Goal: Task Accomplishment & Management: Use online tool/utility

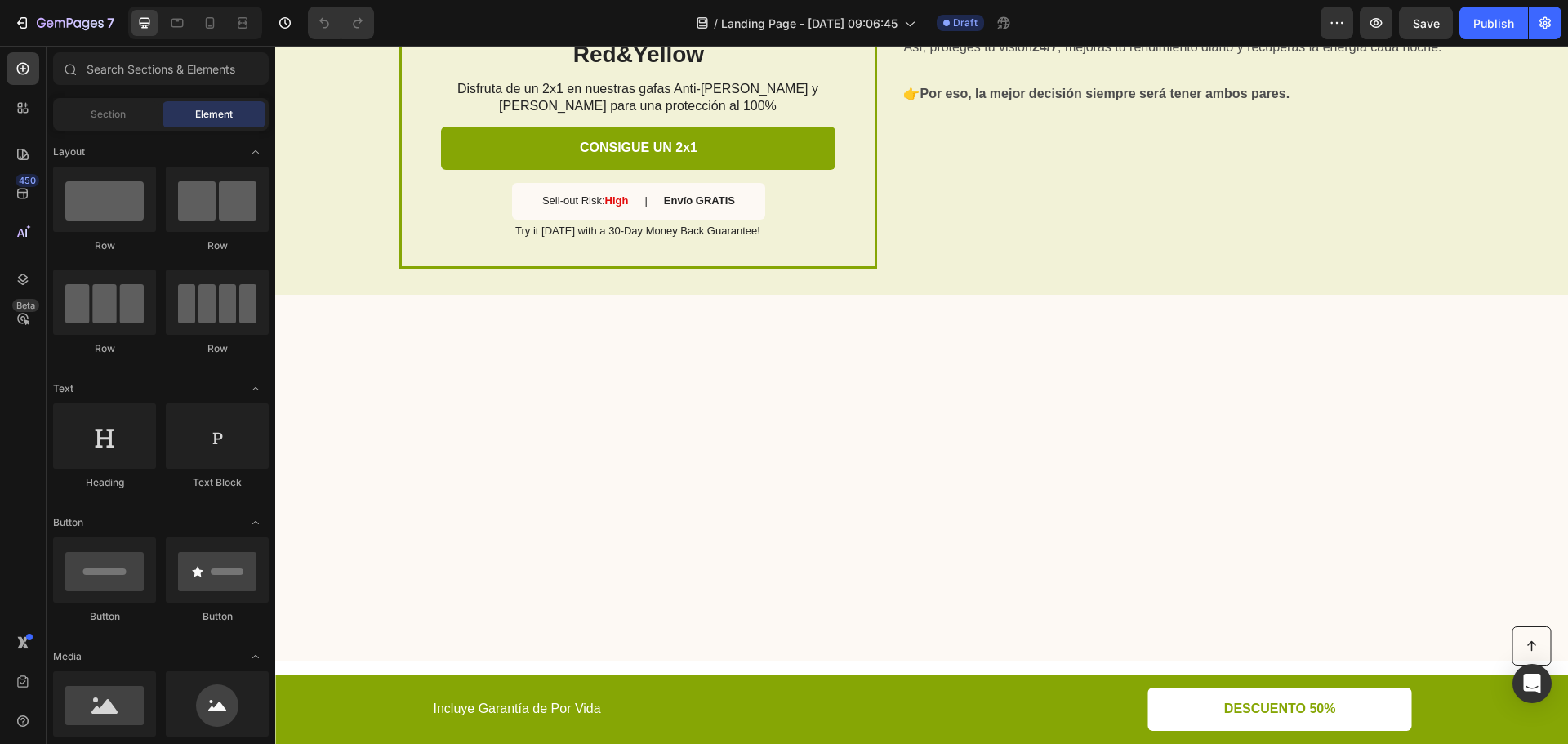
scroll to position [4084, 0]
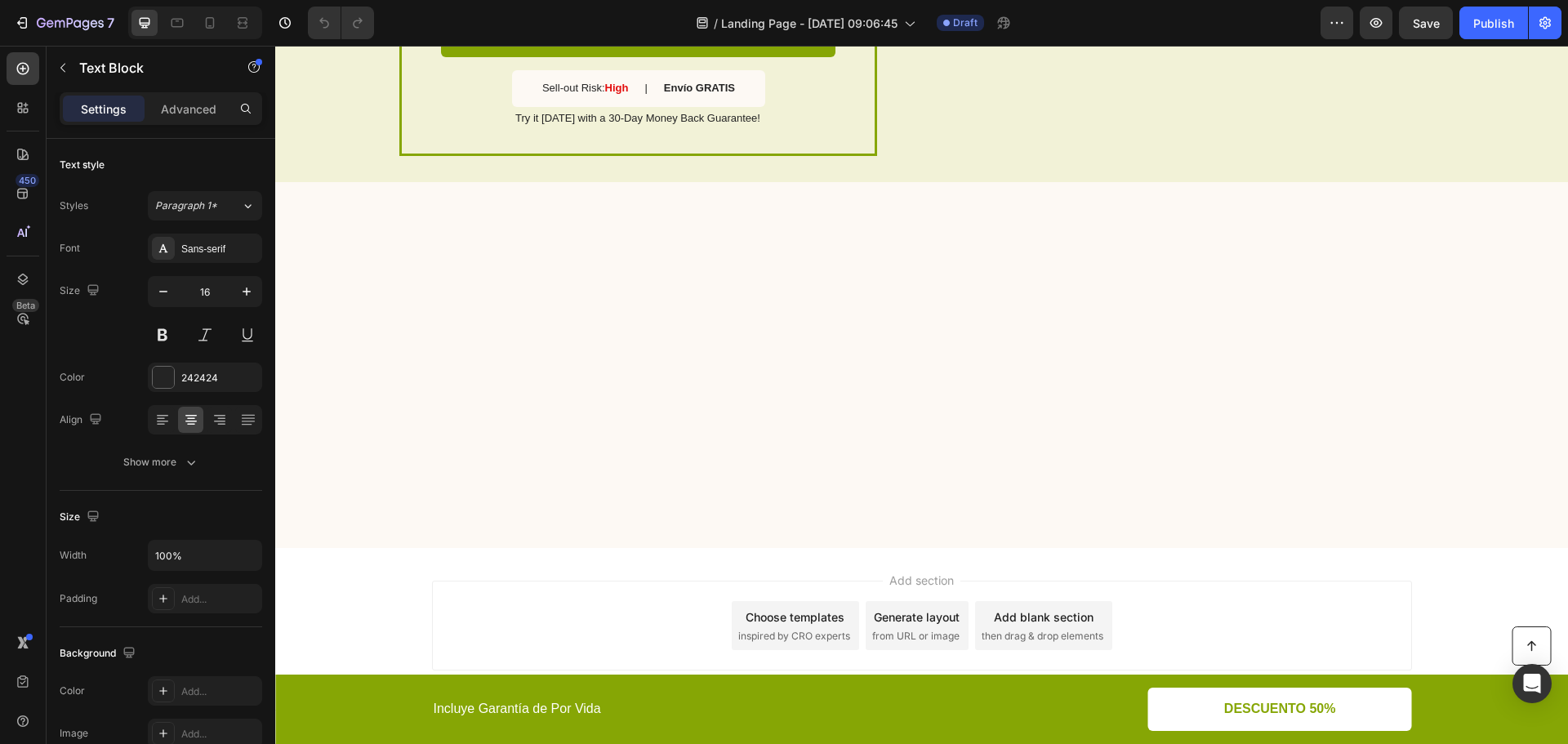
drag, startPoint x: 564, startPoint y: 564, endPoint x: 744, endPoint y: 541, distance: 181.5
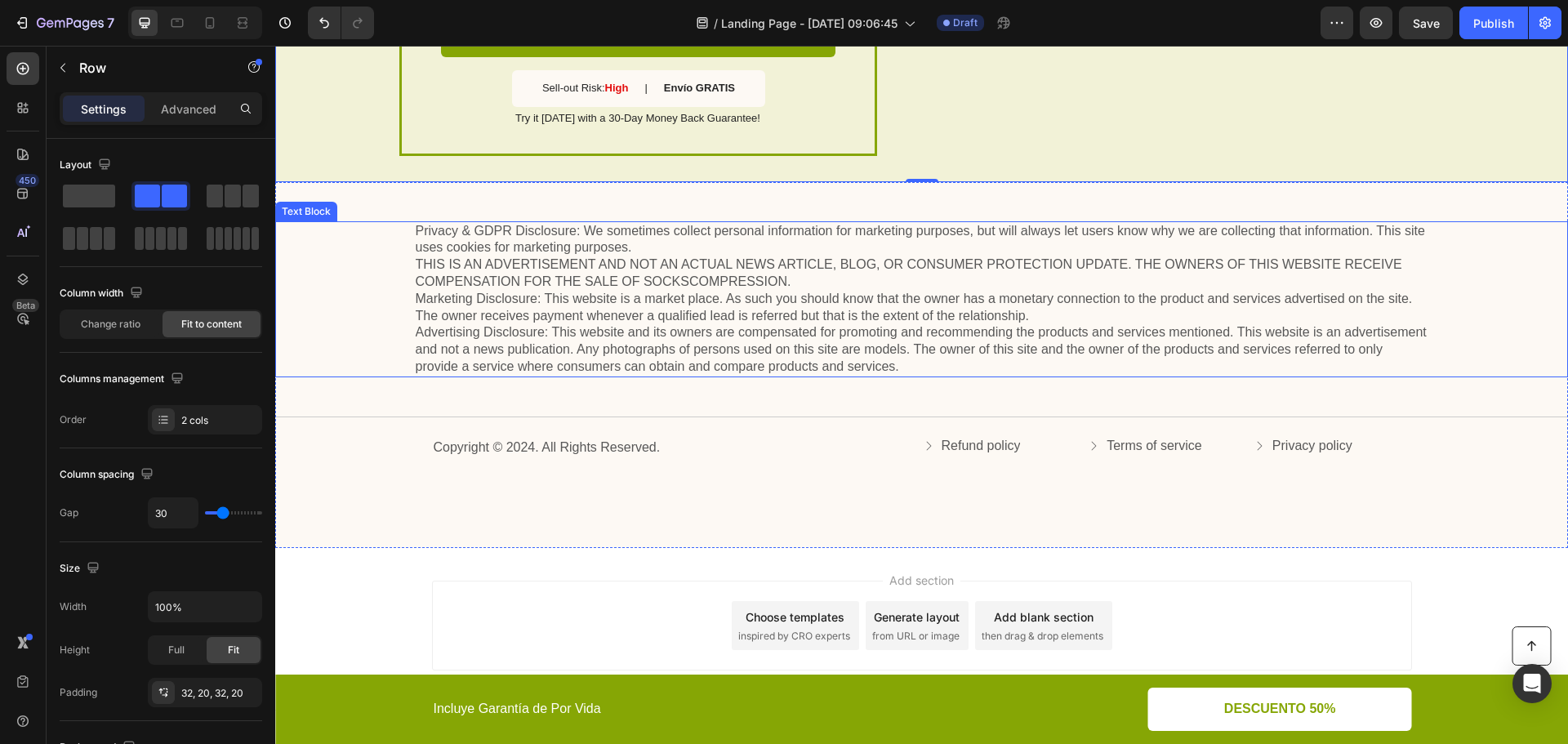
scroll to position [4329, 0]
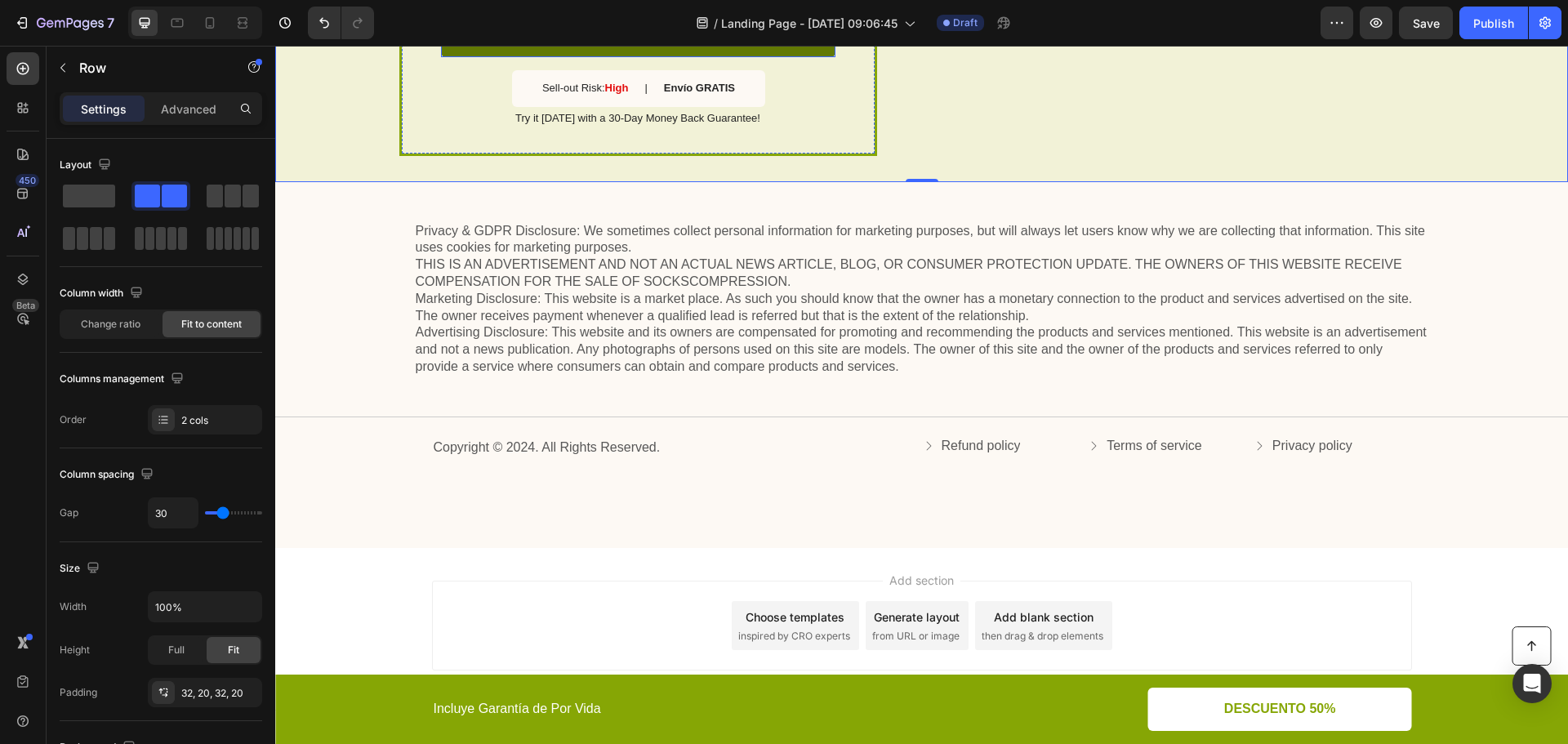
click at [614, 44] on p "CONSIGUE UN 2x1" at bounding box center [639, 35] width 117 height 17
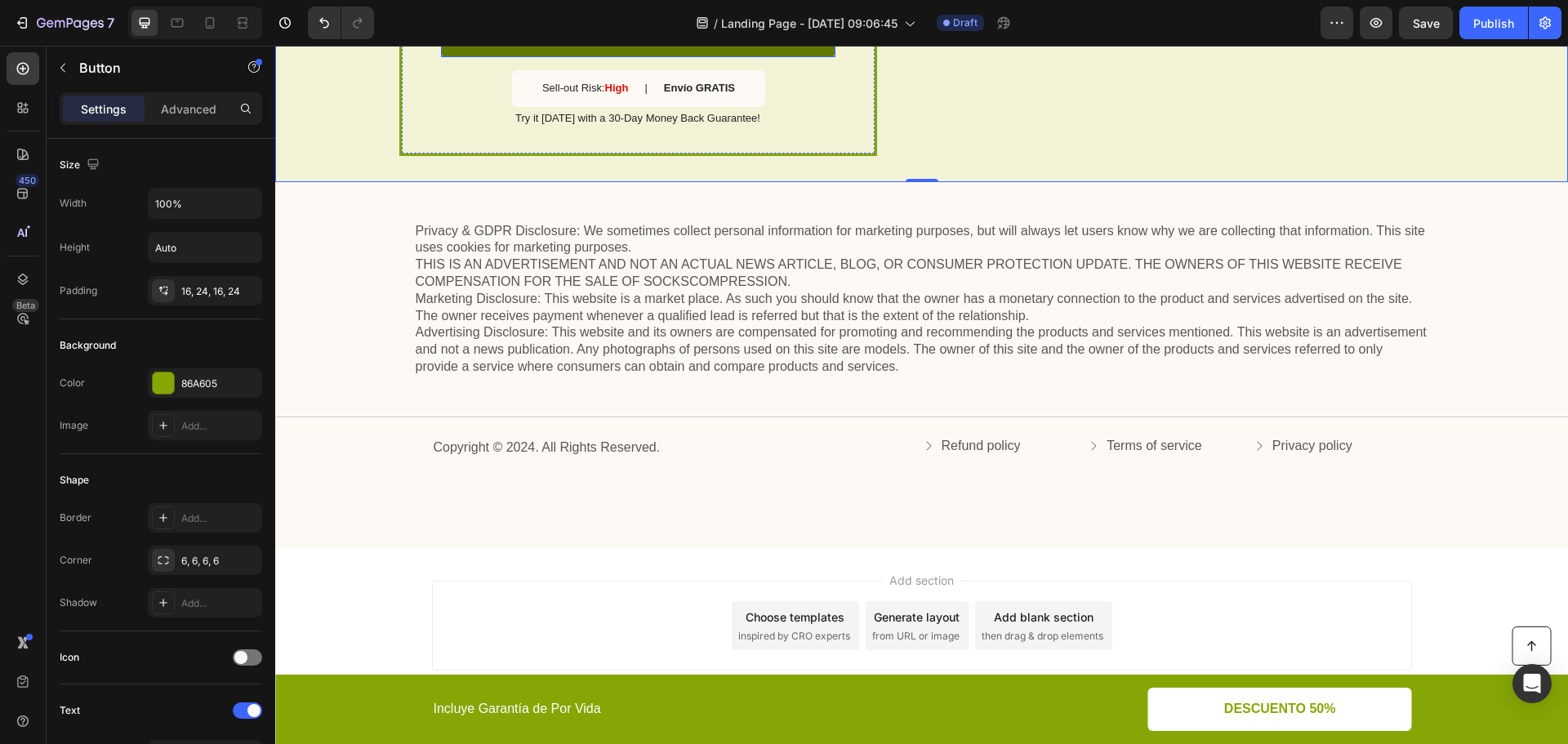
click at [614, 44] on p "CONSIGUE UN 2x1" at bounding box center [639, 35] width 117 height 17
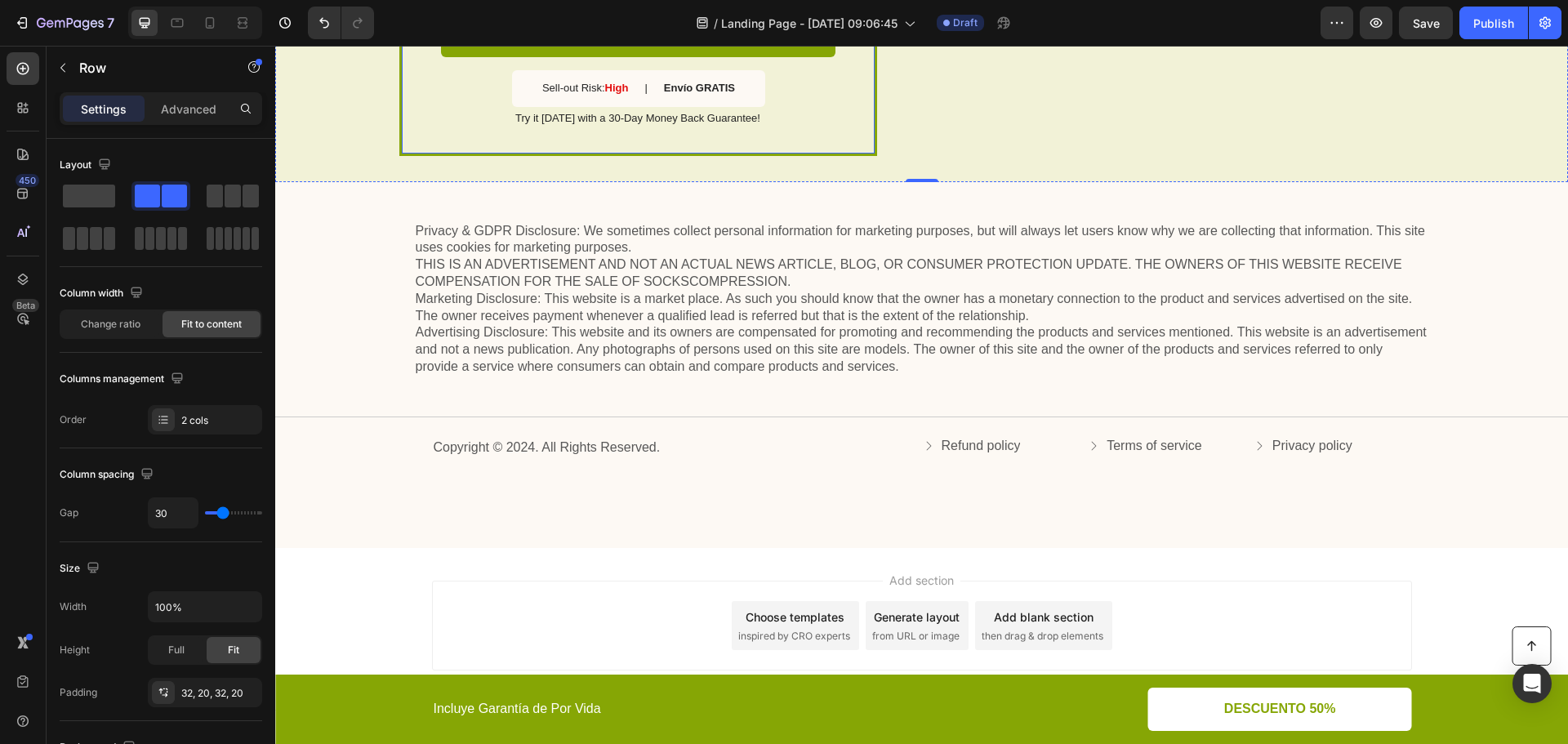
scroll to position [4417, 0]
click at [205, 21] on icon at bounding box center [210, 23] width 16 height 16
type input "0"
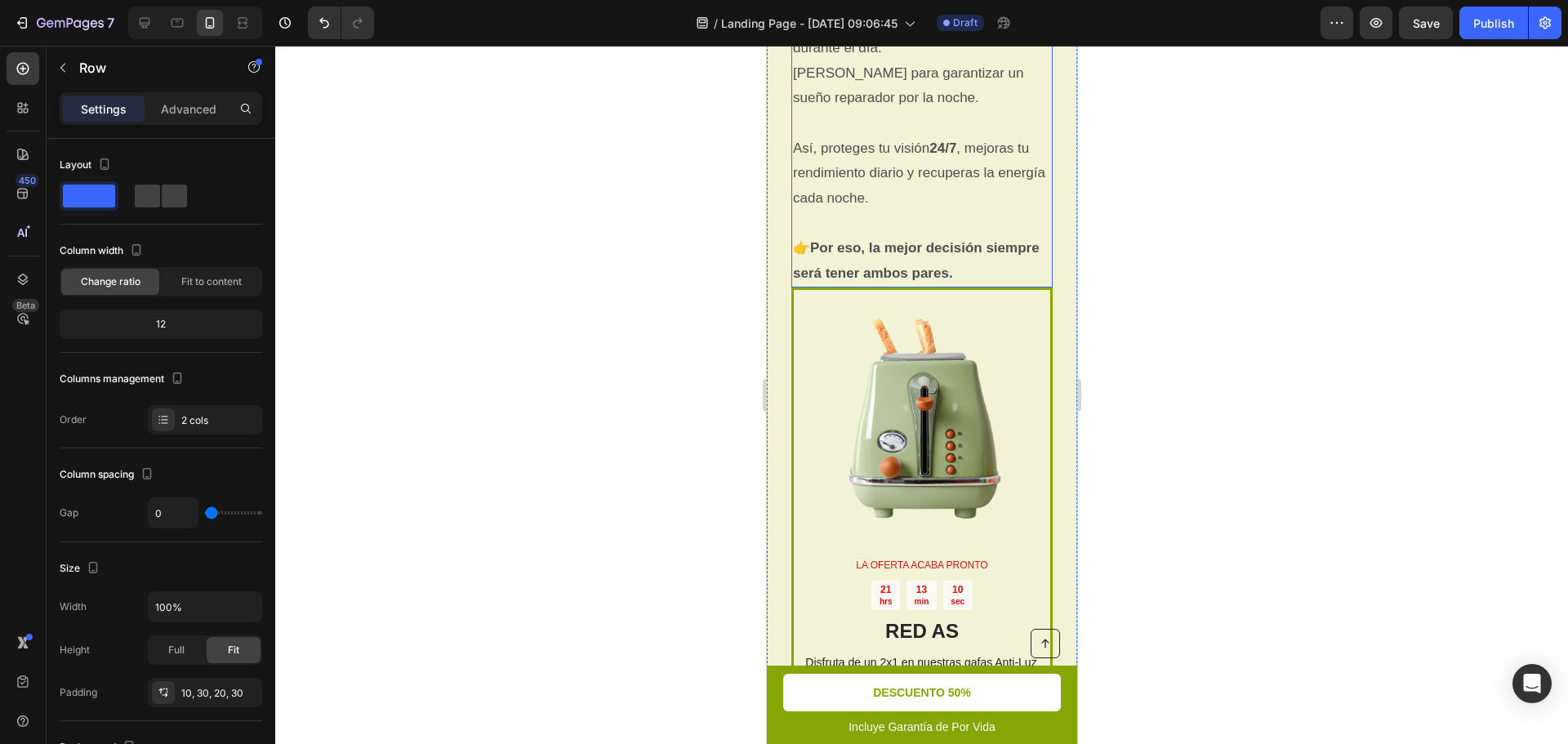
scroll to position [3952, 0]
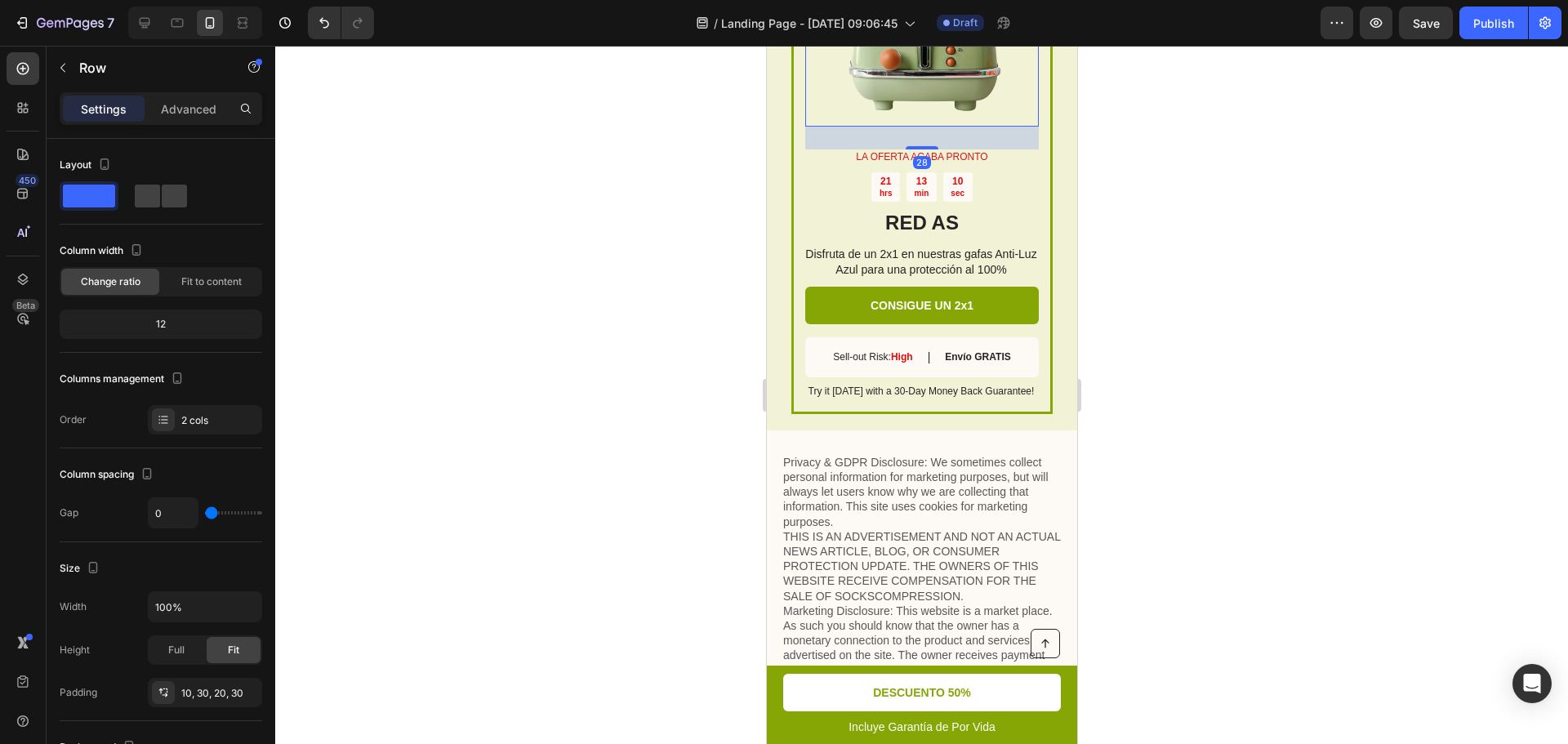
click at [927, 126] on img at bounding box center [921, 10] width 234 height 234
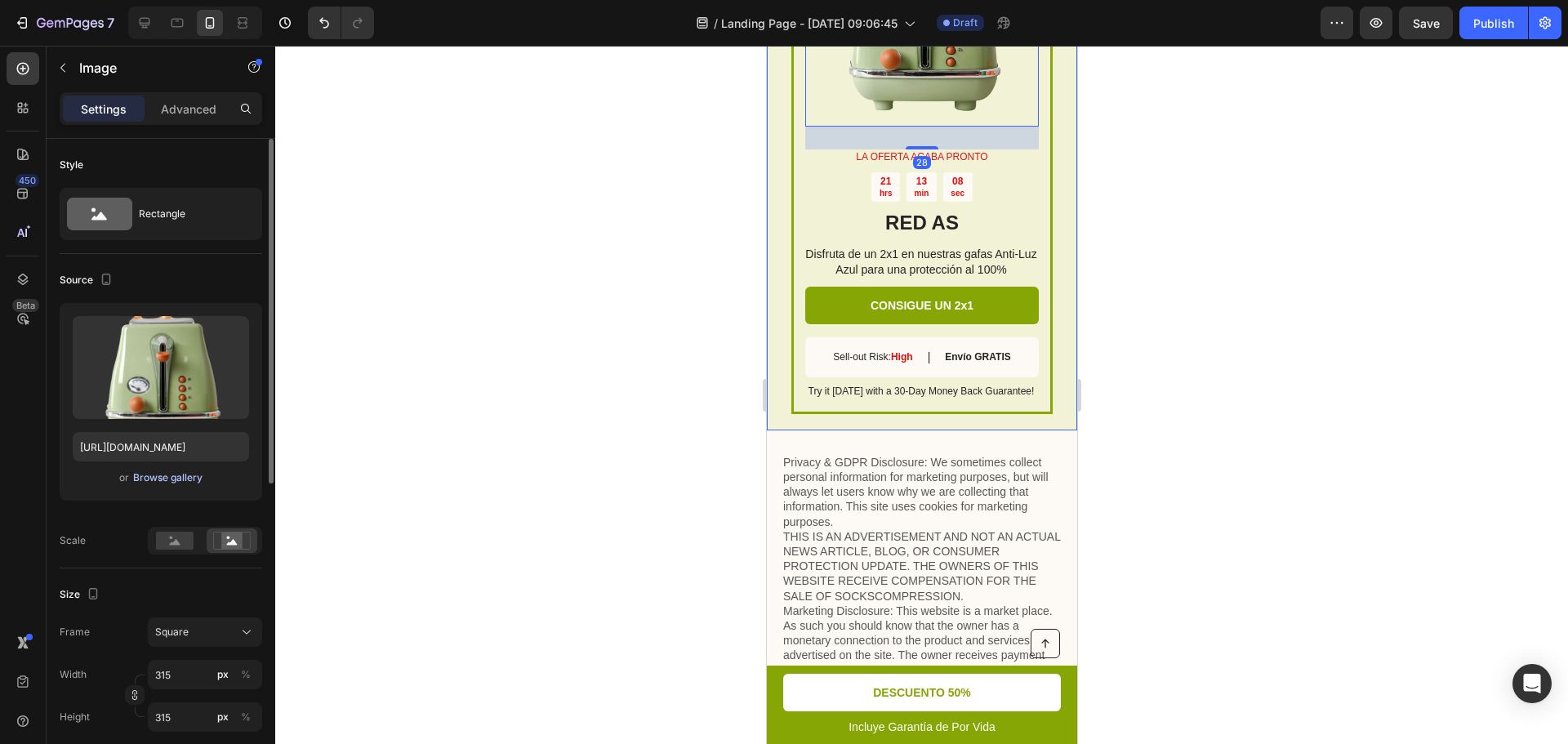
click at [166, 482] on div "Browse gallery" at bounding box center [168, 478] width 69 height 15
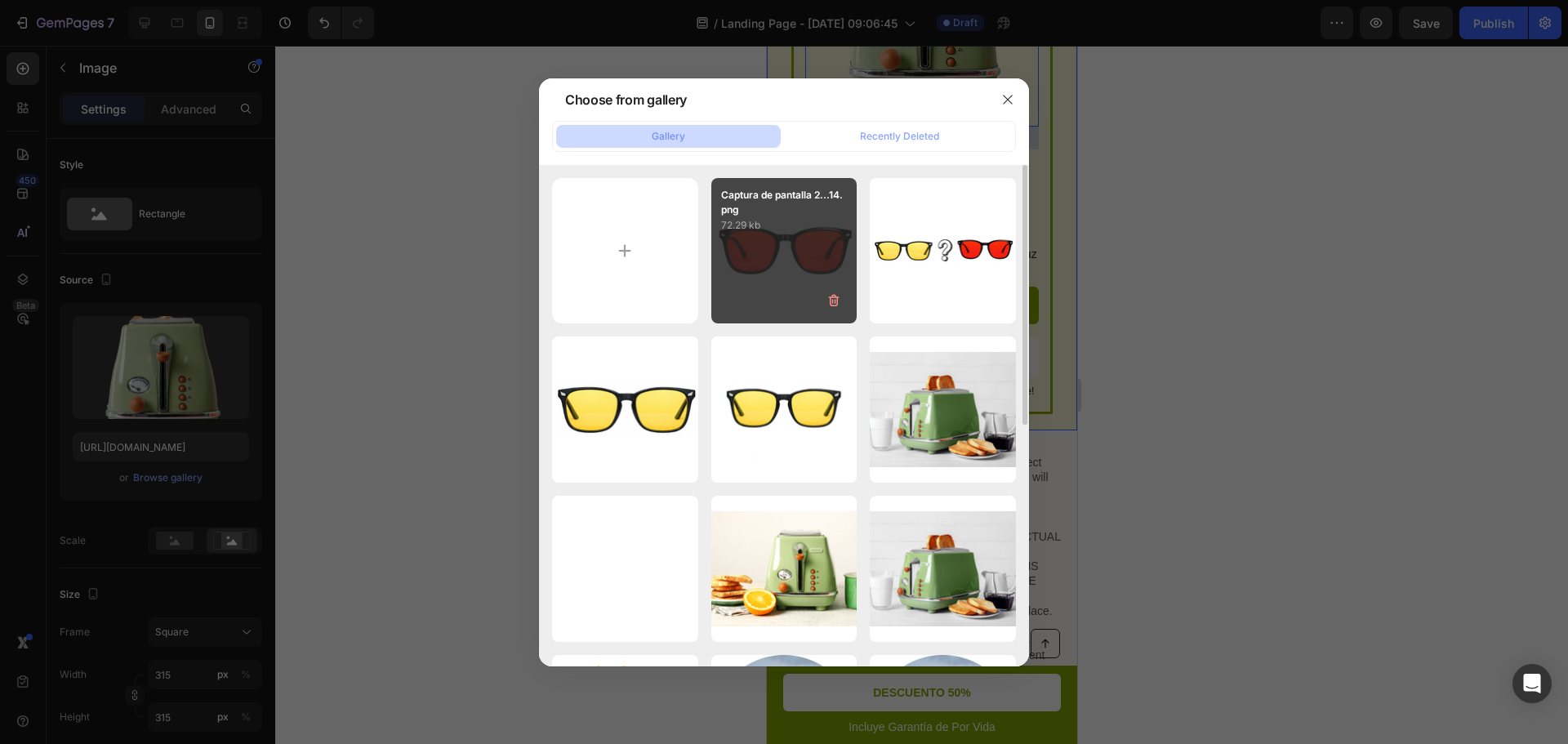
click at [731, 265] on div "Captura de pantalla 2...14.png 72.29 kb" at bounding box center [784, 251] width 146 height 146
type input "[URL][DOMAIN_NAME]"
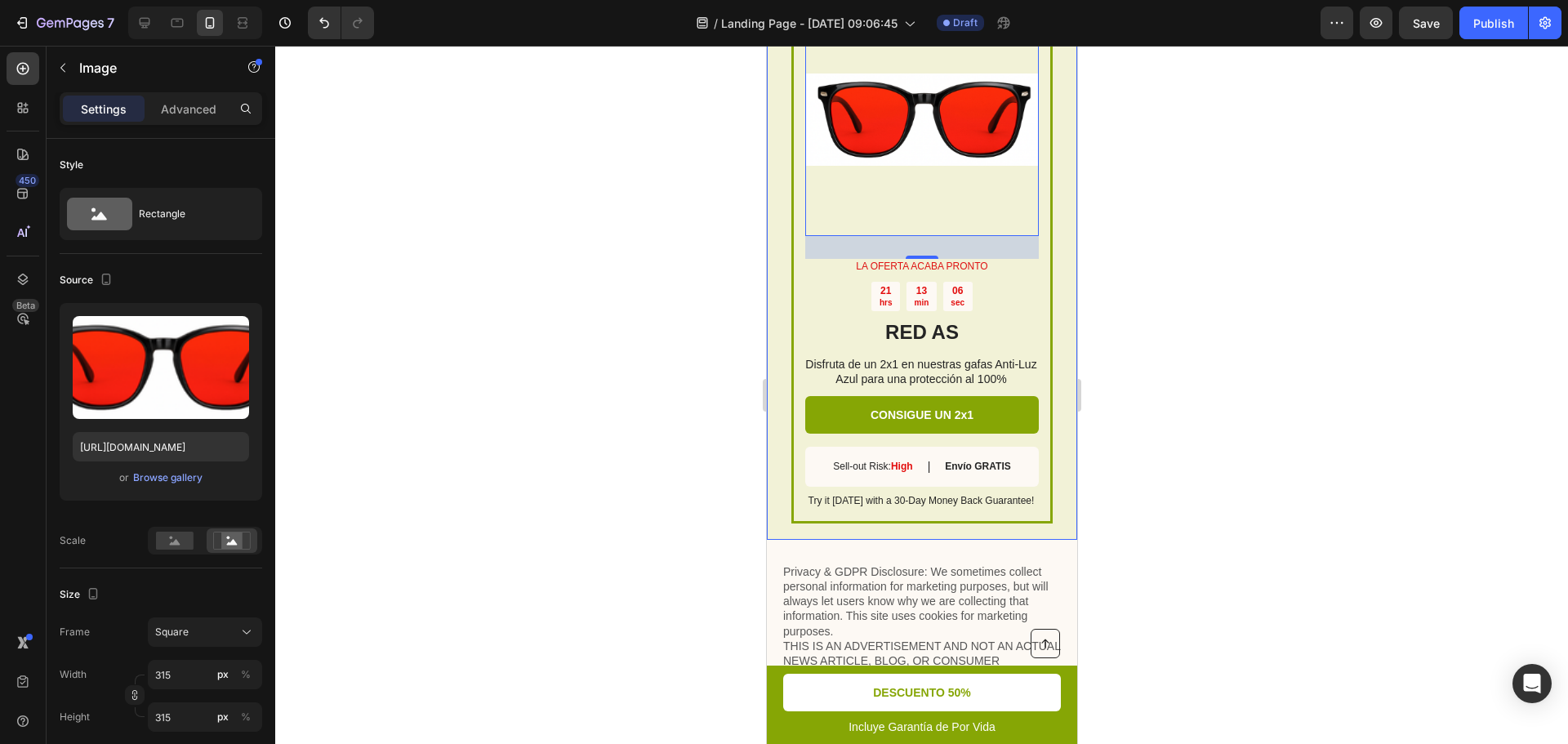
click at [1243, 361] on div at bounding box center [921, 394] width 1292 height 699
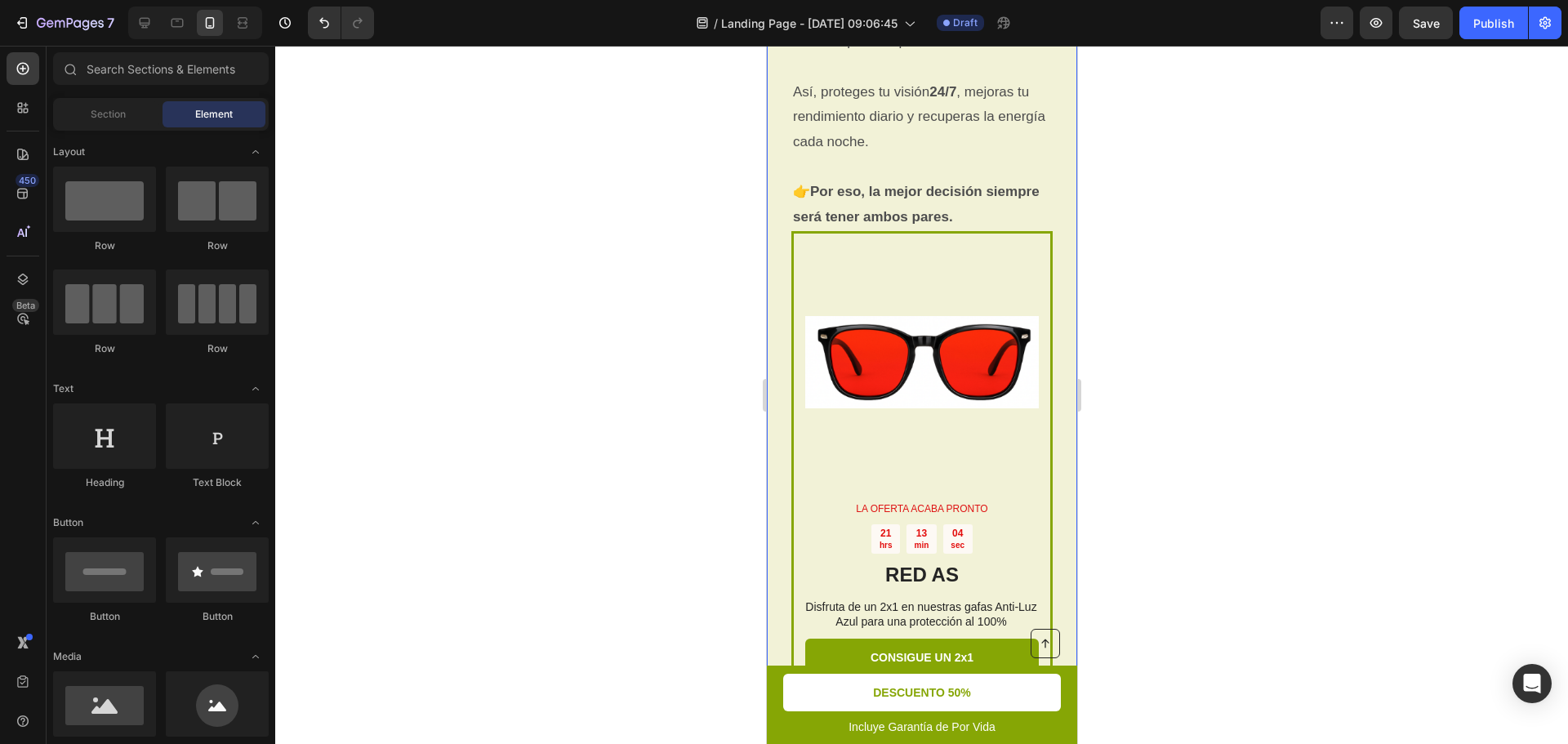
scroll to position [3708, 0]
click at [1048, 319] on div "Image LA OFERTA ACABA PRONTO Text Block 21 hrs 13 min 04 sec Countdown Timer RE…" at bounding box center [921, 287] width 310 height 994
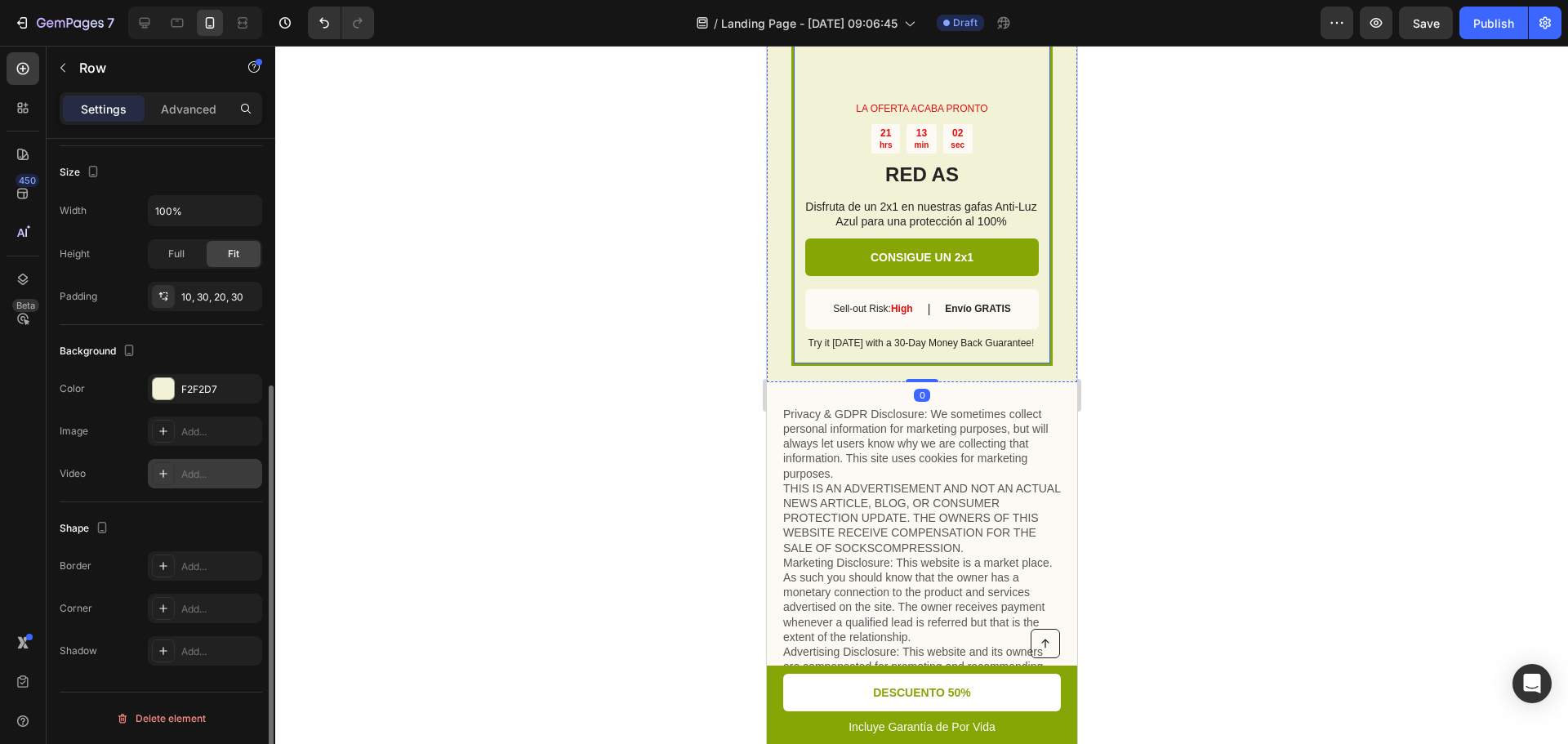
scroll to position [4198, 0]
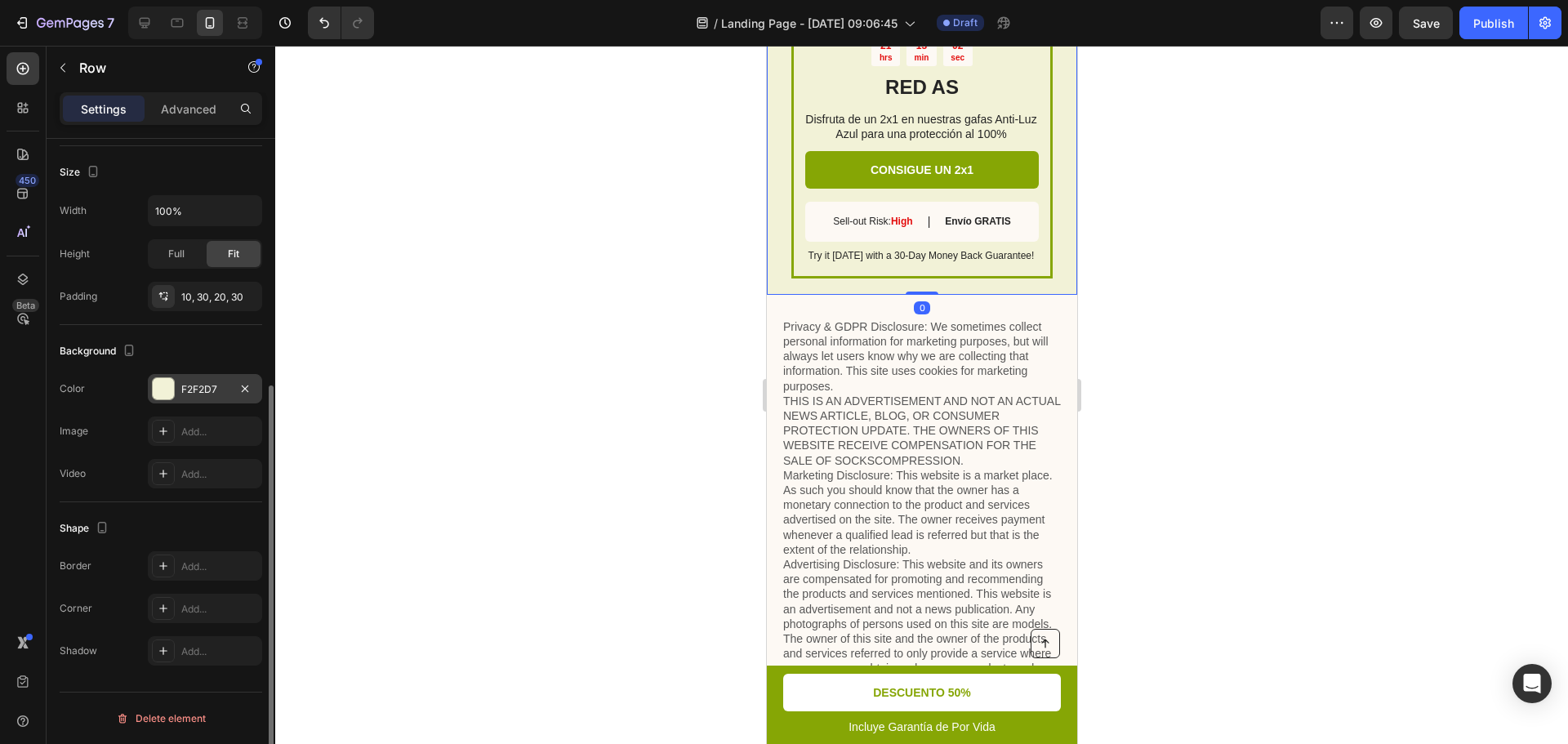
click at [161, 401] on div "F2F2D7" at bounding box center [205, 389] width 115 height 29
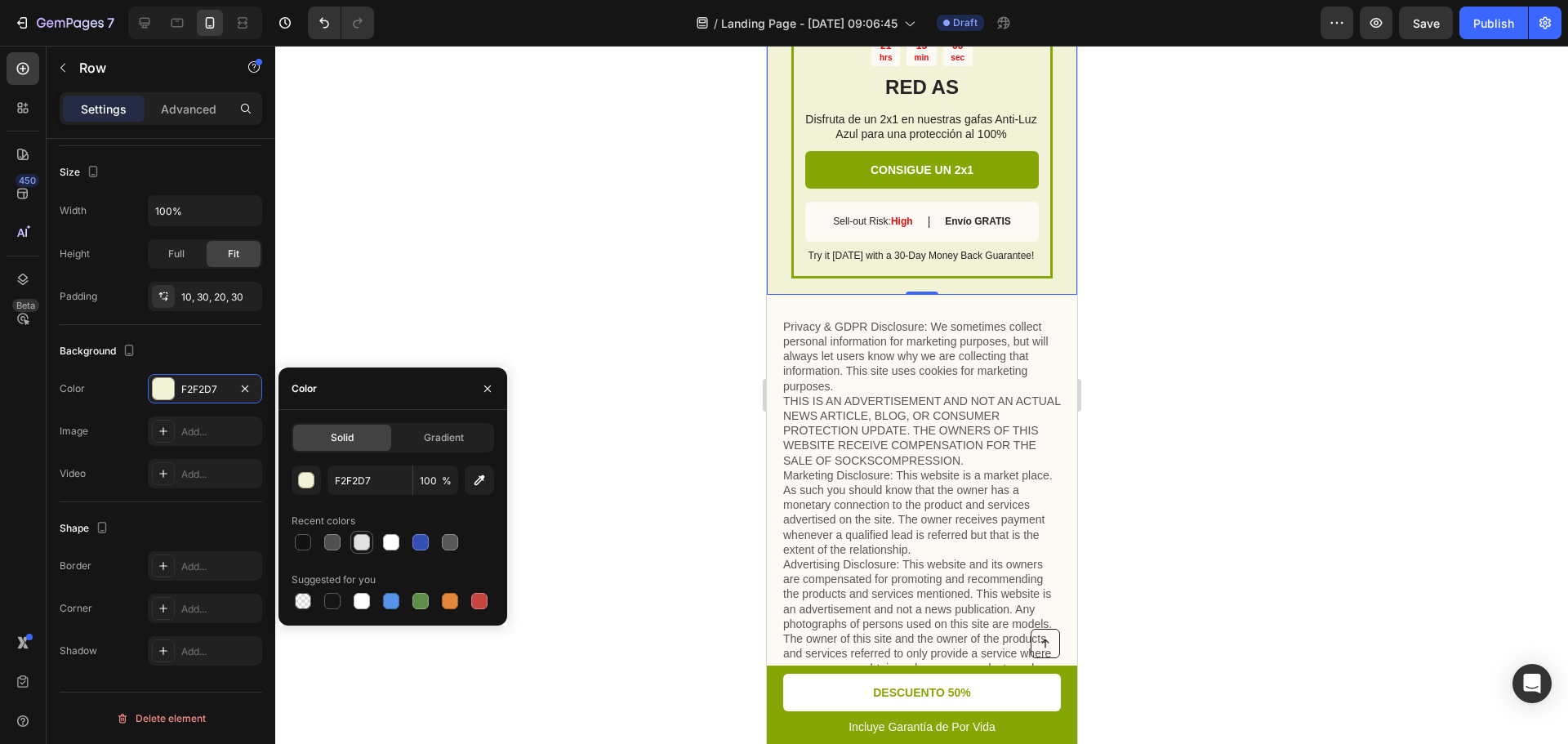
click at [364, 536] on div at bounding box center [362, 542] width 16 height 16
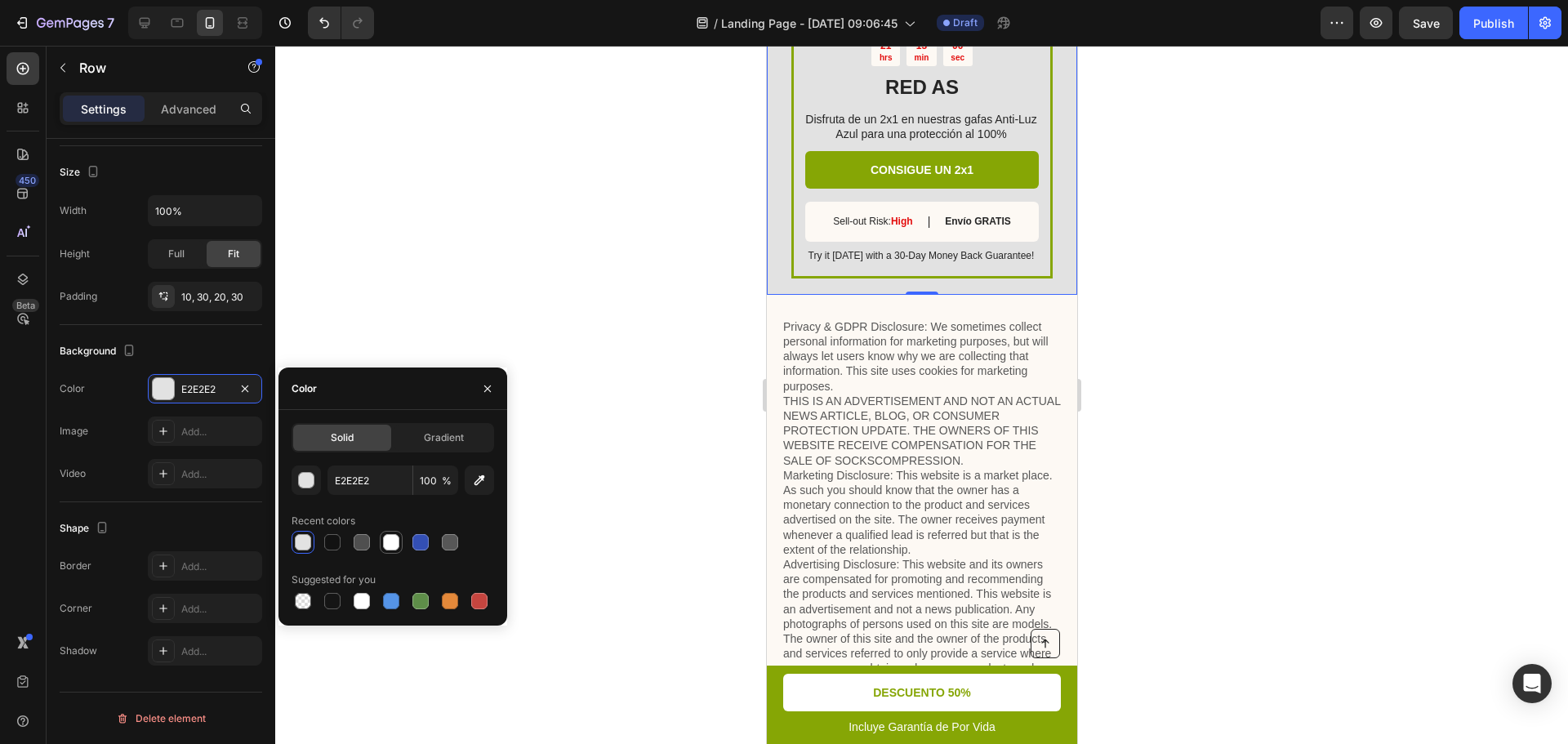
click at [396, 536] on div at bounding box center [391, 542] width 16 height 16
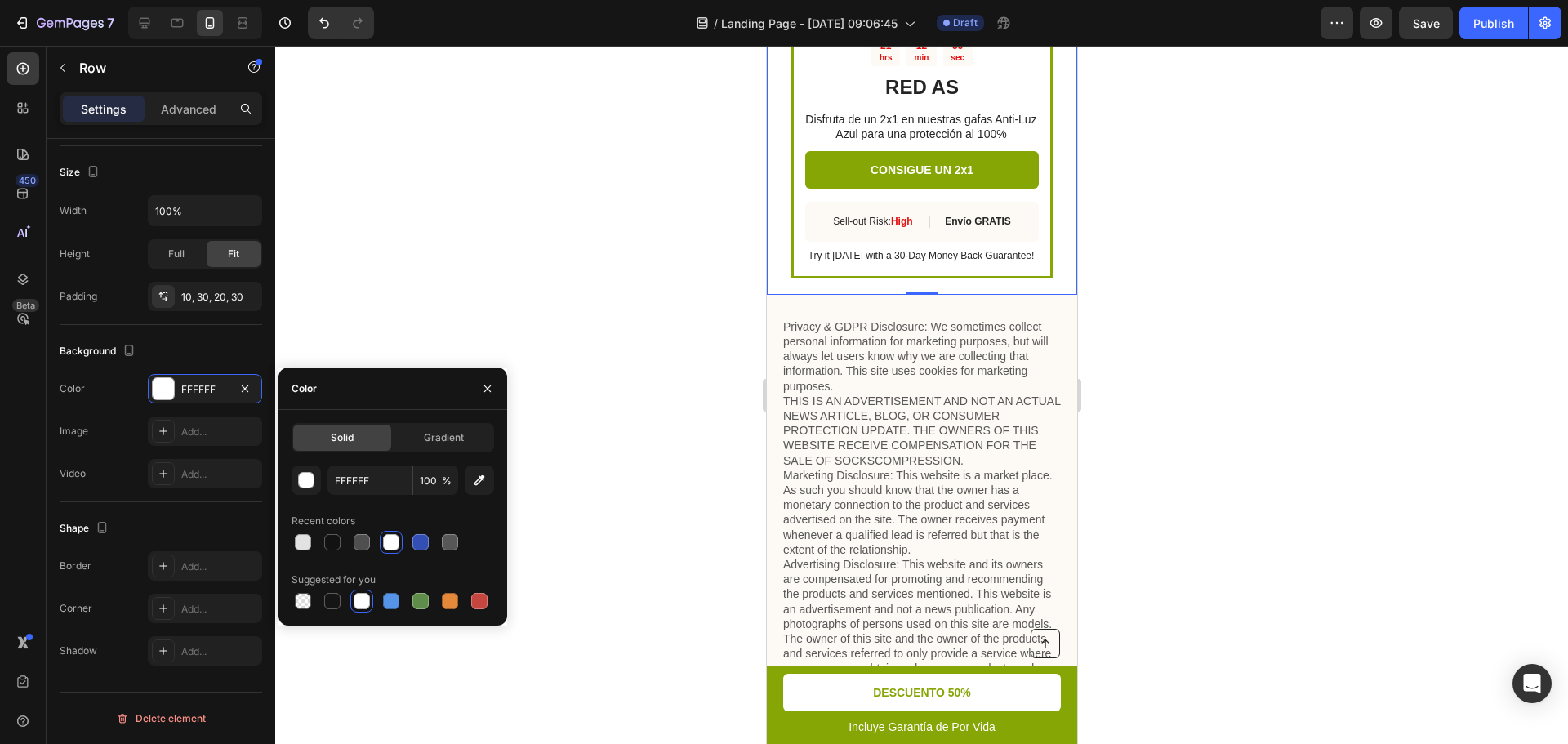
click at [377, 541] on div at bounding box center [393, 543] width 203 height 23
click at [363, 543] on div at bounding box center [362, 542] width 16 height 16
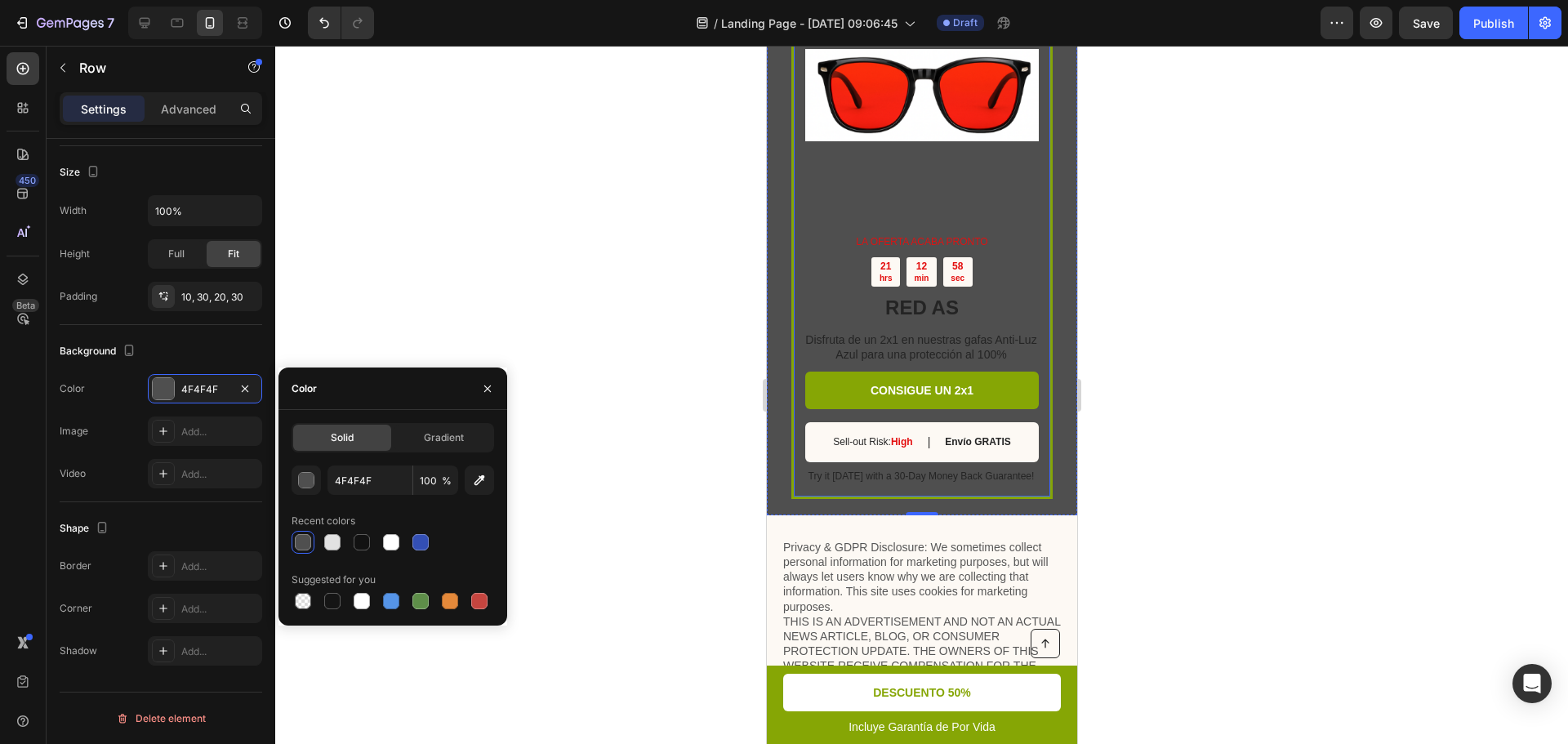
scroll to position [3789, 0]
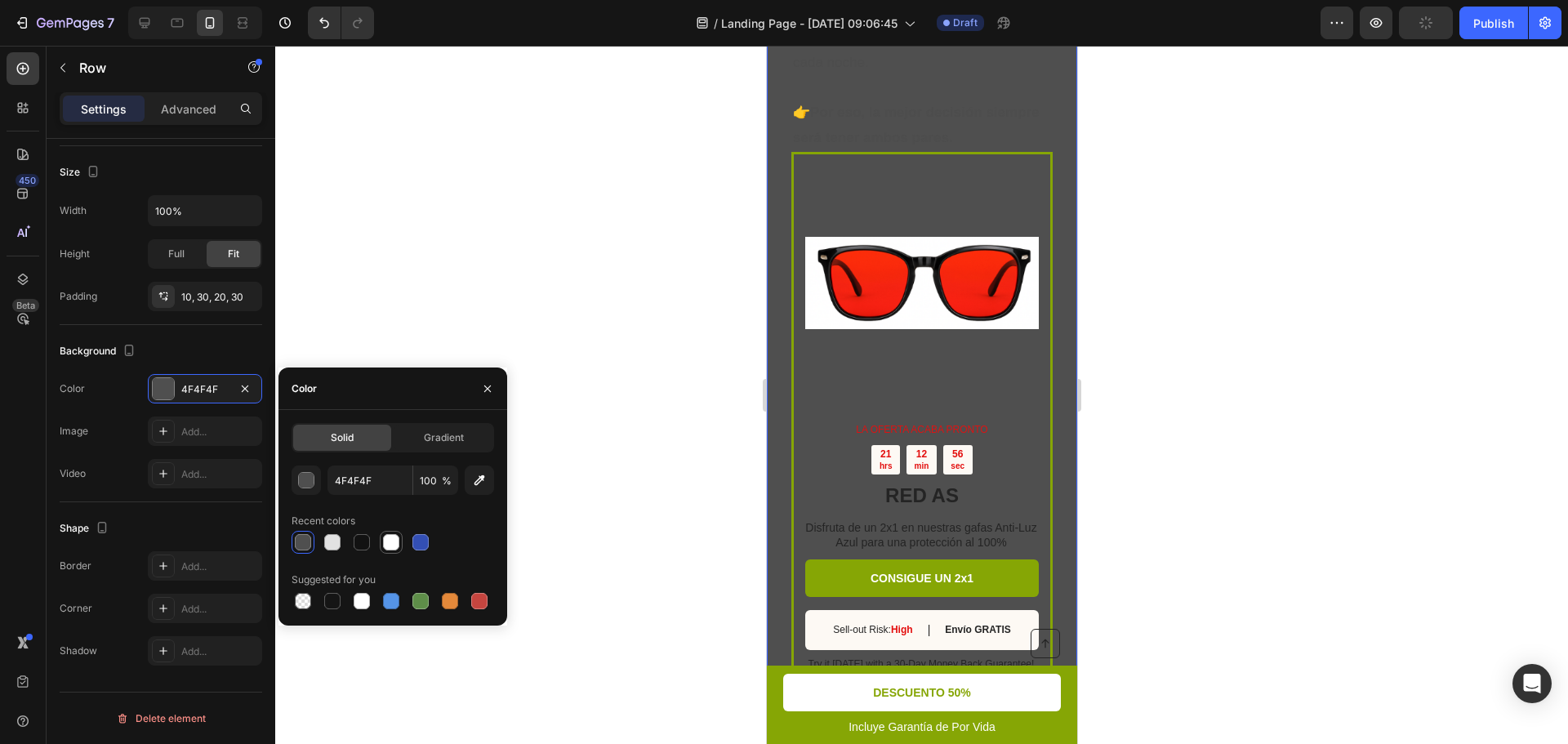
click at [393, 537] on div at bounding box center [391, 542] width 16 height 16
type input "FFFFFF"
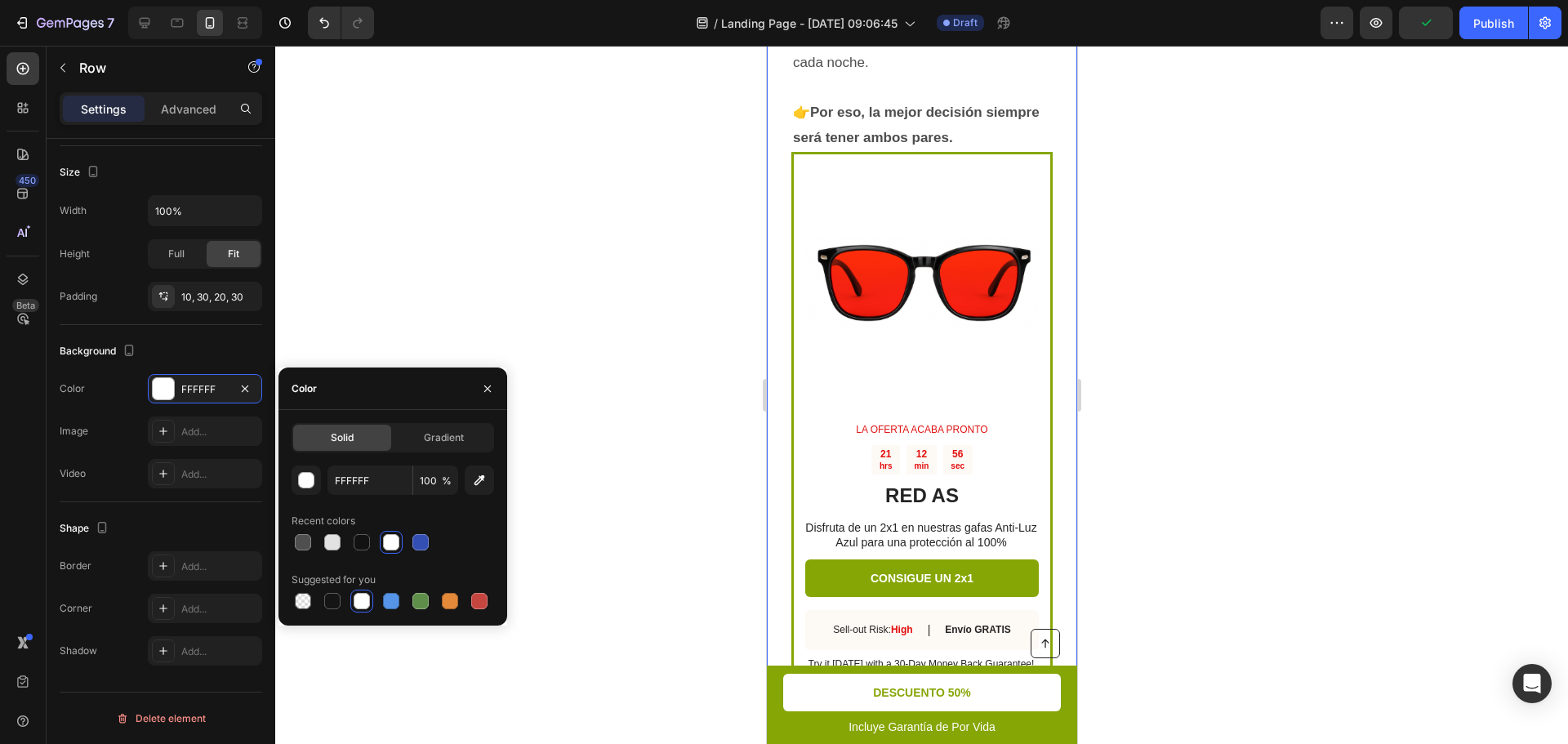
click at [1134, 431] on div at bounding box center [921, 394] width 1292 height 699
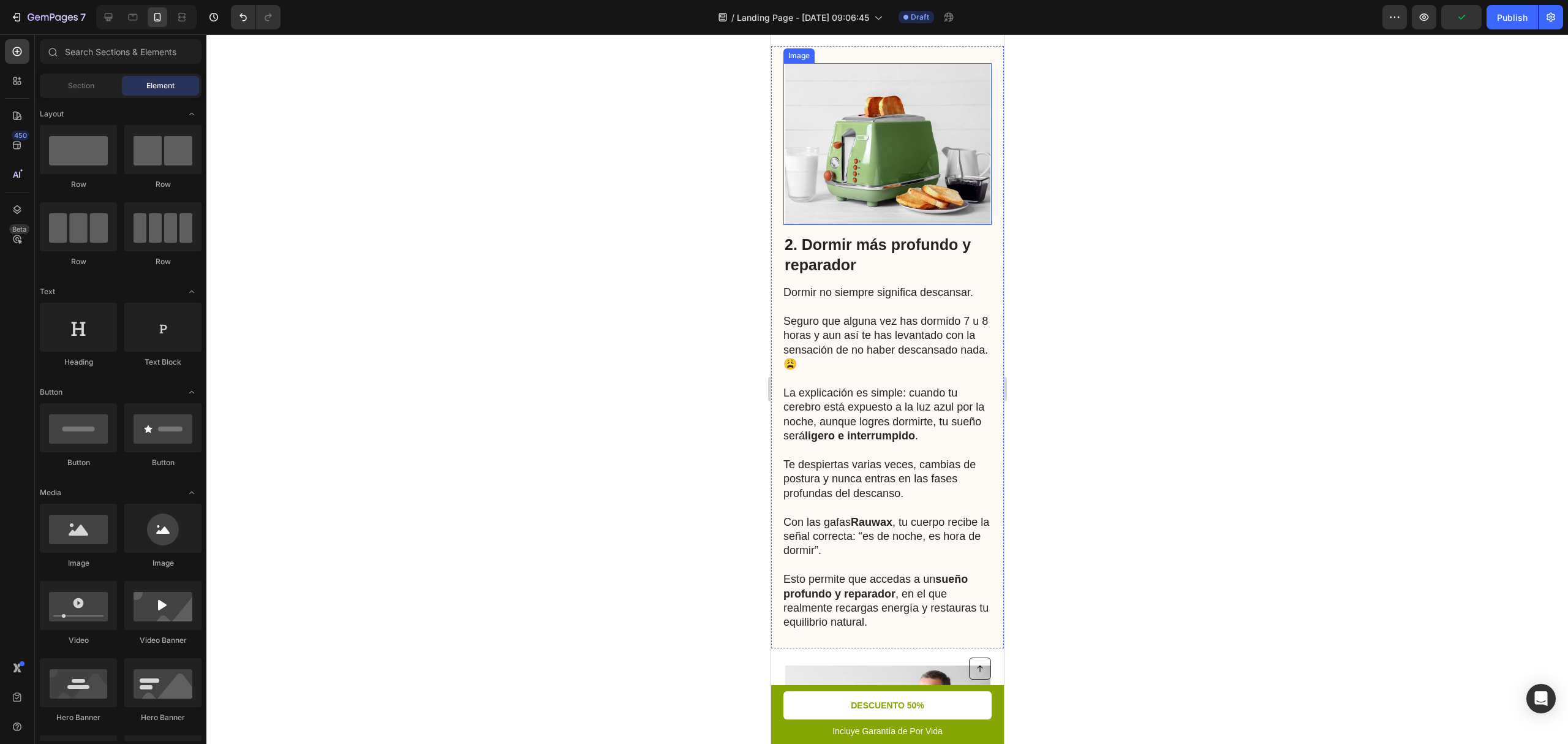
scroll to position [1066, 0]
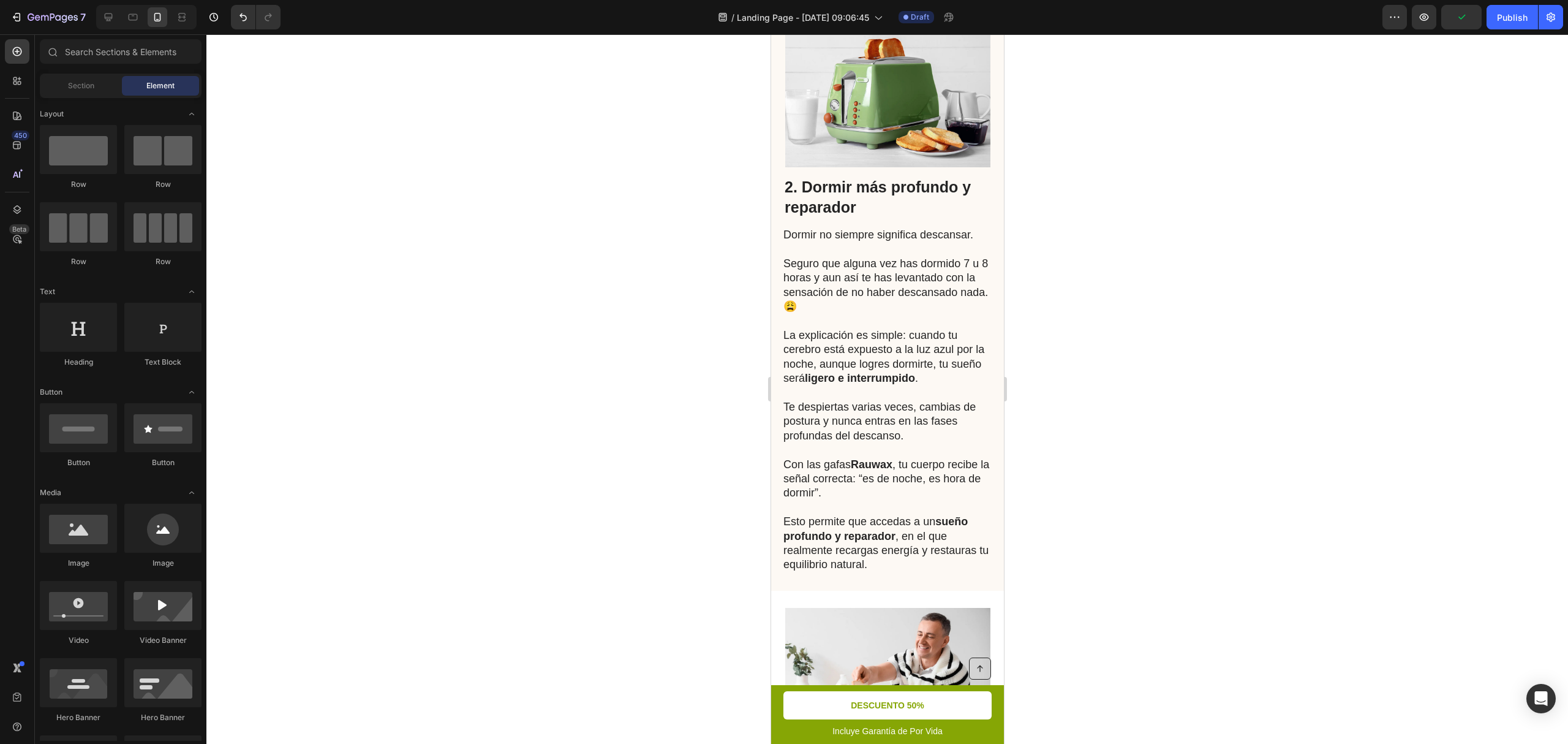
click at [1176, 302] on div at bounding box center [887, 388] width 1362 height 709
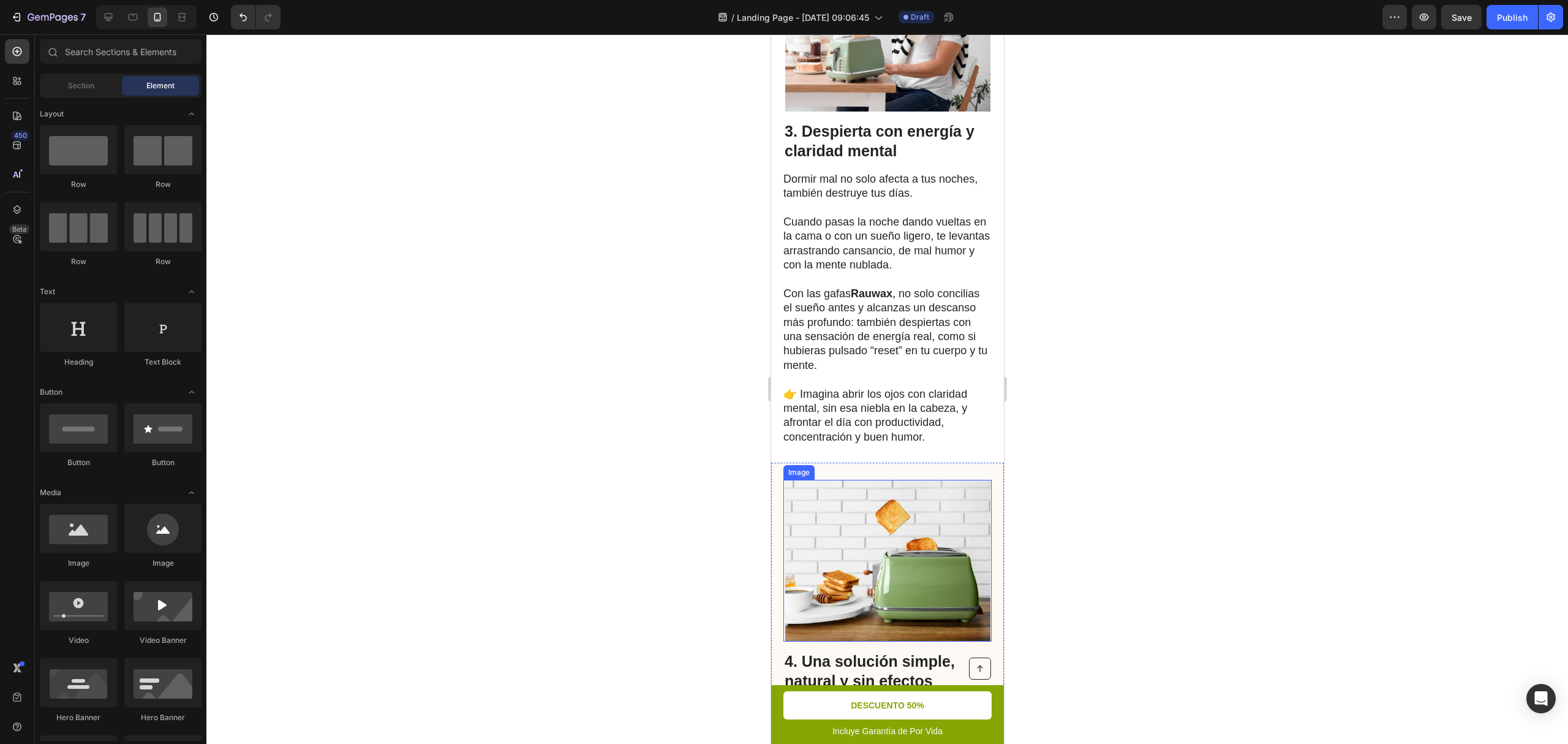
scroll to position [1443, 0]
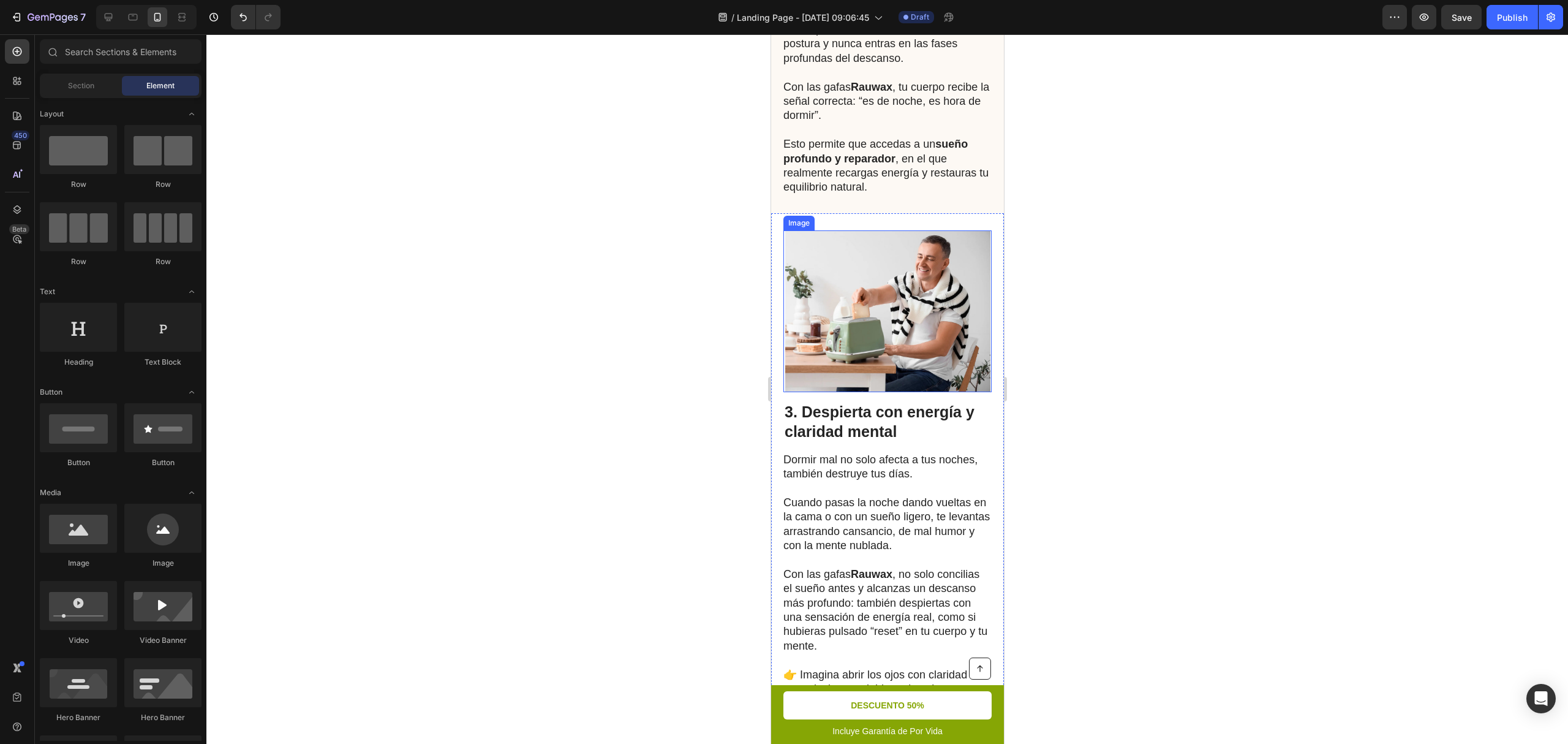
click at [883, 344] on img at bounding box center [887, 311] width 206 height 161
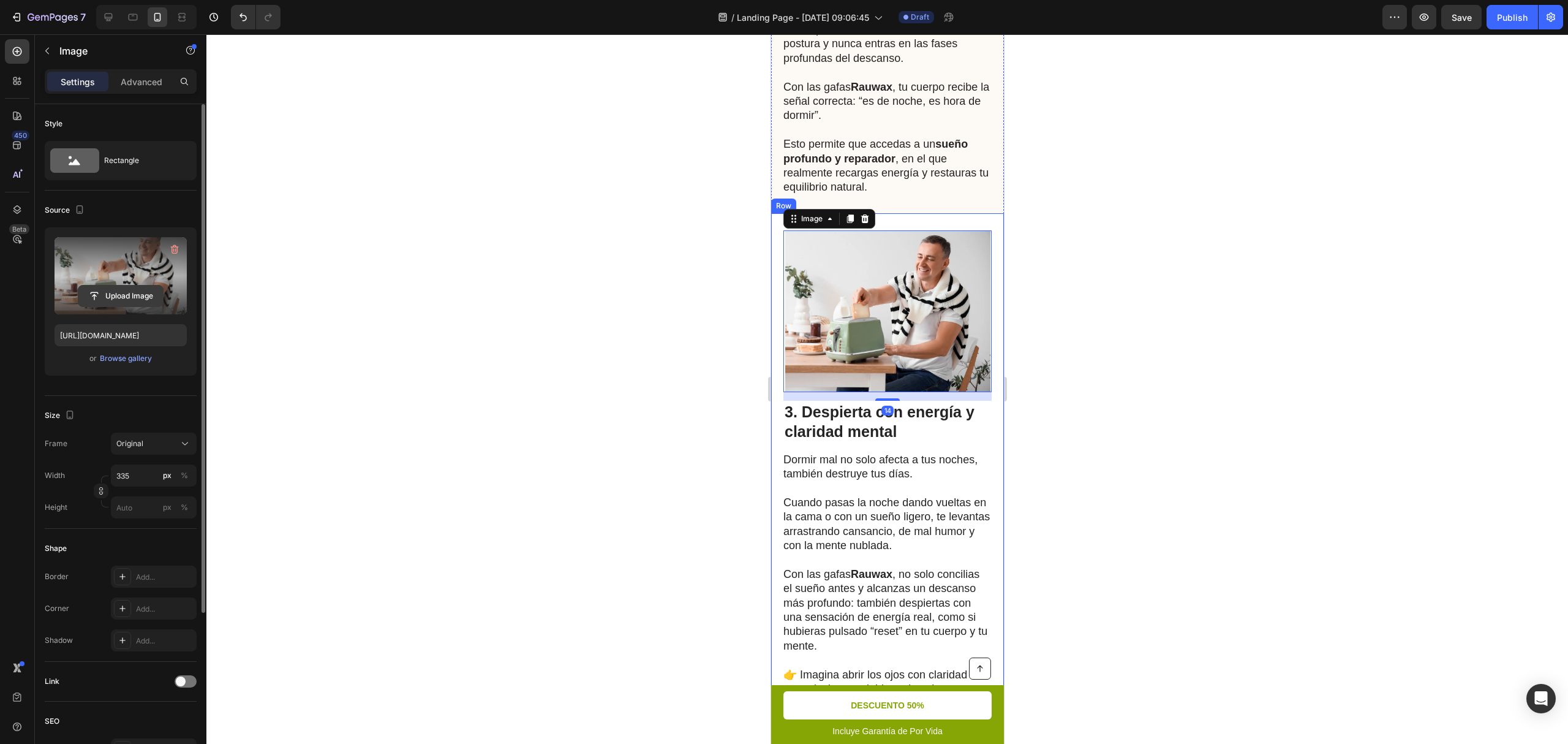
click at [123, 300] on input "file" at bounding box center [121, 296] width 85 height 21
click at [125, 300] on input "file" at bounding box center [121, 296] width 85 height 21
type input "[URL][DOMAIN_NAME]"
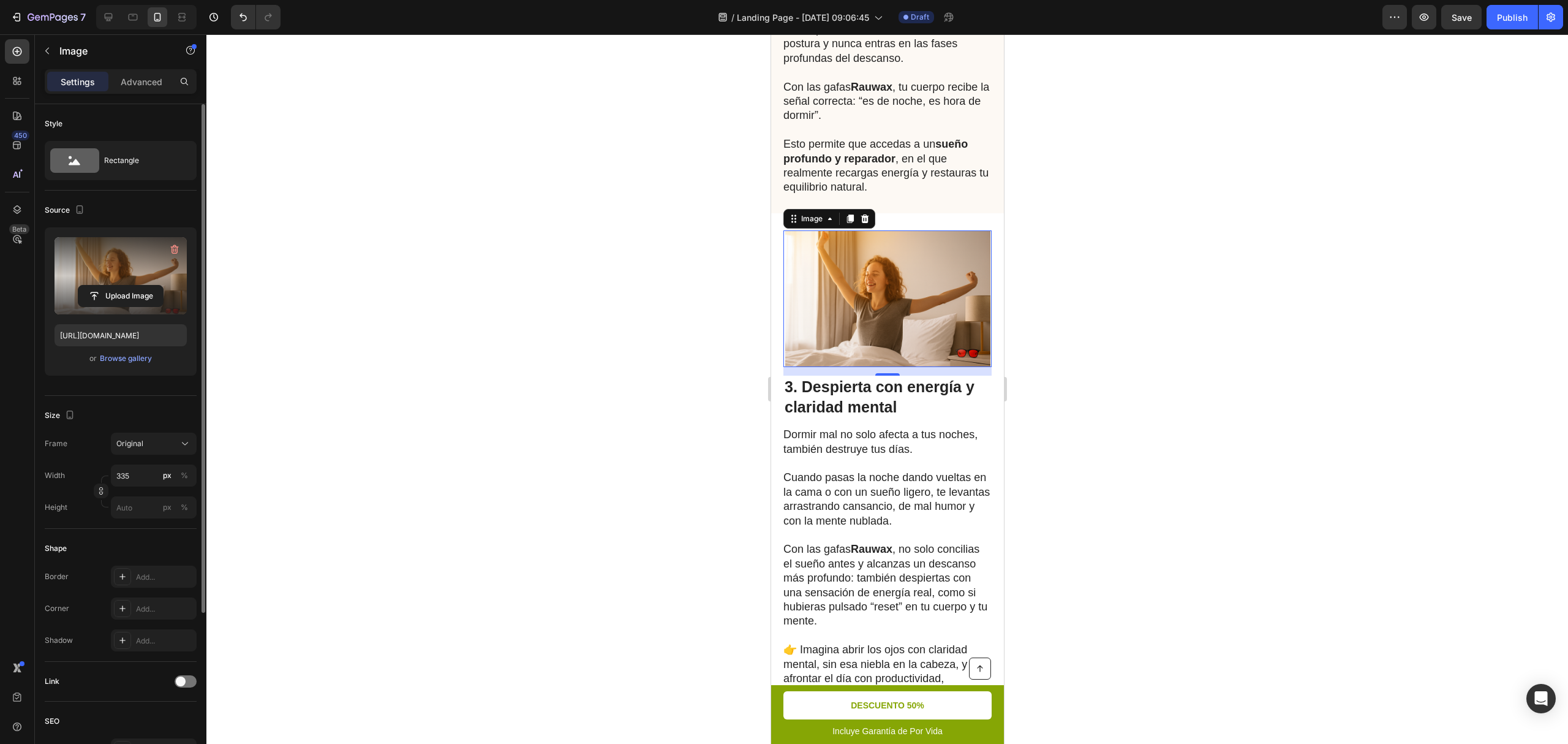
click at [1176, 374] on div at bounding box center [887, 388] width 1362 height 709
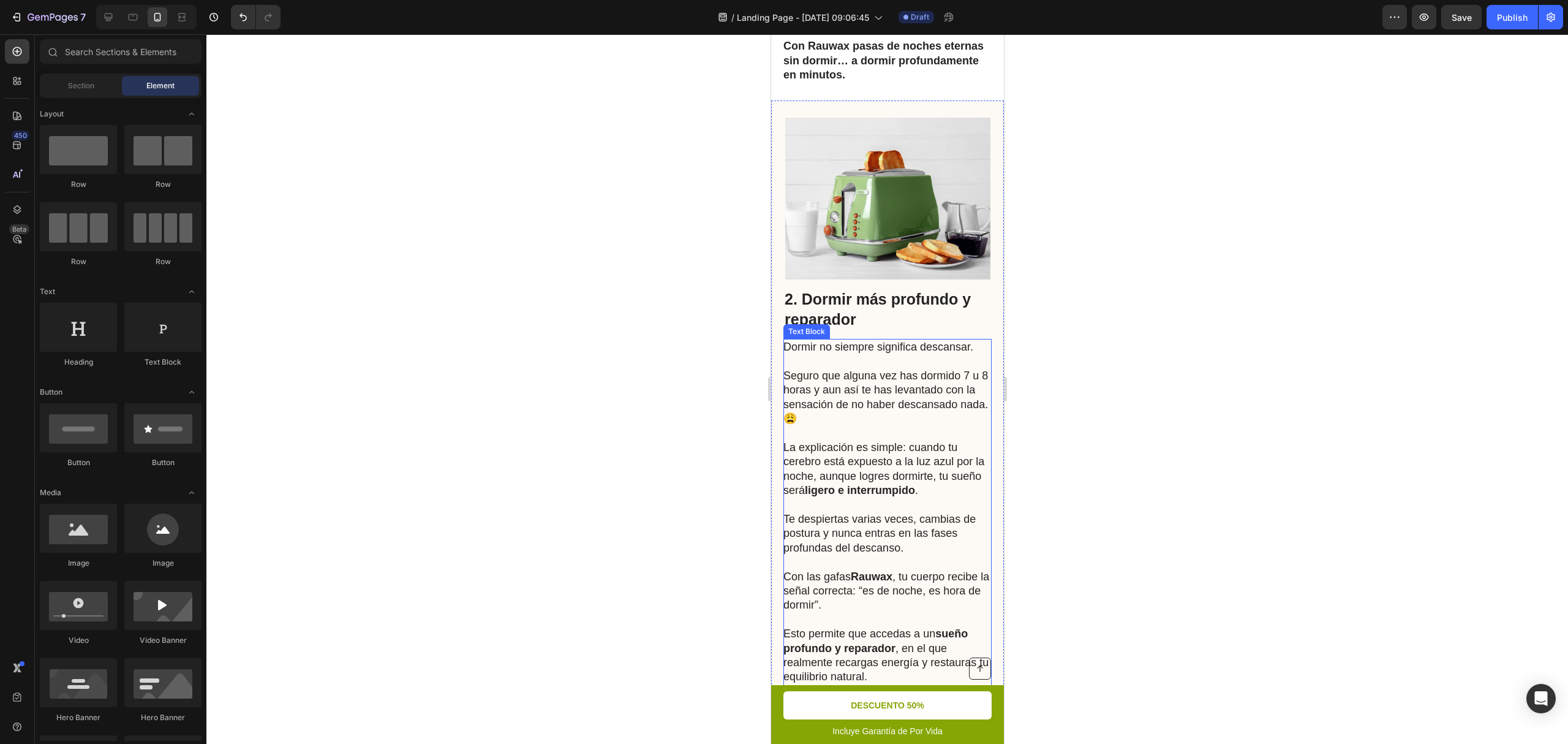
scroll to position [954, 0]
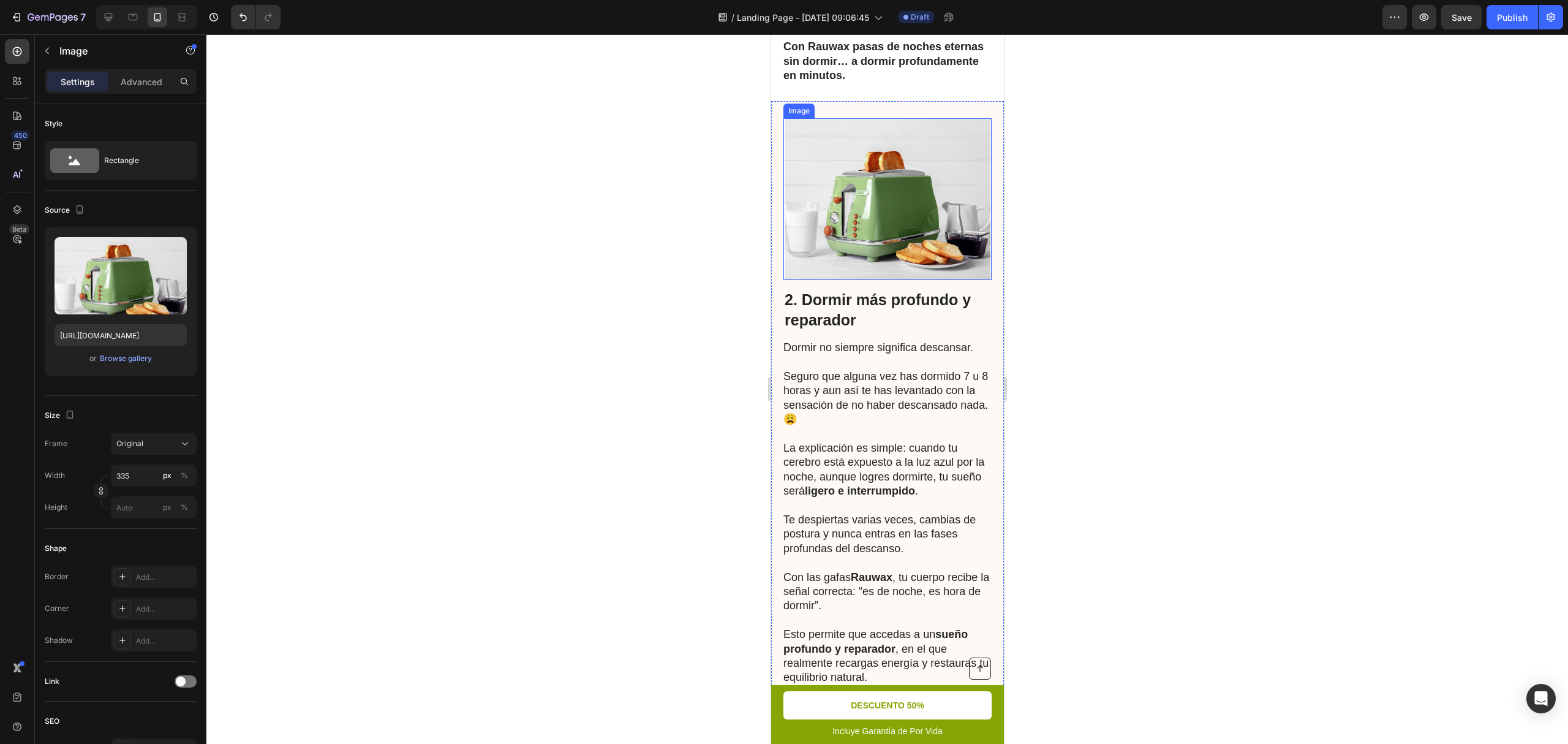
click at [911, 280] on img at bounding box center [887, 199] width 206 height 161
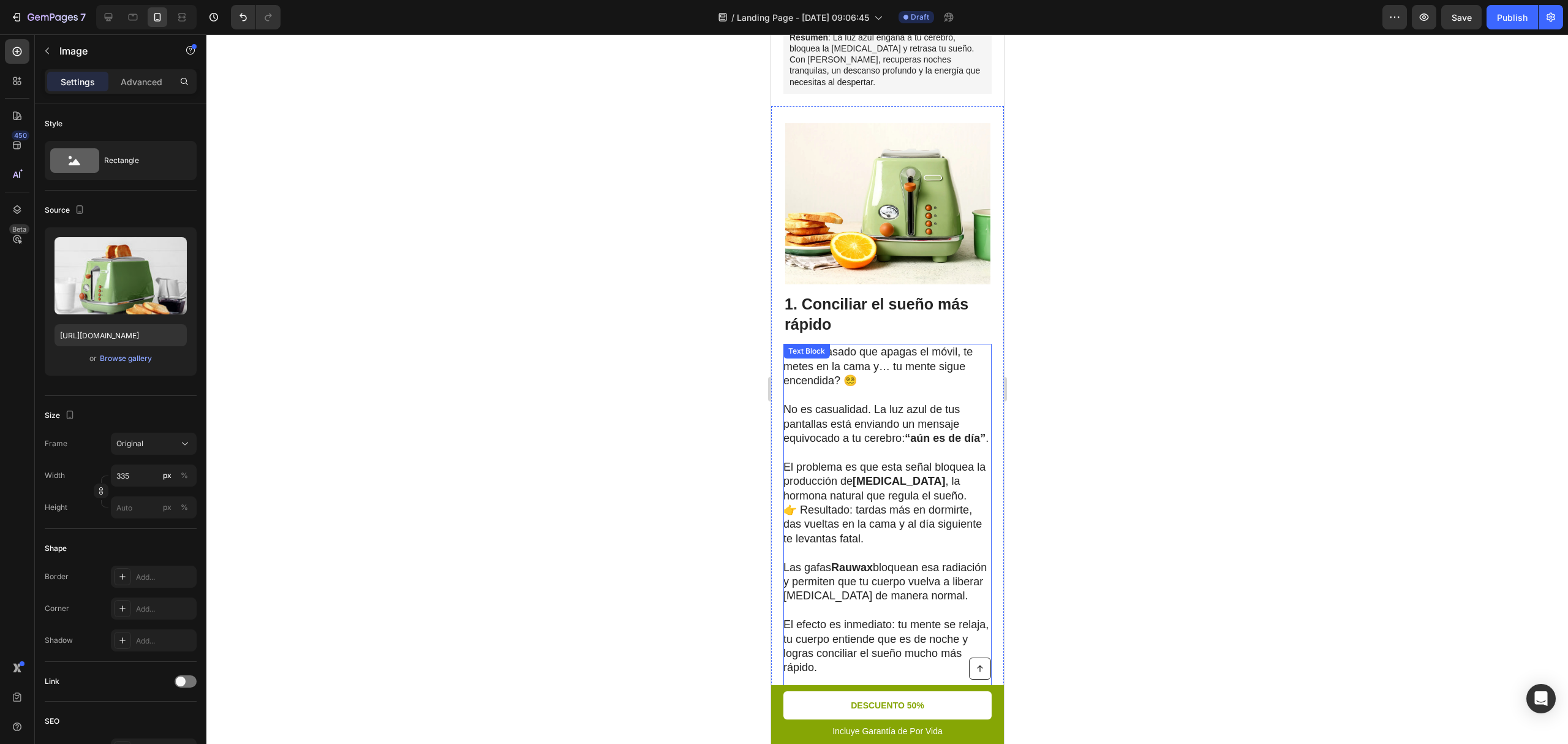
scroll to position [300, 0]
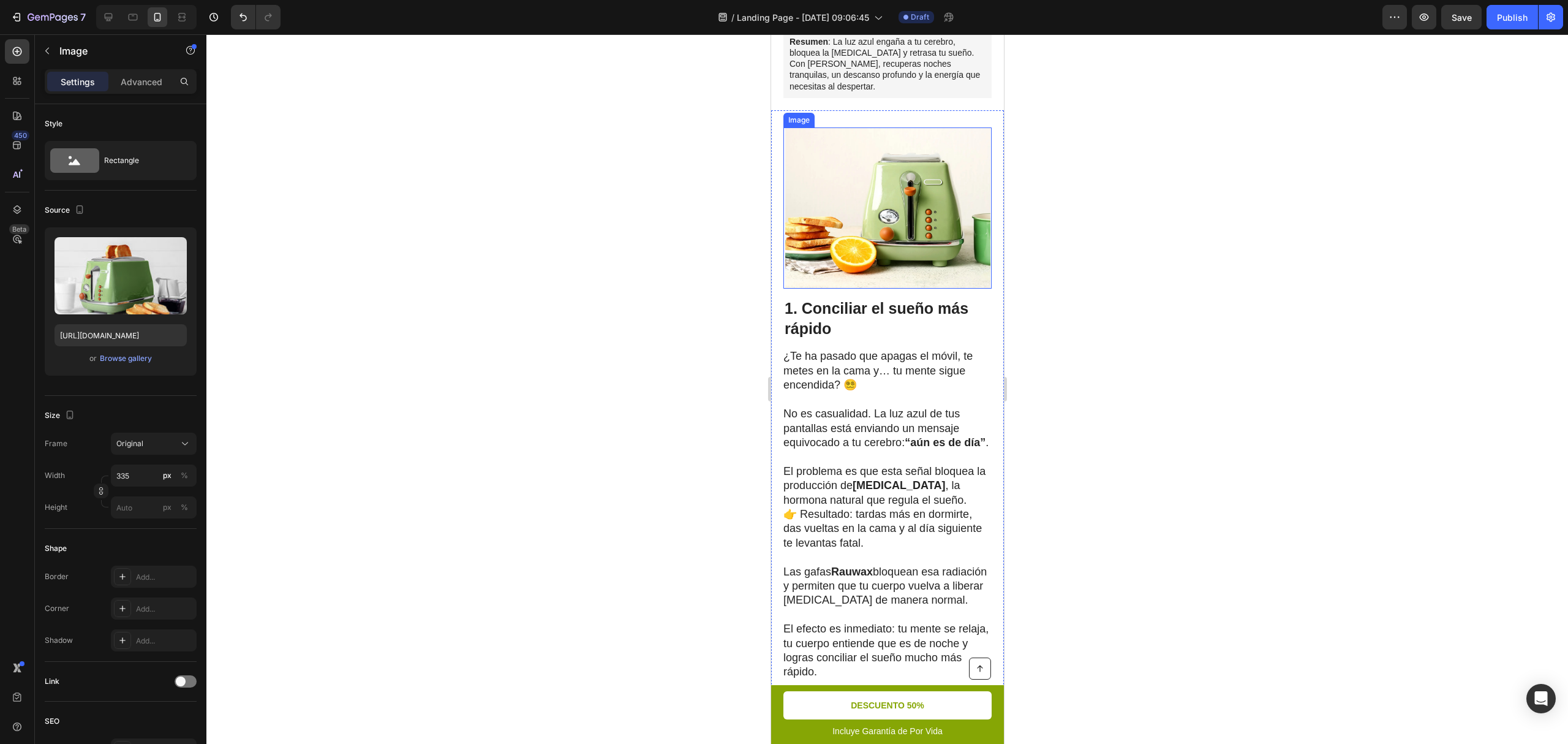
click at [885, 270] on img at bounding box center [887, 208] width 206 height 161
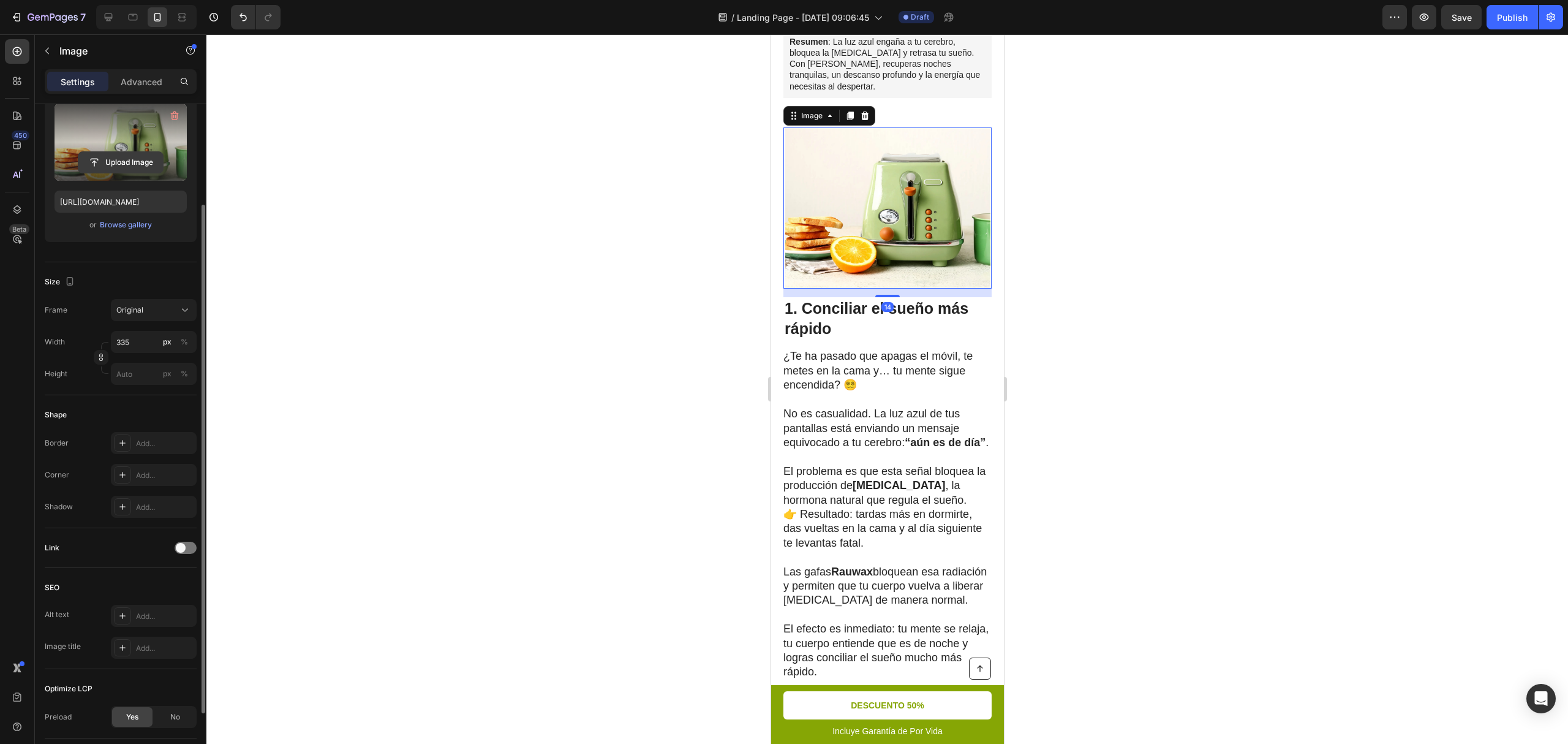
click at [125, 165] on input "file" at bounding box center [121, 162] width 85 height 21
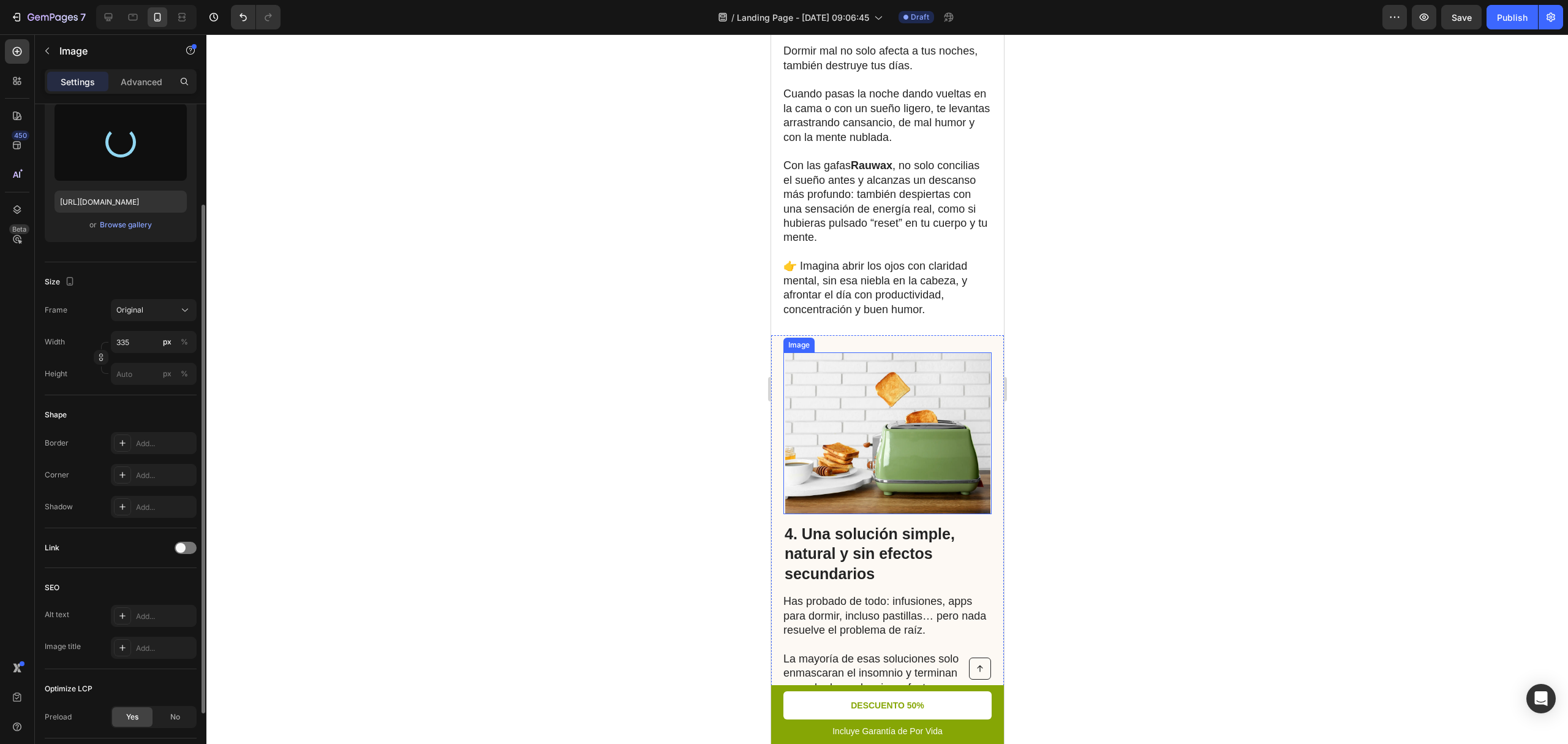
scroll to position [1852, 0]
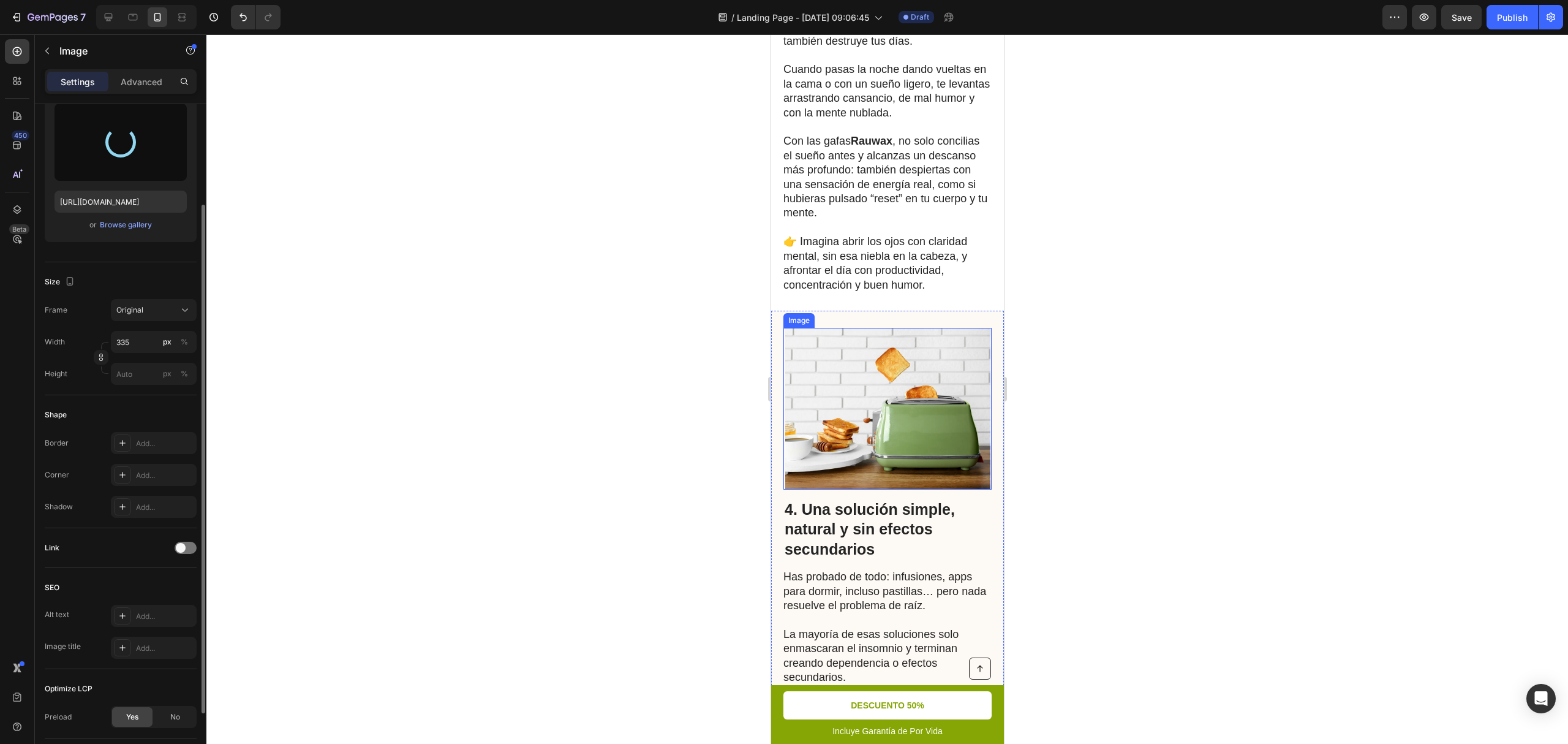
type input "[URL][DOMAIN_NAME]"
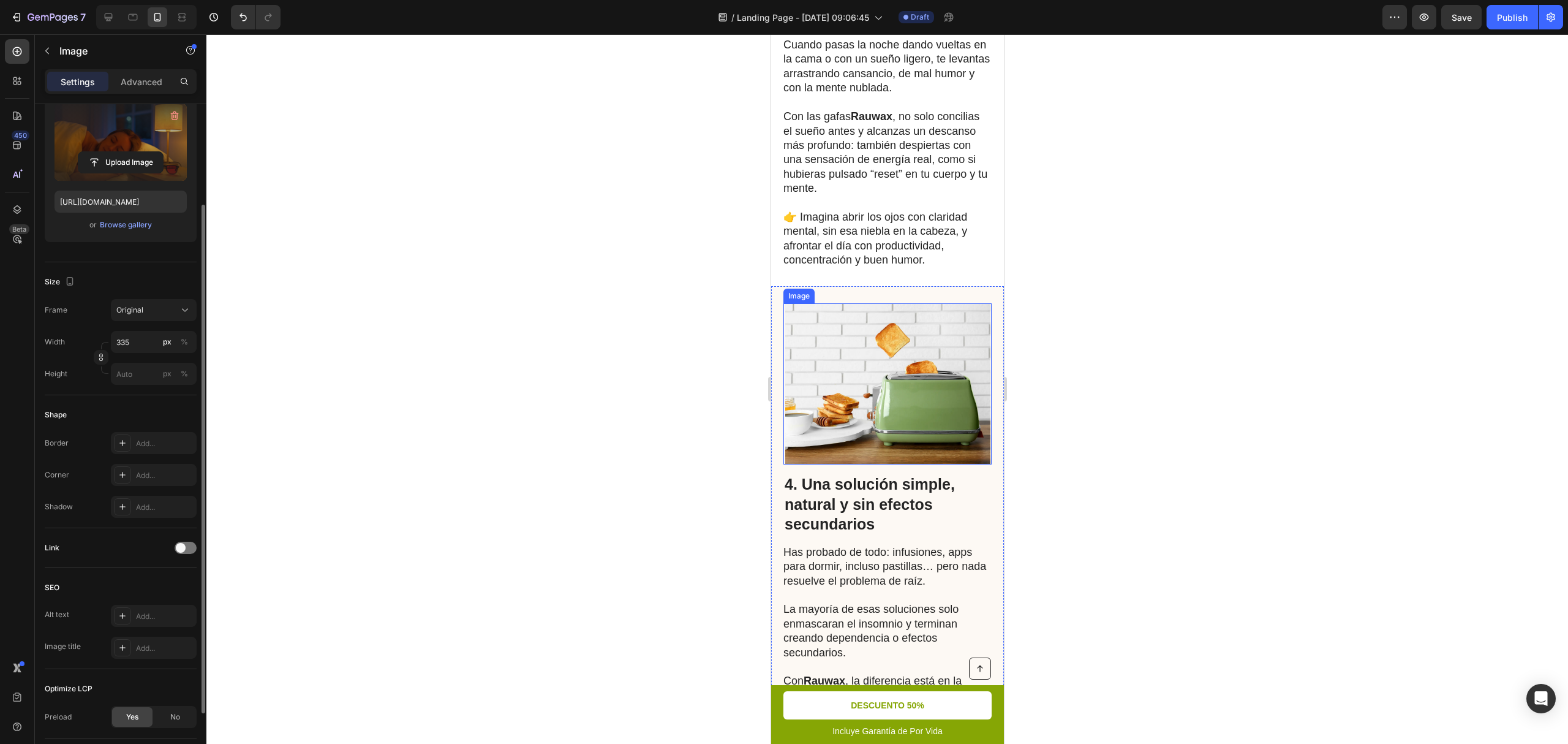
scroll to position [1828, 0]
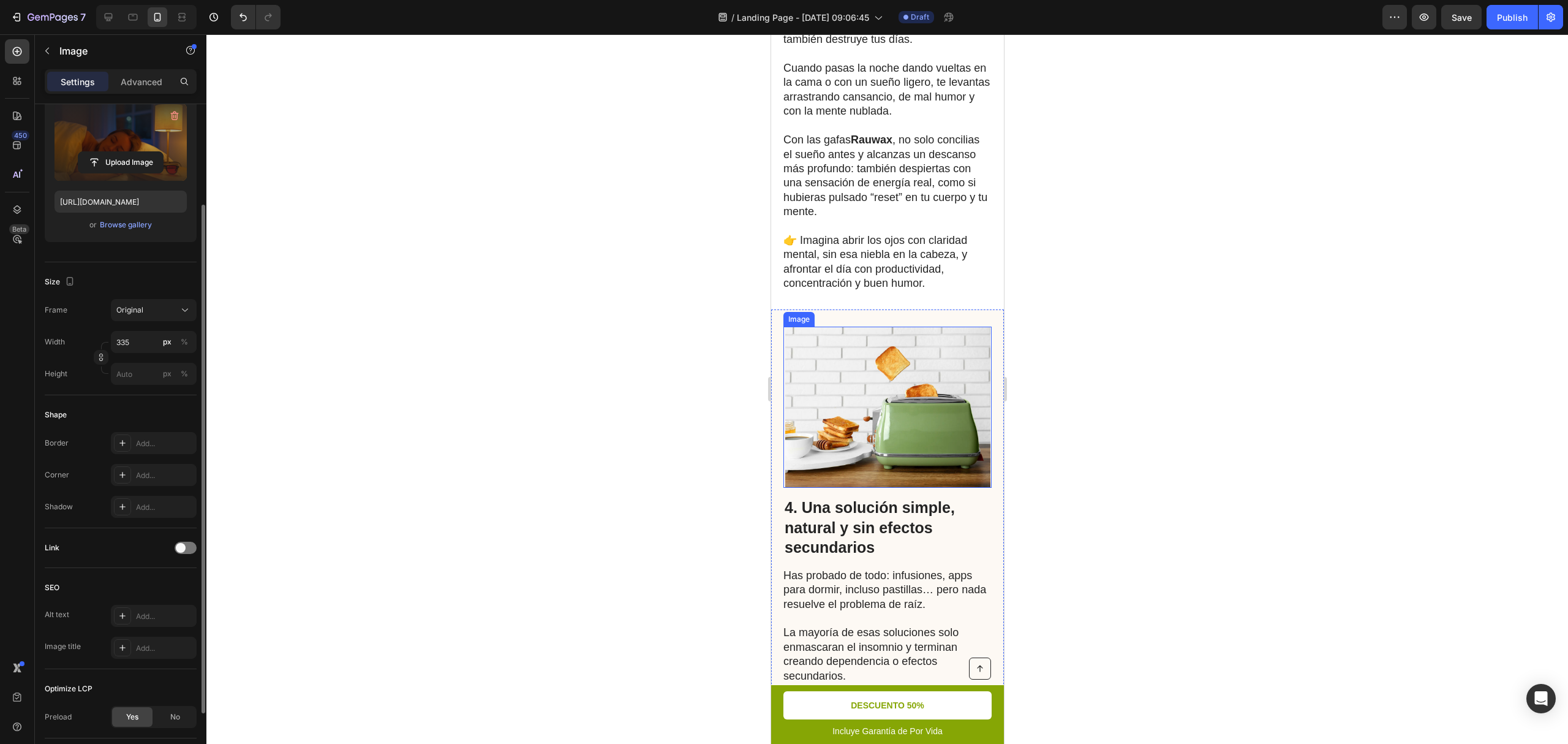
click at [842, 470] on img at bounding box center [887, 407] width 206 height 161
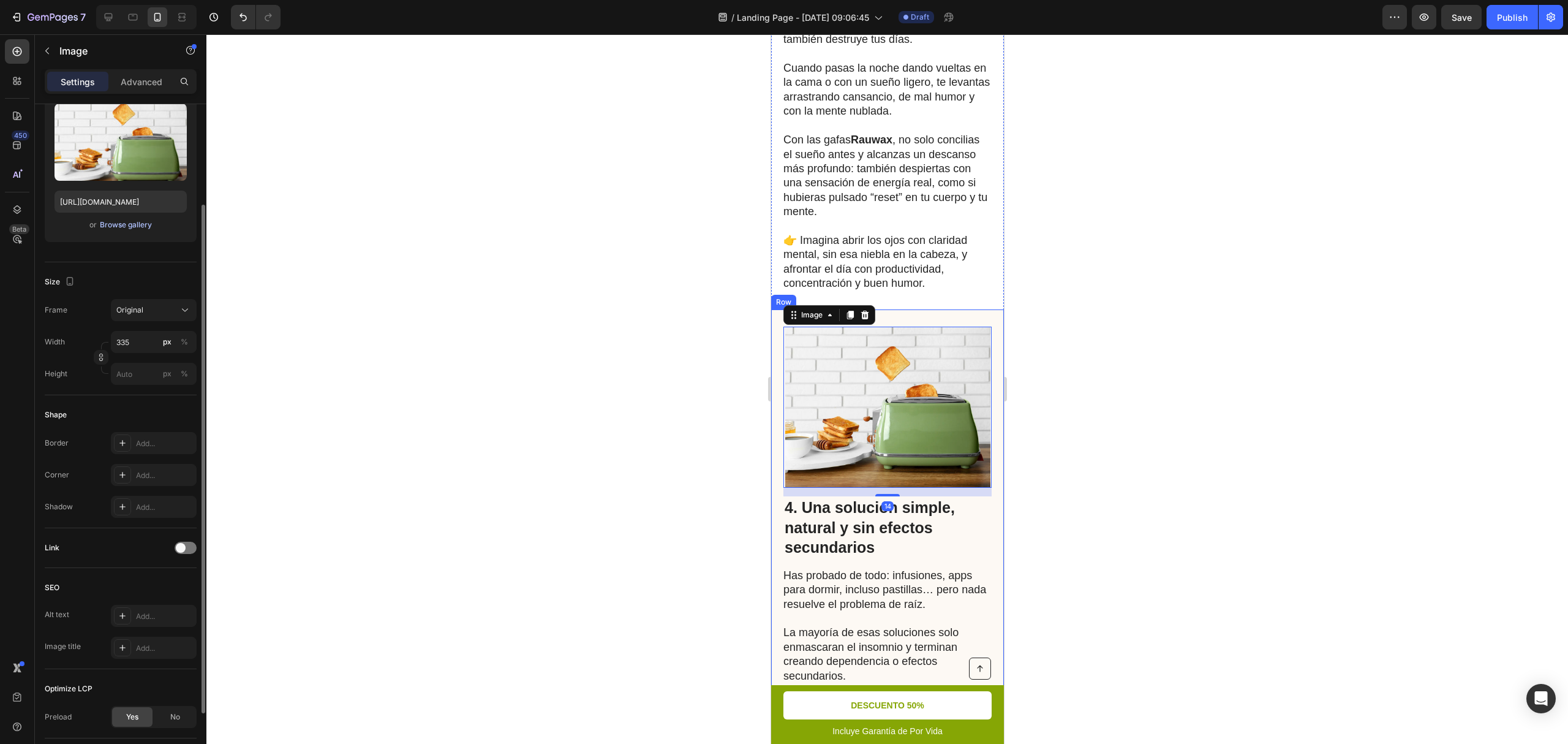
click at [133, 226] on div "Browse gallery" at bounding box center [126, 225] width 52 height 11
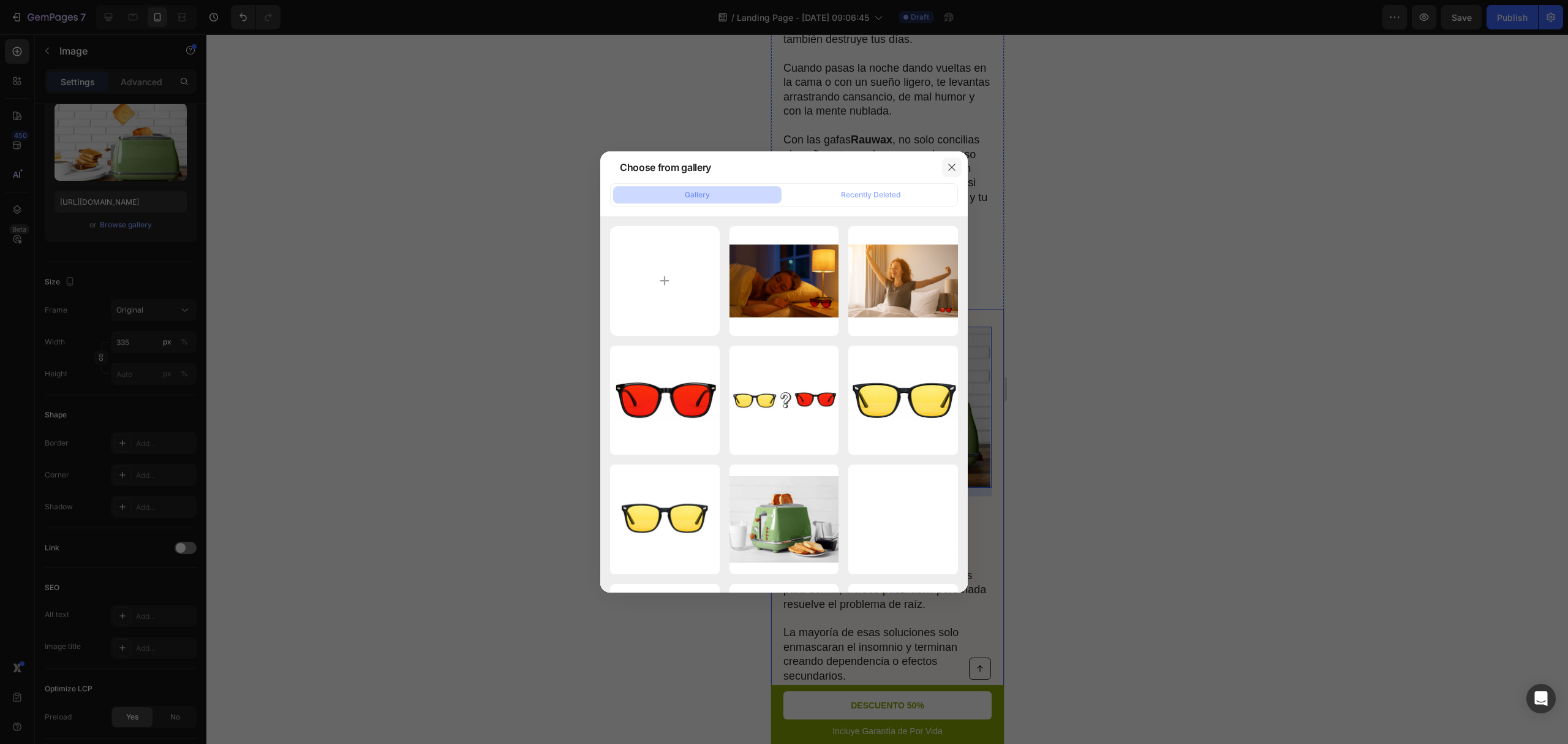
click at [944, 169] on button "button" at bounding box center [951, 167] width 19 height 19
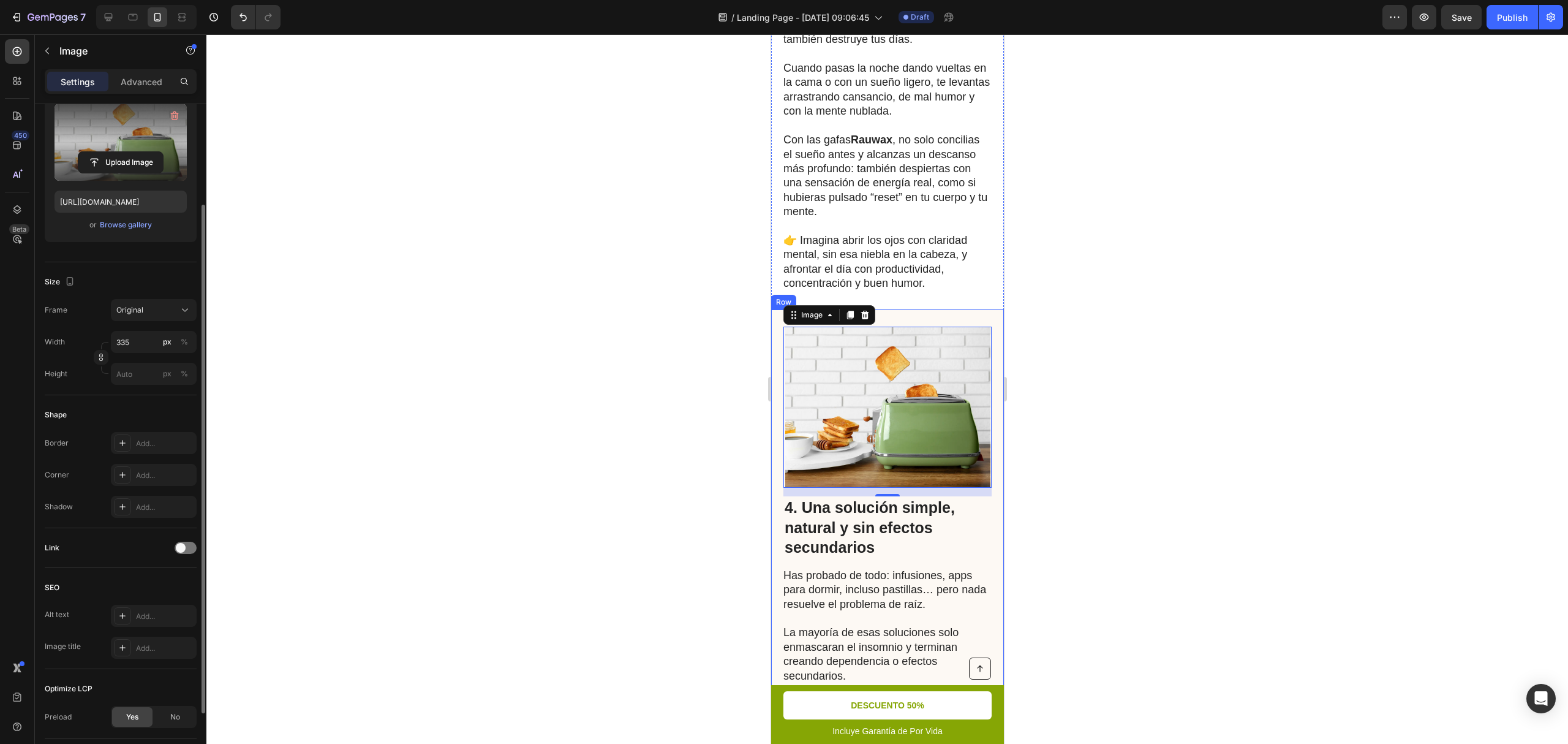
click at [135, 141] on label at bounding box center [121, 142] width 132 height 77
click at [135, 152] on input "file" at bounding box center [121, 162] width 85 height 21
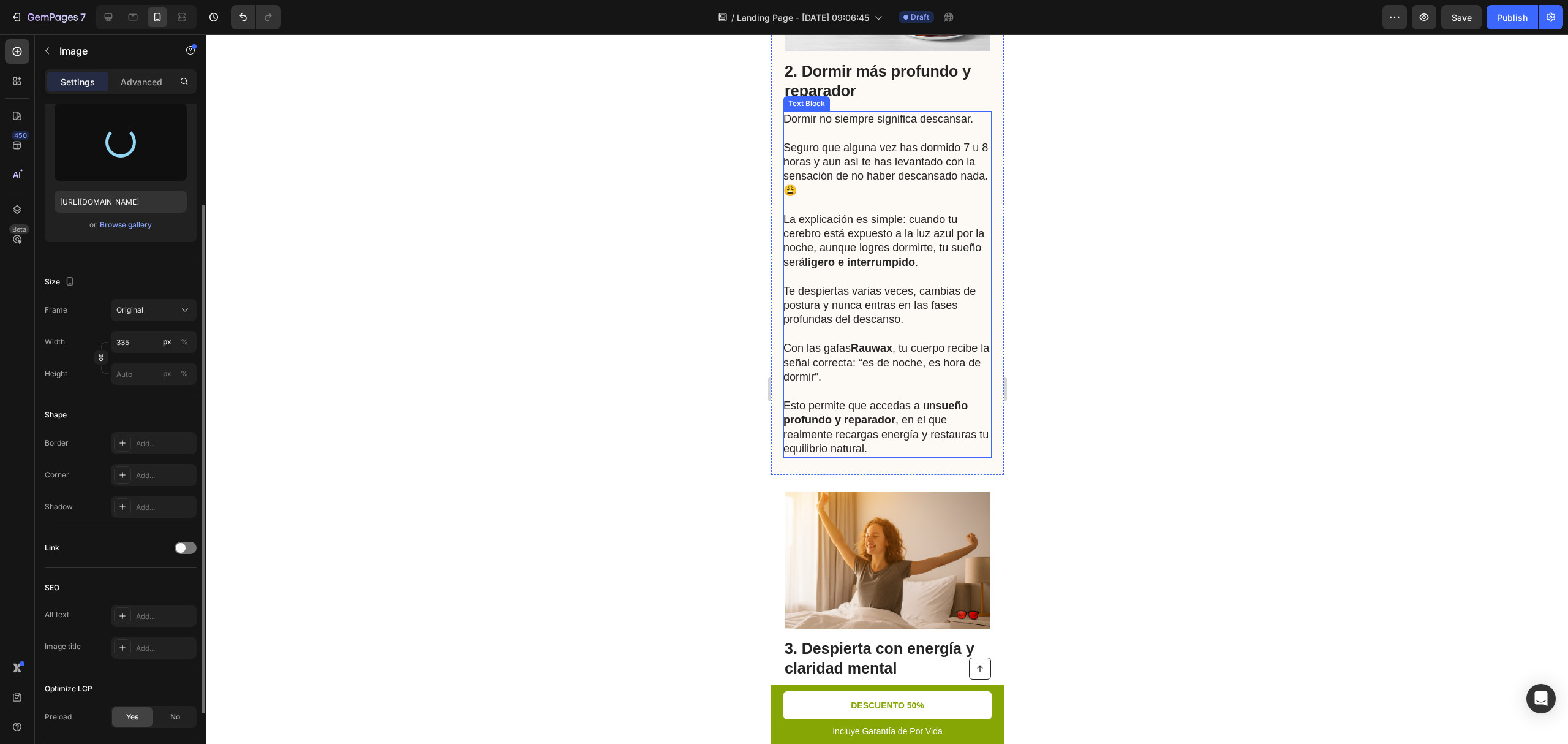
scroll to position [929, 0]
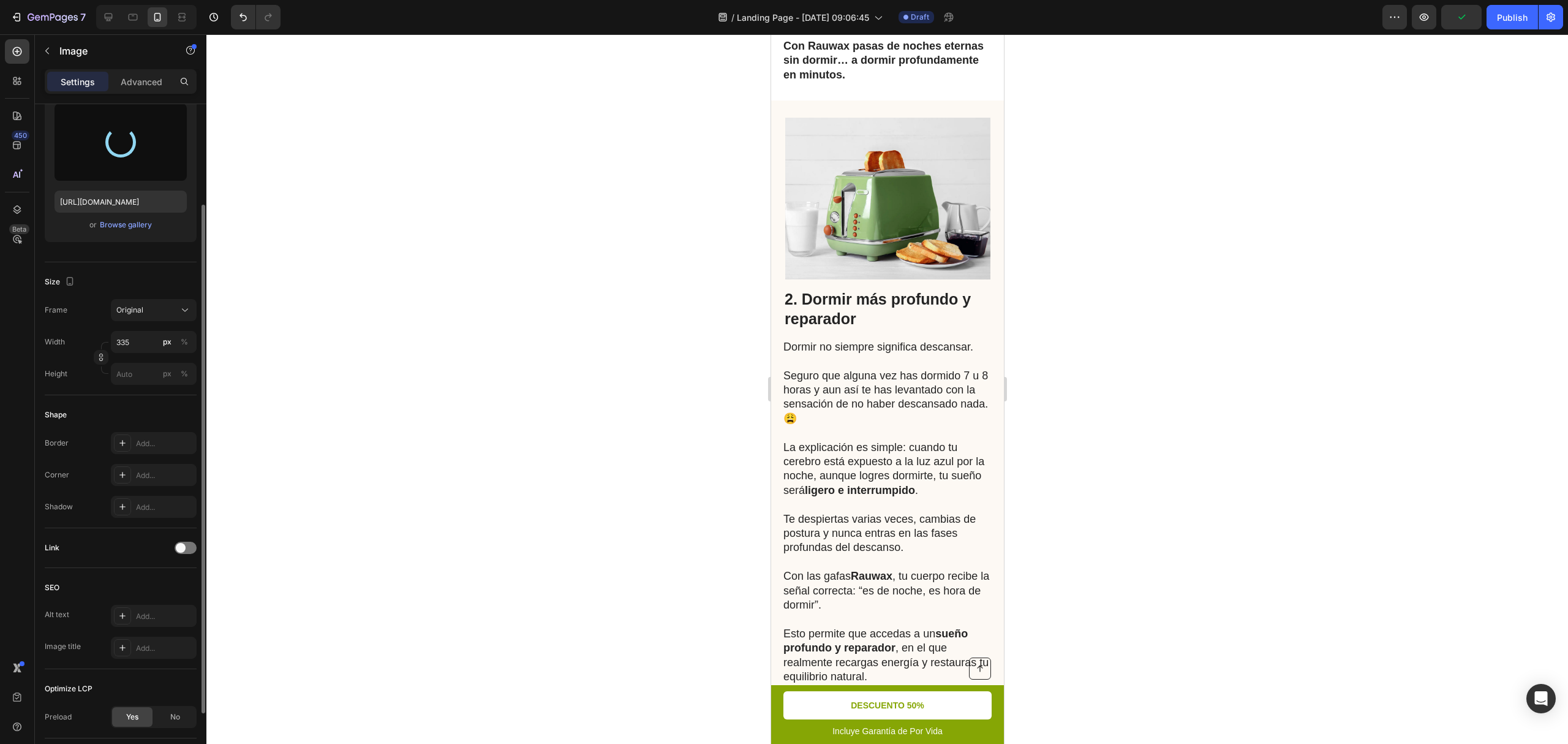
type input "[URL][DOMAIN_NAME]"
click at [942, 280] on img at bounding box center [887, 198] width 206 height 161
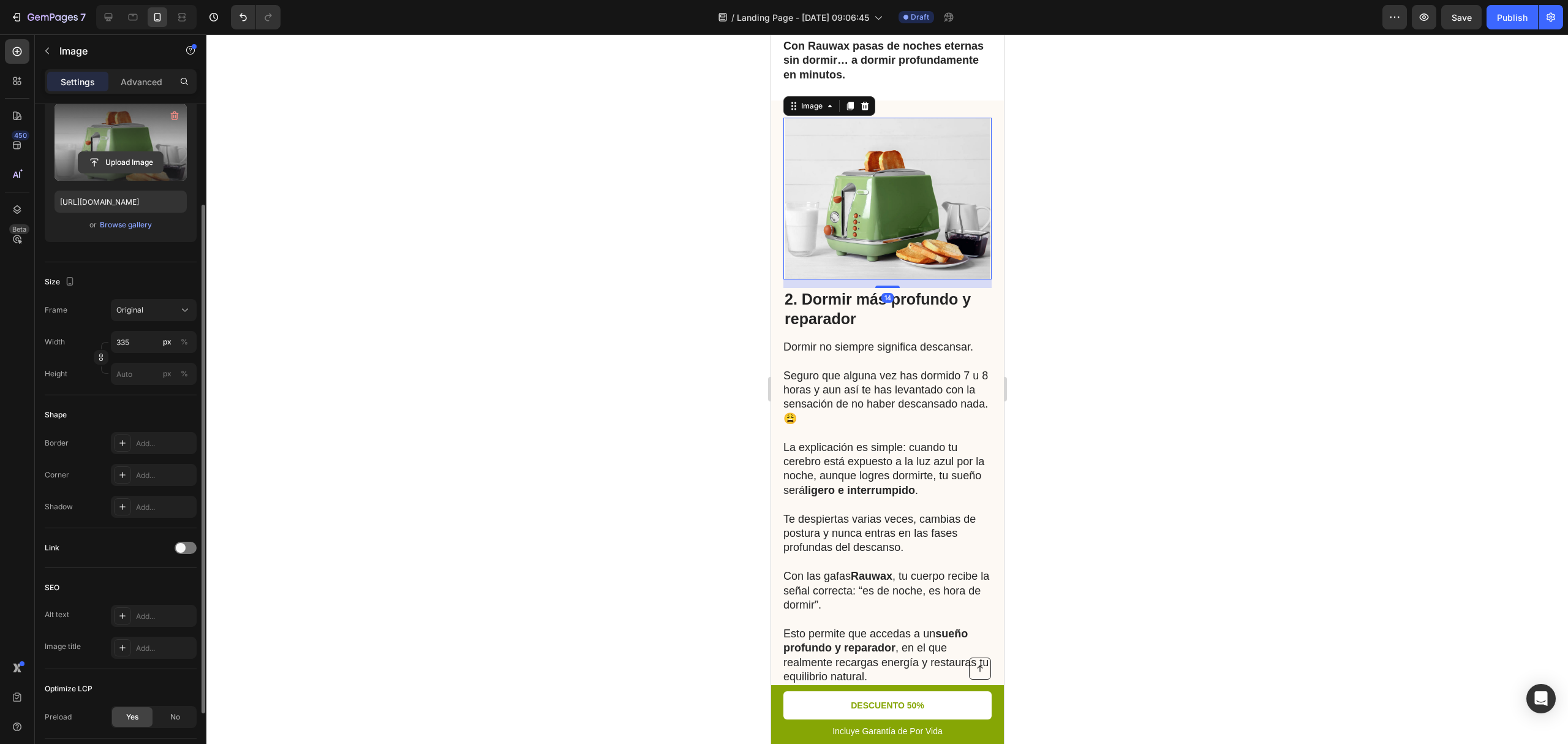
click at [125, 161] on input "file" at bounding box center [121, 162] width 85 height 21
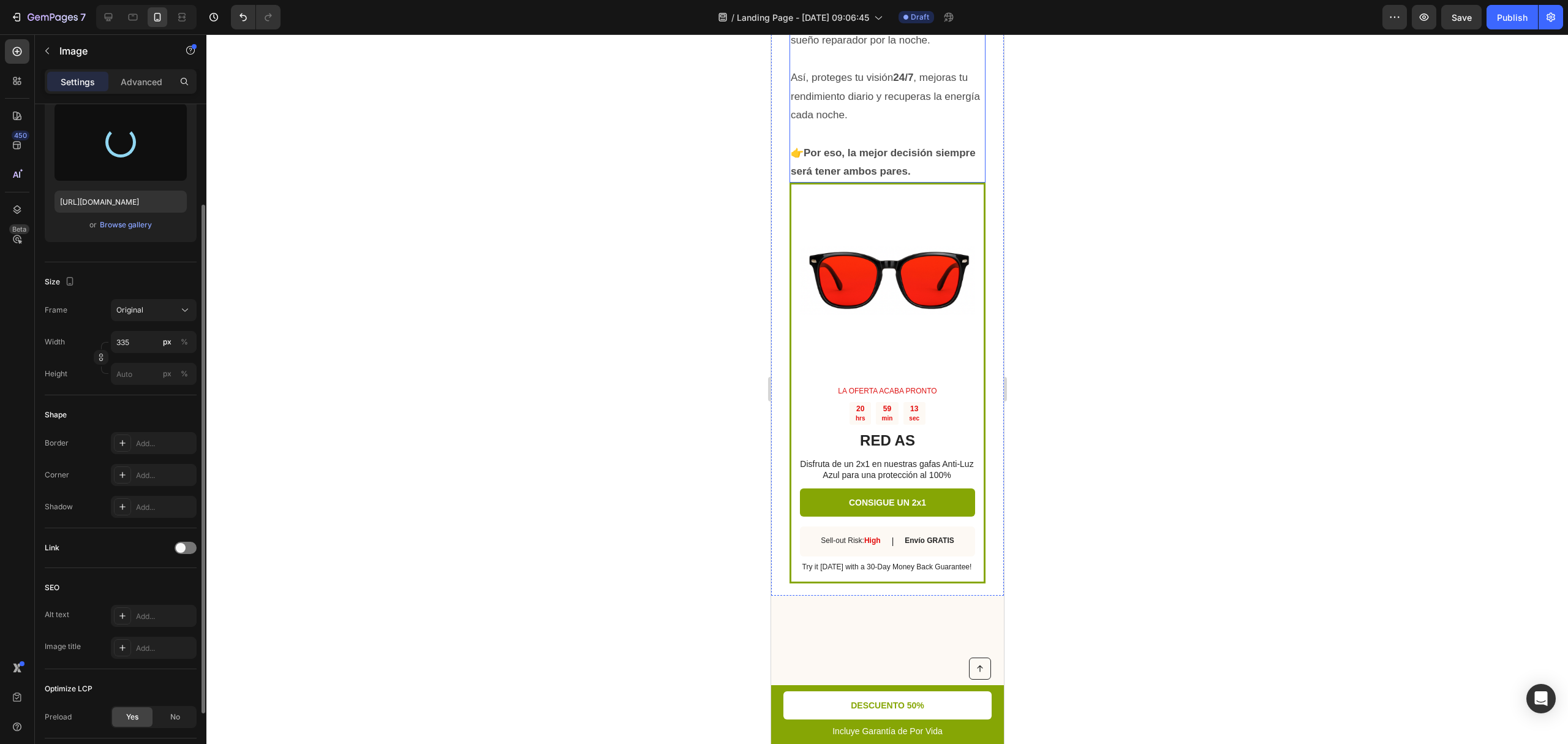
scroll to position [3870, 0]
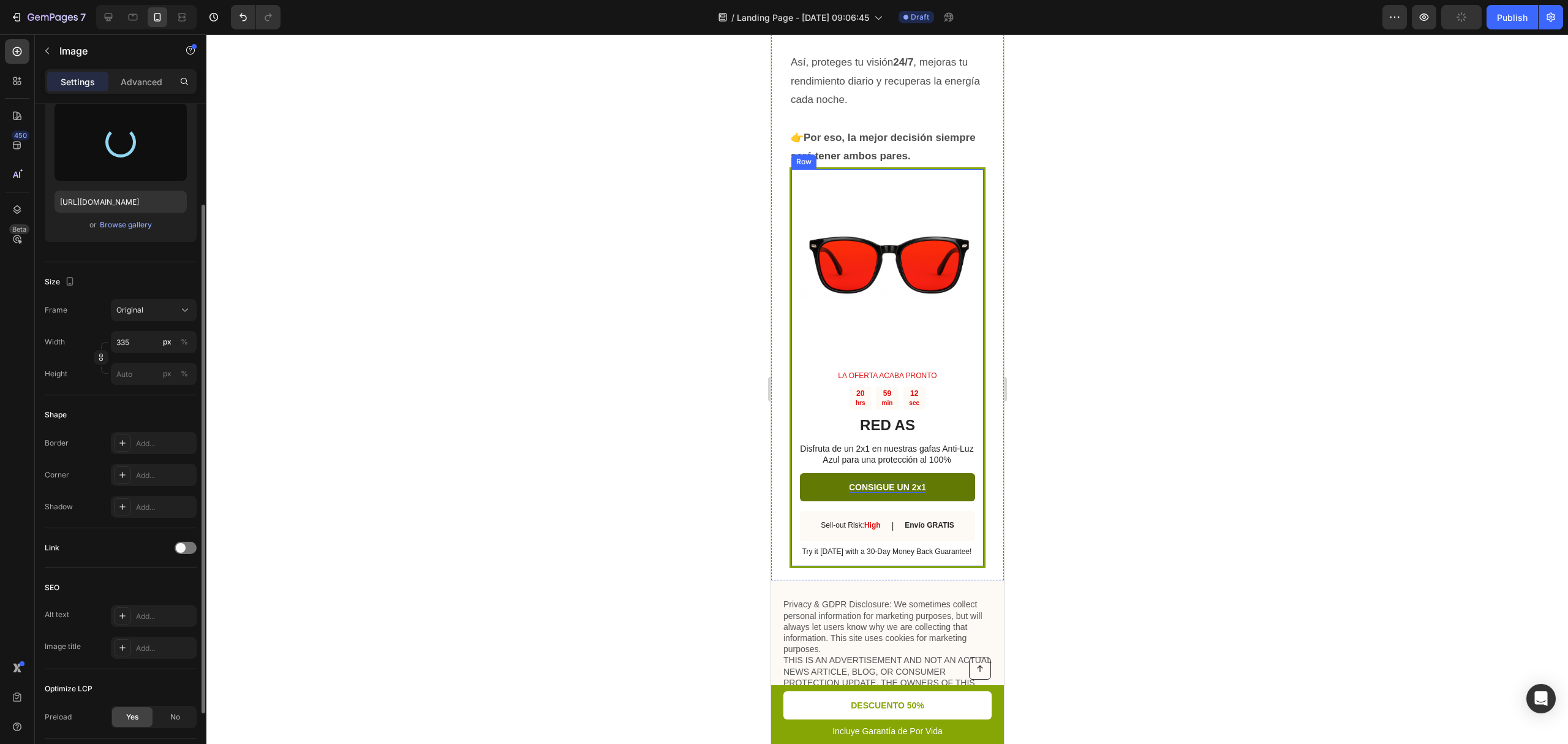
type input "[URL][DOMAIN_NAME]"
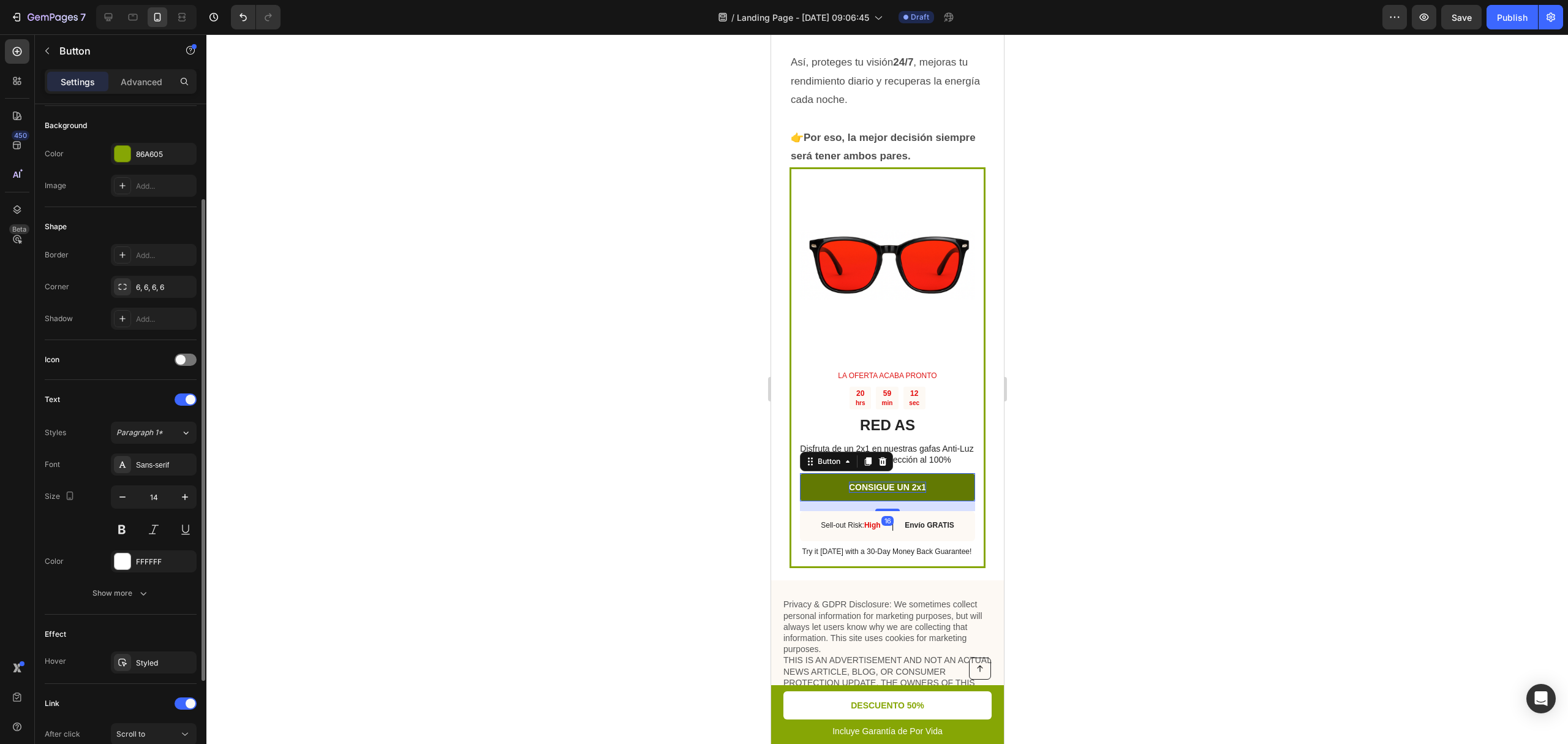
click at [914, 482] on p "CONSIGUE UN 2x1" at bounding box center [887, 487] width 77 height 11
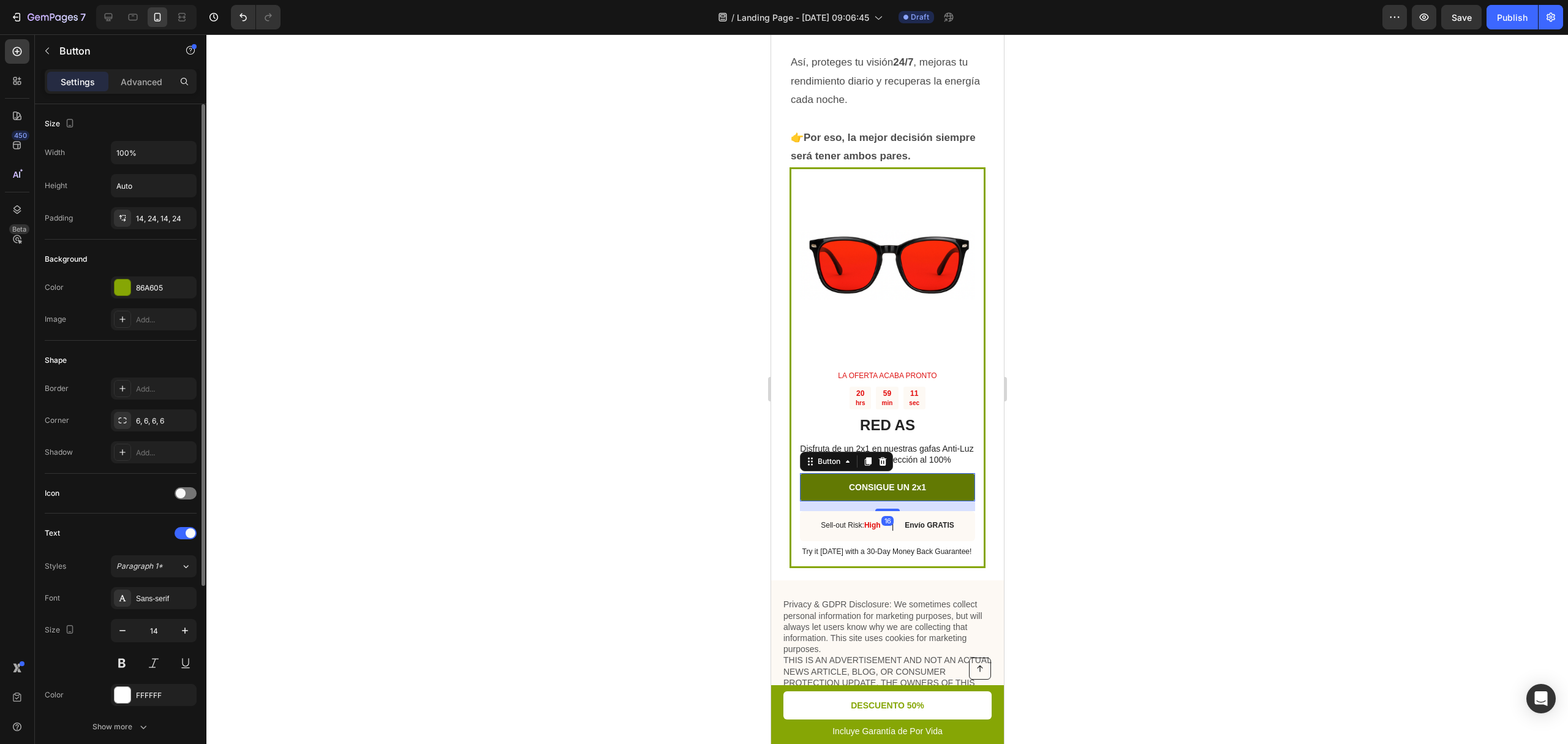
click at [943, 474] on link "CONSIGUE UN 2x1" at bounding box center [887, 487] width 175 height 28
click at [1176, 520] on div at bounding box center [887, 388] width 1362 height 709
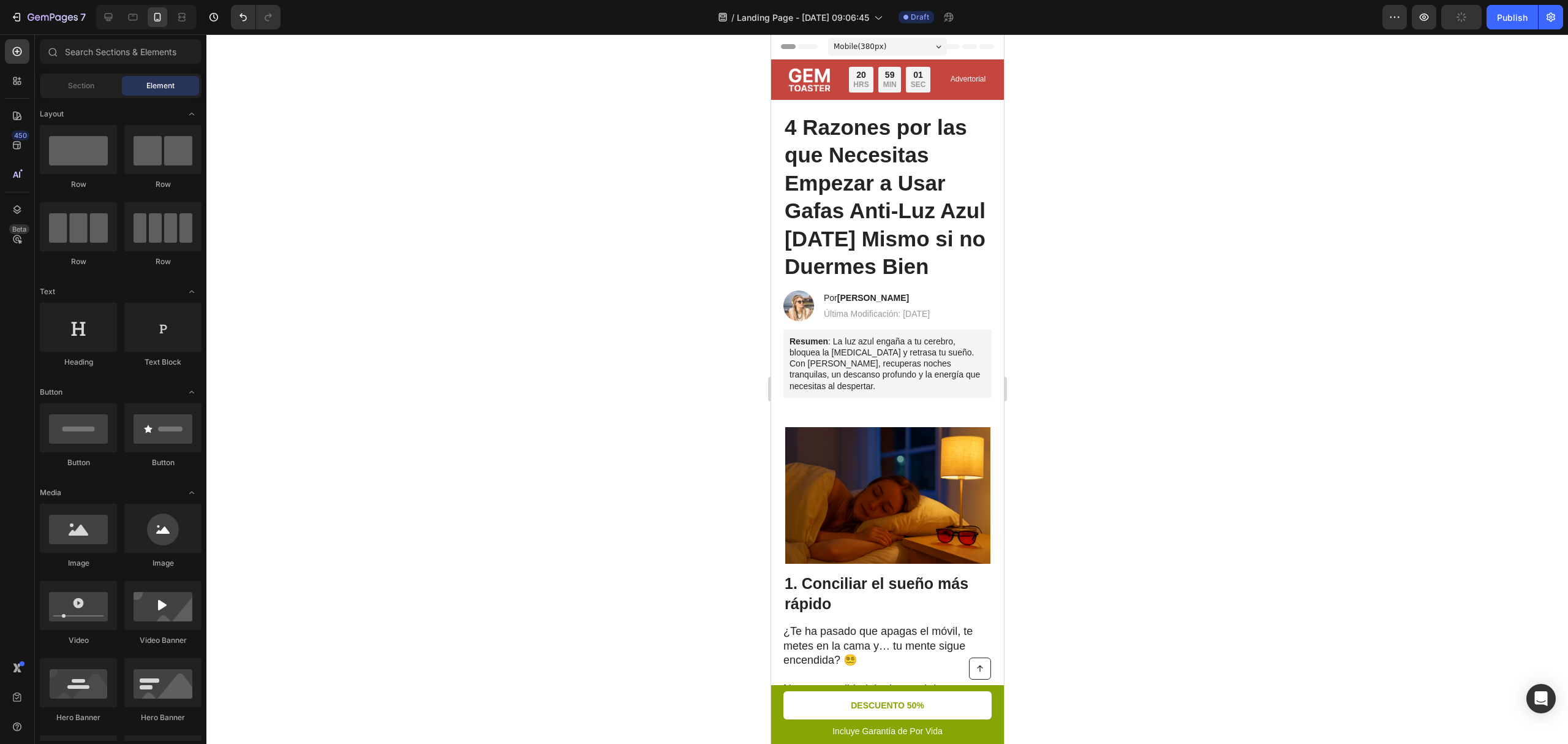
drag, startPoint x: 995, startPoint y: 650, endPoint x: 1722, endPoint y: 67, distance: 931.9
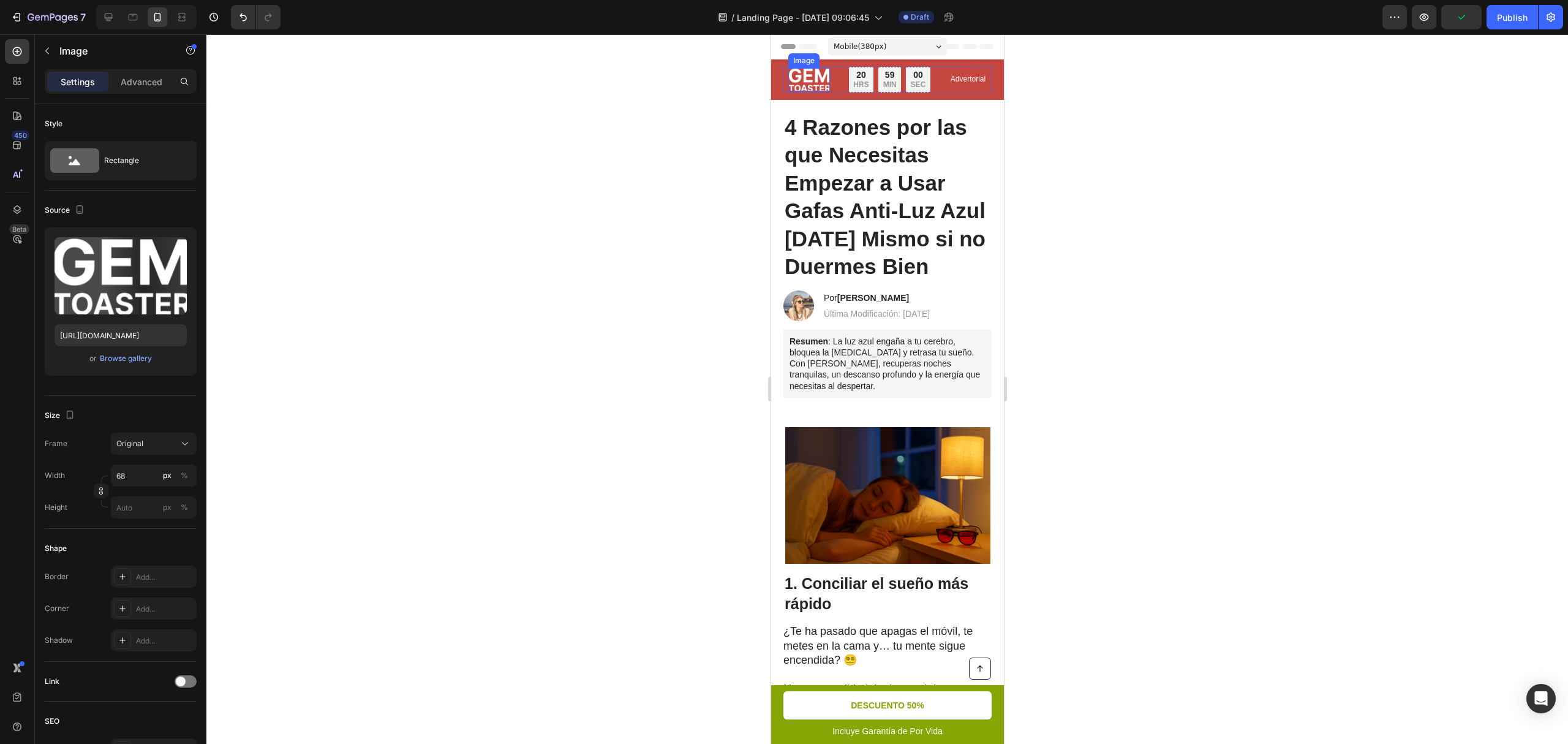
click at [811, 91] on img at bounding box center [809, 79] width 41 height 23
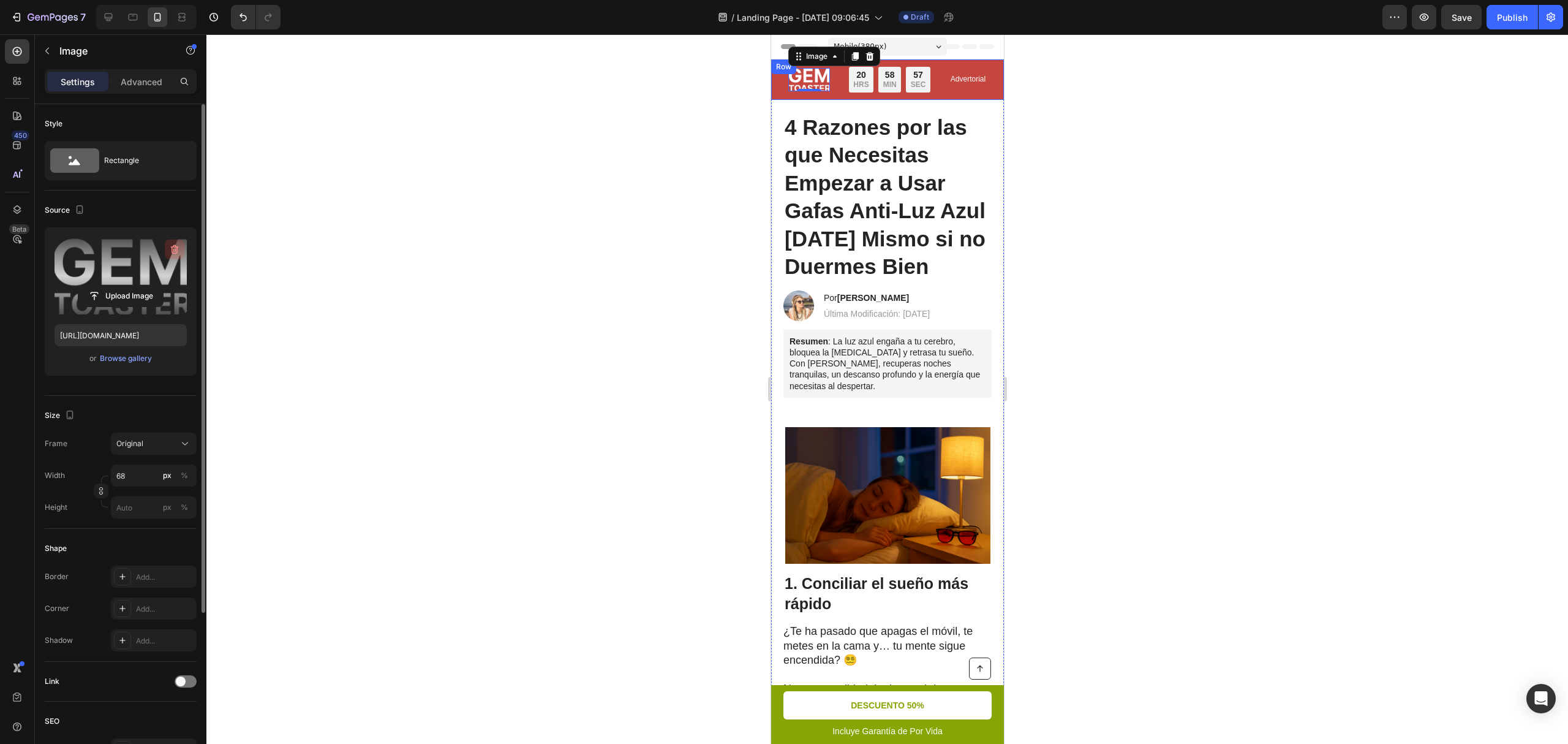
click at [175, 251] on icon "button" at bounding box center [174, 250] width 12 height 12
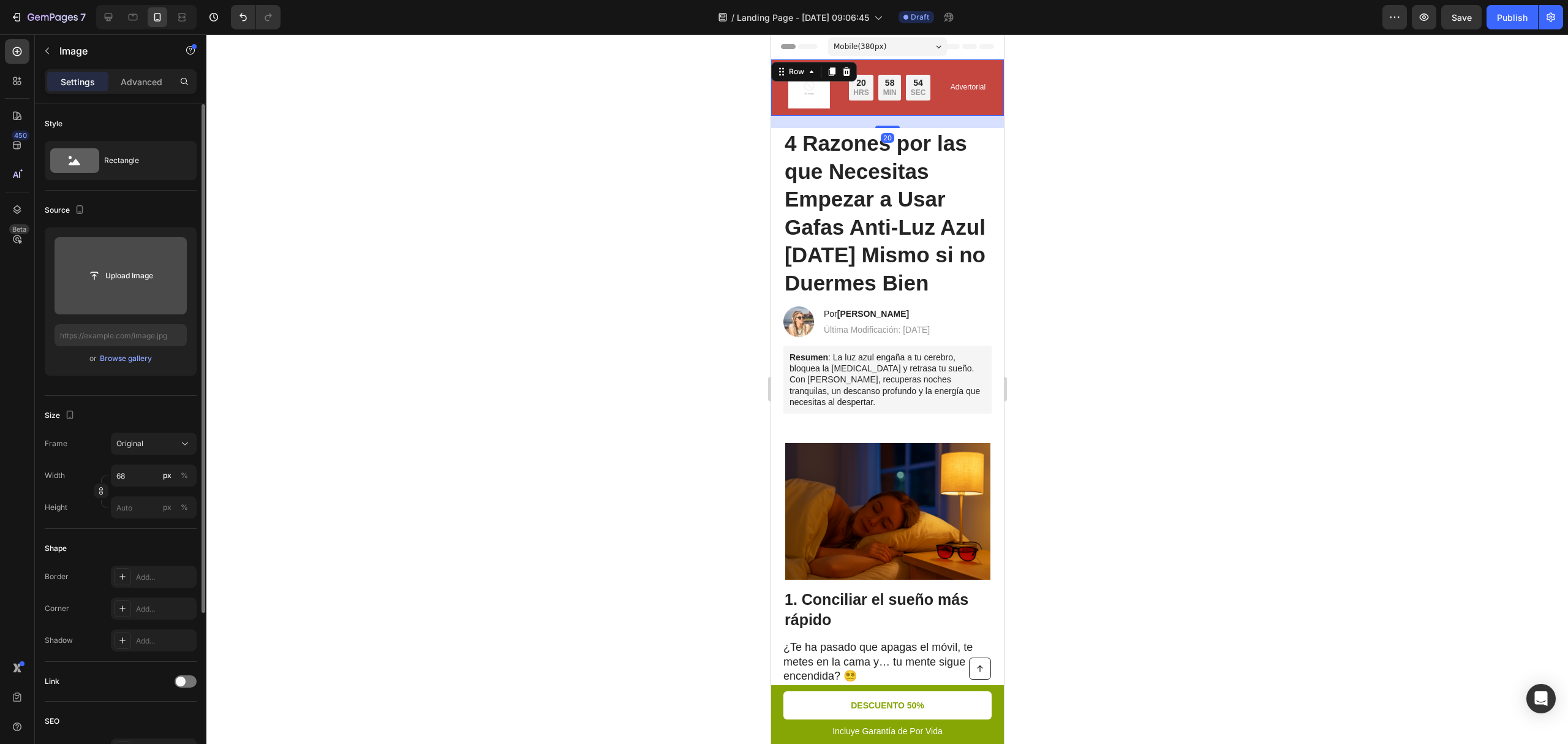
click at [879, 60] on div "Image Tiempo Limitado: 50% OFF + Envío GRATIS Text Block 20 HRS 58 MIN 54 SEC C…" at bounding box center [887, 87] width 233 height 56
click at [811, 109] on img at bounding box center [809, 87] width 41 height 41
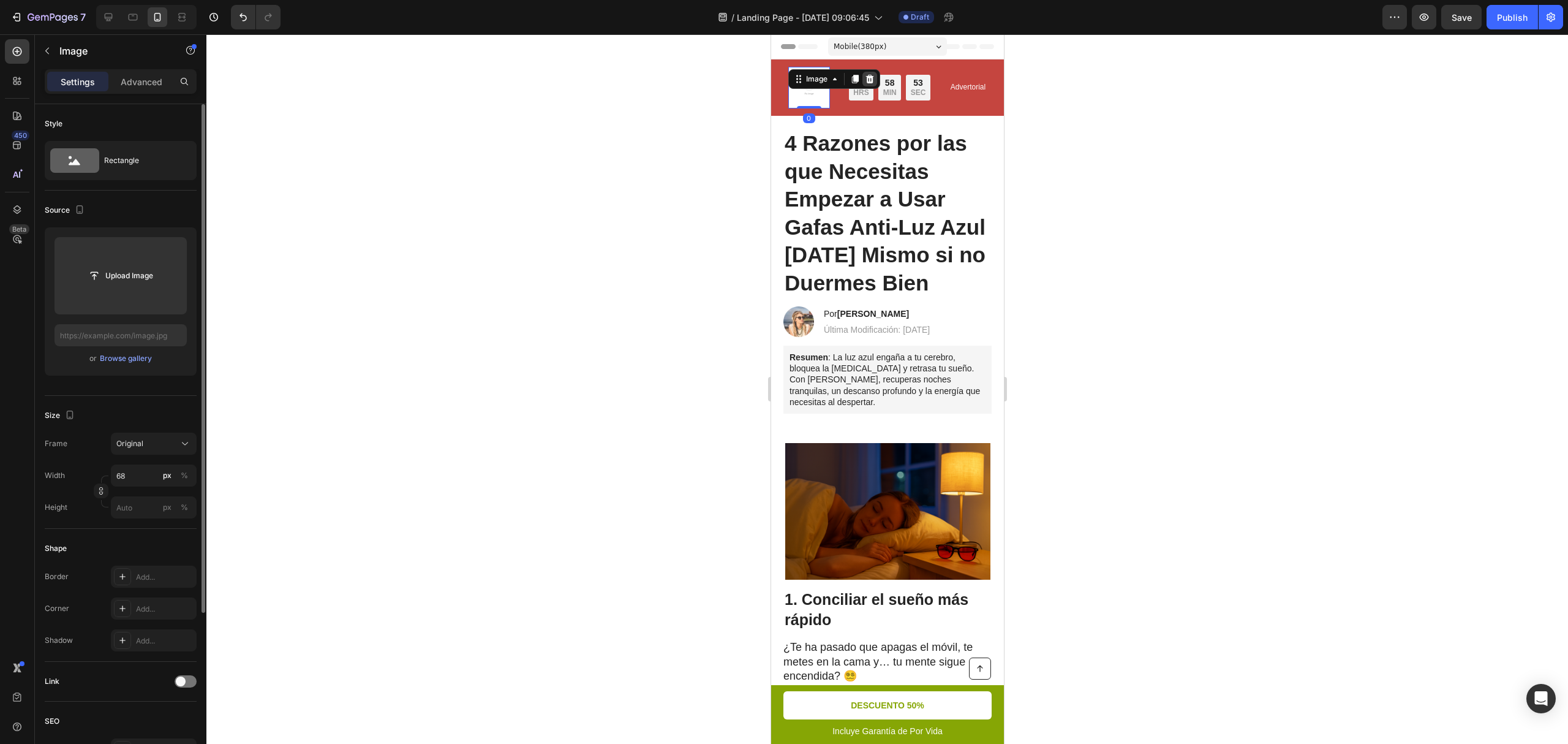
click at [865, 83] on icon at bounding box center [869, 79] width 8 height 9
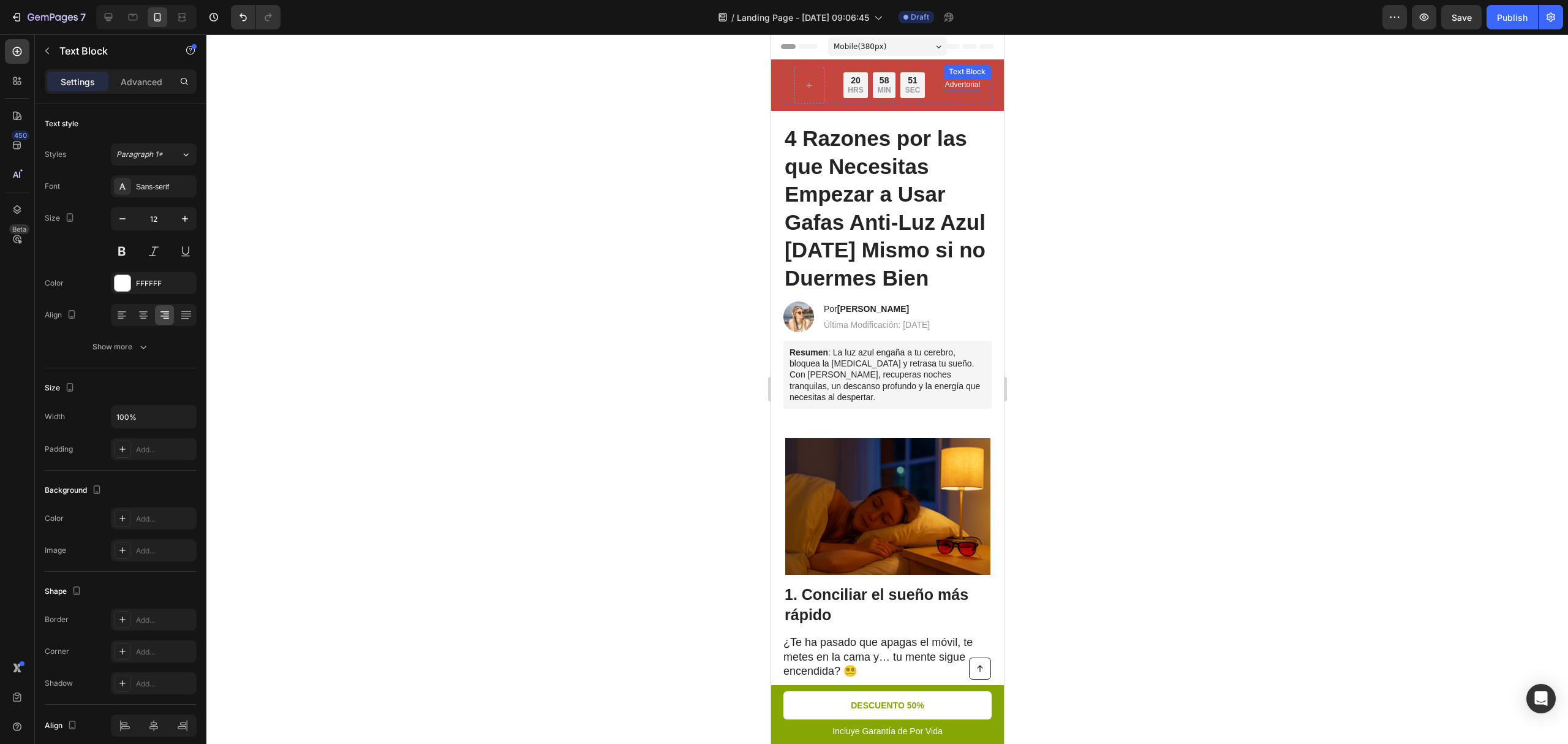
click at [952, 83] on p "Advertorial" at bounding box center [962, 85] width 35 height 10
click at [105, 15] on icon at bounding box center [109, 17] width 8 height 8
type input "16"
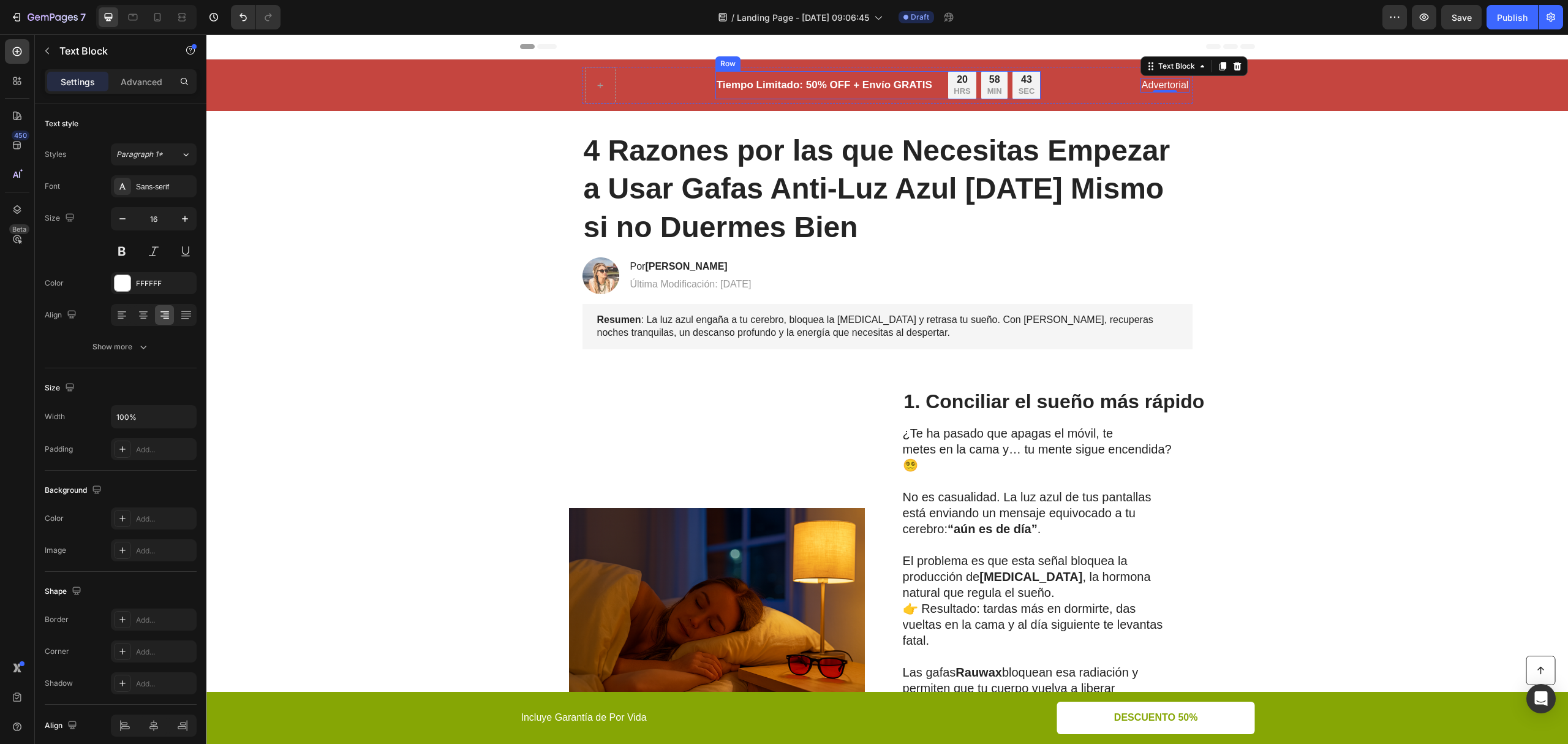
scroll to position [1, 0]
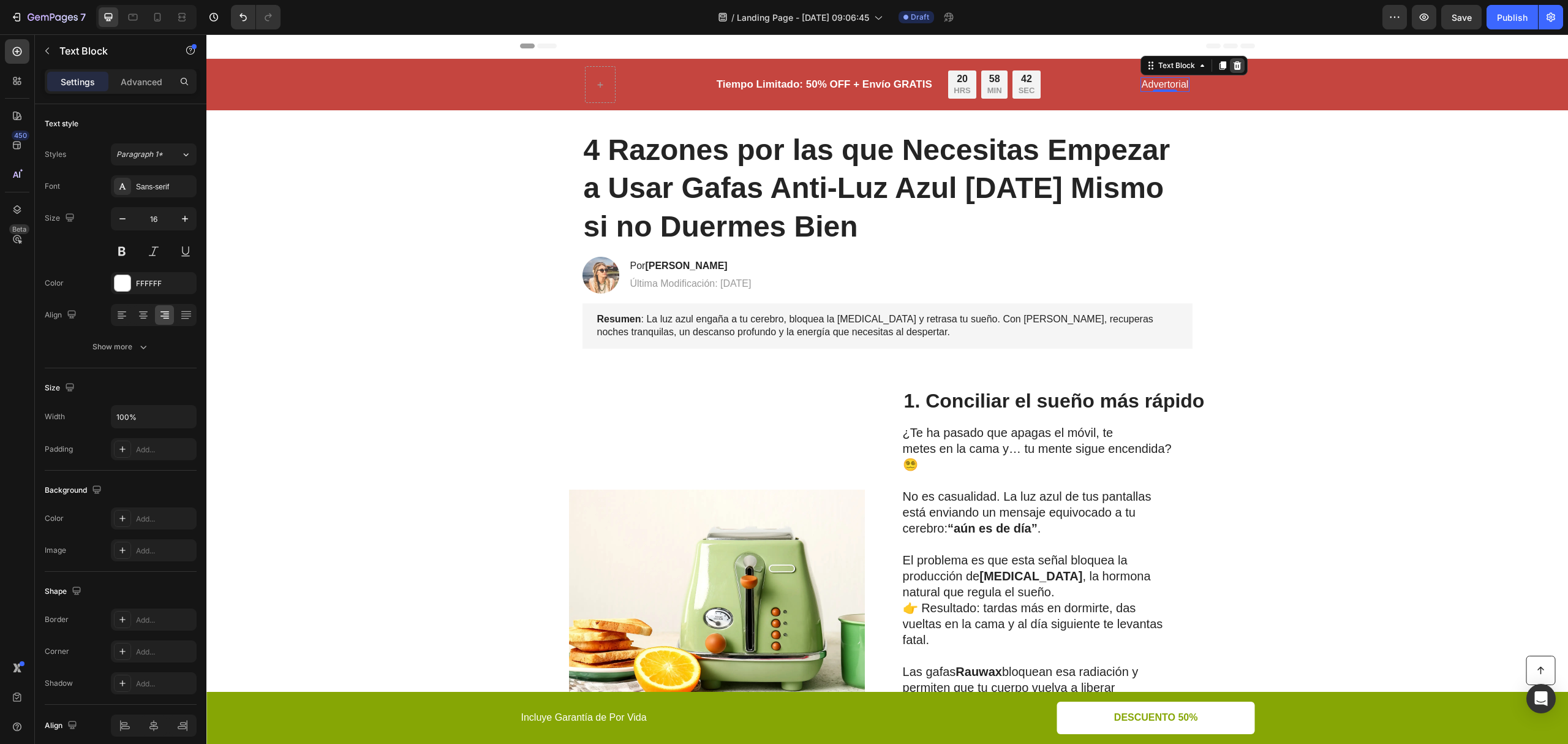
click at [1176, 59] on div at bounding box center [1238, 65] width 15 height 15
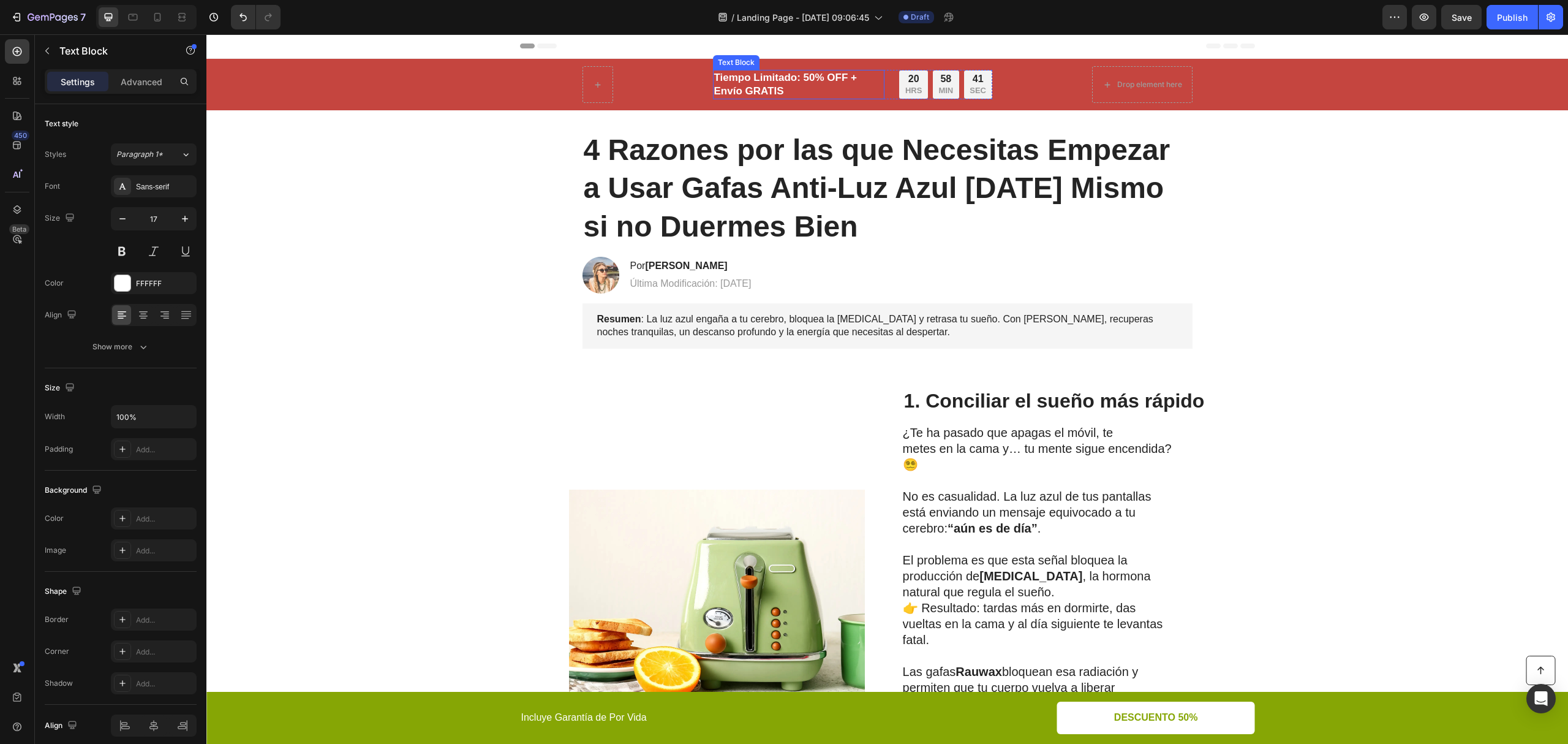
click at [782, 76] on p "Tiempo Limitado: 50% OFF + Envío GRATIS" at bounding box center [799, 85] width 169 height 27
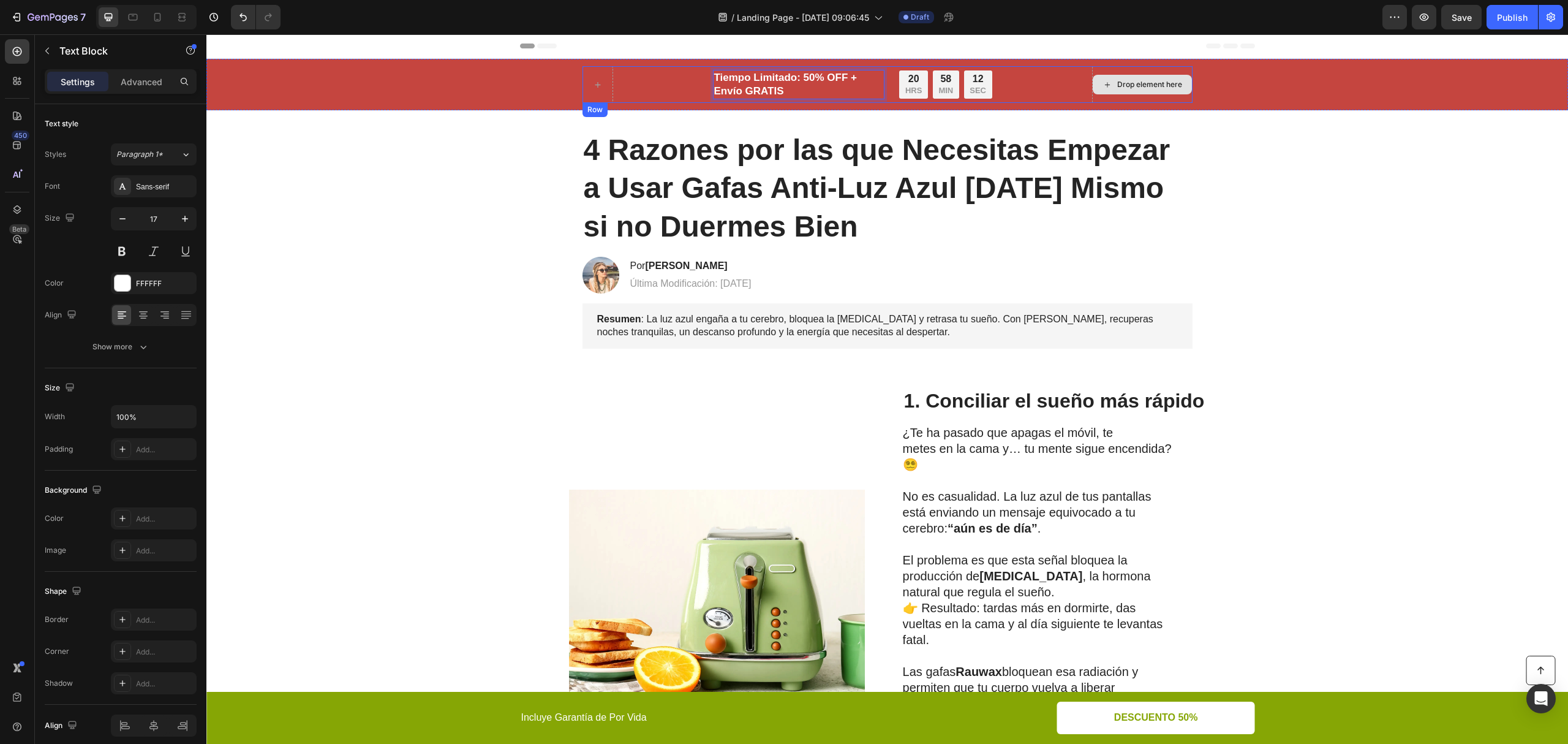
click at [1130, 83] on div "Drop element here" at bounding box center [1150, 84] width 65 height 10
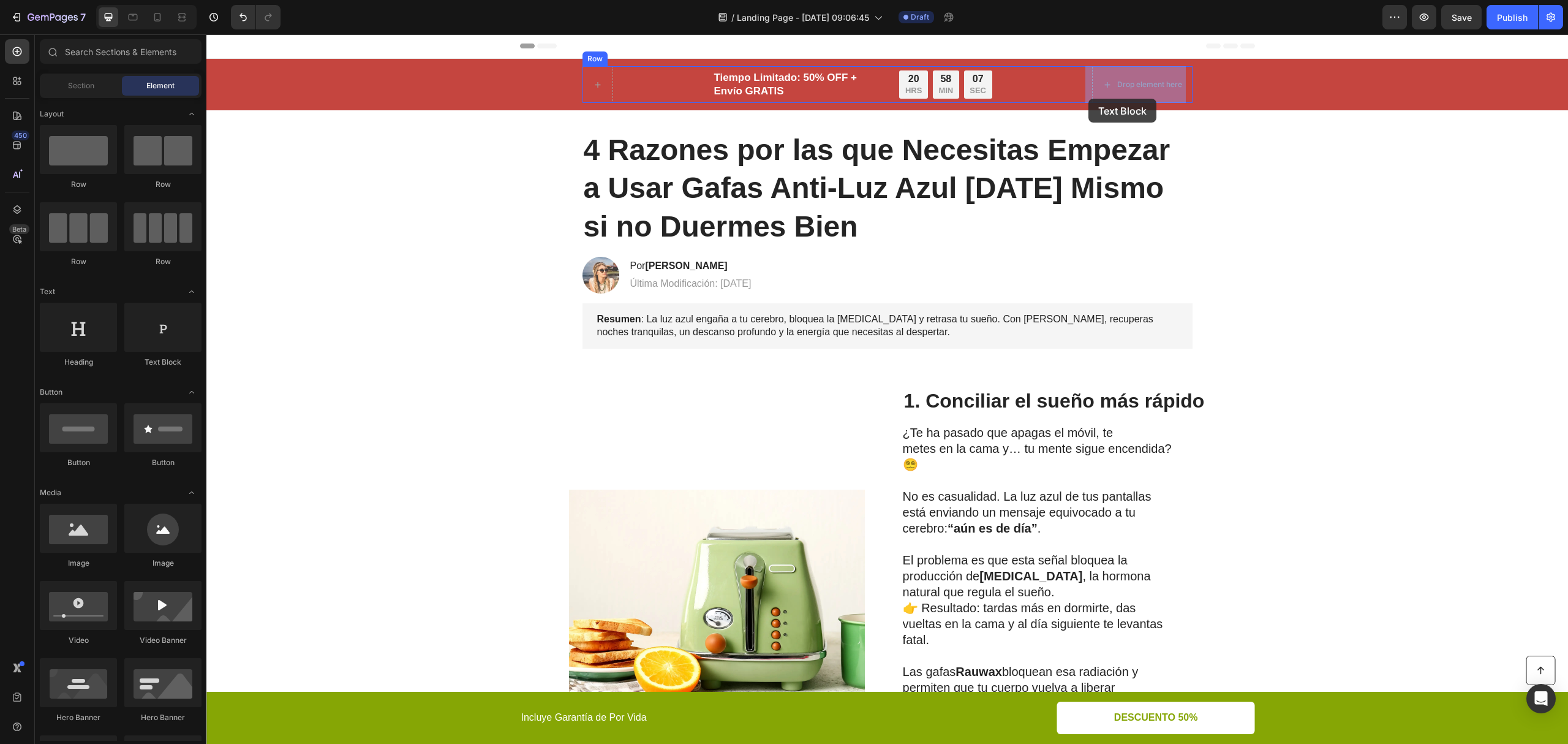
drag, startPoint x: 586, startPoint y: 240, endPoint x: 1104, endPoint y: 92, distance: 538.7
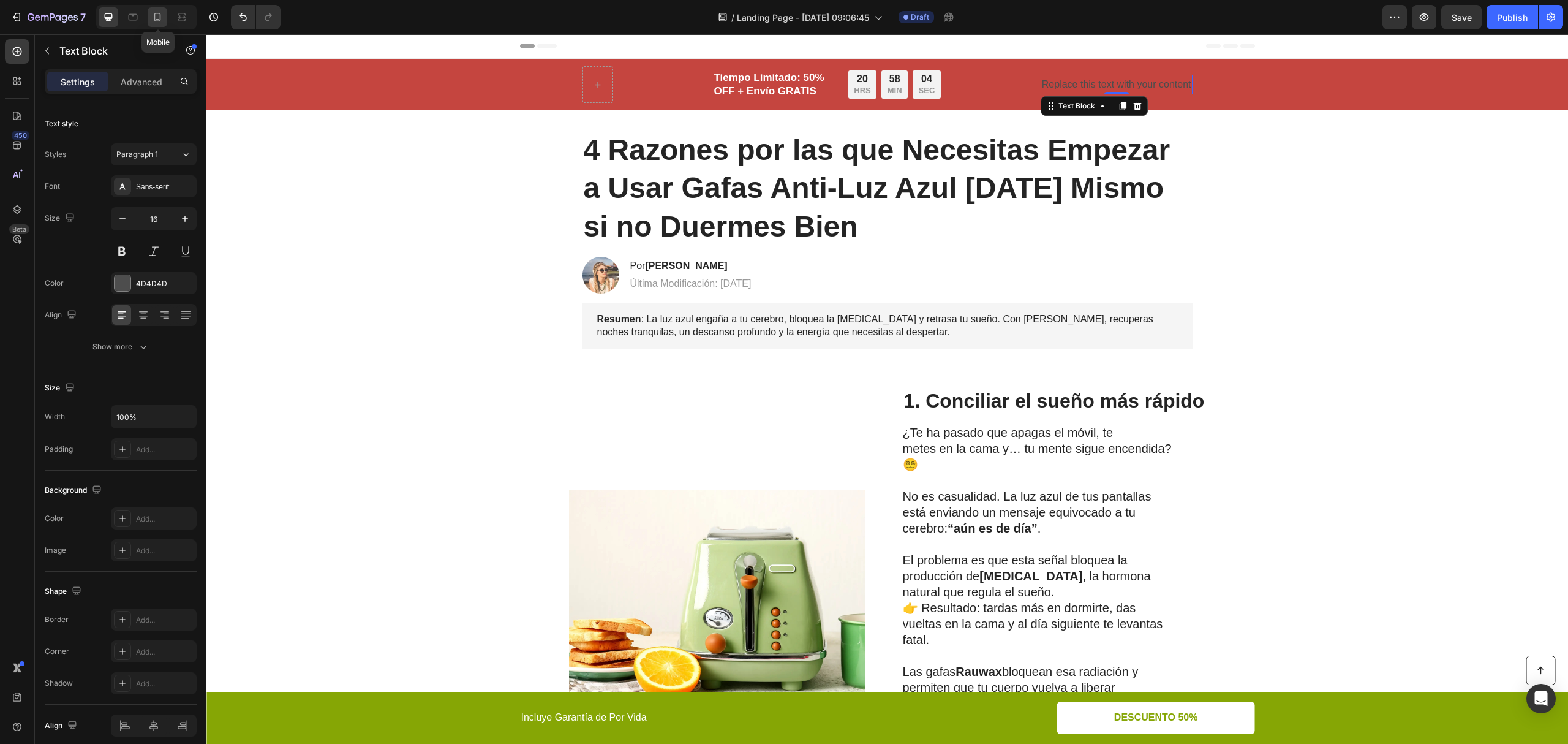
click at [158, 16] on icon at bounding box center [157, 17] width 12 height 12
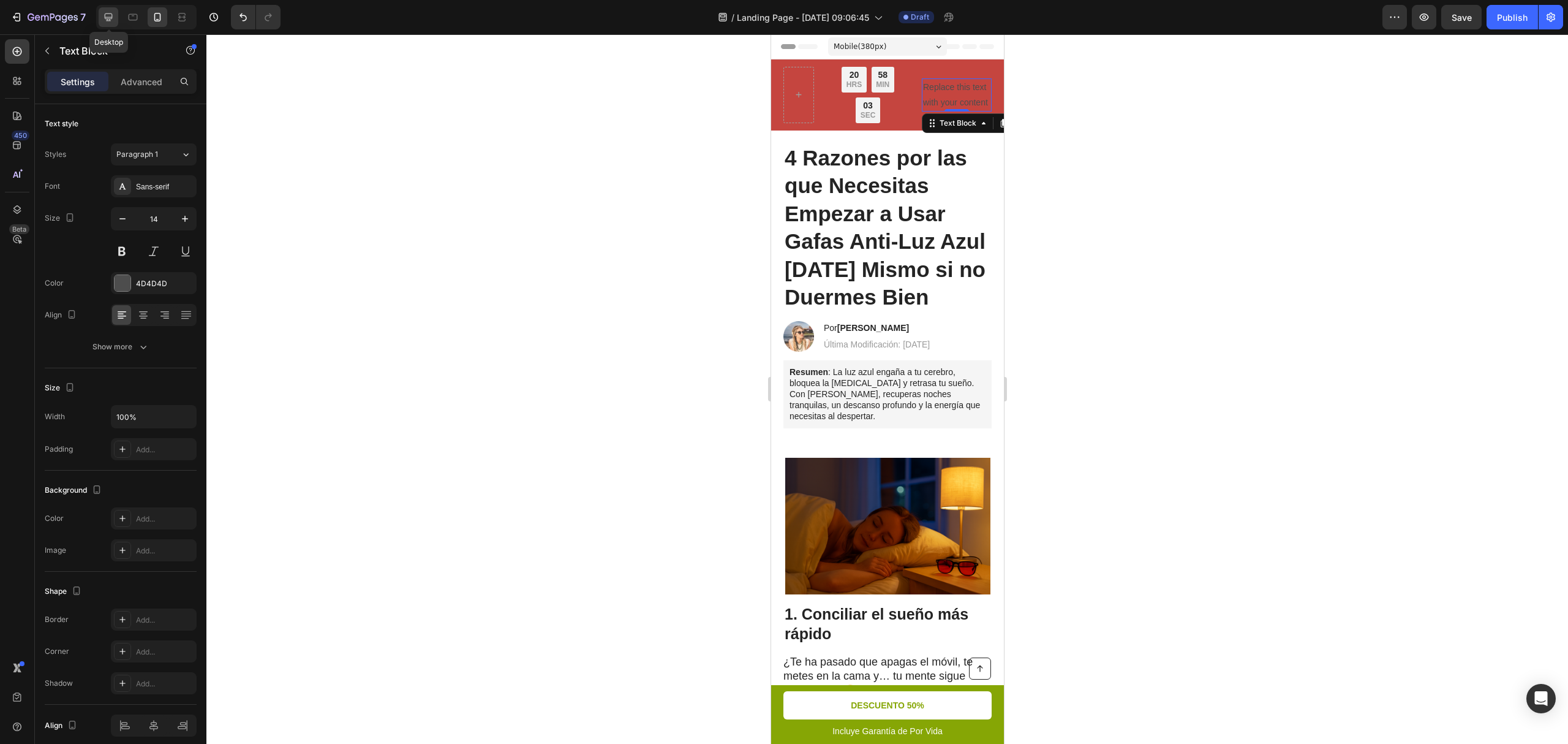
click at [109, 15] on icon at bounding box center [108, 17] width 12 height 12
type input "16"
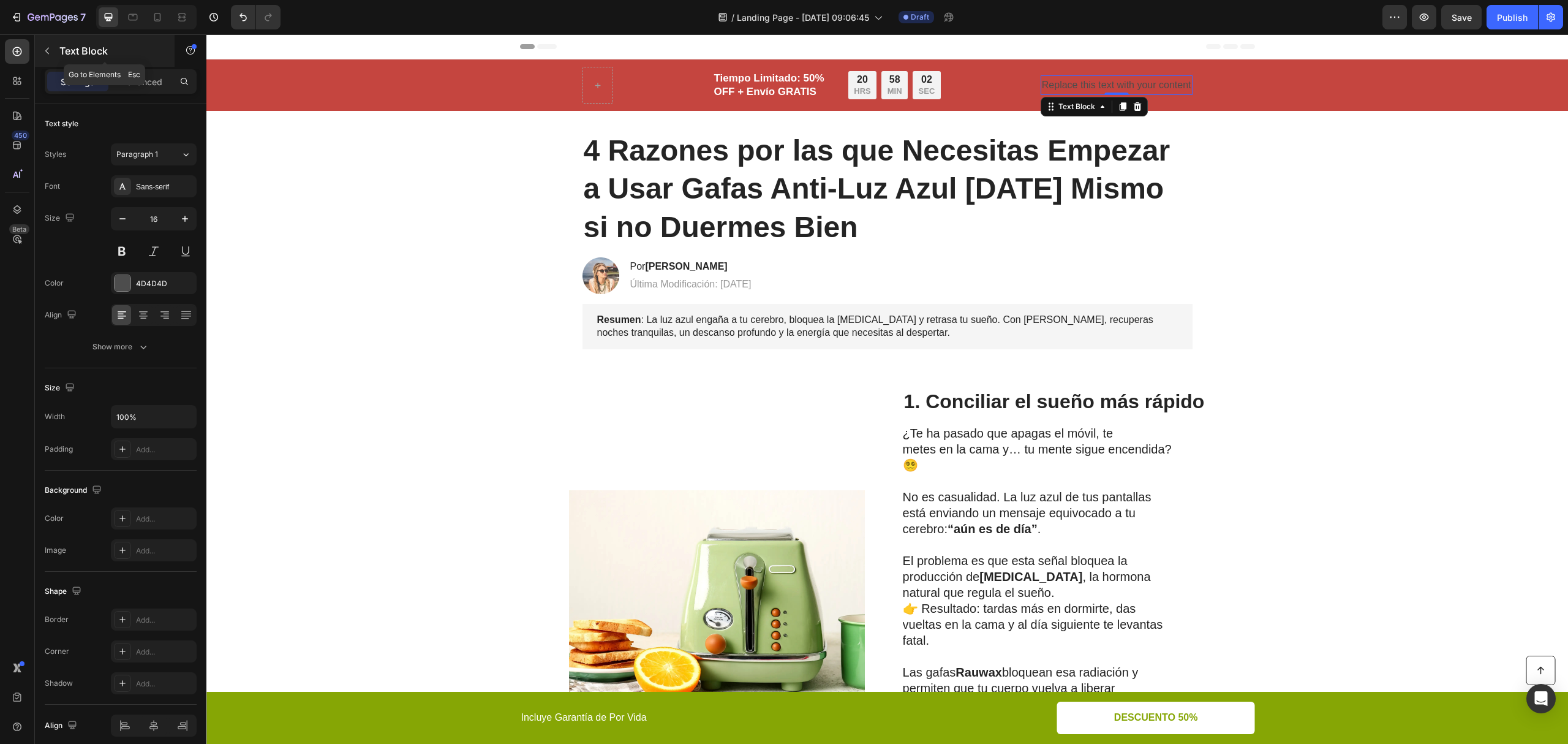
click at [45, 45] on button "button" at bounding box center [47, 51] width 19 height 19
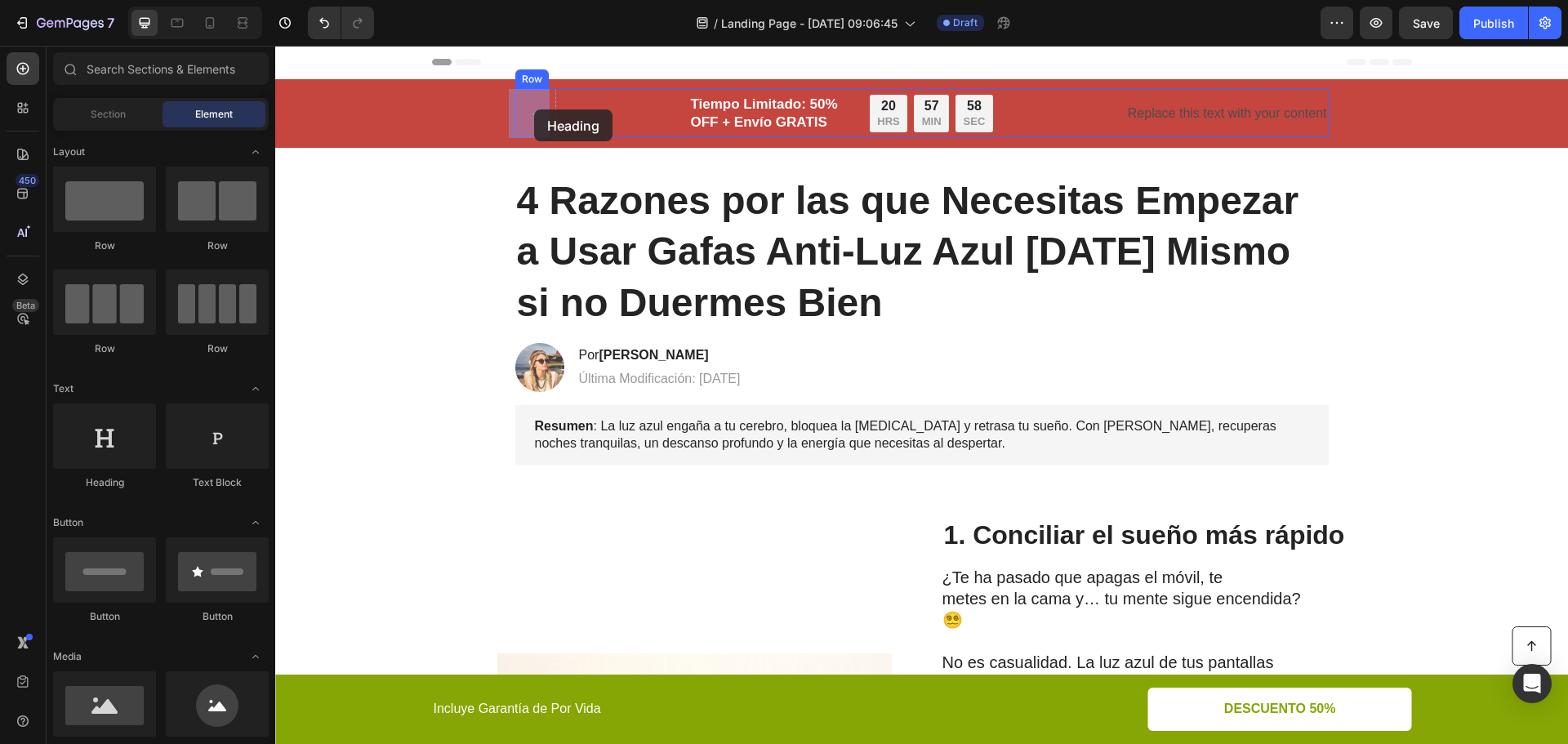
drag, startPoint x: 425, startPoint y: 479, endPoint x: 534, endPoint y: 109, distance: 385.7
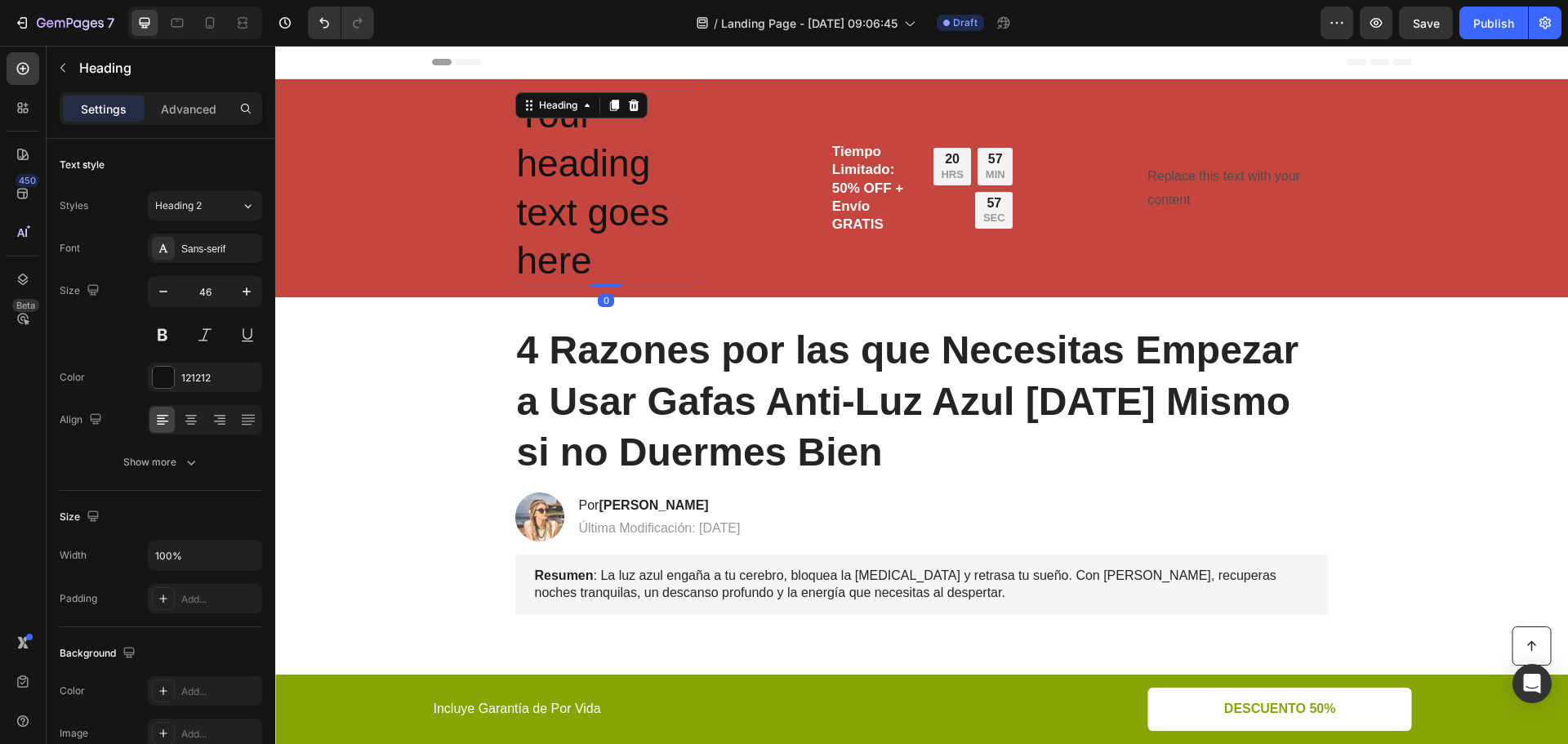
click at [554, 176] on h2 "Your heading text goes here" at bounding box center [606, 188] width 182 height 198
click at [554, 176] on p "Your heading text goes here" at bounding box center [606, 188] width 179 height 195
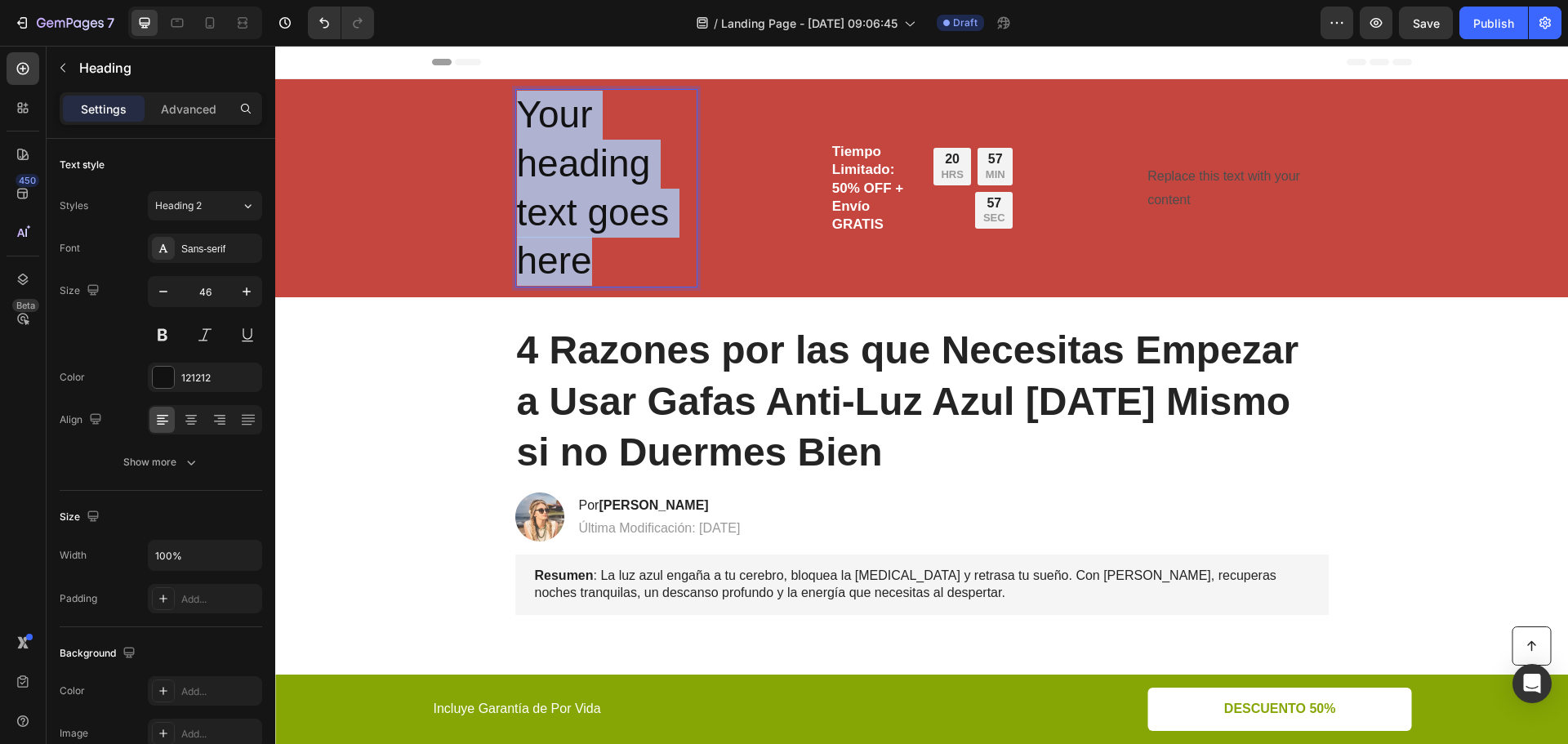
click at [554, 176] on p "Your heading text goes here" at bounding box center [606, 188] width 179 height 195
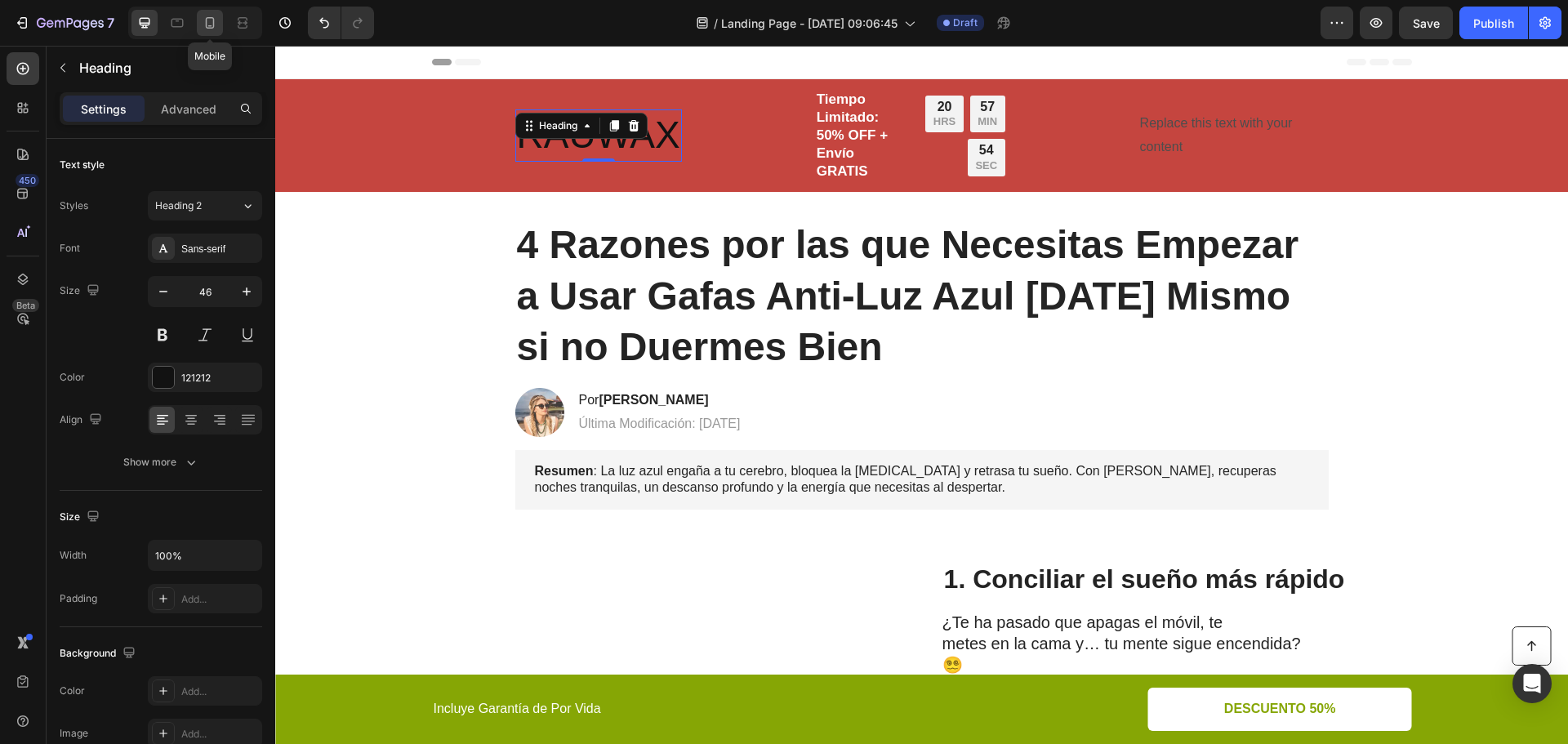
click at [205, 19] on icon at bounding box center [210, 23] width 16 height 16
type input "41"
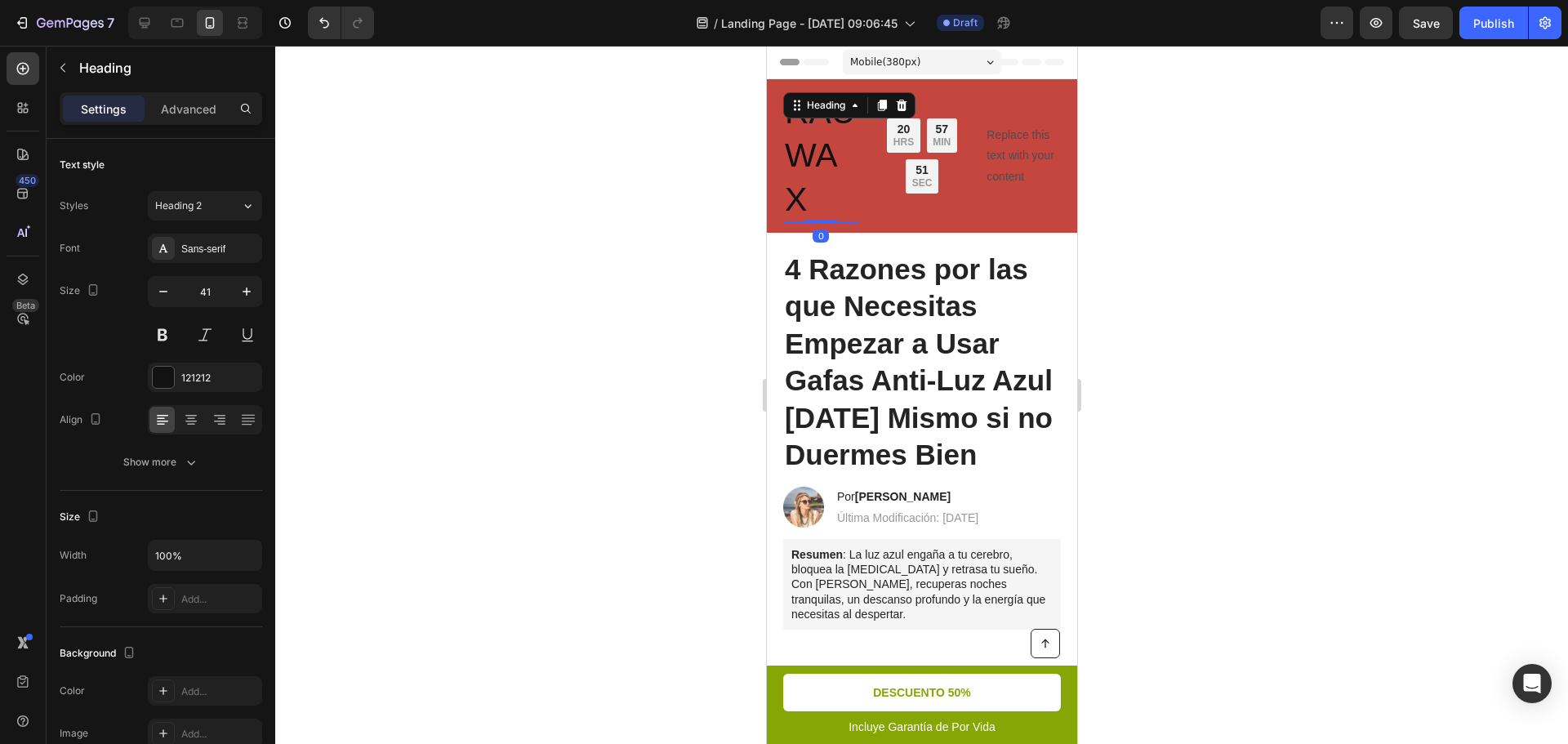
drag, startPoint x: 811, startPoint y: 221, endPoint x: 803, endPoint y: 158, distance: 63.5
click at [817, 150] on div "RAUWAX Heading 0" at bounding box center [820, 156] width 76 height 134
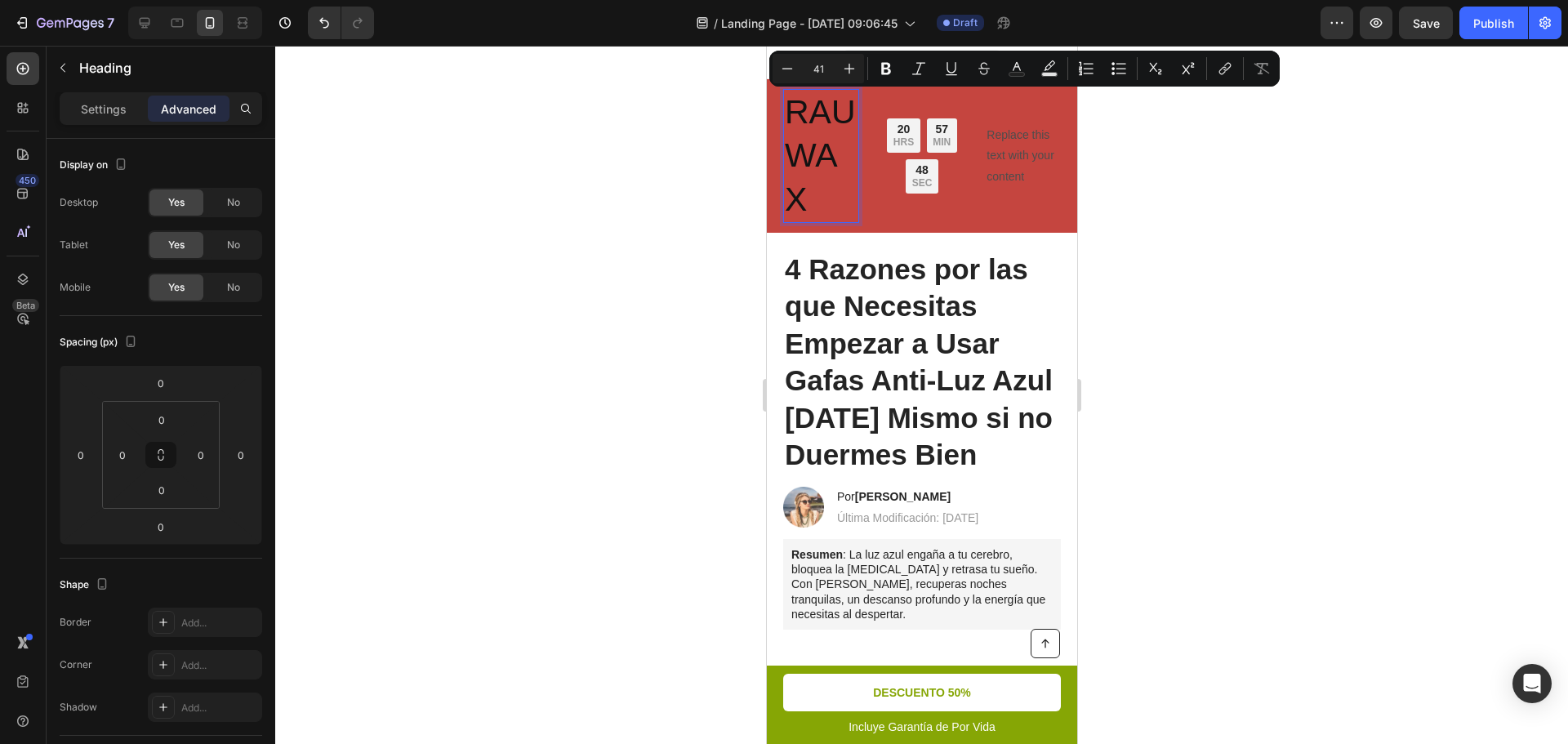
click at [813, 67] on input "41" at bounding box center [818, 69] width 33 height 20
click at [821, 67] on input "41" at bounding box center [818, 69] width 33 height 20
type input "25"
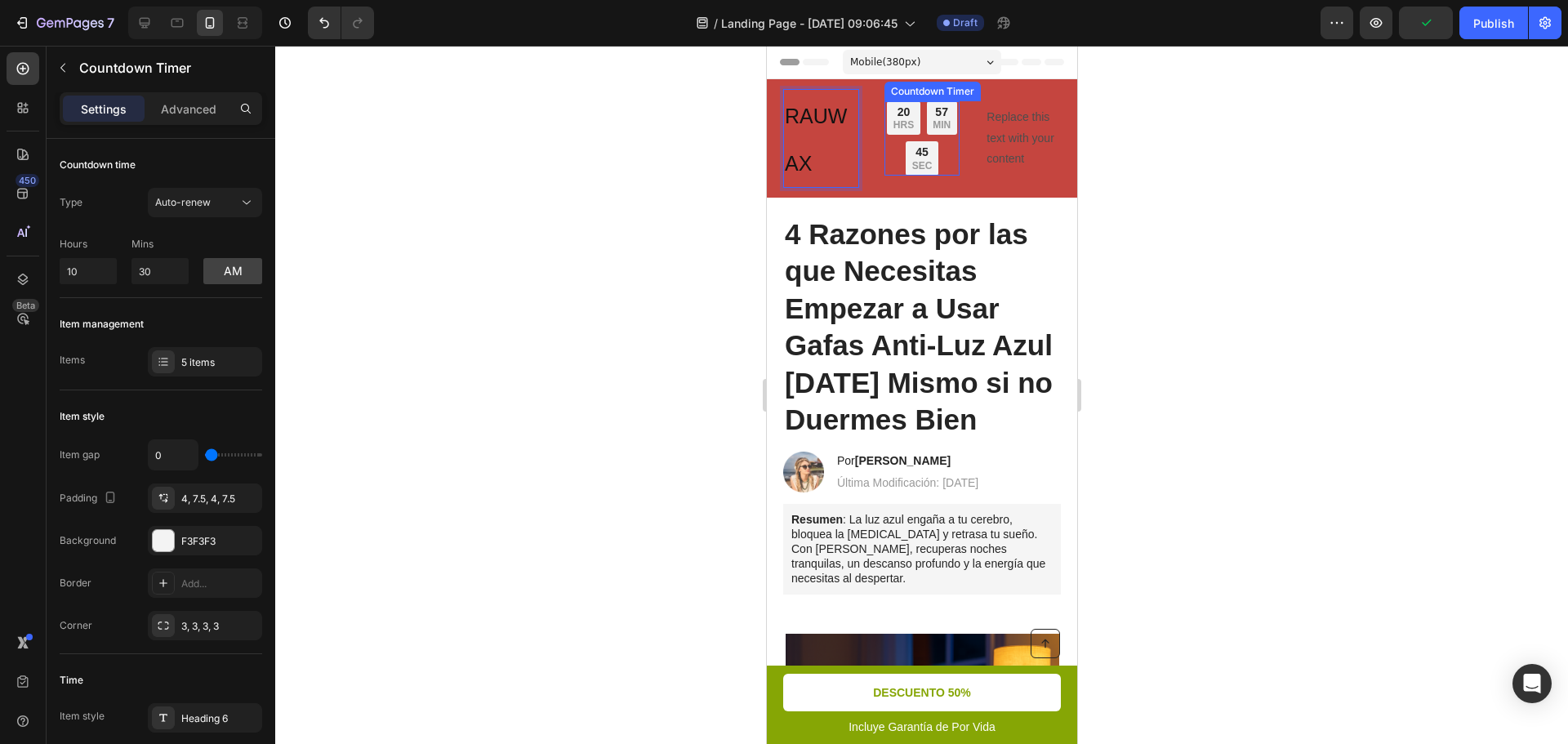
click at [907, 136] on div "20 HRS 57 MIN 45 SEC" at bounding box center [921, 139] width 76 height 75
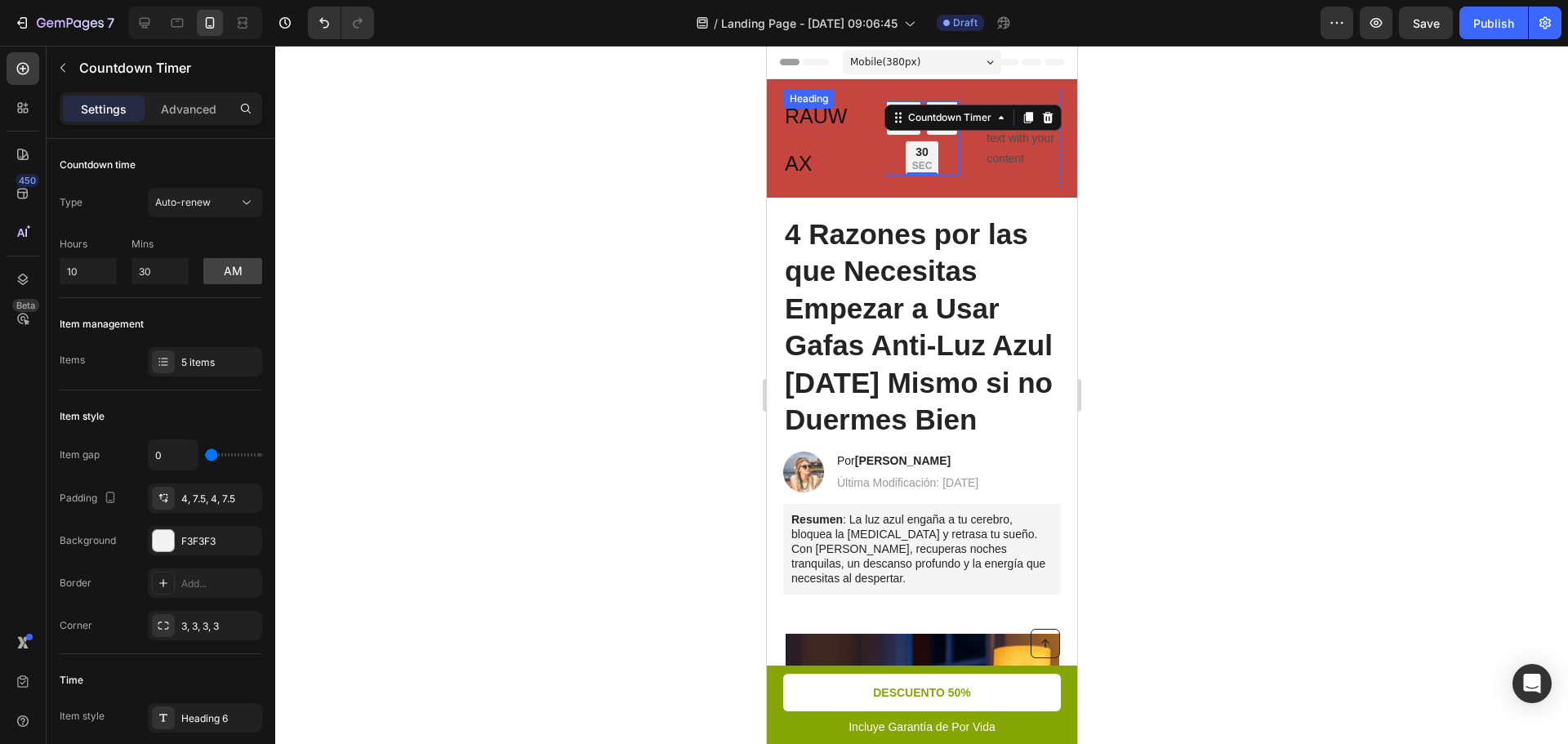
click at [815, 143] on p "⁠⁠⁠⁠⁠⁠⁠ RAUWAX" at bounding box center [820, 138] width 73 height 95
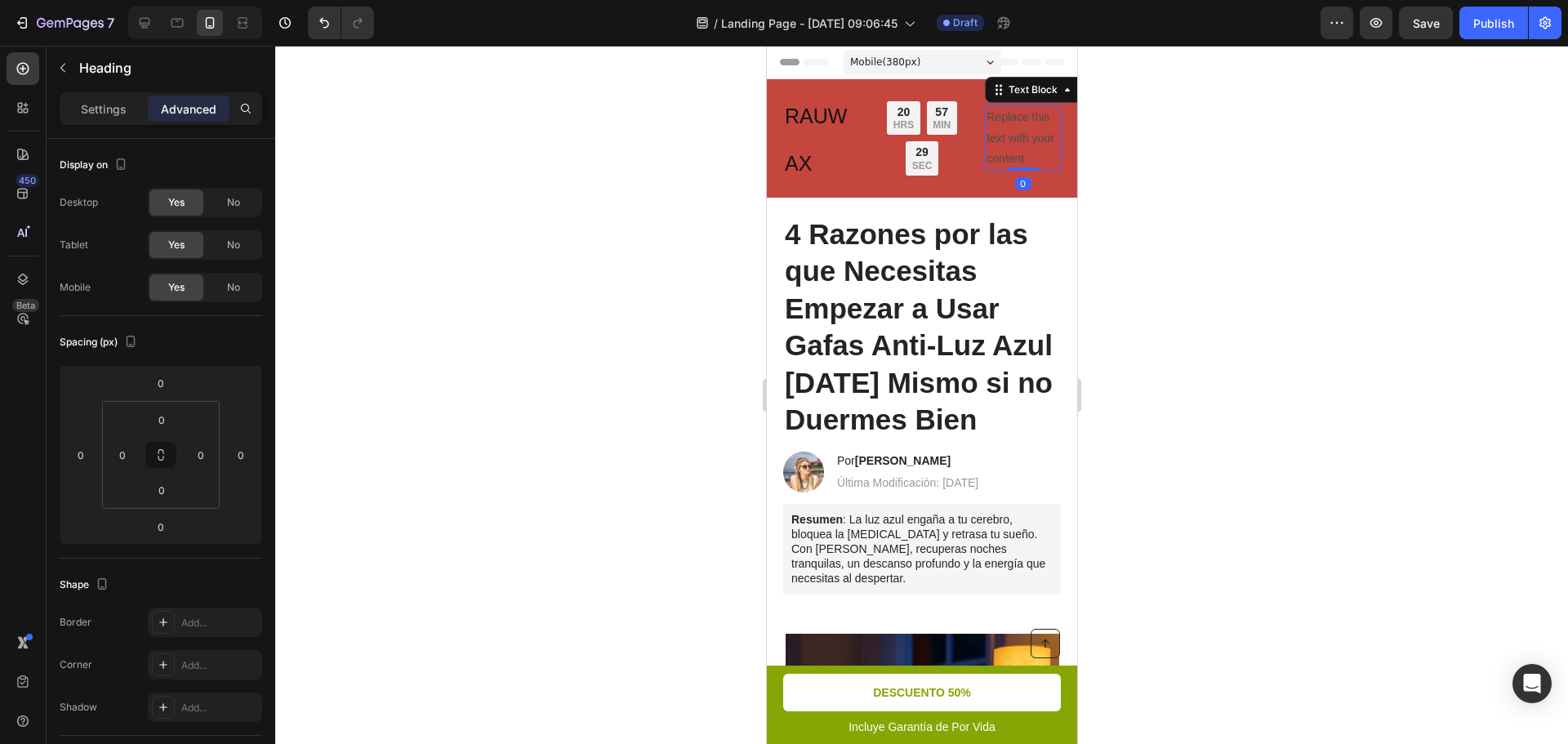
click at [1017, 140] on div "Replace this text with your content" at bounding box center [1021, 137] width 76 height 65
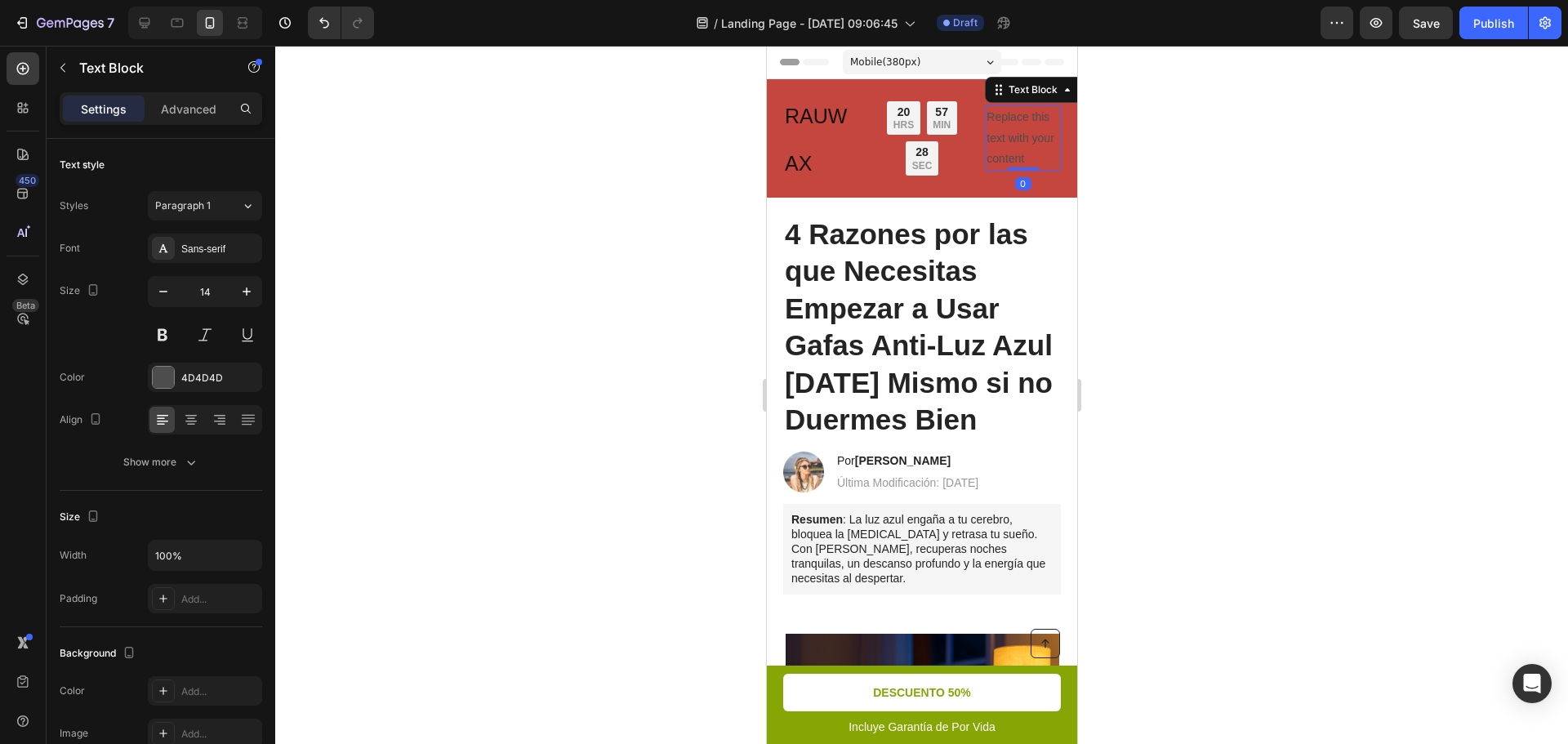
click at [1003, 142] on div "Replace this text with your content" at bounding box center [1021, 137] width 76 height 65
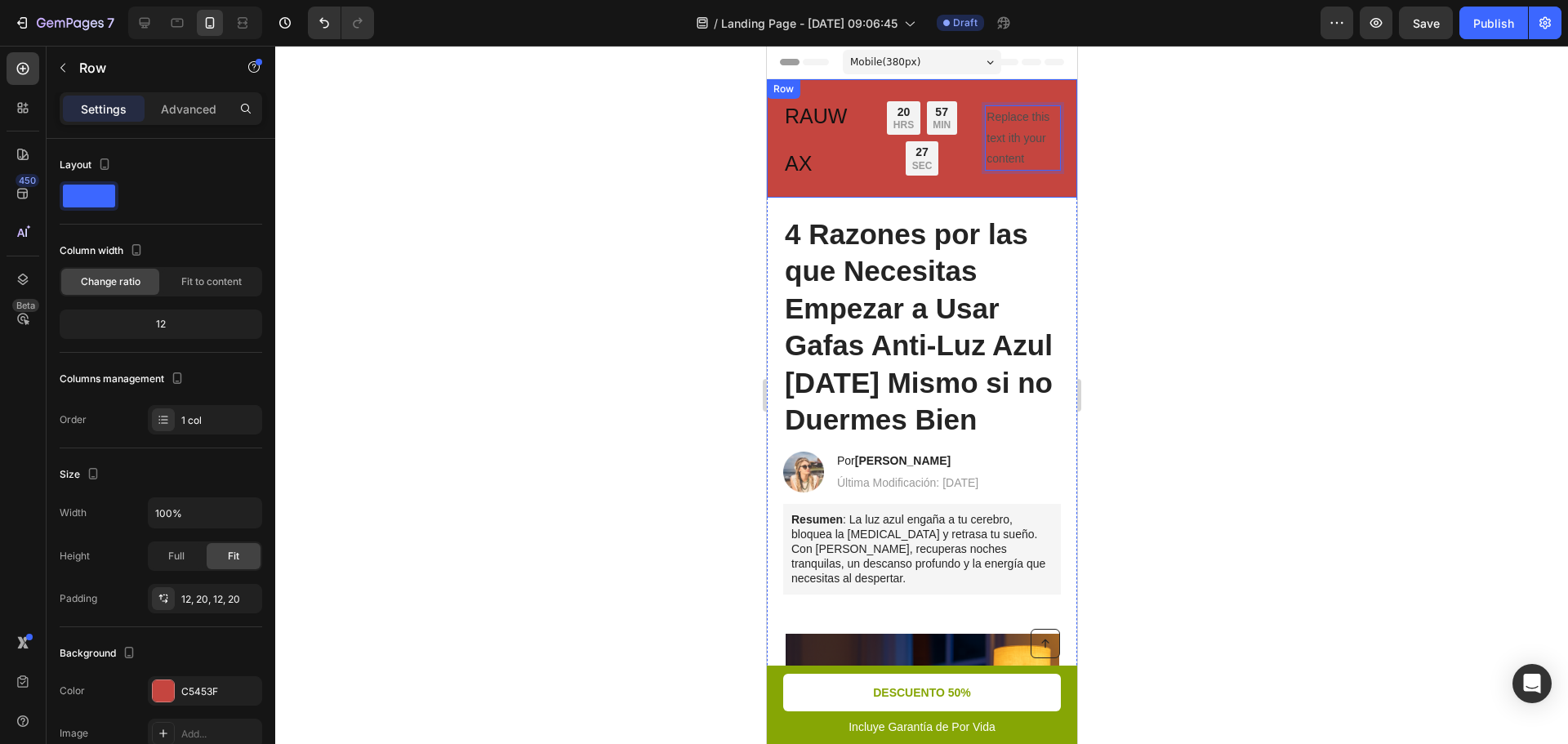
click at [1051, 166] on div "⁠⁠⁠⁠⁠⁠⁠ RAUWAX Heading Tiempo Limitado: 50% OFF + Envío GRATIS Text Block 20 HR…" at bounding box center [921, 138] width 310 height 118
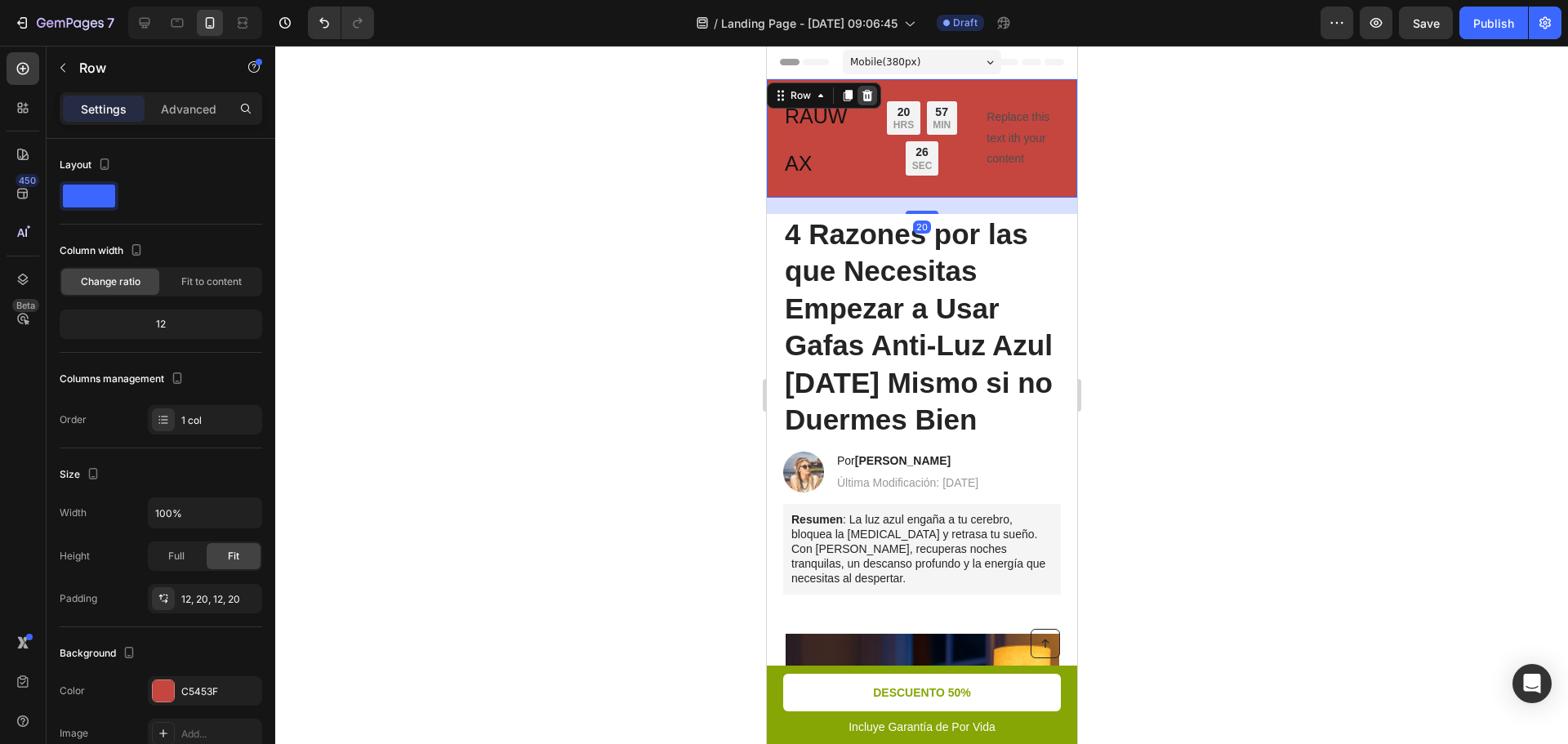
click at [868, 95] on icon at bounding box center [867, 95] width 11 height 12
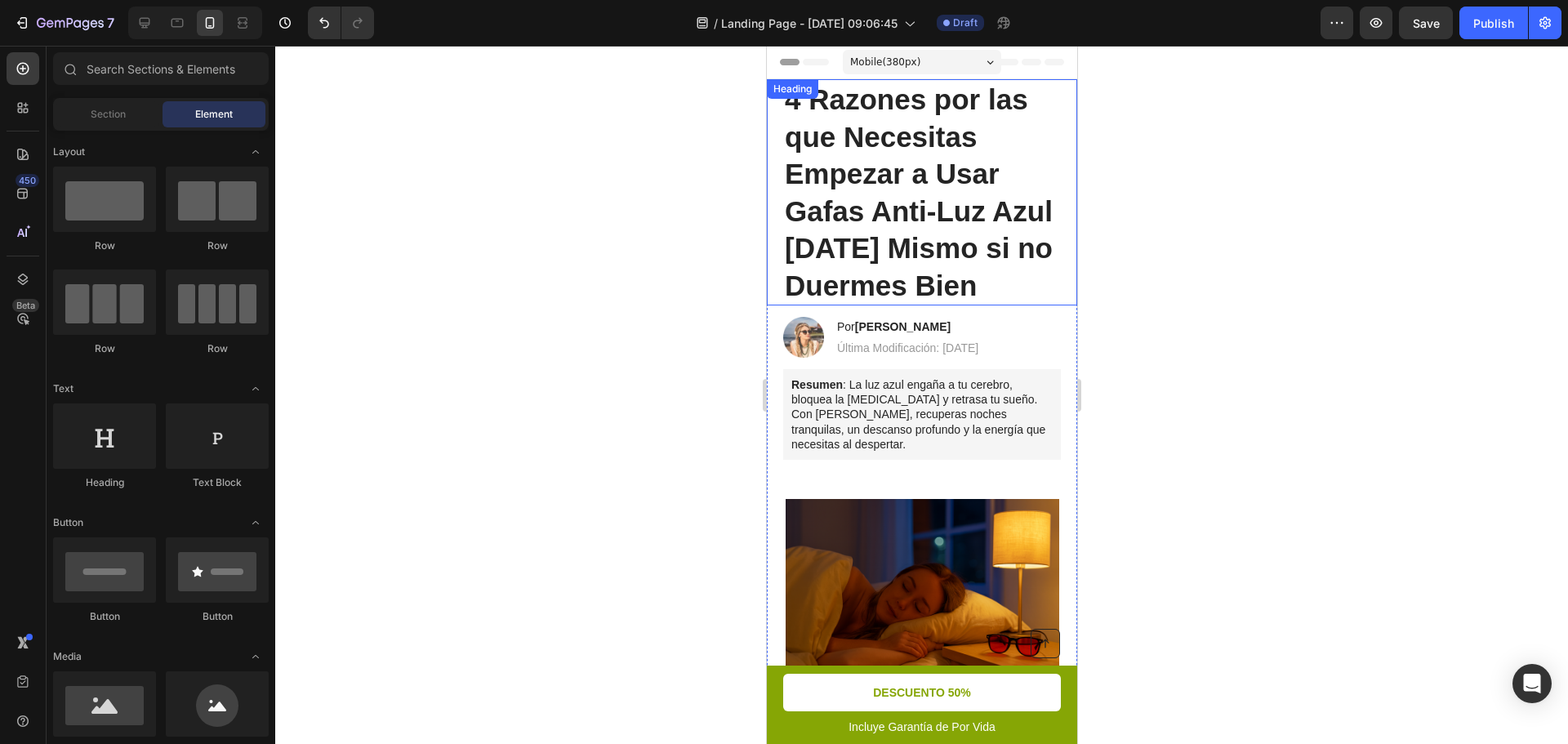
click at [1040, 177] on h1 "4 Razones por las que Necesitas Empezar a Usar Gafas Anti-Luz Azul [DATE] Mismo…" at bounding box center [921, 192] width 277 height 226
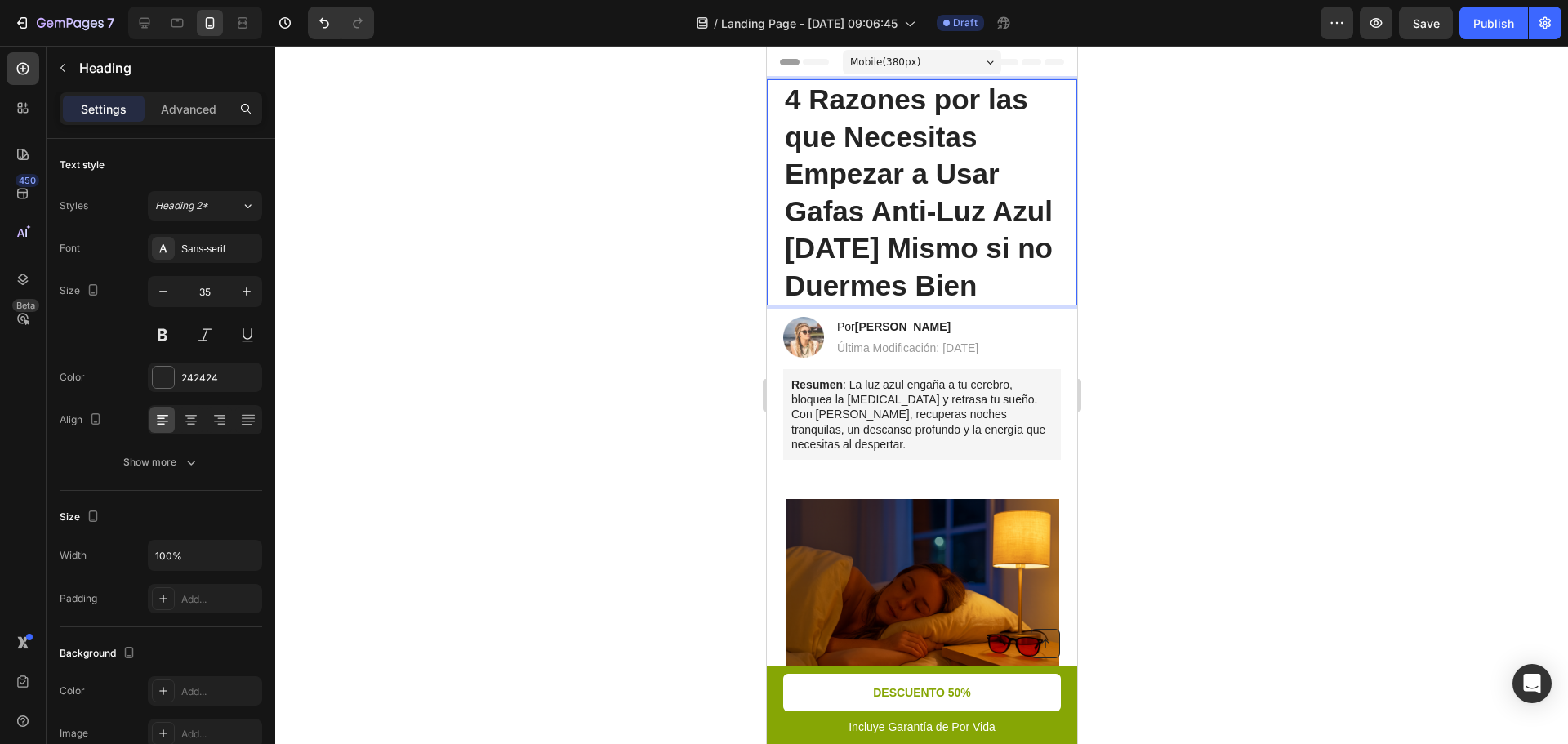
click at [993, 208] on h1 "4 Razones por las que Necesitas Empezar a Usar Gafas Anti-Luz Azul [DATE] Mismo…" at bounding box center [921, 192] width 277 height 226
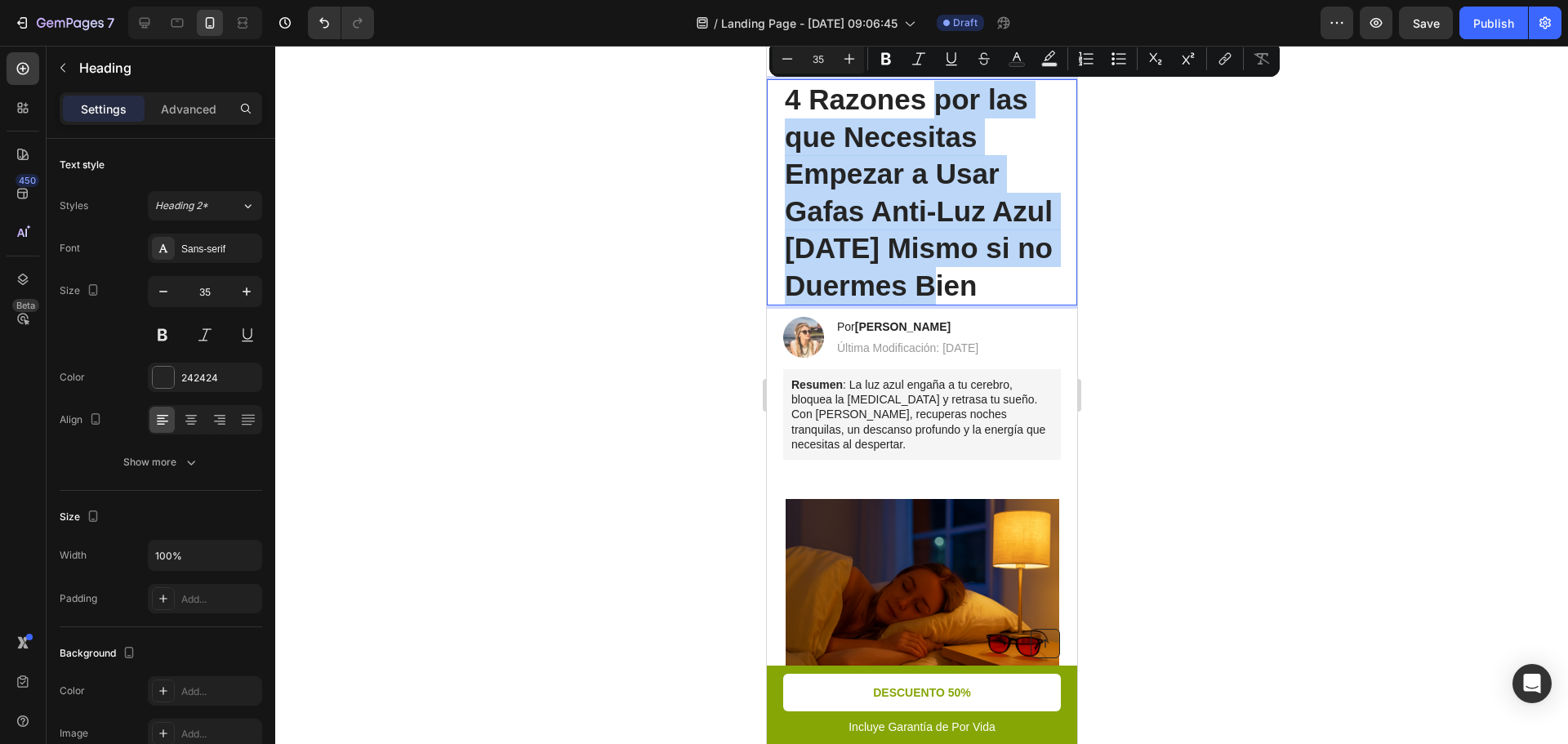
drag, startPoint x: 1032, startPoint y: 285, endPoint x: 932, endPoint y: 112, distance: 199.8
click at [932, 112] on p "4 Razones por las que Necesitas Empezar a Usar Gafas Anti-Luz Azul [DATE] Mismo…" at bounding box center [921, 192] width 275 height 223
click at [1033, 160] on p "4 Razones por las que Necesitas Empezar a Usar Gafas Anti-Luz Azul [DATE] Mismo…" at bounding box center [921, 192] width 275 height 223
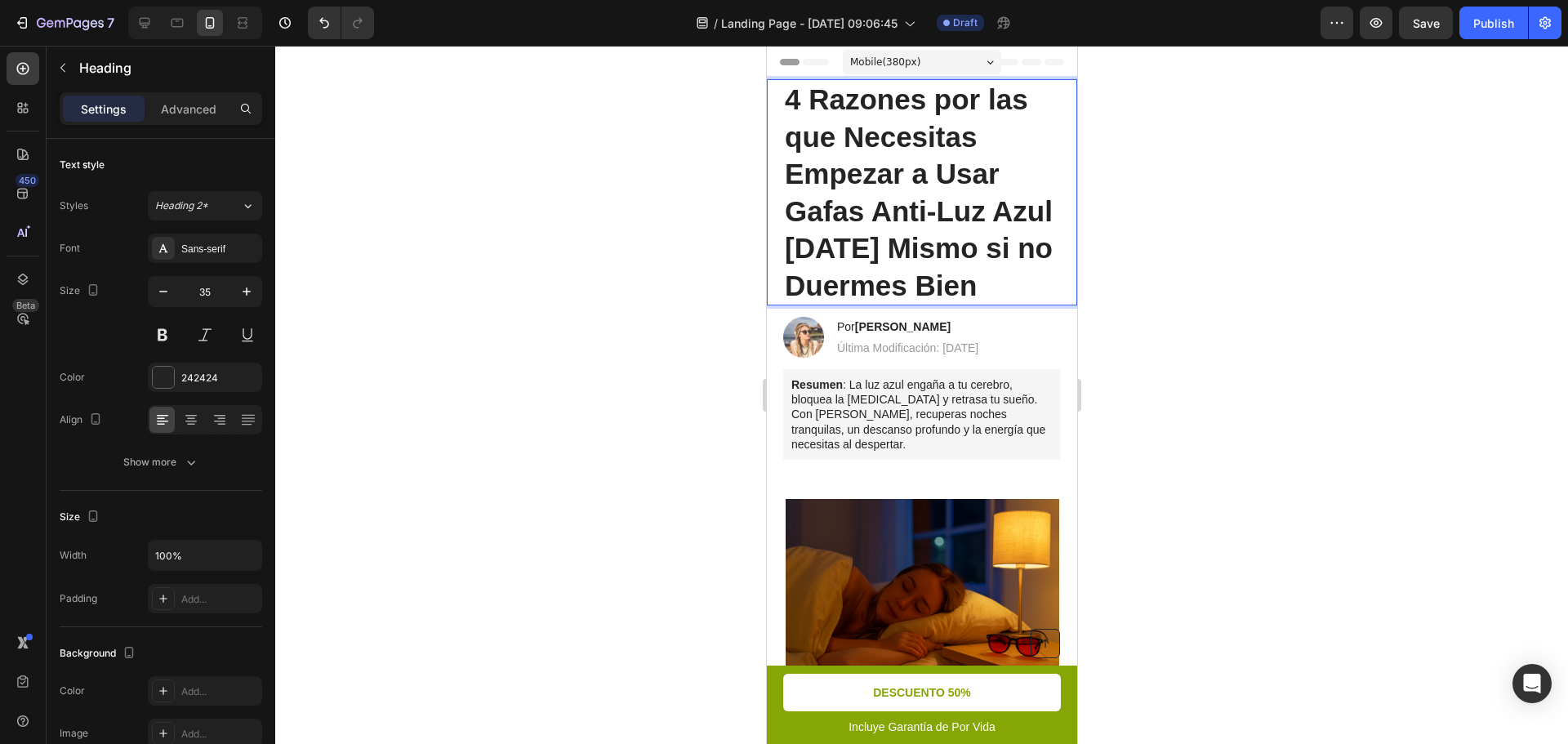
click at [1175, 205] on div at bounding box center [921, 394] width 1292 height 699
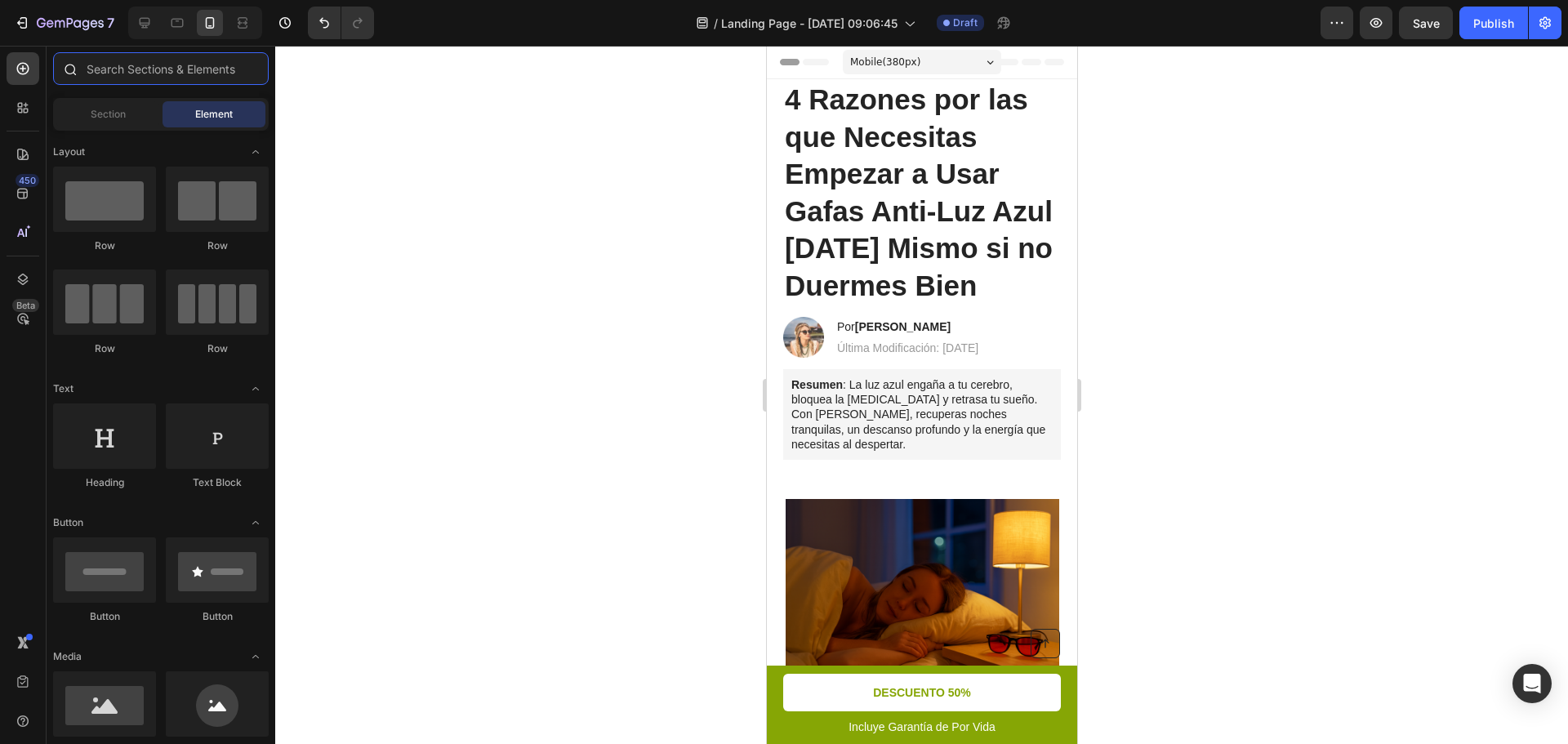
click at [170, 80] on input "text" at bounding box center [161, 69] width 215 height 33
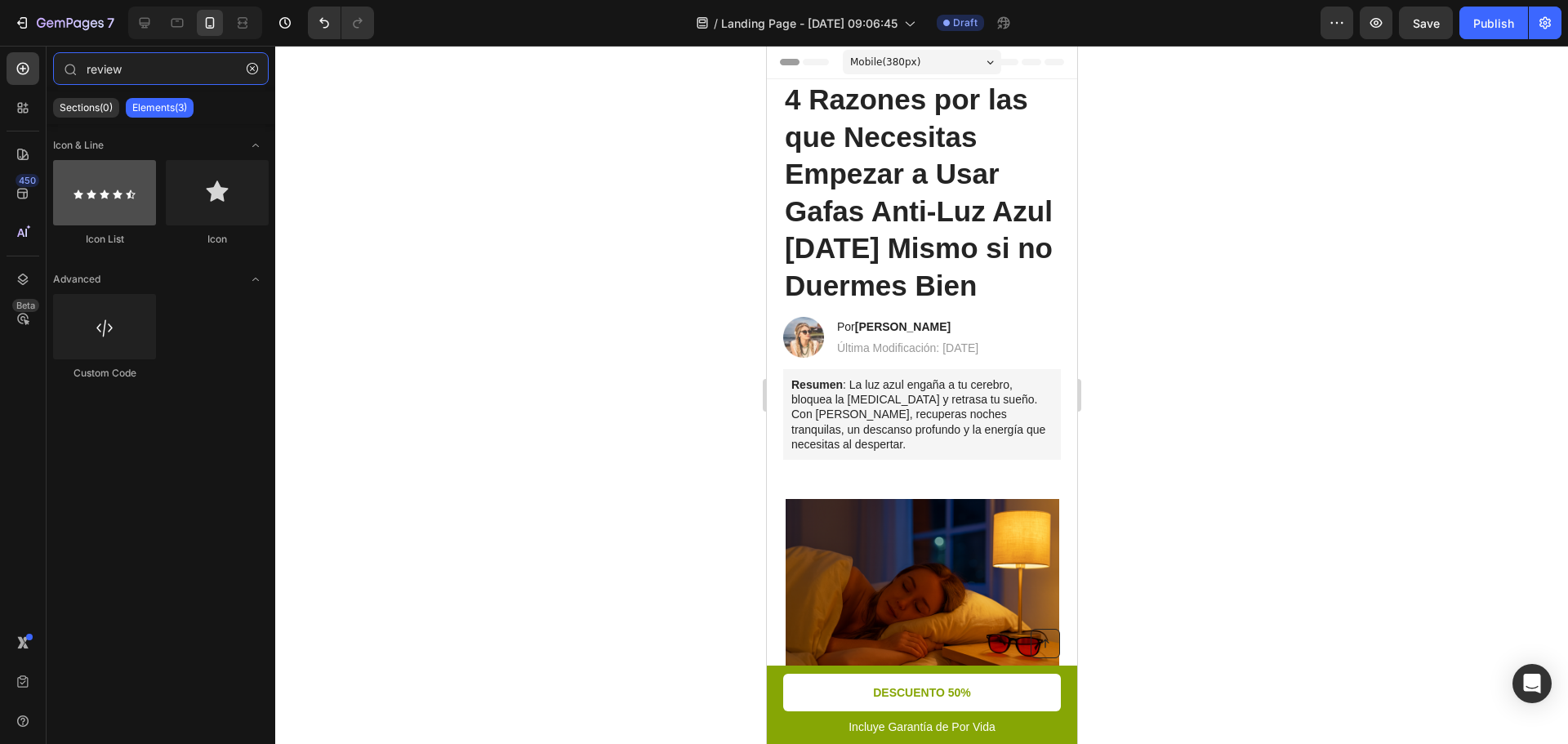
type input "review"
click at [115, 214] on div at bounding box center [105, 192] width 103 height 65
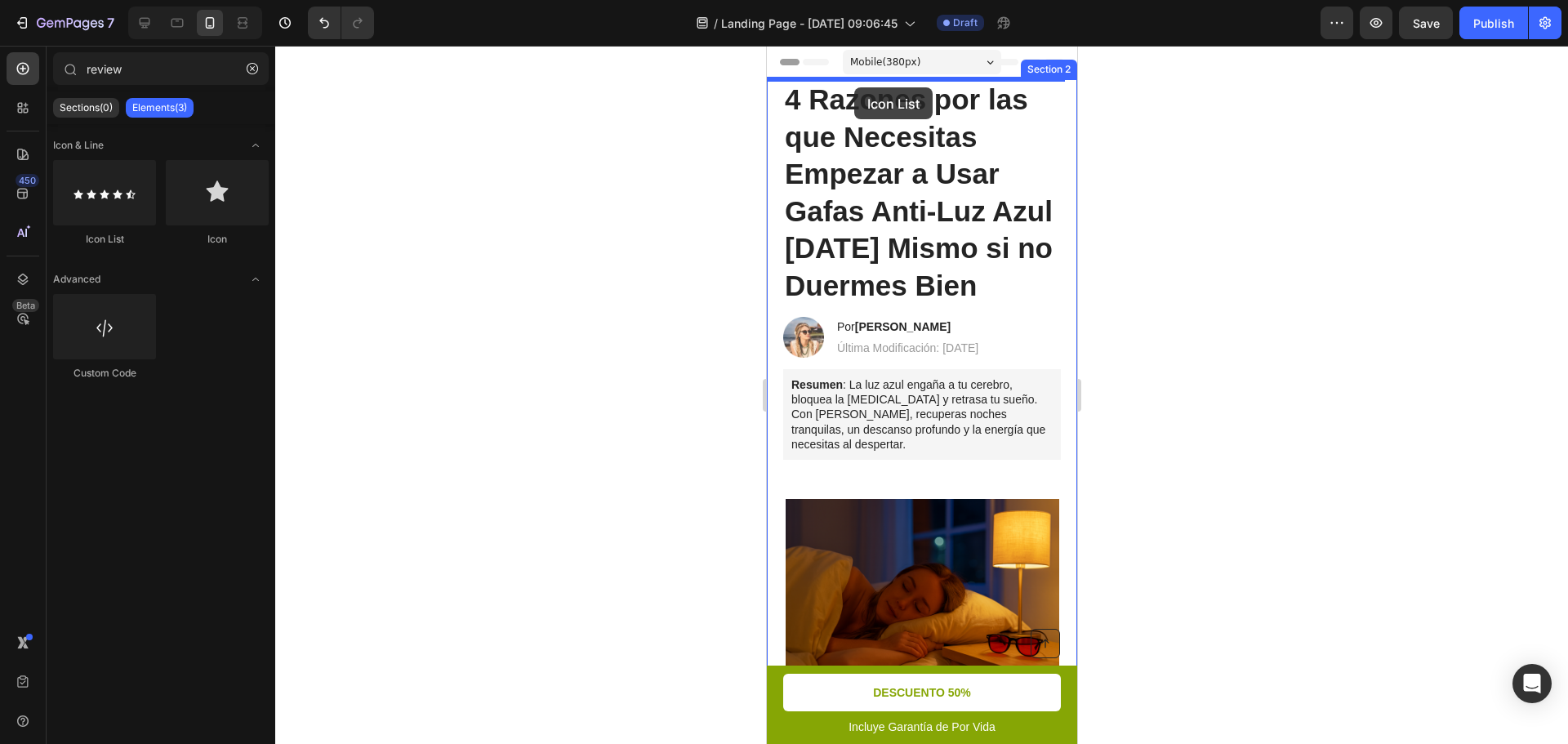
drag, startPoint x: 871, startPoint y: 256, endPoint x: 853, endPoint y: 87, distance: 170.0
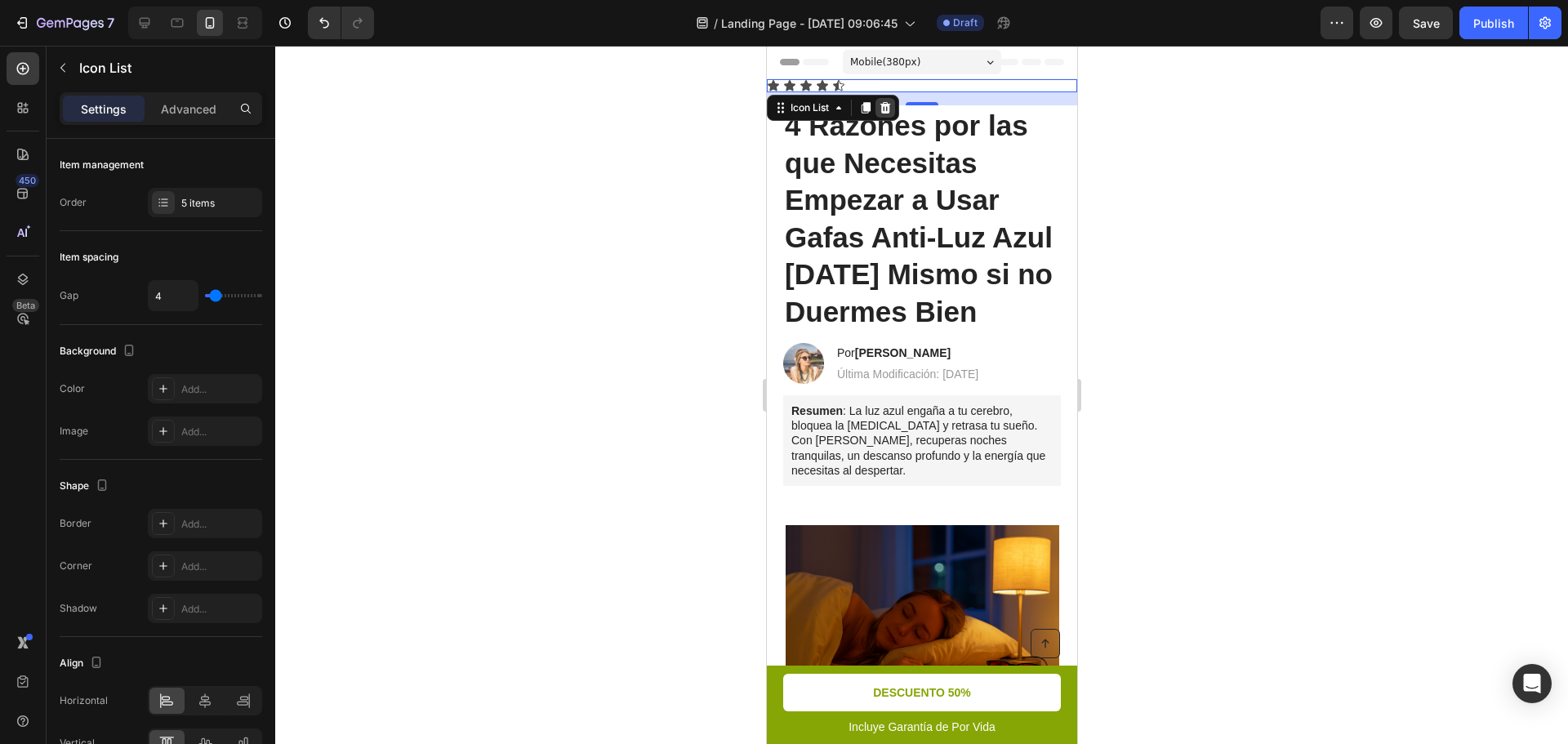
click at [889, 106] on icon at bounding box center [884, 108] width 13 height 13
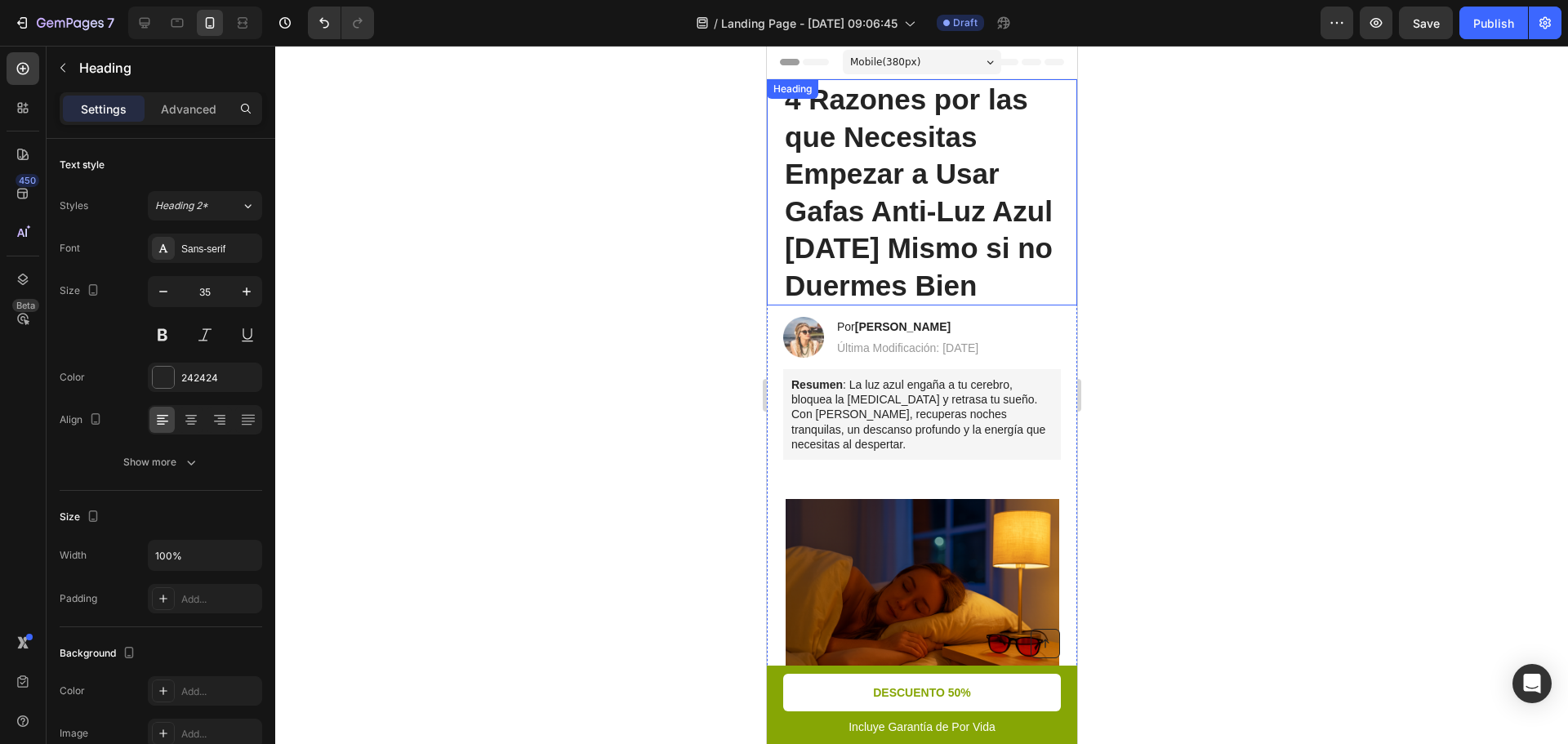
click at [1019, 160] on p "4 Razones por las que Necesitas Empezar a Usar Gafas Anti-Luz Azul [DATE] Mismo…" at bounding box center [921, 192] width 275 height 223
click at [186, 118] on div "Advanced" at bounding box center [189, 108] width 82 height 26
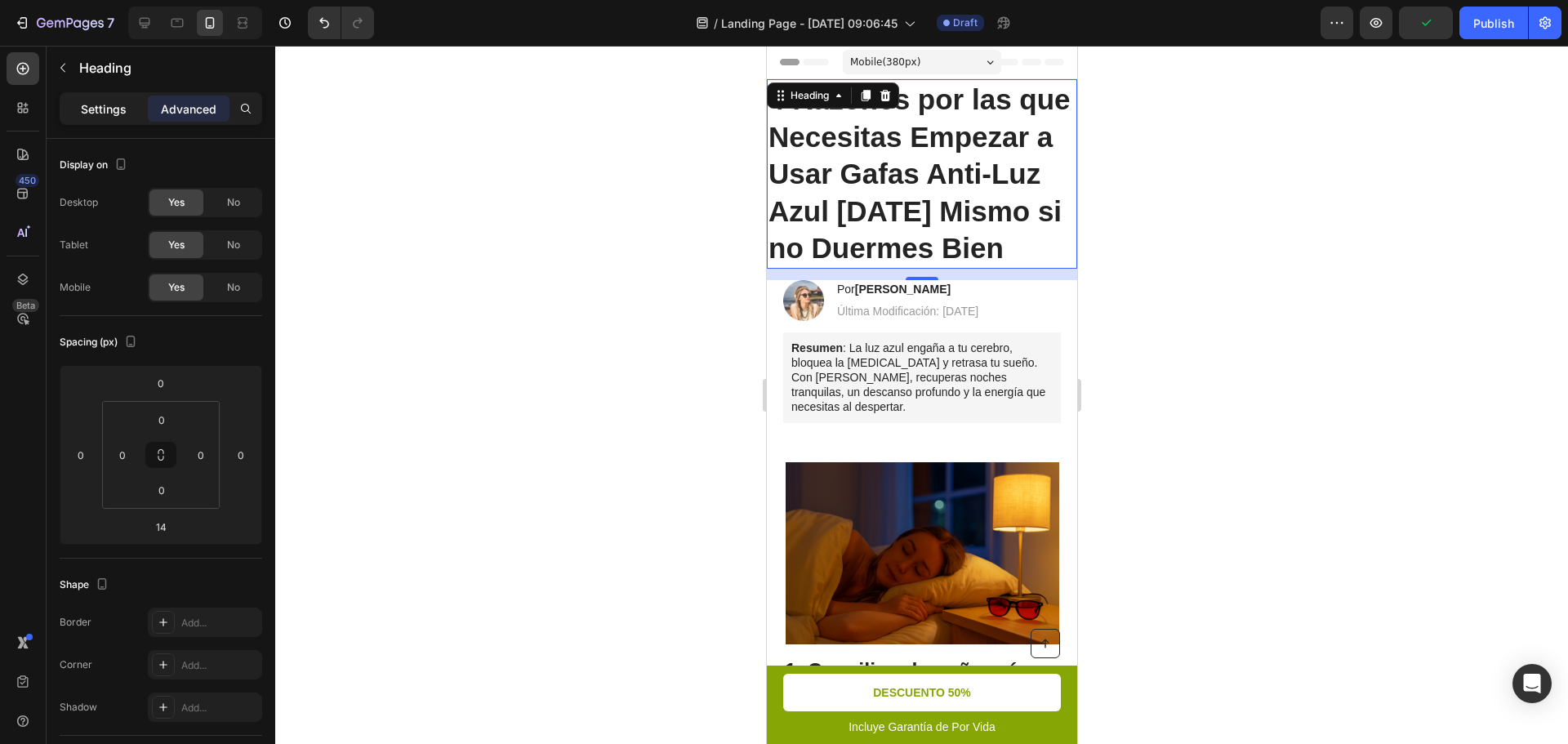
click at [107, 115] on p "Settings" at bounding box center [103, 109] width 45 height 17
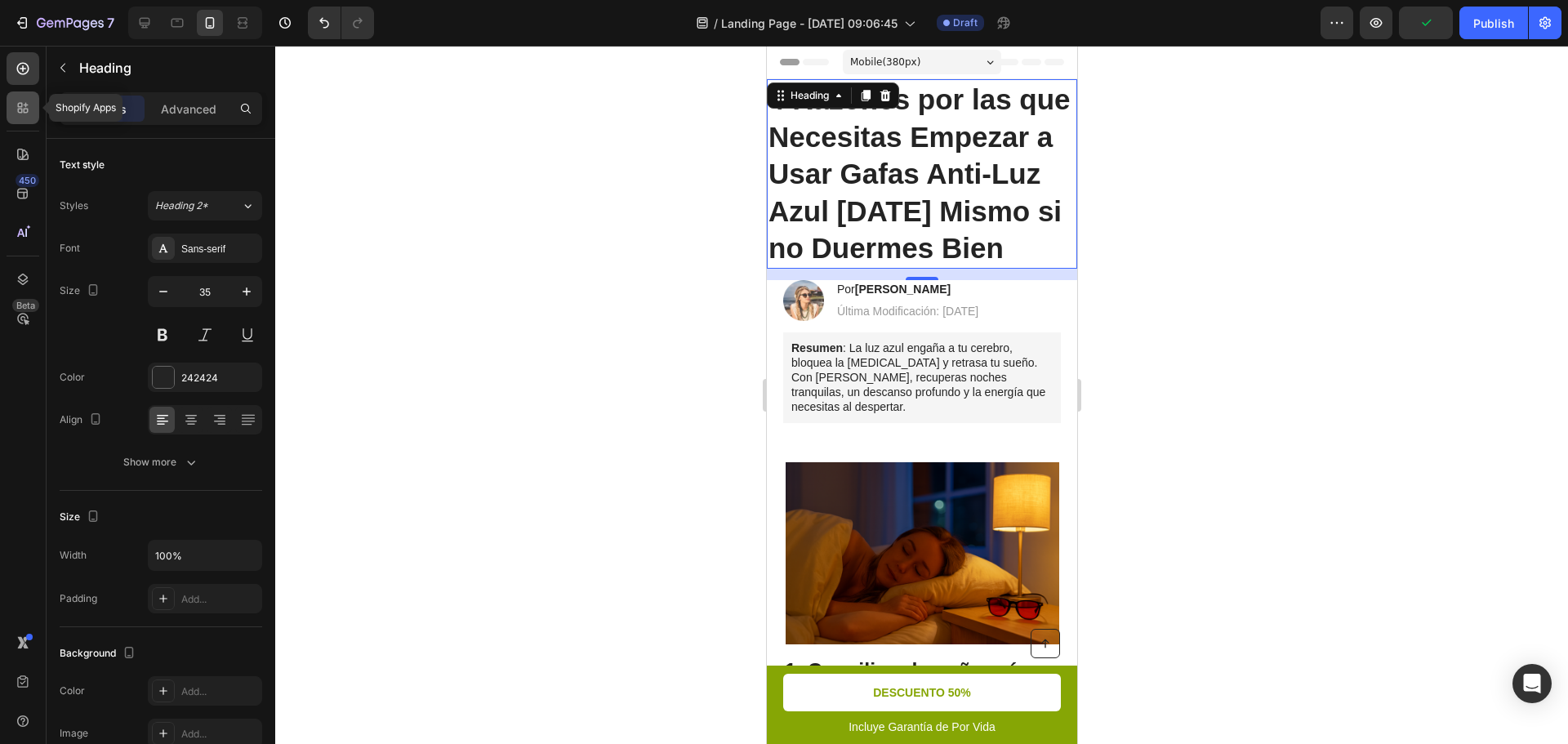
click at [26, 105] on icon at bounding box center [27, 106] width 5 height 5
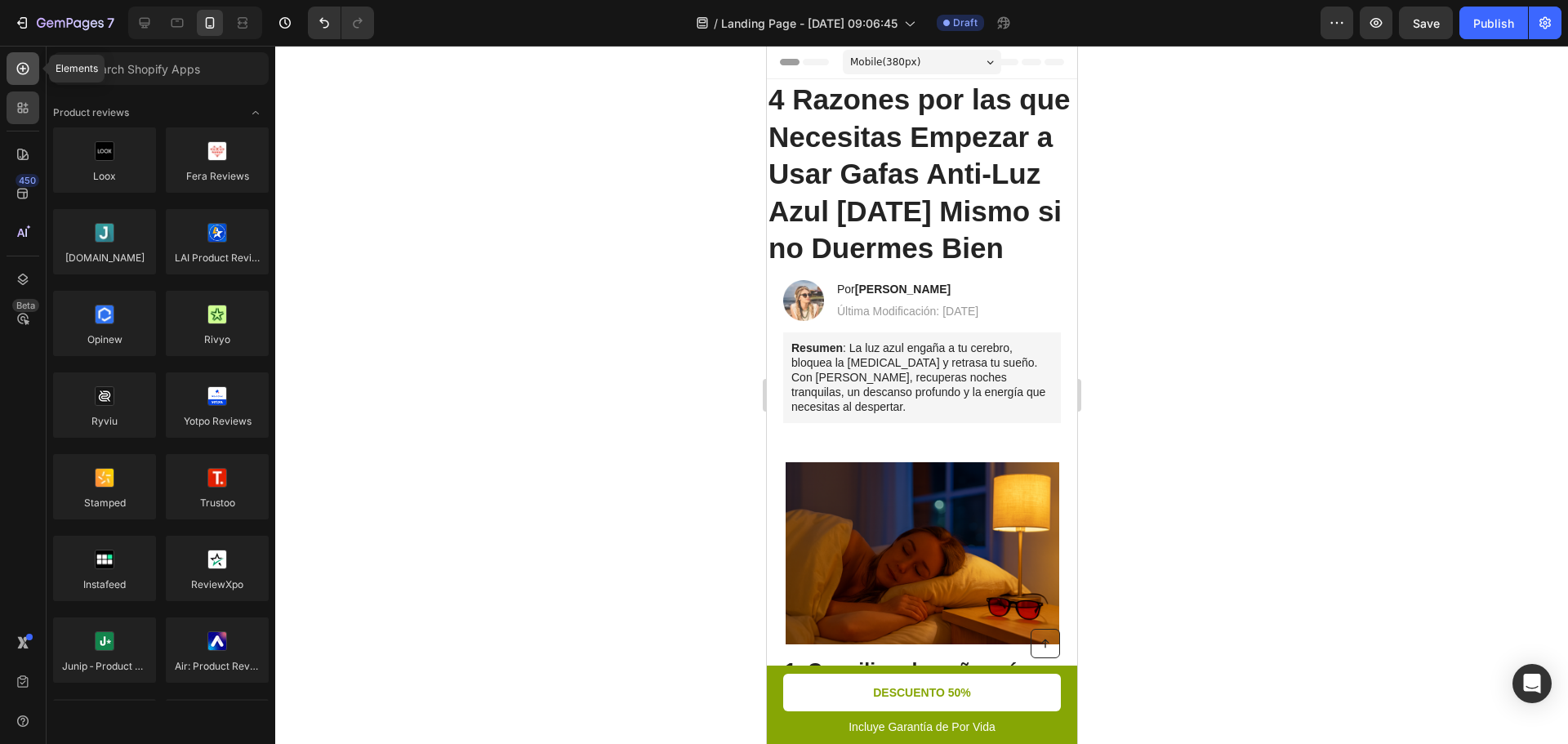
click at [24, 72] on icon at bounding box center [23, 69] width 16 height 16
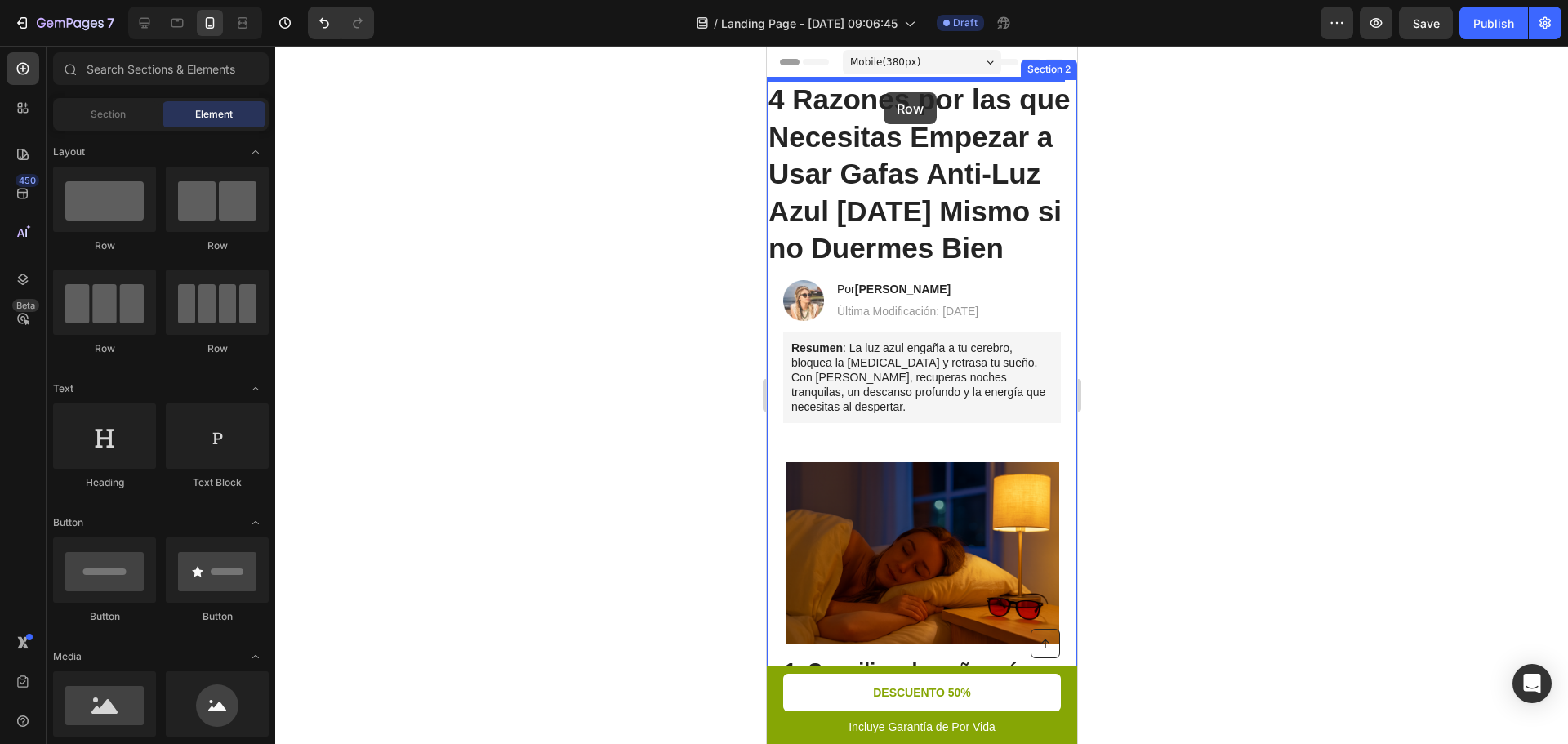
drag, startPoint x: 1020, startPoint y: 276, endPoint x: 885, endPoint y: 87, distance: 232.3
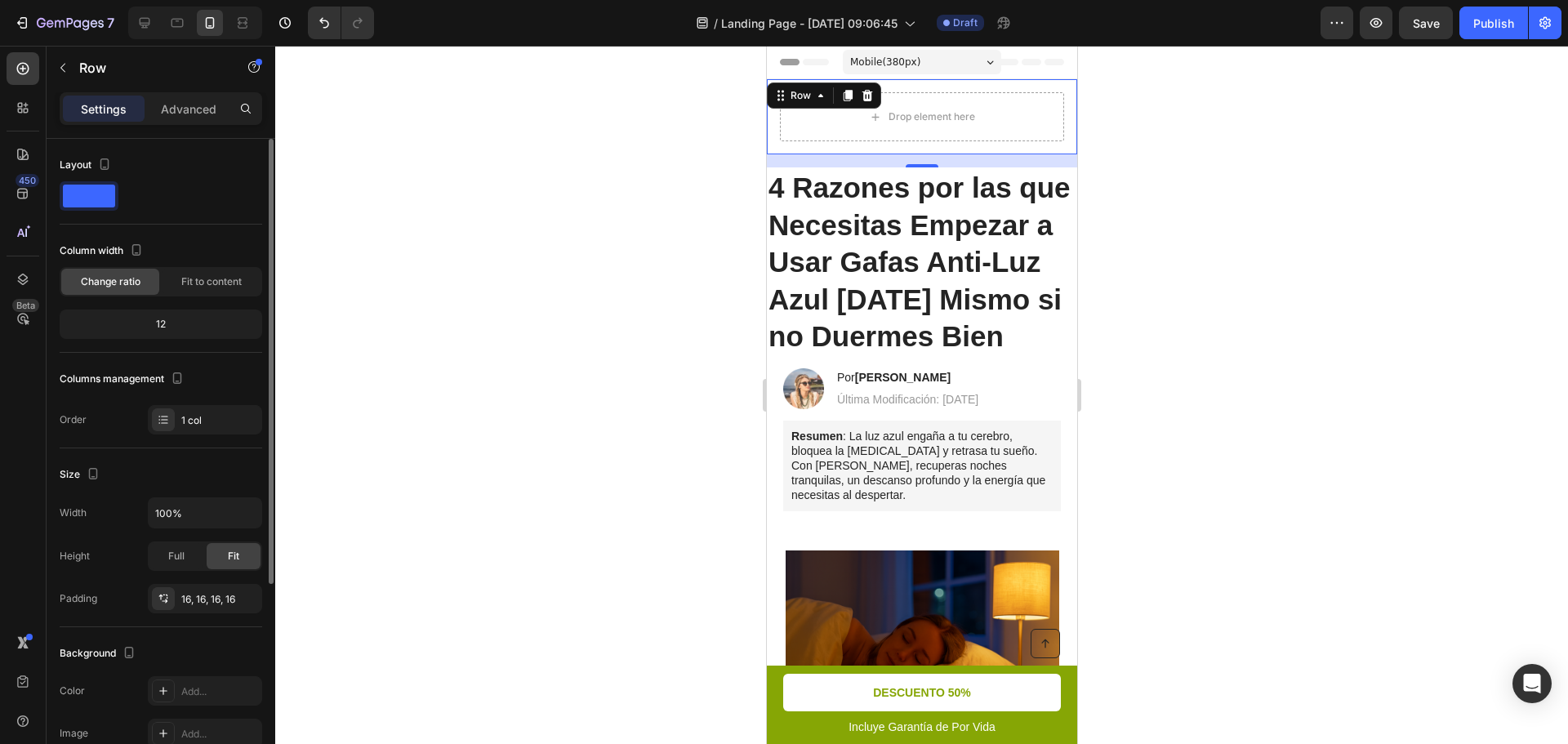
click at [69, 185] on span at bounding box center [89, 197] width 52 height 23
click at [872, 93] on icon at bounding box center [866, 95] width 13 height 13
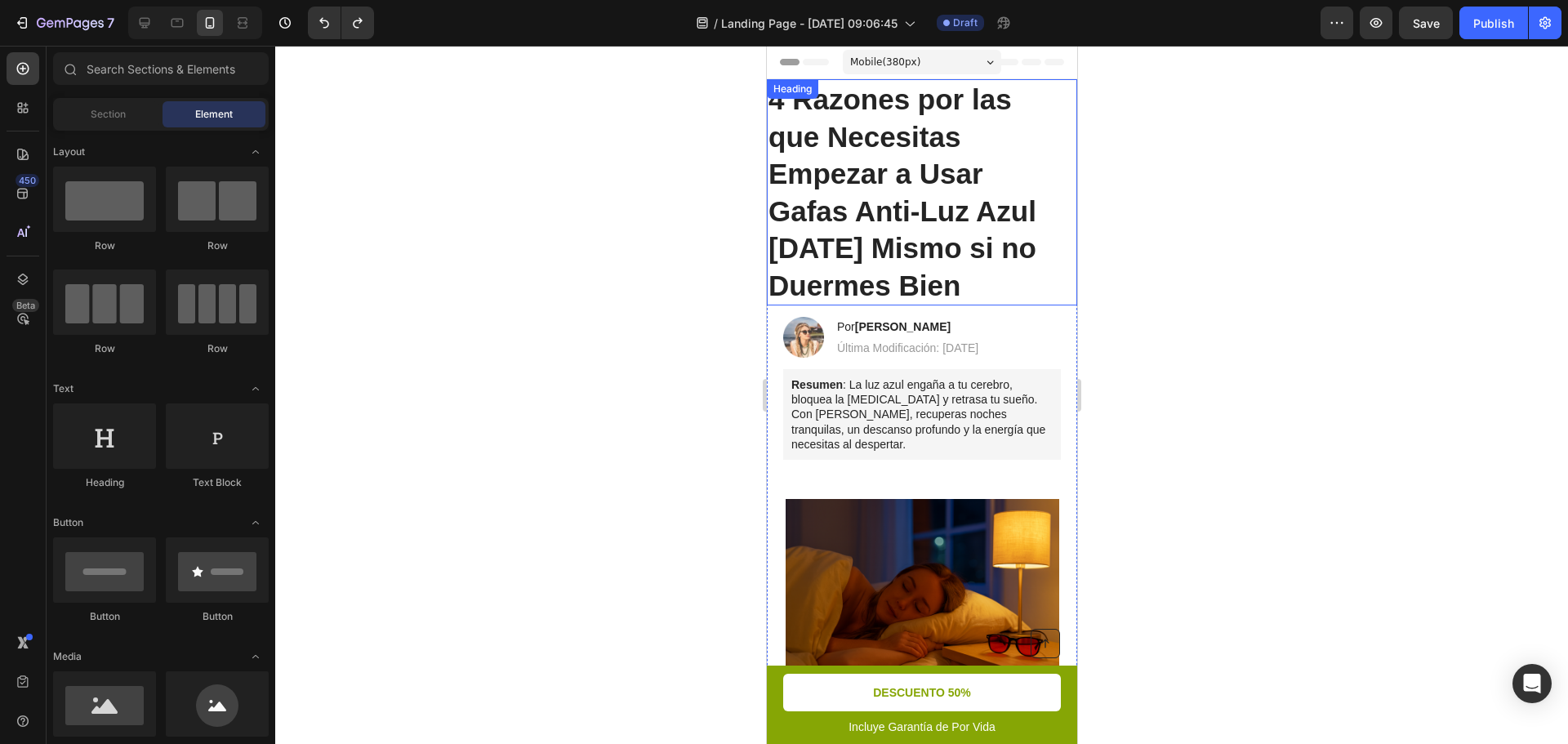
click at [575, 285] on div at bounding box center [921, 394] width 1292 height 699
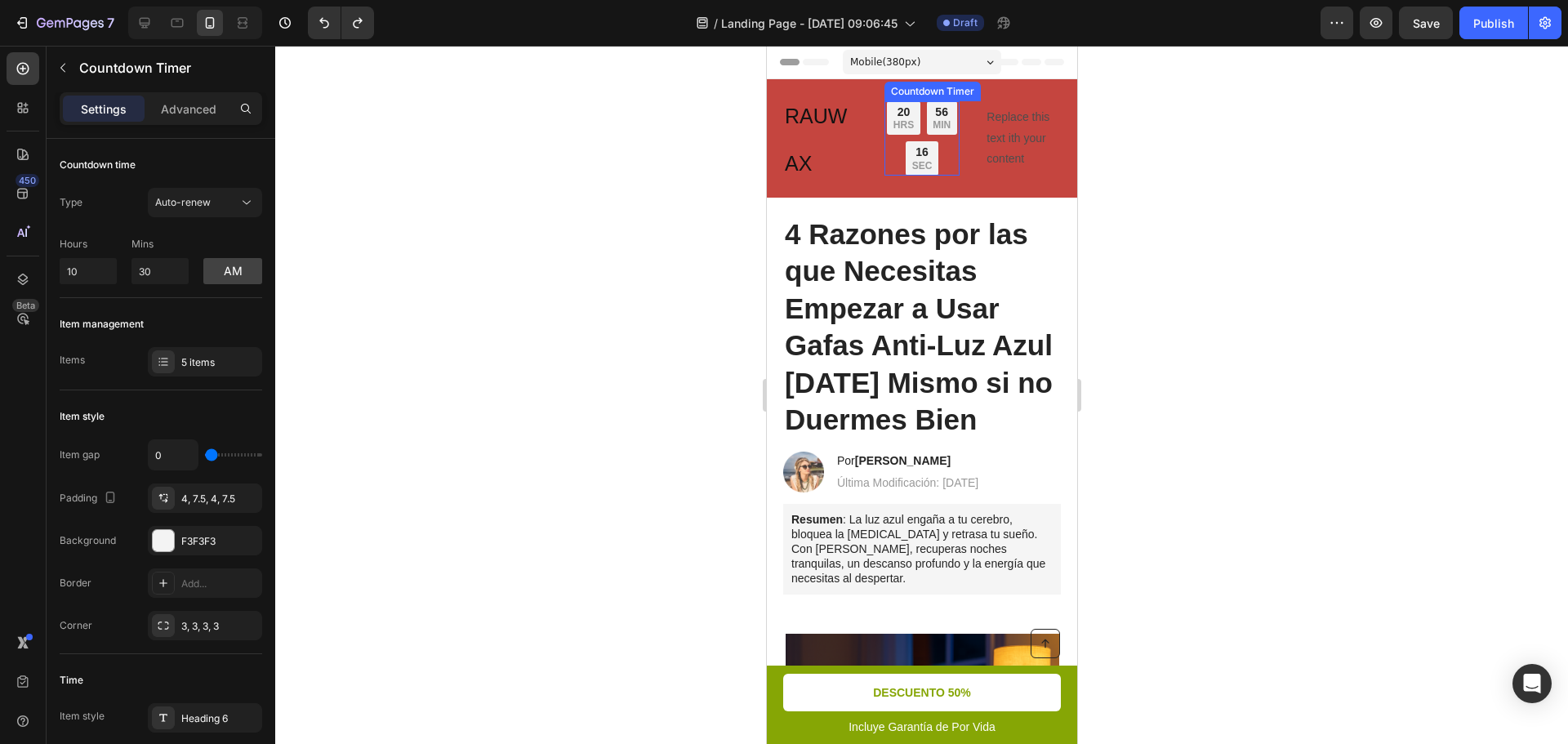
click at [923, 142] on div "16 SEC" at bounding box center [921, 158] width 33 height 35
click at [1050, 112] on div at bounding box center [1047, 117] width 20 height 20
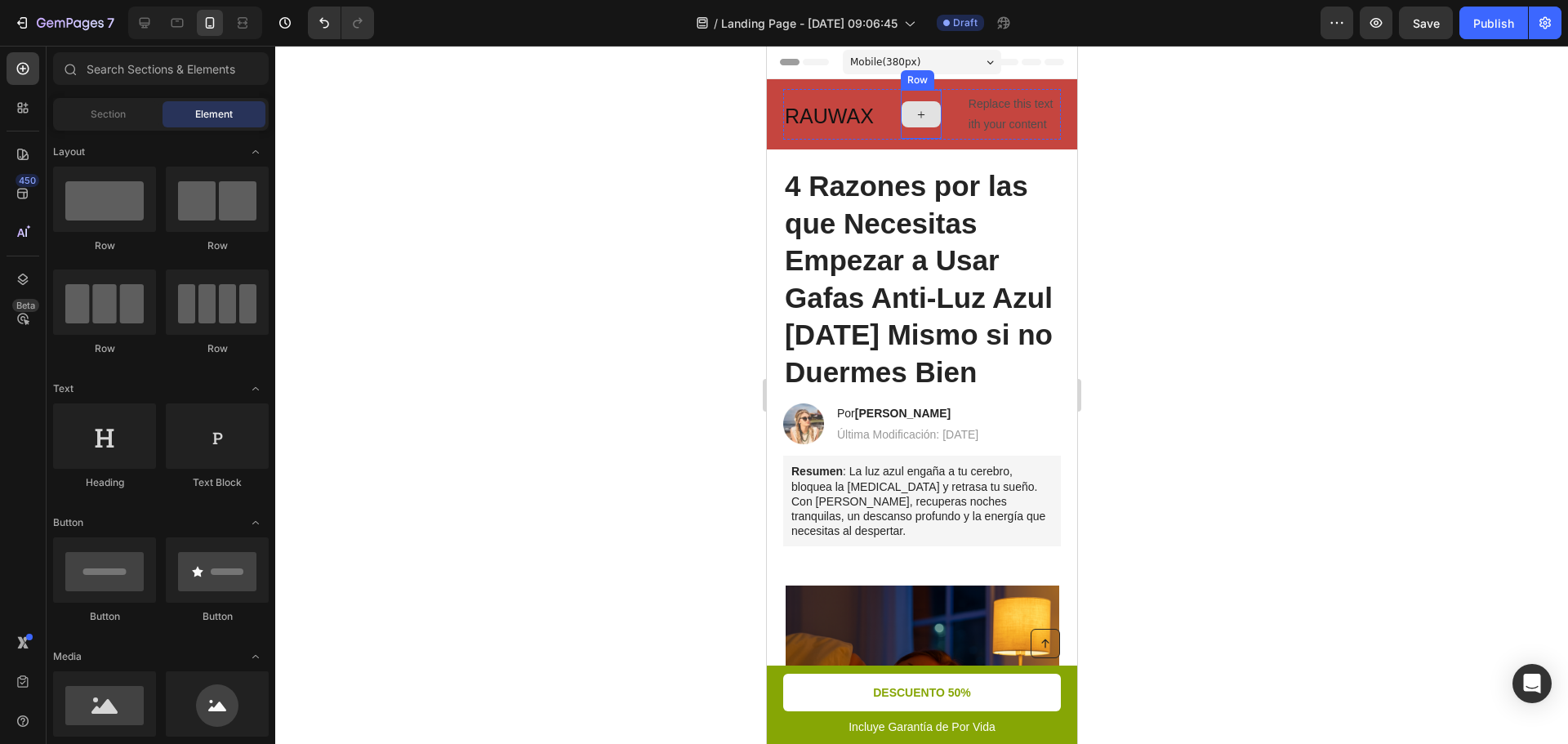
click at [918, 127] on div at bounding box center [921, 114] width 39 height 26
click at [921, 112] on div "Tiempo Limitado: 50% OFF + Envío GRATIS Text Block Row" at bounding box center [921, 114] width 41 height 51
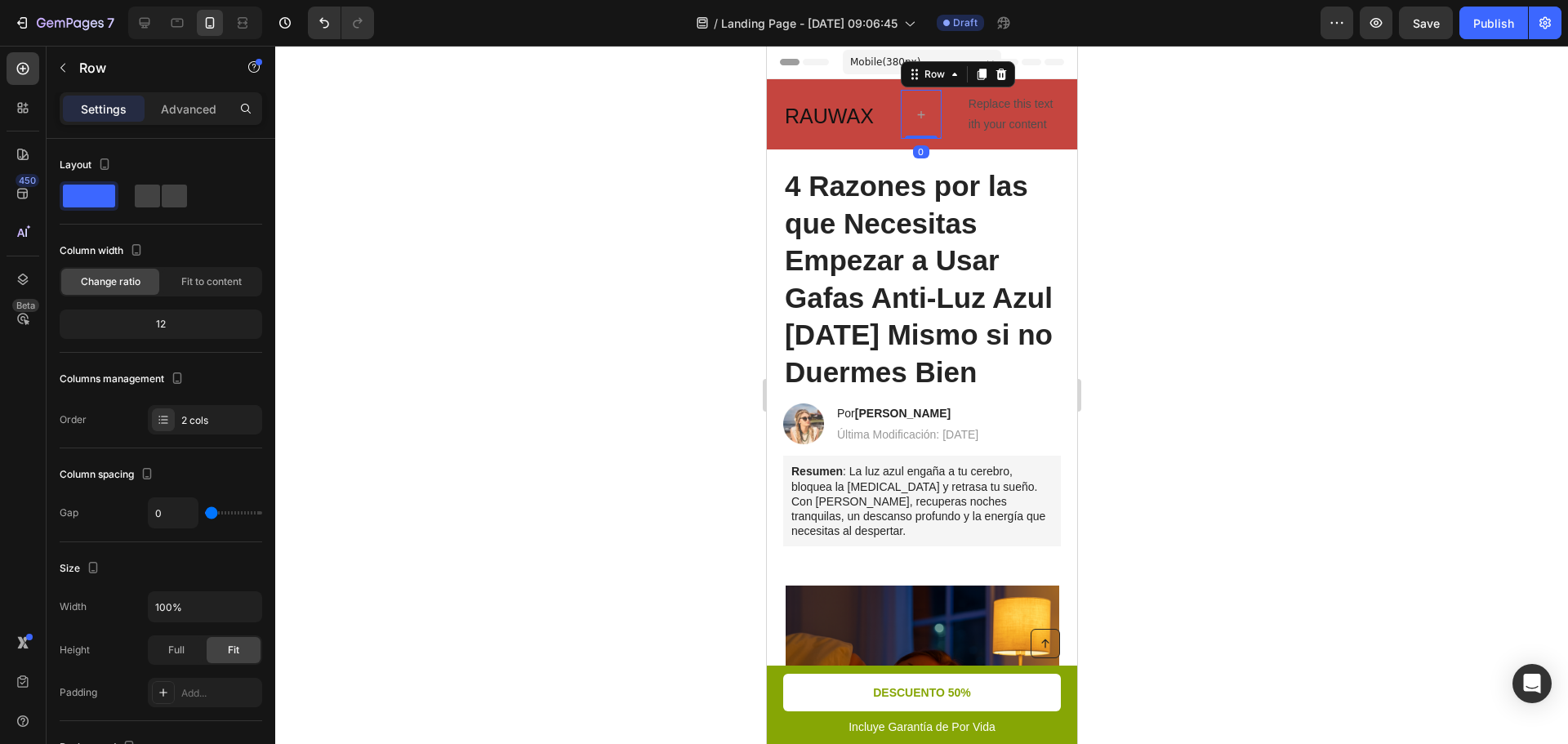
click at [1008, 87] on div "Row" at bounding box center [957, 74] width 115 height 26
click at [994, 81] on icon at bounding box center [1000, 74] width 13 height 13
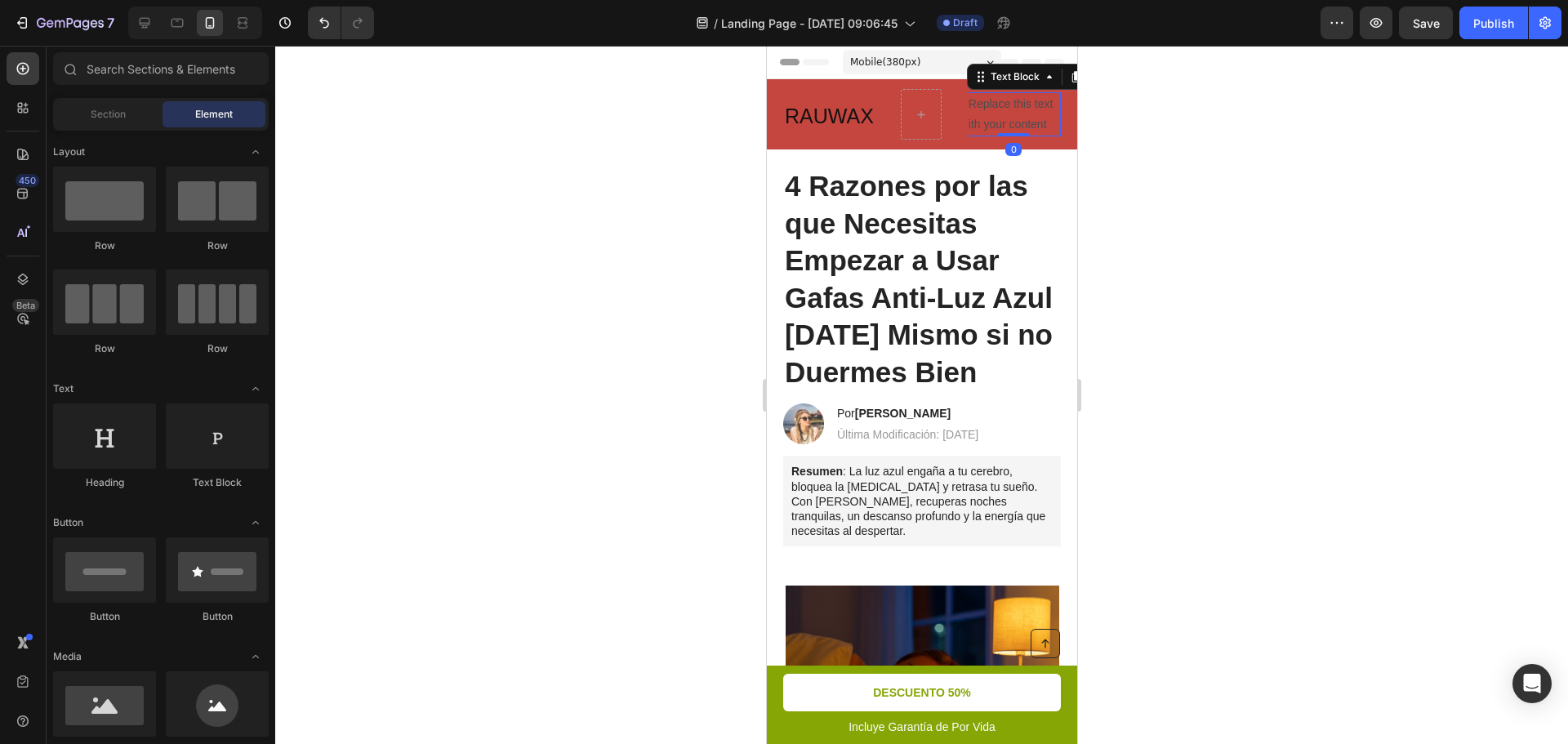
click at [995, 131] on p "Replace this text ith your content" at bounding box center [1013, 115] width 91 height 41
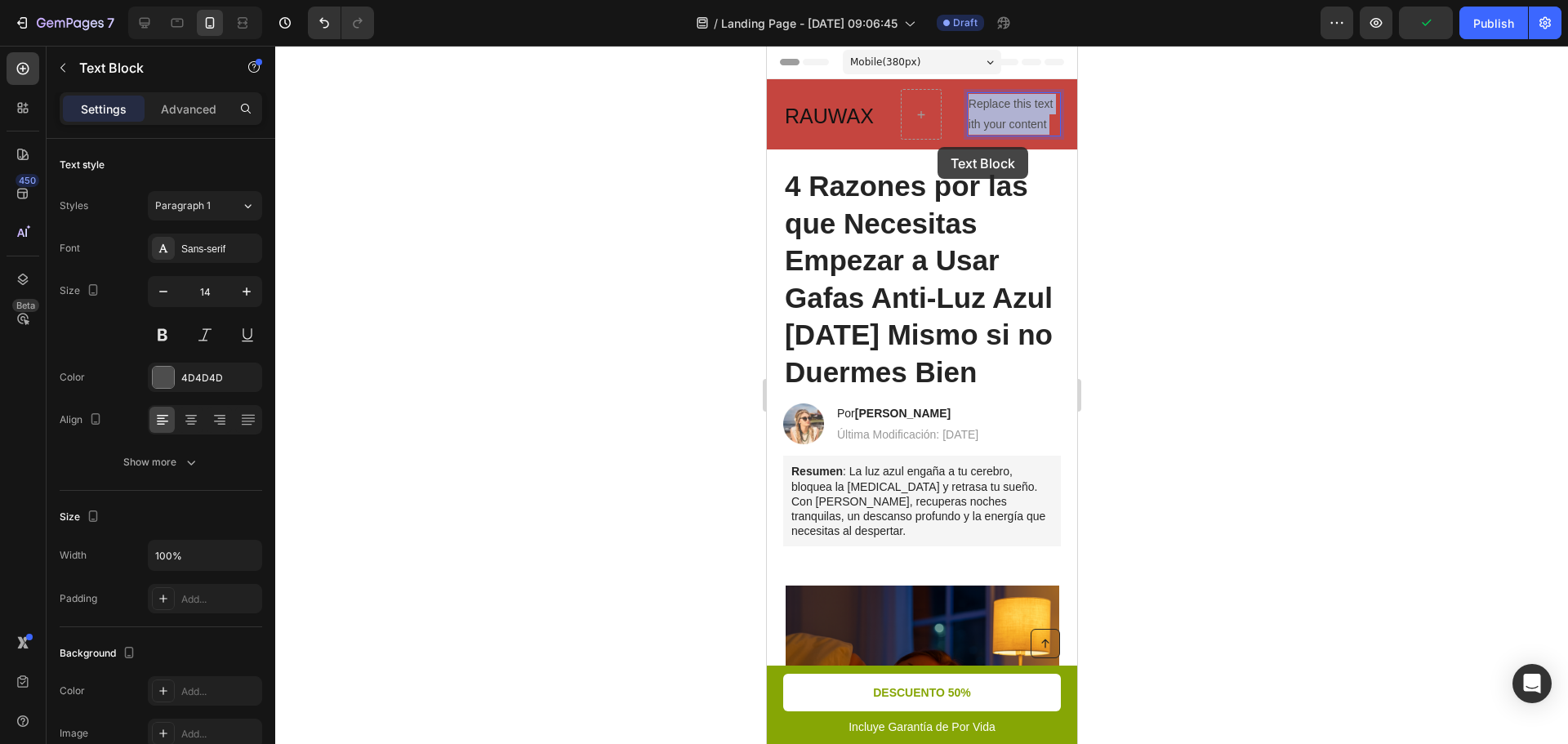
drag, startPoint x: 1011, startPoint y: 139, endPoint x: 943, endPoint y: 148, distance: 68.6
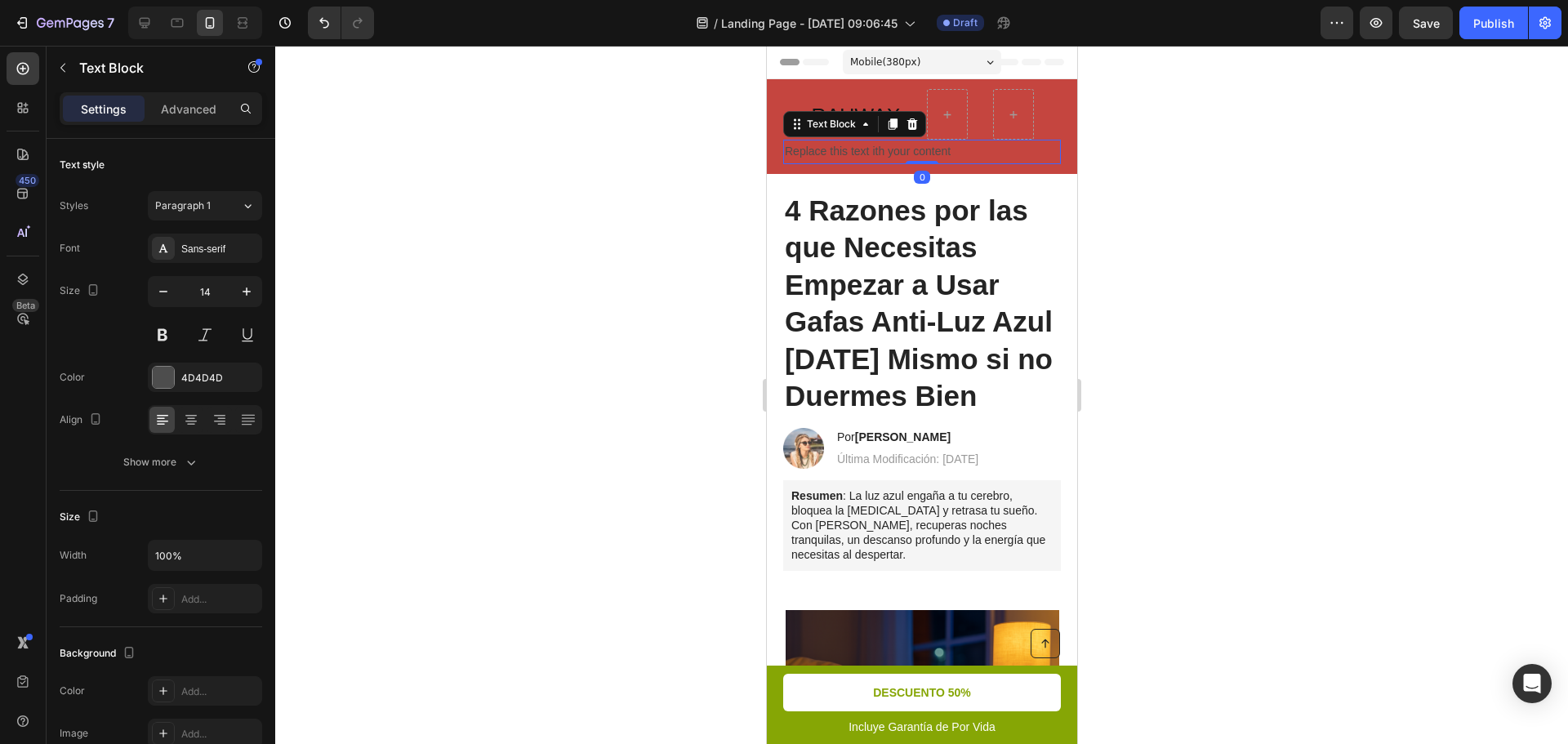
click at [1175, 163] on div at bounding box center [921, 394] width 1292 height 699
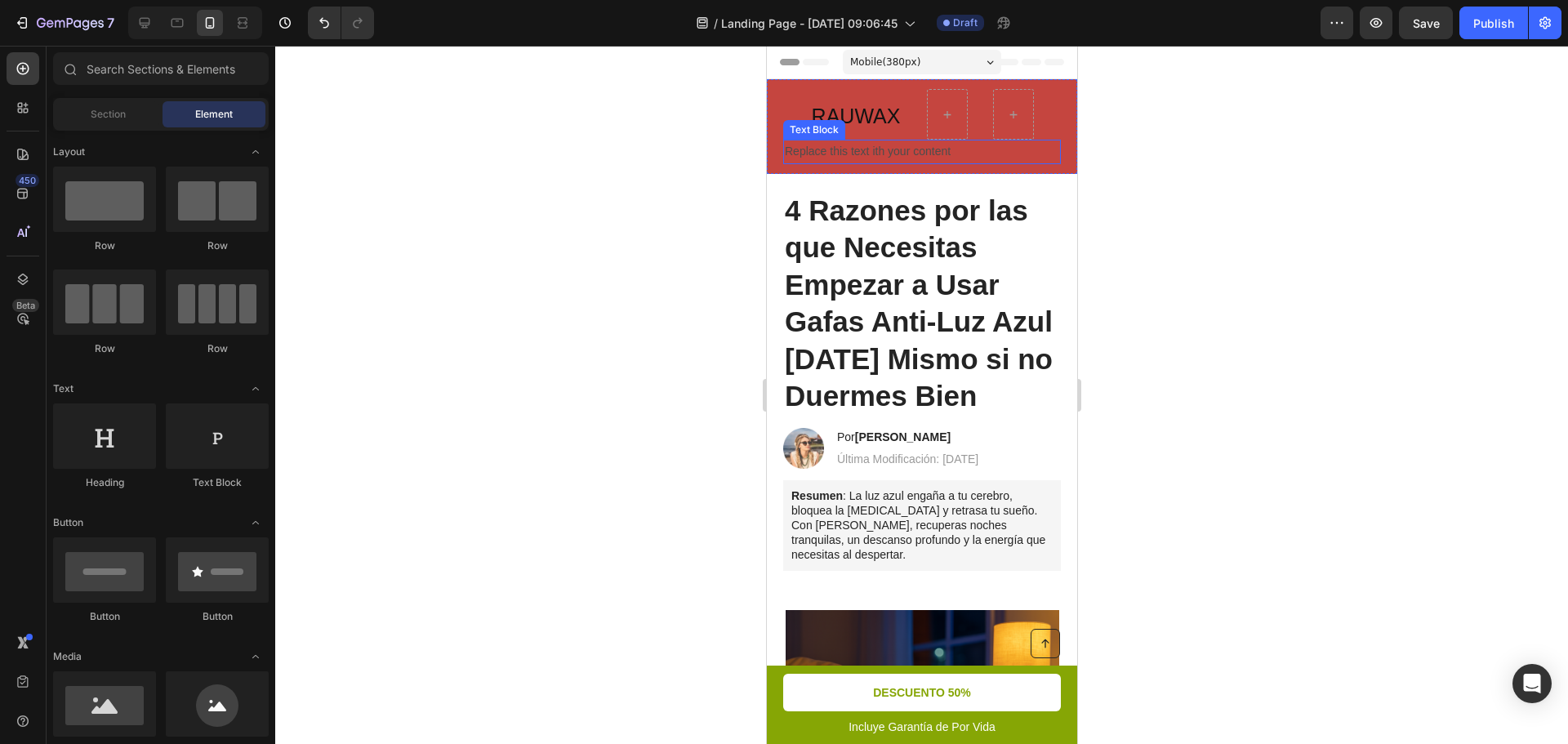
click at [920, 147] on p "Replace this text ith your content" at bounding box center [921, 151] width 275 height 20
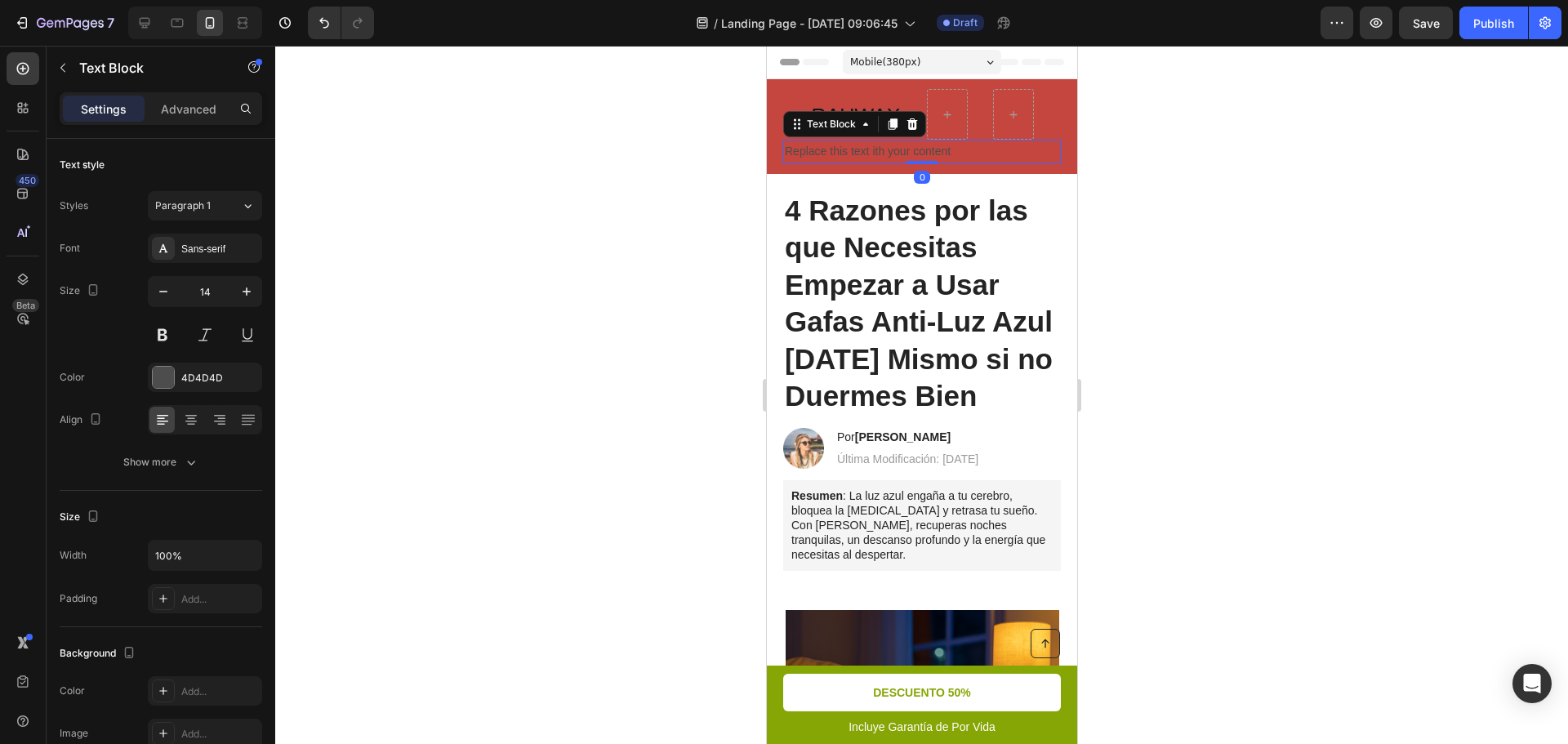
click at [920, 147] on p "Replace this text ith your content" at bounding box center [921, 151] width 275 height 20
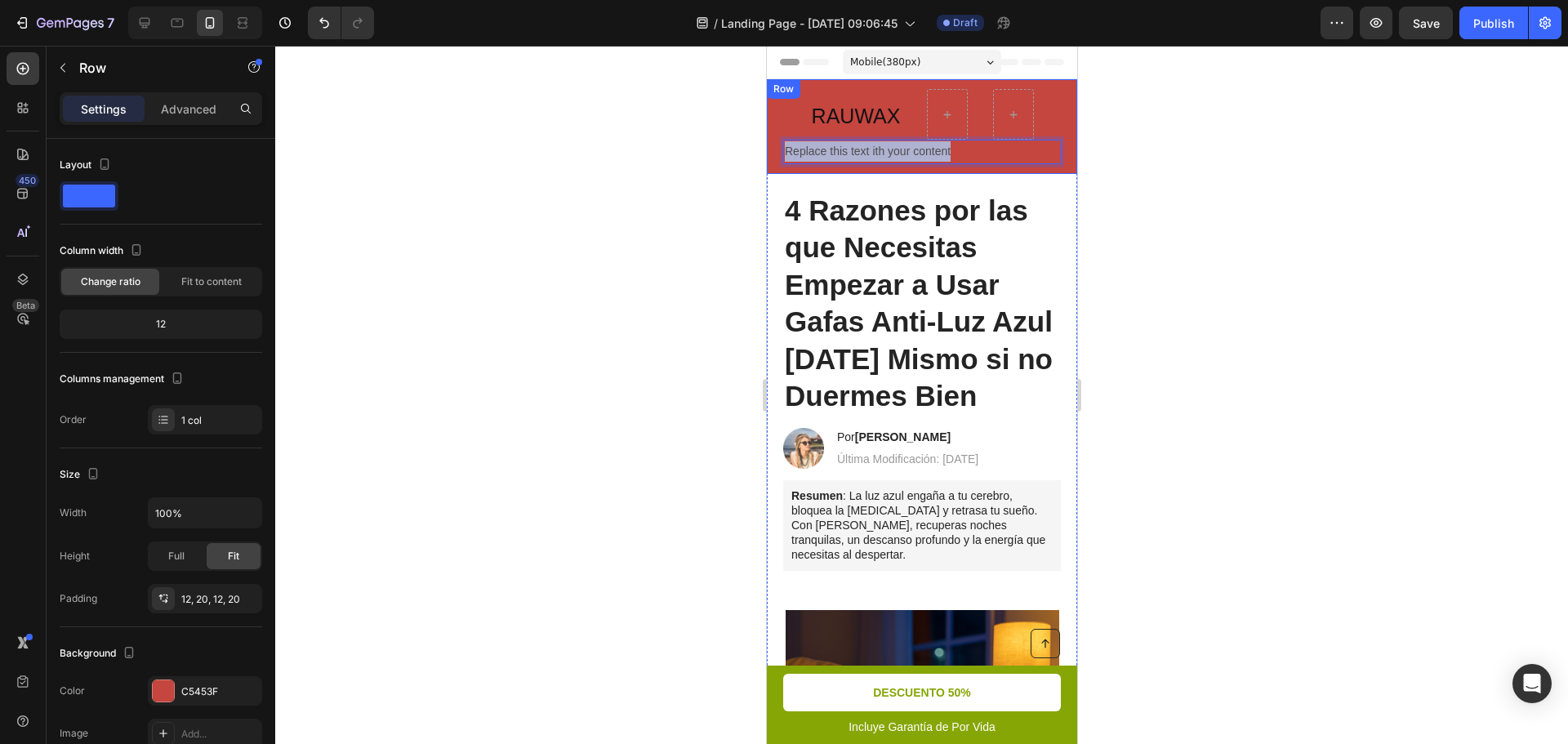
click at [834, 86] on div "RAUWAX Heading Row Replace this text ith your content Text Block 0 Row" at bounding box center [921, 126] width 310 height 95
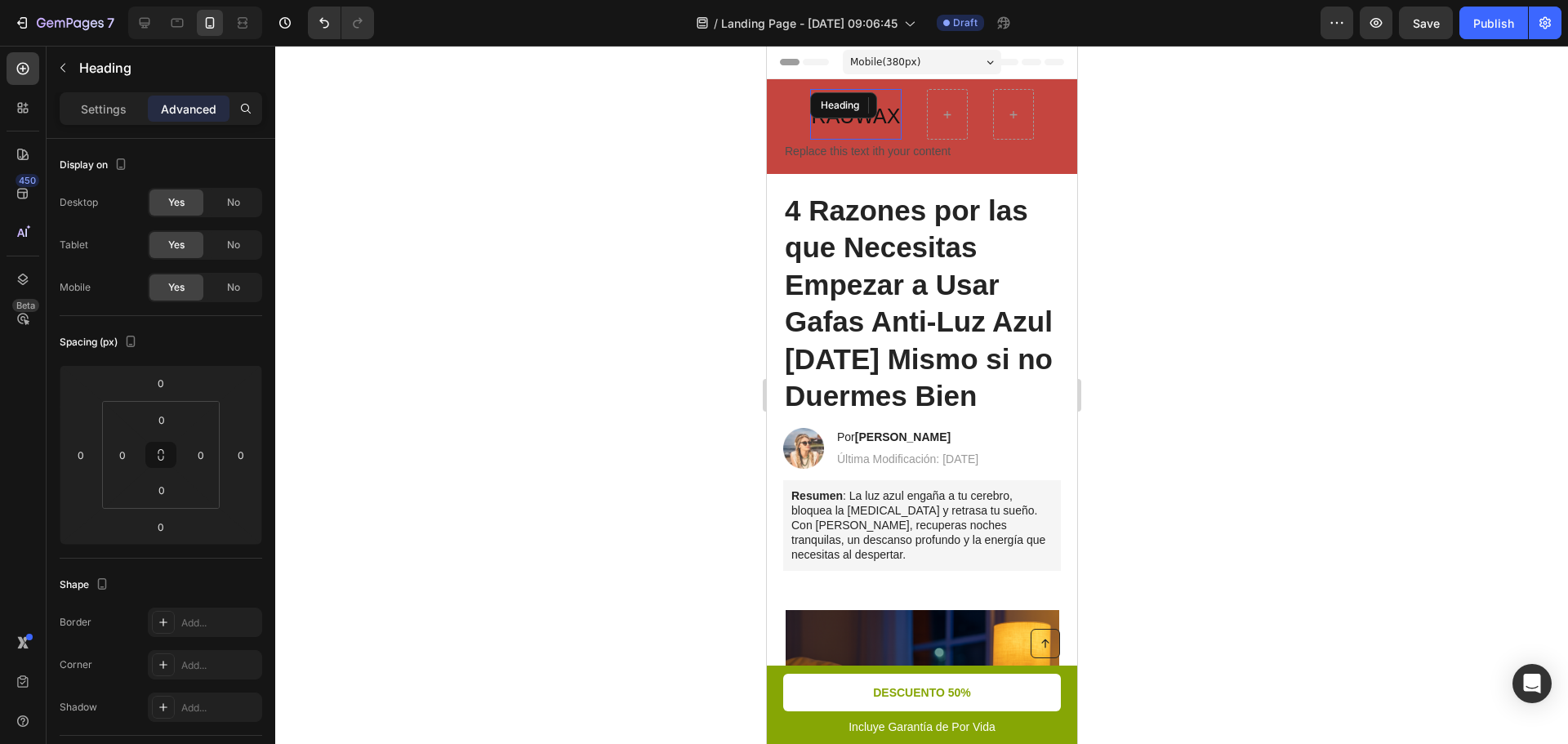
click at [852, 116] on div "RAUWAX Heading" at bounding box center [856, 114] width 92 height 51
click at [852, 116] on div "Heading" at bounding box center [875, 105] width 133 height 26
click at [848, 120] on span "RAUWAX" at bounding box center [856, 117] width 89 height 23
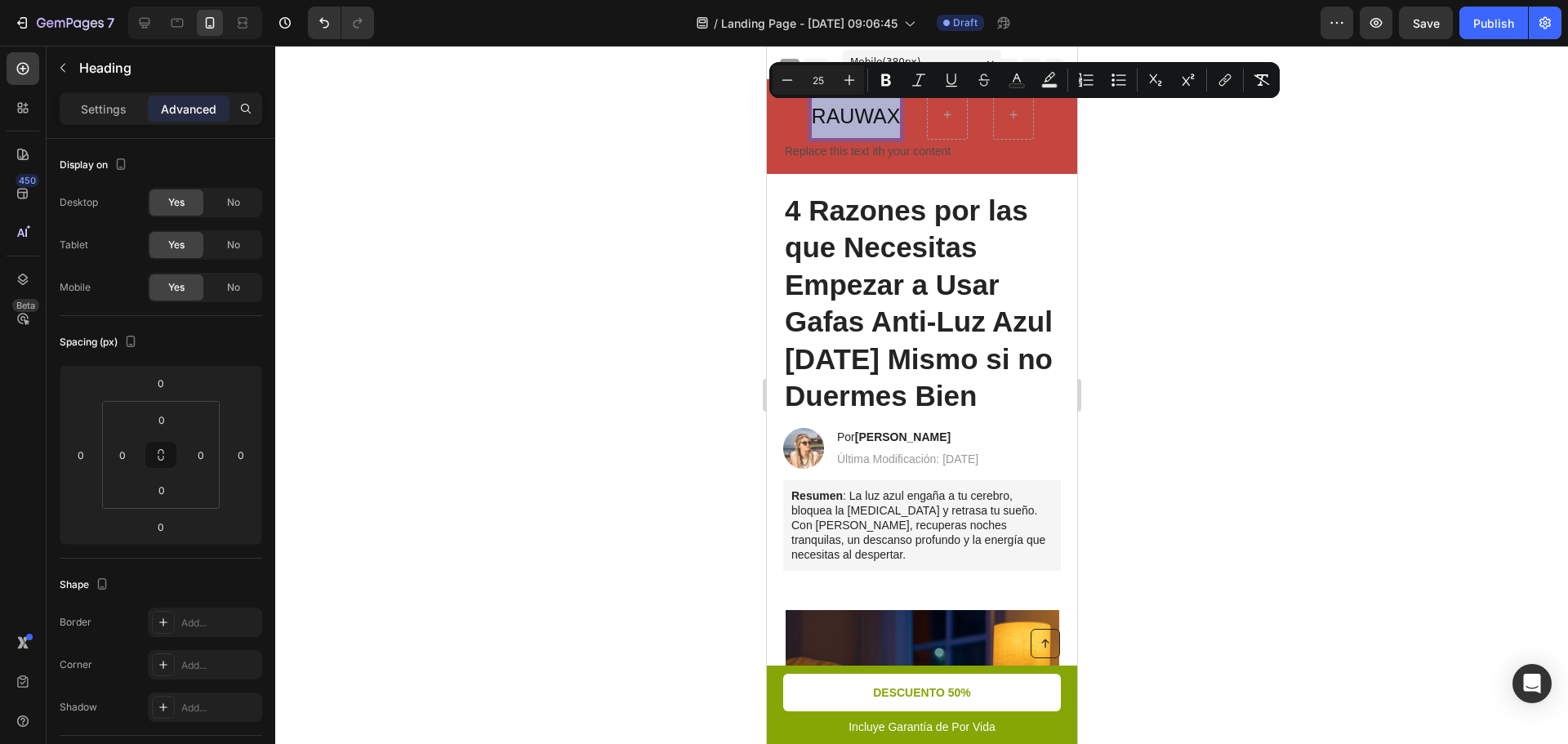
click at [849, 117] on span "RAUWAX" at bounding box center [856, 117] width 89 height 23
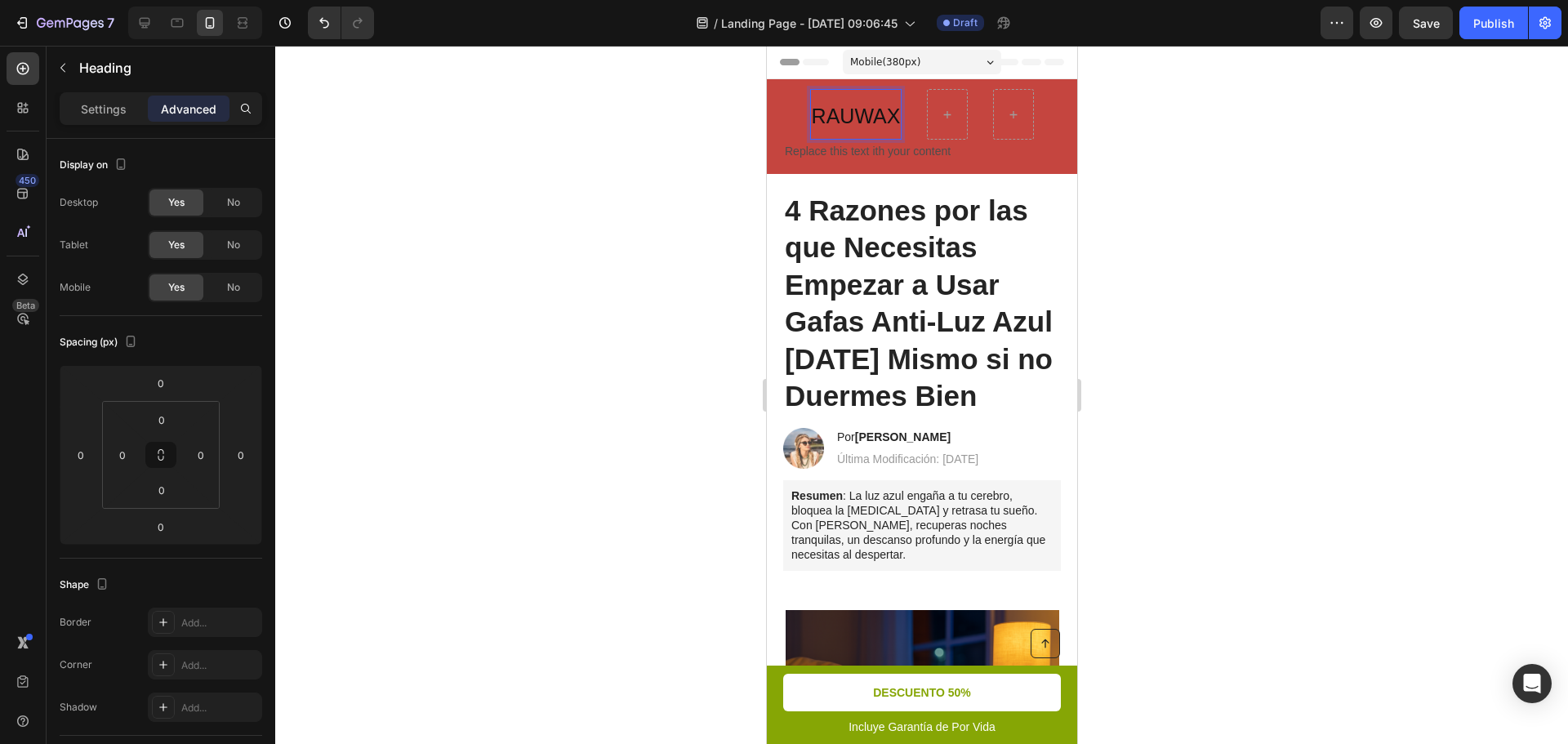
click at [853, 112] on span "RAUWAX" at bounding box center [856, 117] width 89 height 23
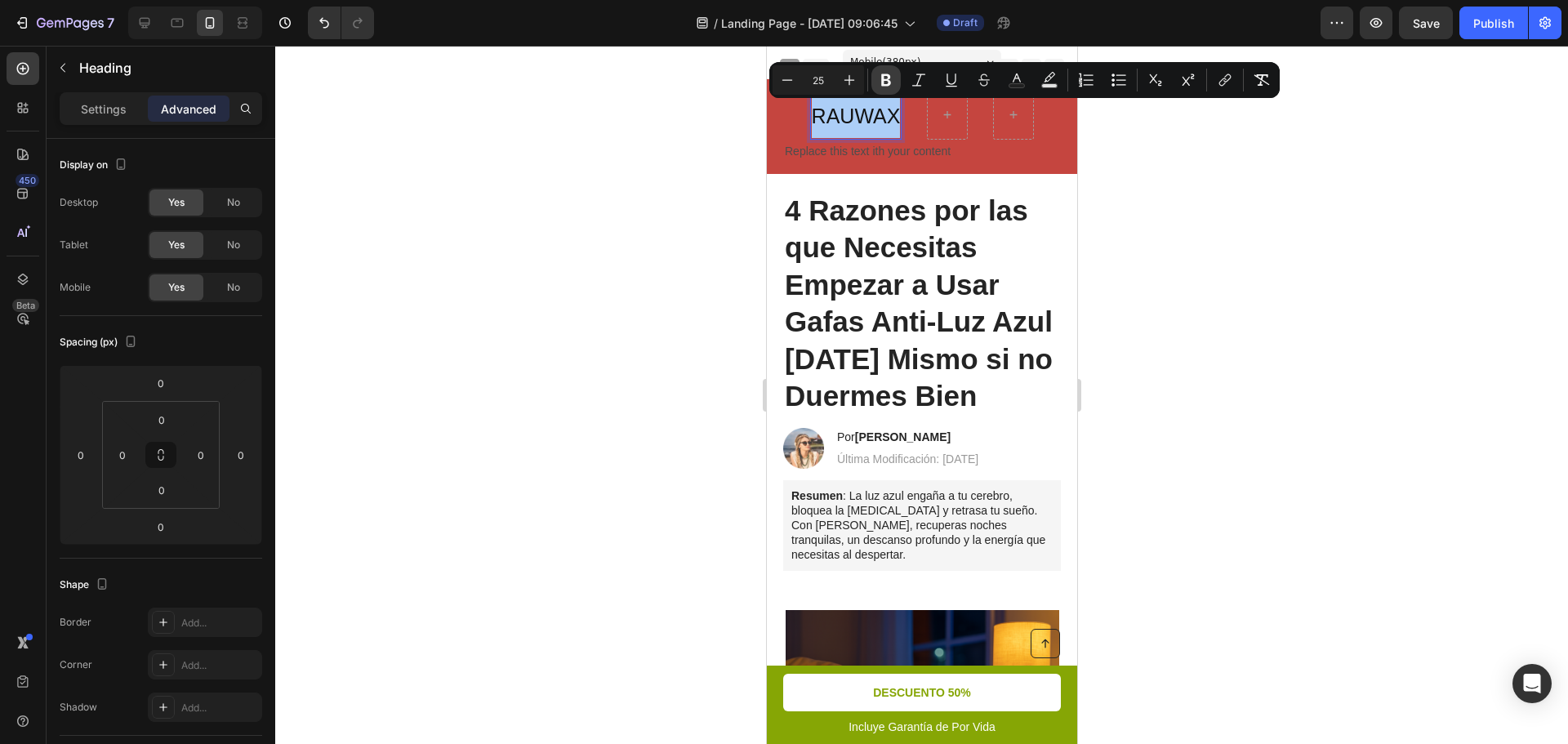
click at [887, 80] on icon "Editor contextual toolbar" at bounding box center [886, 81] width 10 height 12
click at [1153, 169] on div at bounding box center [921, 394] width 1292 height 699
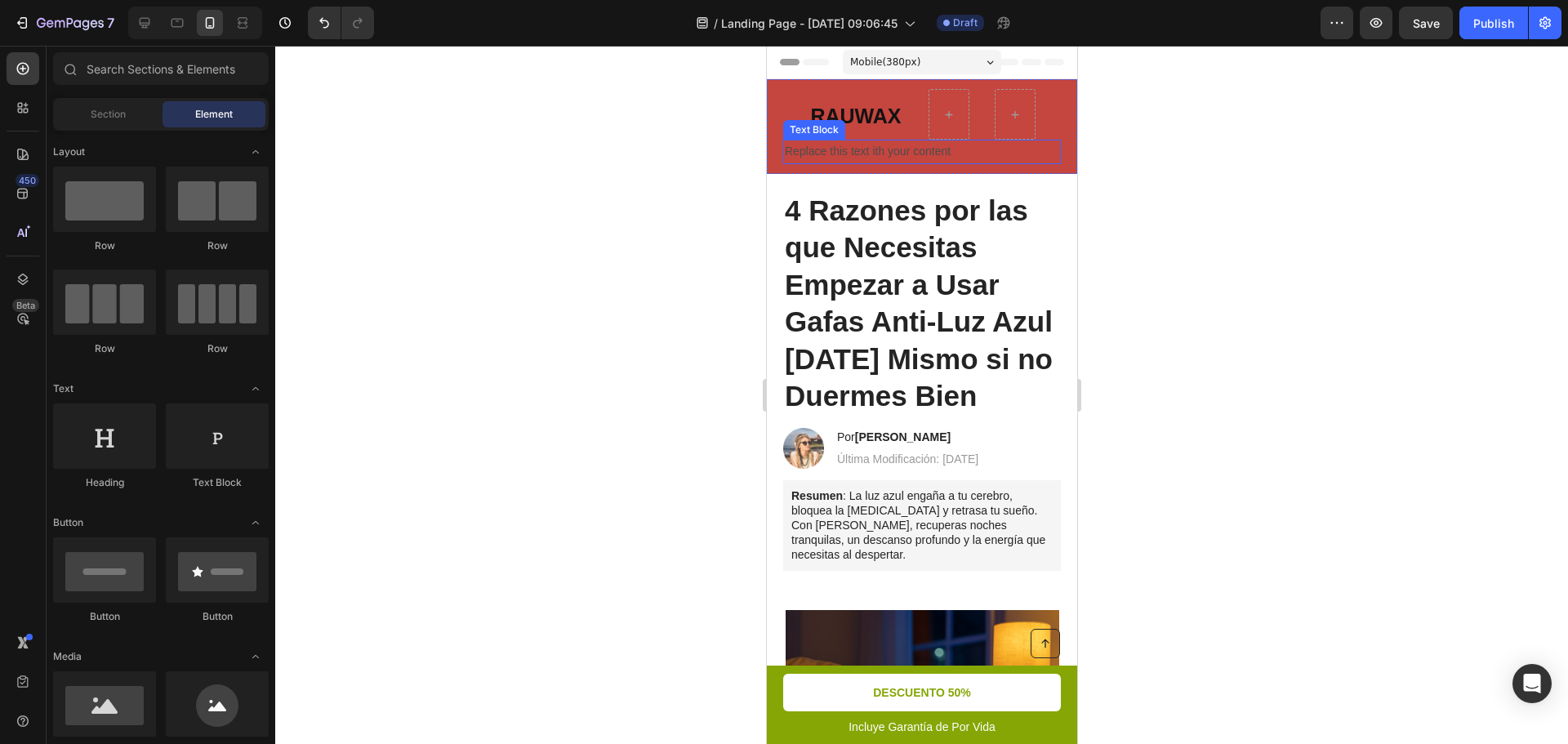
click at [911, 144] on p "Replace this text ith your content" at bounding box center [921, 151] width 275 height 20
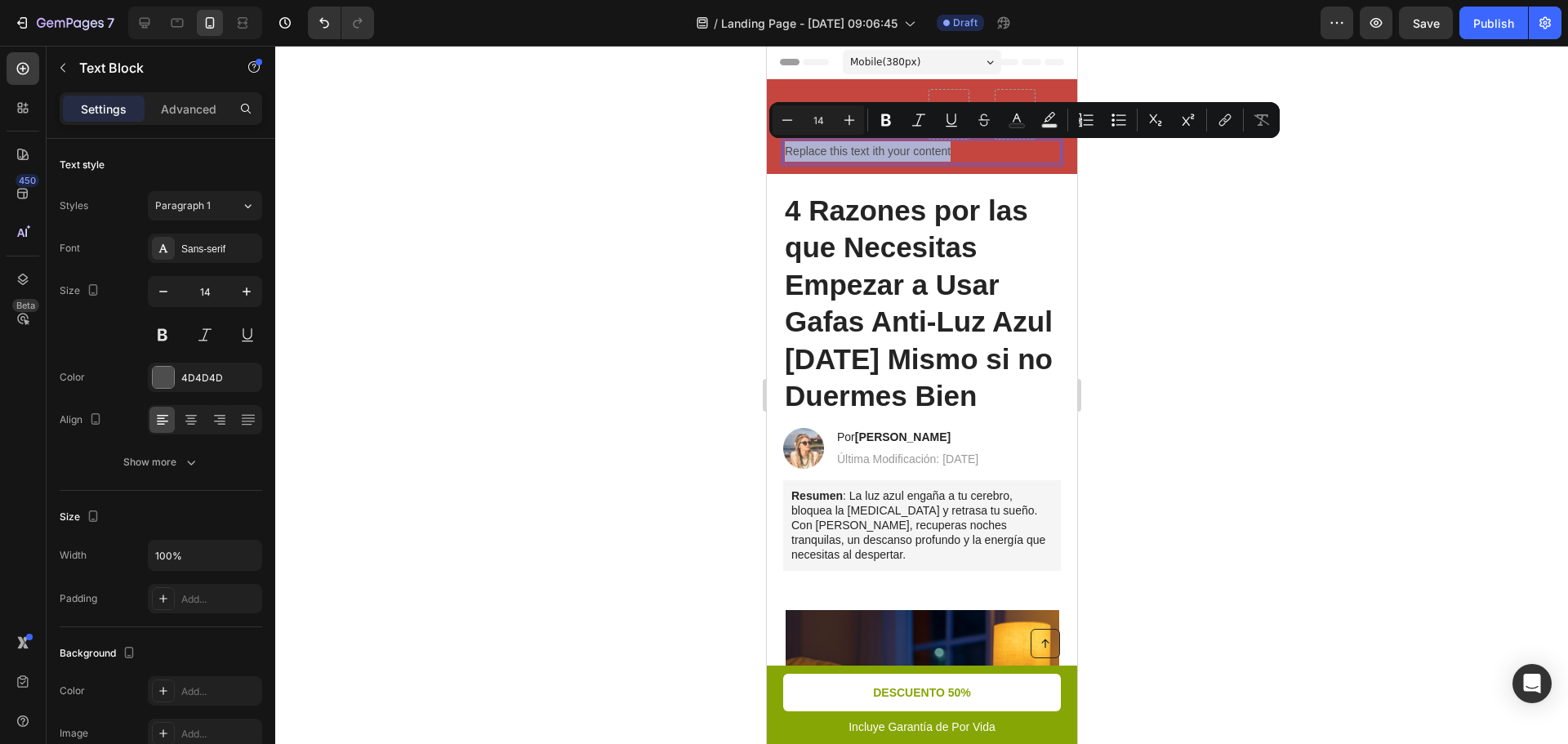
click at [911, 144] on p "Replace this text ith your content" at bounding box center [921, 151] width 275 height 20
click at [30, 100] on icon at bounding box center [23, 108] width 16 height 16
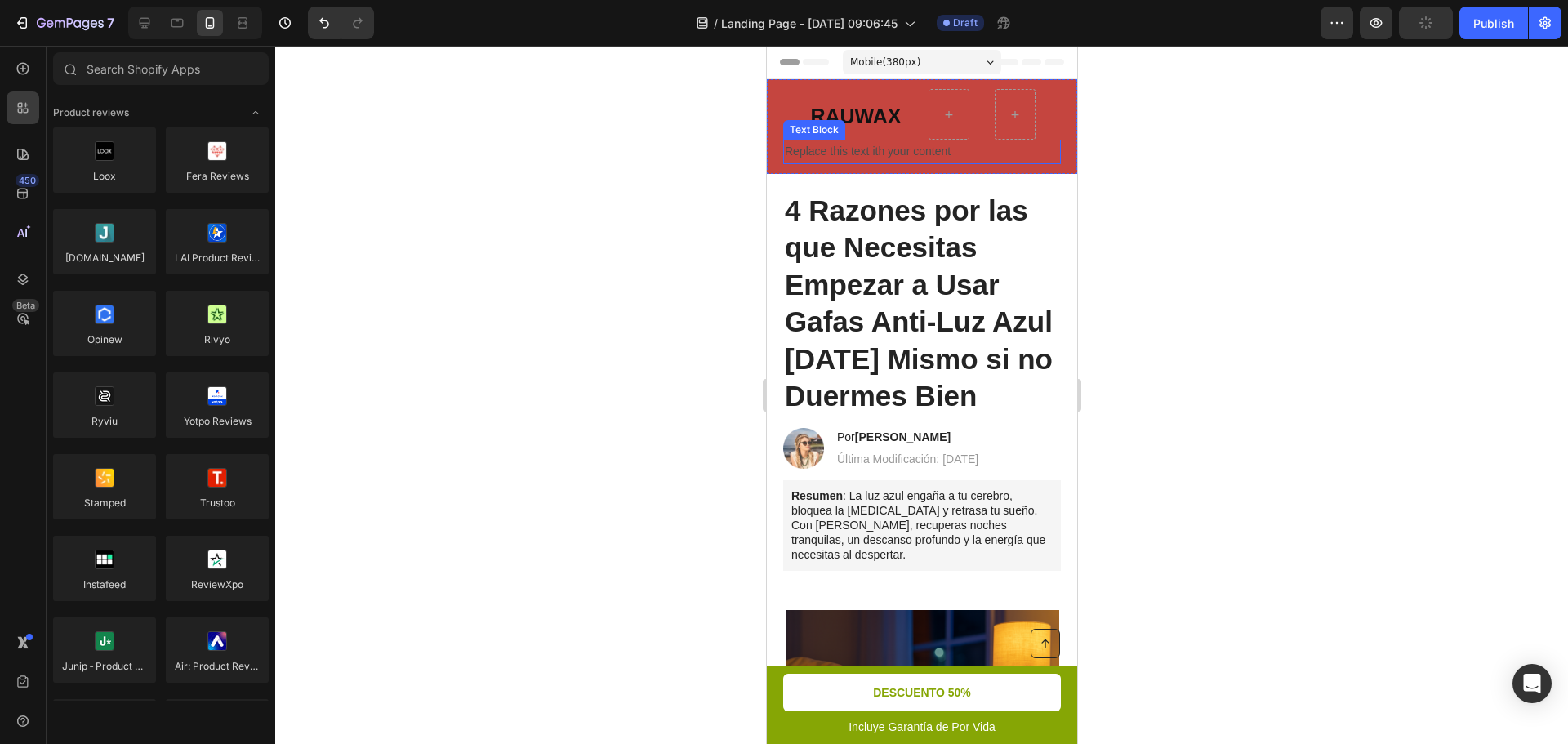
click at [822, 154] on p "Replace this text ith your content" at bounding box center [921, 151] width 275 height 20
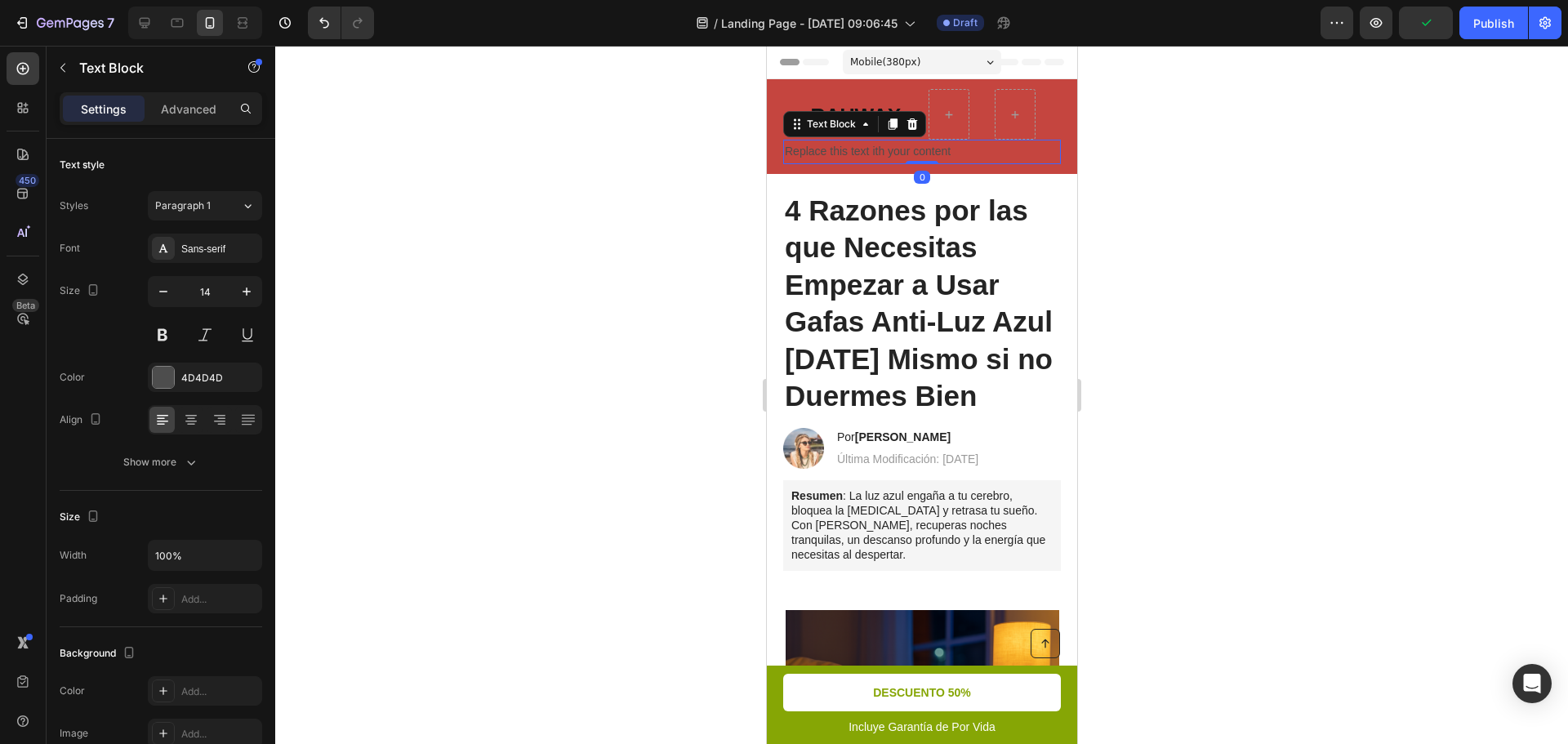
click at [921, 126] on div "Text Block" at bounding box center [854, 124] width 143 height 26
click at [915, 115] on div at bounding box center [912, 125] width 20 height 20
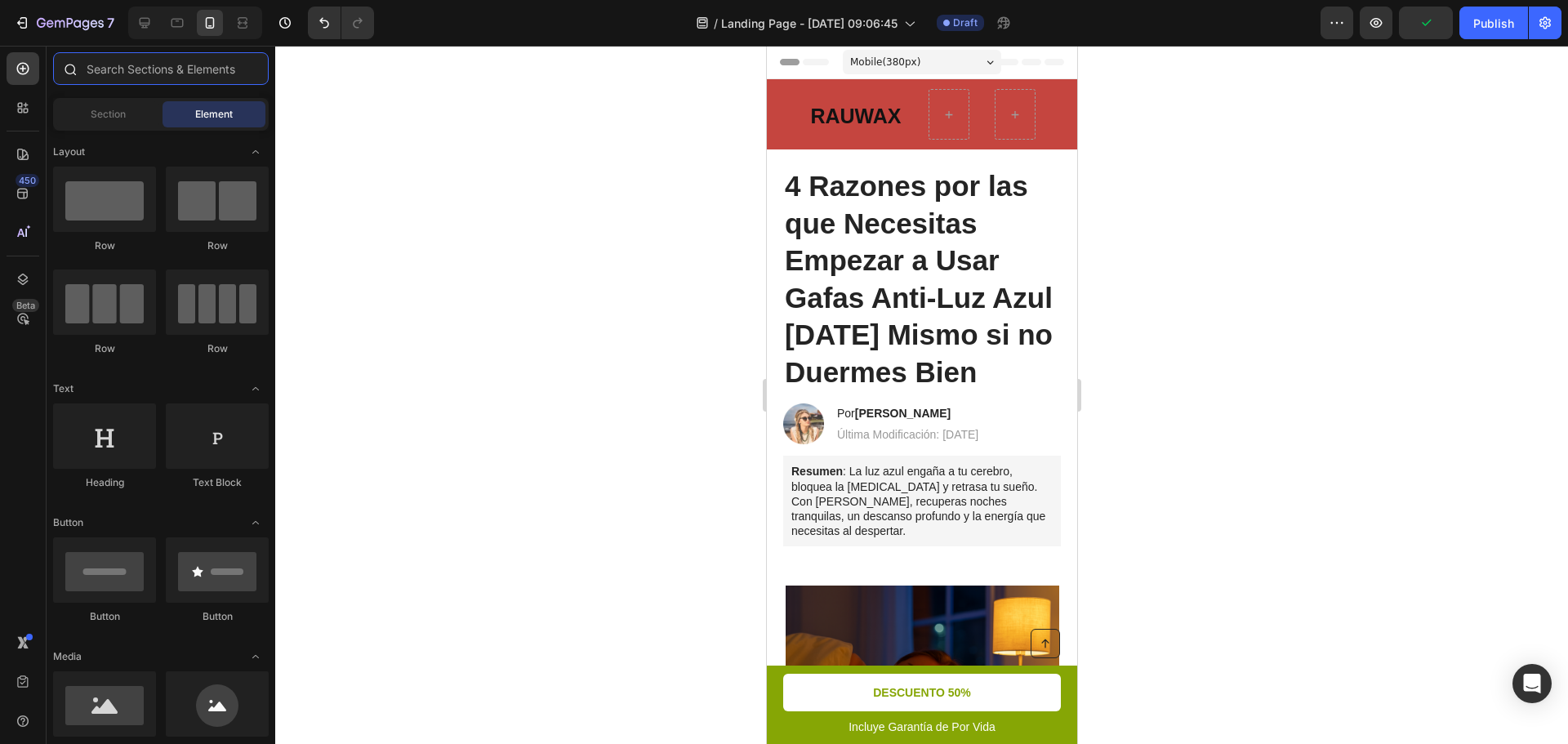
click at [184, 71] on input "text" at bounding box center [161, 69] width 215 height 33
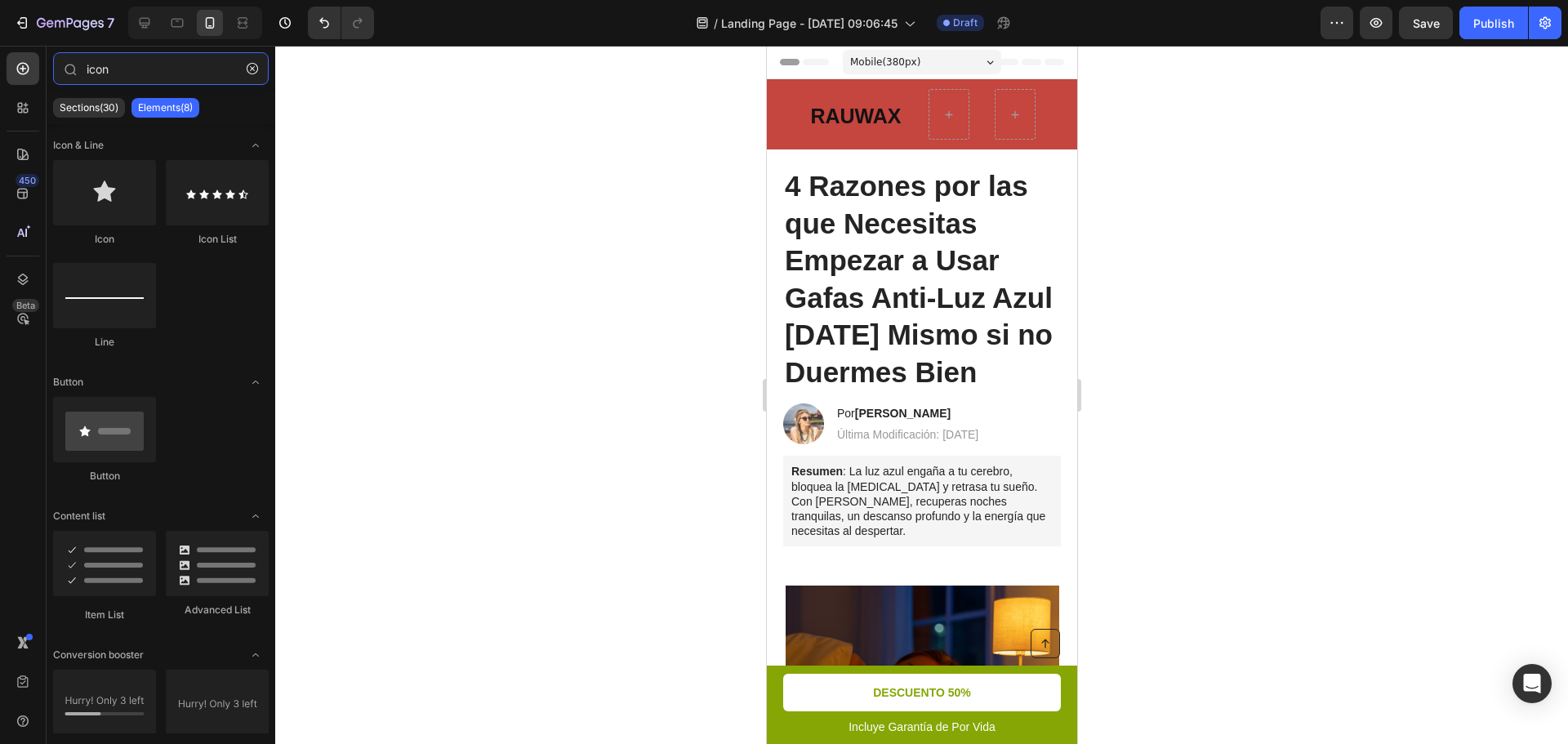
type input "icon"
drag, startPoint x: 1118, startPoint y: 255, endPoint x: 876, endPoint y: 136, distance: 269.7
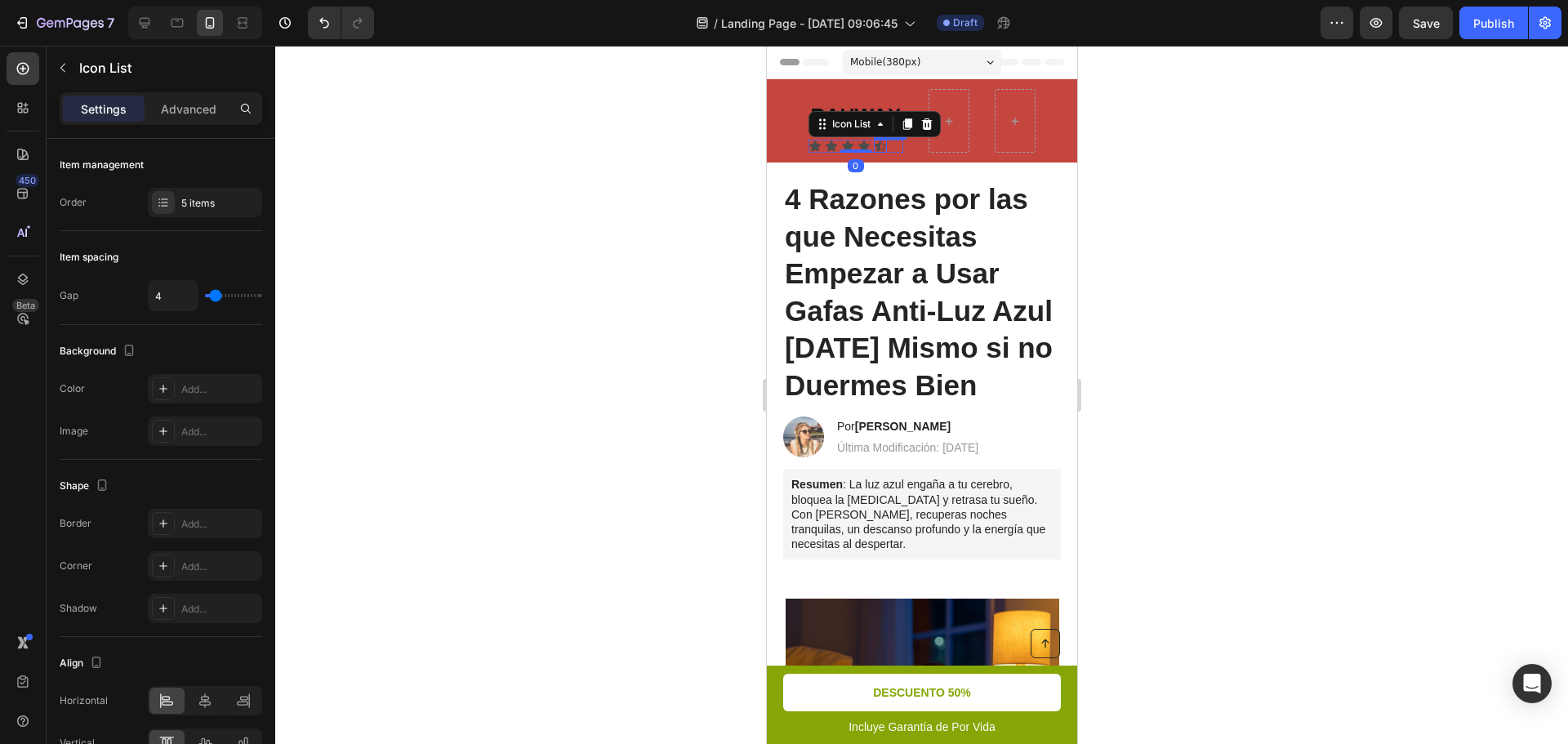
click at [888, 144] on div "Icon Icon Icon Icon Icon" at bounding box center [855, 146] width 94 height 13
click at [888, 145] on div "Icon Icon Icon Icon Icon" at bounding box center [855, 146] width 94 height 13
click at [891, 144] on div "Icon Icon Icon Icon Icon" at bounding box center [855, 146] width 94 height 13
type input "5"
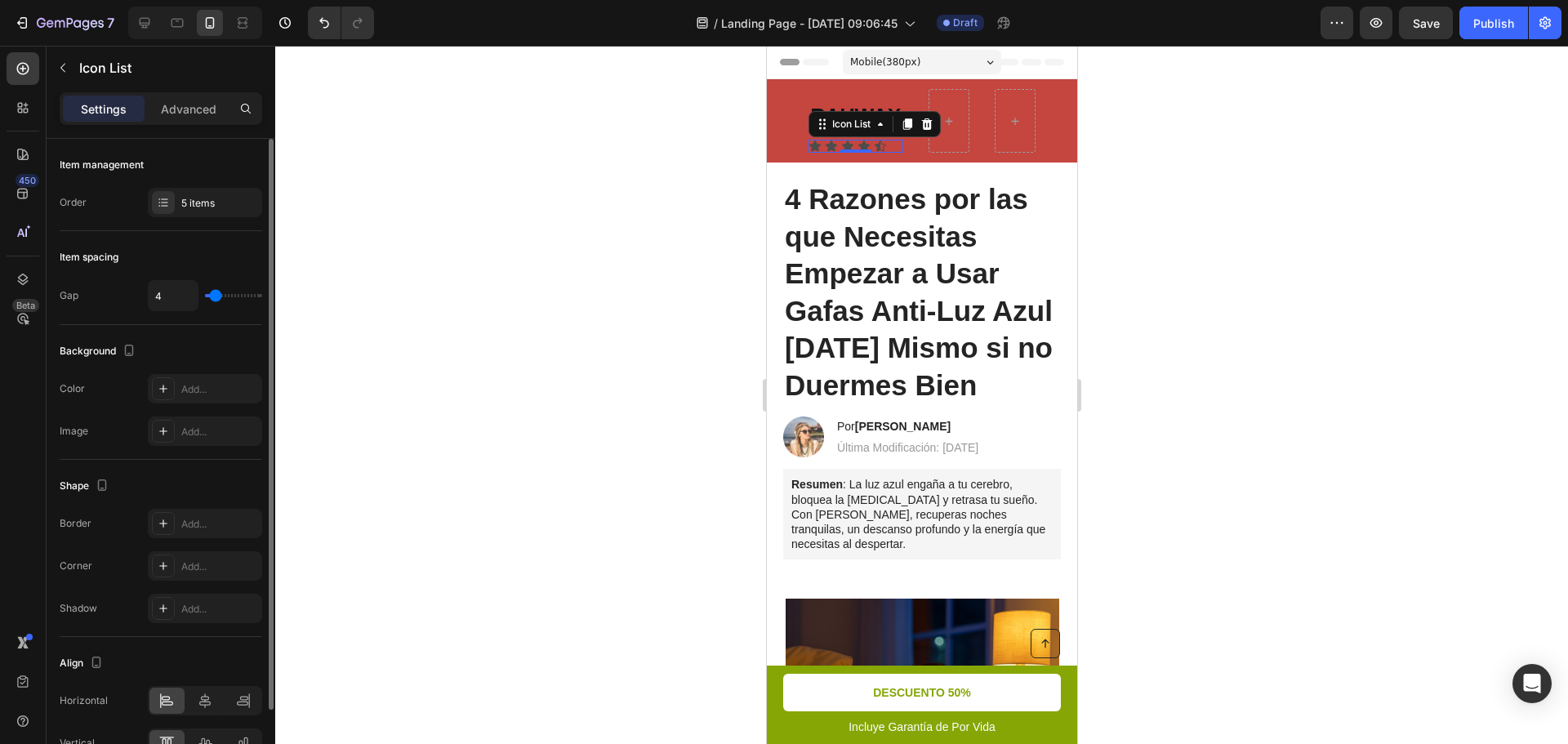
type input "5"
type input "6"
type input "5"
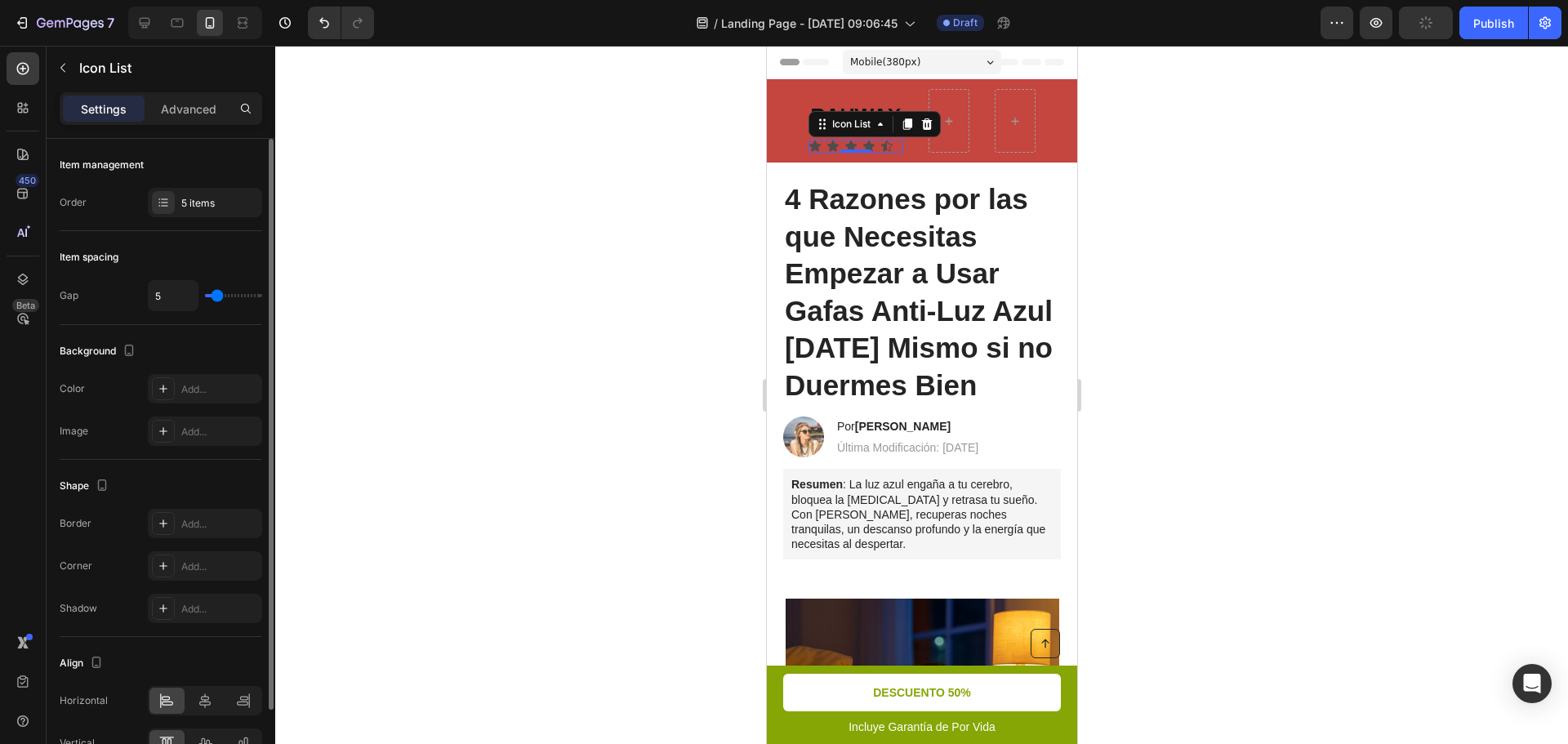
click at [217, 297] on input "range" at bounding box center [233, 296] width 57 height 4
type input "7"
type input "9"
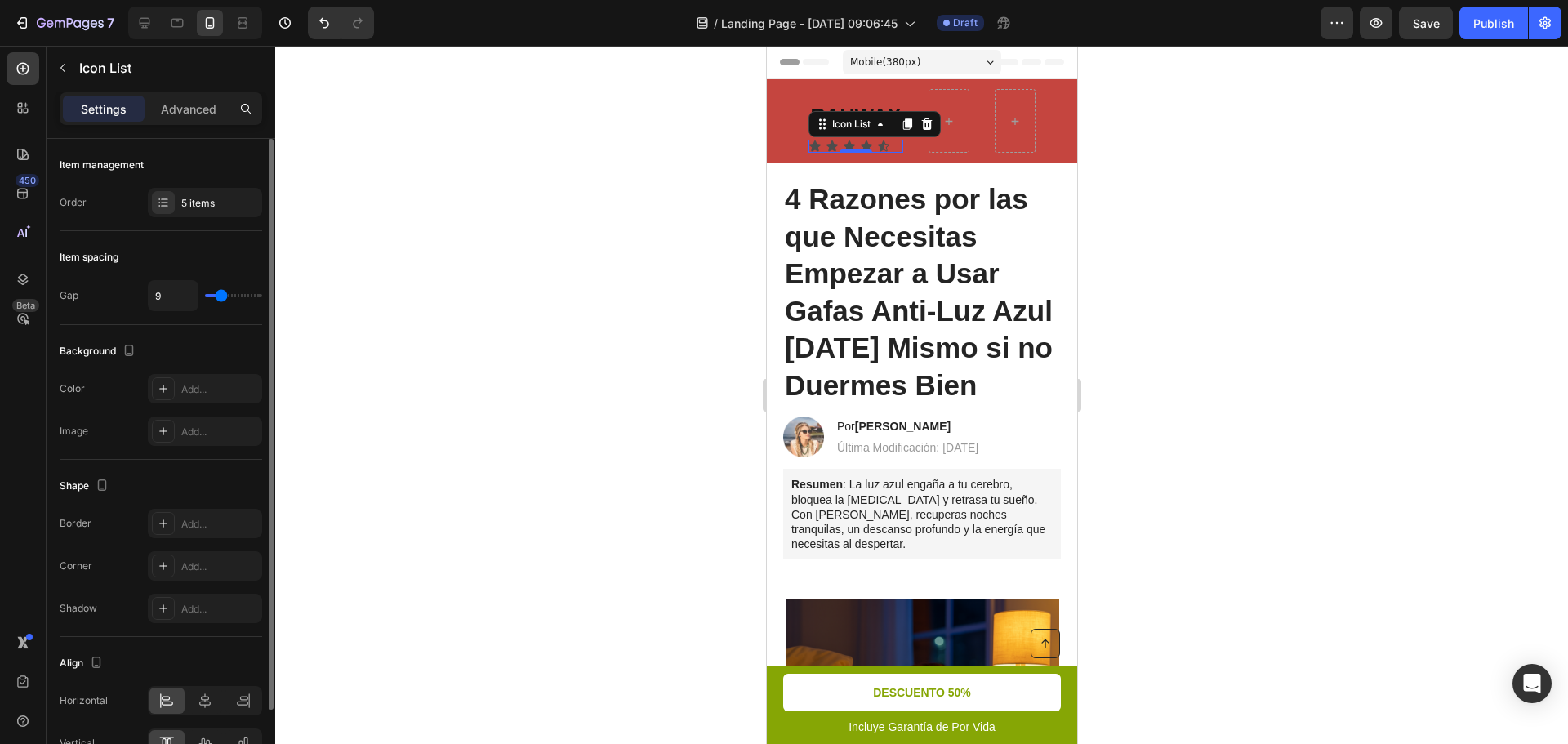
type input "10"
click at [223, 296] on input "range" at bounding box center [233, 296] width 57 height 4
type input "9"
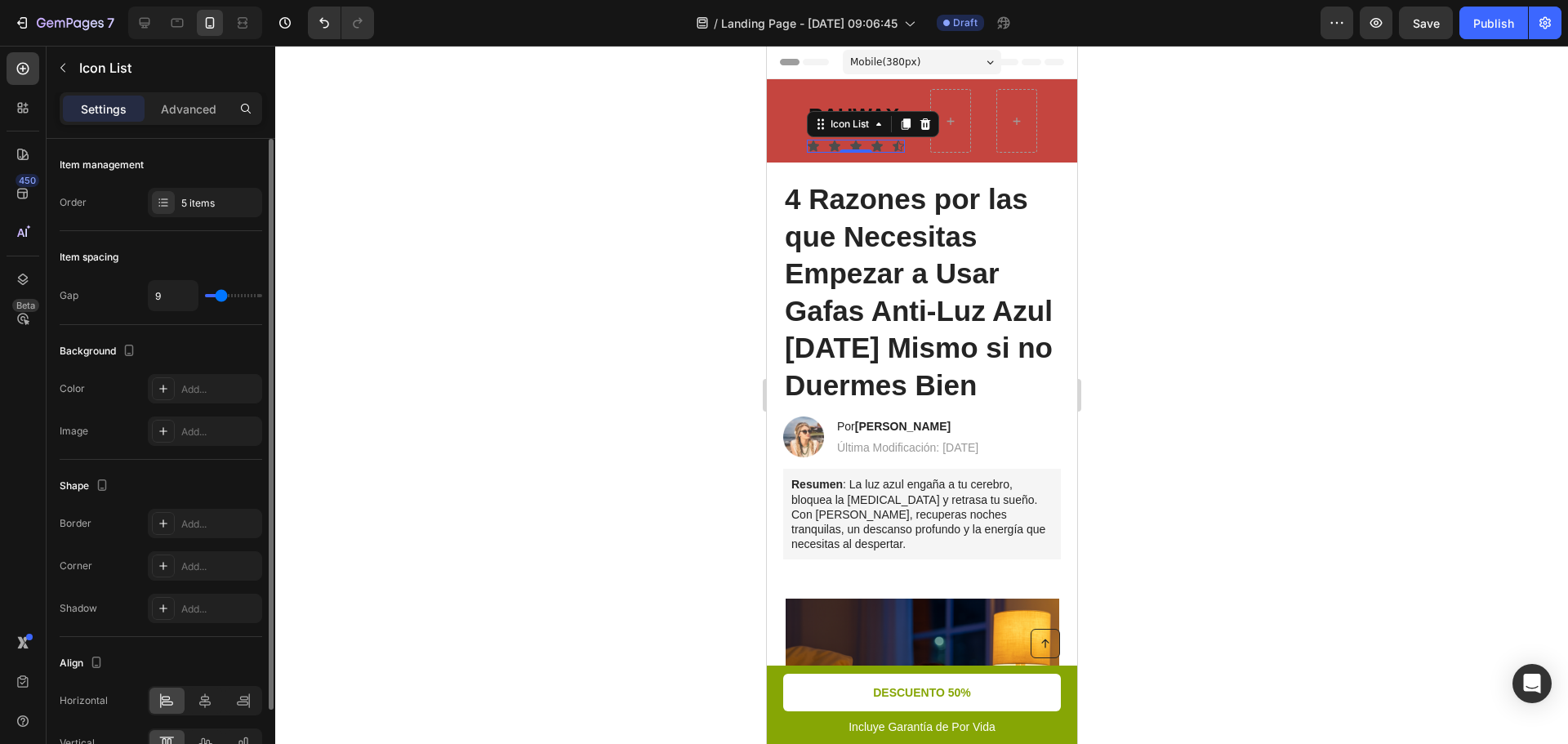
type input "0"
drag, startPoint x: 223, startPoint y: 296, endPoint x: 181, endPoint y: 298, distance: 42.0
type input "0"
click at [205, 296] on input "range" at bounding box center [233, 296] width 57 height 4
click at [181, 394] on div "Add..." at bounding box center [205, 389] width 115 height 29
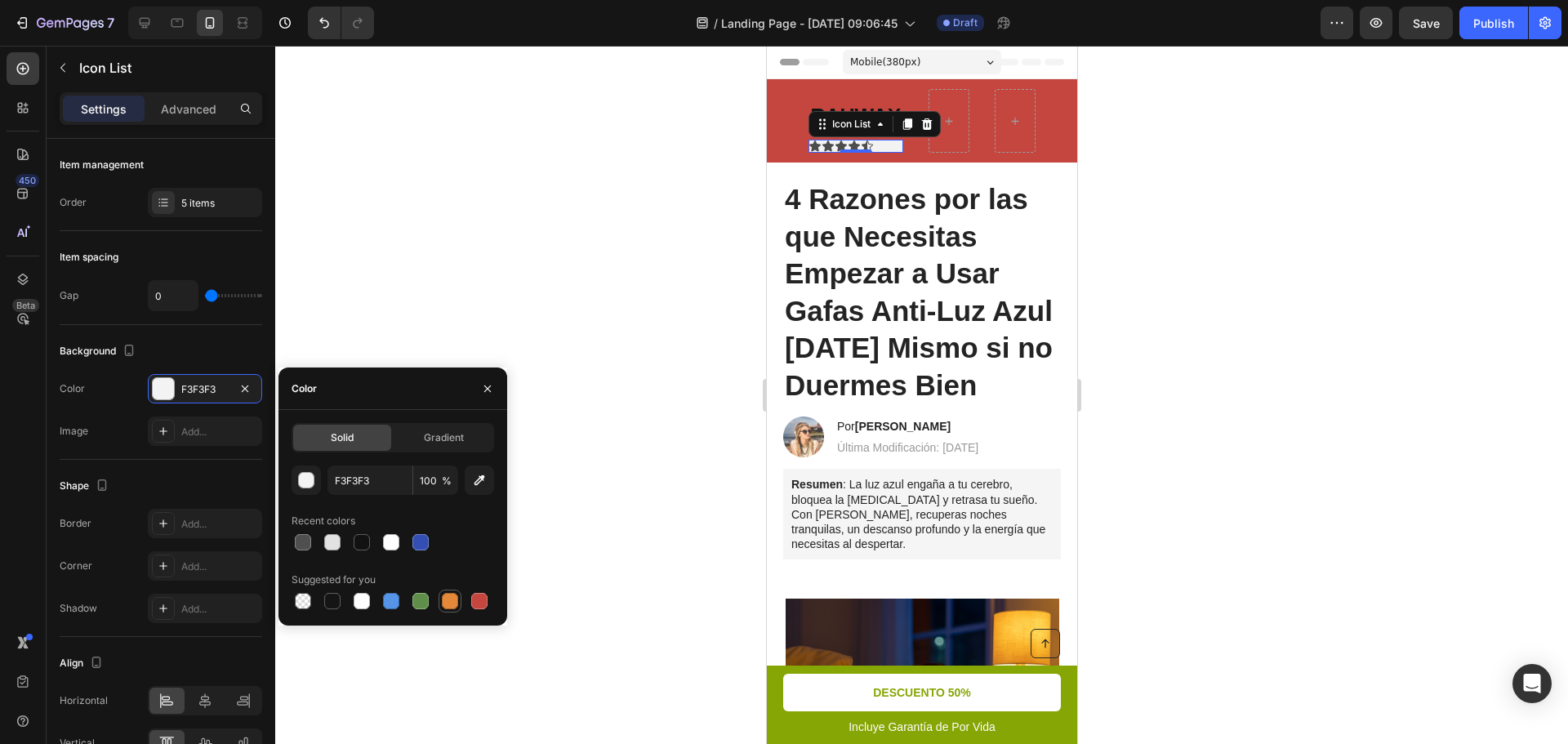
click at [456, 604] on div at bounding box center [450, 602] width 16 height 16
click at [486, 603] on div at bounding box center [479, 602] width 16 height 16
click at [305, 605] on div at bounding box center [302, 602] width 16 height 16
type input "000000"
type input "0"
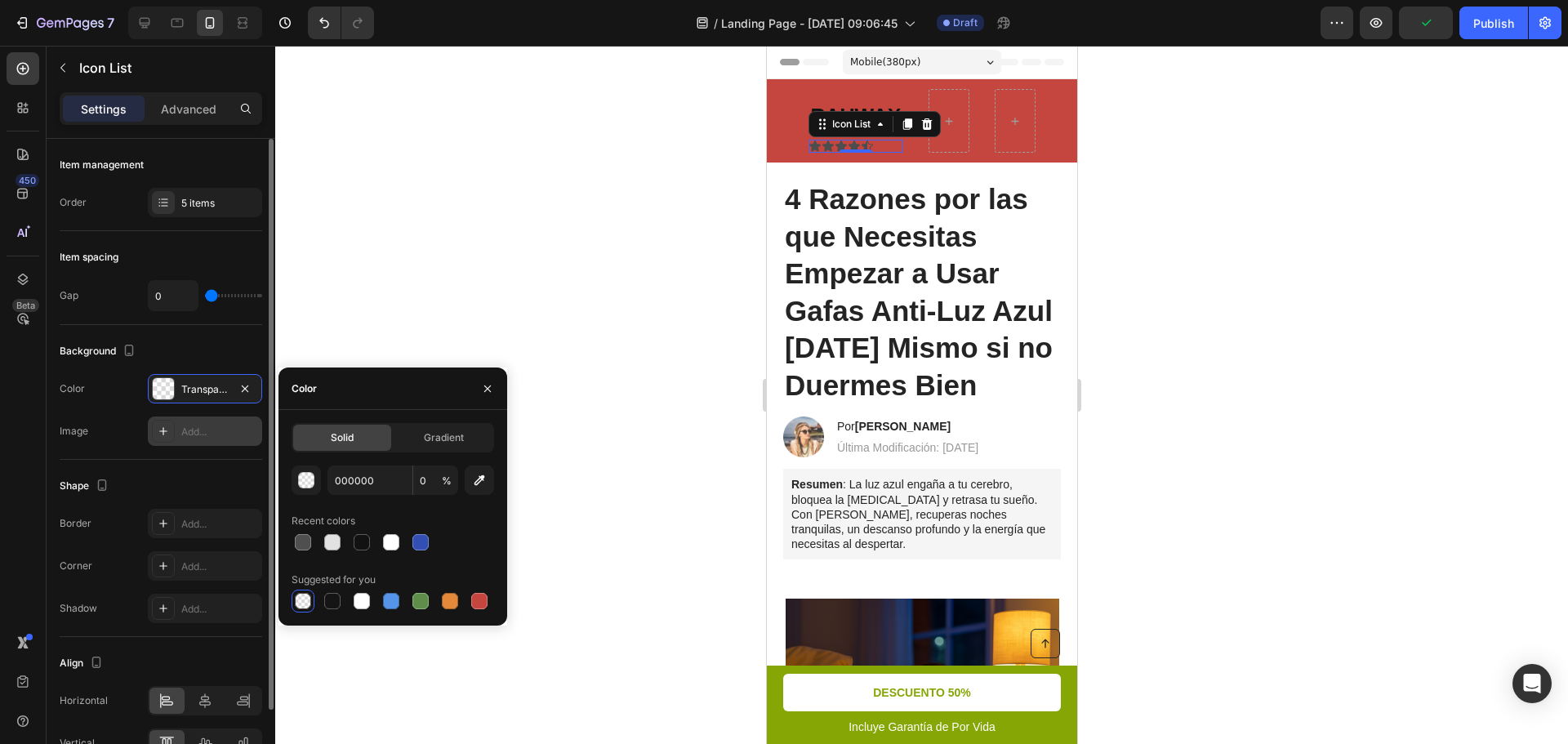
click at [185, 423] on div "Add..." at bounding box center [205, 431] width 115 height 29
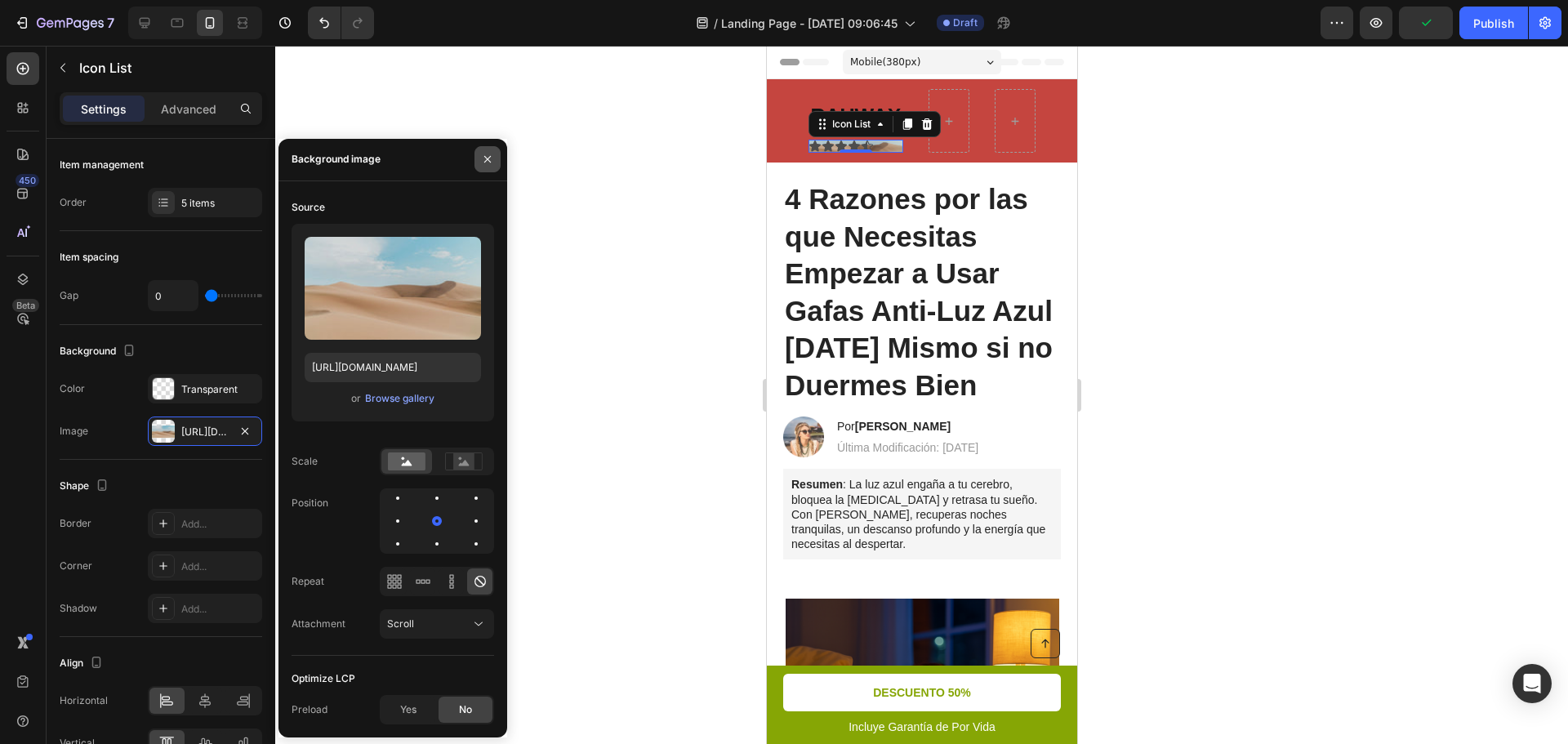
click at [489, 162] on icon "button" at bounding box center [486, 158] width 6 height 6
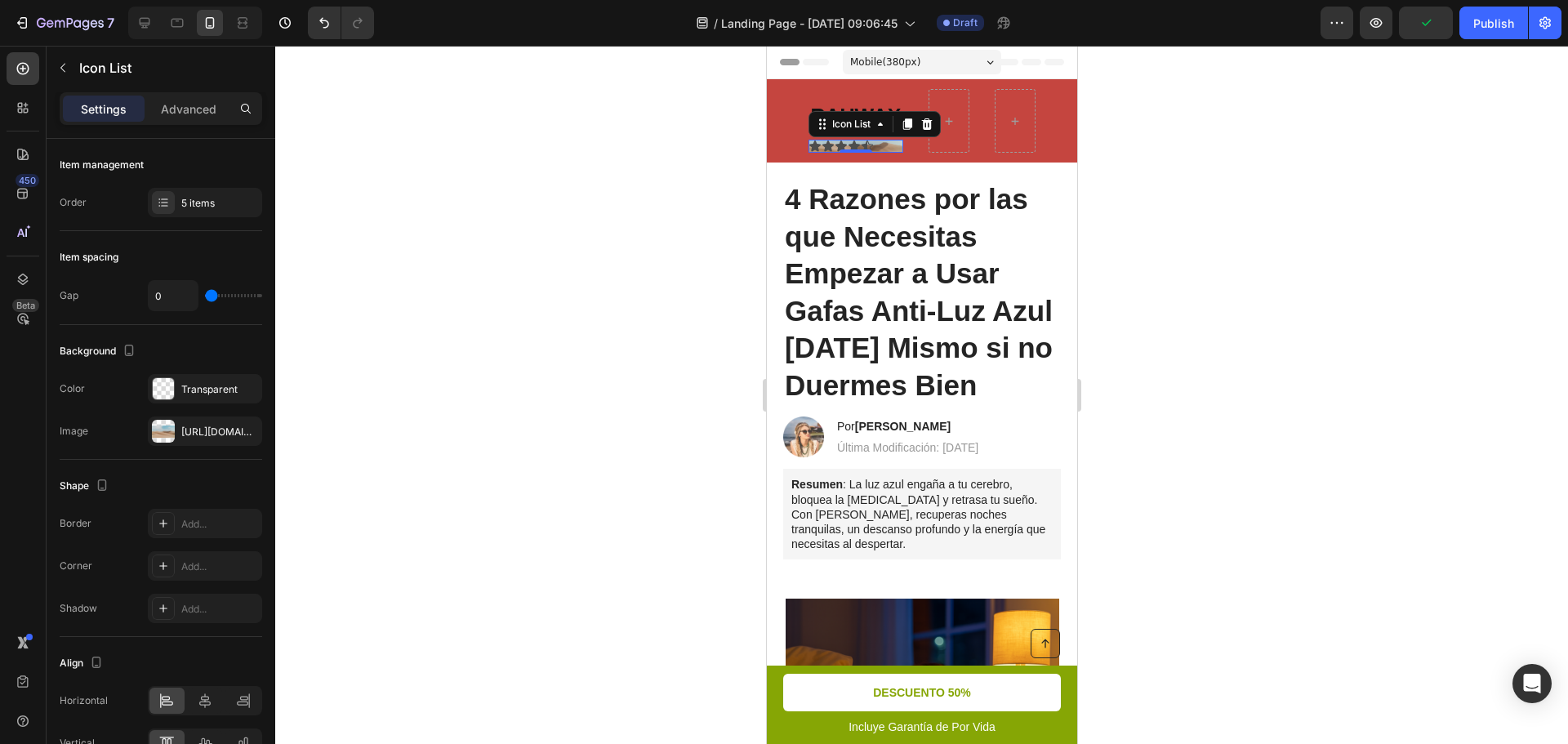
click at [615, 185] on div at bounding box center [921, 394] width 1292 height 699
click at [892, 142] on div "Icon Icon Icon Icon Icon" at bounding box center [855, 146] width 94 height 13
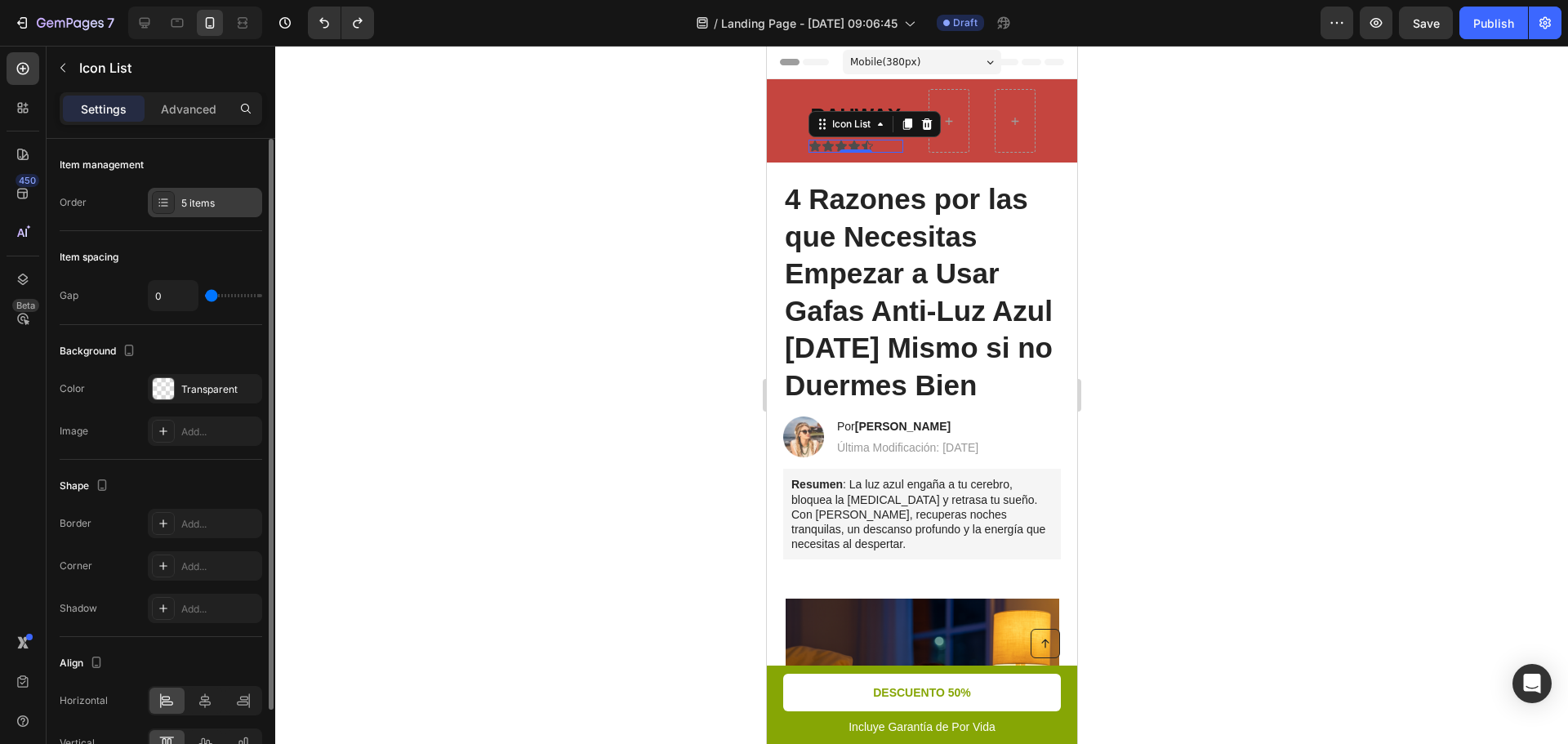
click at [211, 205] on div "5 items" at bounding box center [220, 203] width 76 height 15
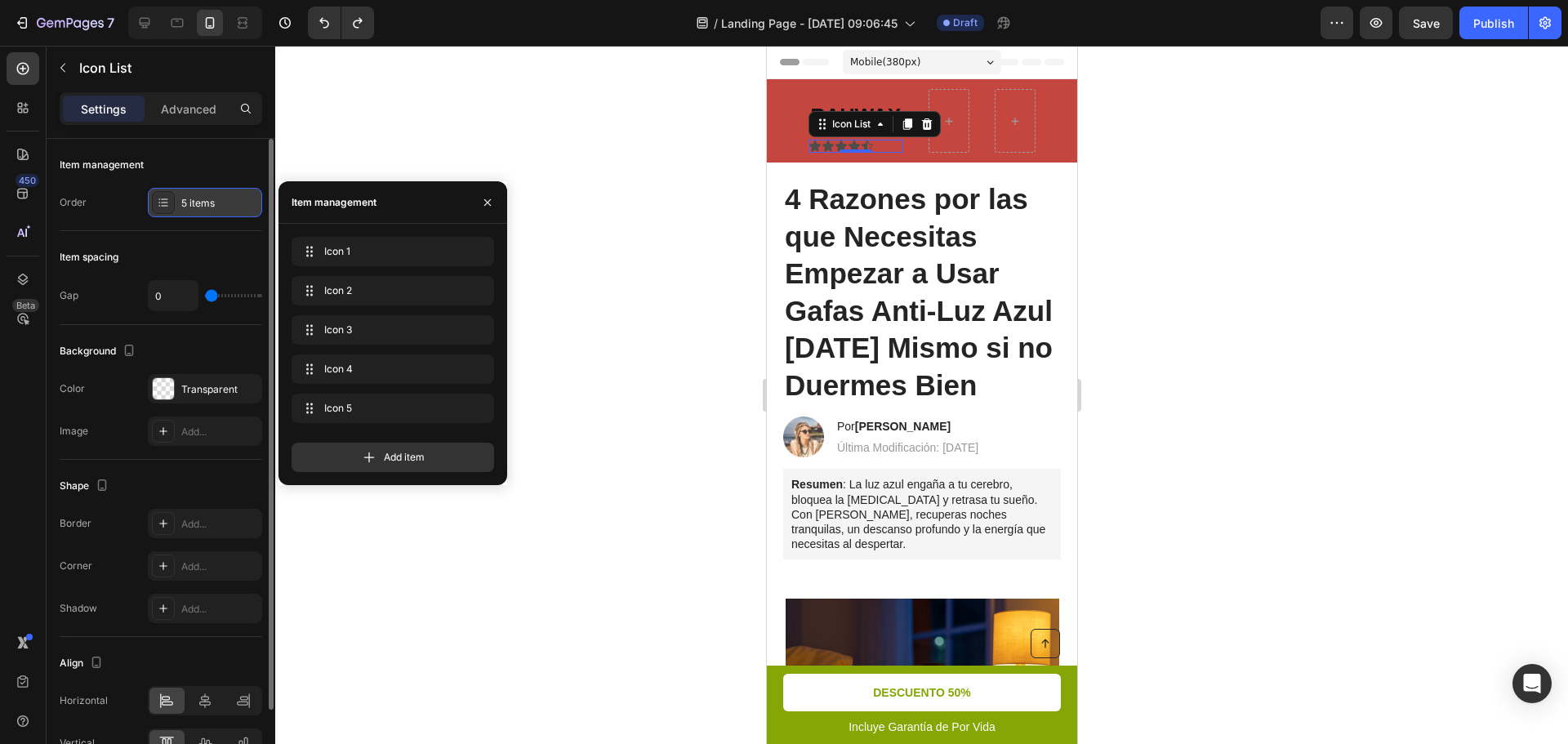
click at [211, 205] on div "5 items" at bounding box center [220, 203] width 76 height 15
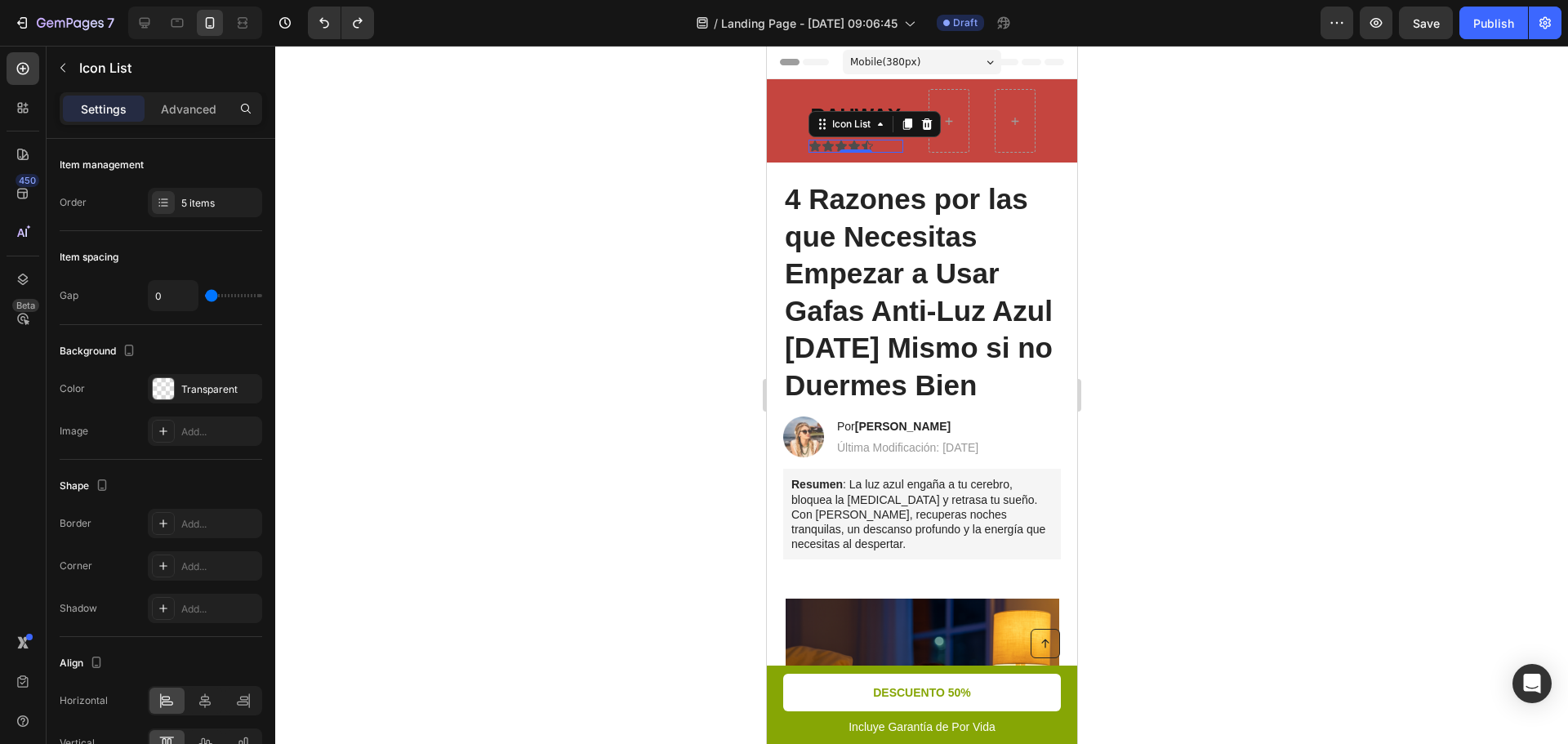
click at [881, 142] on div "Icon Icon Icon Icon Icon" at bounding box center [855, 146] width 94 height 13
click at [59, 66] on icon "button" at bounding box center [62, 68] width 13 height 13
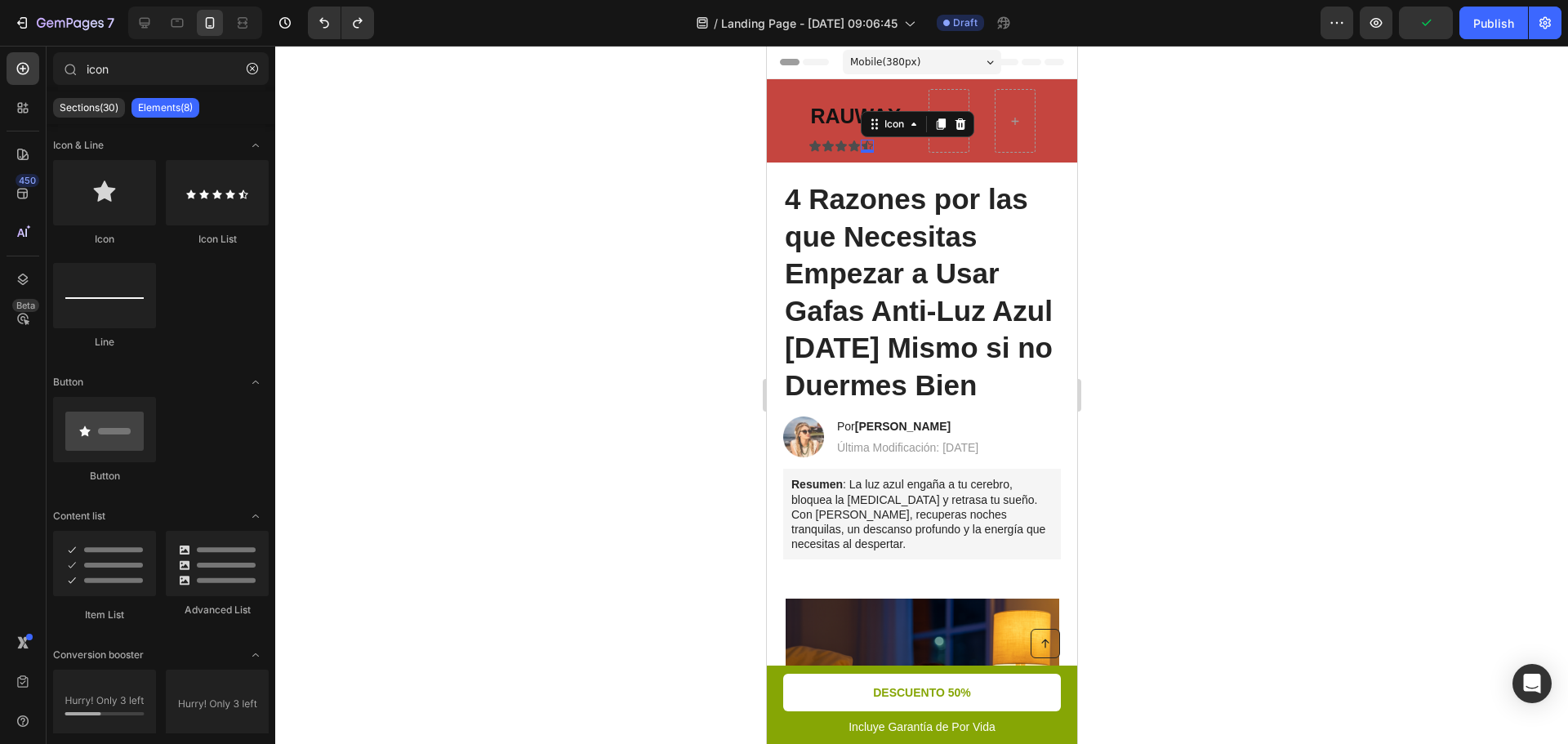
click at [860, 143] on icon at bounding box center [866, 146] width 13 height 13
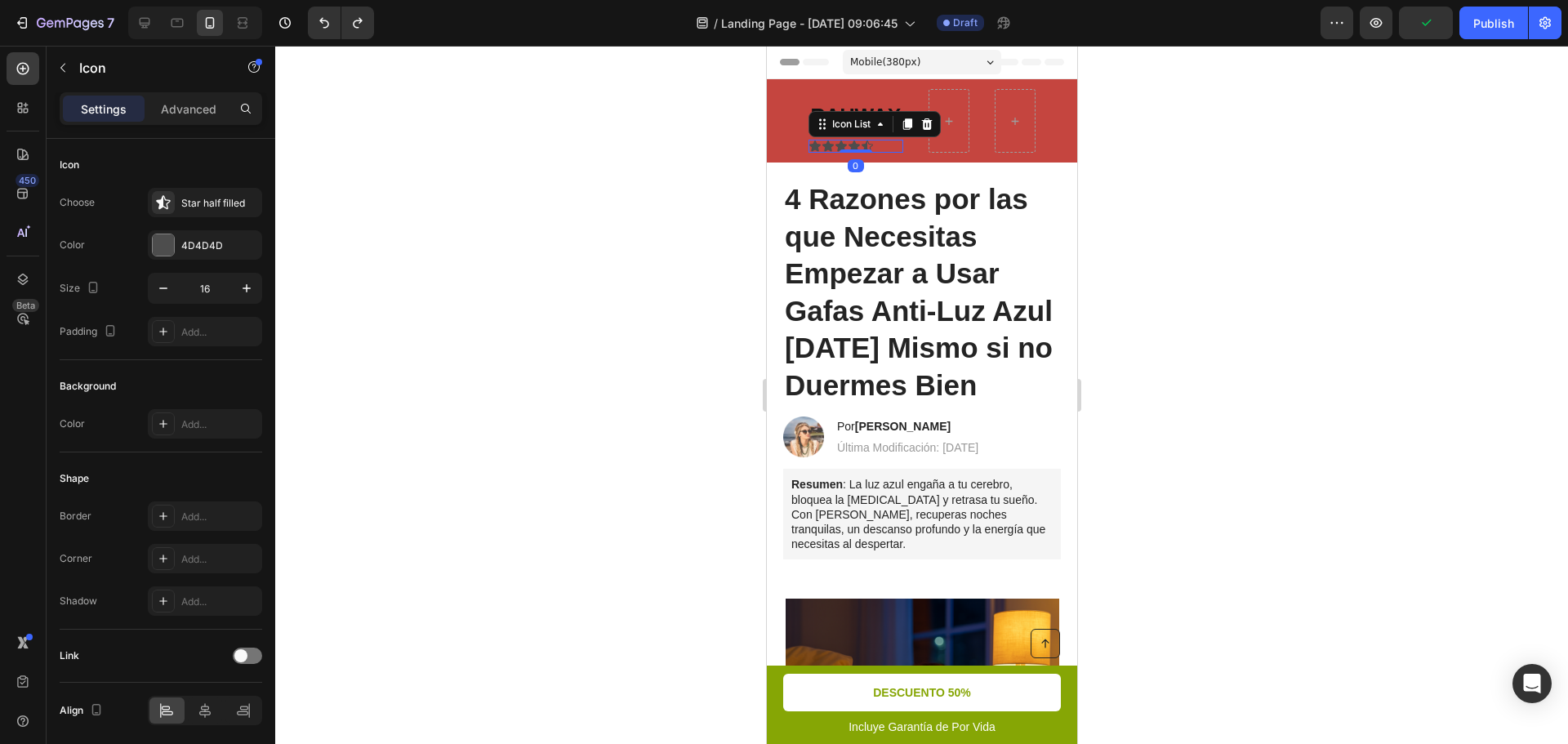
click at [890, 145] on div "Icon Icon Icon Icon Icon" at bounding box center [855, 146] width 94 height 13
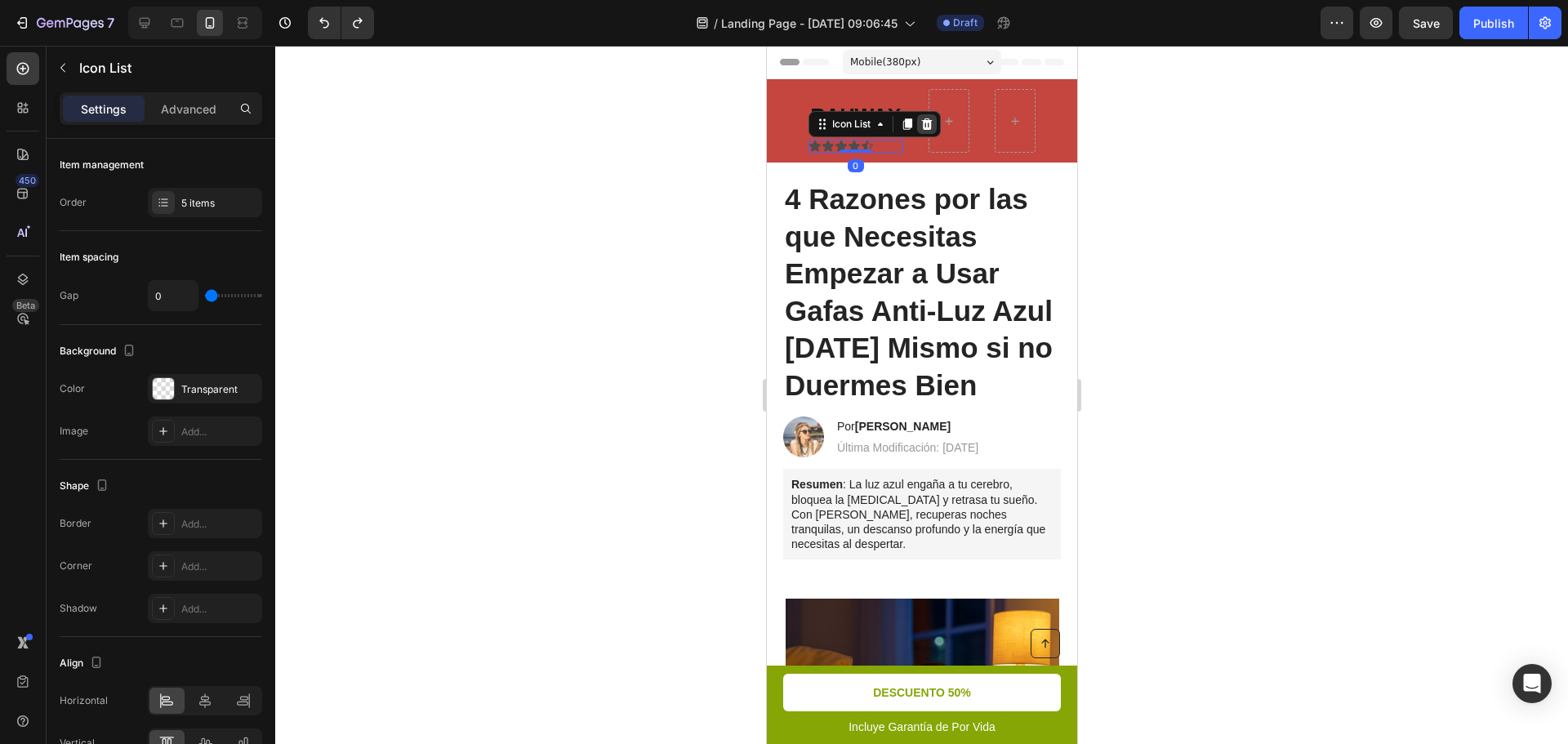
click at [925, 125] on icon at bounding box center [926, 124] width 13 height 13
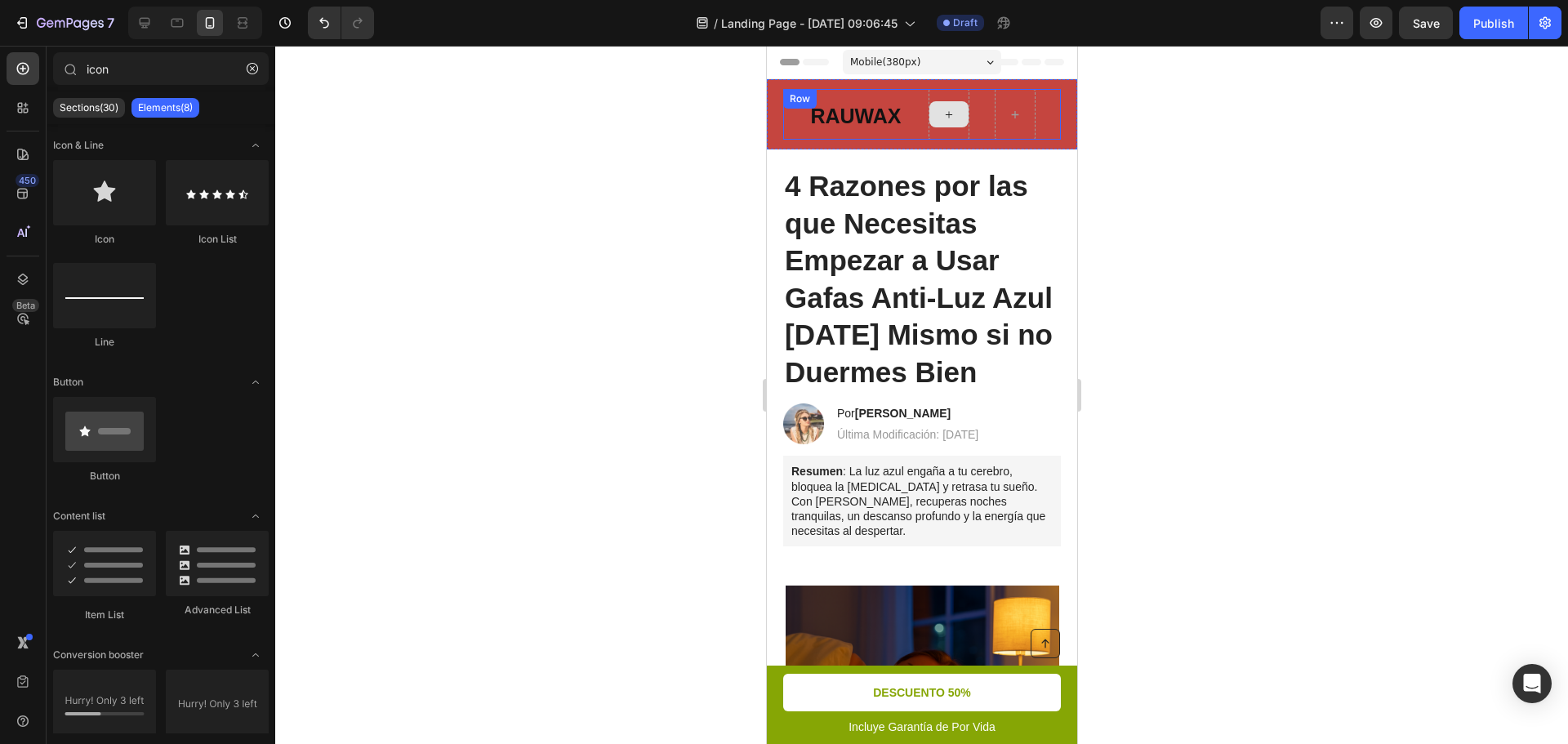
click at [942, 117] on icon at bounding box center [948, 115] width 13 height 14
click at [171, 56] on input "icon" at bounding box center [161, 69] width 215 height 33
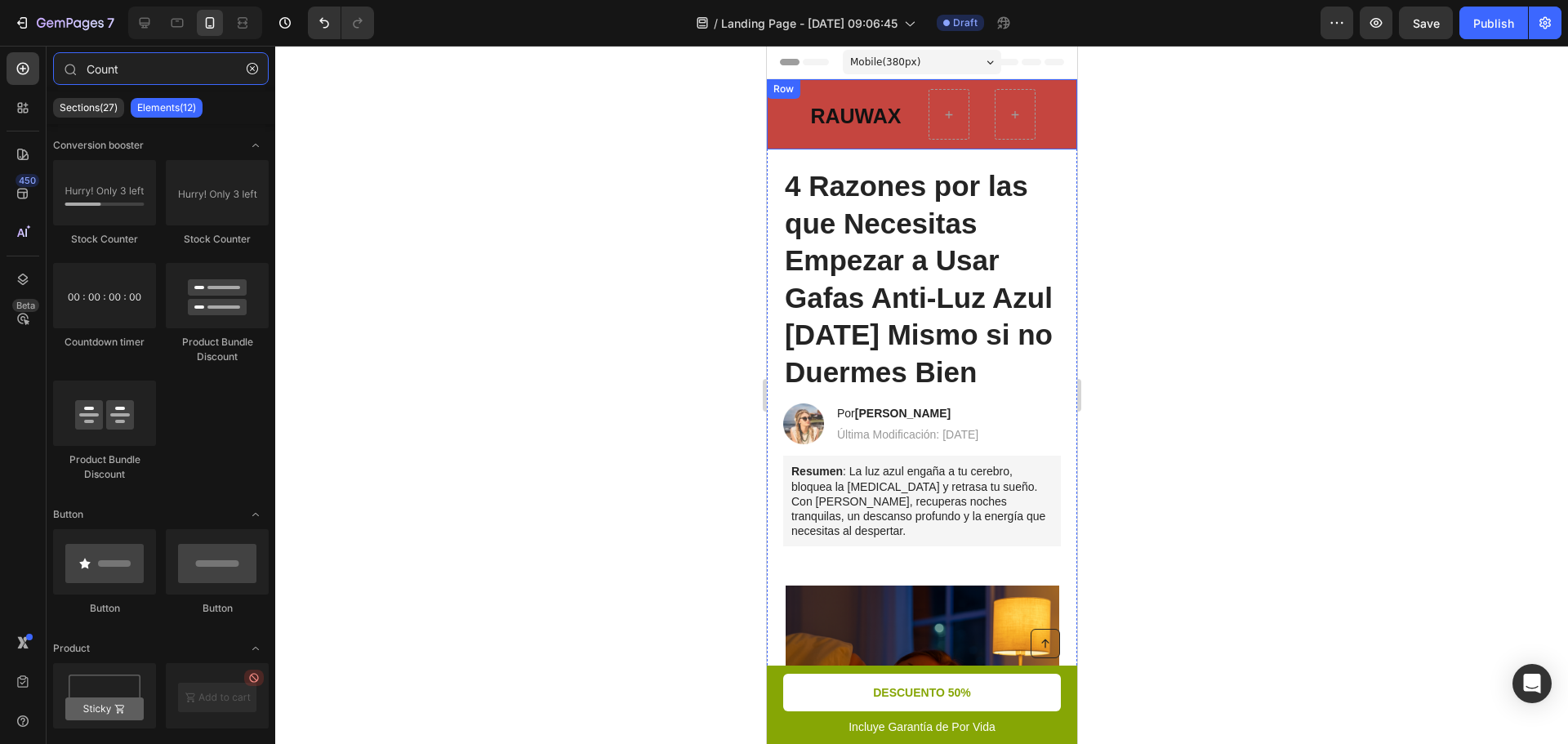
type input "Count"
drag, startPoint x: 1162, startPoint y: 303, endPoint x: 1018, endPoint y: 118, distance: 234.4
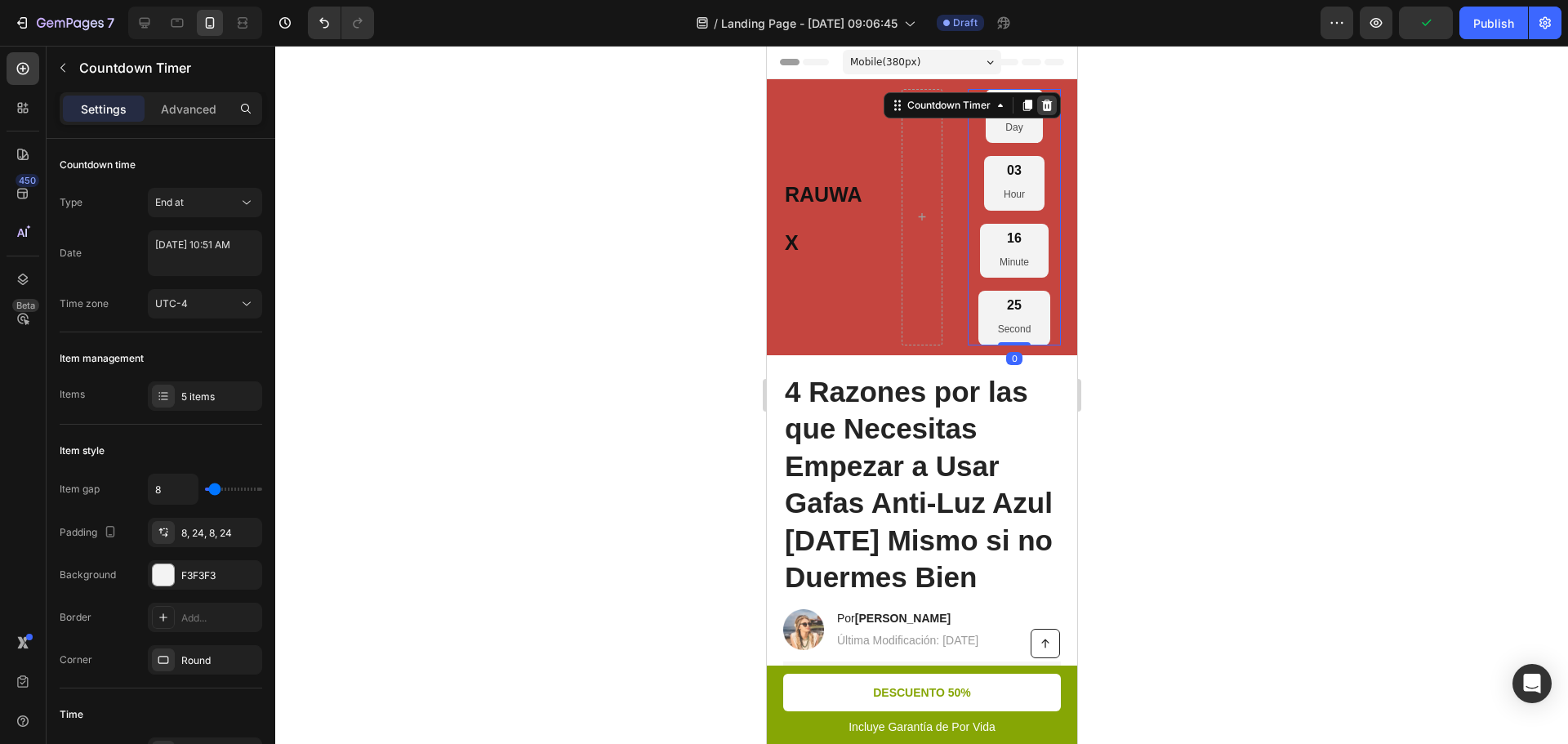
click at [1041, 105] on icon at bounding box center [1047, 105] width 11 height 12
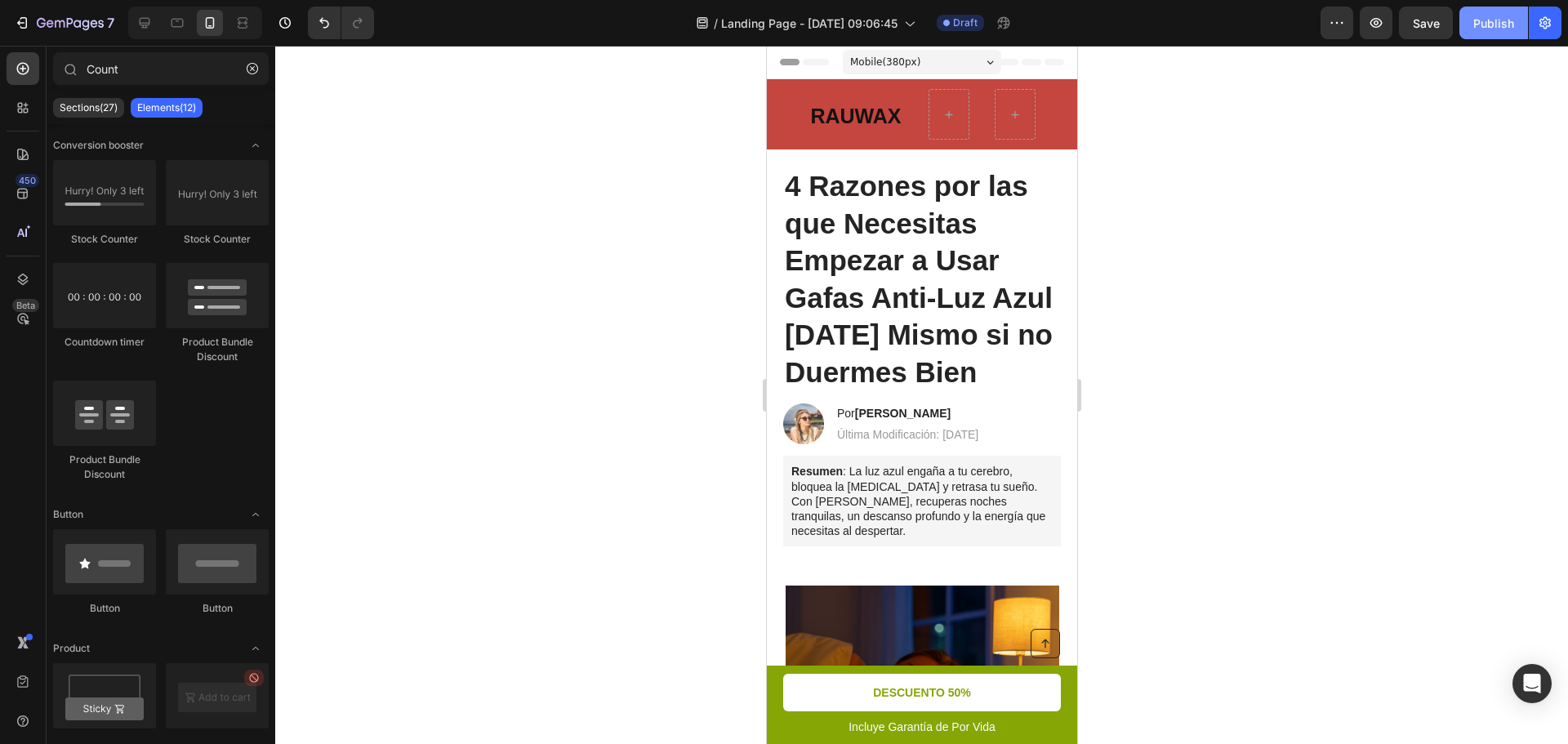
click at [1502, 28] on div "Publish" at bounding box center [1493, 23] width 41 height 17
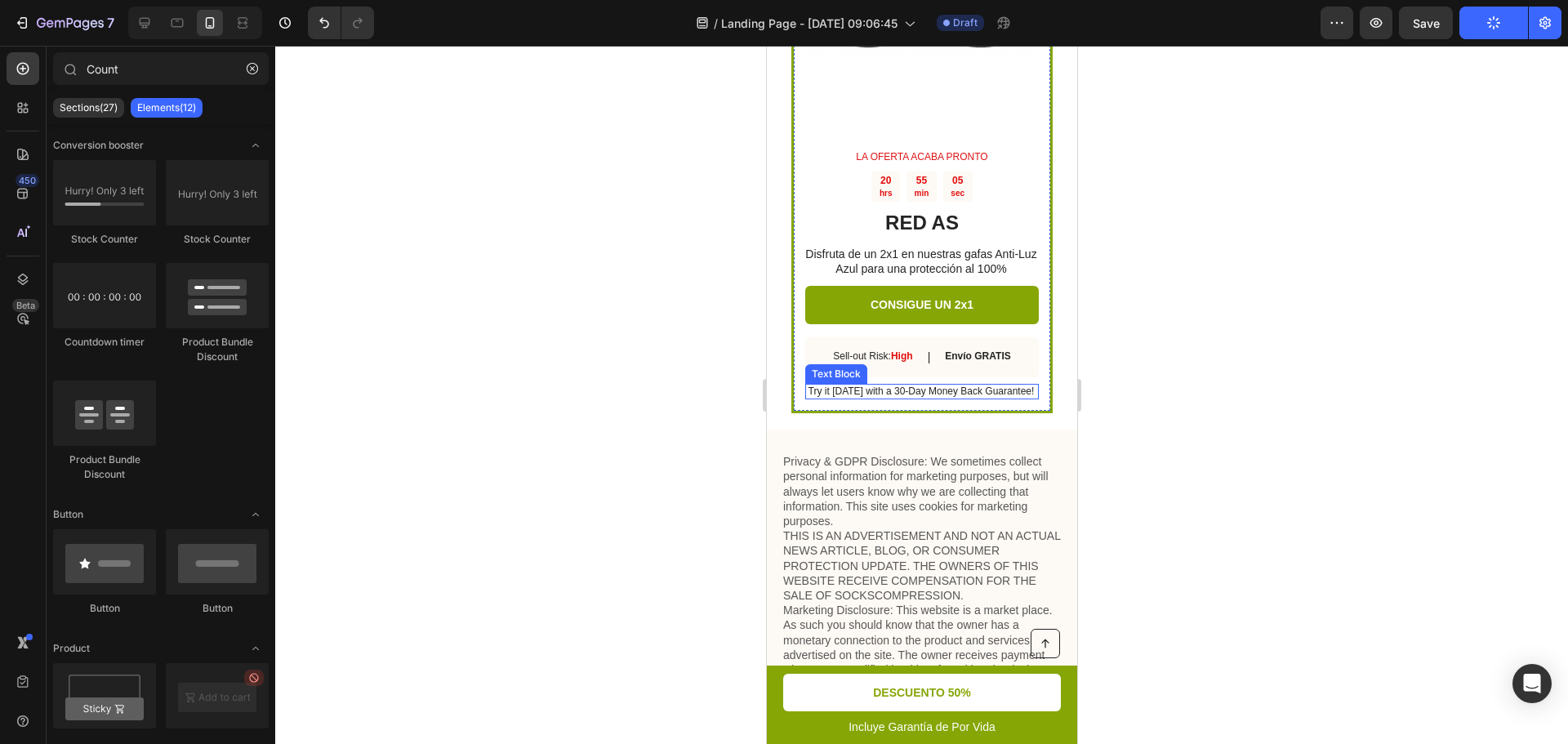
scroll to position [5393, 0]
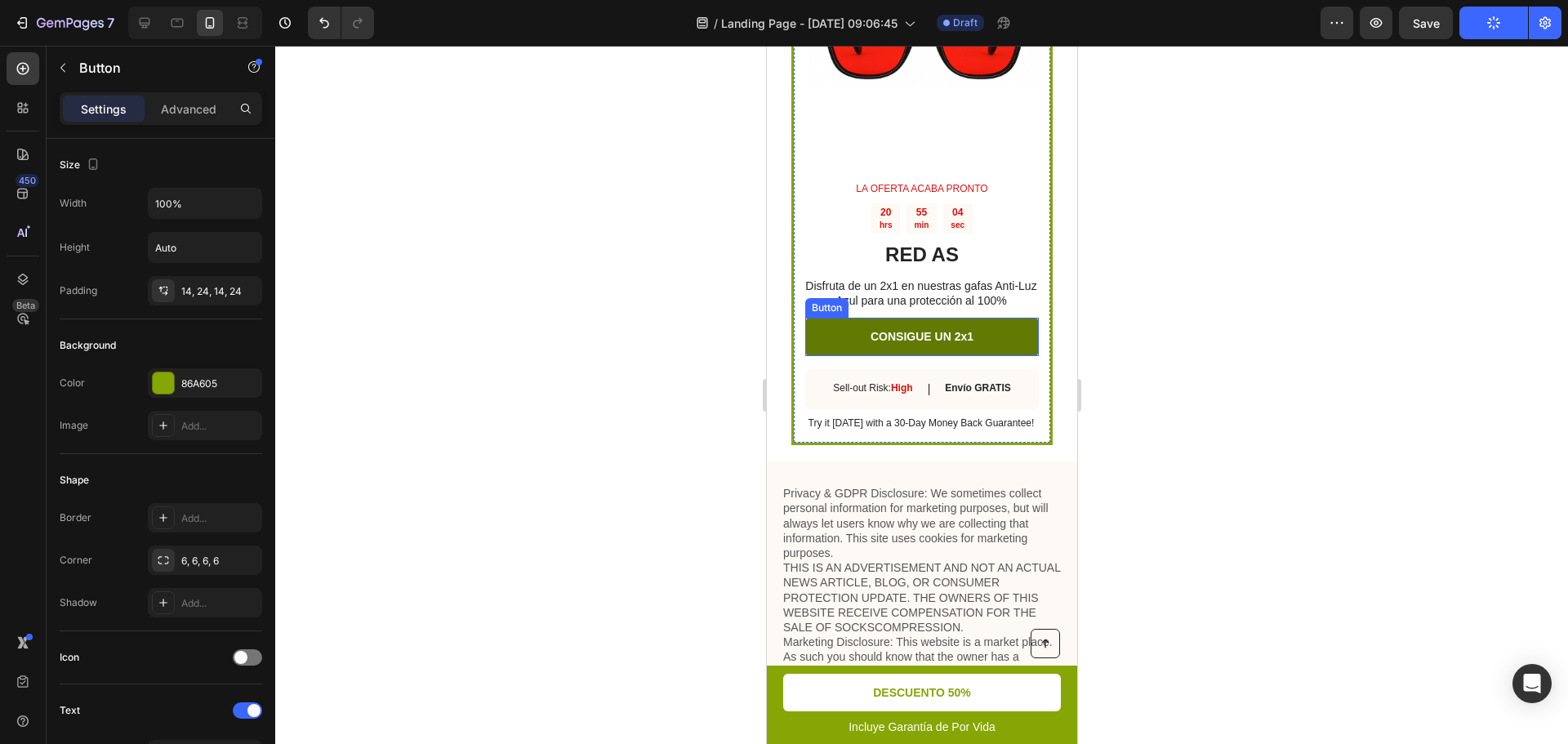
click at [1009, 321] on link "CONSIGUE UN 2x1" at bounding box center [921, 336] width 234 height 37
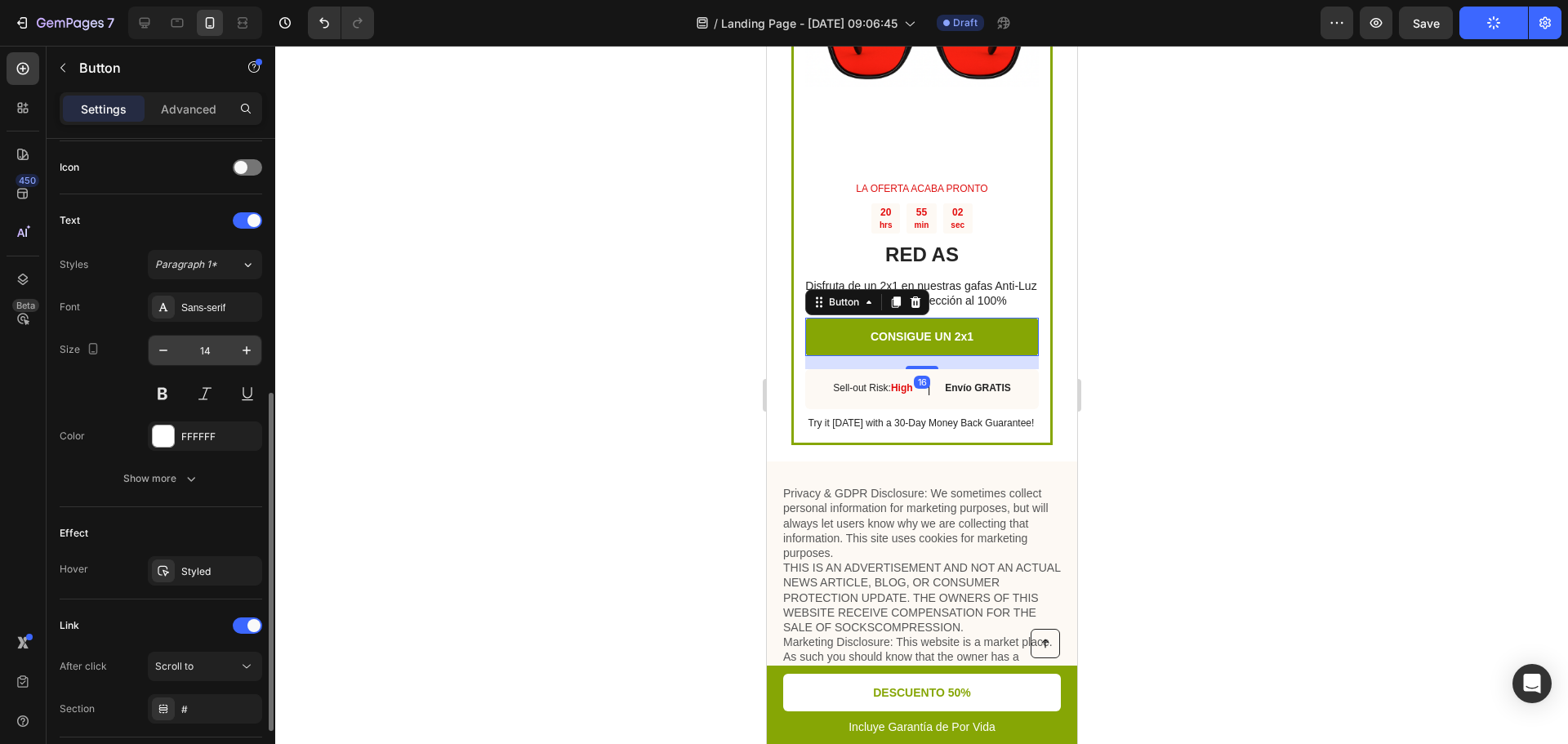
scroll to position [604, 0]
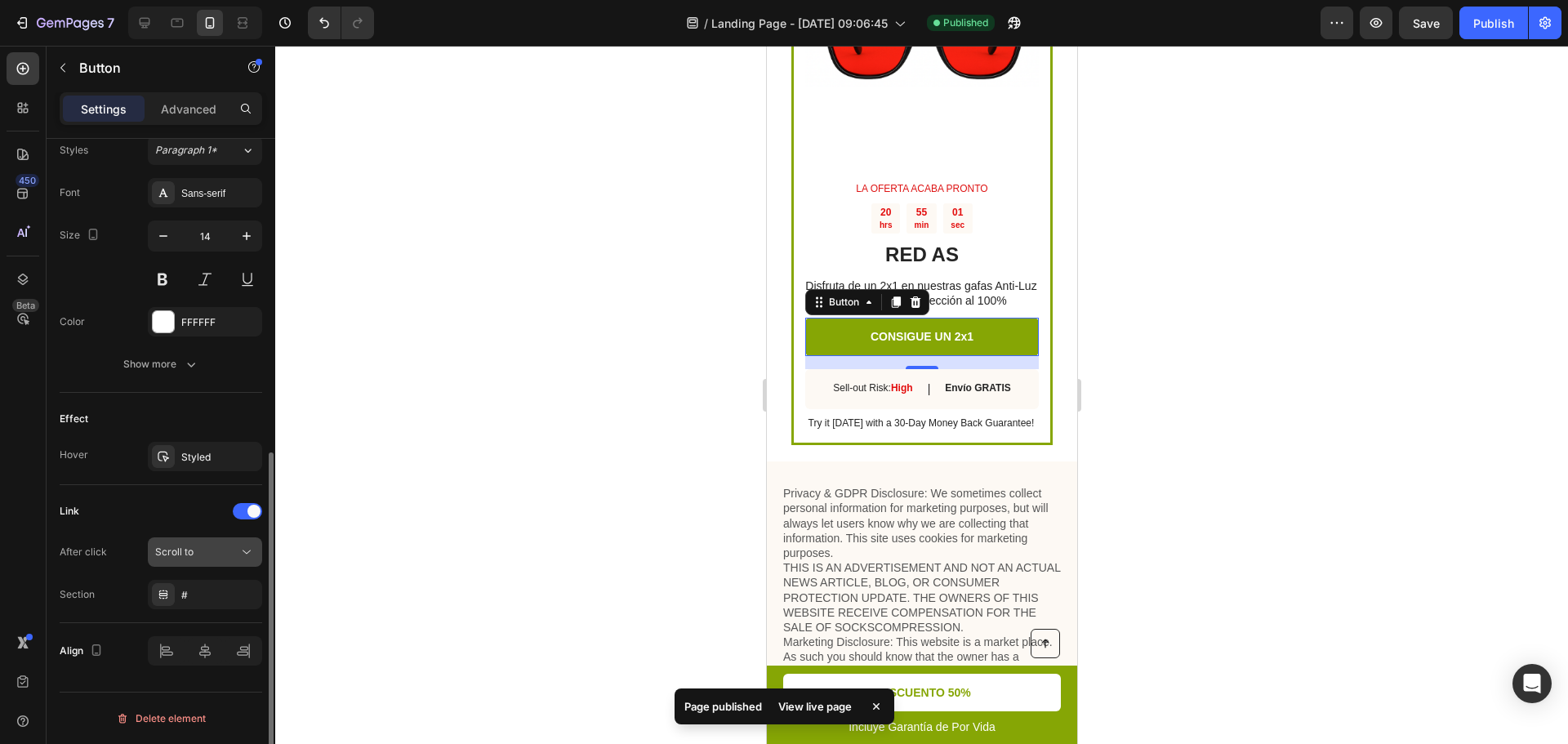
click at [213, 544] on button "Scroll to" at bounding box center [205, 552] width 115 height 29
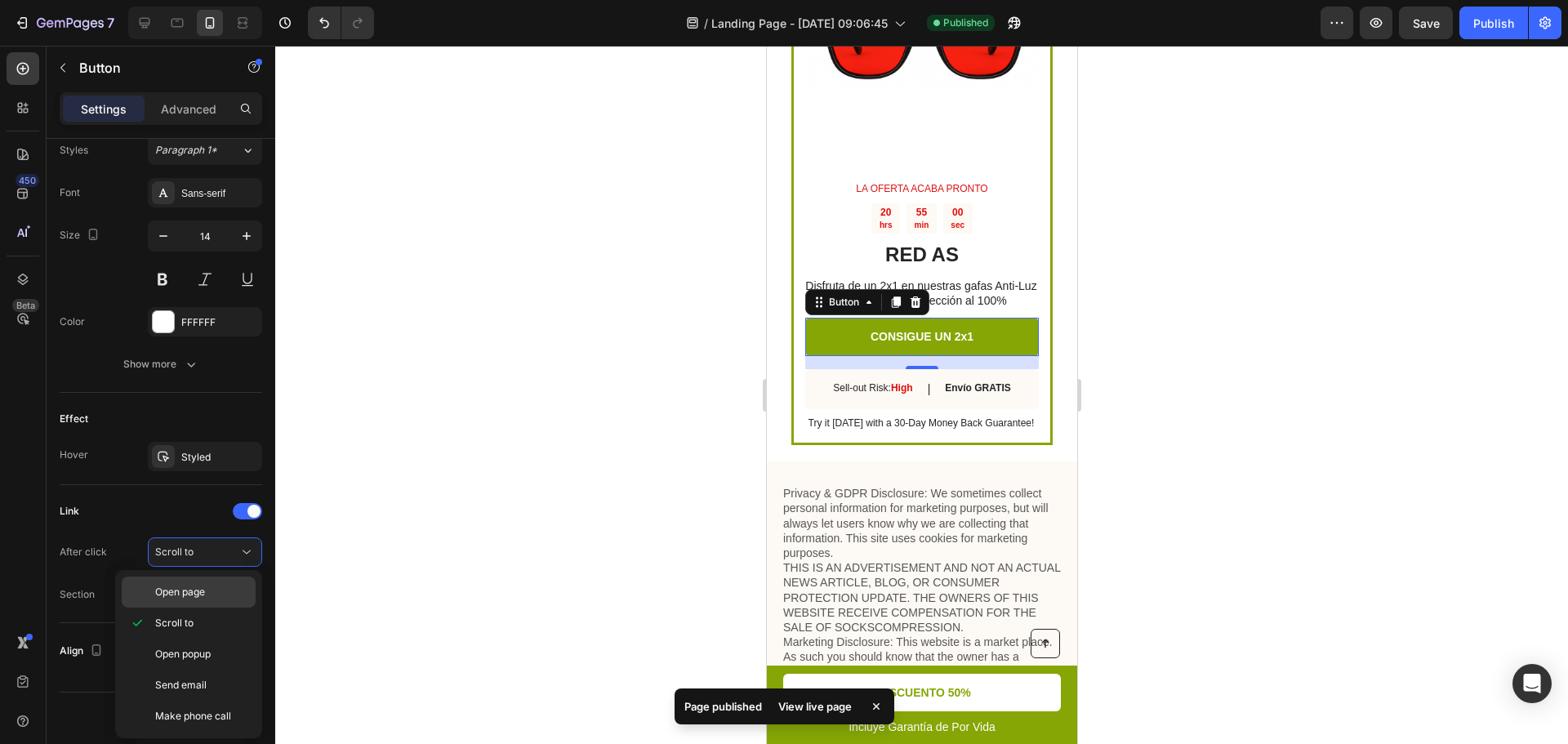
click at [198, 594] on span "Open page" at bounding box center [180, 592] width 50 height 15
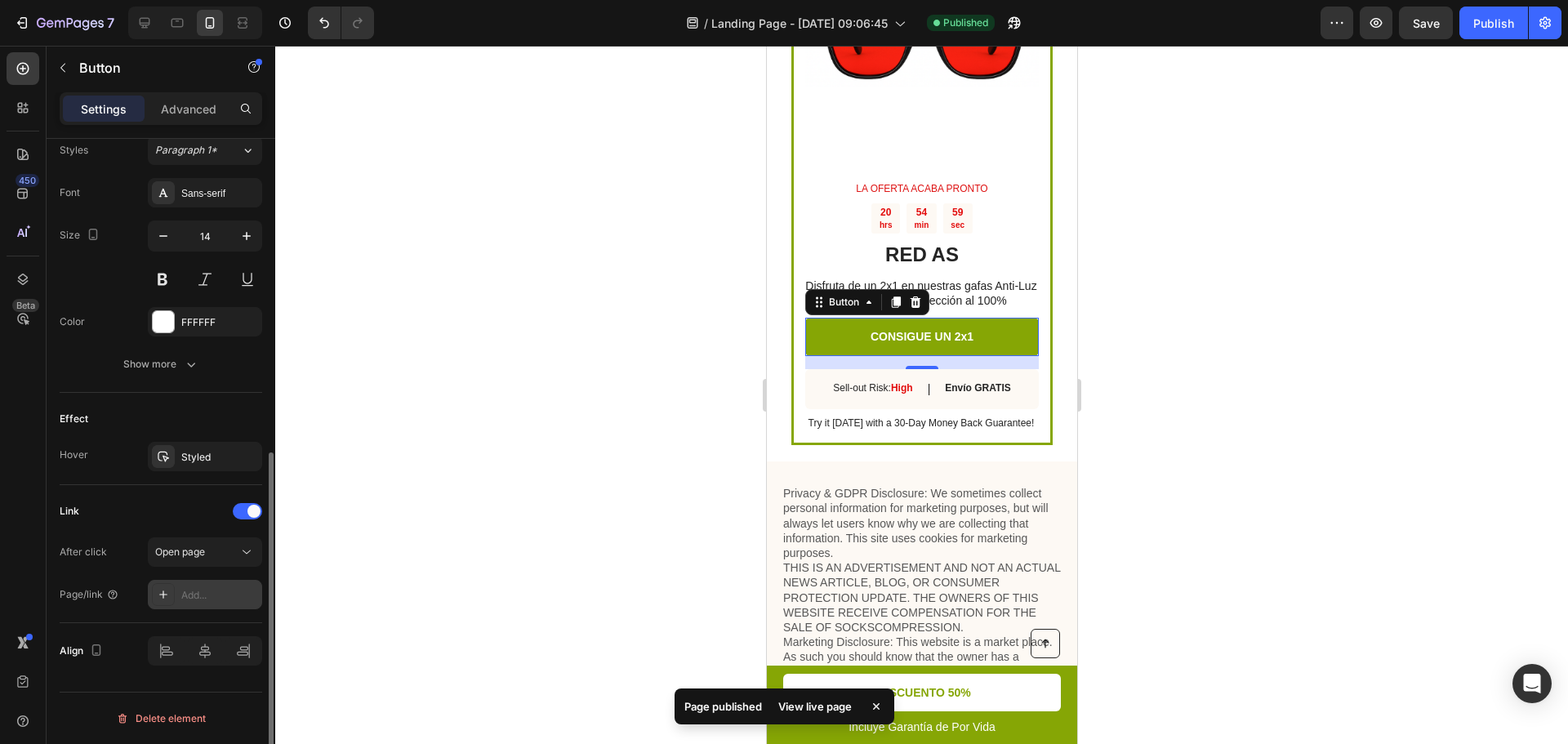
click at [224, 603] on div "Add..." at bounding box center [205, 594] width 115 height 29
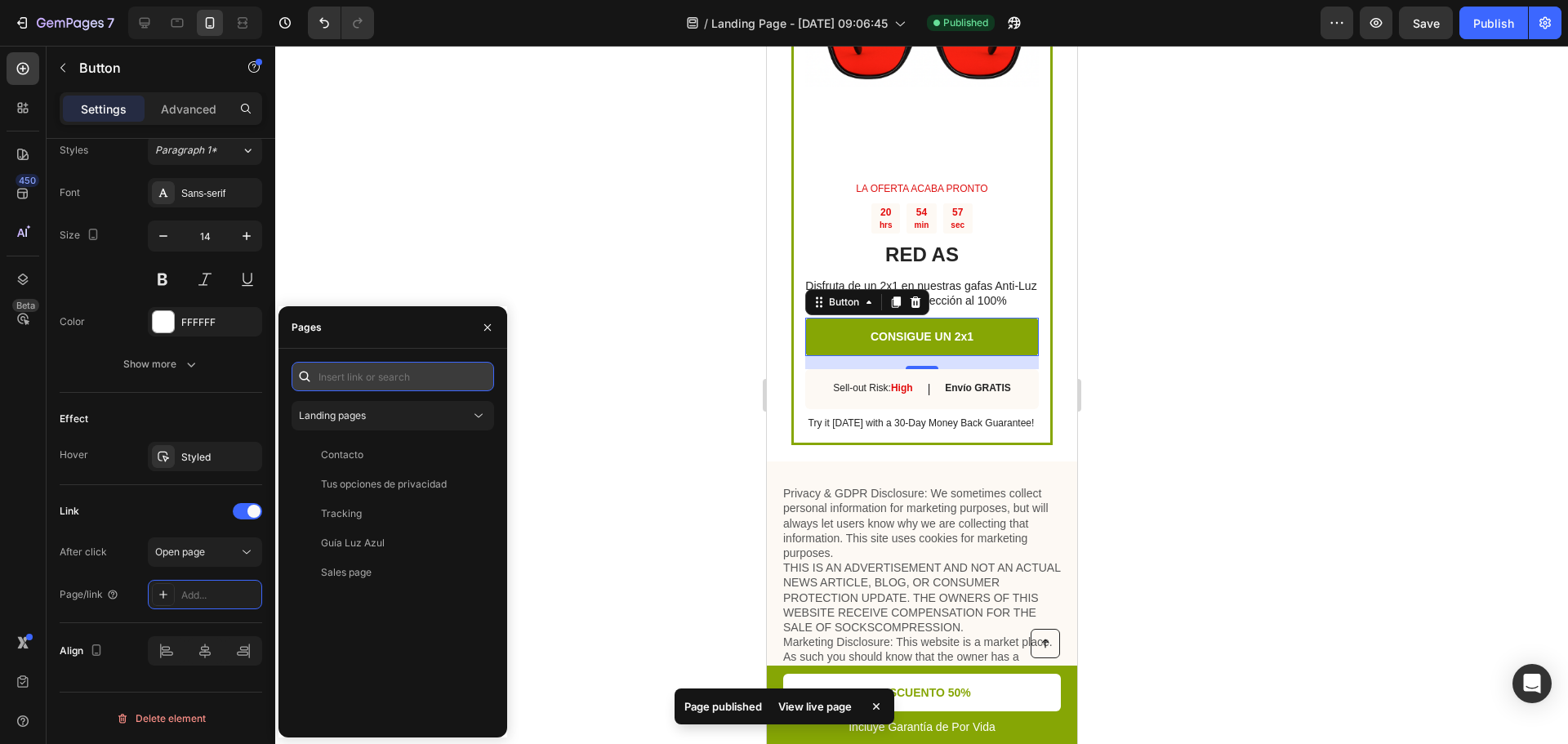
click at [420, 374] on input "text" at bounding box center [393, 376] width 203 height 29
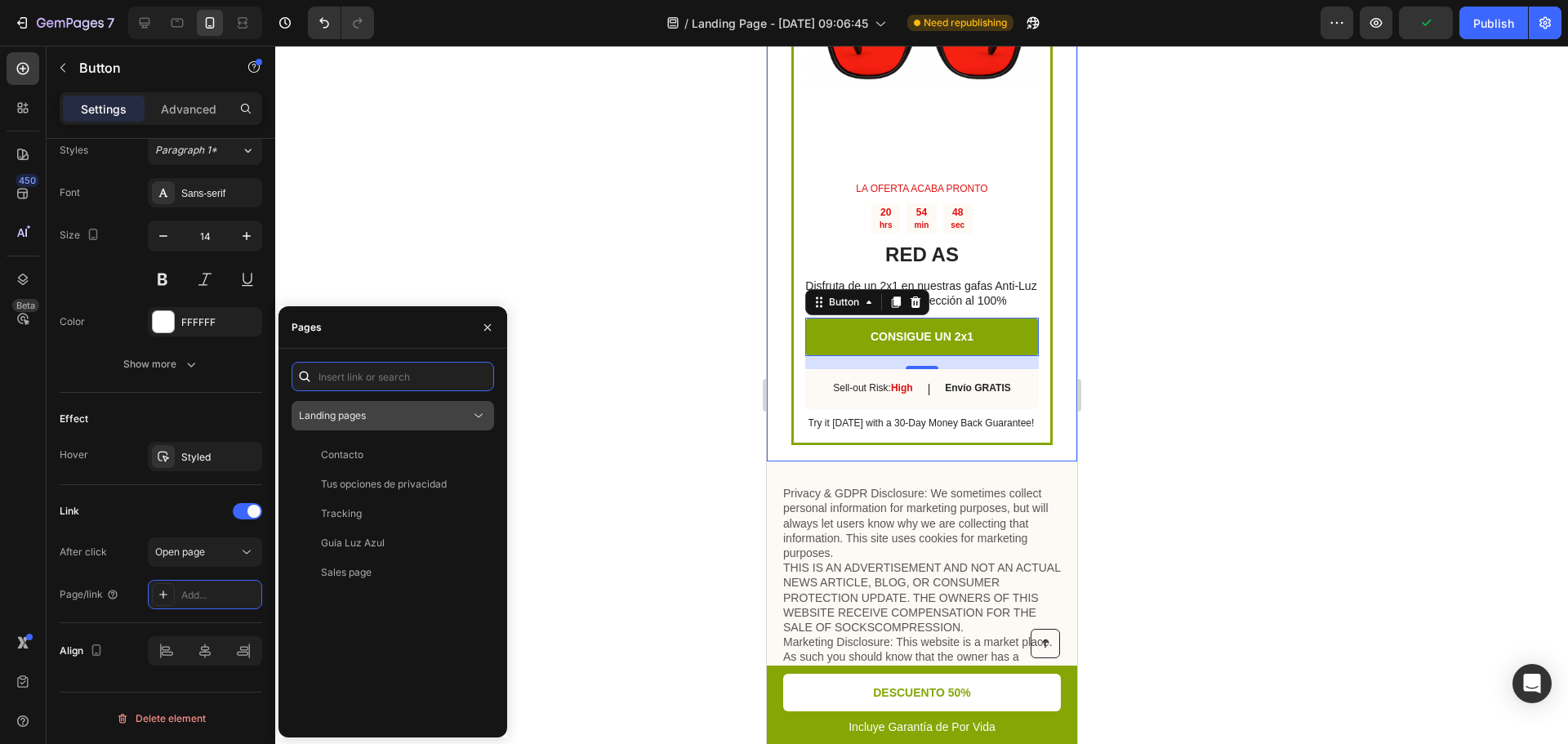
paste input "[URL][DOMAIN_NAME]"
type input "[URL][DOMAIN_NAME]"
click at [454, 415] on div "View" at bounding box center [468, 416] width 38 height 29
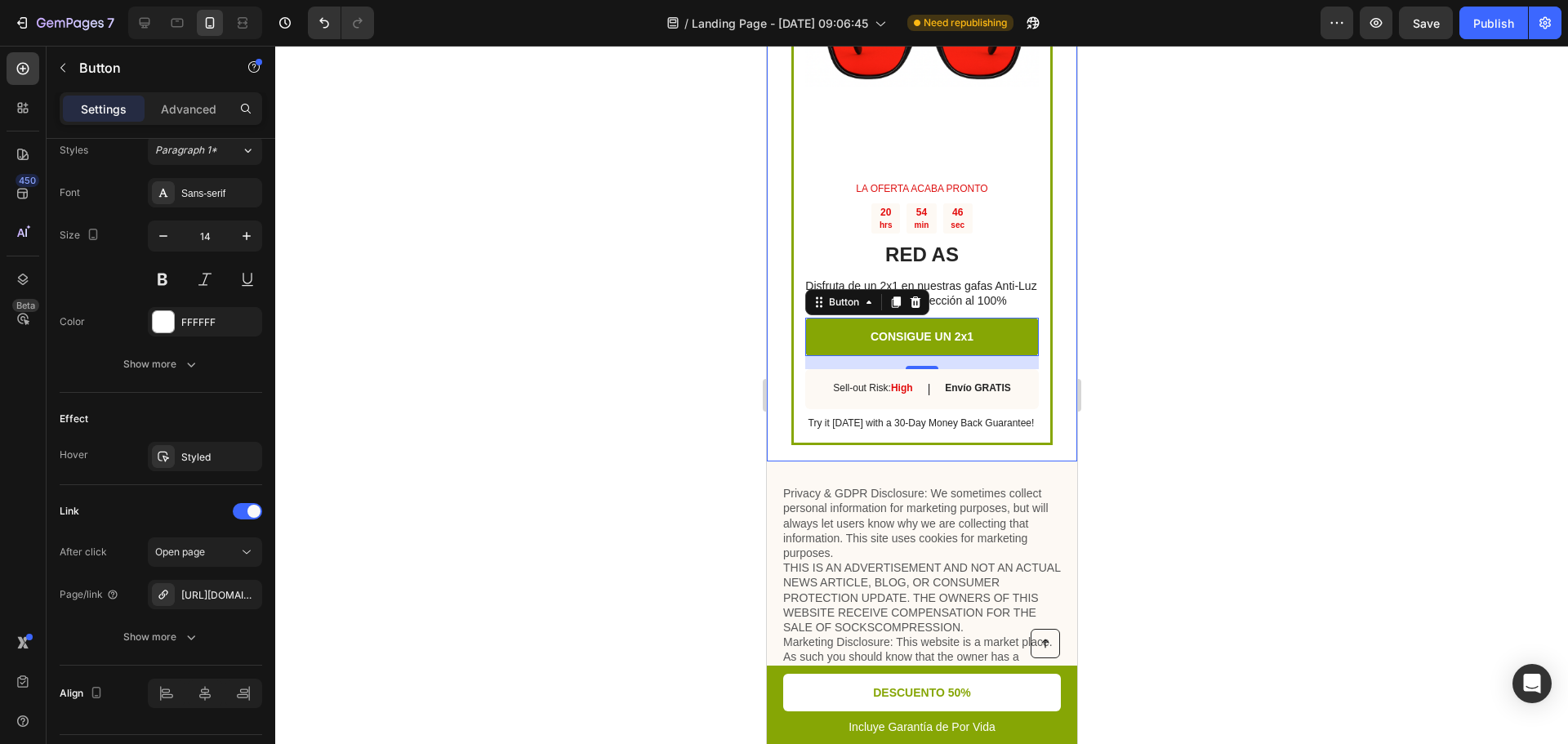
click at [627, 425] on div at bounding box center [921, 394] width 1292 height 699
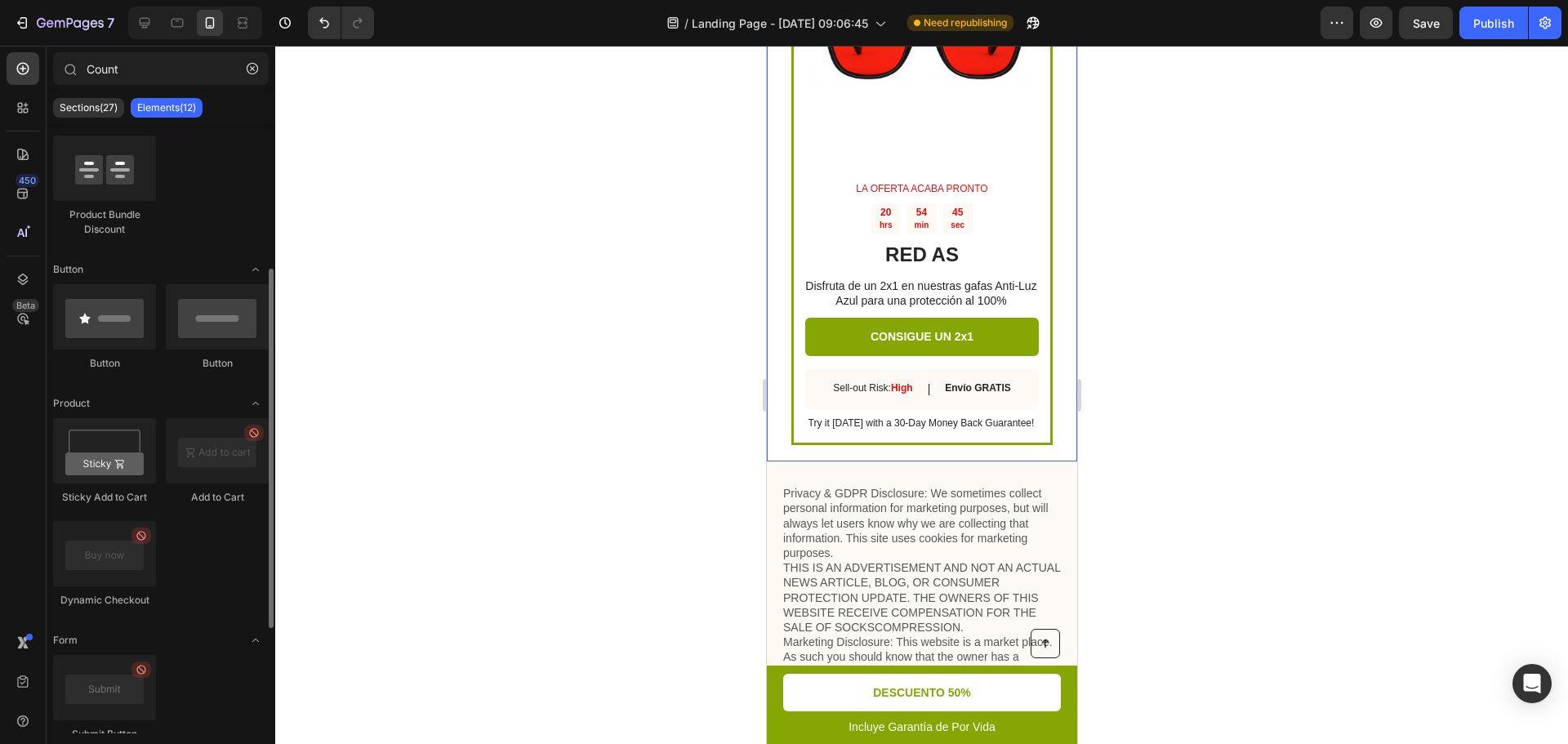
scroll to position [327, 0]
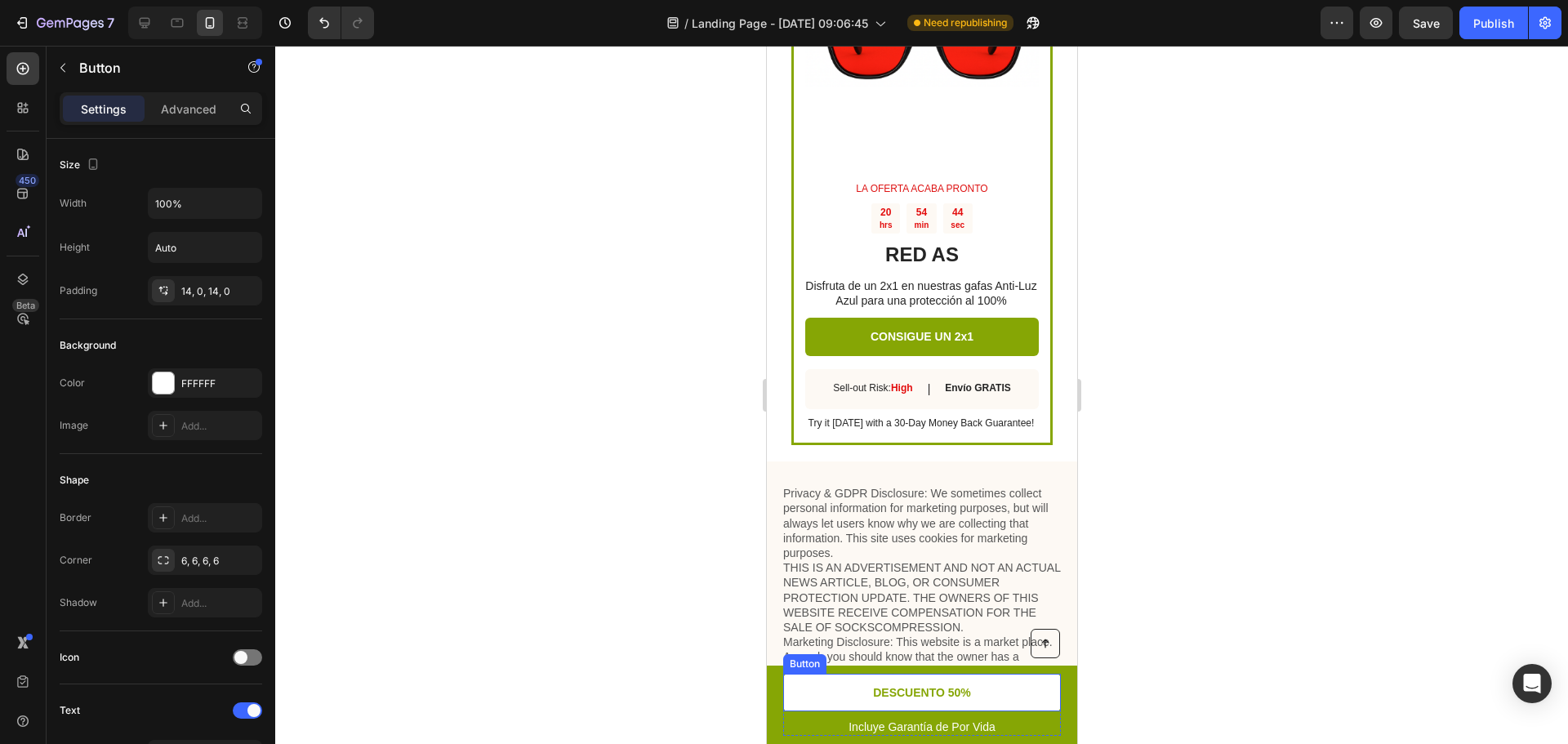
click at [1016, 704] on link "DESCUENTO 50%" at bounding box center [921, 692] width 277 height 37
click at [947, 691] on p "DESCUENTO 50%" at bounding box center [921, 692] width 98 height 15
click at [838, 695] on link "DESCUENTO 2x1!" at bounding box center [921, 692] width 277 height 37
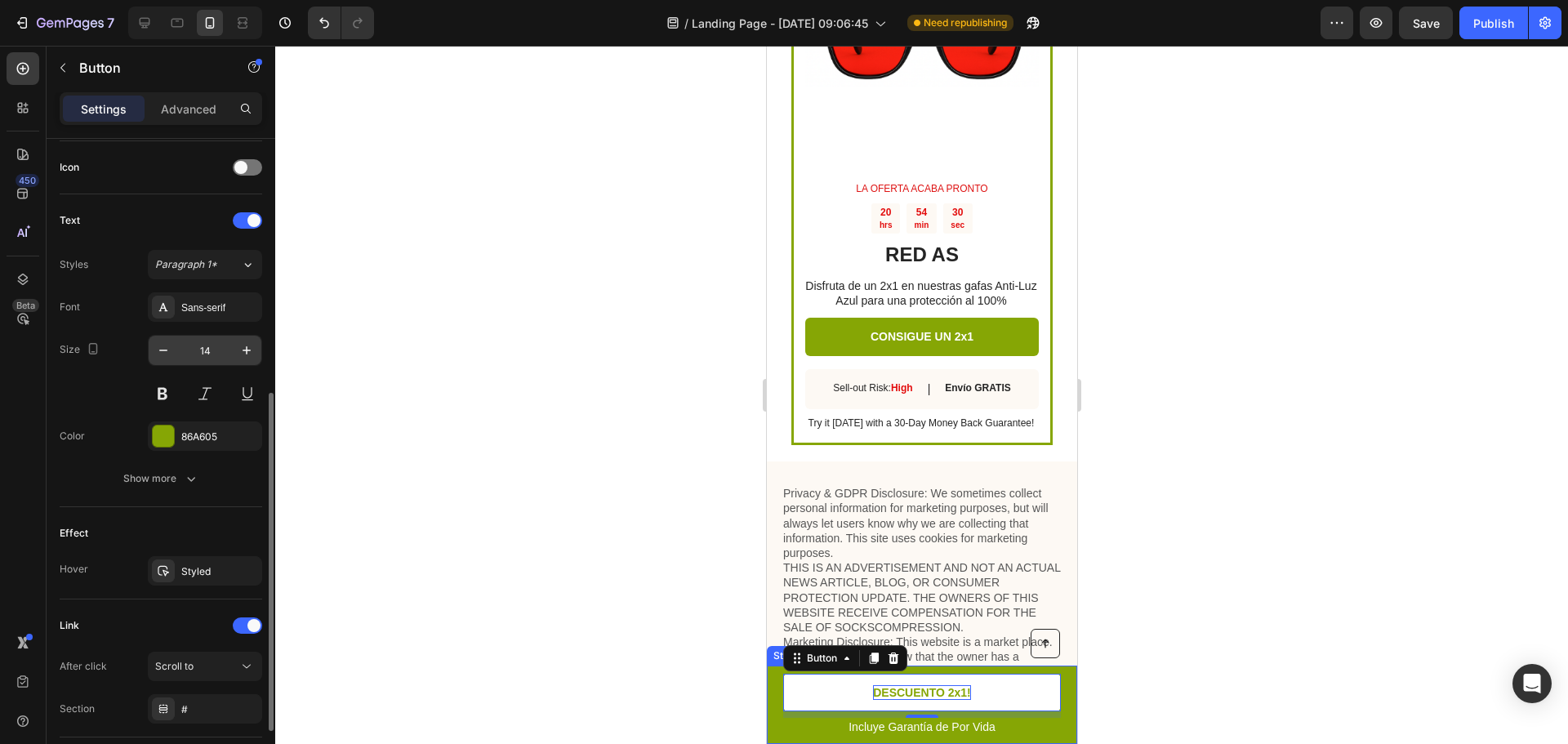
scroll to position [604, 0]
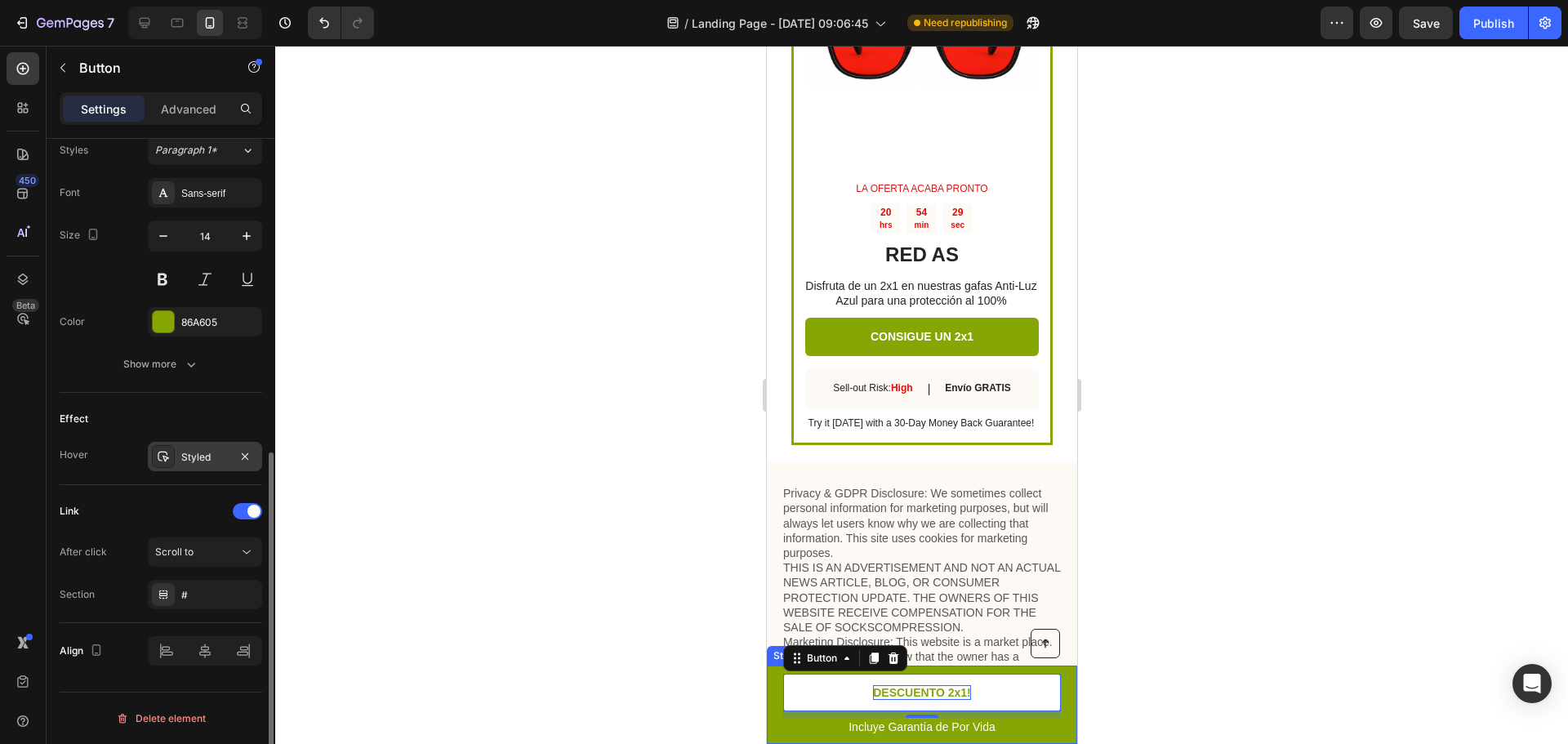
click at [208, 456] on div "Styled" at bounding box center [205, 457] width 47 height 15
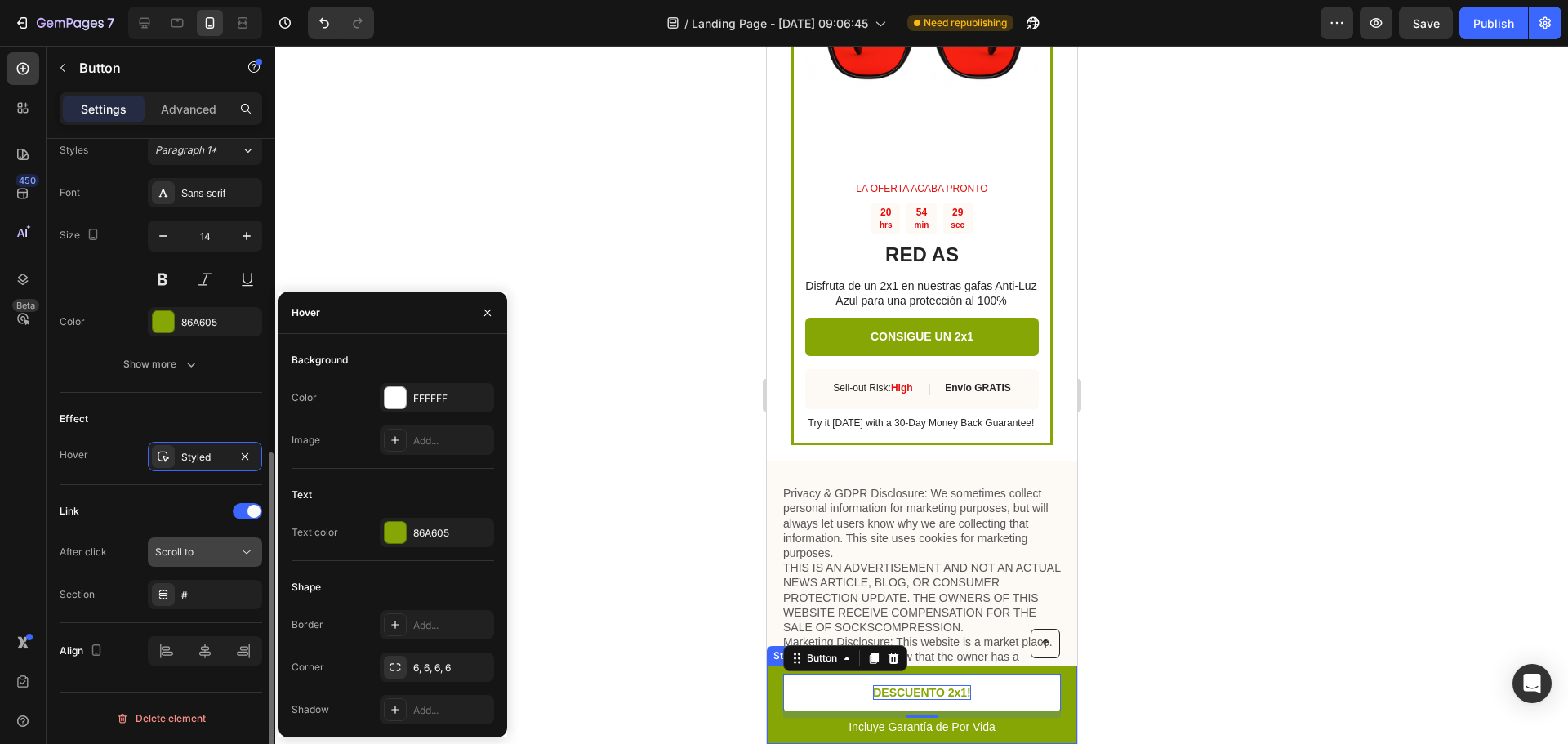
click at [178, 556] on span "Scroll to" at bounding box center [173, 552] width 38 height 12
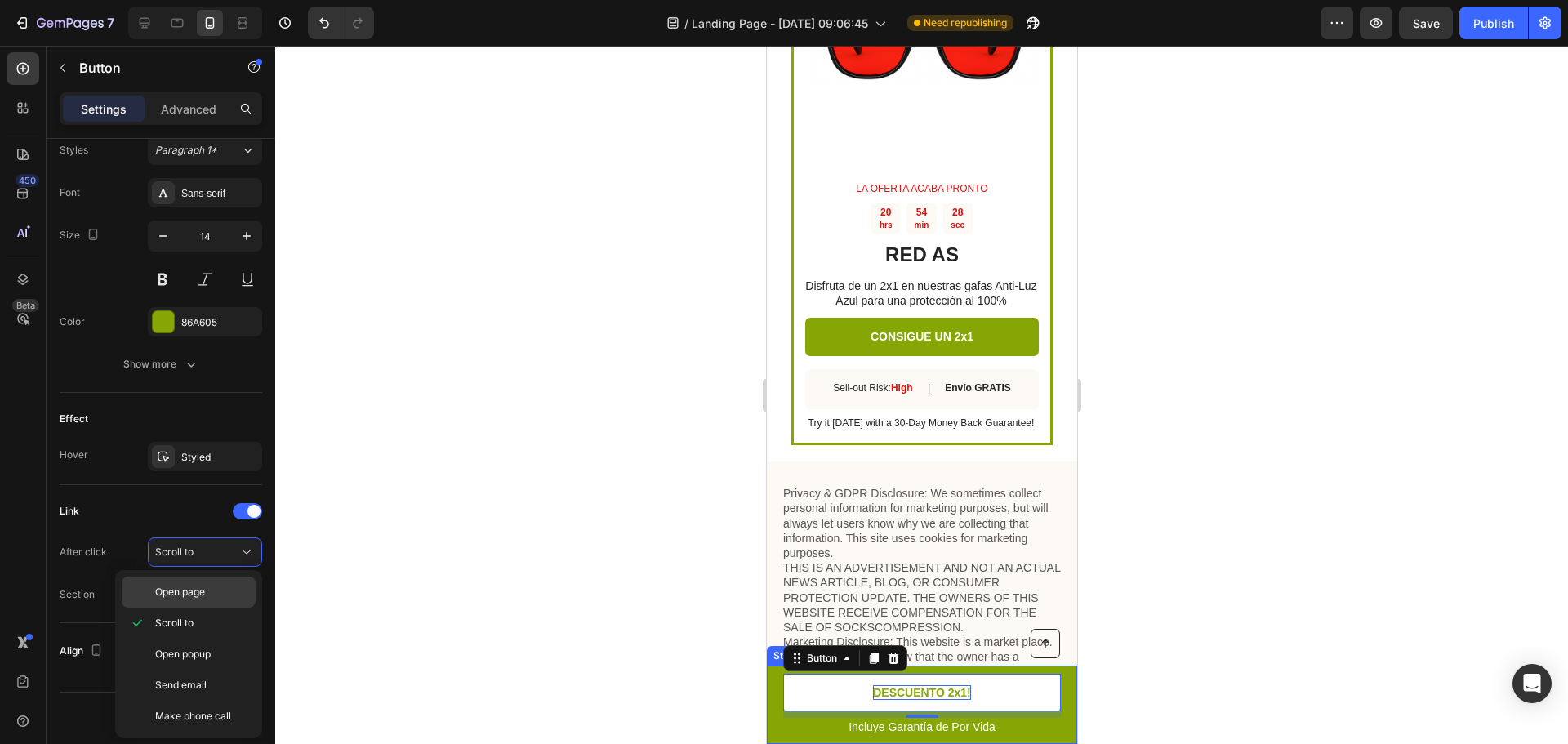
click at [193, 602] on div "Open page" at bounding box center [189, 592] width 134 height 31
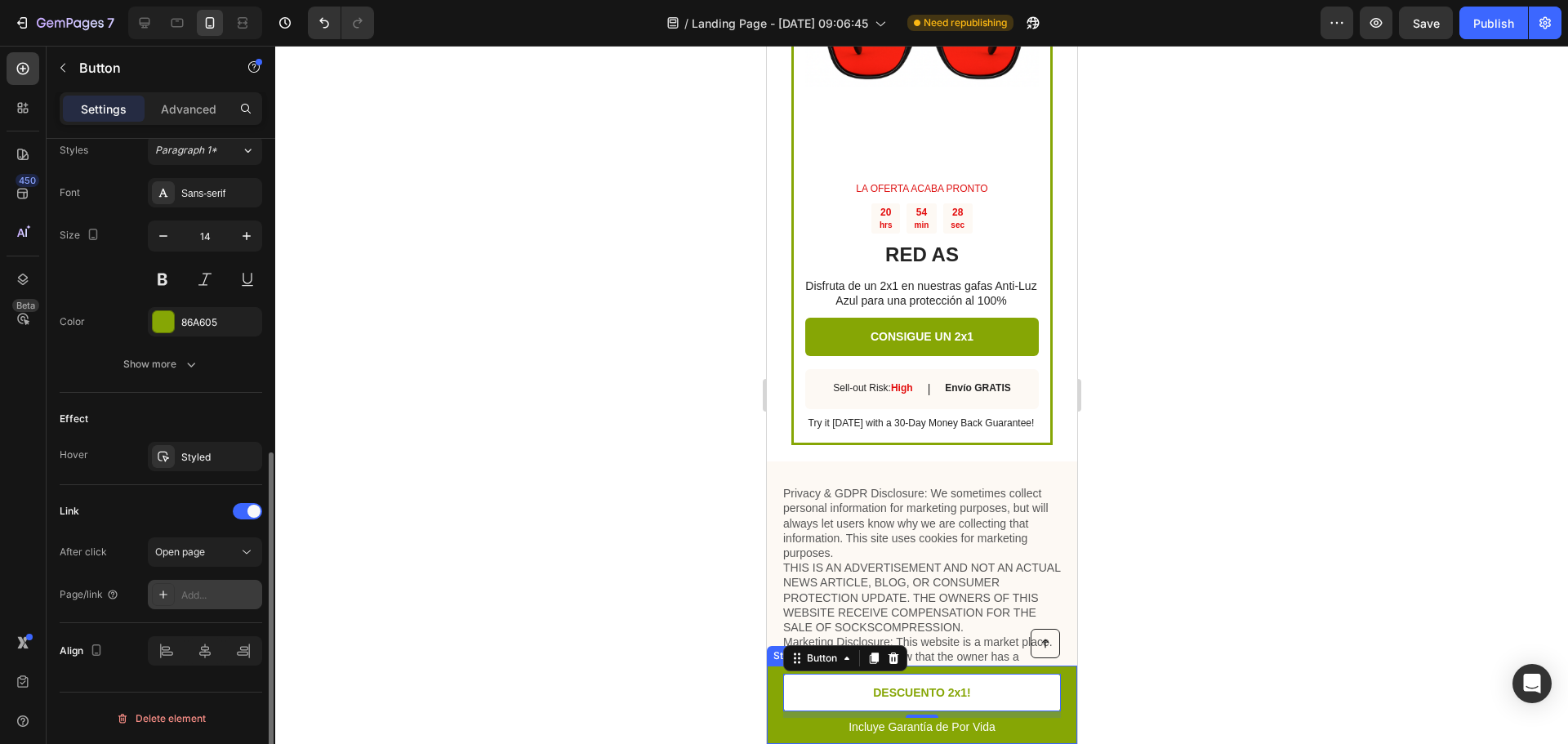
click at [202, 592] on div "Add..." at bounding box center [220, 595] width 76 height 15
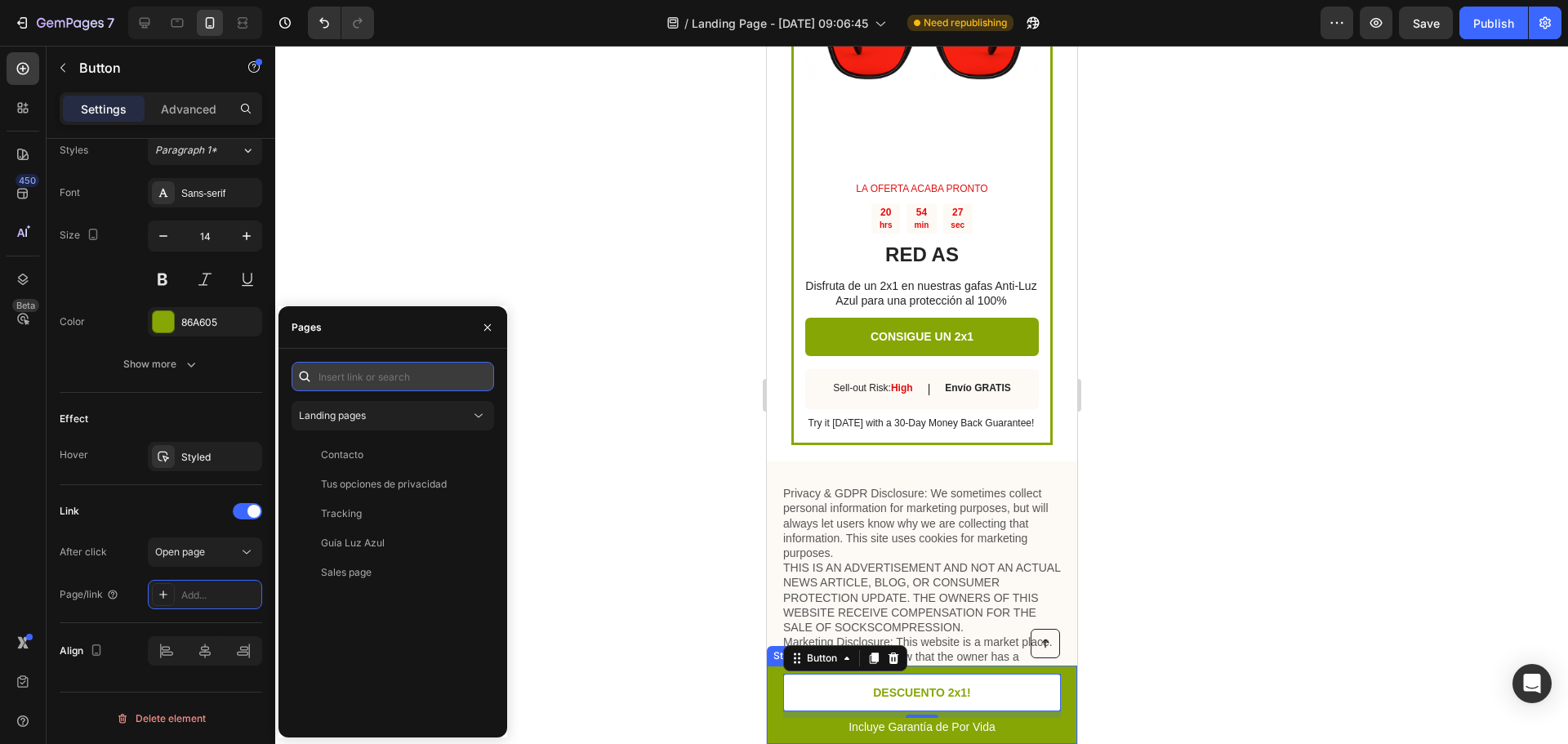
click at [366, 386] on input "text" at bounding box center [393, 376] width 203 height 29
paste input "[URL][DOMAIN_NAME]"
type input "[URL][DOMAIN_NAME]"
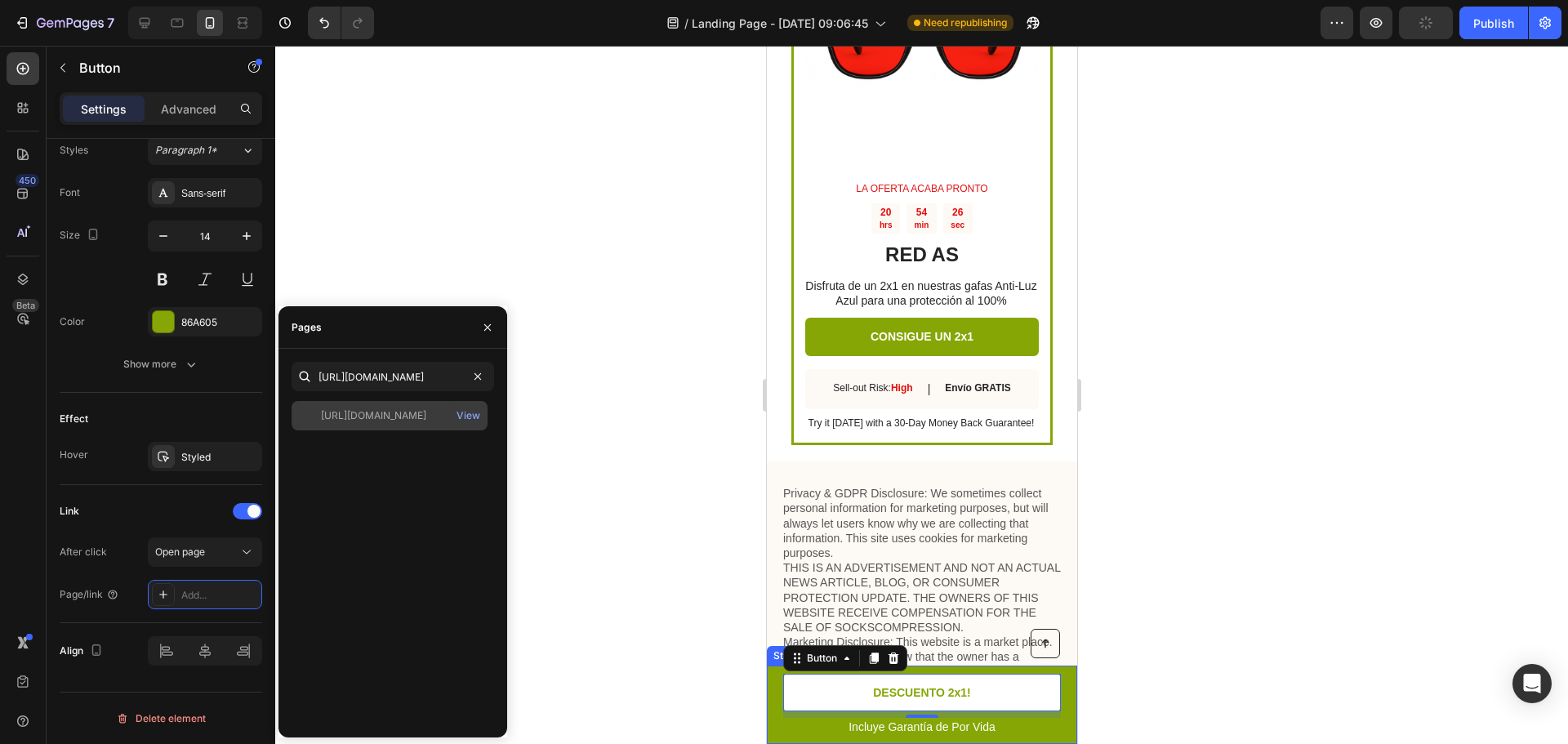
scroll to position [0, 0]
click at [426, 413] on div "[URL][DOMAIN_NAME]" at bounding box center [374, 416] width 105 height 15
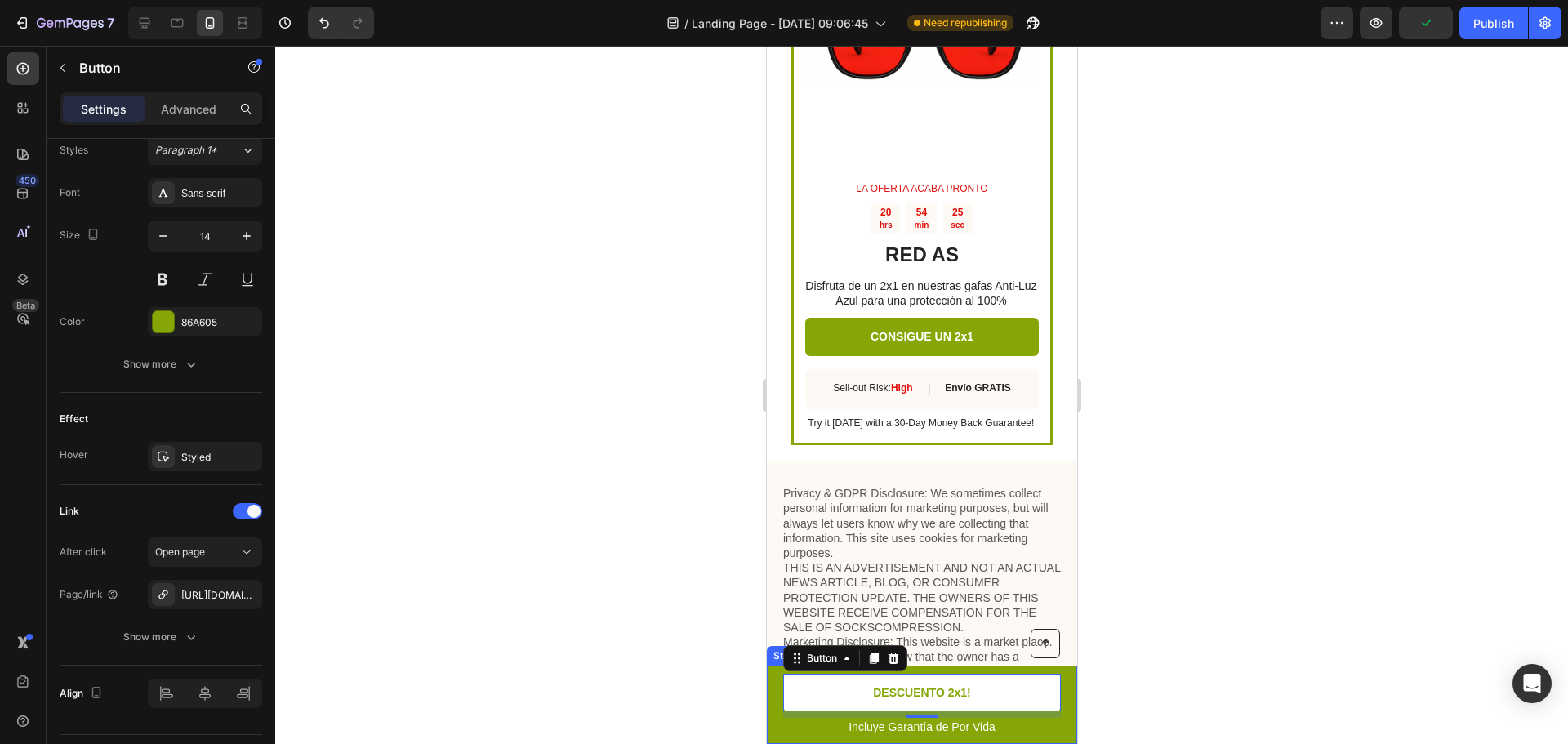
click at [586, 446] on div at bounding box center [921, 394] width 1292 height 699
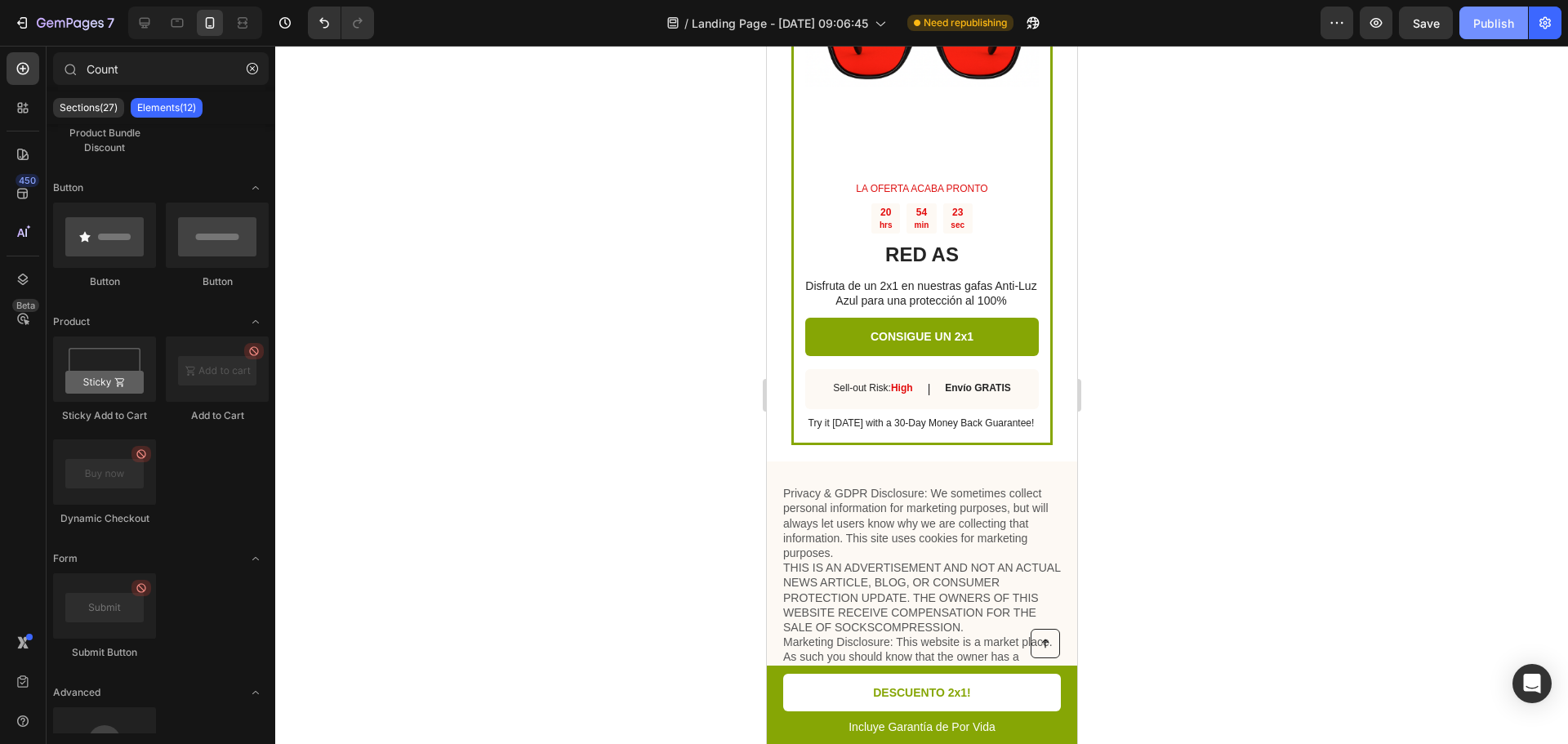
click at [1495, 26] on div "Publish" at bounding box center [1493, 23] width 41 height 17
click at [1200, 152] on div at bounding box center [921, 394] width 1292 height 699
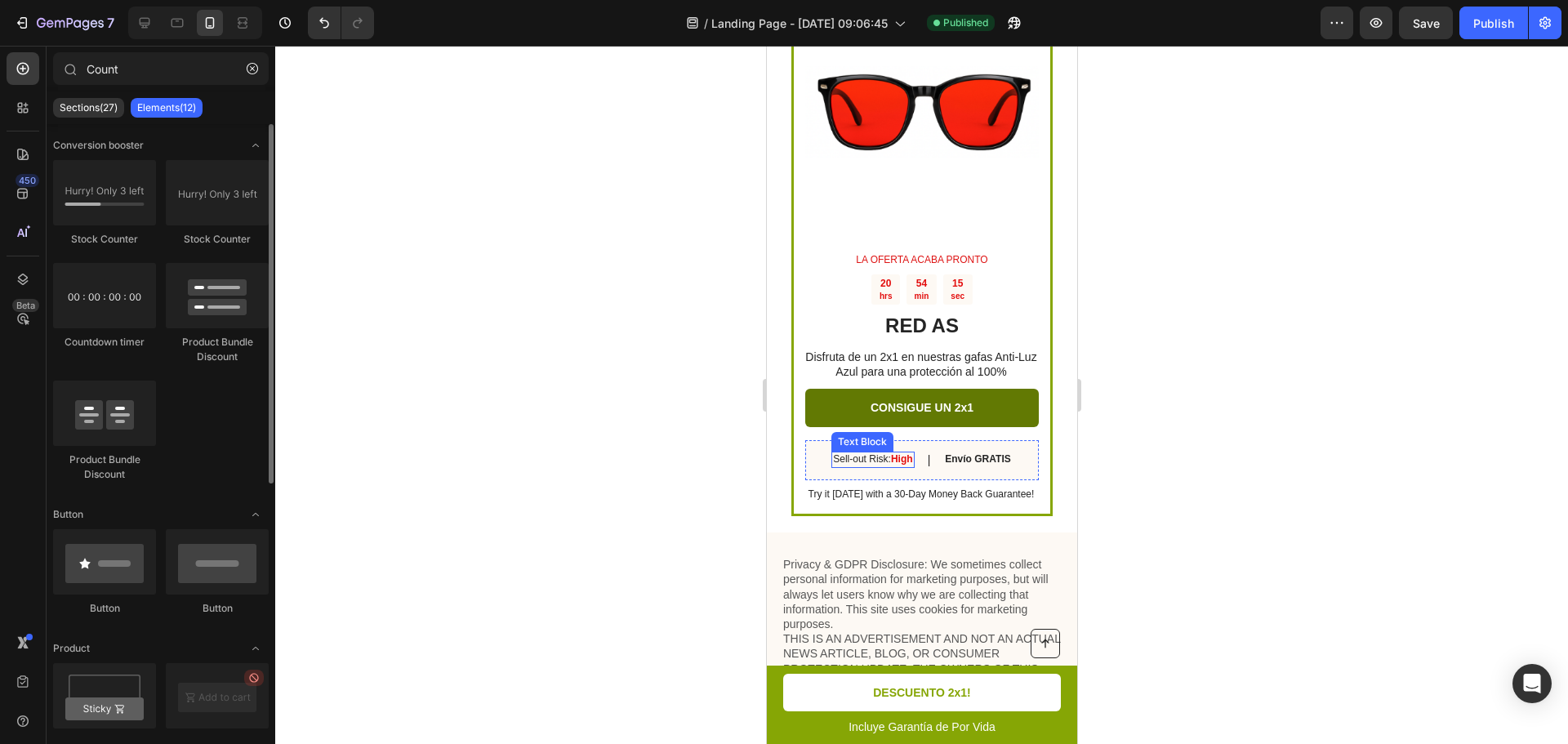
scroll to position [5311, 0]
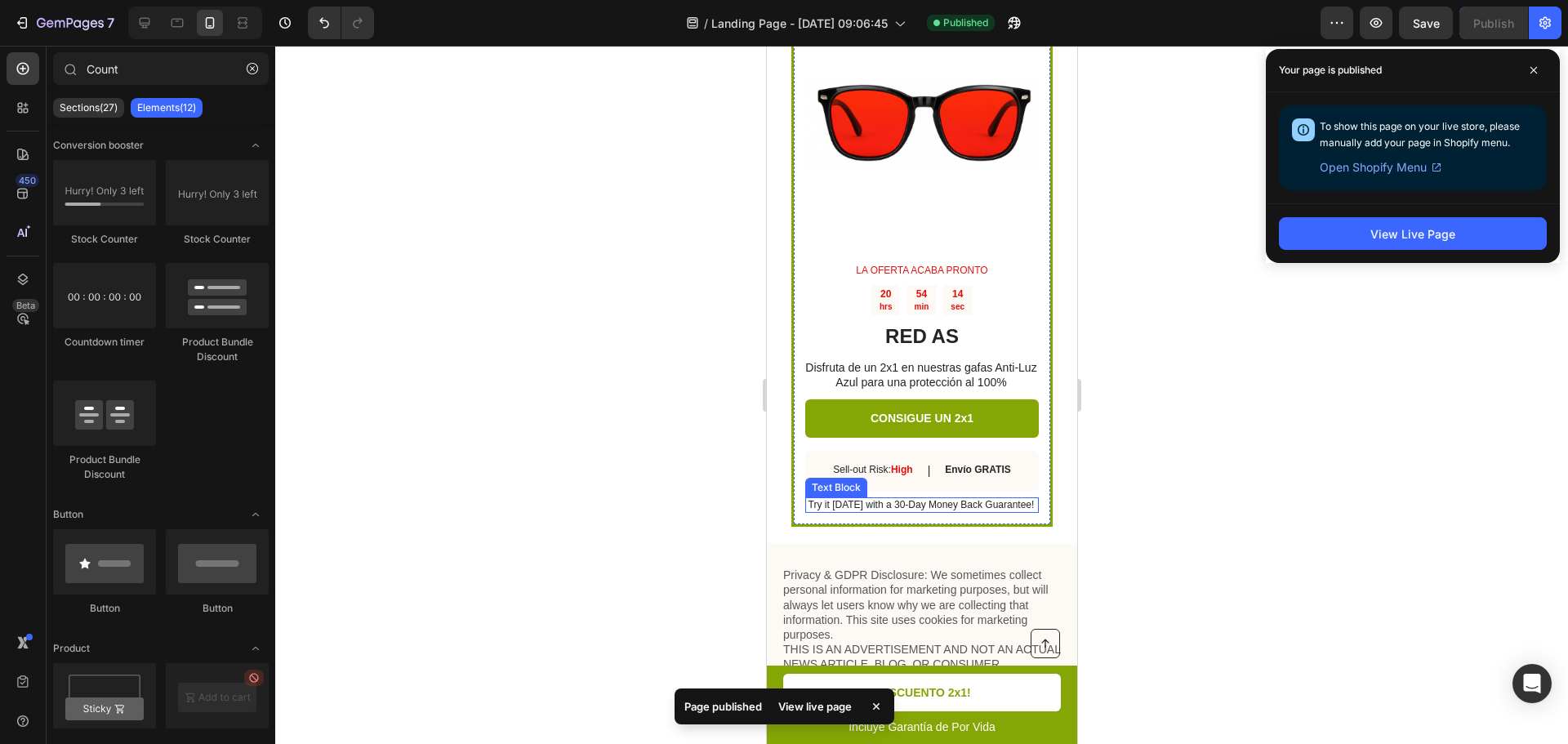
click at [842, 500] on p "Try it [DATE] with a 30-Day Money Back Guarantee!" at bounding box center [920, 505] width 232 height 13
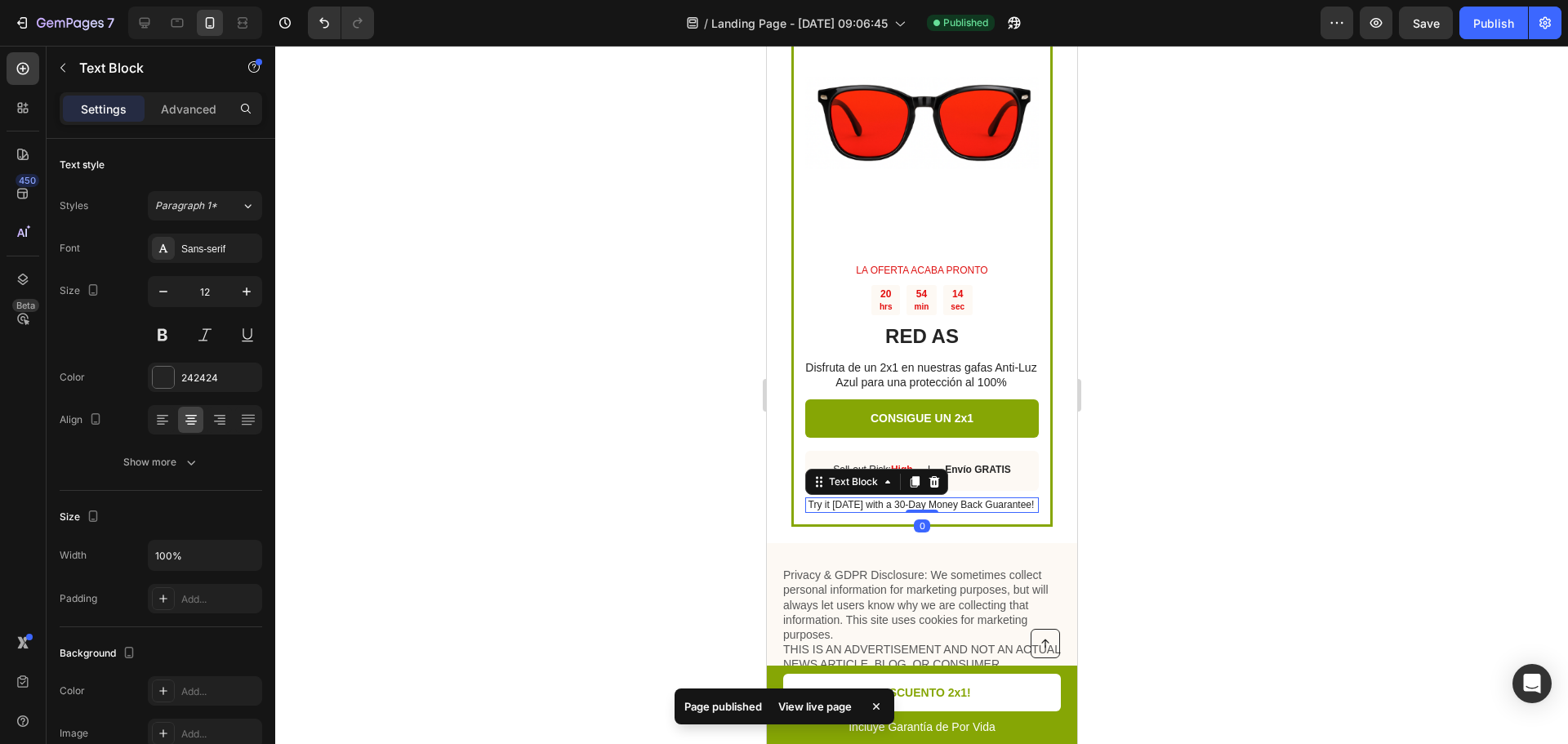
click at [842, 500] on p "Try it [DATE] with a 30-Day Money Back Guarantee!" at bounding box center [920, 505] width 232 height 13
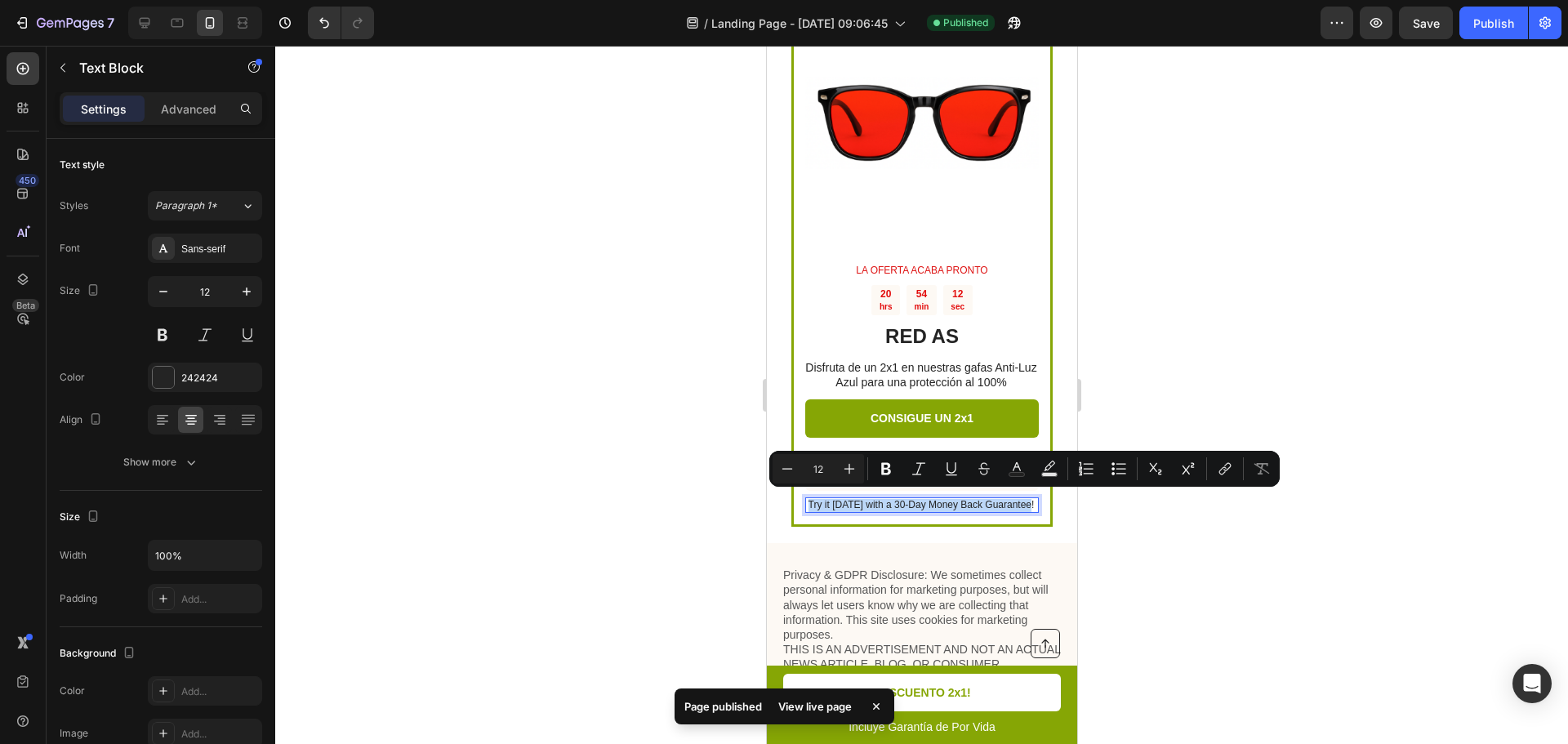
copy p "Try it [DATE] with a 30-Day Money Back Guarantee!"
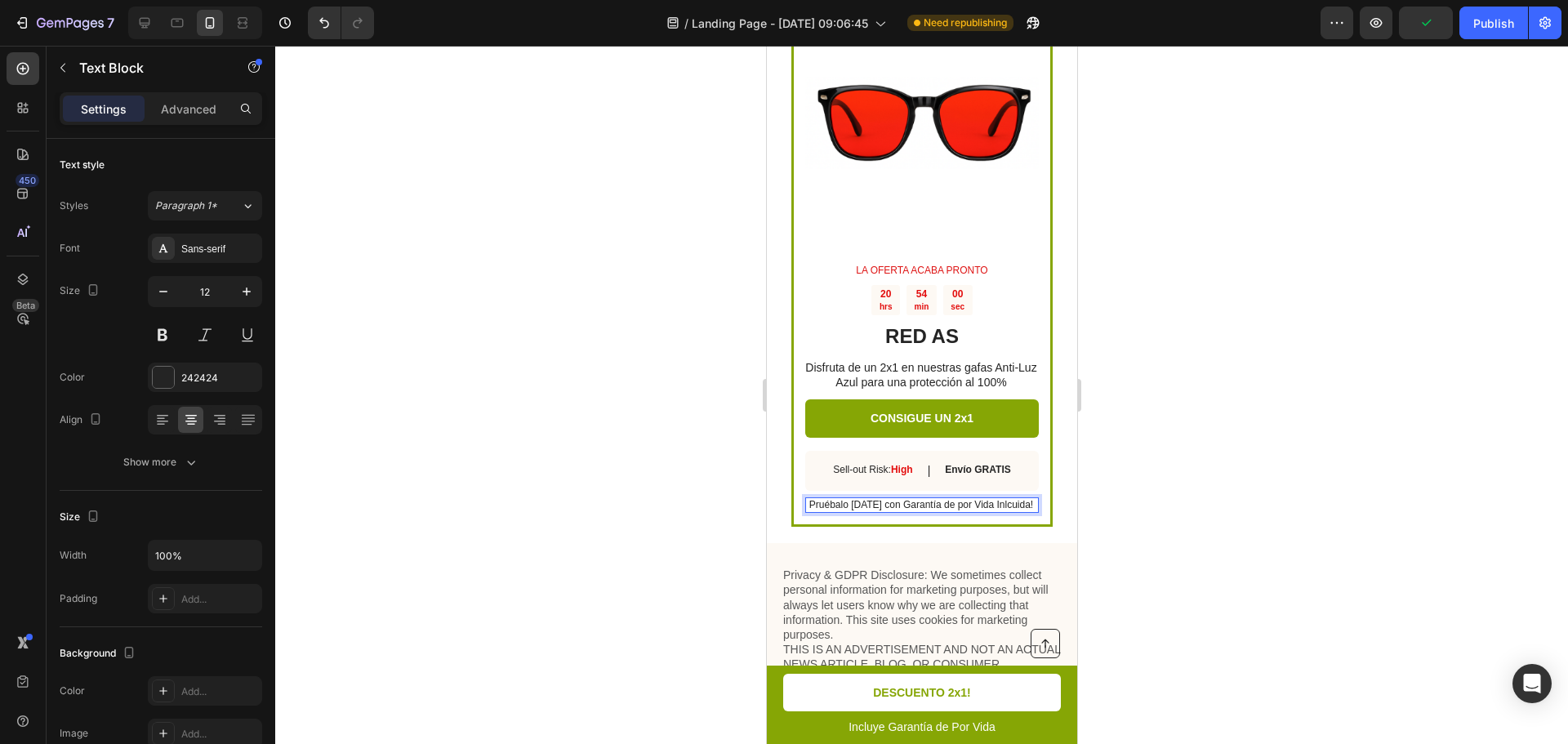
click at [501, 122] on div at bounding box center [921, 394] width 1292 height 699
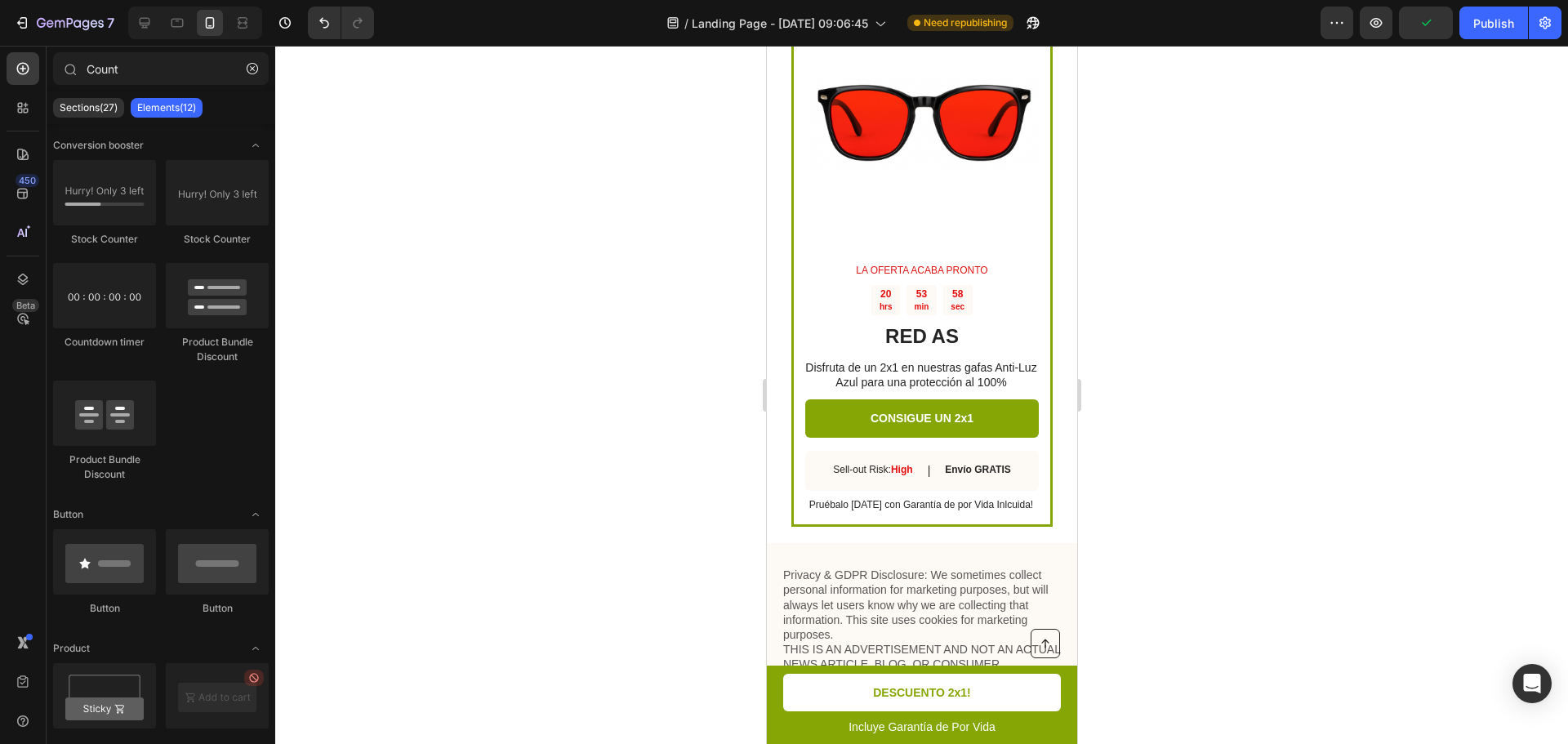
drag, startPoint x: 1489, startPoint y: 20, endPoint x: 1472, endPoint y: 5, distance: 22.7
click at [1489, 20] on div "Publish" at bounding box center [1493, 23] width 41 height 17
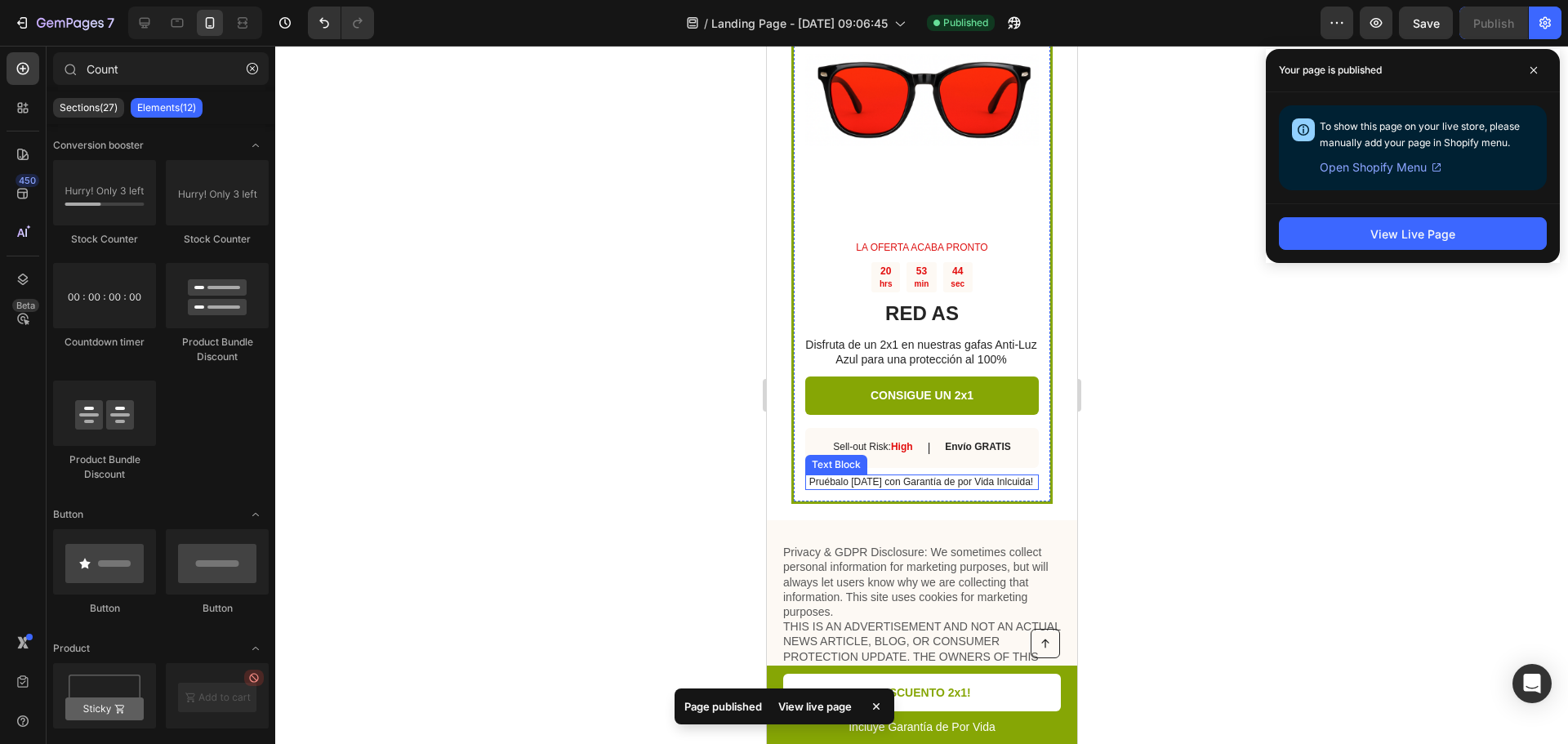
scroll to position [5018, 0]
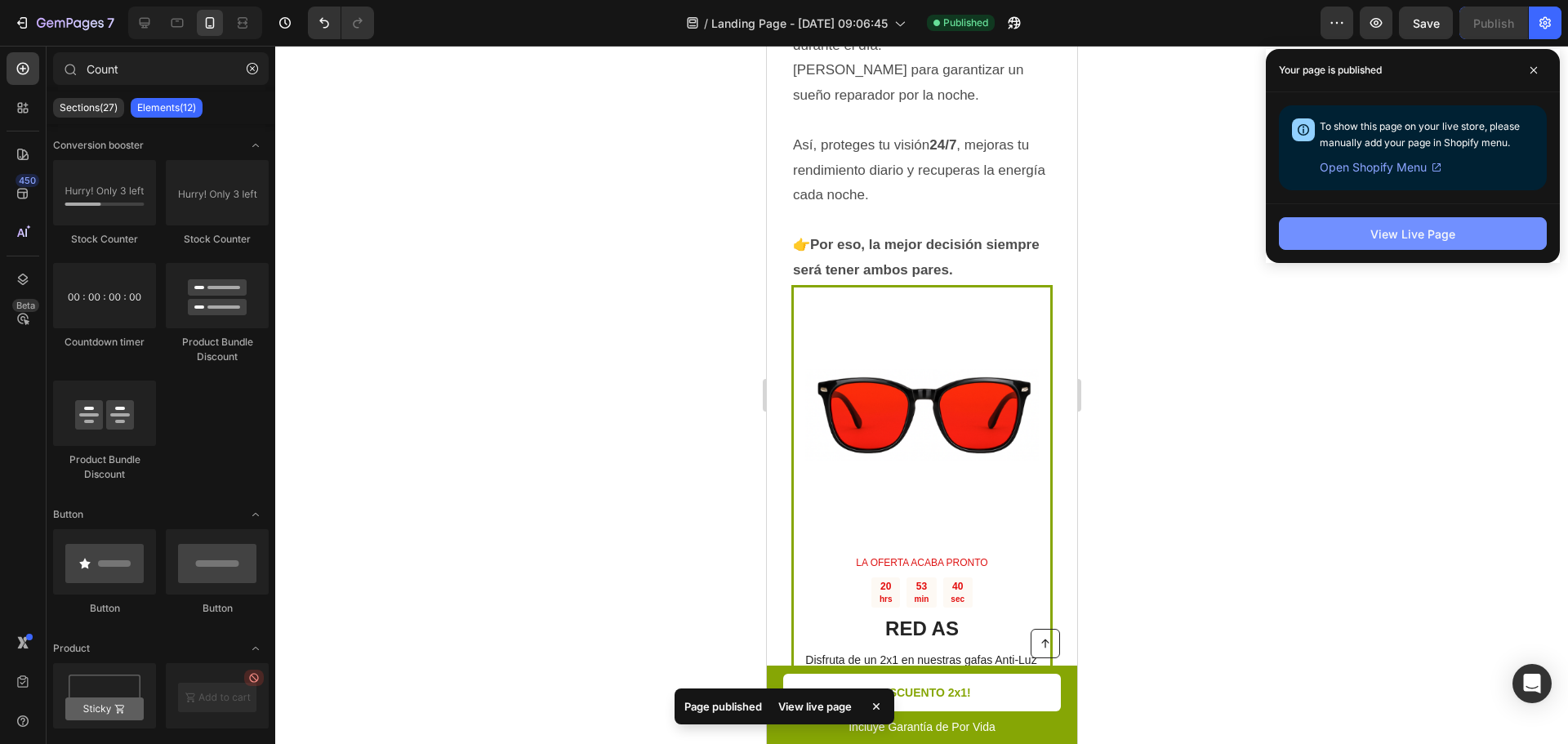
click at [1322, 239] on button "View Live Page" at bounding box center [1412, 233] width 268 height 33
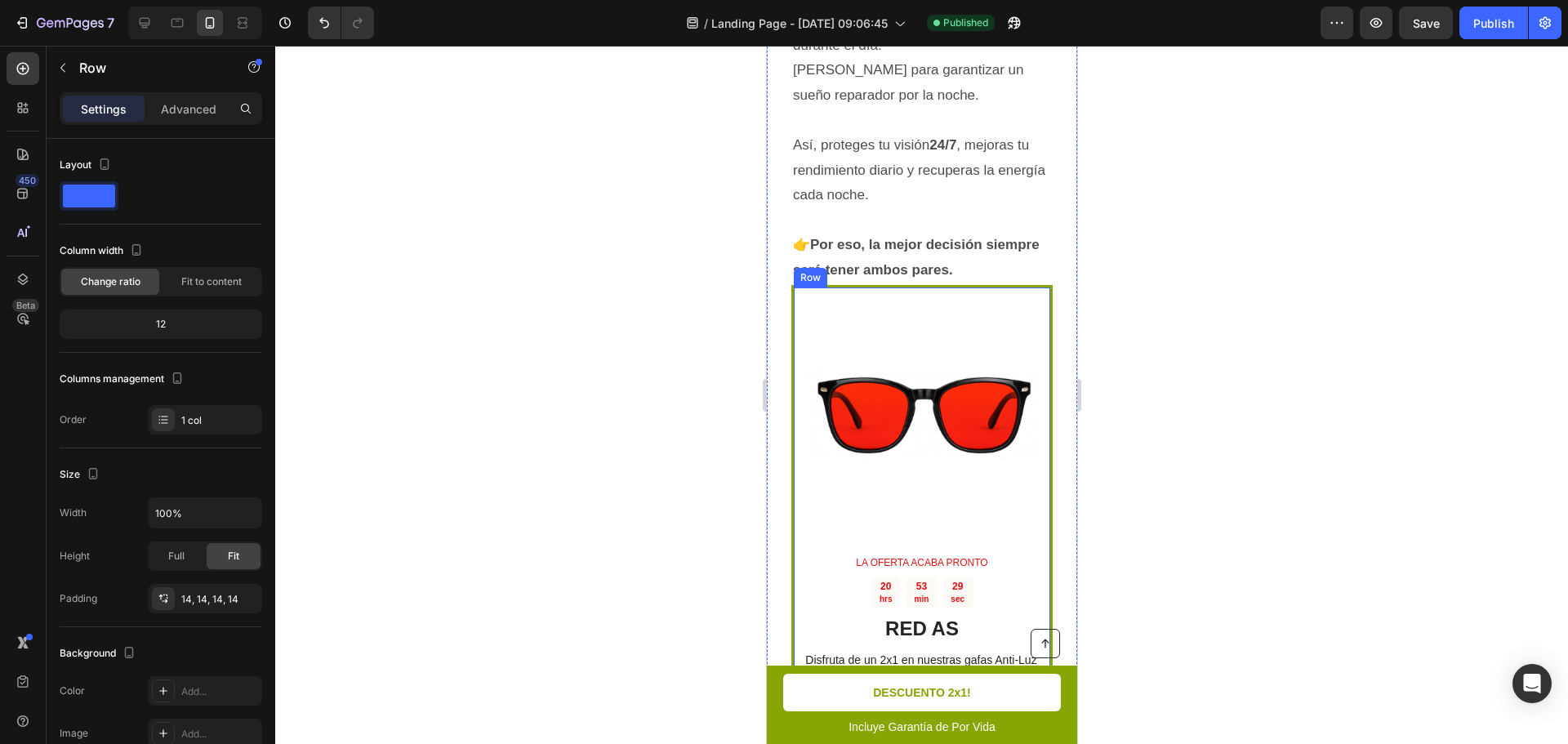
click at [1031, 295] on div "Image LA OFERTA ACABA PRONTO Text Block 20 hrs 53 min 29 sec Countdown Timer RE…" at bounding box center [921, 552] width 261 height 535
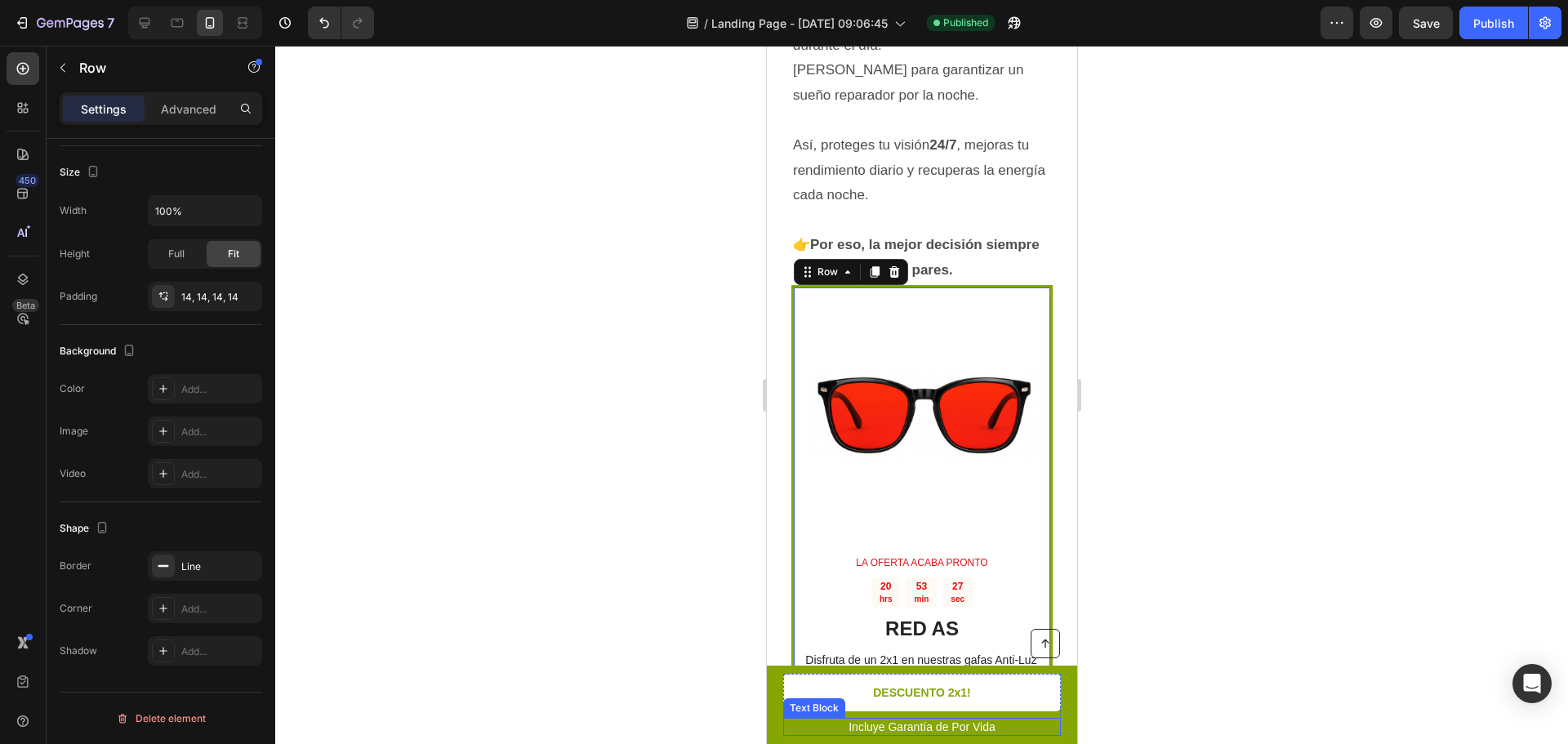
click at [809, 729] on p "Incluye Garantía de Por Vida" at bounding box center [921, 727] width 275 height 15
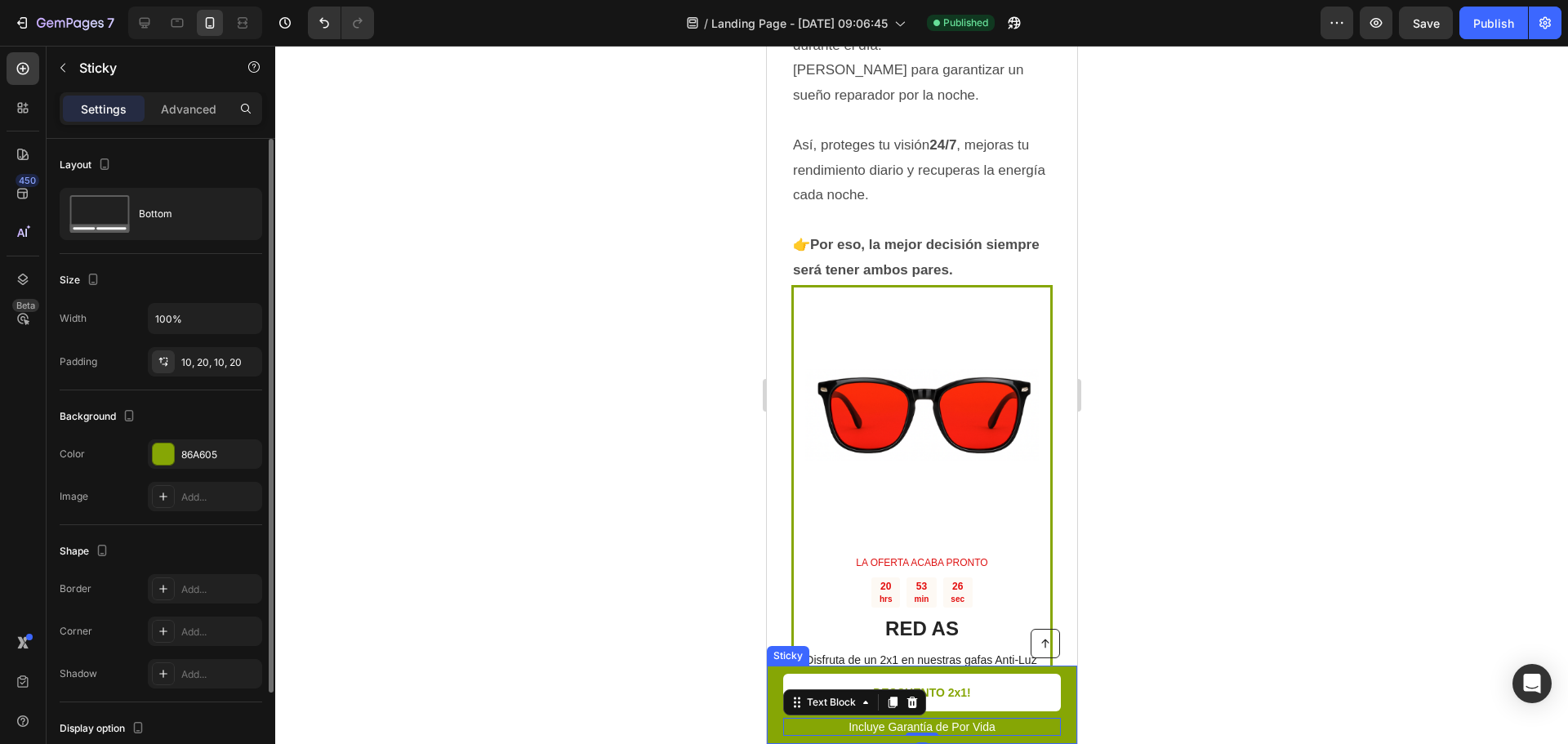
click at [776, 724] on div "Button Incluye Garantía de Por Vida Text Block 0 DESCUENTO 2x1! Button Row Stic…" at bounding box center [921, 705] width 310 height 78
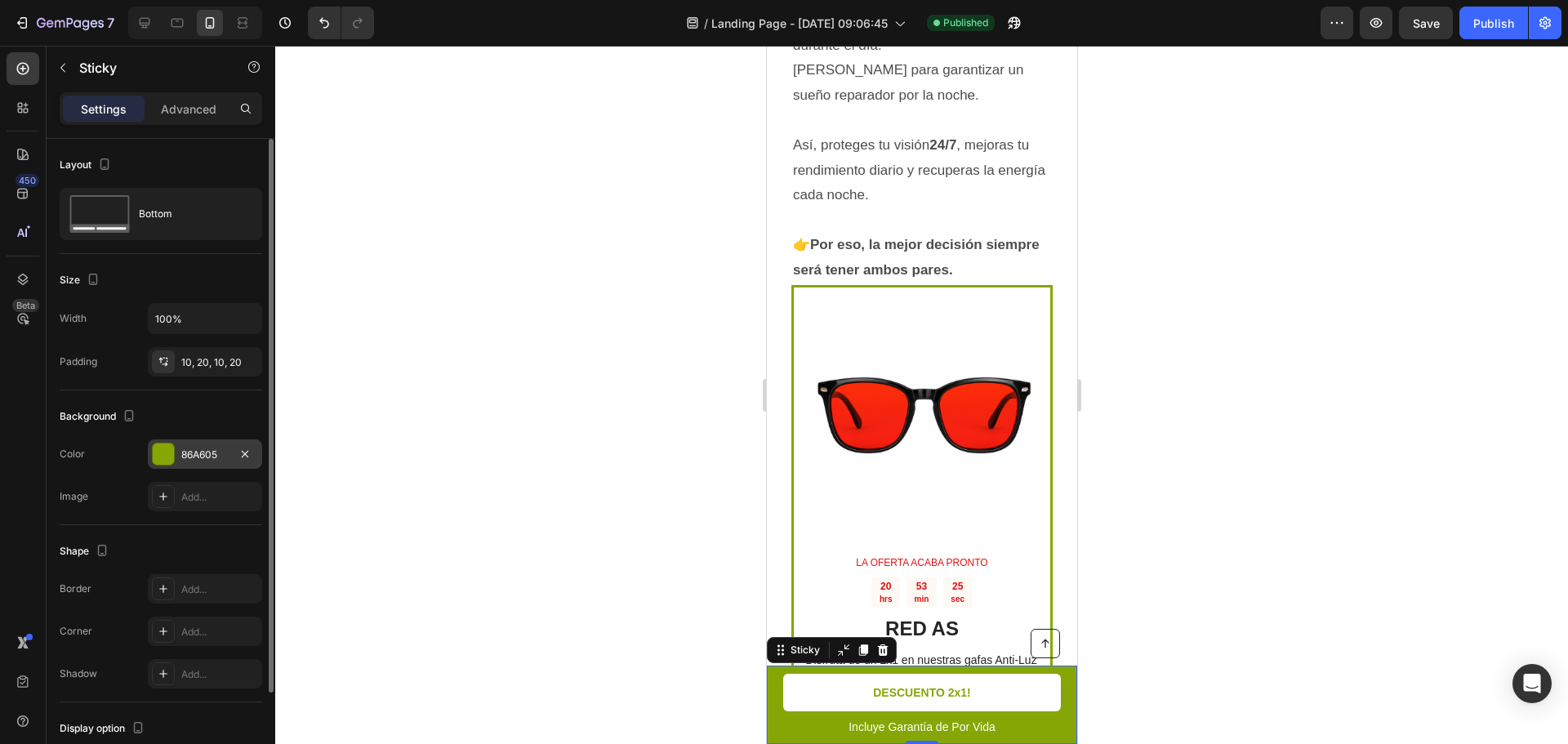
click at [155, 444] on div at bounding box center [164, 455] width 21 height 21
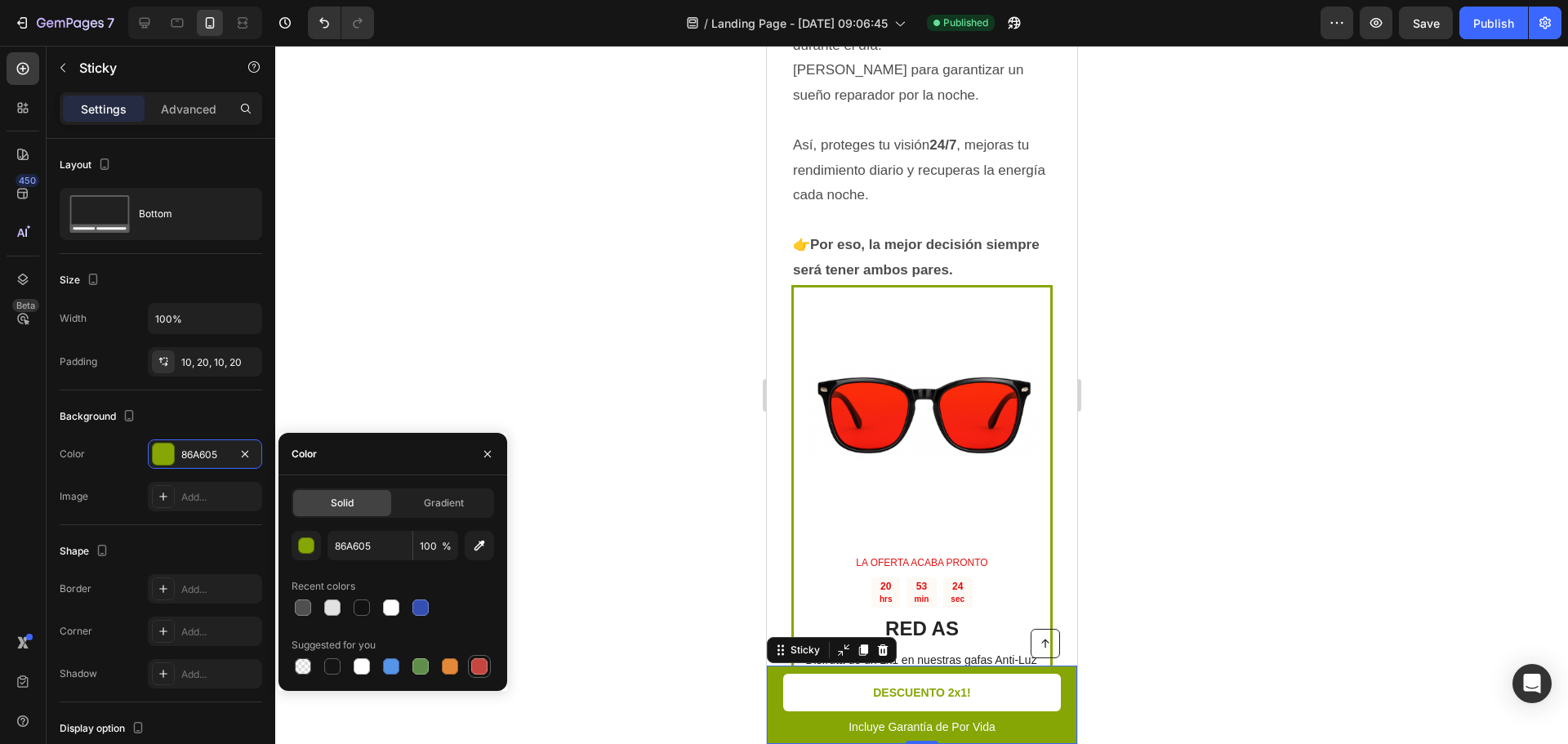
click at [482, 667] on div at bounding box center [479, 667] width 16 height 16
type input "C5453F"
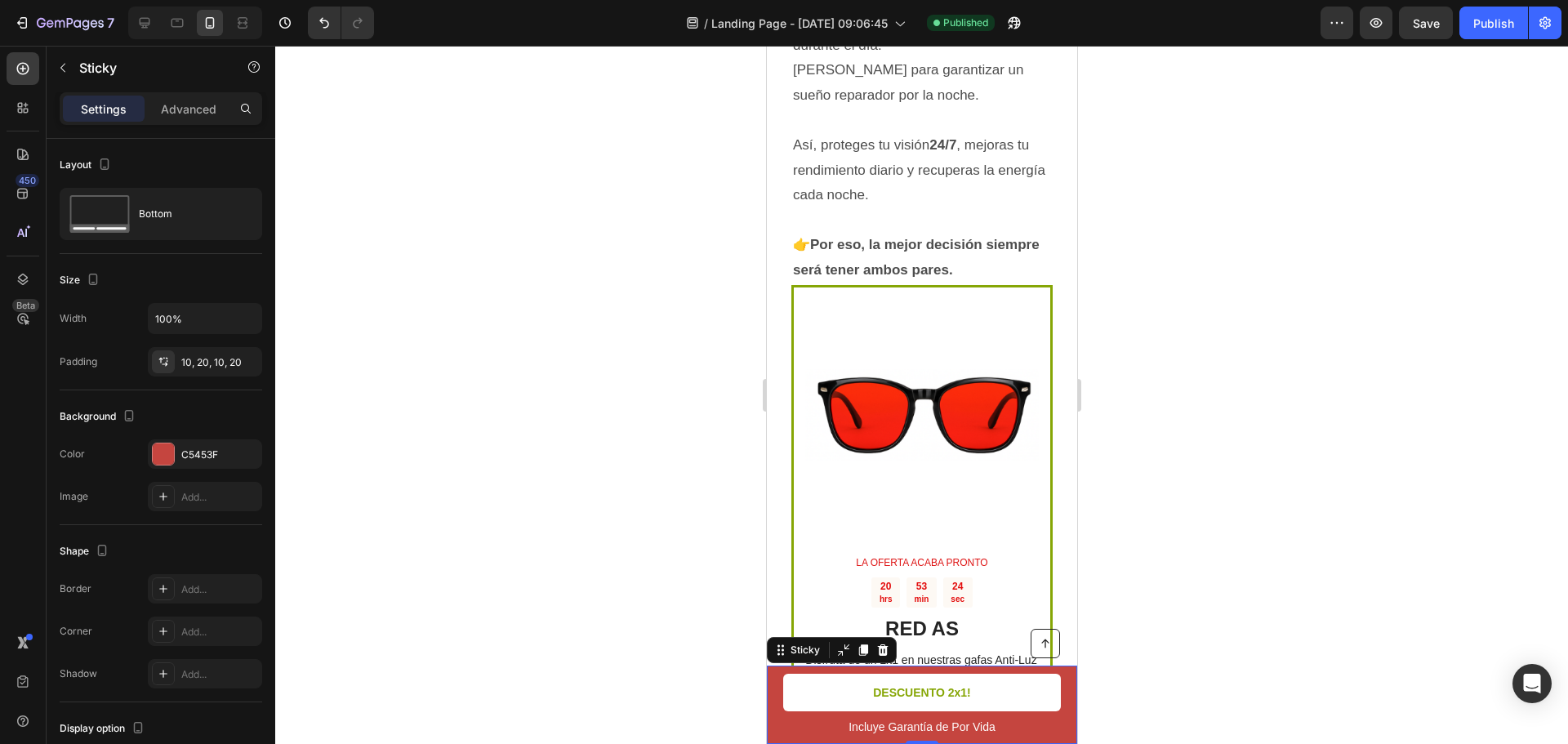
click at [599, 561] on div at bounding box center [921, 394] width 1292 height 699
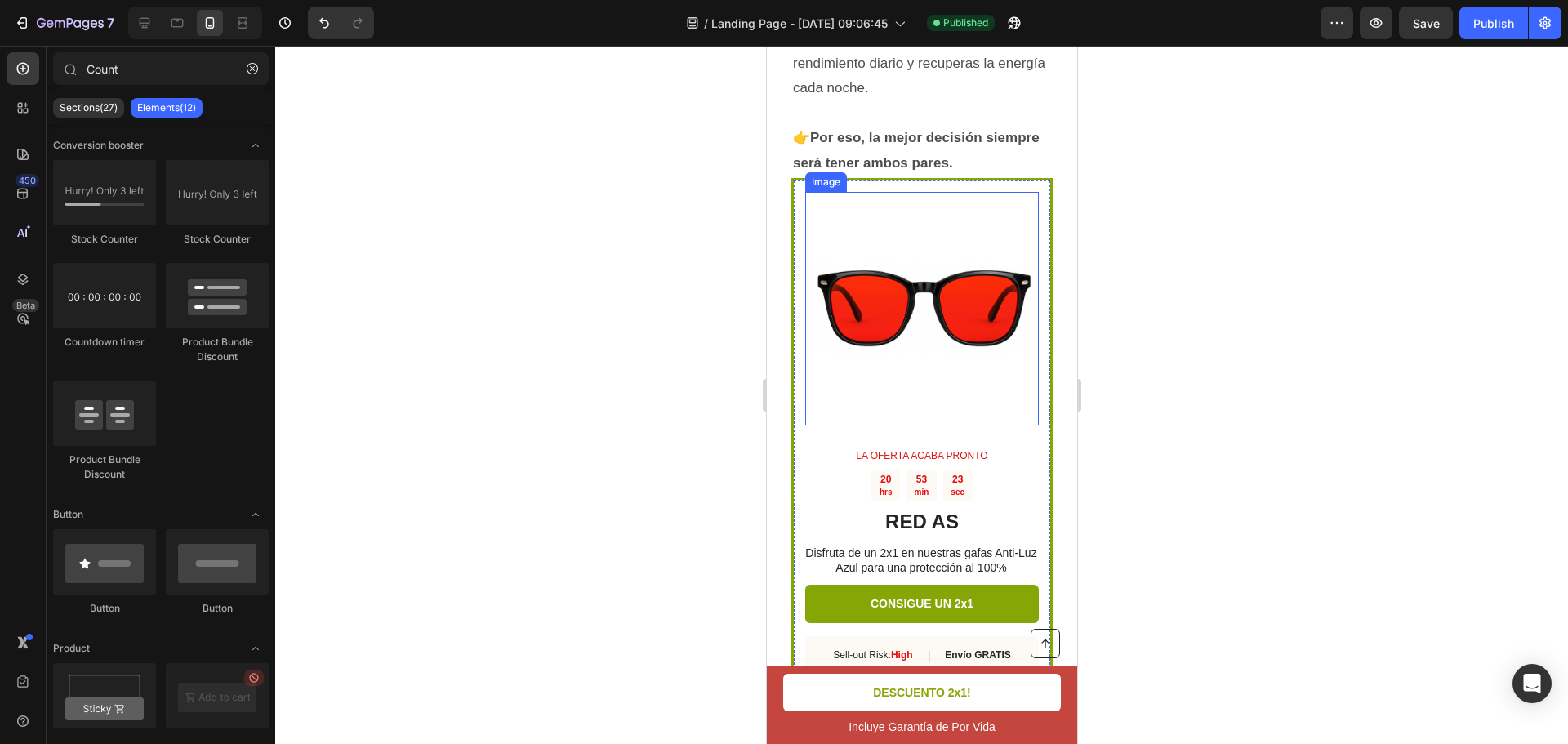
scroll to position [5509, 0]
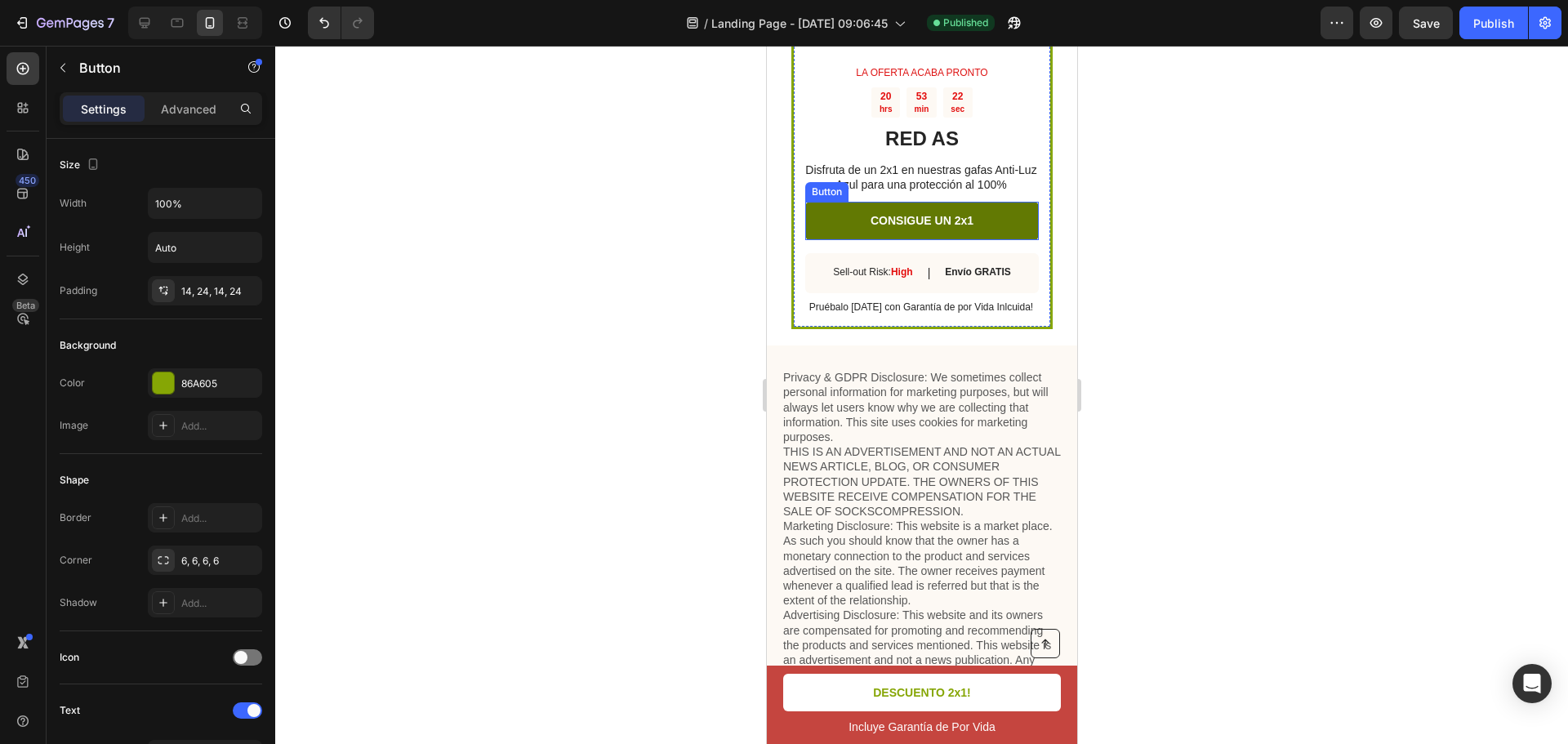
click at [1002, 221] on link "CONSIGUE UN 2x1" at bounding box center [921, 221] width 234 height 37
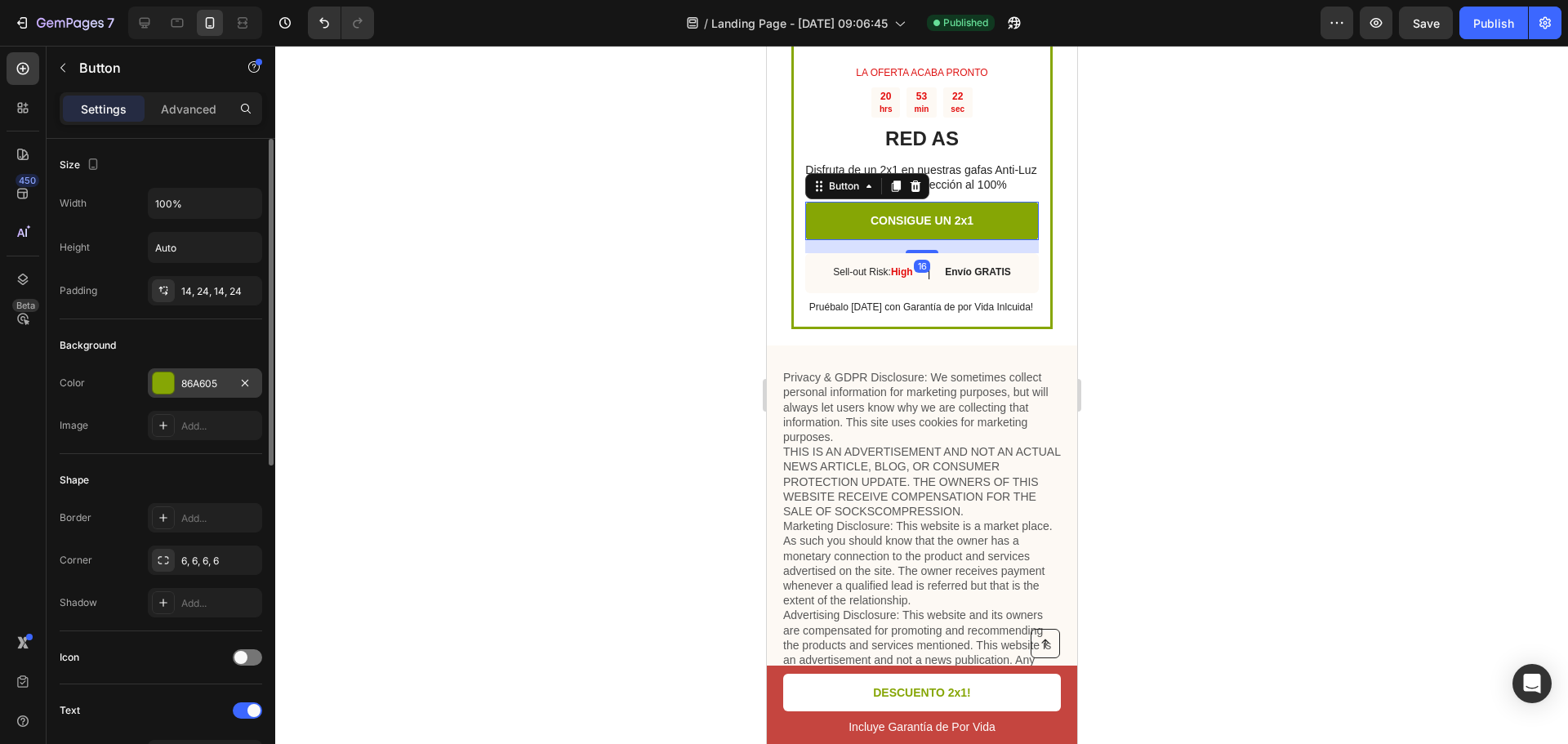
click at [161, 386] on div at bounding box center [164, 384] width 21 height 21
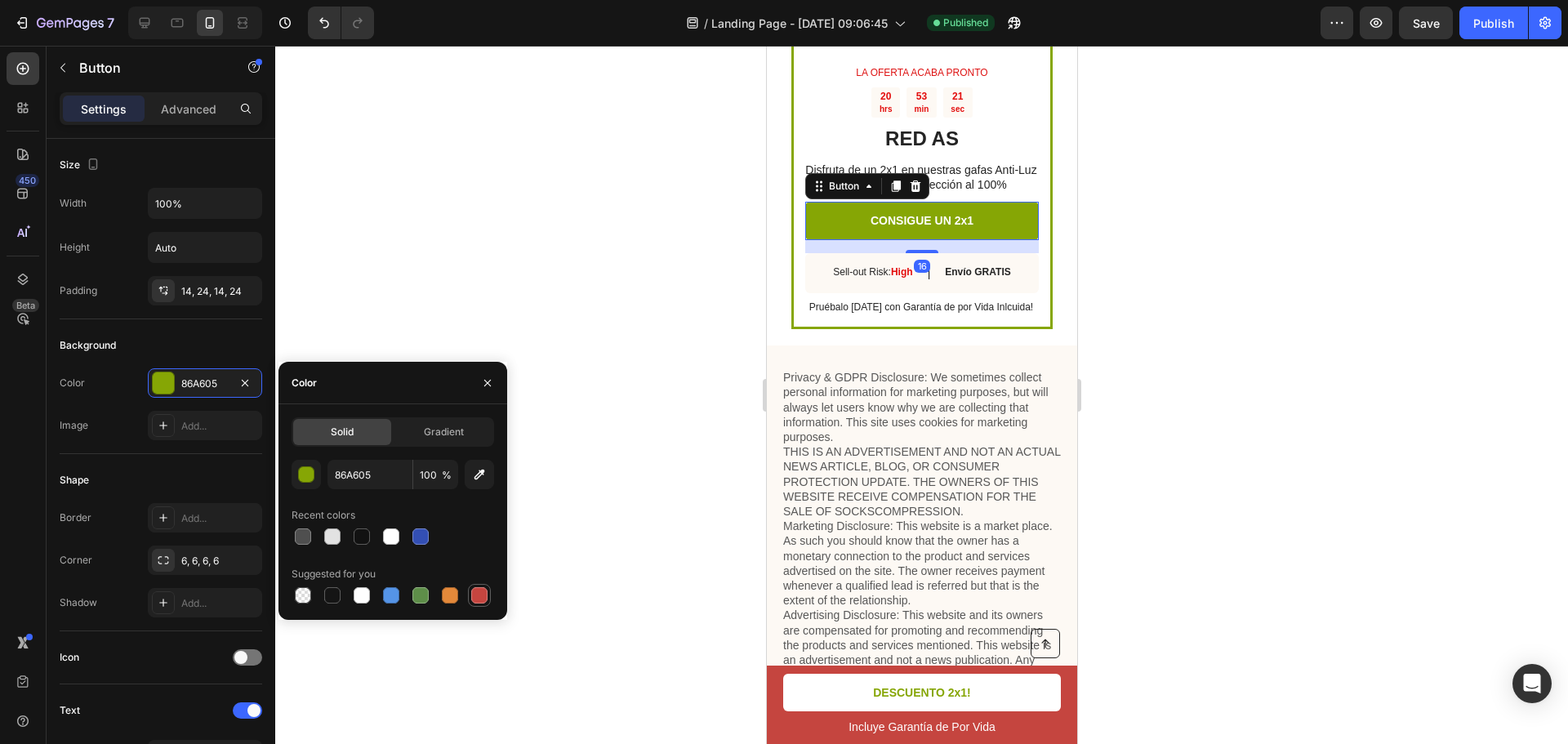
click at [478, 601] on div at bounding box center [479, 595] width 16 height 16
type input "C5453F"
click at [621, 268] on div at bounding box center [921, 394] width 1292 height 699
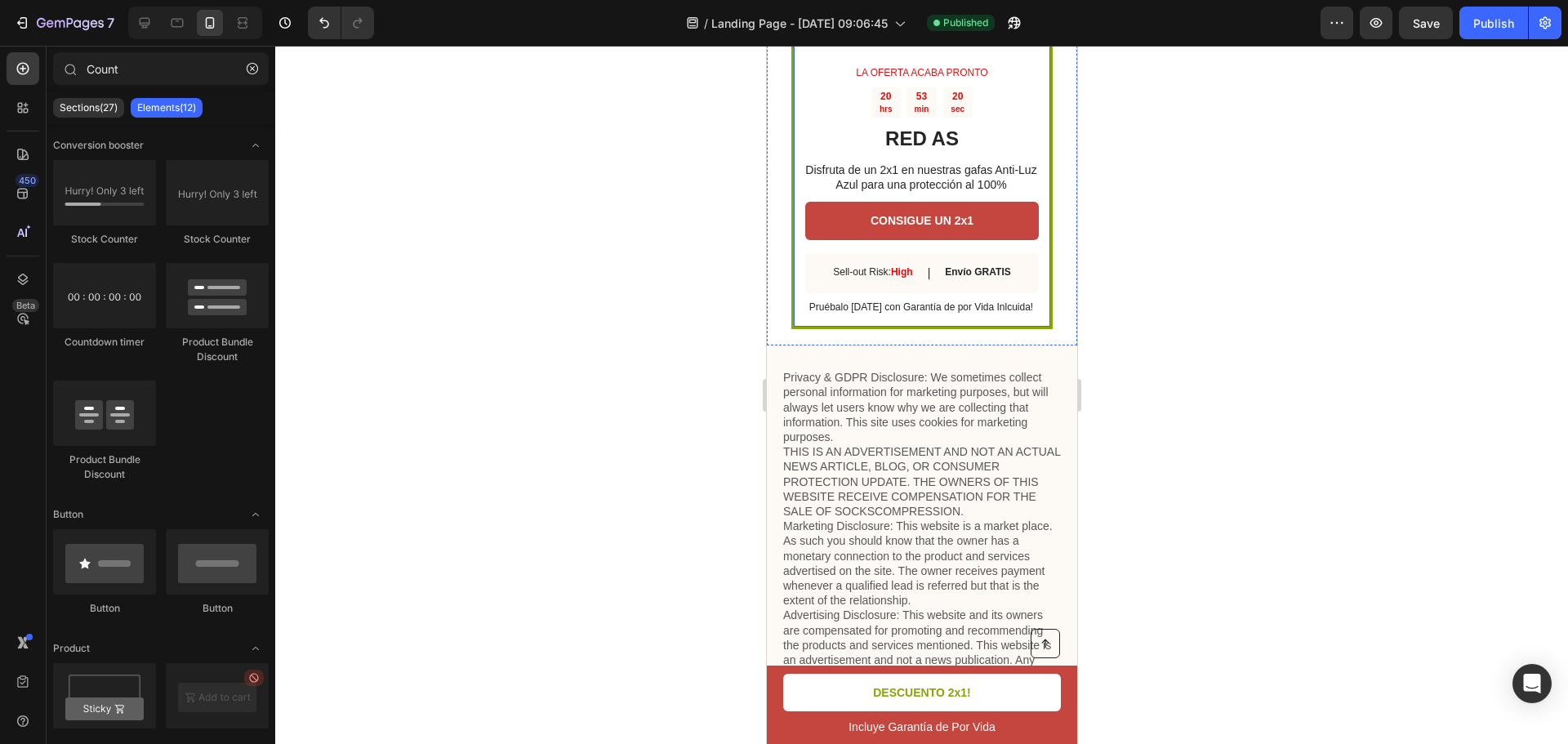
click at [797, 260] on div "Image LA OFERTA ACABA PRONTO Text Block 20 hrs 53 min 20 sec Countdown Timer RE…" at bounding box center [921, 62] width 261 height 535
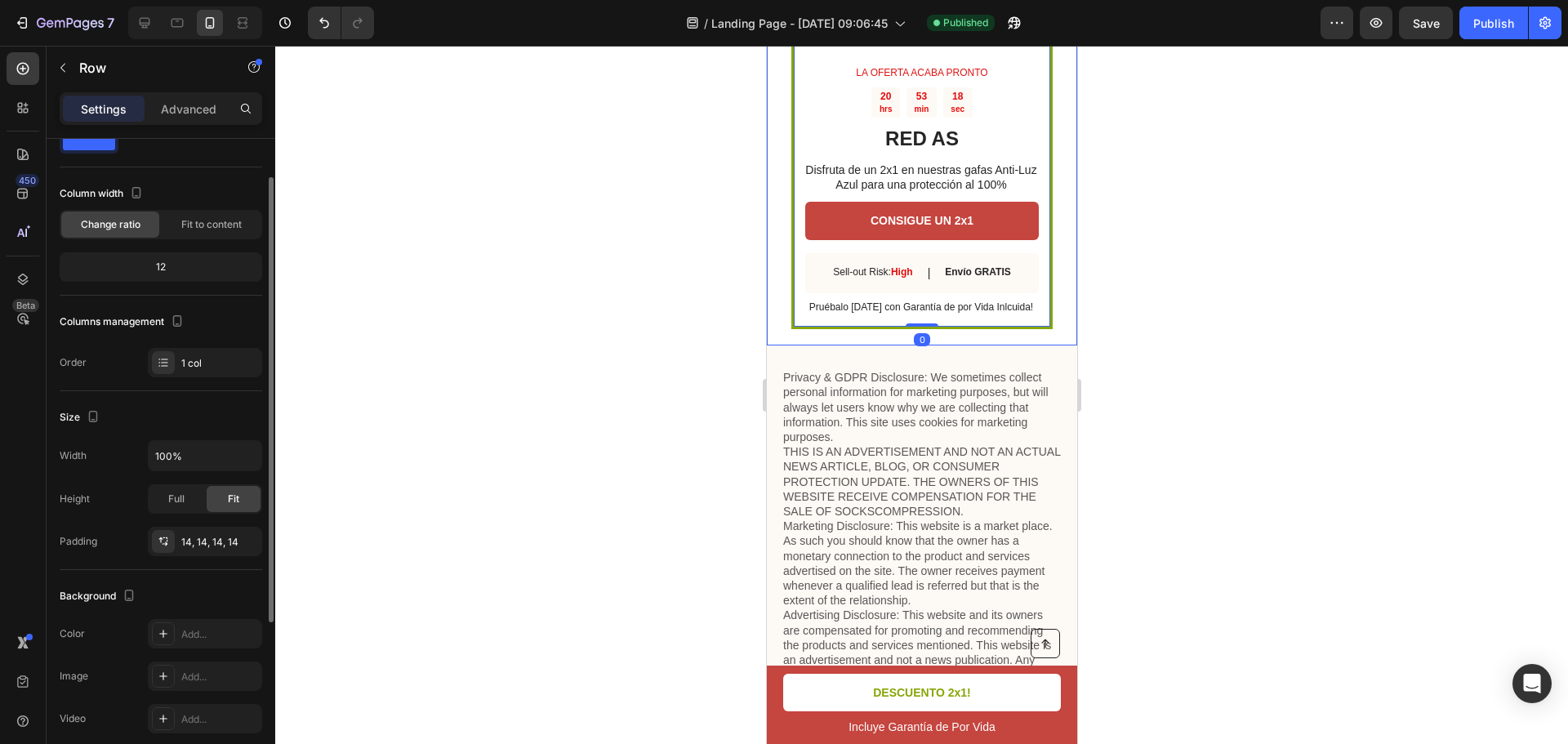
scroll to position [303, 0]
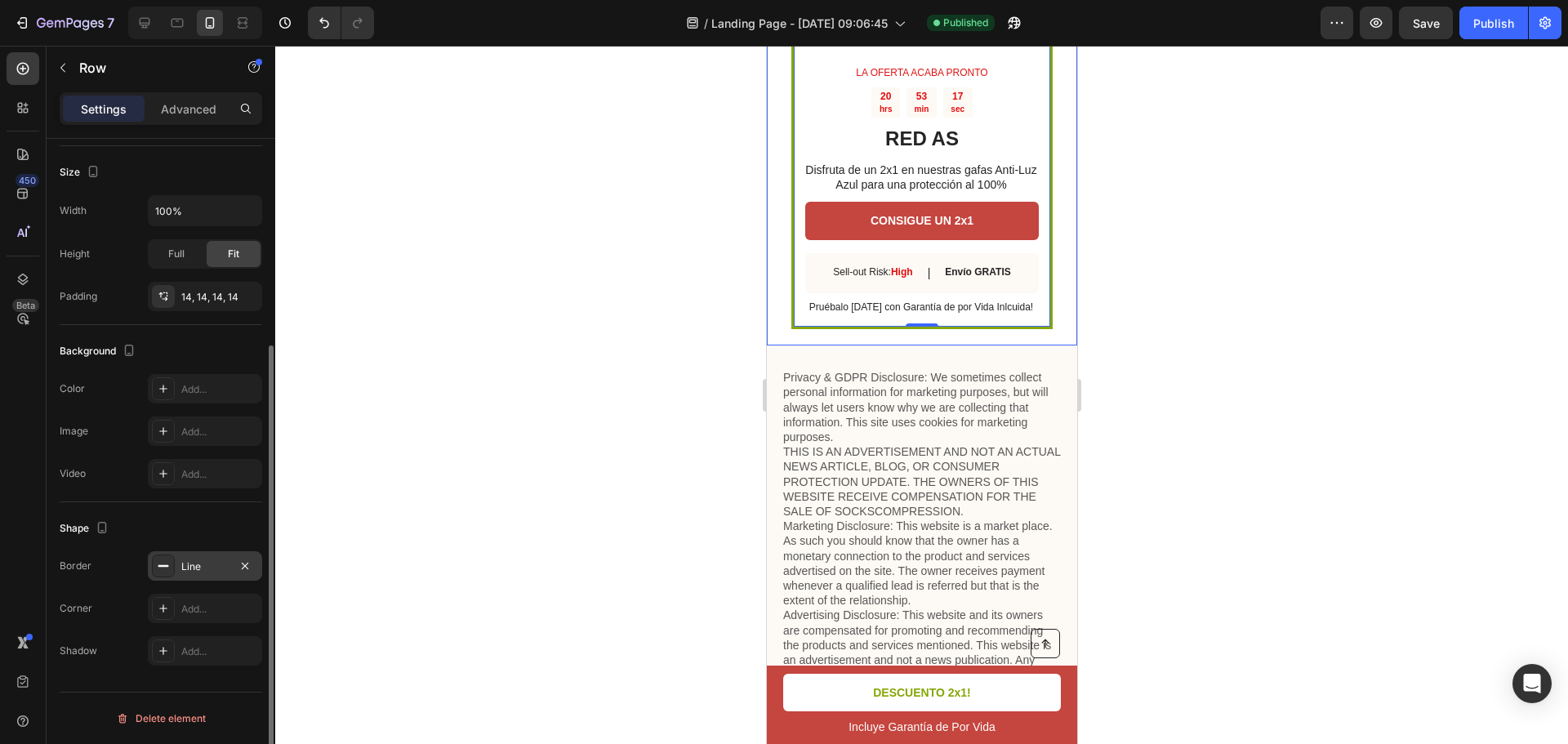
click at [203, 562] on div "Line" at bounding box center [205, 567] width 47 height 15
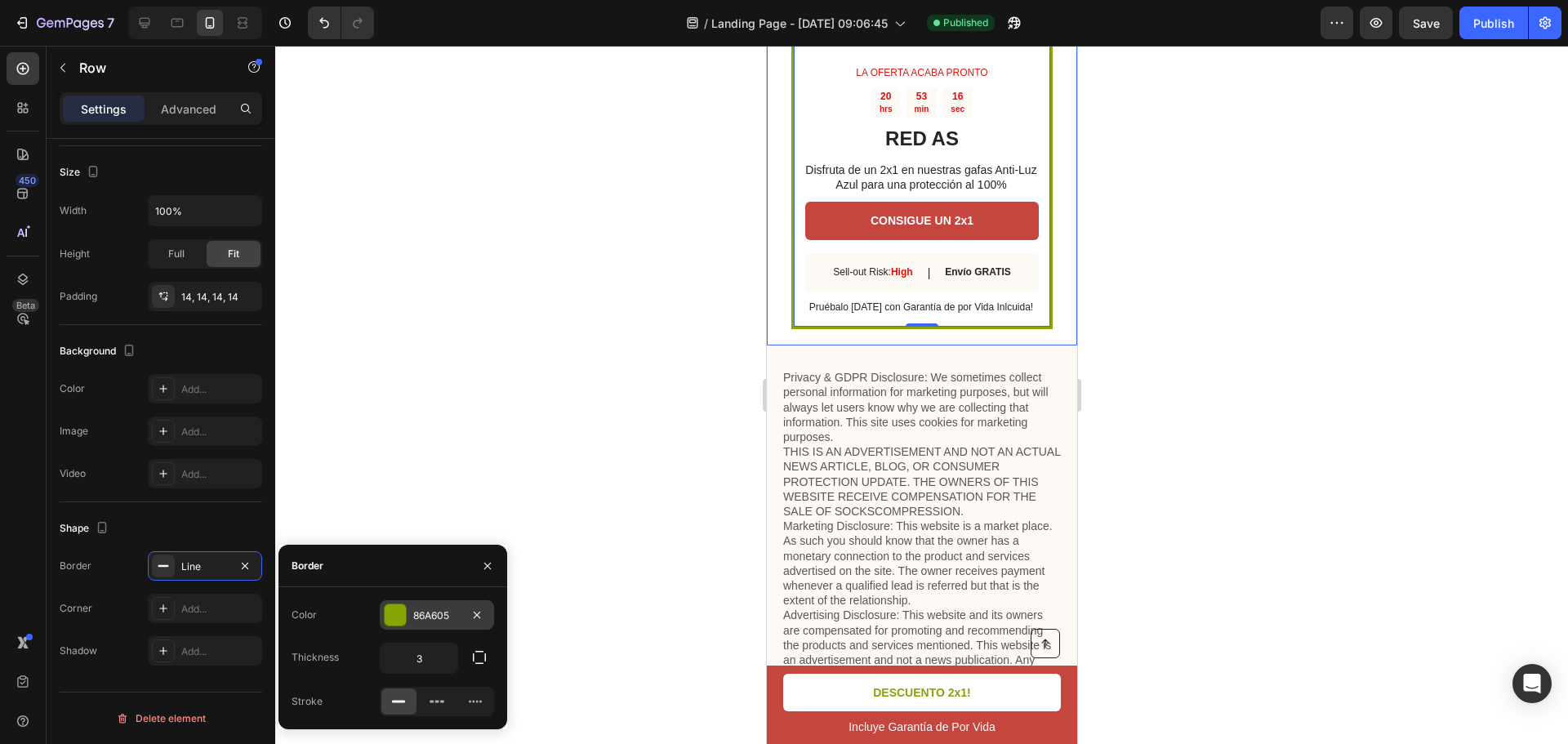
click at [418, 614] on div "86A605" at bounding box center [437, 616] width 47 height 15
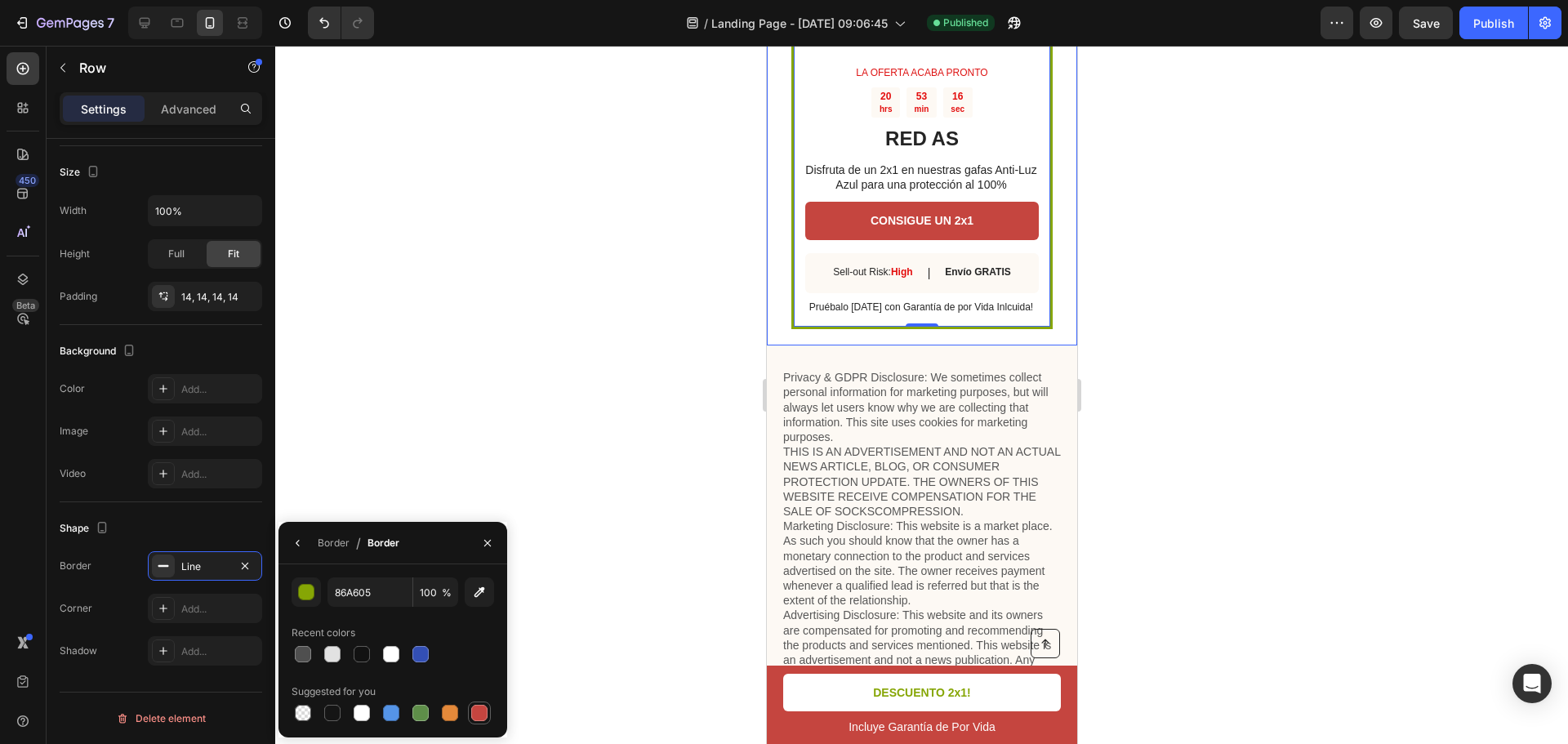
click at [484, 720] on div at bounding box center [479, 713] width 16 height 16
type input "C5453F"
click at [693, 417] on div at bounding box center [921, 394] width 1292 height 699
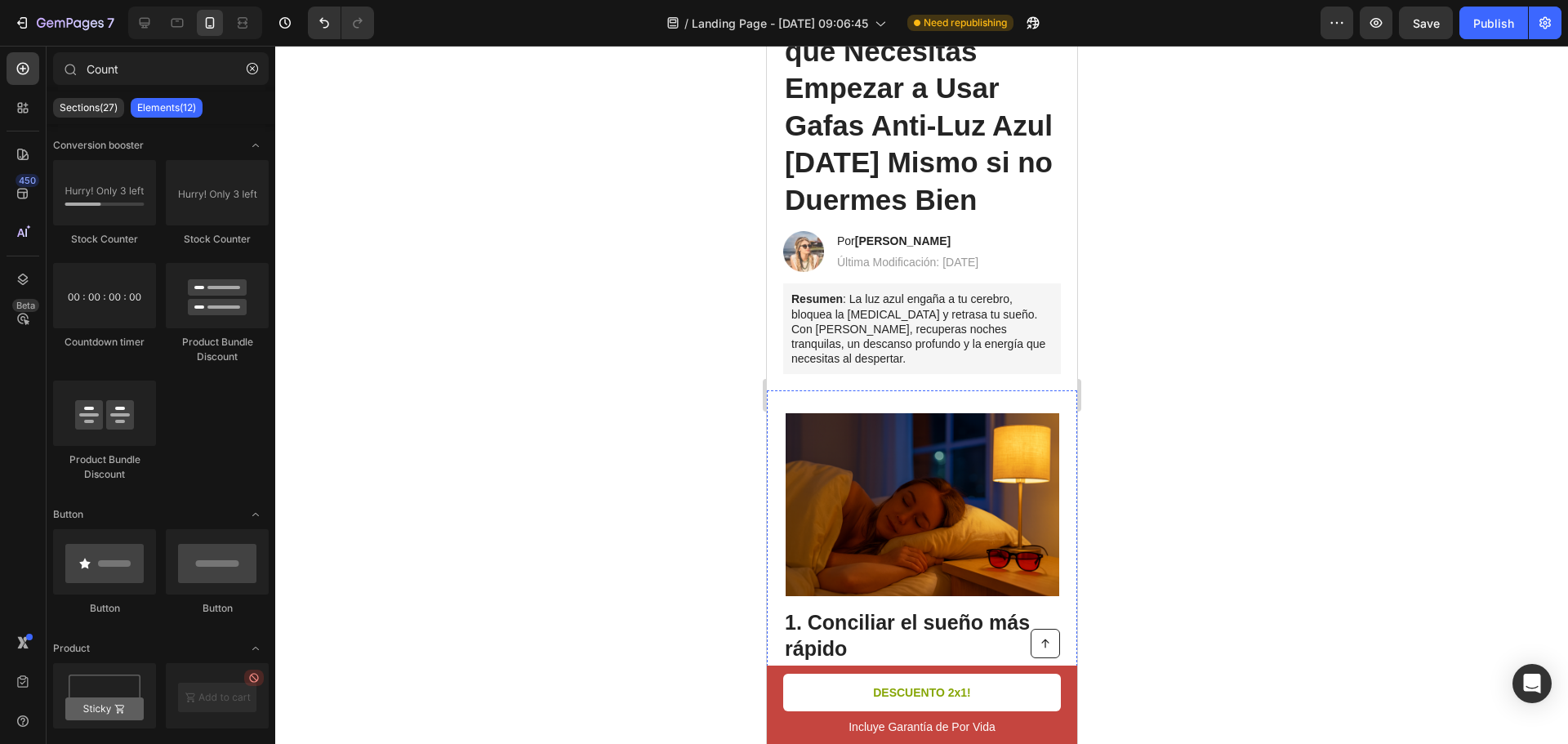
scroll to position [0, 0]
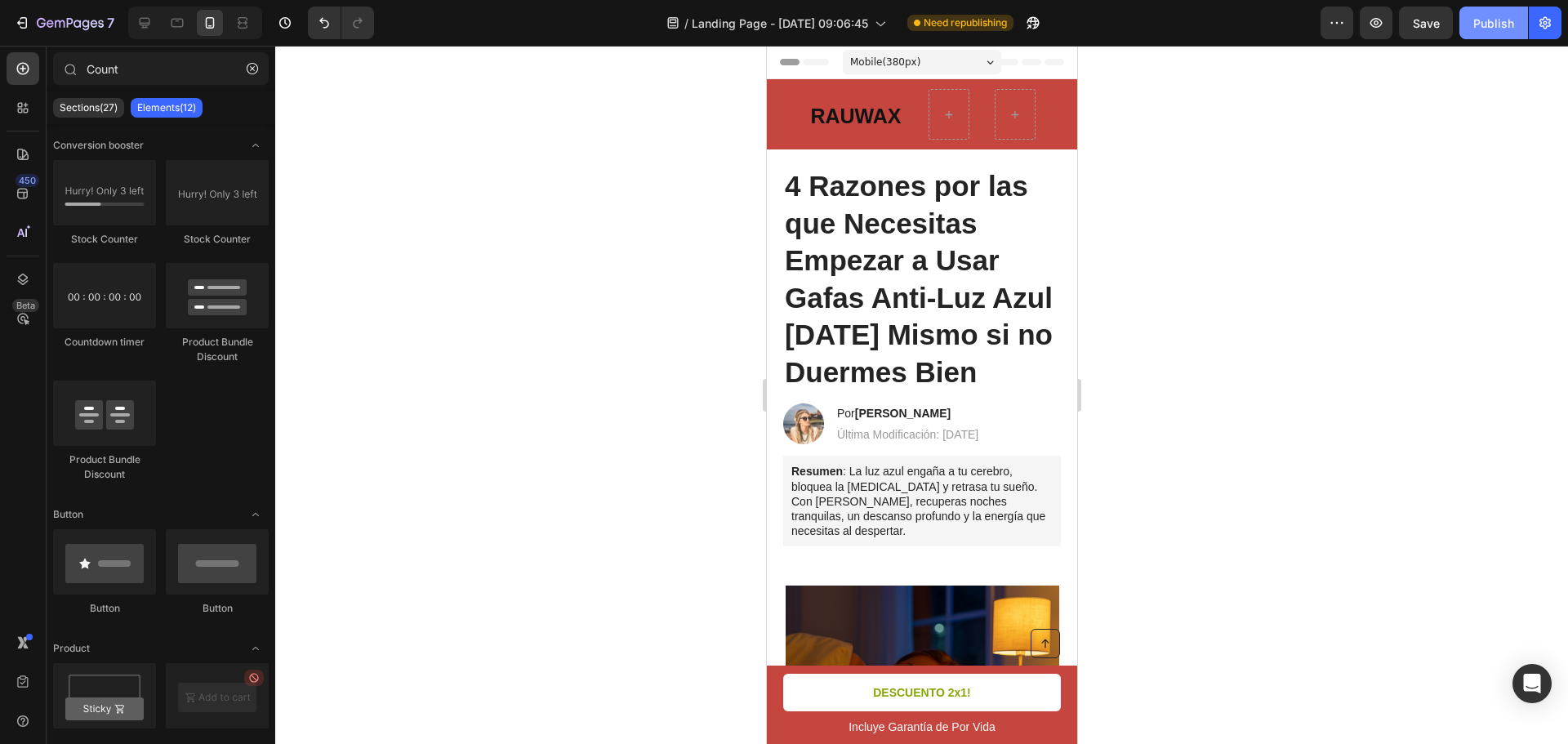
click at [1493, 29] on div "Publish" at bounding box center [1493, 23] width 41 height 17
click at [1549, 25] on icon "button" at bounding box center [1545, 23] width 16 height 16
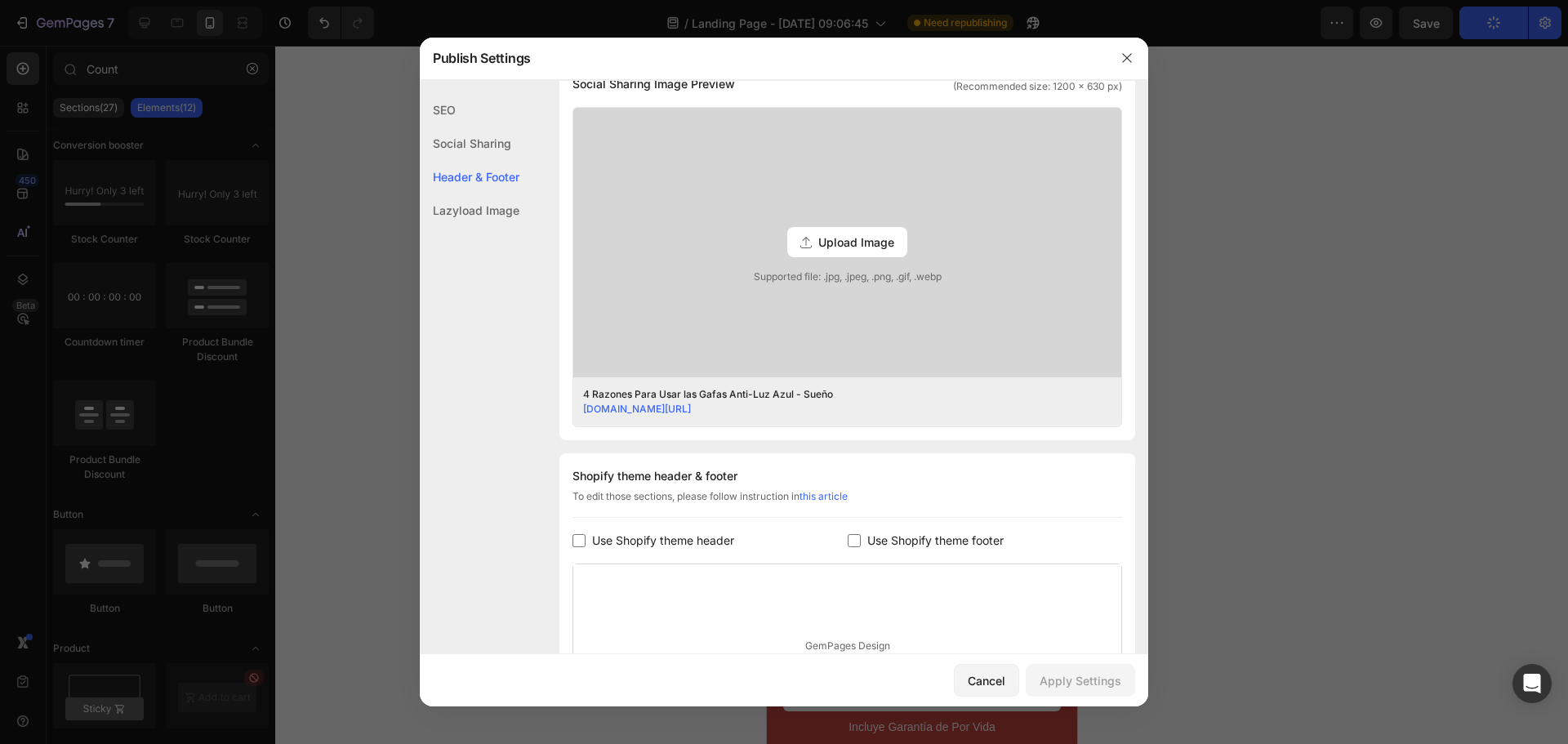
scroll to position [617, 0]
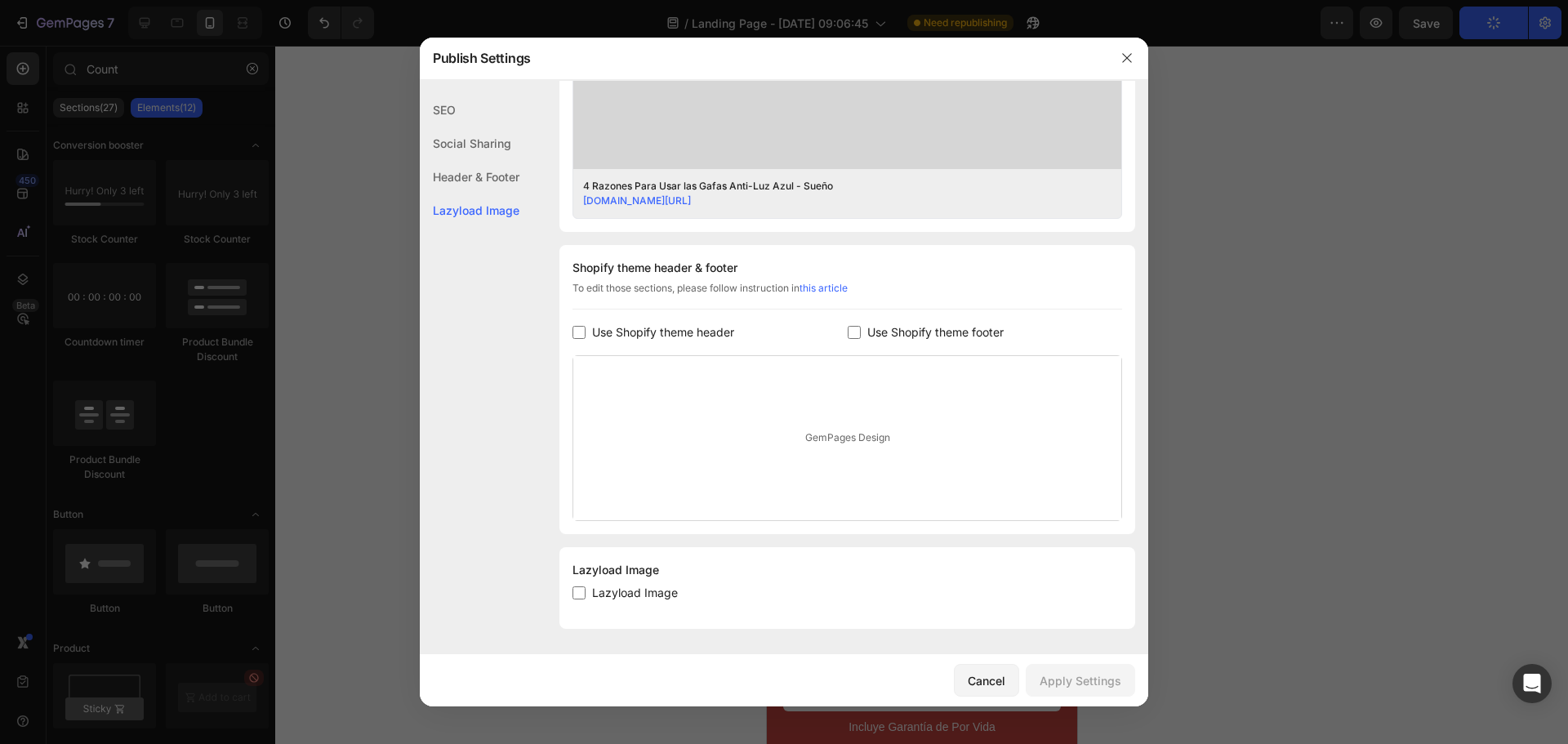
click at [1128, 59] on icon "button" at bounding box center [1127, 58] width 9 height 9
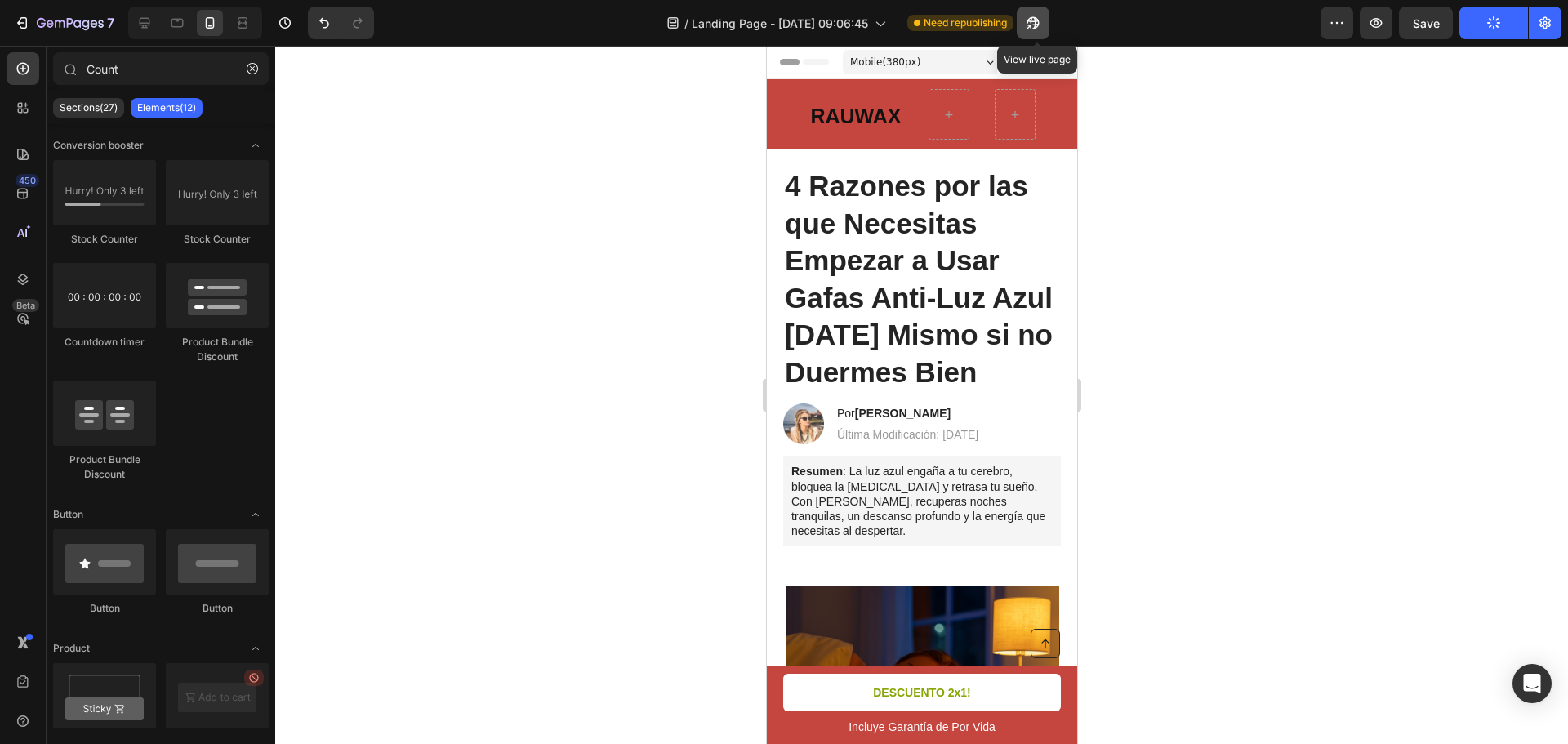
click at [1041, 28] on icon "button" at bounding box center [1033, 23] width 16 height 16
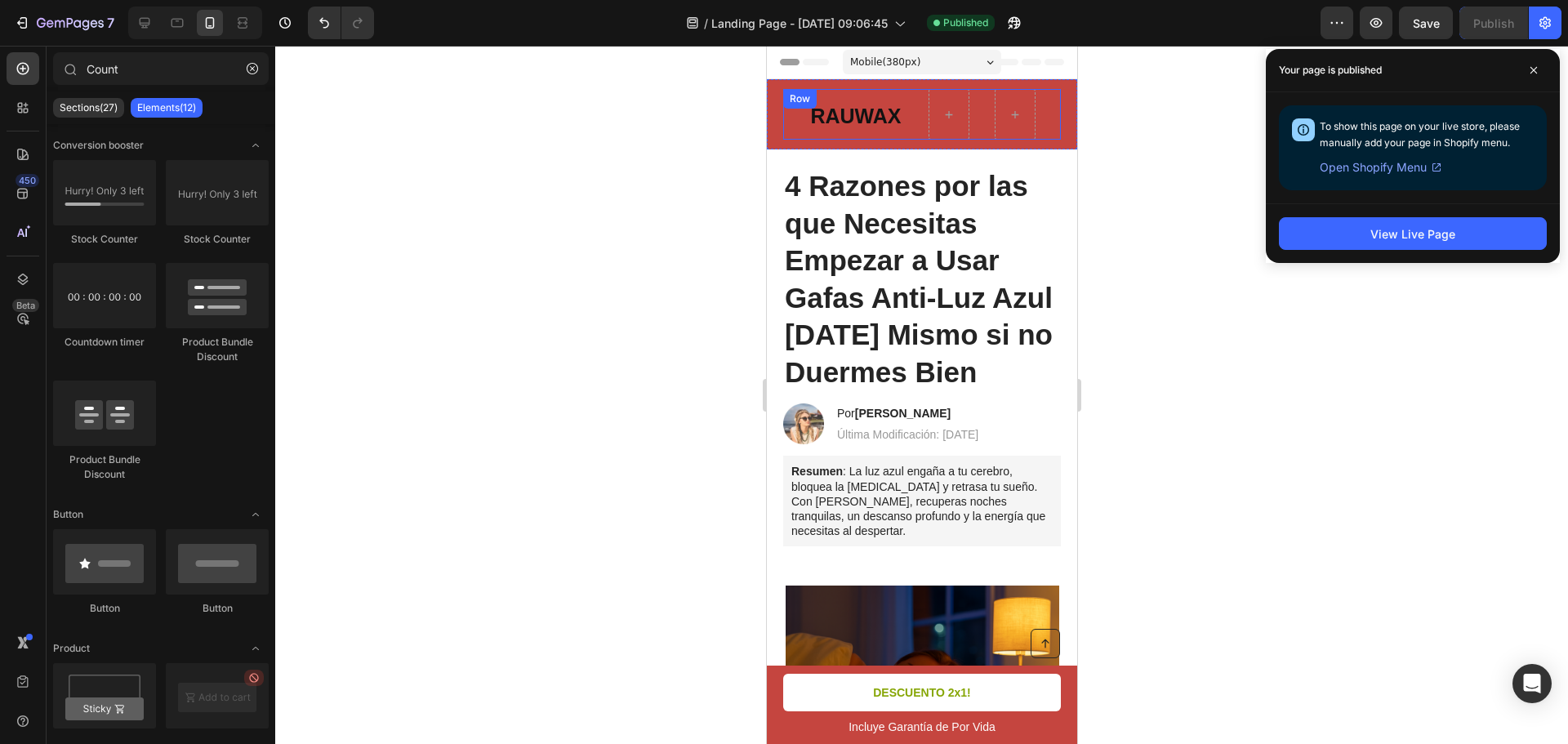
click at [852, 111] on div "RAUWAX Heading" at bounding box center [855, 114] width 94 height 51
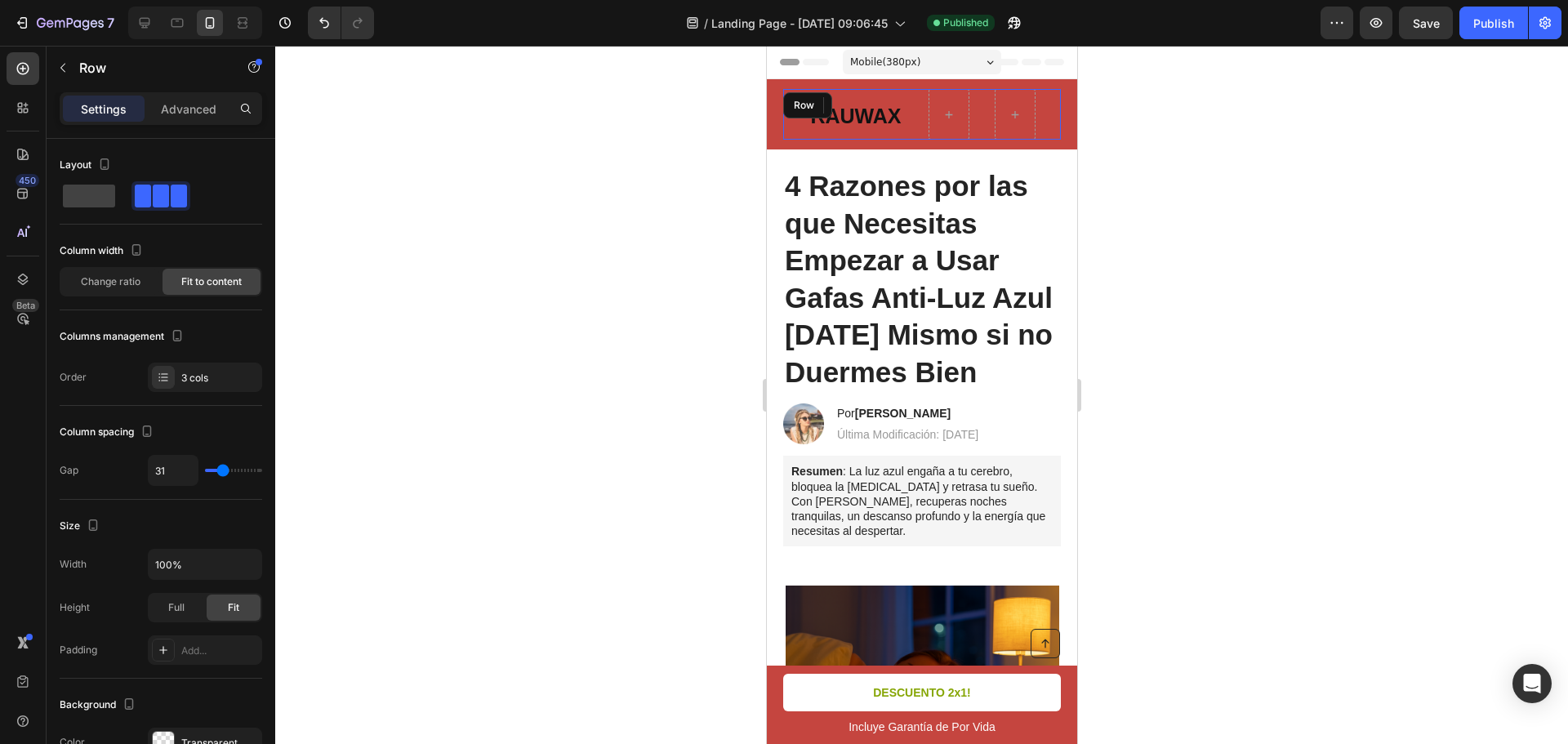
click at [784, 133] on div "RAUWAX Heading 0 Row" at bounding box center [921, 114] width 277 height 51
click at [201, 363] on div "3 cols" at bounding box center [205, 377] width 115 height 29
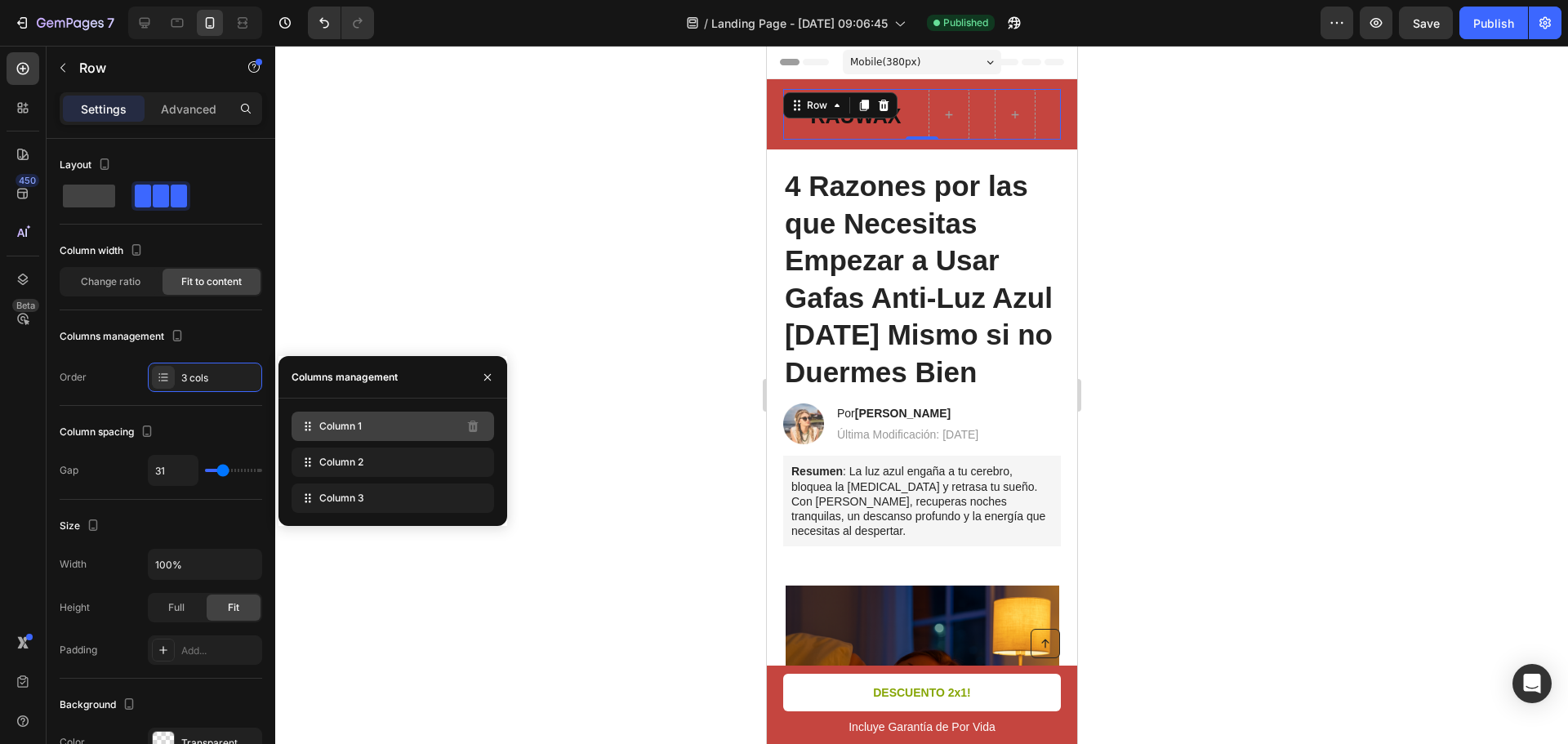
click at [371, 421] on div "Column 1" at bounding box center [393, 426] width 203 height 29
click at [485, 384] on icon "button" at bounding box center [487, 377] width 13 height 13
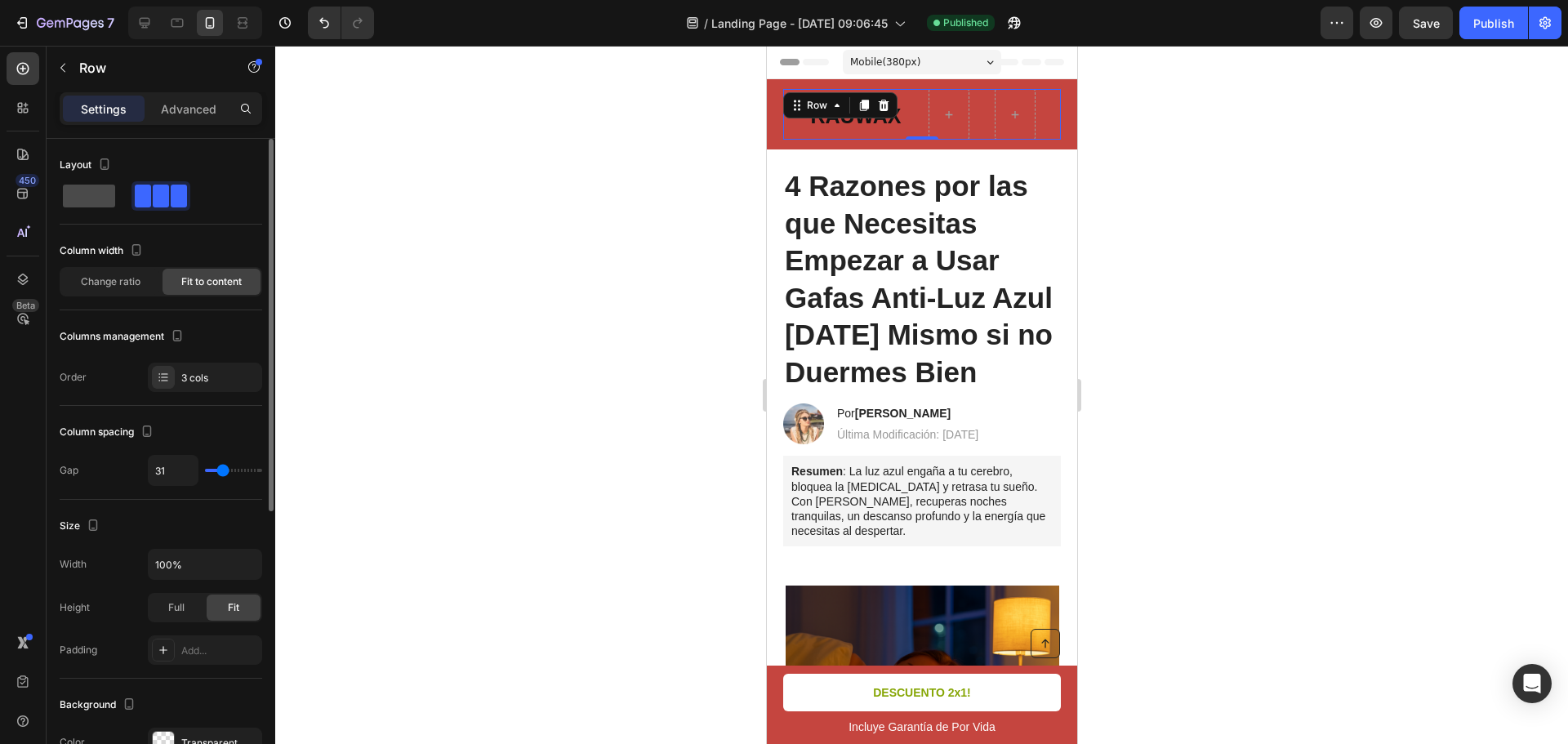
click at [90, 204] on span at bounding box center [89, 197] width 52 height 23
type input "0"
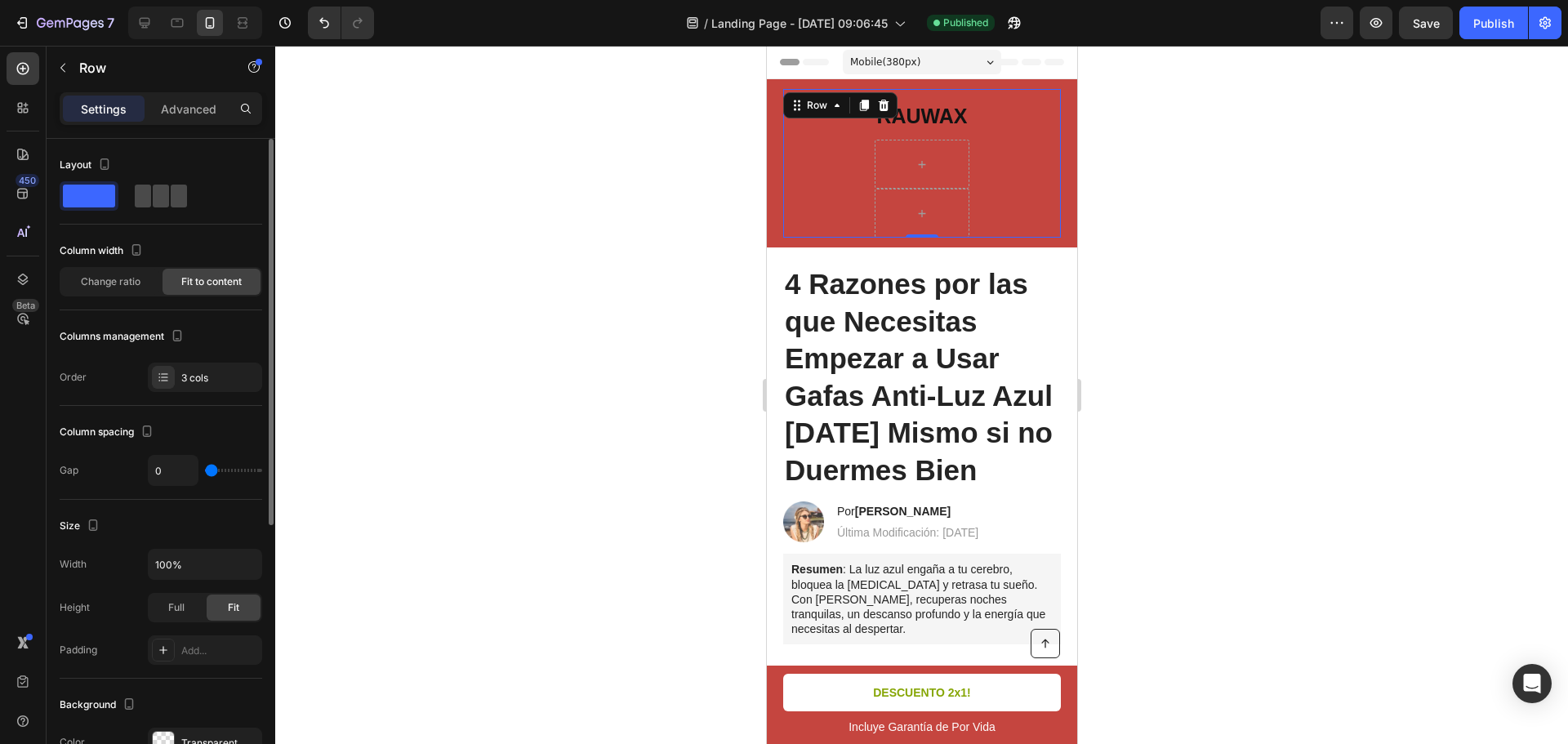
click at [171, 190] on span at bounding box center [179, 197] width 16 height 23
type input "31"
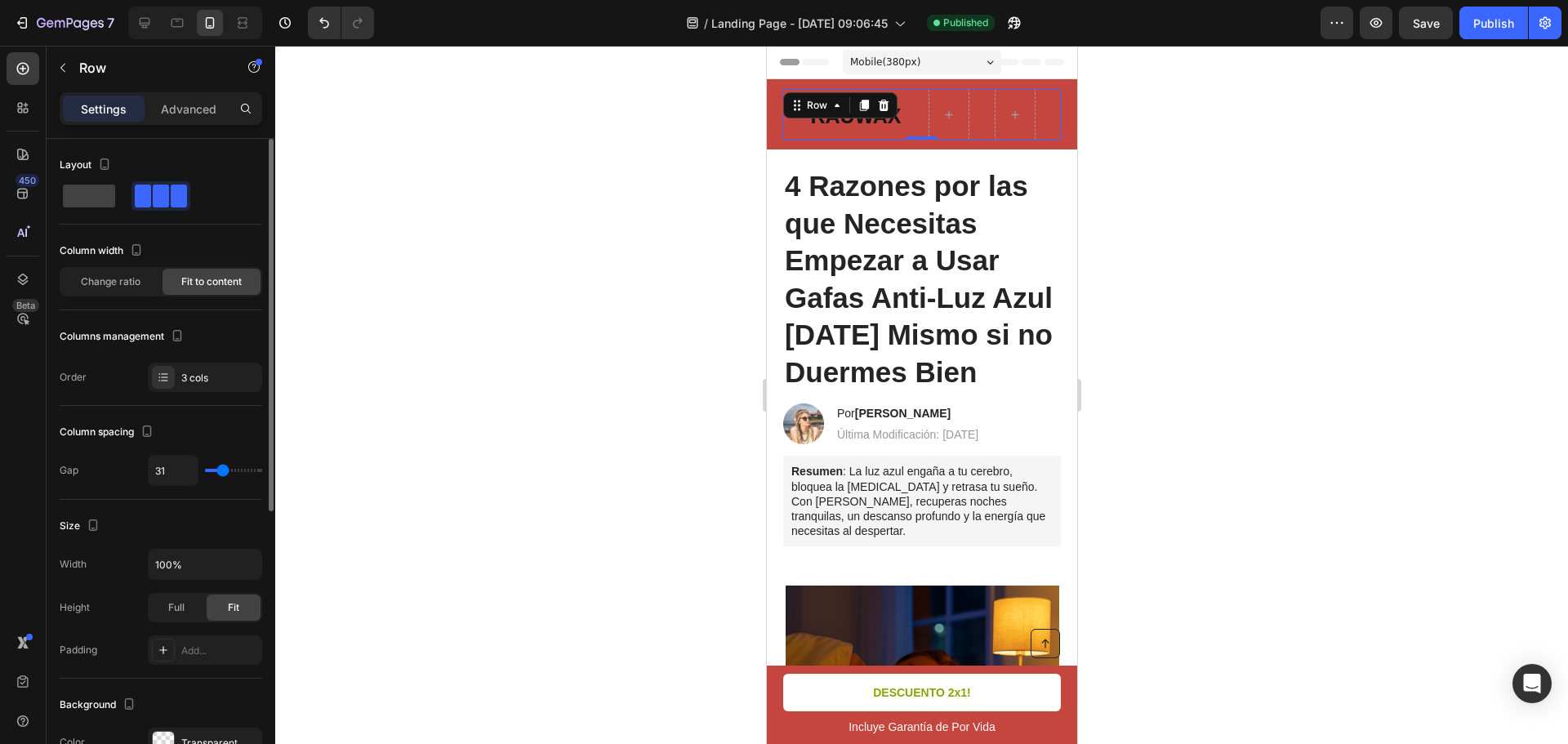
type input "33"
type input "29"
type input "0"
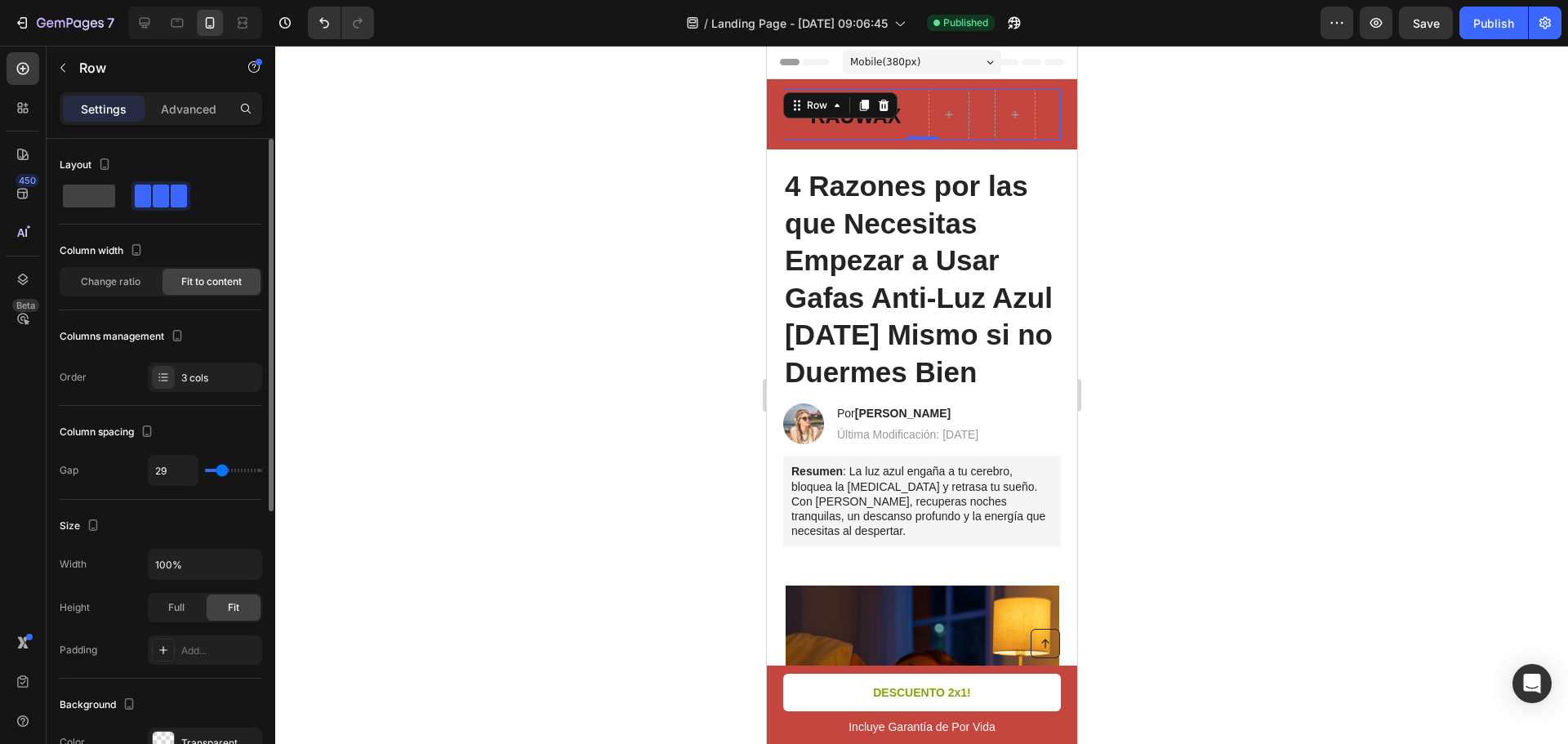
type input "0"
type input "31"
type input "120"
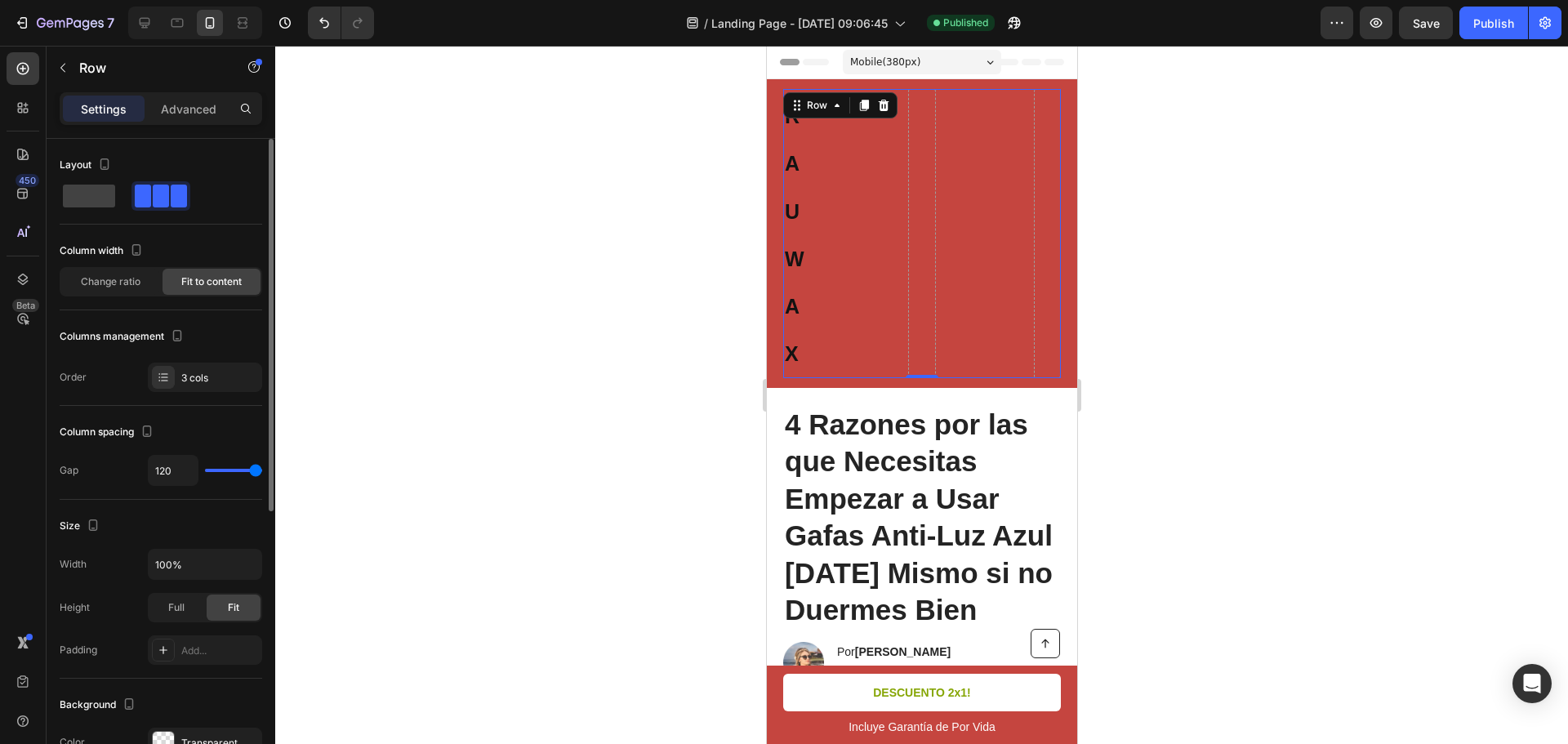
type input "118"
type input "0"
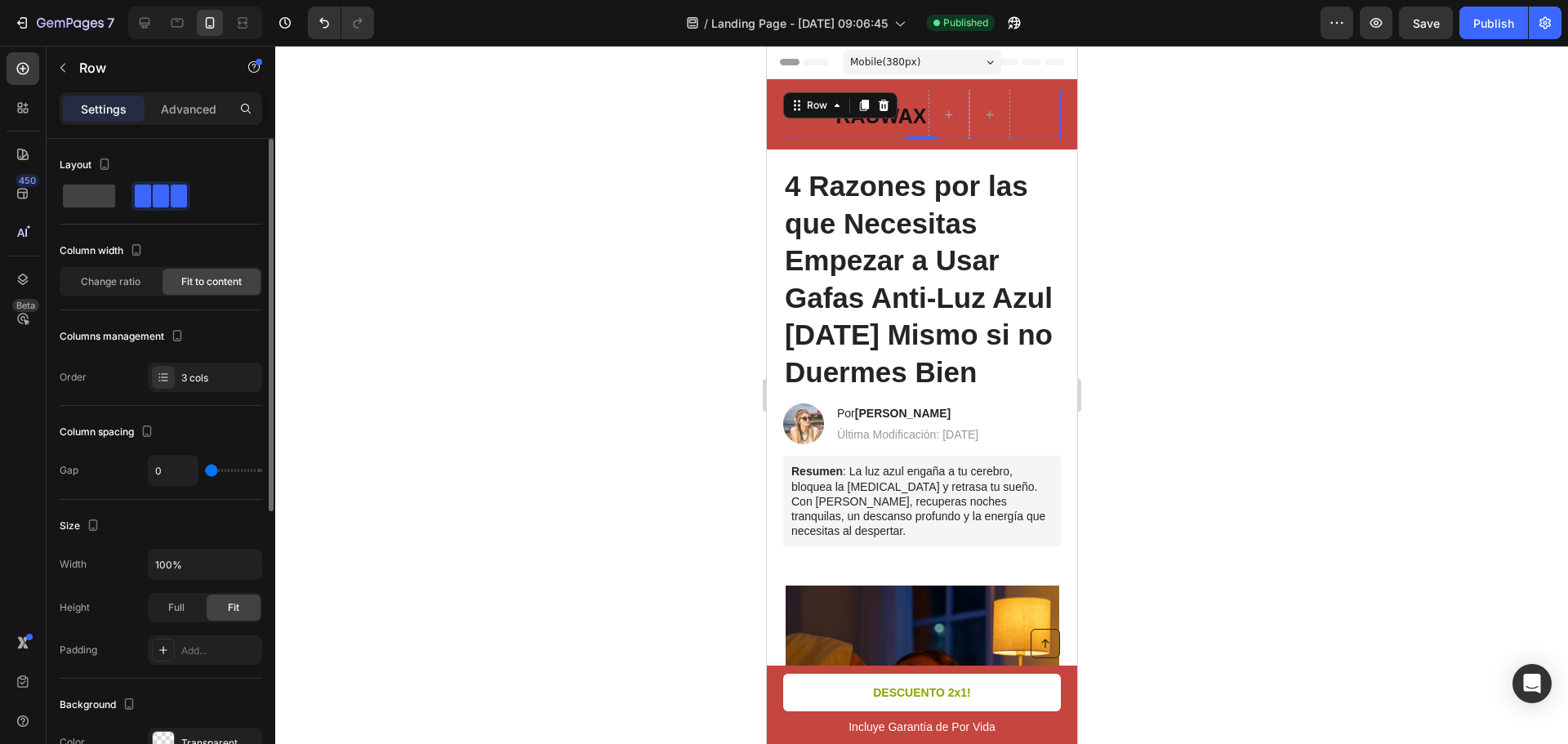
drag, startPoint x: 224, startPoint y: 473, endPoint x: 57, endPoint y: 495, distance: 168.4
type input "0"
click at [205, 473] on input "range" at bounding box center [233, 471] width 57 height 4
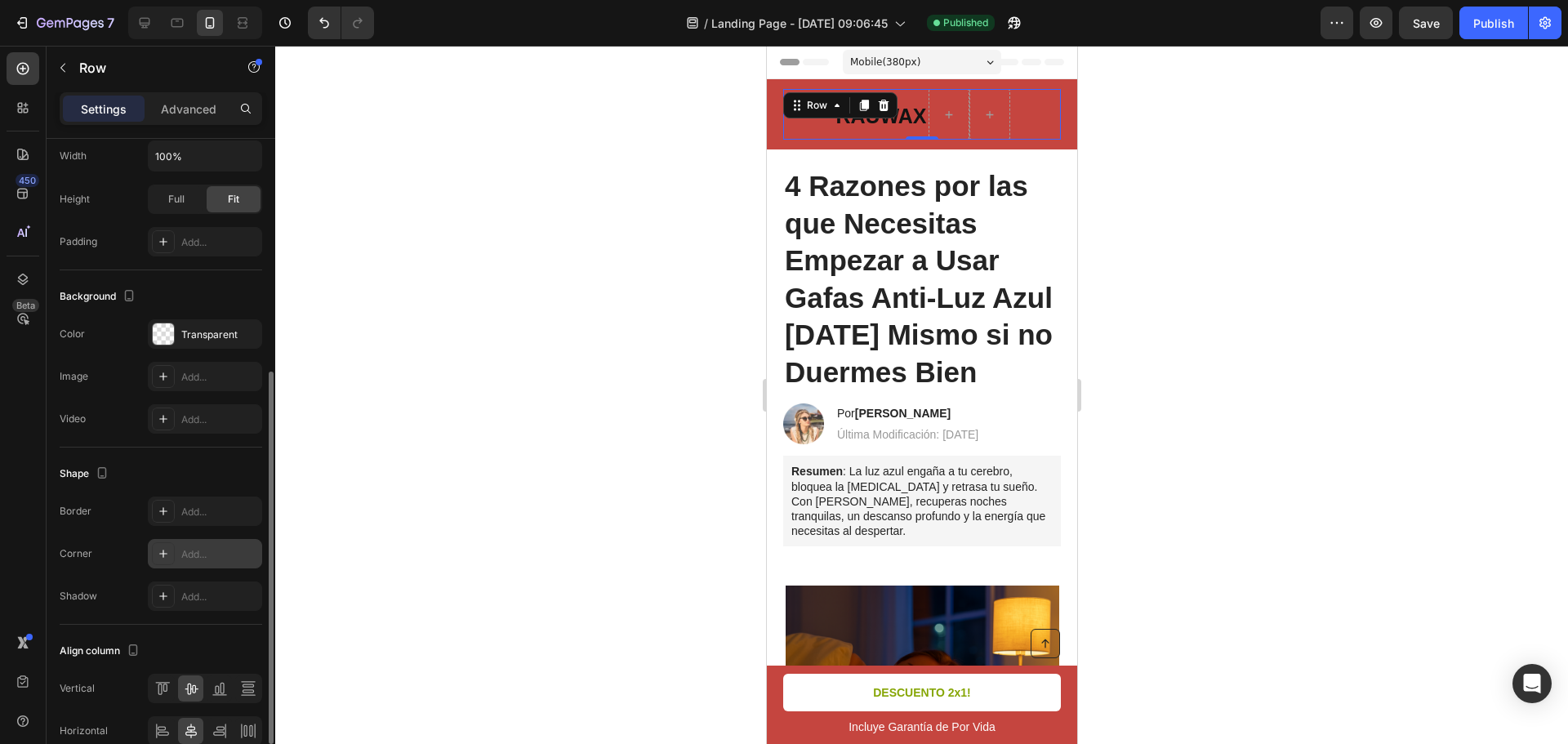
scroll to position [489, 0]
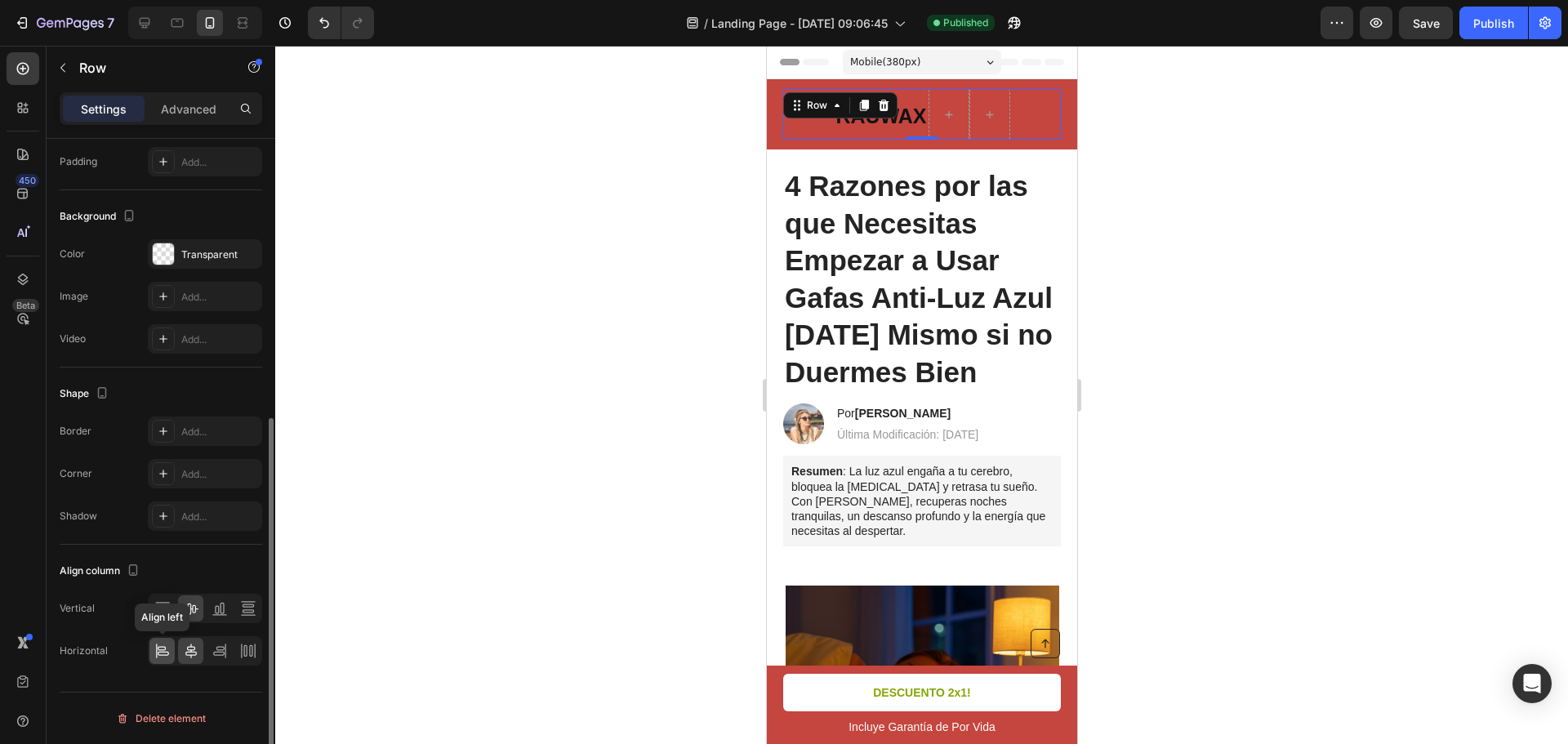
click at [167, 659] on div at bounding box center [162, 651] width 25 height 26
click at [1259, 314] on div at bounding box center [921, 394] width 1292 height 699
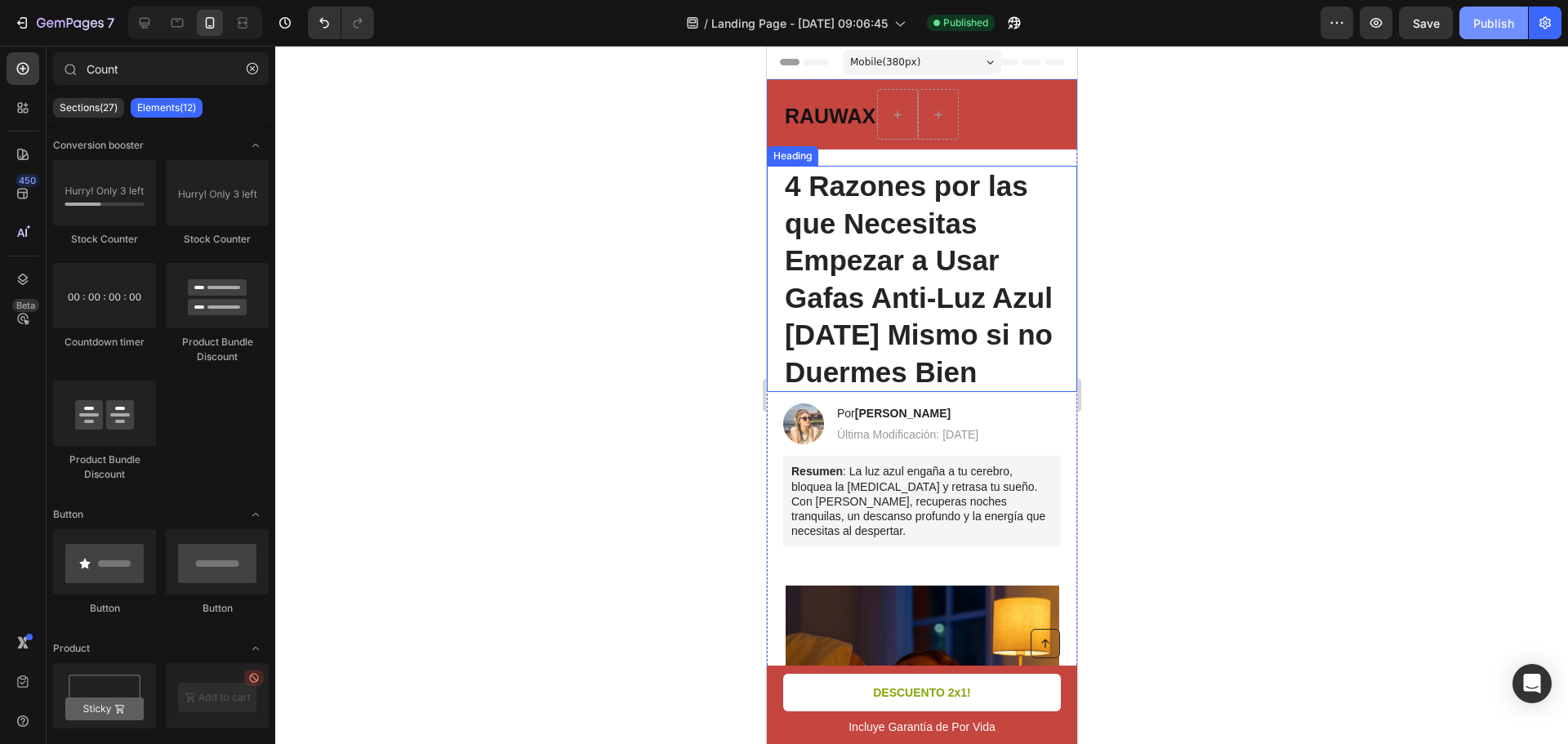
click at [1506, 20] on div "Publish" at bounding box center [1493, 23] width 41 height 17
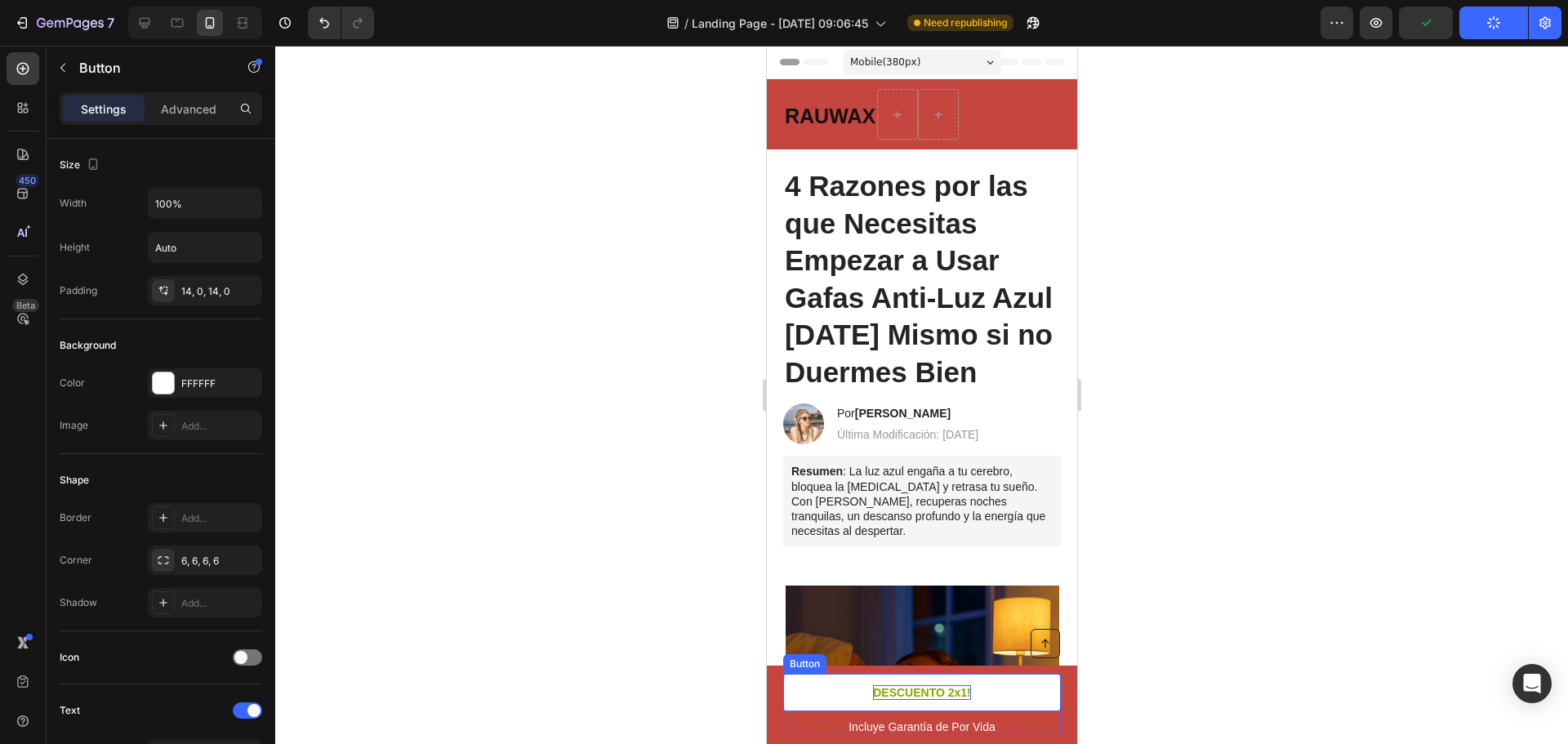
click at [913, 692] on p "DESCUENTO 2x1!" at bounding box center [921, 692] width 98 height 15
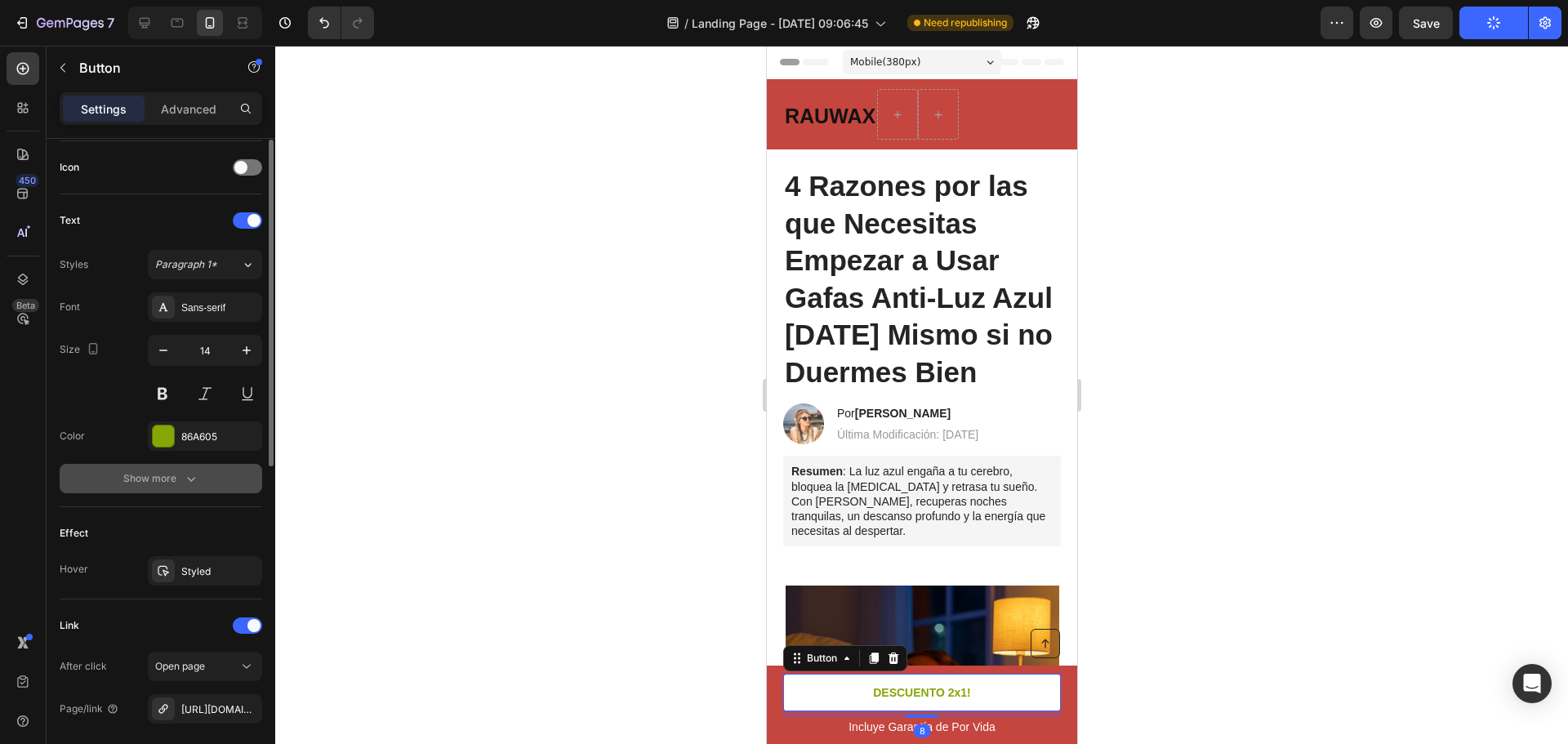
scroll to position [572, 0]
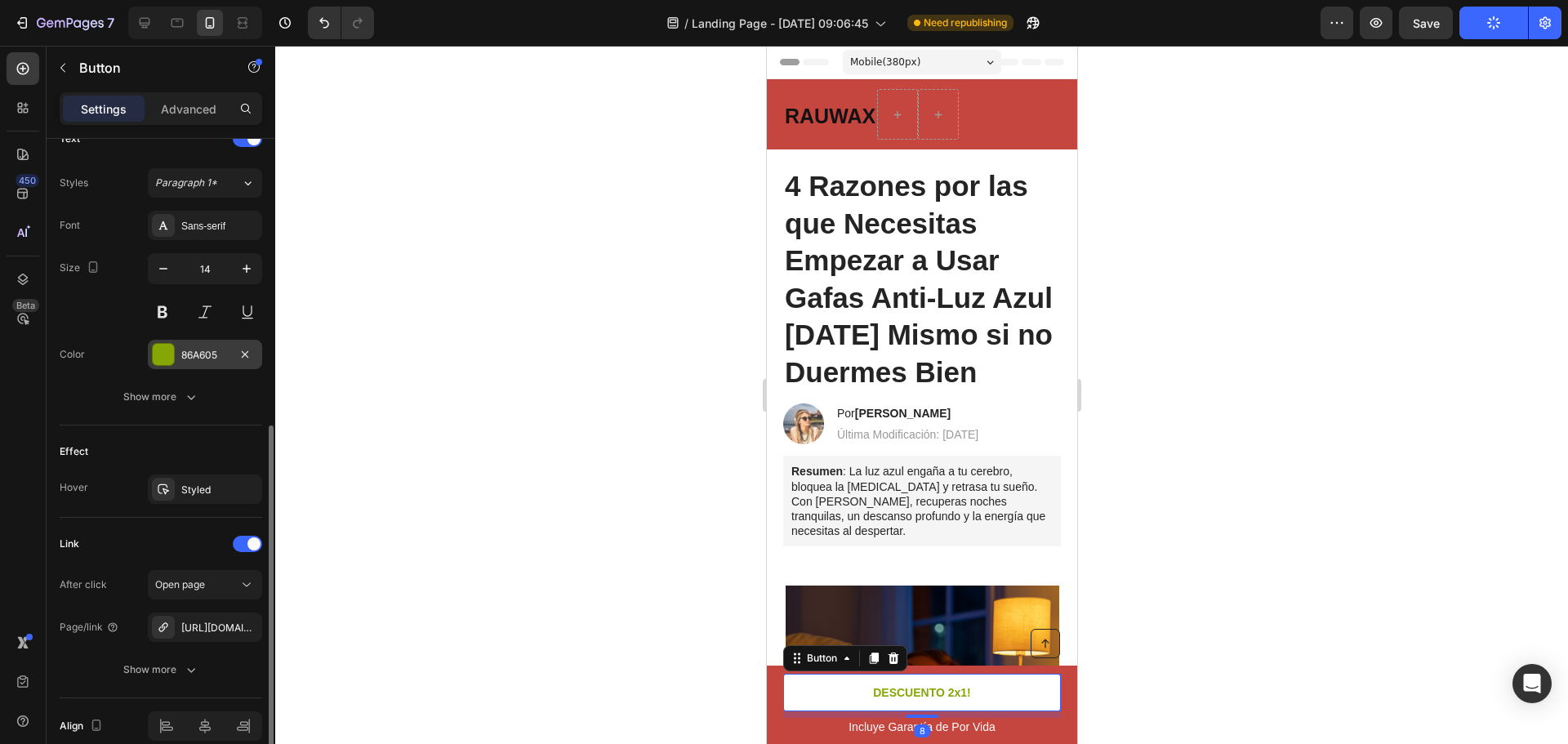
click at [159, 352] on div at bounding box center [164, 355] width 21 height 21
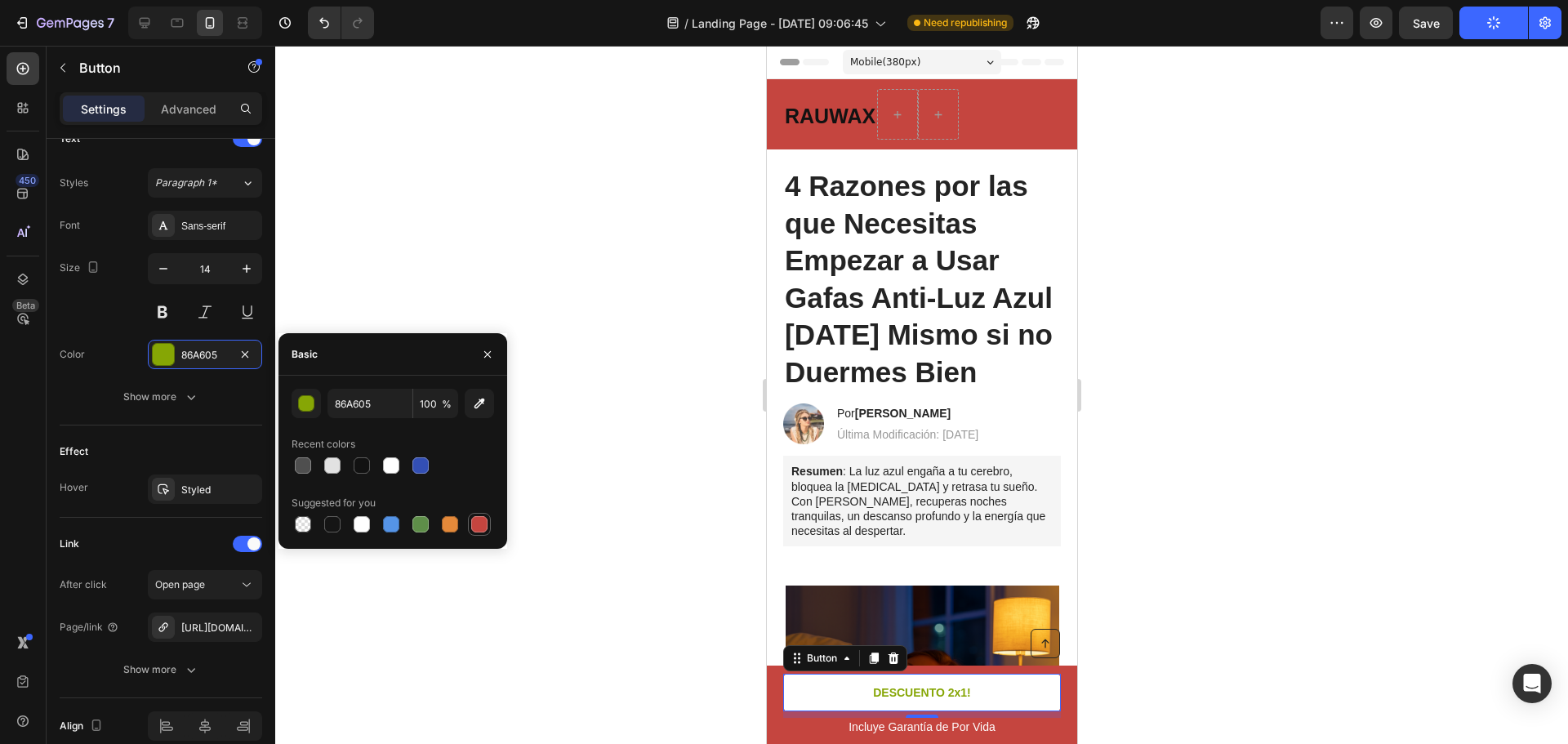
click at [478, 521] on div at bounding box center [479, 524] width 16 height 16
type input "C5453F"
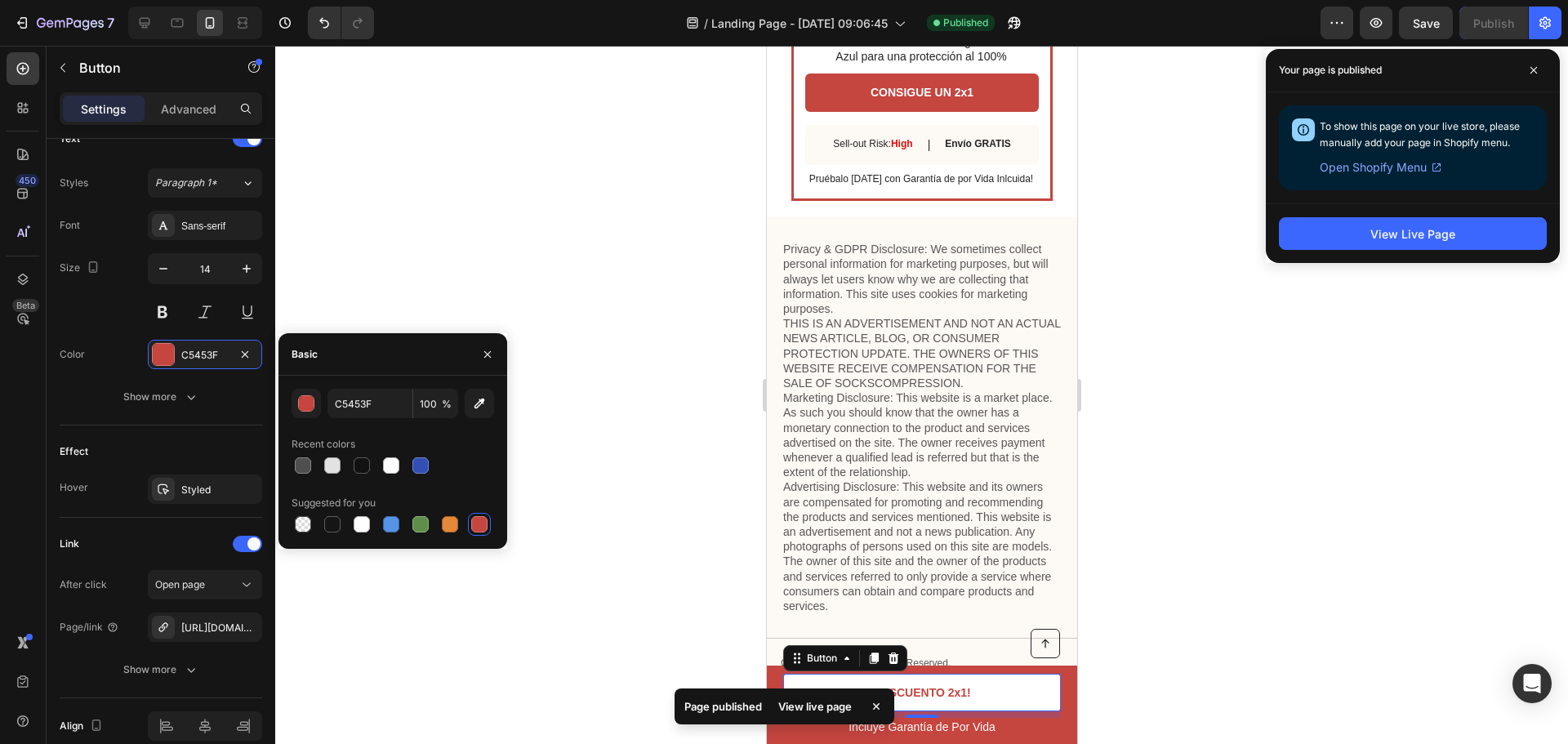
scroll to position [5638, 0]
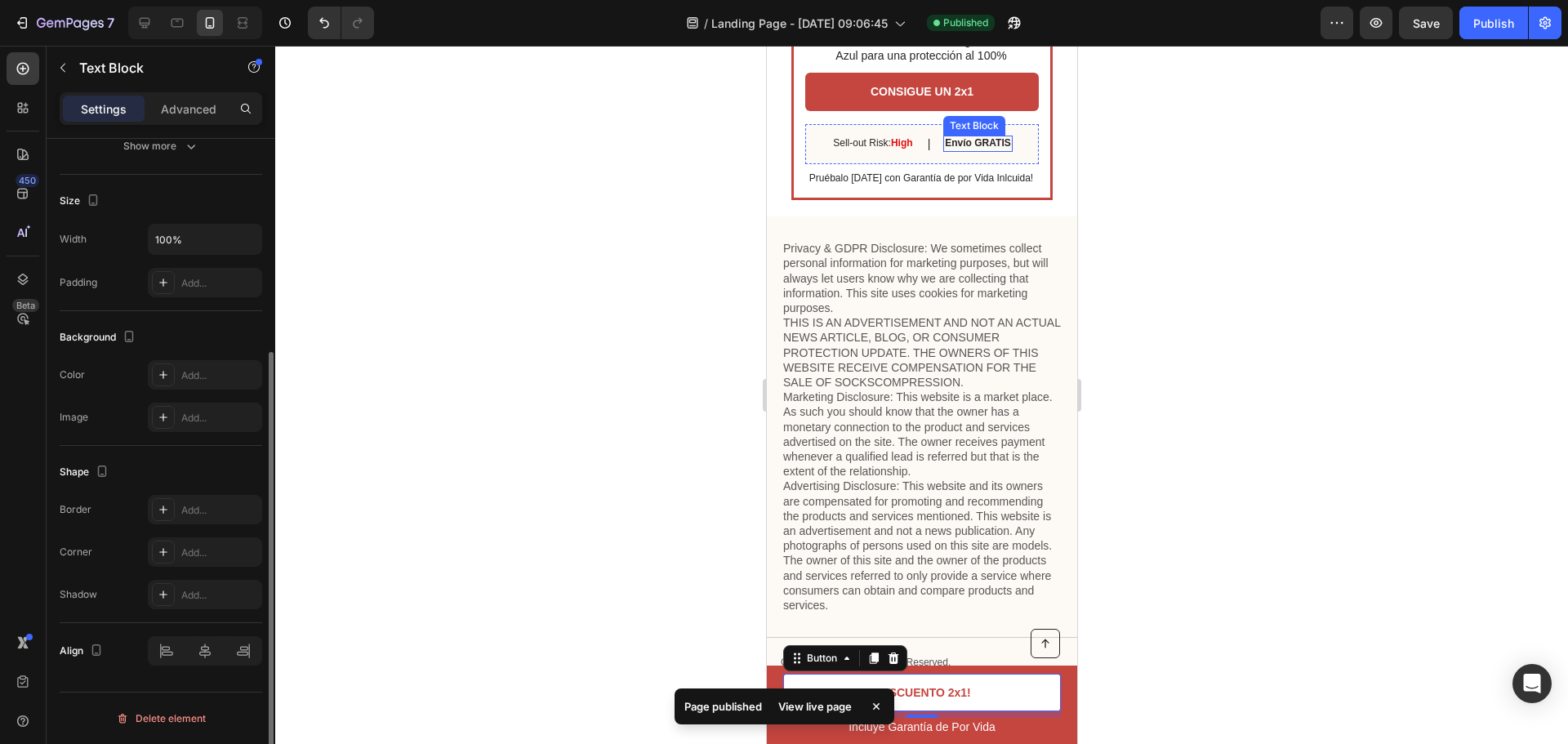
click at [990, 143] on strong "Envío GRATIS" at bounding box center [976, 142] width 65 height 12
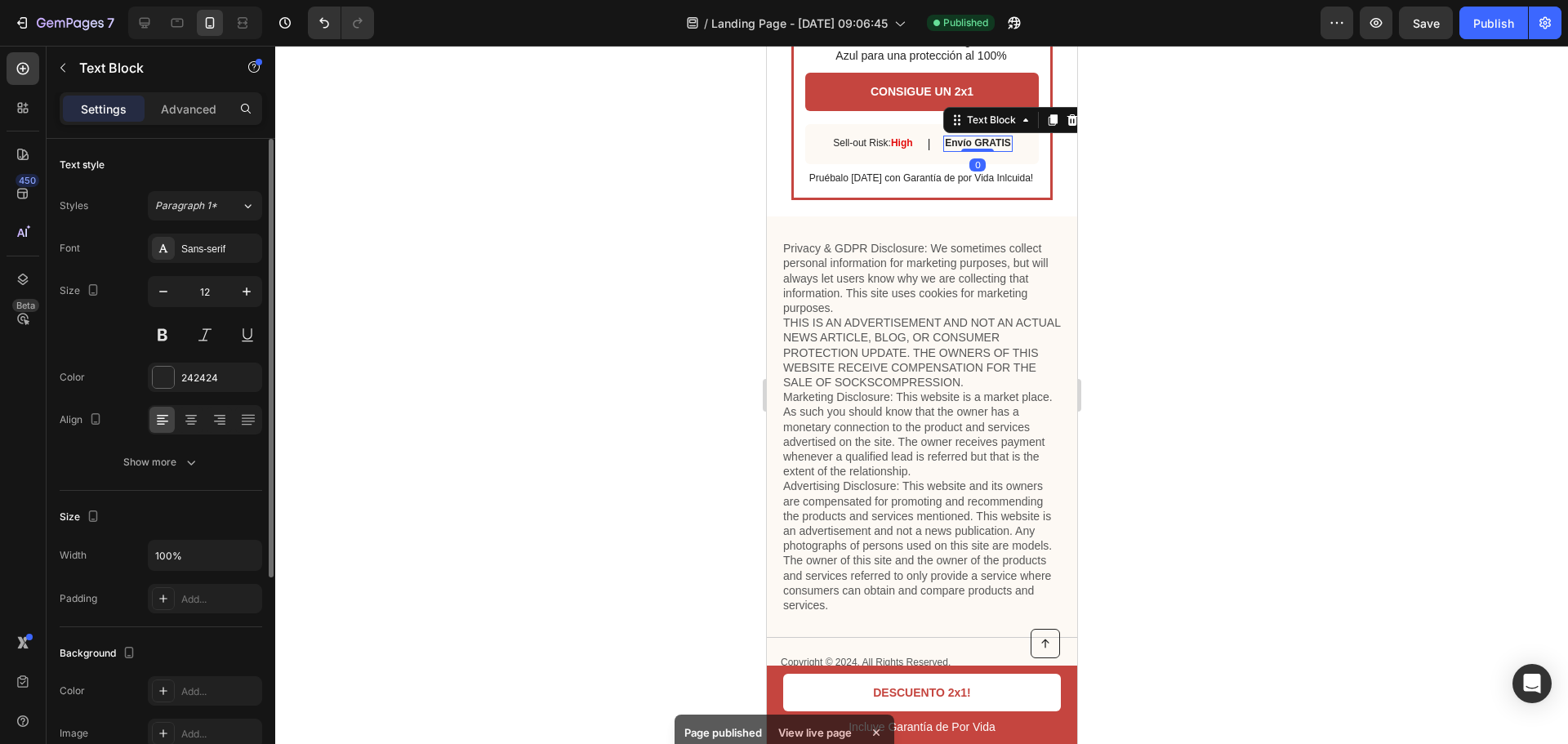
click at [990, 142] on strong "Envío GRATIS" at bounding box center [976, 142] width 65 height 12
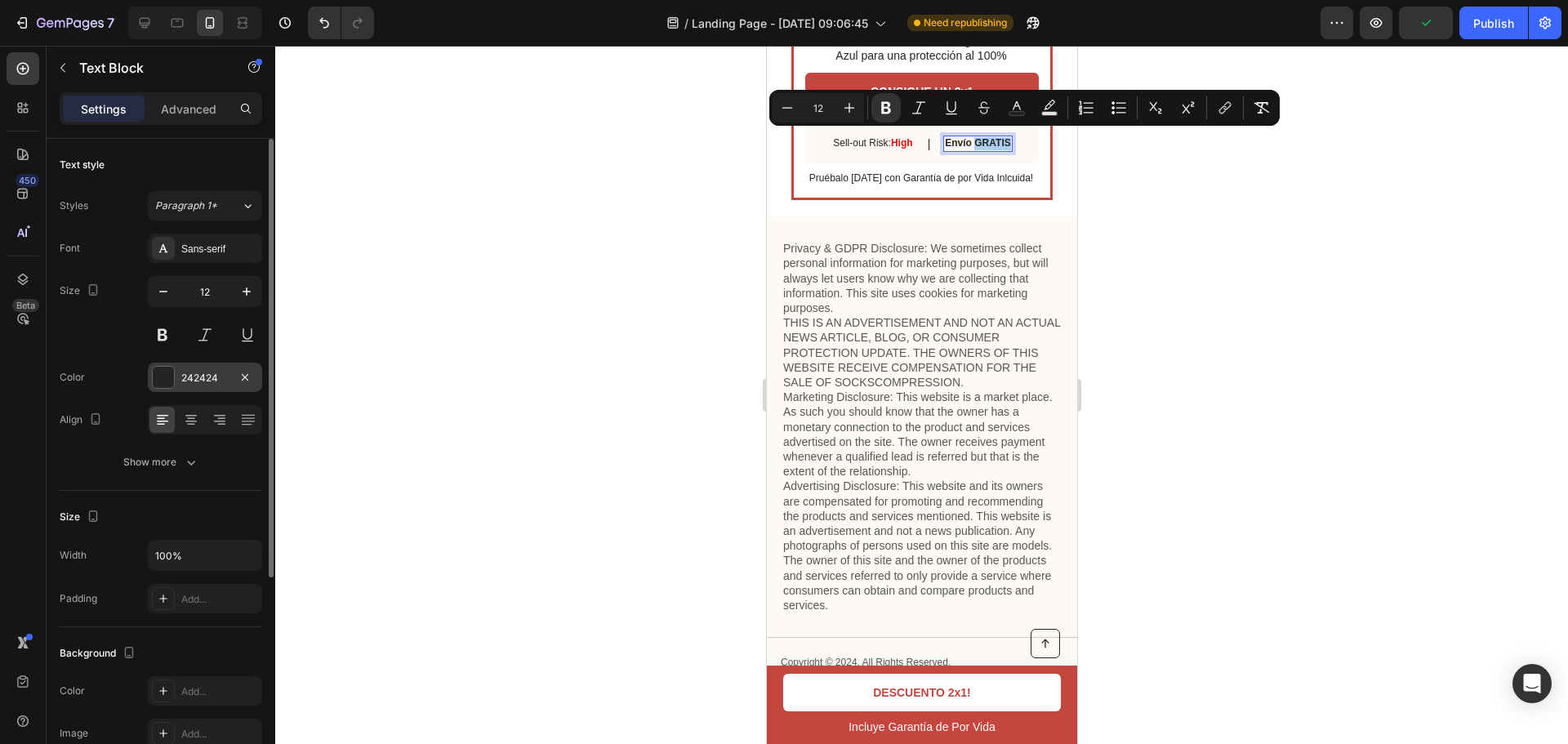
click at [165, 376] on div at bounding box center [164, 377] width 21 height 21
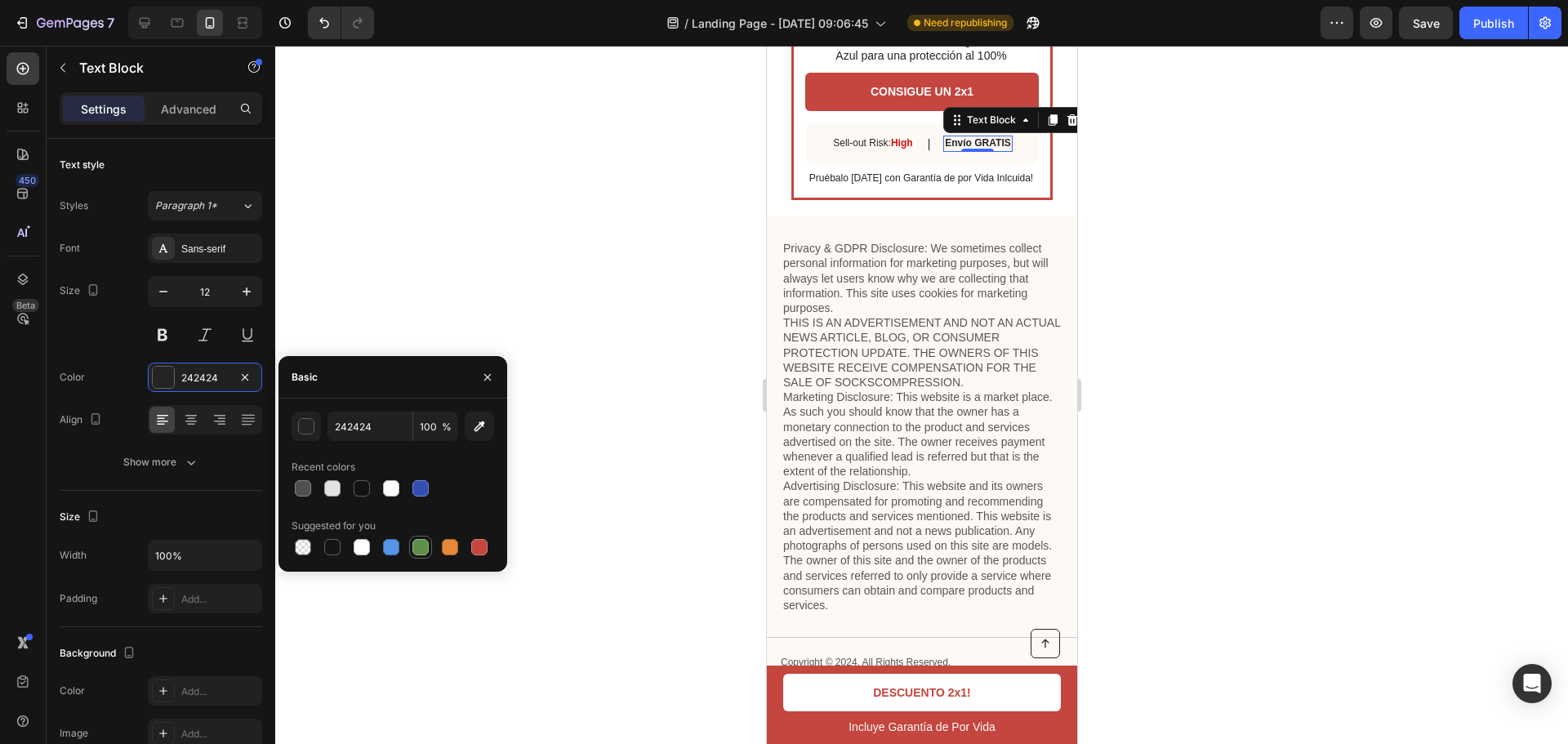
click at [413, 543] on div at bounding box center [421, 547] width 16 height 16
type input "5E8E49"
click at [521, 278] on div at bounding box center [921, 394] width 1292 height 699
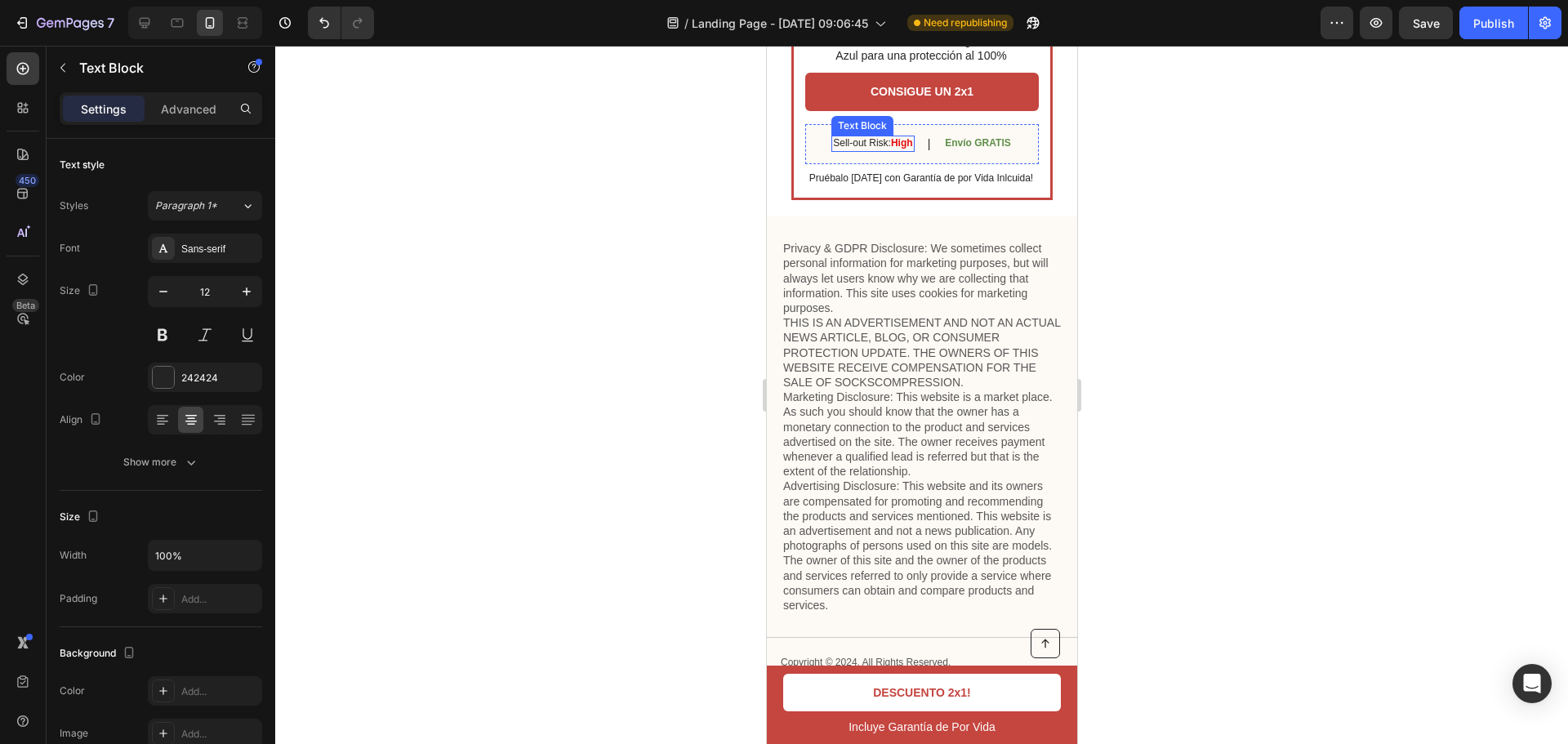
click at [899, 141] on strong "High" at bounding box center [901, 142] width 22 height 12
click at [1230, 199] on div at bounding box center [921, 394] width 1292 height 699
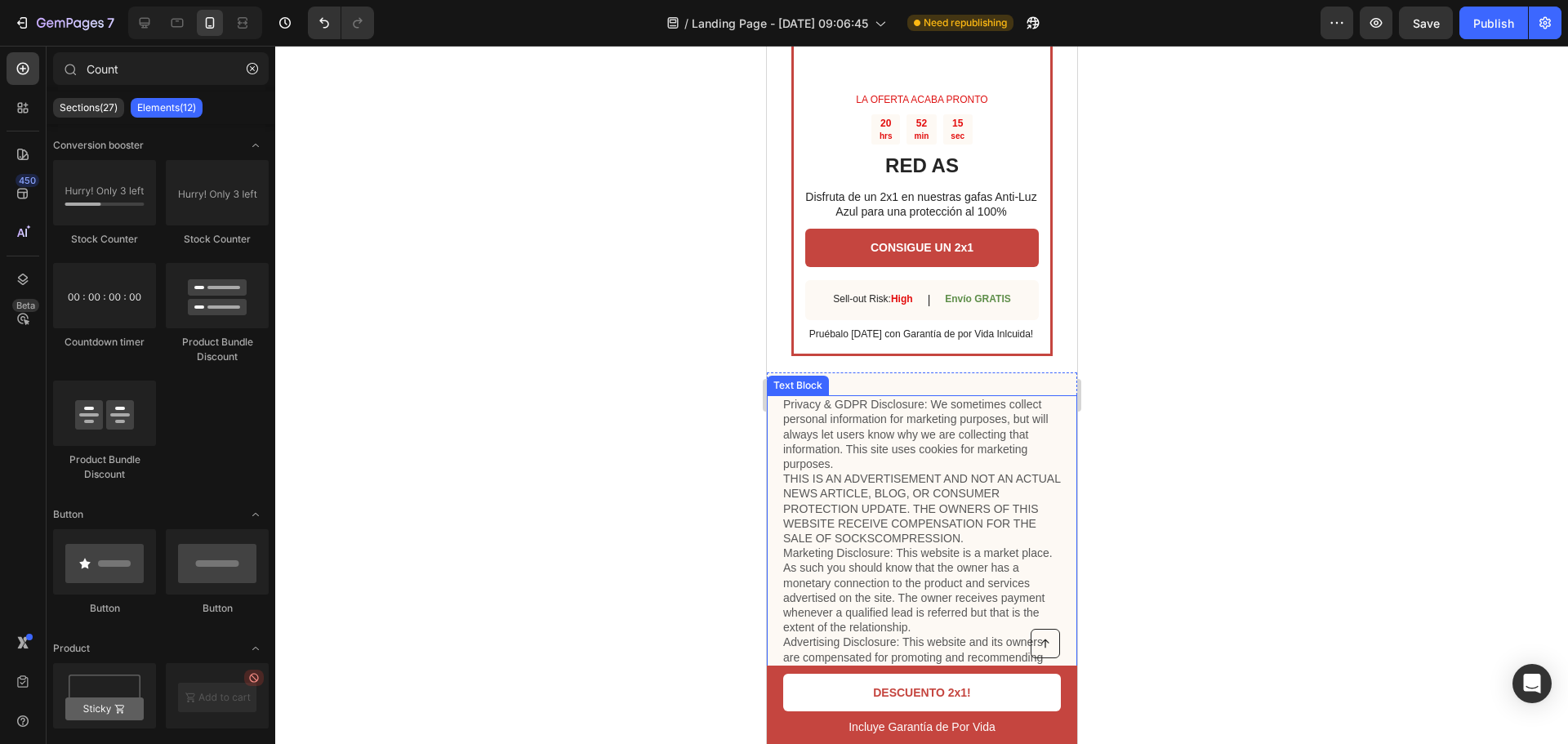
scroll to position [5475, 0]
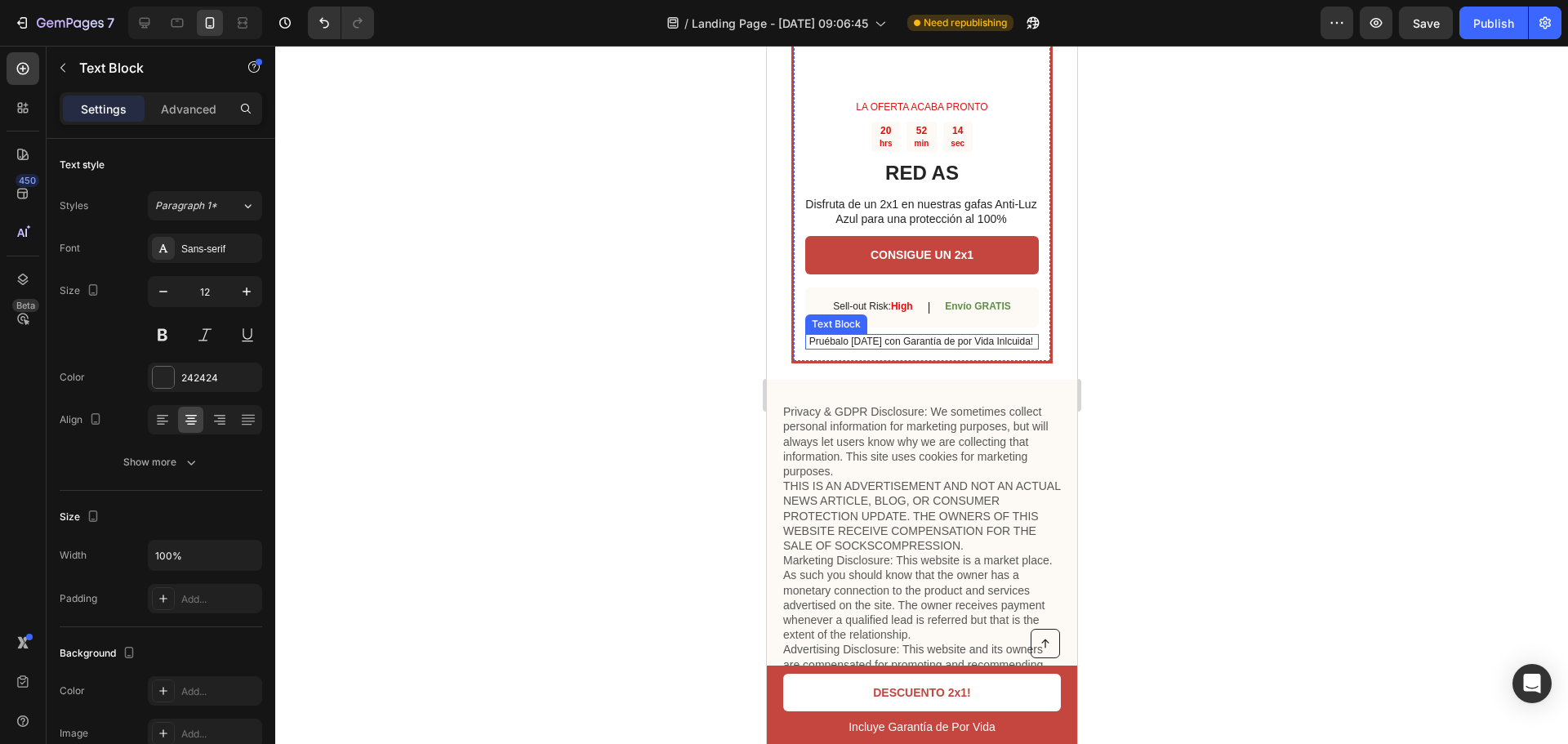
click at [919, 336] on p "Pruébalo [DATE] con Garantía de por Vida Inlcuida!" at bounding box center [920, 342] width 232 height 13
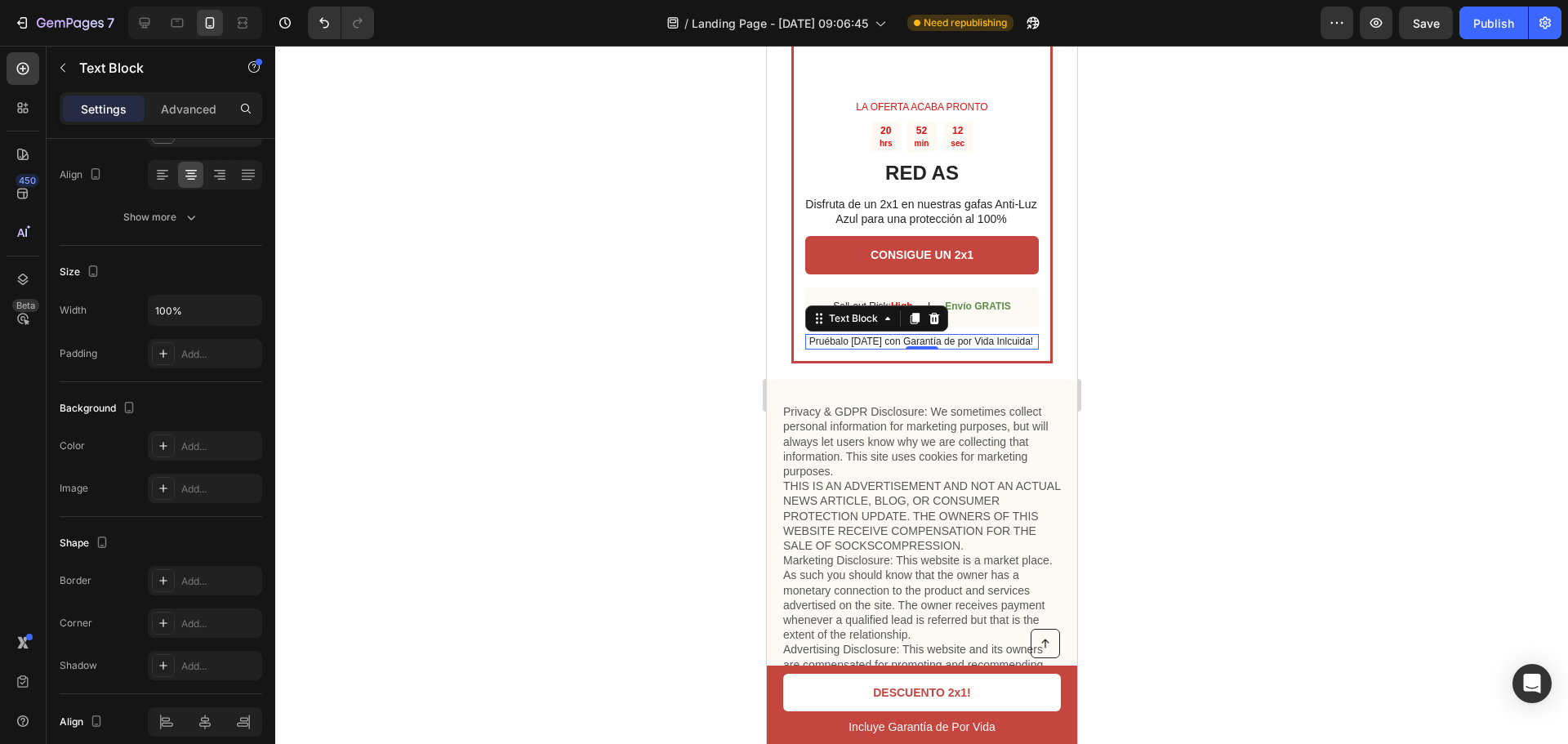
click at [880, 339] on p "Pruébalo [DATE] con Garantía de por Vida Inlcuida!" at bounding box center [920, 342] width 232 height 13
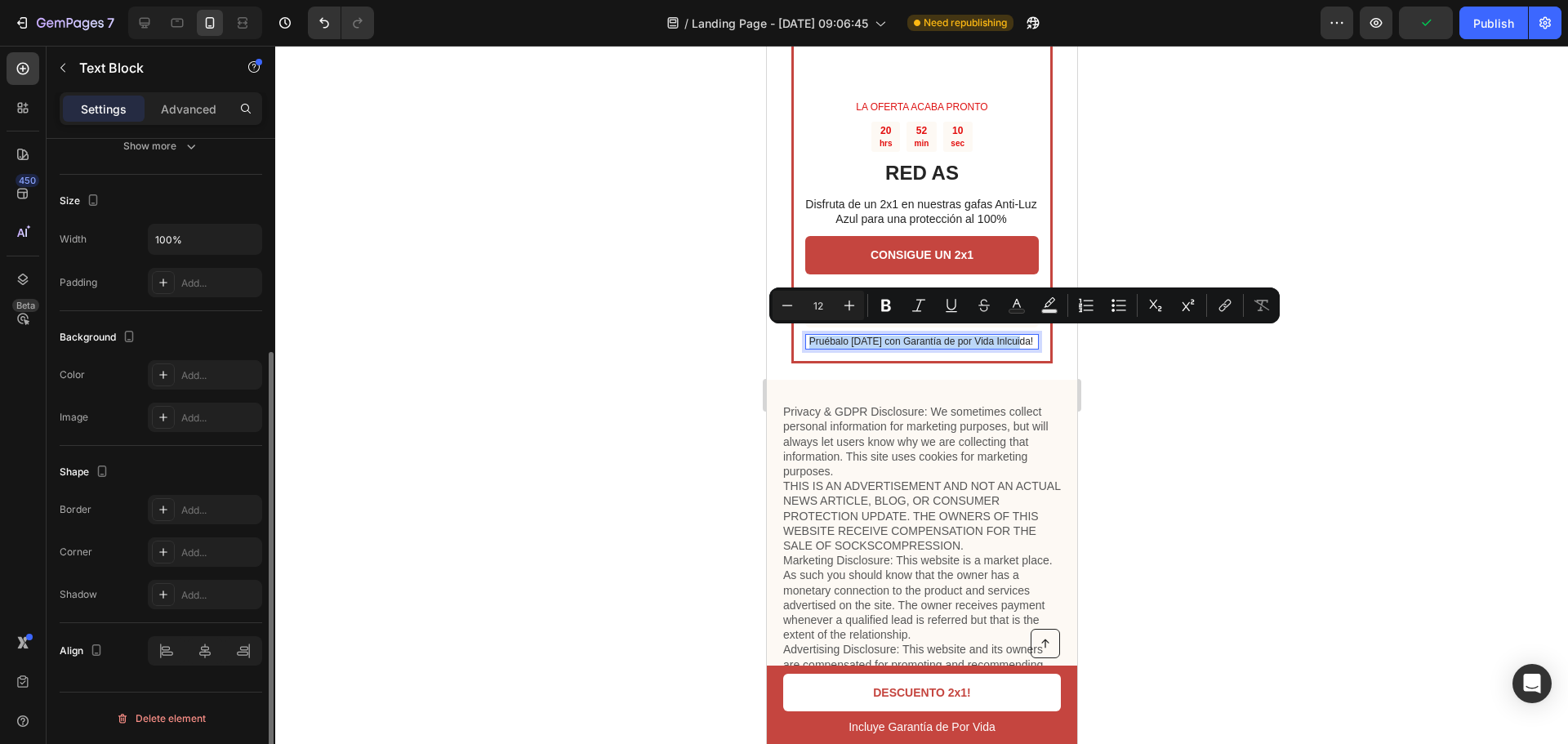
scroll to position [0, 0]
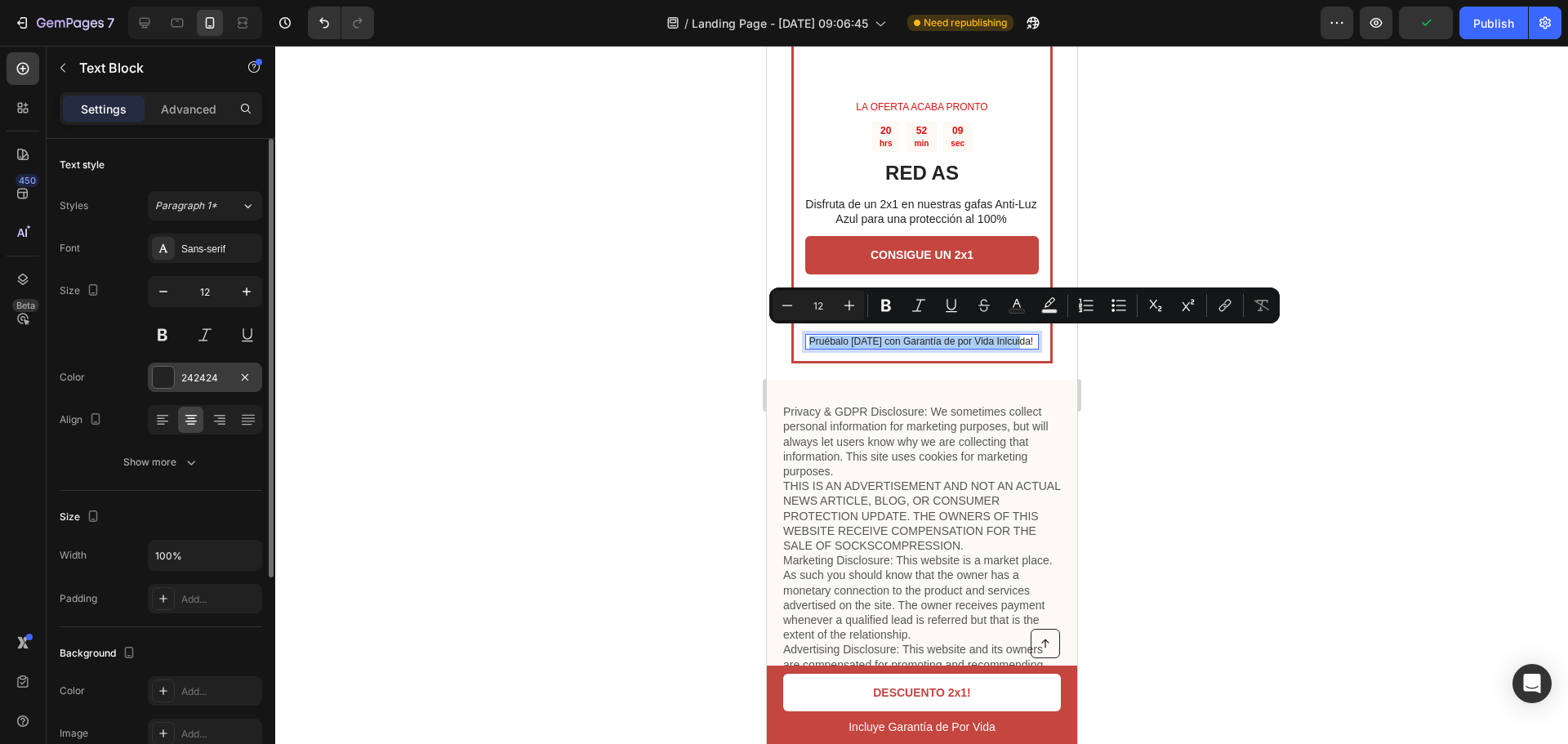
click at [174, 368] on div "242424" at bounding box center [205, 377] width 115 height 29
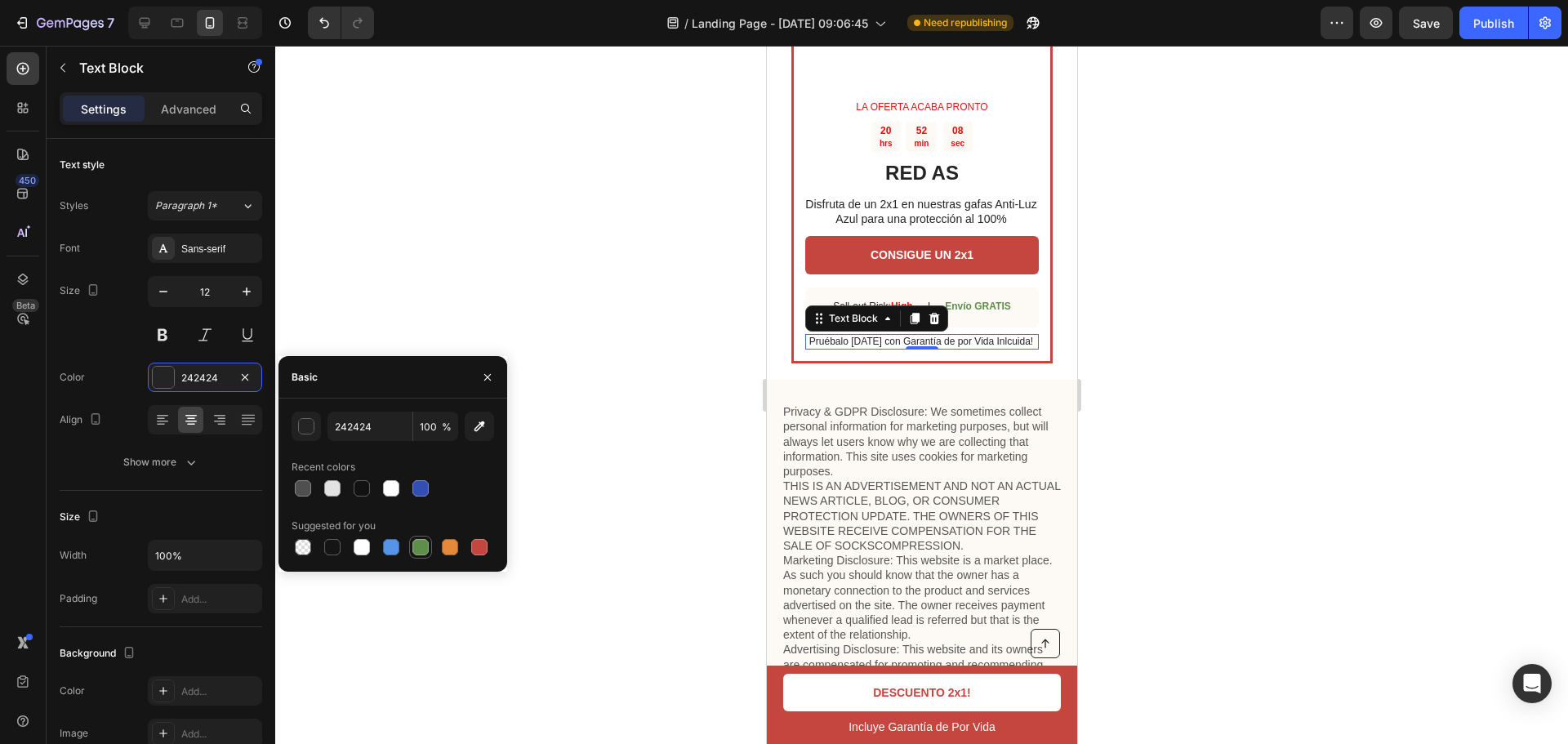
click at [422, 548] on div at bounding box center [421, 547] width 16 height 16
type input "5E8E49"
click at [639, 330] on div at bounding box center [921, 394] width 1292 height 699
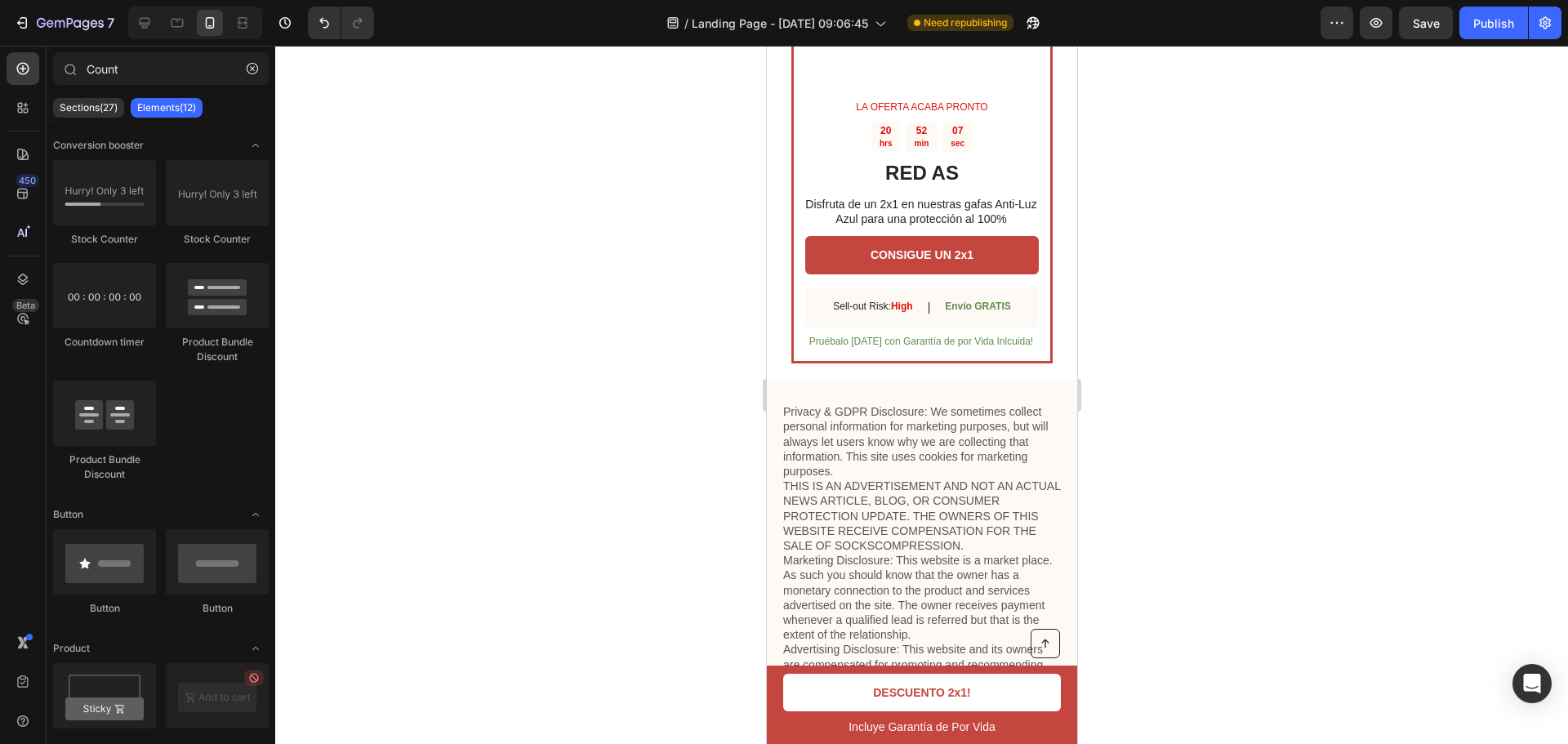
click at [639, 330] on div at bounding box center [921, 394] width 1292 height 699
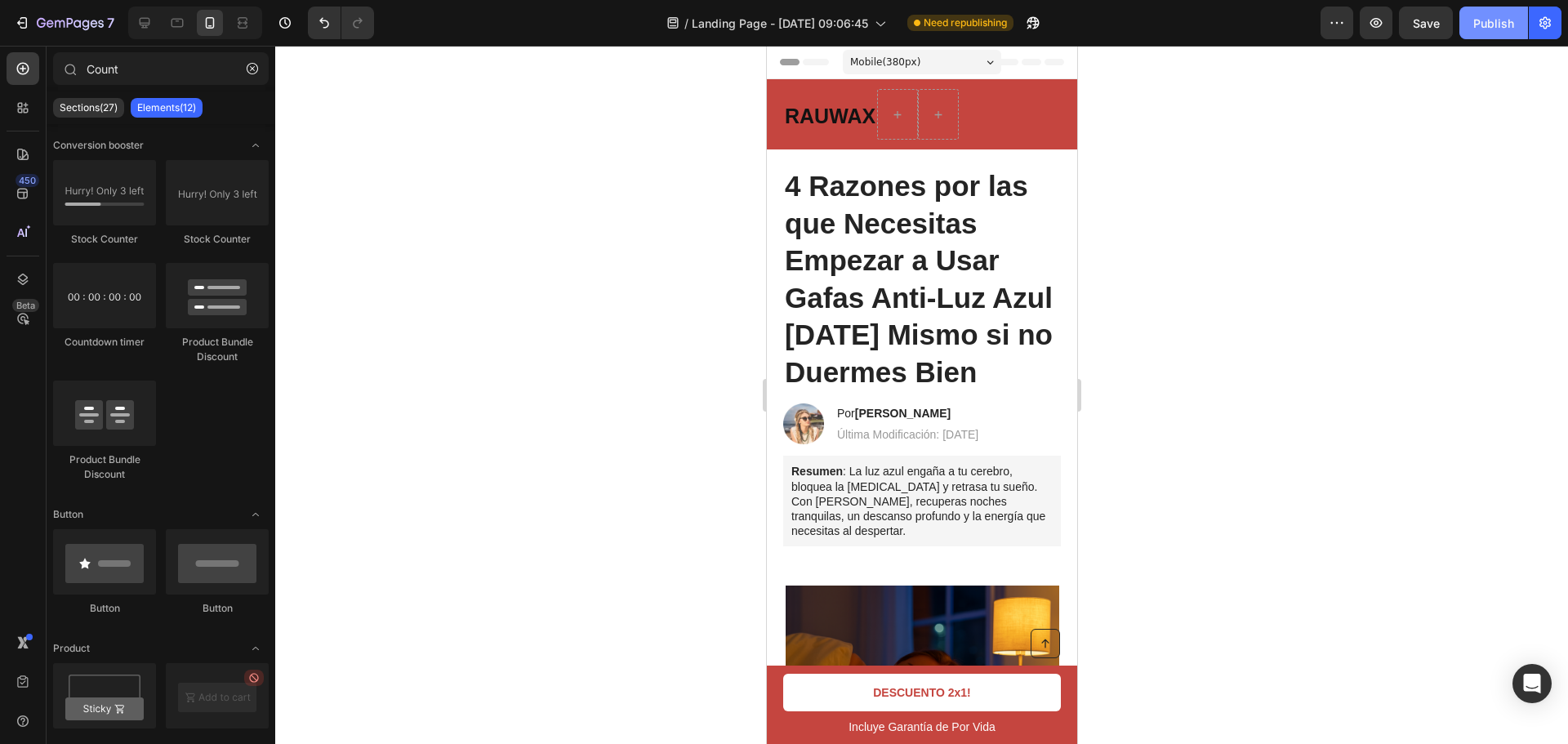
click at [1503, 27] on div "Publish" at bounding box center [1493, 23] width 41 height 17
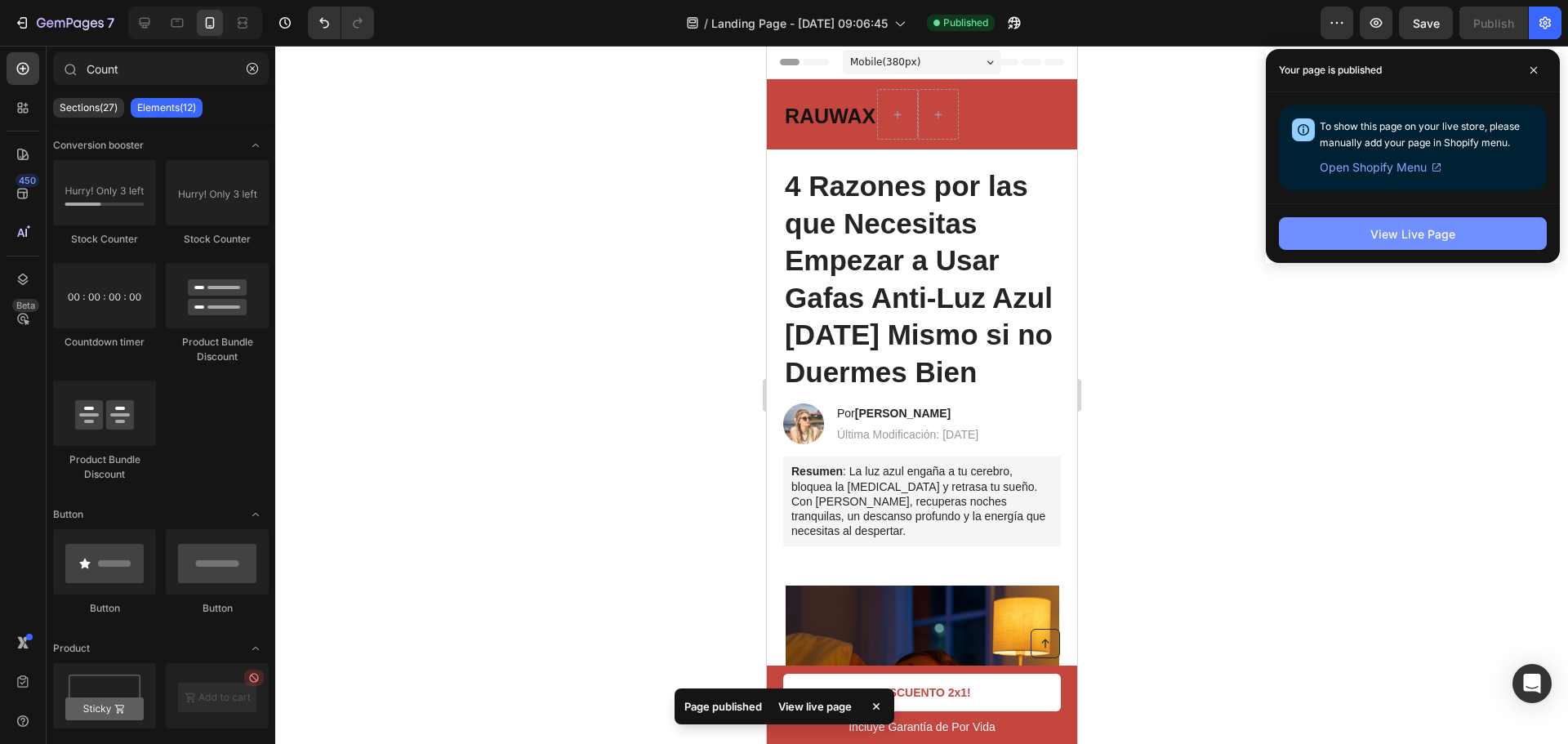
click at [1382, 240] on div "View Live Page" at bounding box center [1412, 233] width 84 height 17
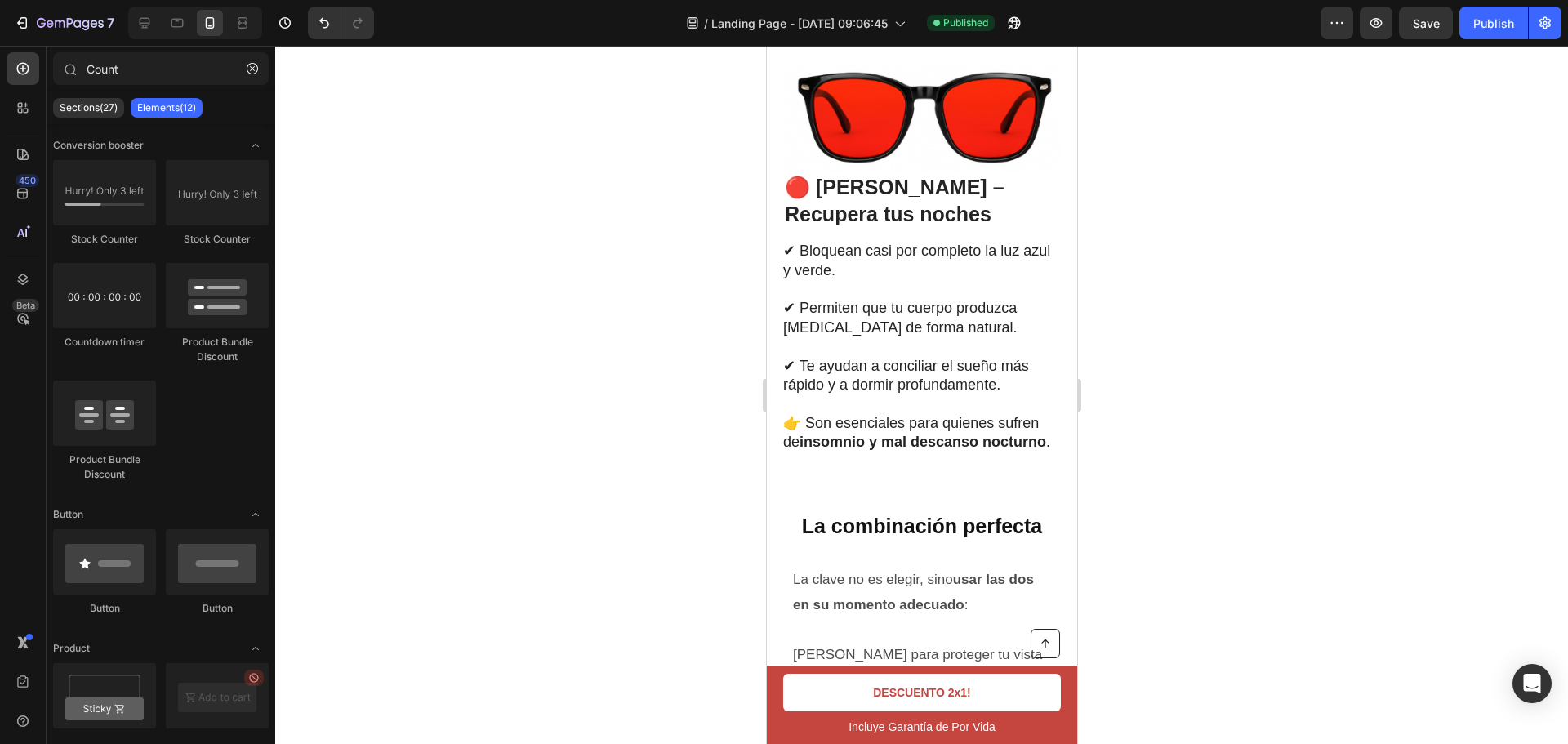
scroll to position [4525, 0]
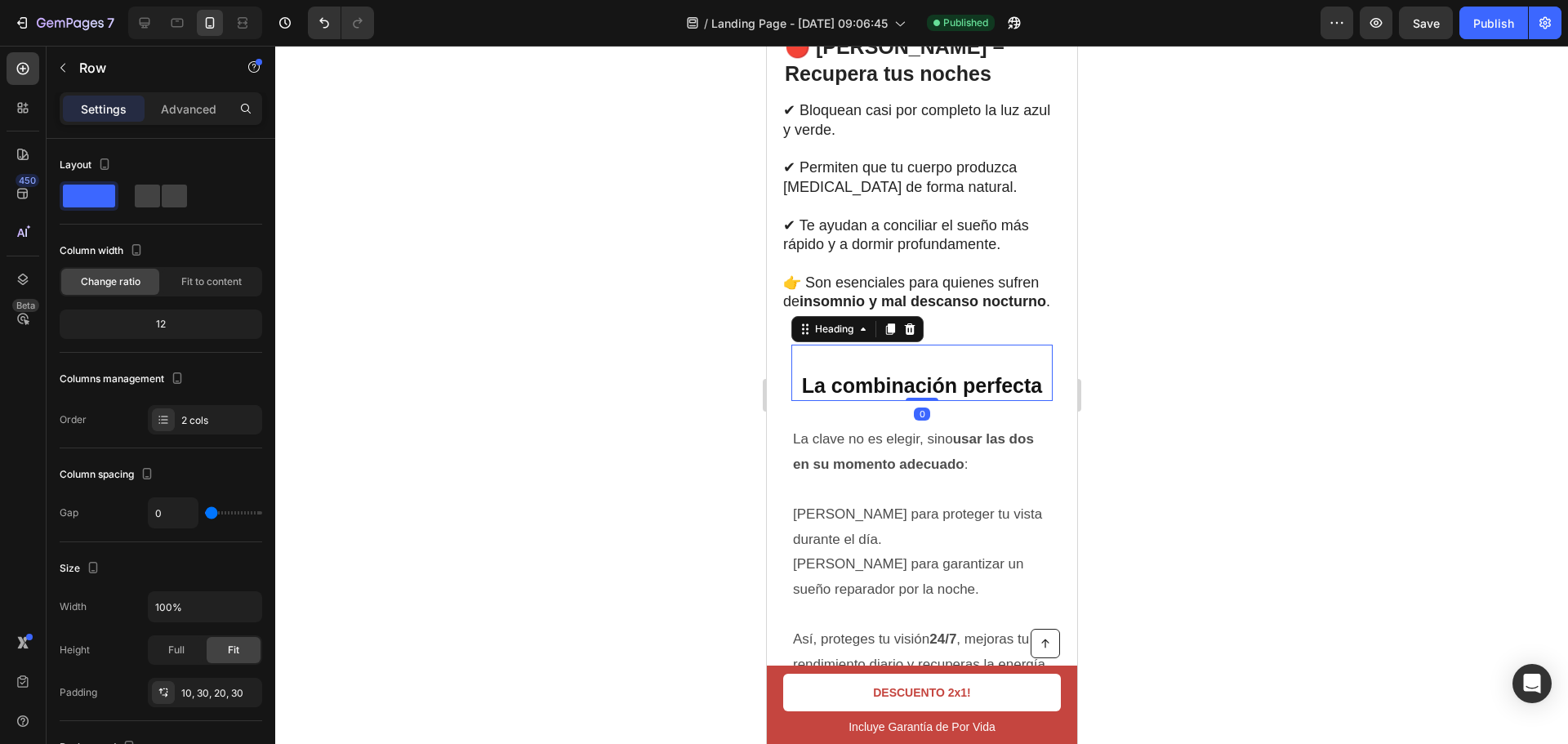
click at [886, 355] on h2 "La combinación perfecta" at bounding box center [921, 372] width 261 height 56
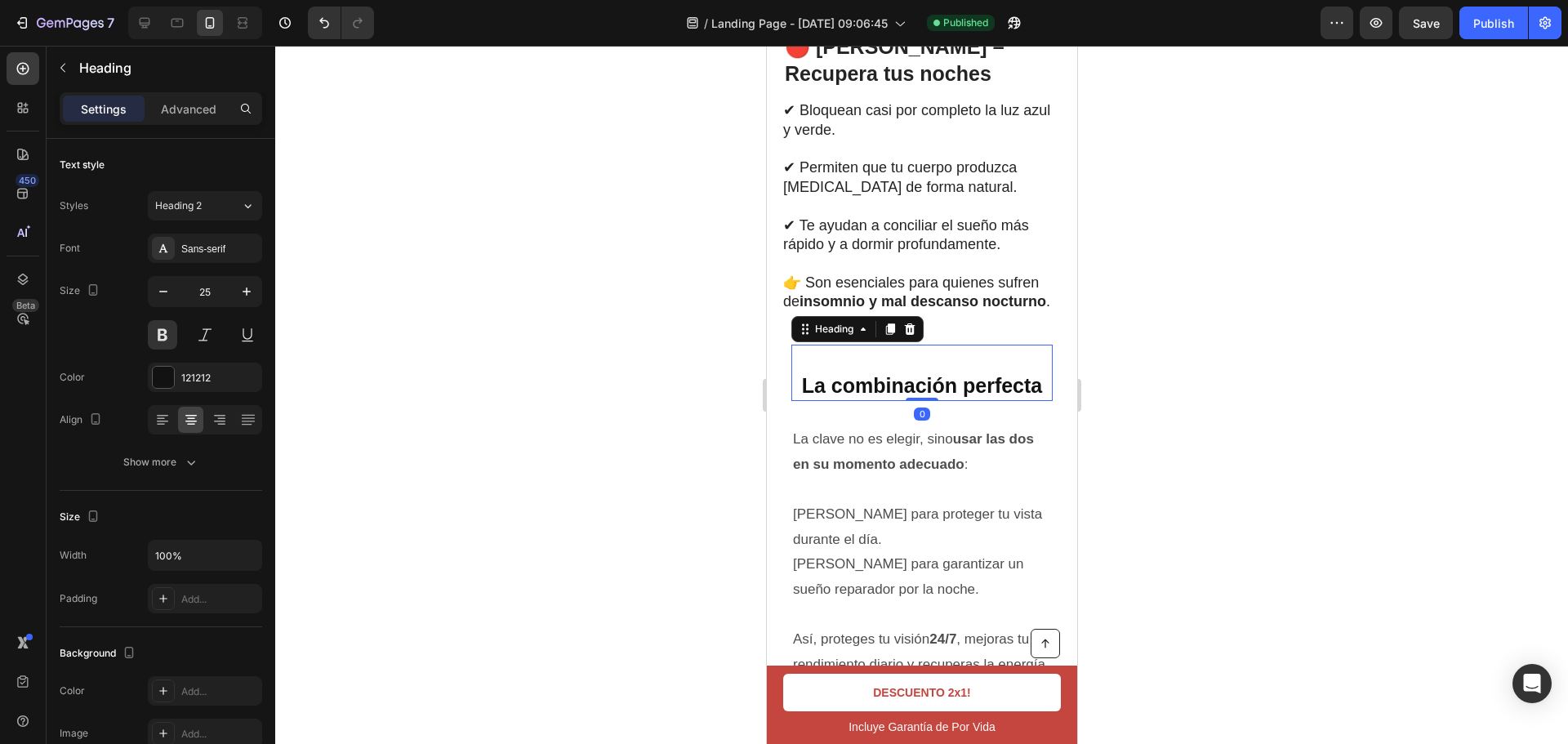
click at [886, 355] on h2 "La combinación perfecta" at bounding box center [921, 372] width 261 height 56
click at [803, 382] on p "⁠⁠⁠⁠⁠⁠⁠ La combinación perfecta" at bounding box center [921, 373] width 258 height 53
click at [793, 393] on p "La combinación perfecta" at bounding box center [921, 373] width 258 height 53
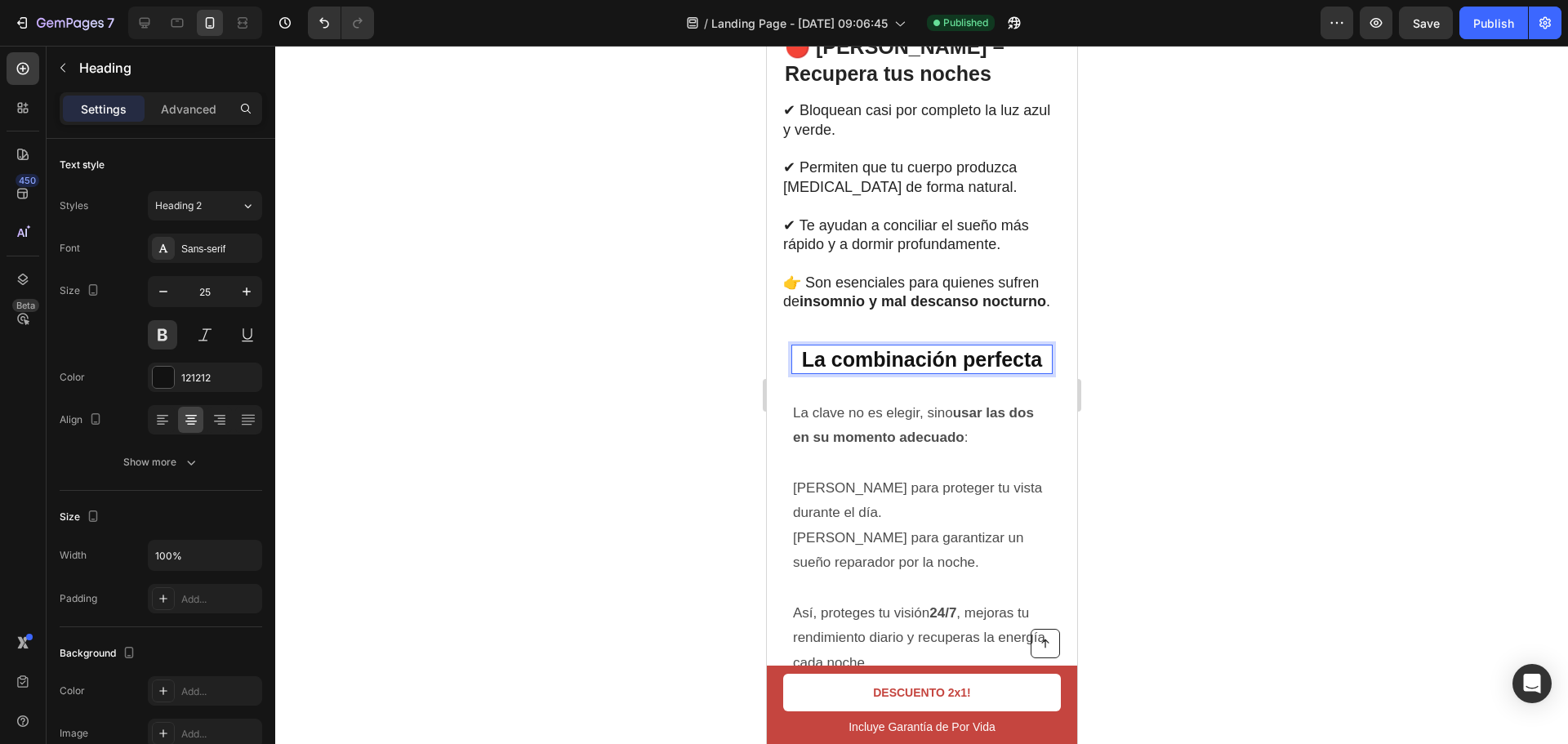
click at [1333, 335] on div at bounding box center [921, 394] width 1292 height 699
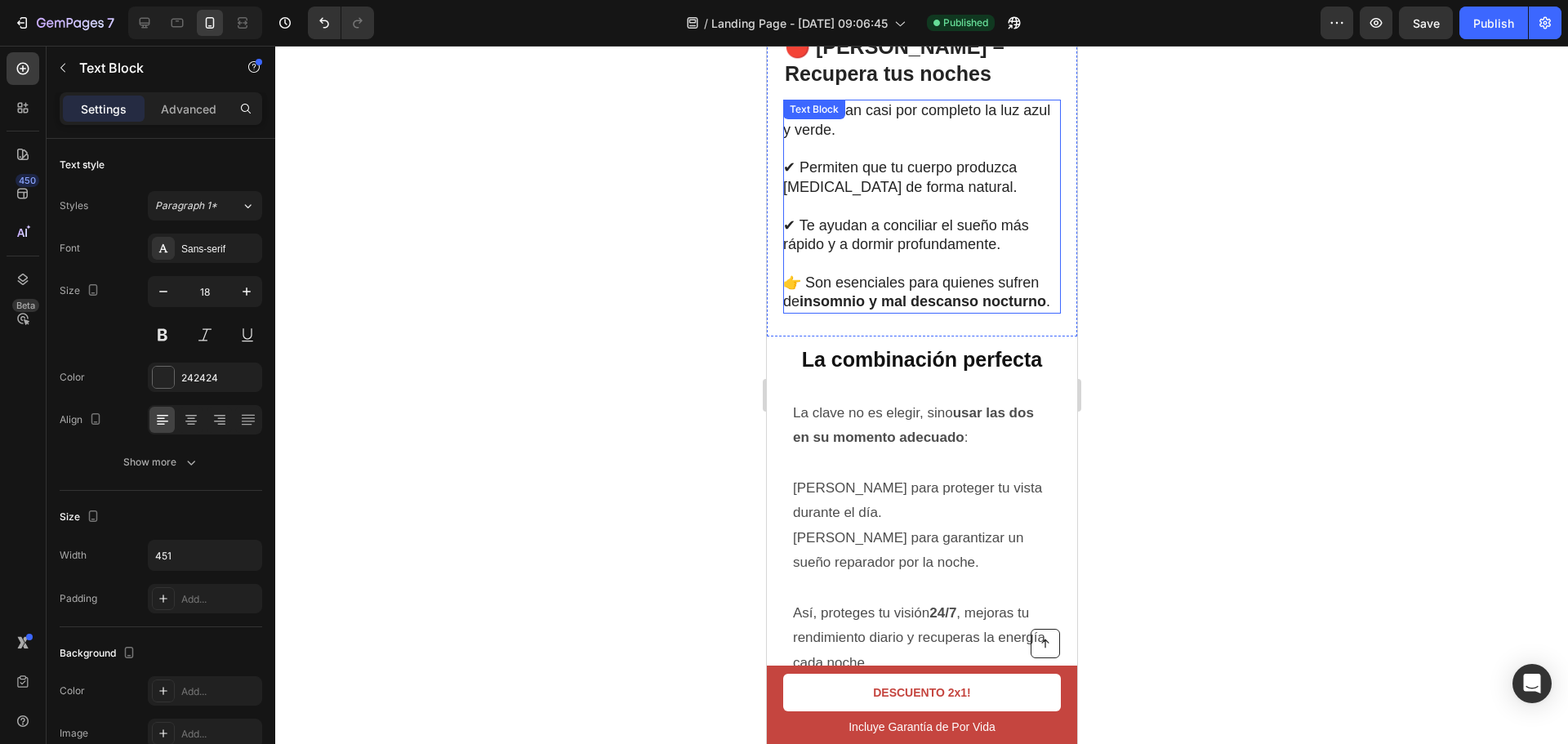
click at [945, 305] on p "👉 Son esenciales para quienes sufren de insomnio y mal descanso nocturno ." at bounding box center [921, 293] width 276 height 38
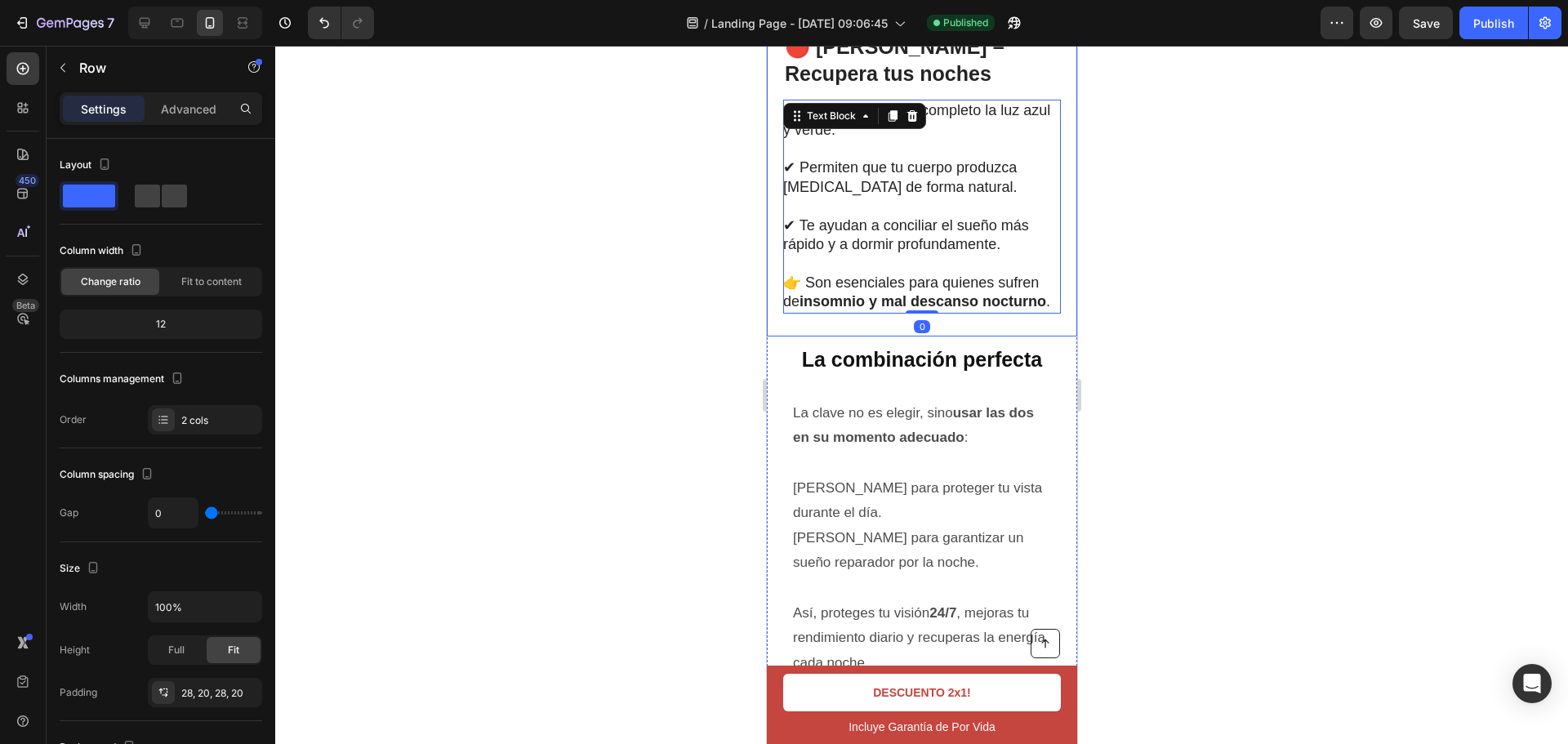
click at [880, 335] on div "🔴 [PERSON_NAME] – Recupera tus noches Heading ✔ Bloquean casi por completo la l…" at bounding box center [921, 117] width 310 height 437
drag, startPoint x: 913, startPoint y: 342, endPoint x: 920, endPoint y: 322, distance: 21.2
click at [918, 332] on div "🔴 [PERSON_NAME] – Recupera tus noches Heading ✔ Bloquean casi por completo la l…" at bounding box center [921, 117] width 310 height 437
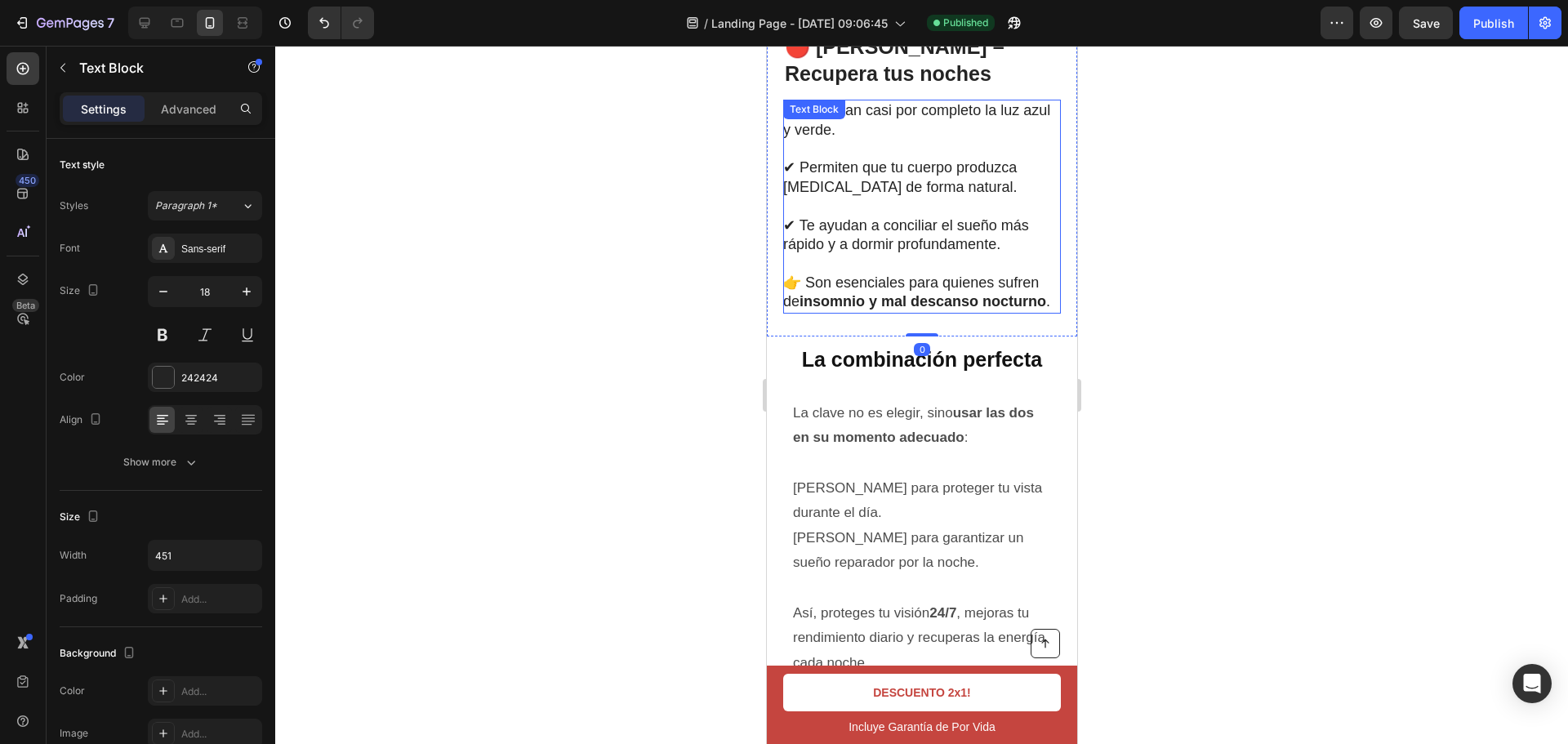
click at [915, 307] on p "👉 Son esenciales para quienes sufren de insomnio y mal descanso nocturno ." at bounding box center [921, 293] width 276 height 38
drag, startPoint x: 913, startPoint y: 319, endPoint x: 941, endPoint y: 303, distance: 32.2
click at [931, 308] on div "✔ Bloquean casi por completo la luz azul y verde. ✔ Permiten que tu cuerpo prod…" at bounding box center [921, 206] width 277 height 214
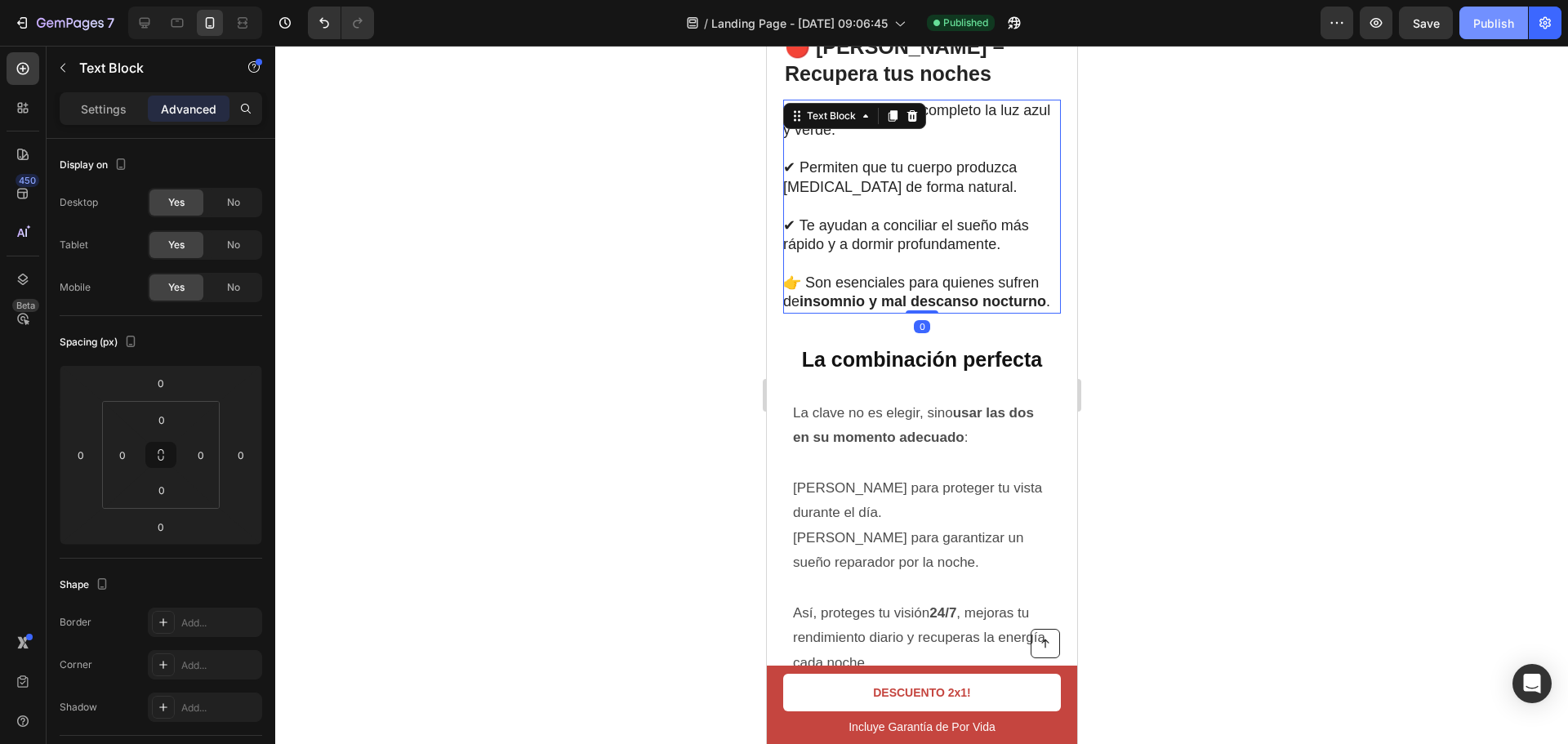
click at [1492, 31] on div "Publish" at bounding box center [1493, 23] width 41 height 17
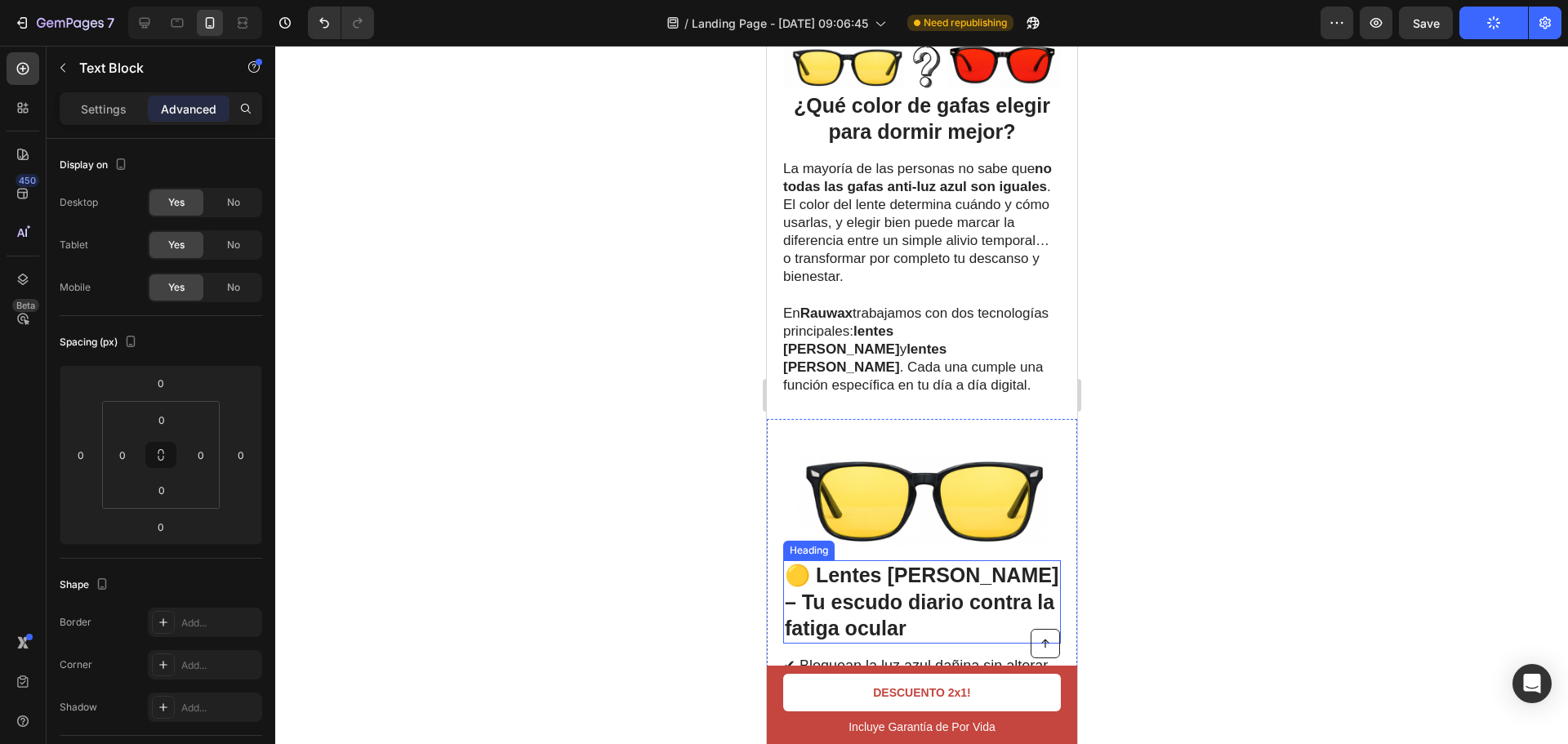
scroll to position [3389, 0]
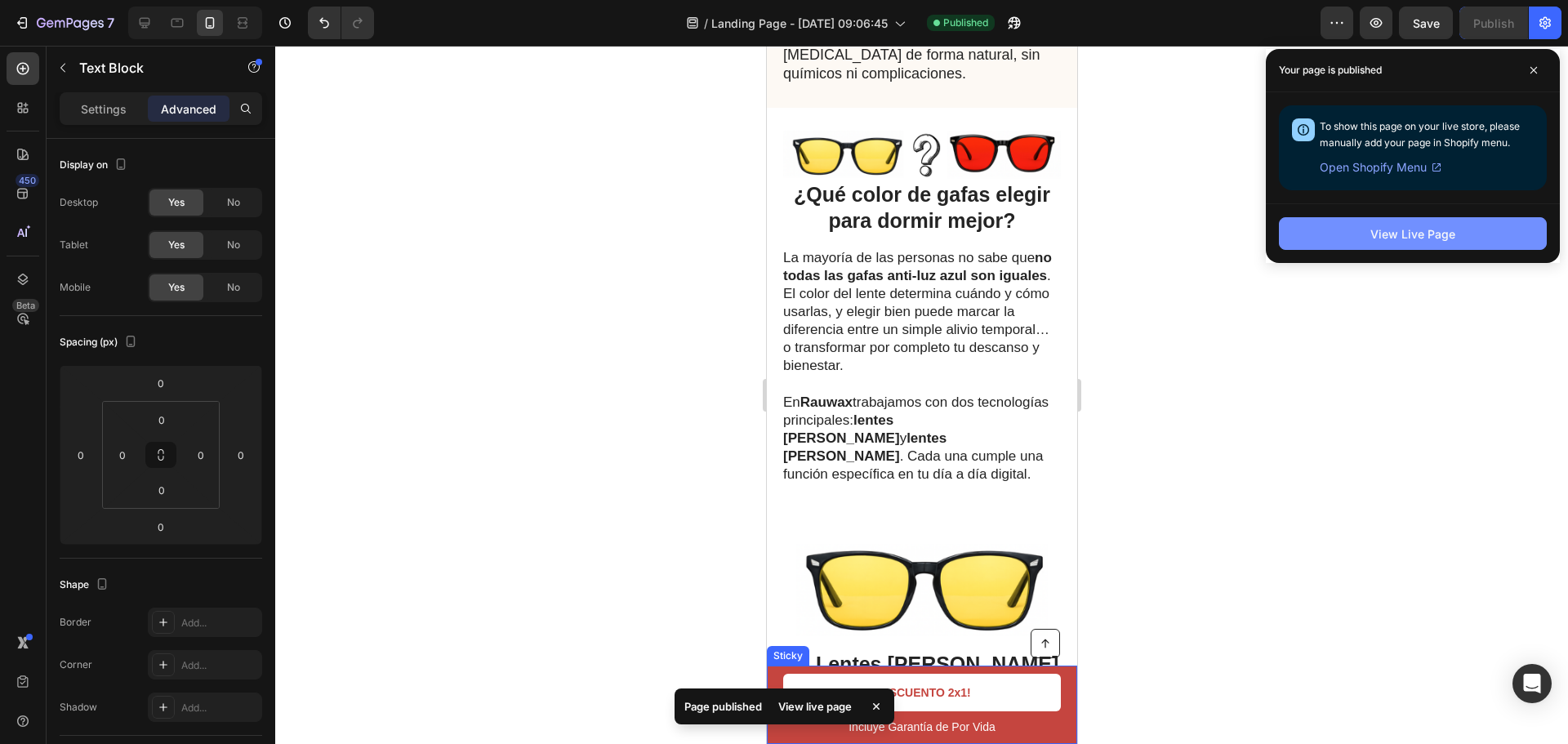
click at [1408, 241] on div "View Live Page" at bounding box center [1412, 233] width 84 height 17
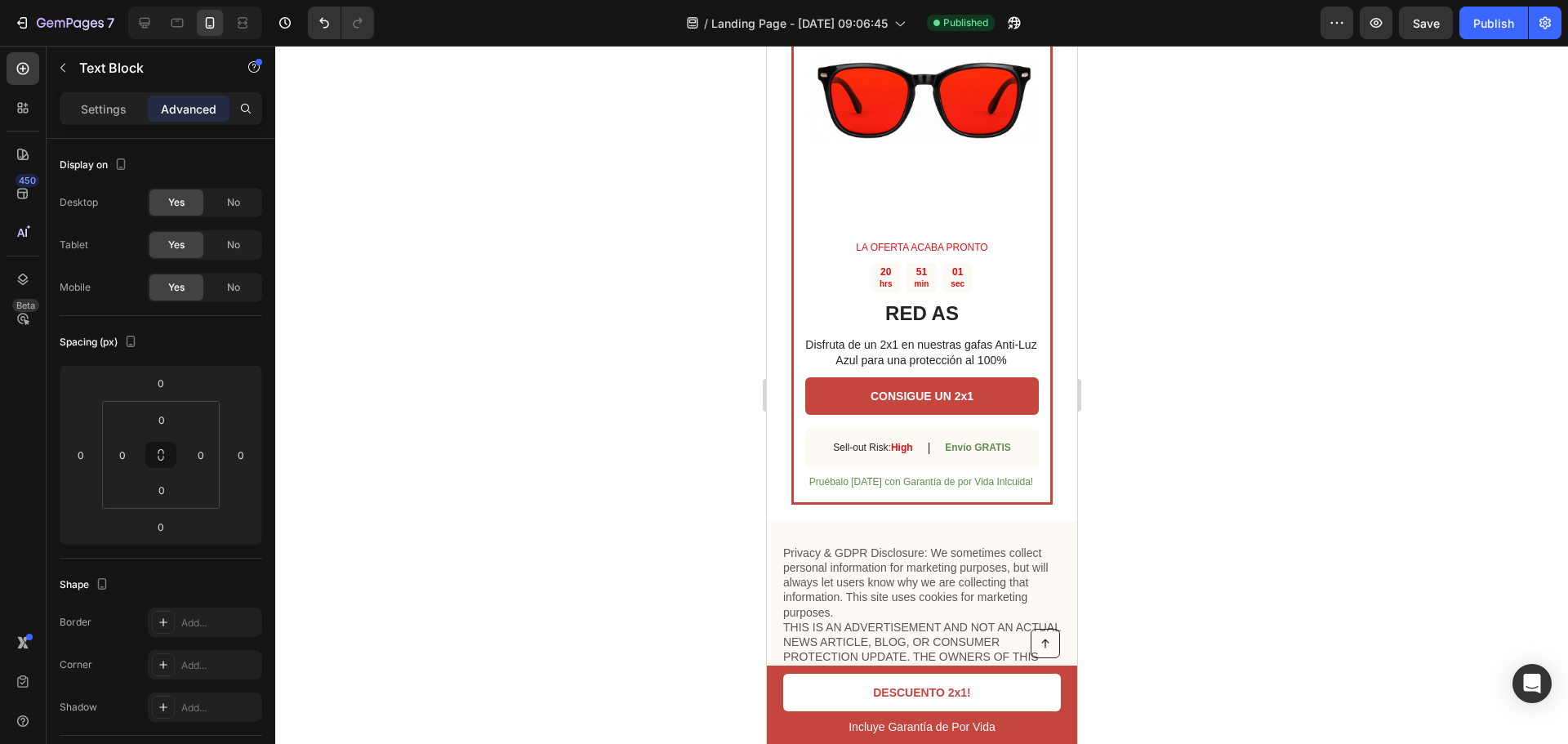
scroll to position [5268, 0]
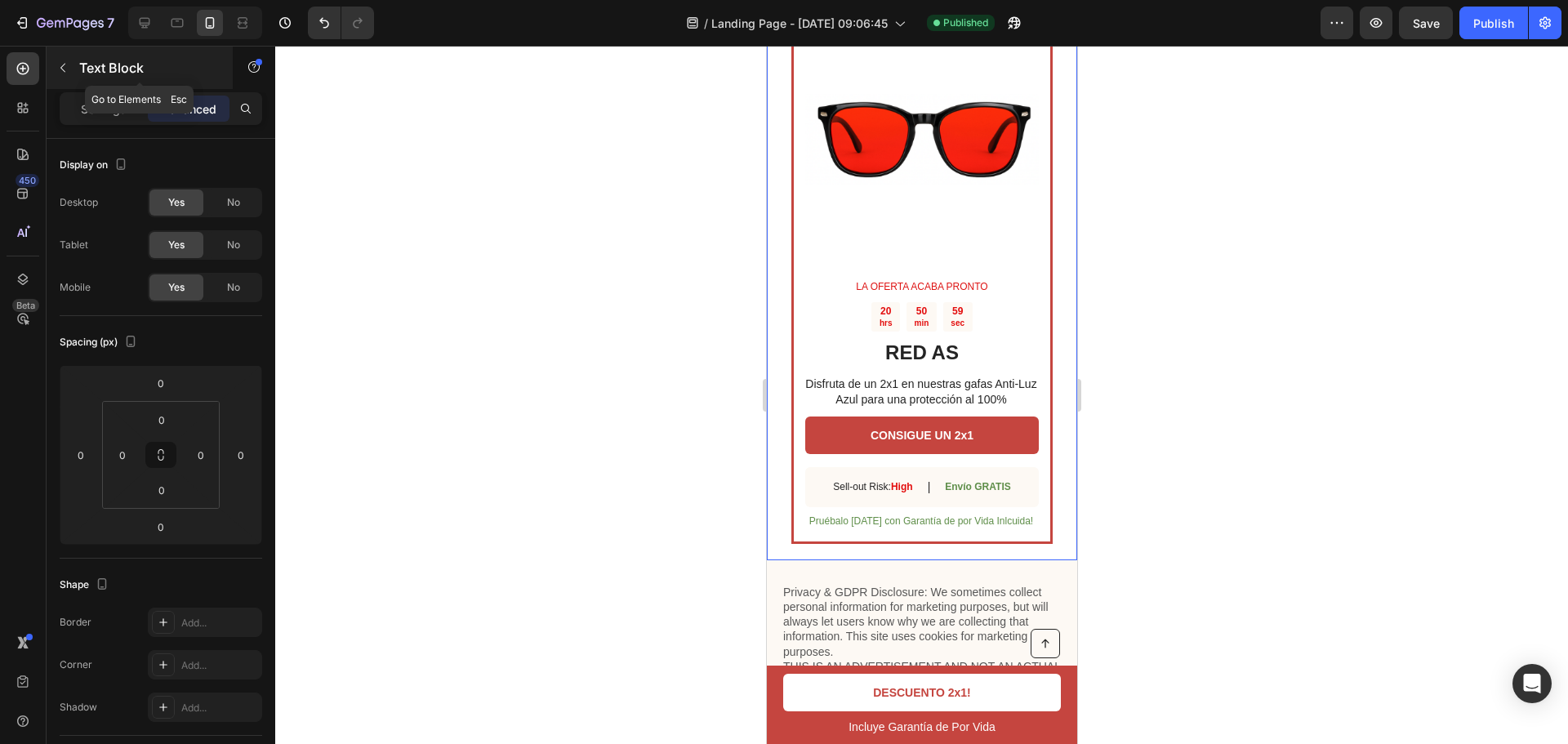
click at [66, 65] on icon "button" at bounding box center [62, 68] width 13 height 13
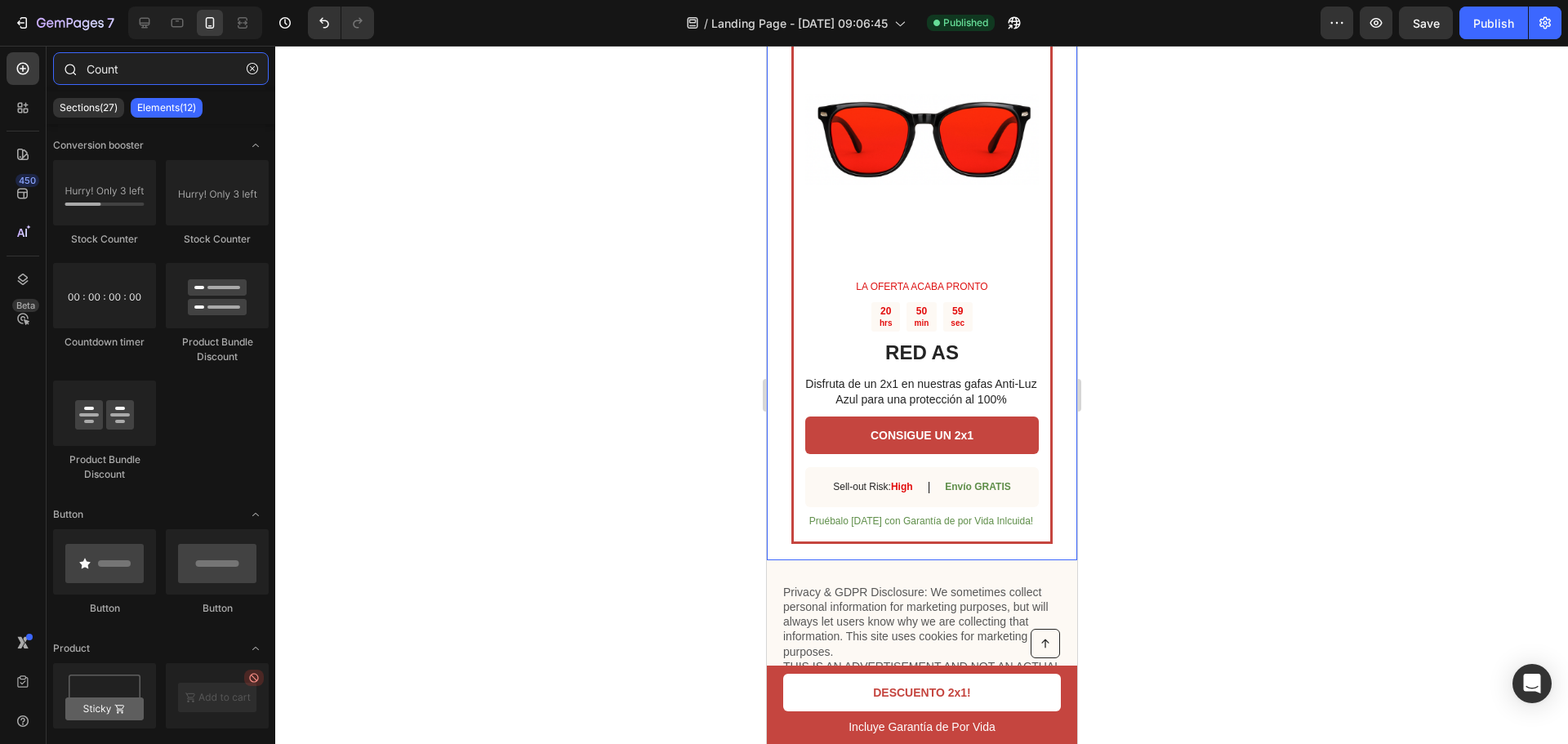
click at [141, 75] on input "Count" at bounding box center [161, 69] width 215 height 33
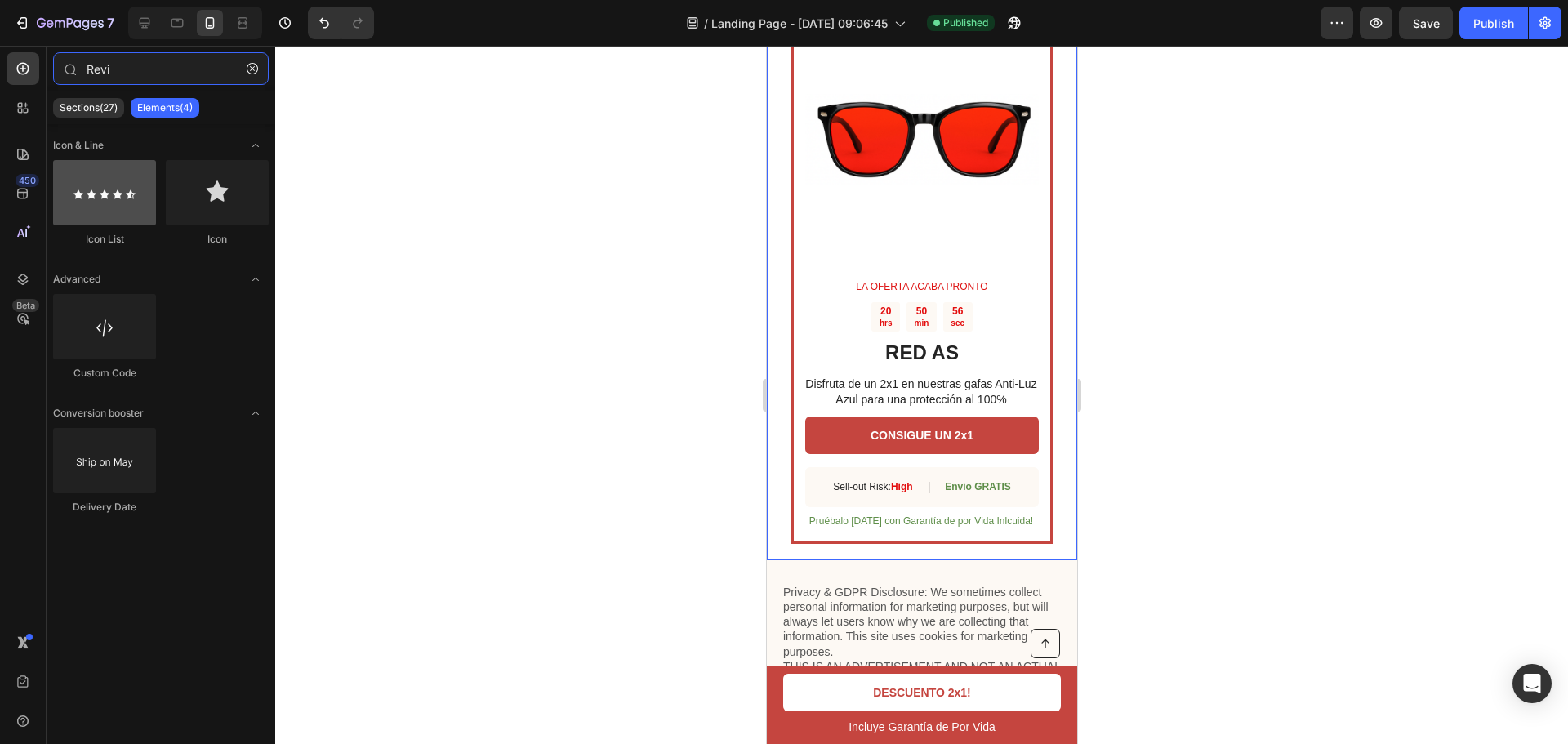
type input "Revi"
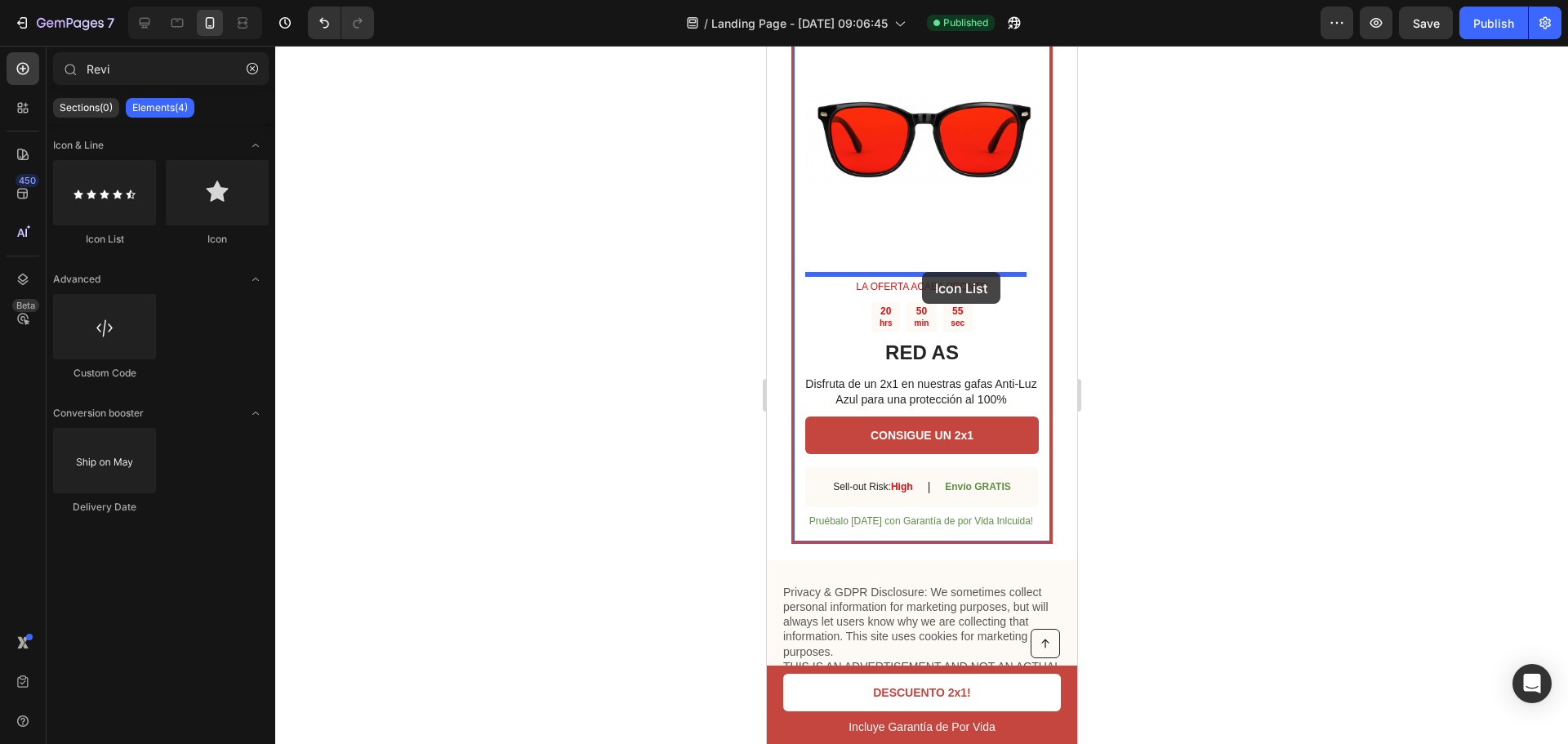
drag, startPoint x: 888, startPoint y: 245, endPoint x: 921, endPoint y: 272, distance: 42.6
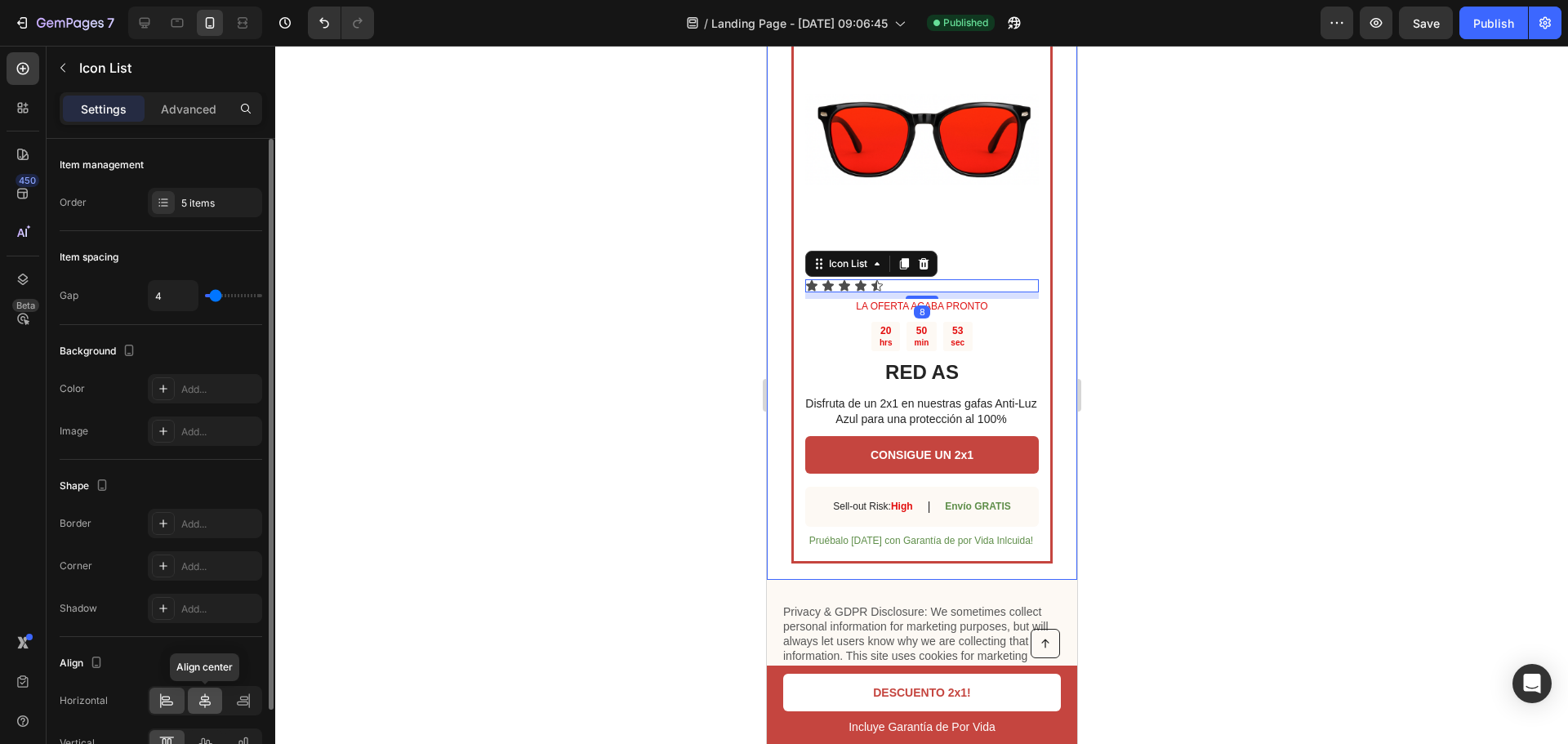
click at [205, 695] on icon at bounding box center [205, 701] width 12 height 15
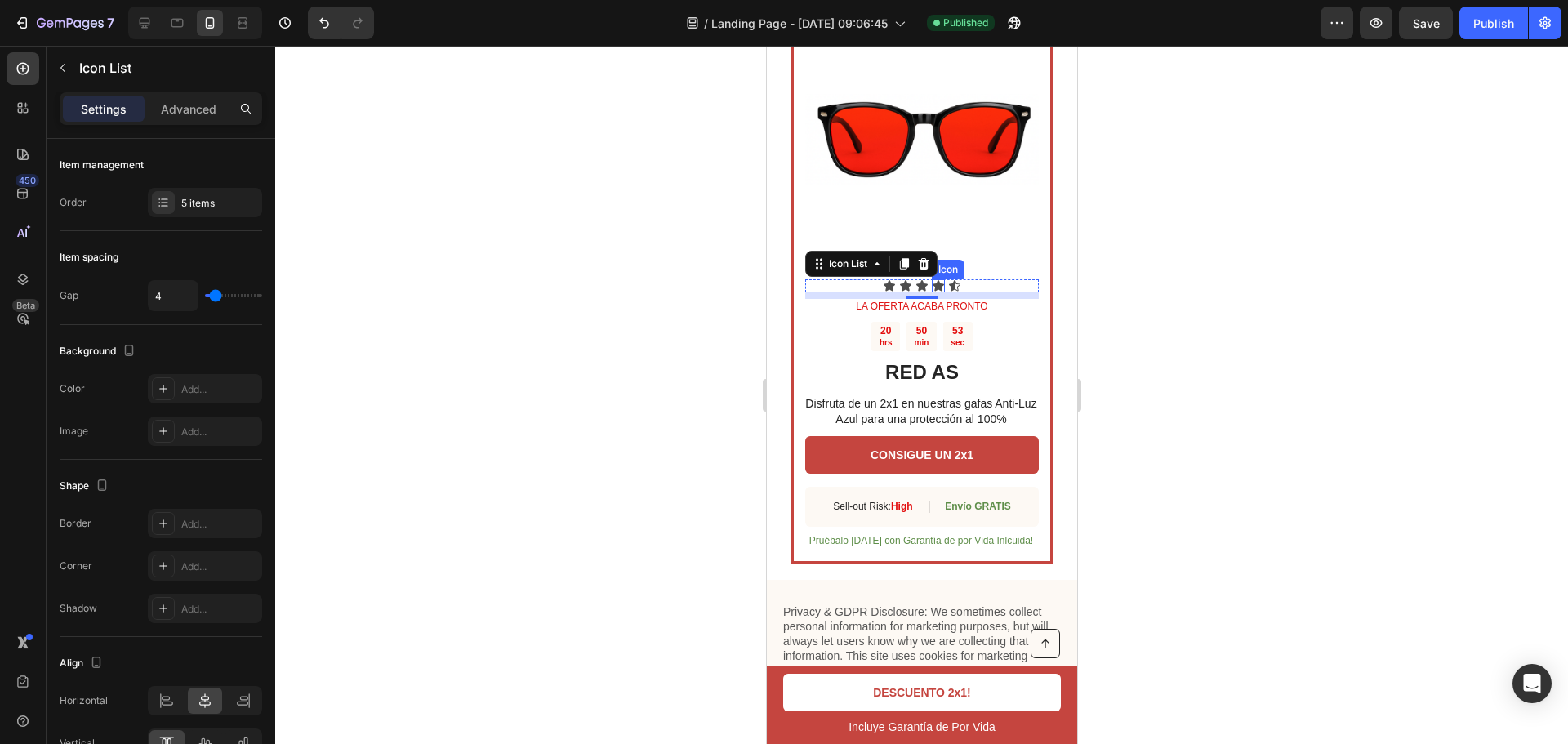
click at [949, 279] on icon at bounding box center [953, 286] width 13 height 13
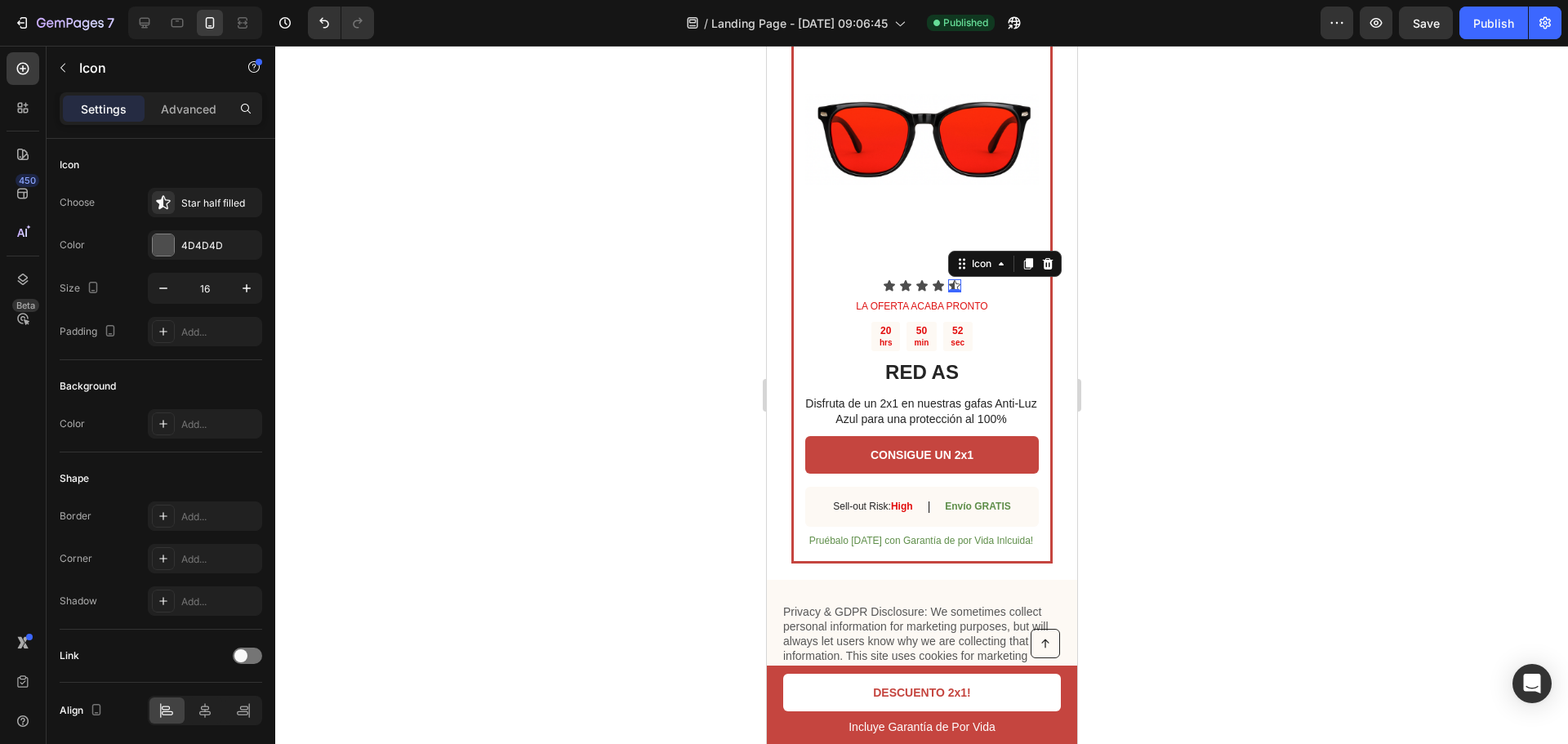
click at [959, 279] on div "Icon Icon Icon Icon Icon 0" at bounding box center [921, 286] width 234 height 13
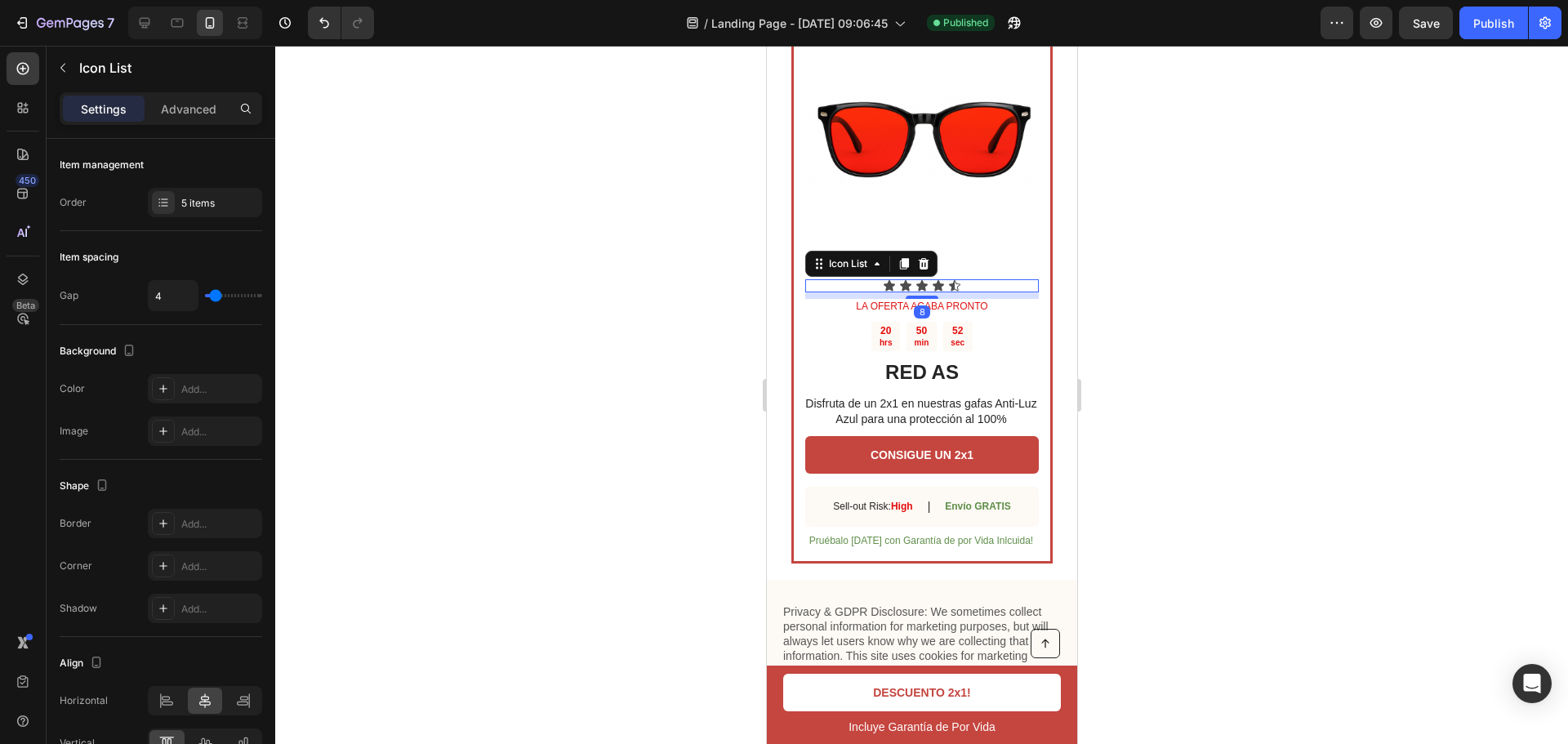
click at [967, 279] on div "Icon Icon Icon Icon Icon" at bounding box center [921, 286] width 234 height 13
click at [215, 383] on div "Add..." at bounding box center [220, 390] width 76 height 15
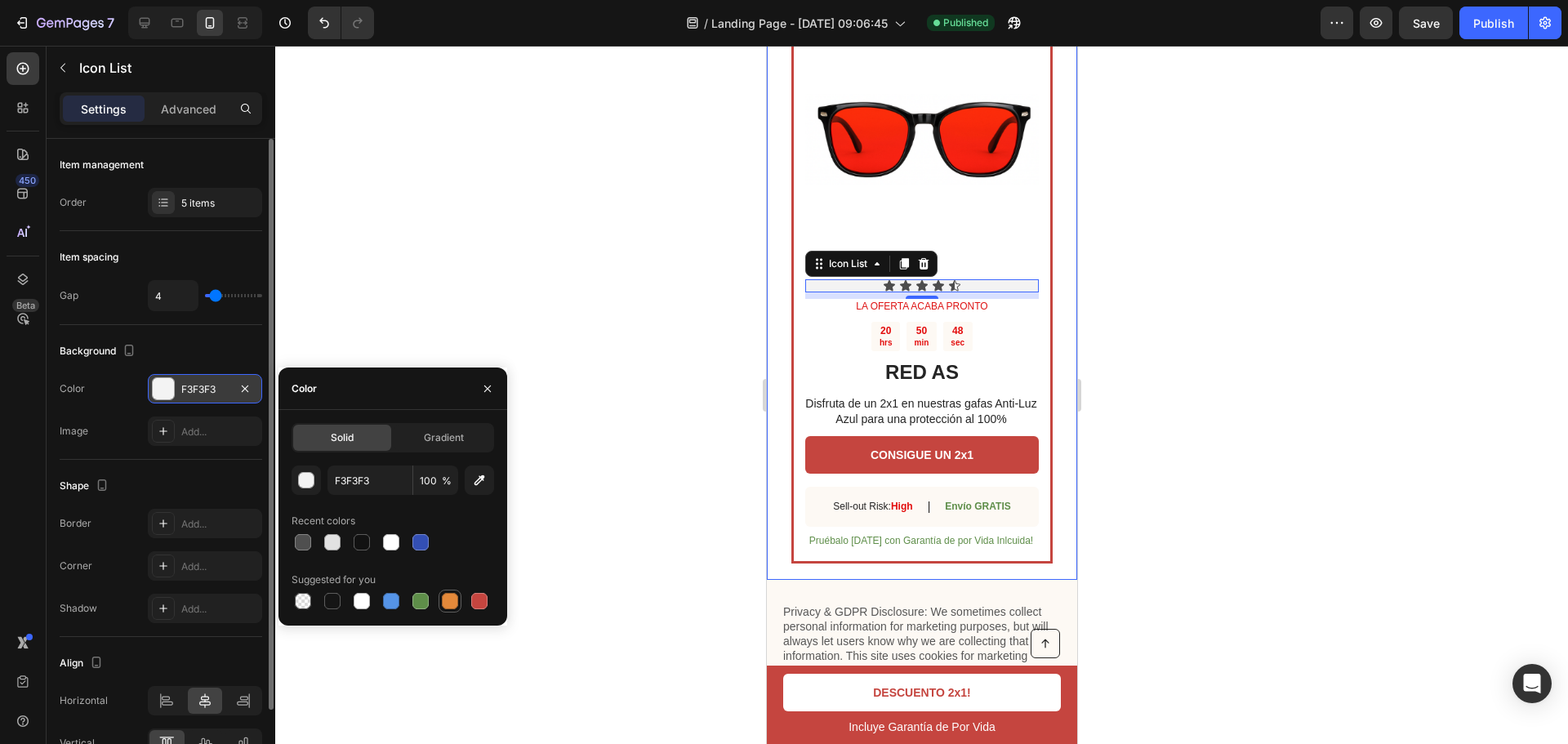
click at [457, 603] on div at bounding box center [450, 602] width 16 height 16
click at [294, 546] on div at bounding box center [303, 543] width 20 height 20
click at [308, 602] on div at bounding box center [302, 602] width 16 height 16
type input "000000"
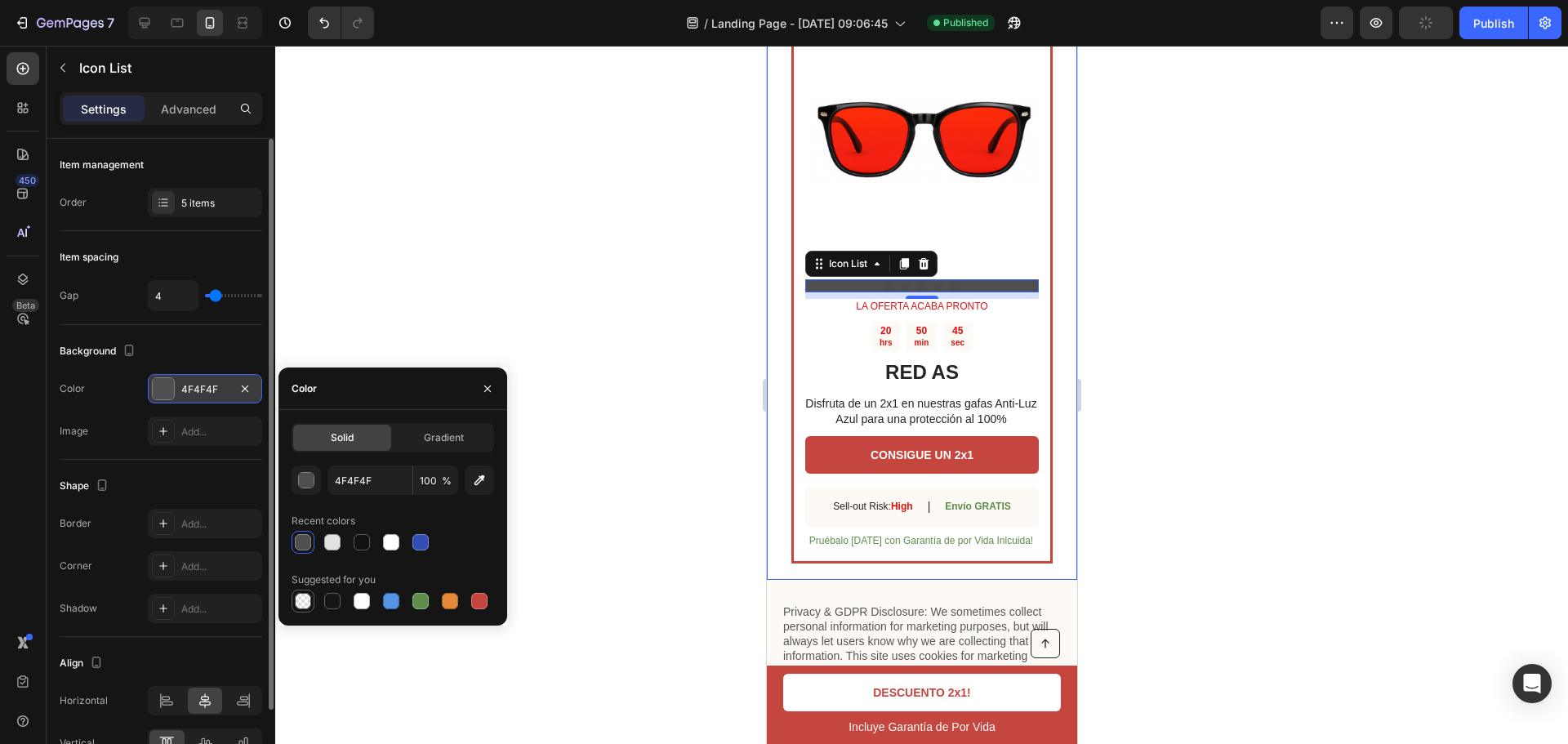
type input "0"
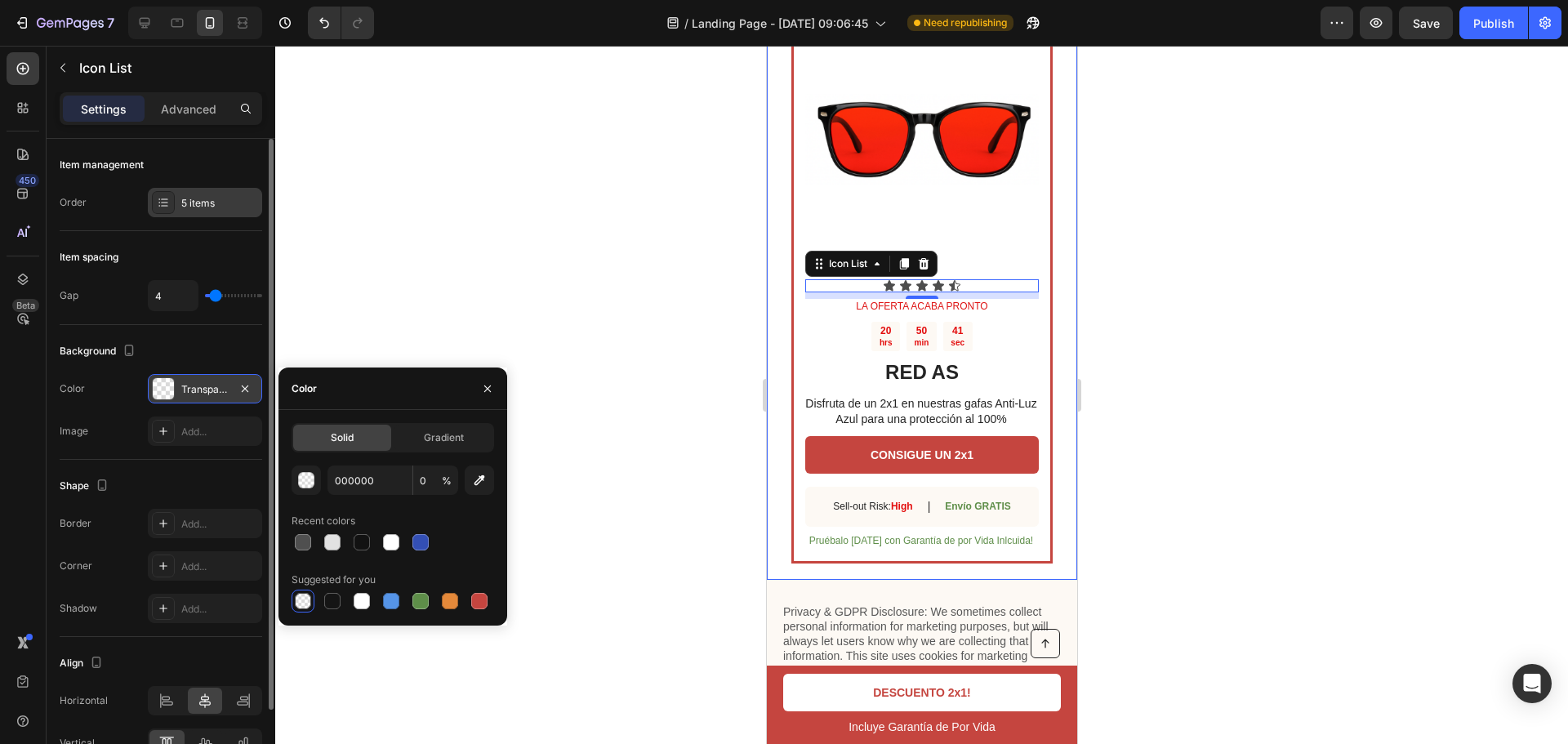
click at [207, 205] on div "5 items" at bounding box center [220, 203] width 76 height 15
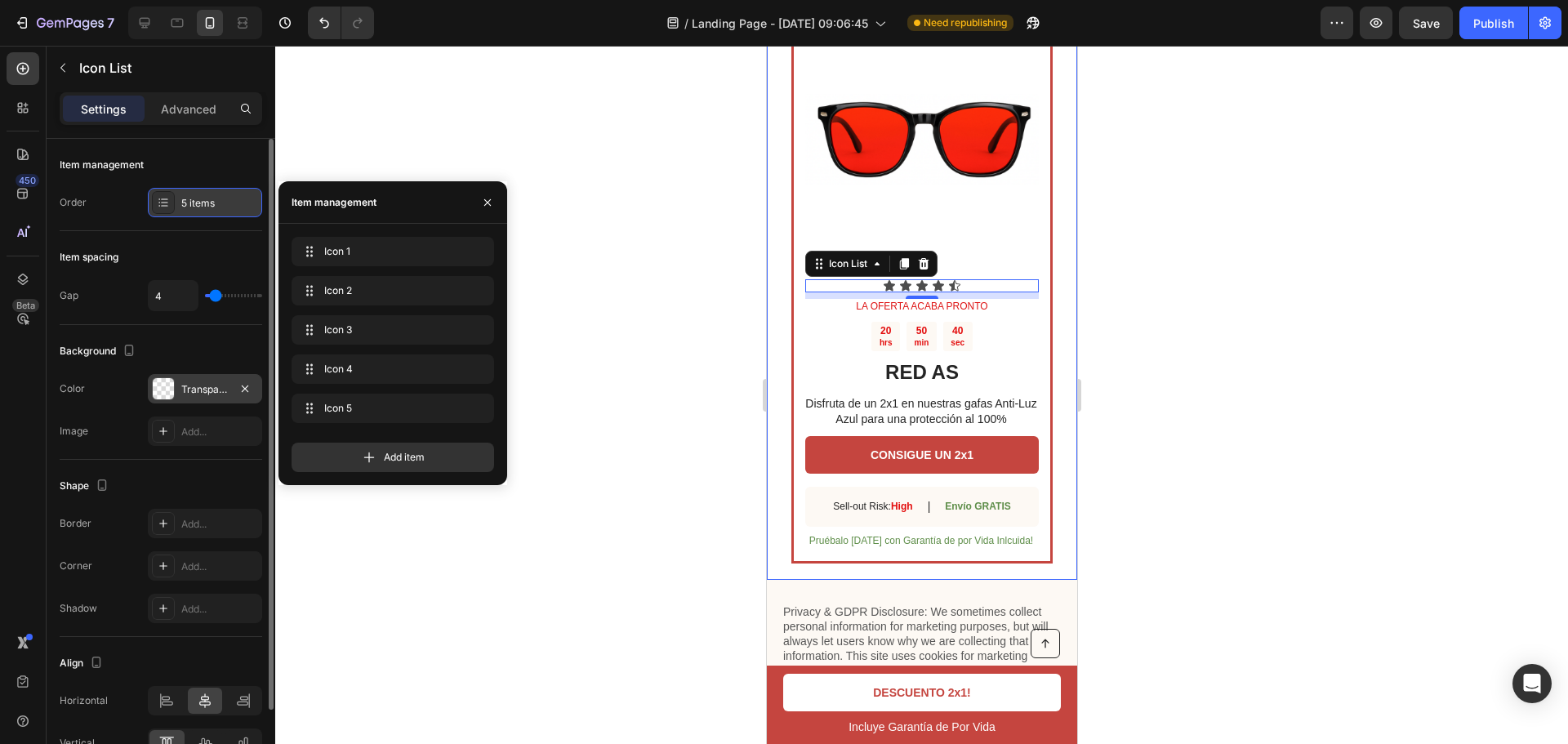
click at [207, 205] on div "5 items" at bounding box center [220, 203] width 76 height 15
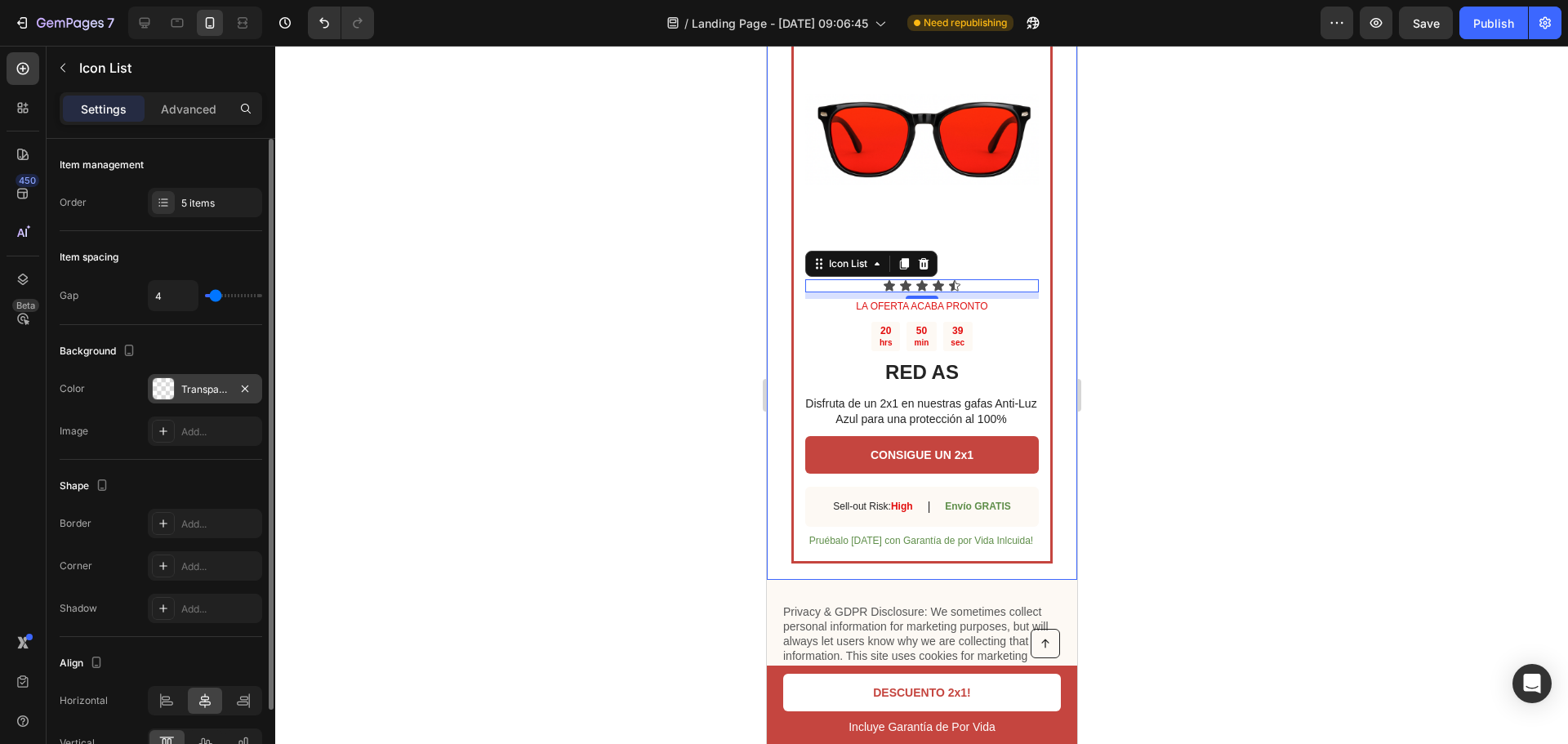
type input "1"
type input "0"
drag, startPoint x: 199, startPoint y: 299, endPoint x: 155, endPoint y: 304, distance: 44.3
type input "0"
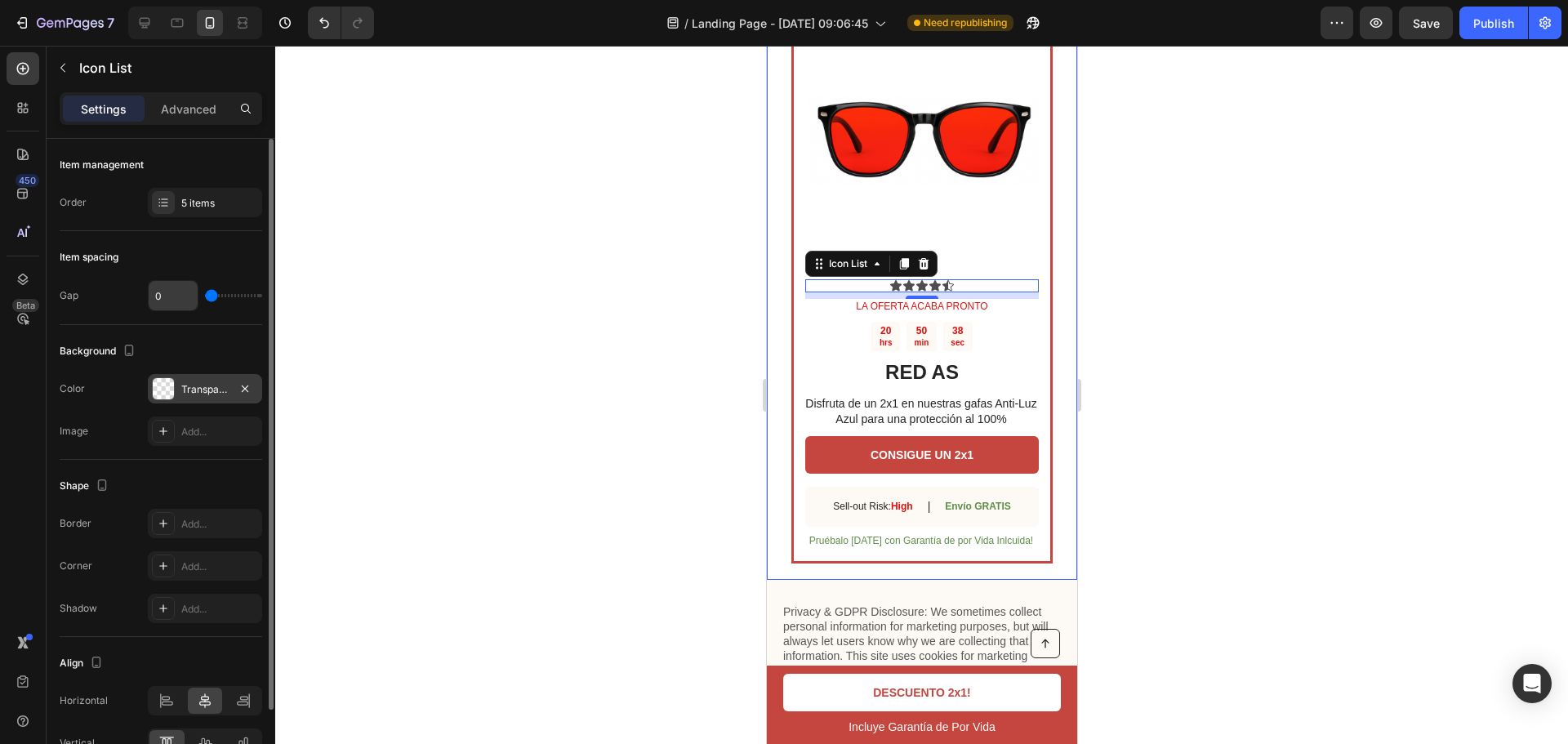
click at [205, 297] on input "range" at bounding box center [233, 296] width 57 height 4
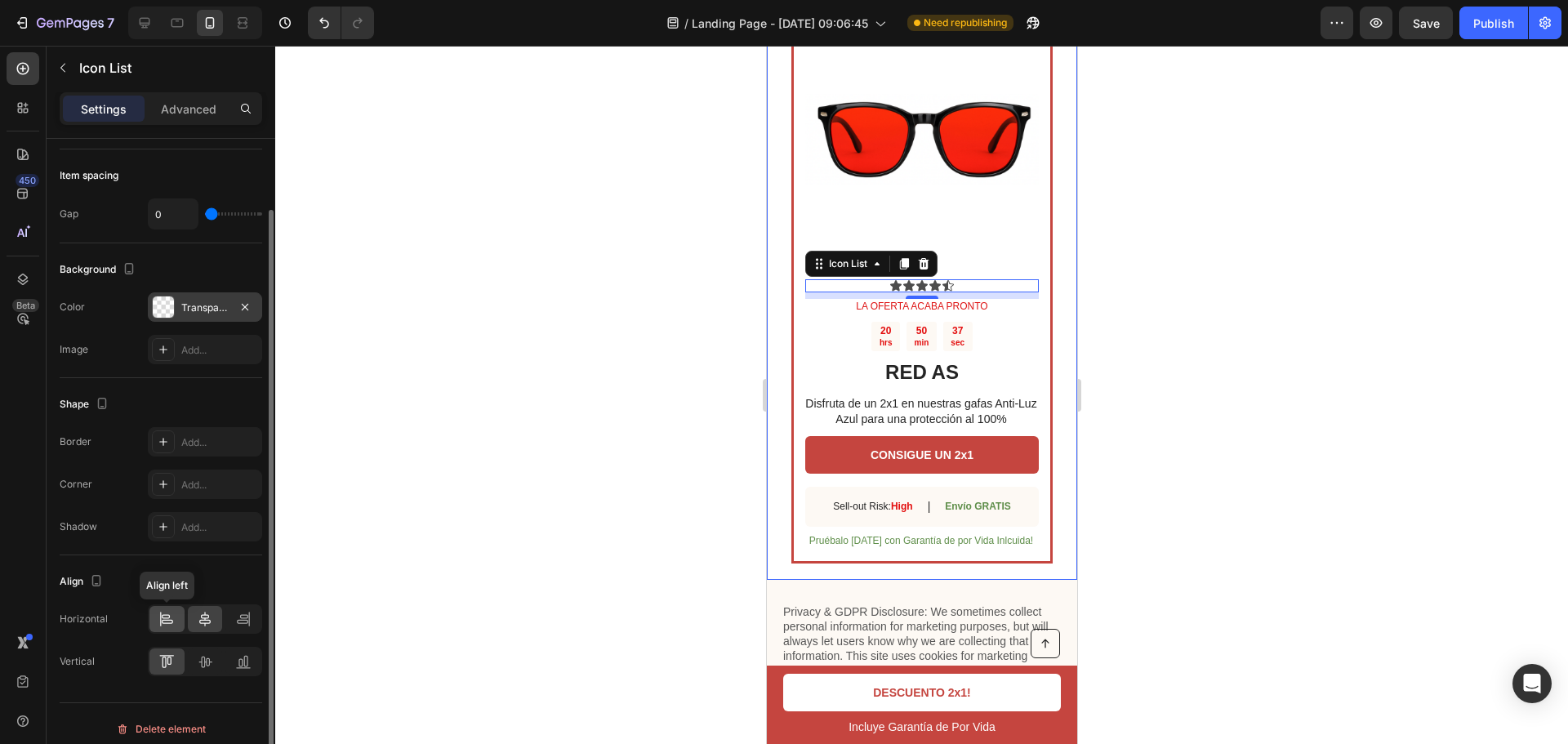
click at [158, 619] on icon at bounding box center [166, 619] width 16 height 16
click at [197, 614] on icon at bounding box center [205, 619] width 16 height 16
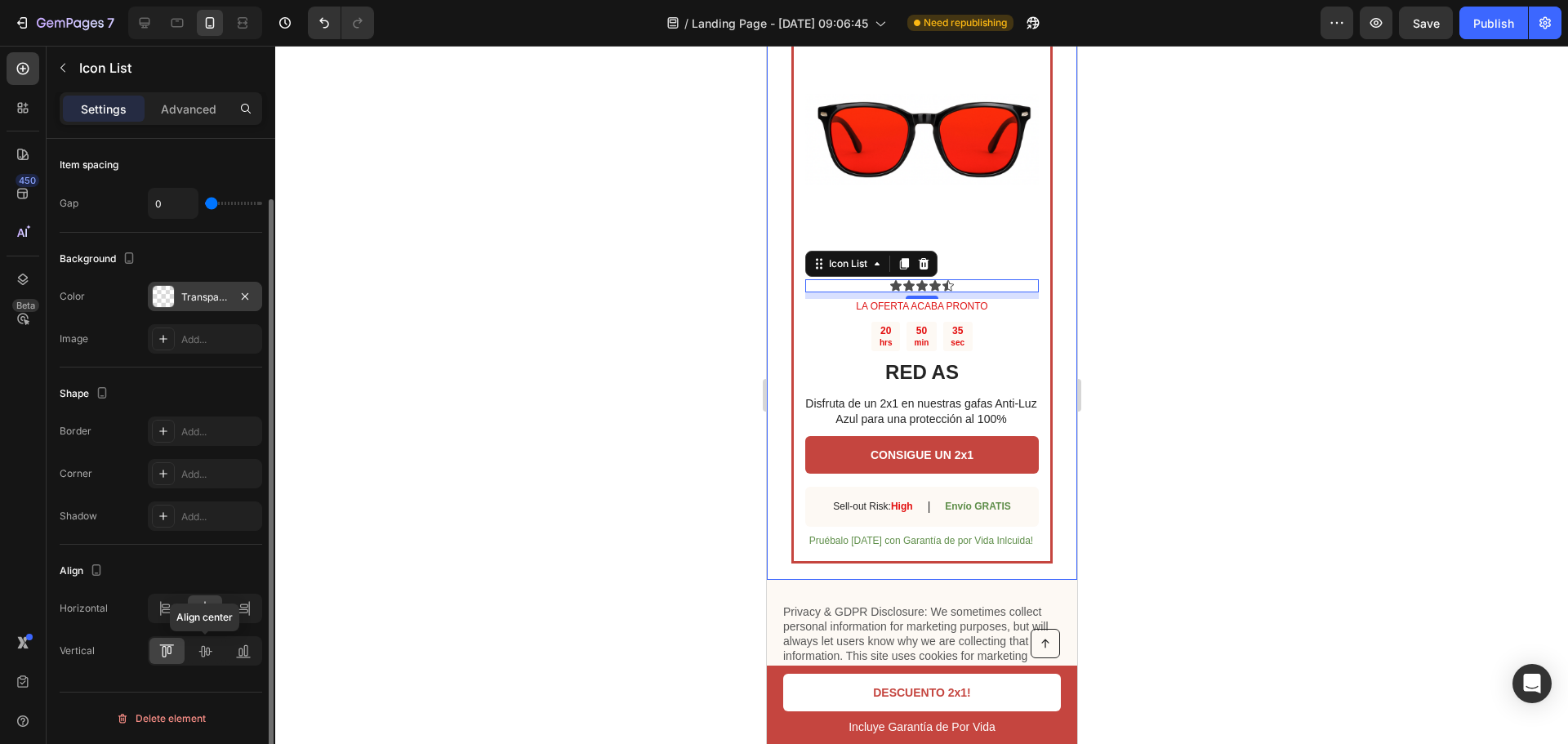
scroll to position [0, 0]
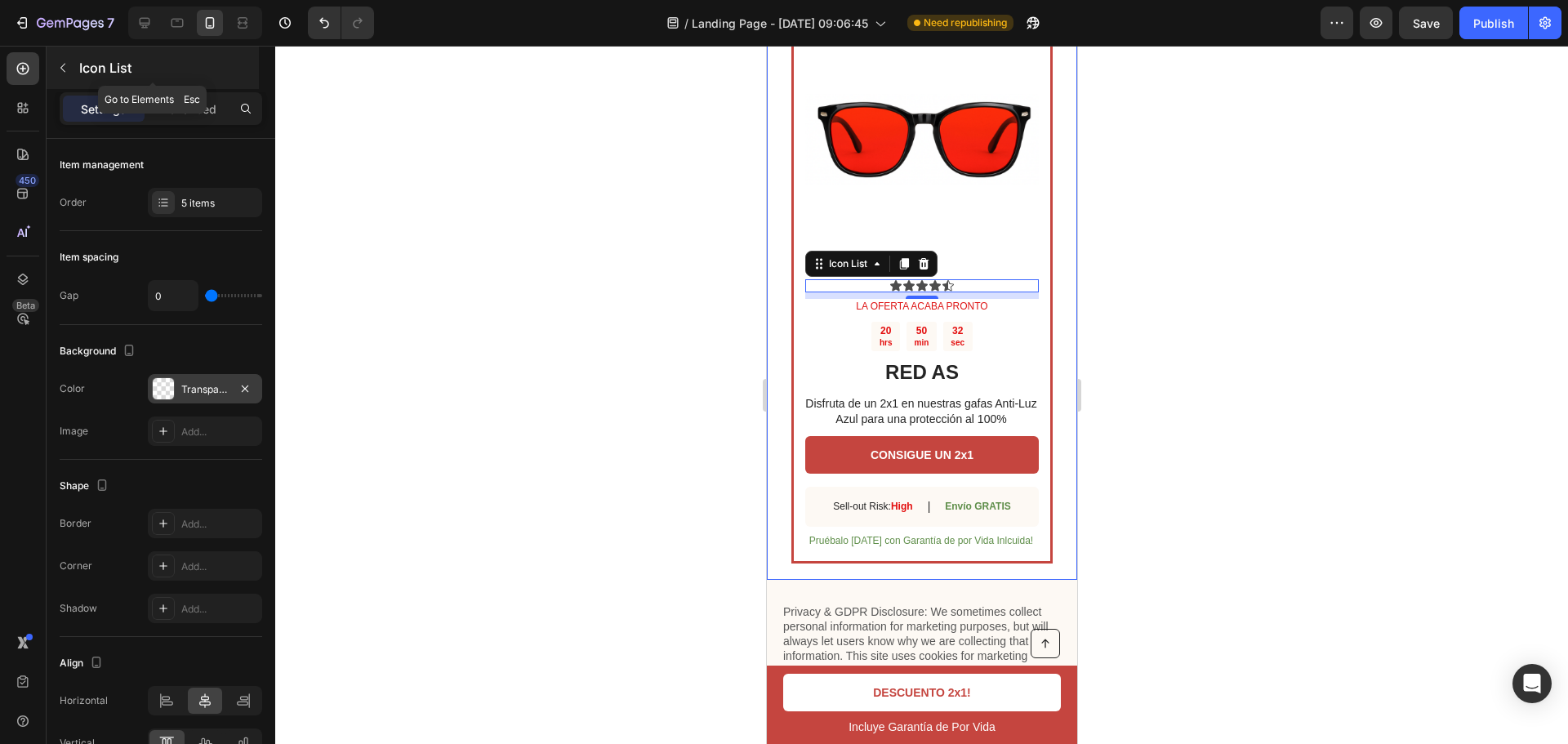
click at [64, 73] on icon "button" at bounding box center [62, 68] width 13 height 13
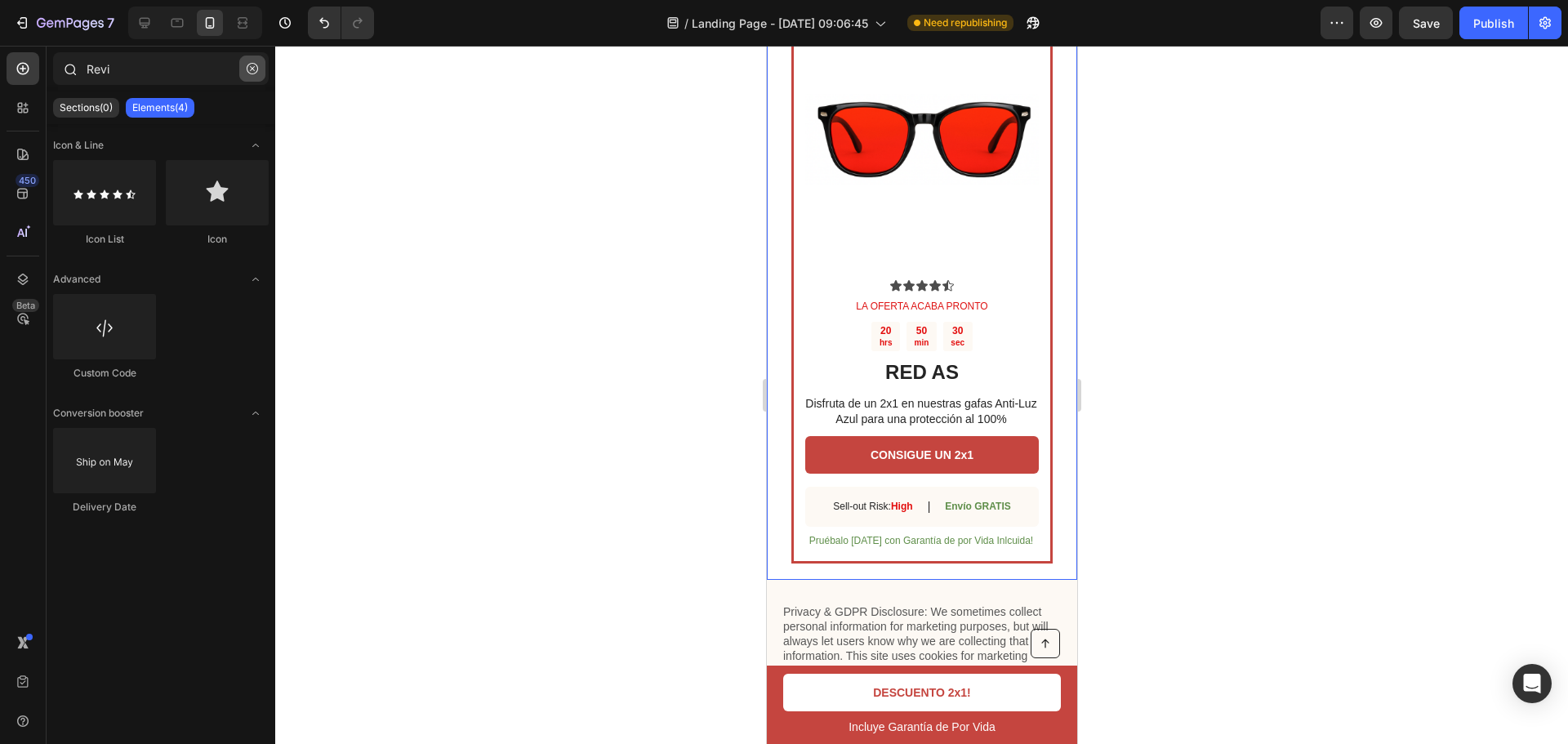
click at [259, 70] on button "button" at bounding box center [252, 68] width 26 height 26
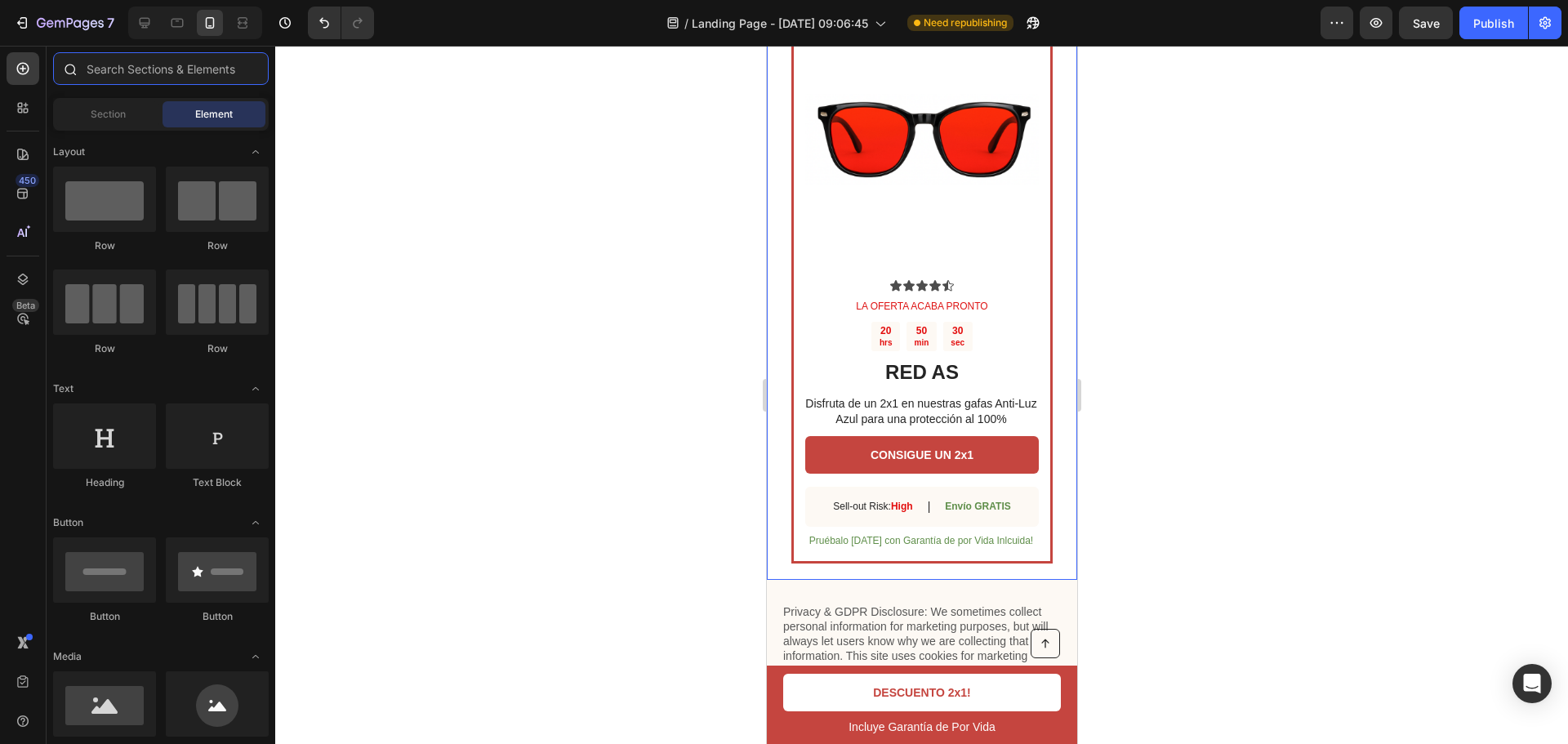
click at [202, 77] on input "text" at bounding box center [161, 69] width 215 height 33
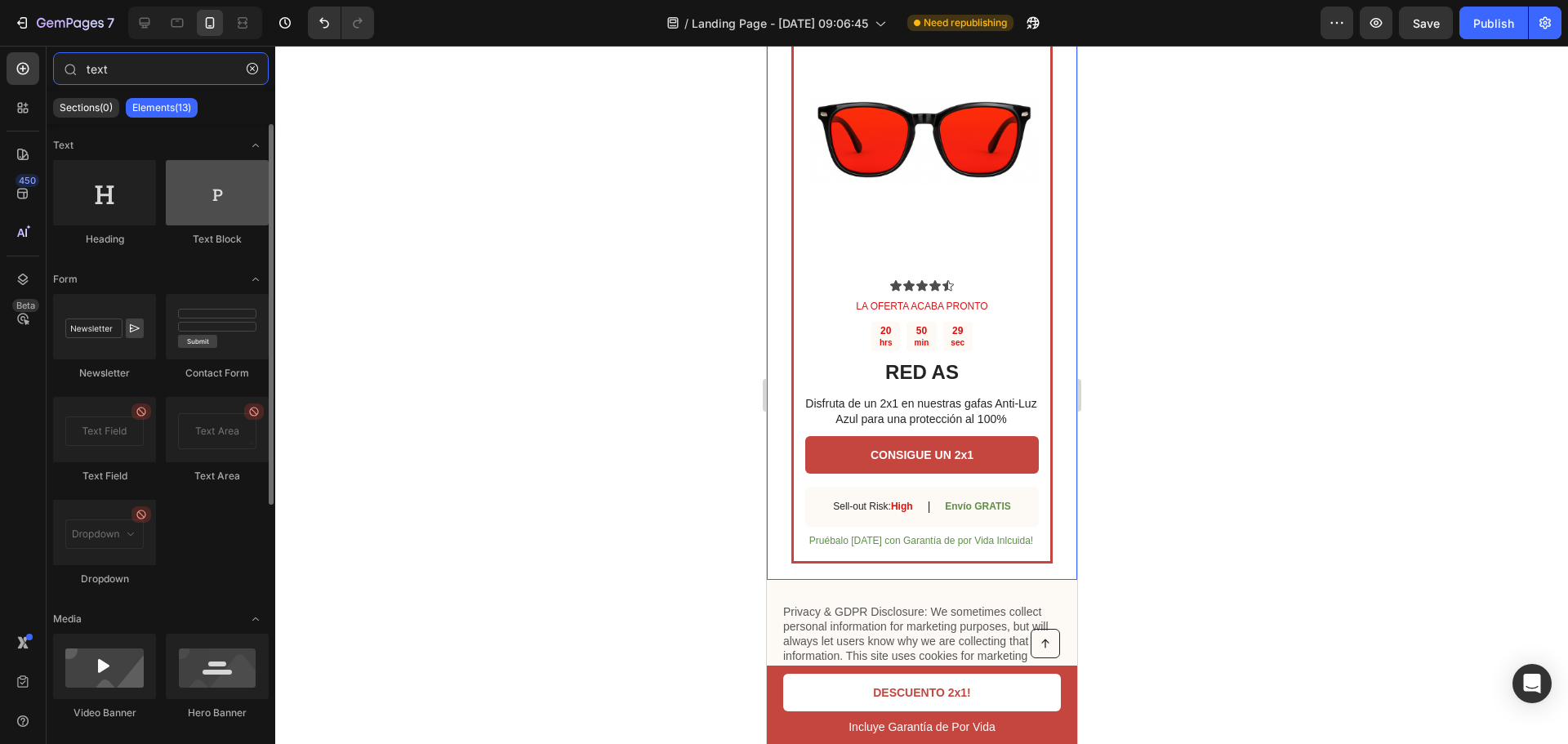
type input "text"
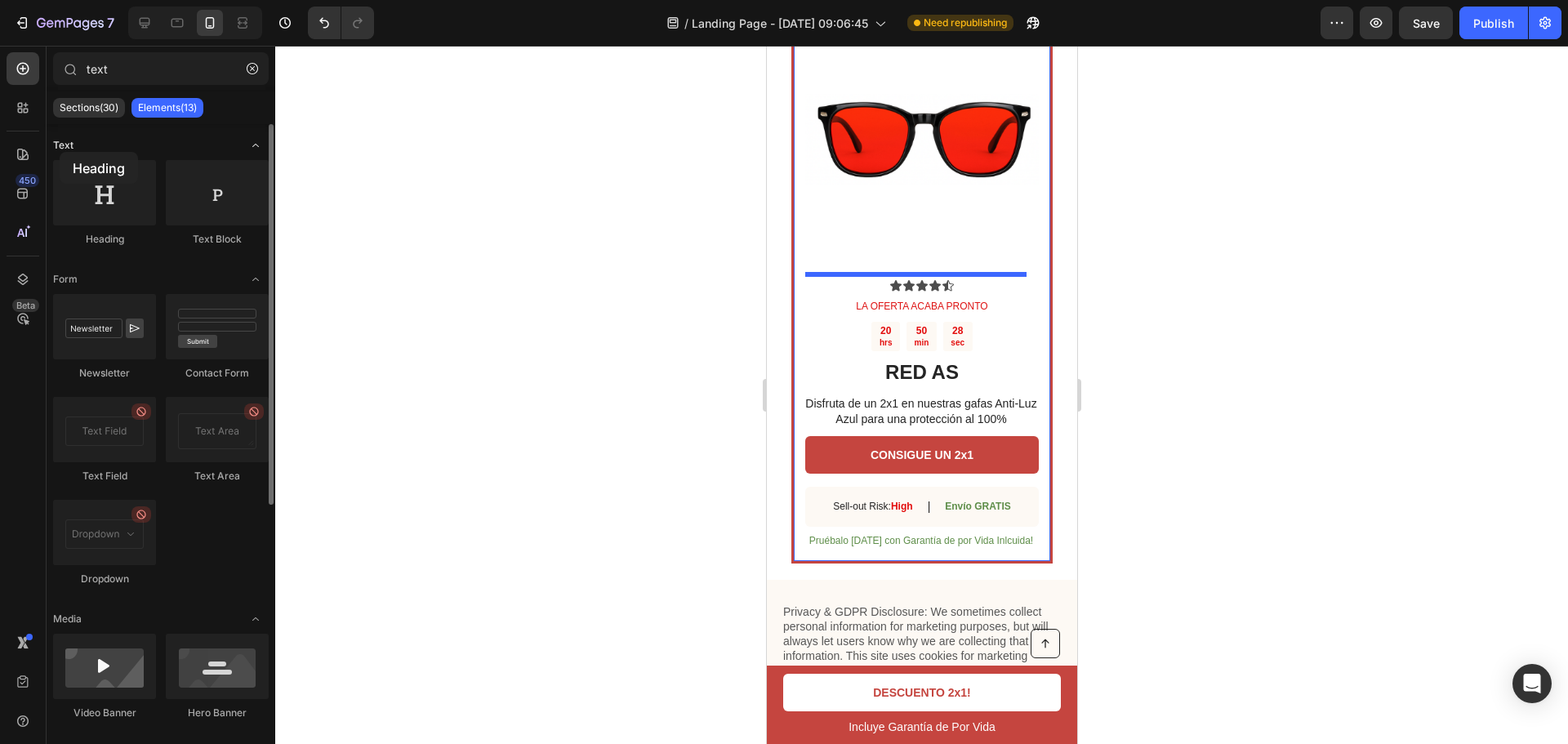
drag, startPoint x: 171, startPoint y: 224, endPoint x: 62, endPoint y: 142, distance: 136.4
click at [63, 142] on div "Text Heading Text Block Form Newsletter Contact Form Text Field Text Area Dropd…" at bounding box center [160, 612] width 229 height 975
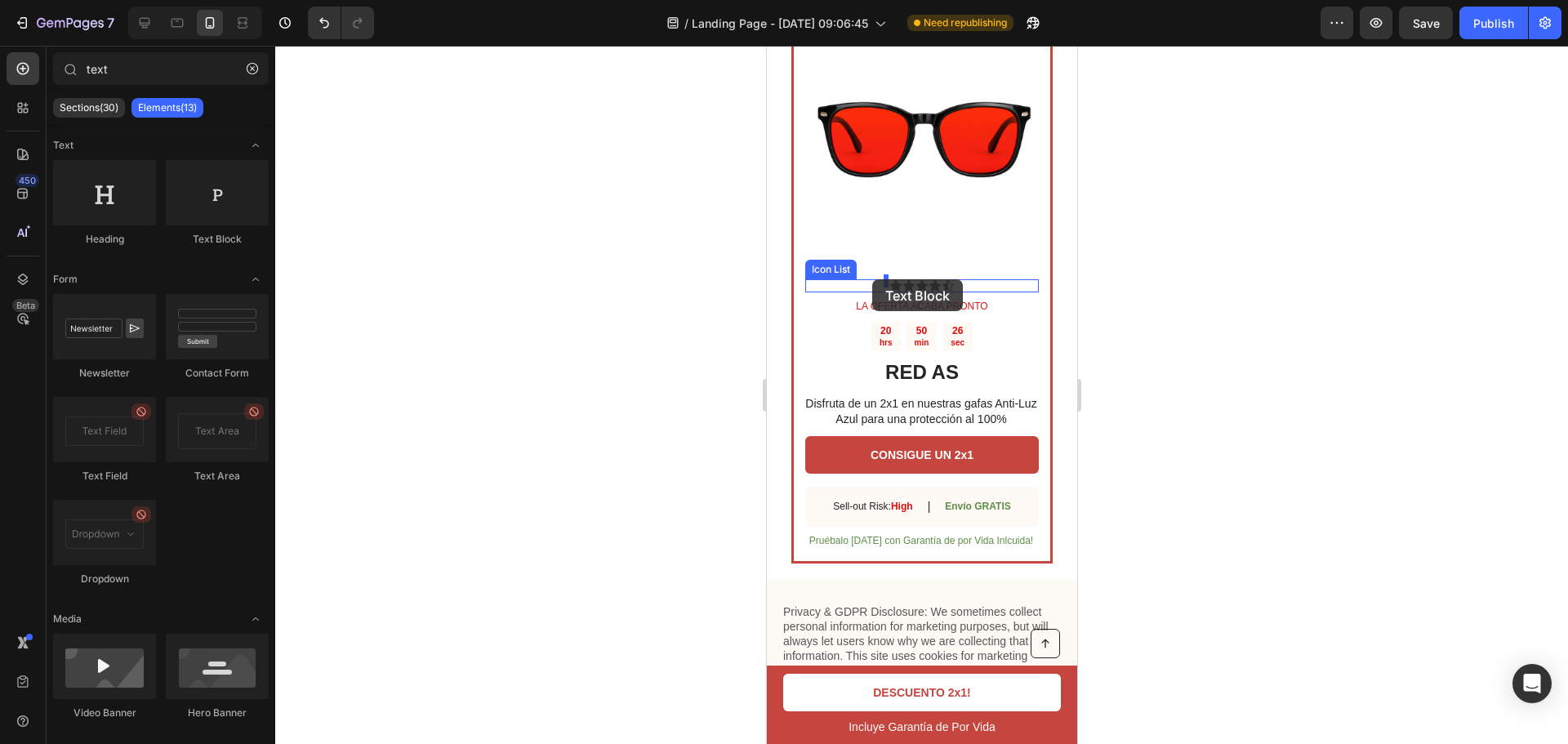
drag, startPoint x: 963, startPoint y: 246, endPoint x: 884, endPoint y: 280, distance: 86.0
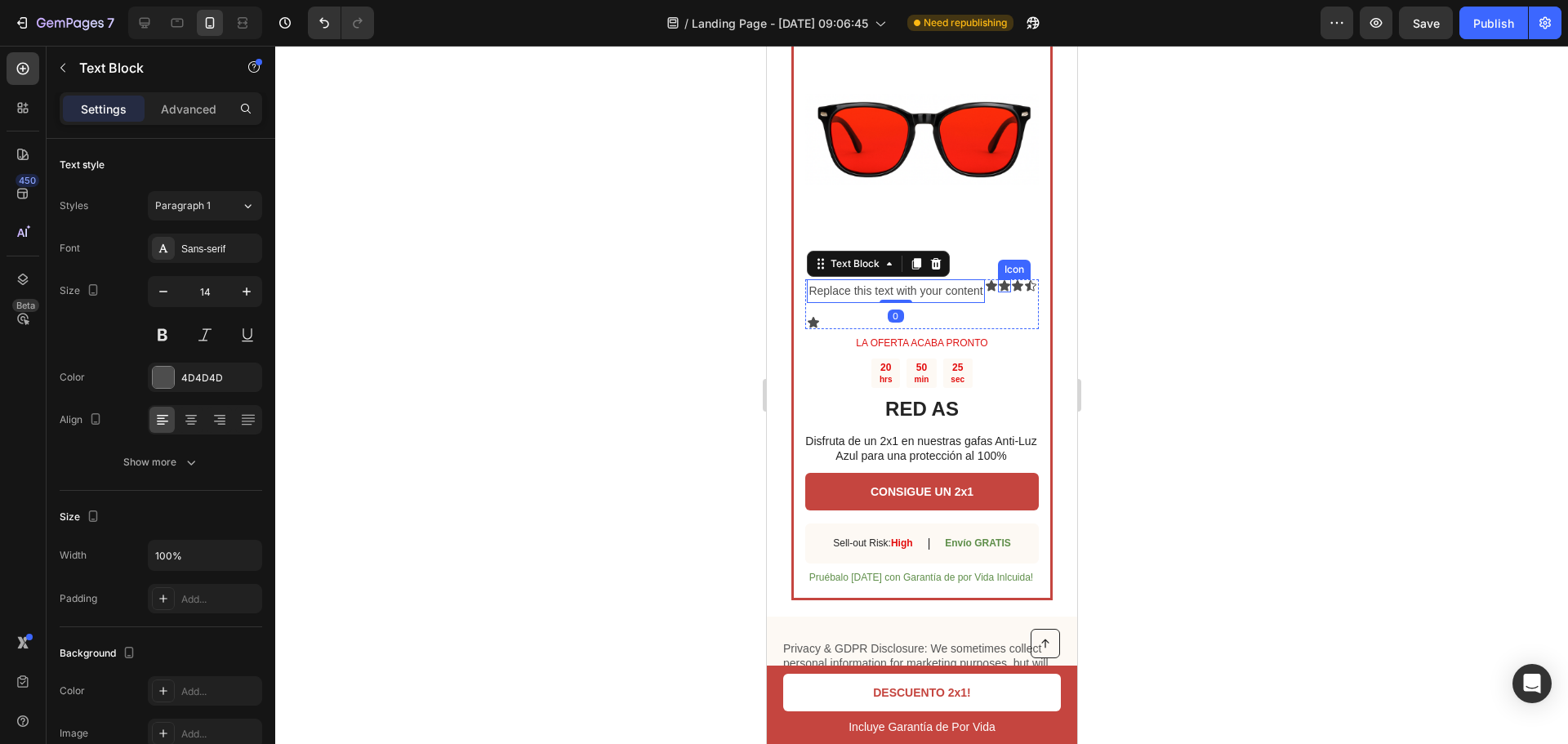
click at [1005, 284] on div "Icon" at bounding box center [1003, 286] width 13 height 13
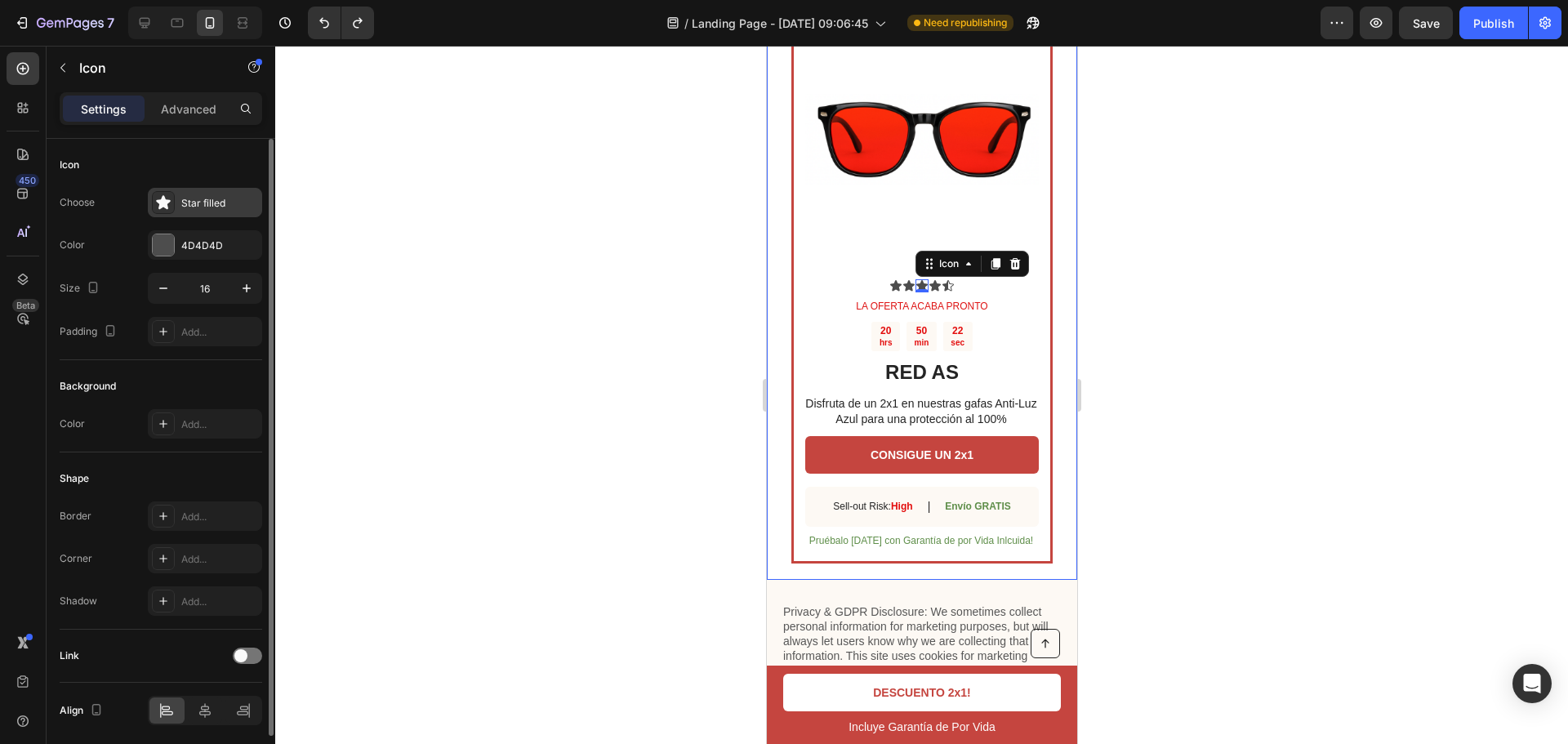
click at [202, 207] on div "Star filled" at bounding box center [220, 203] width 76 height 15
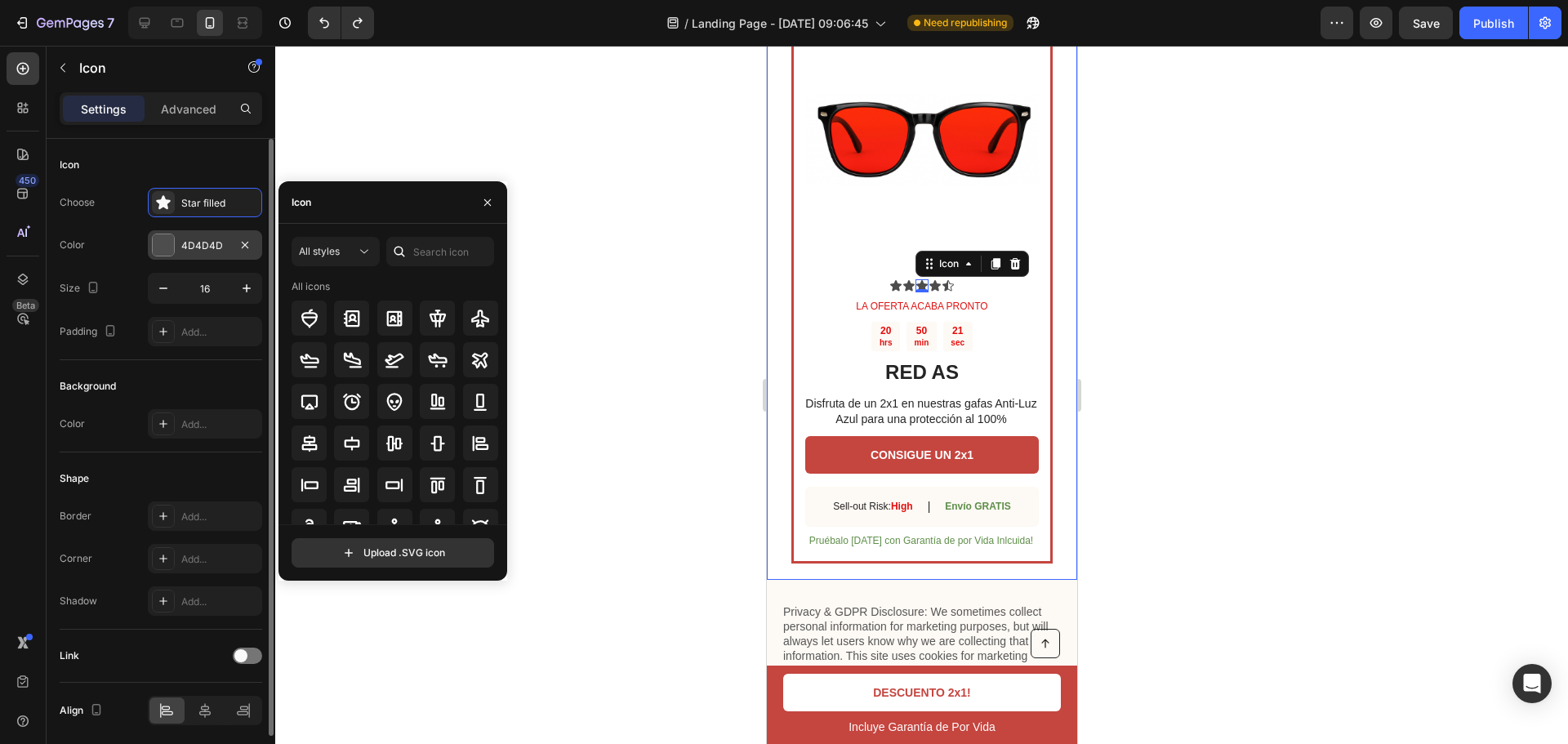
click at [213, 248] on div "4D4D4D" at bounding box center [205, 246] width 47 height 15
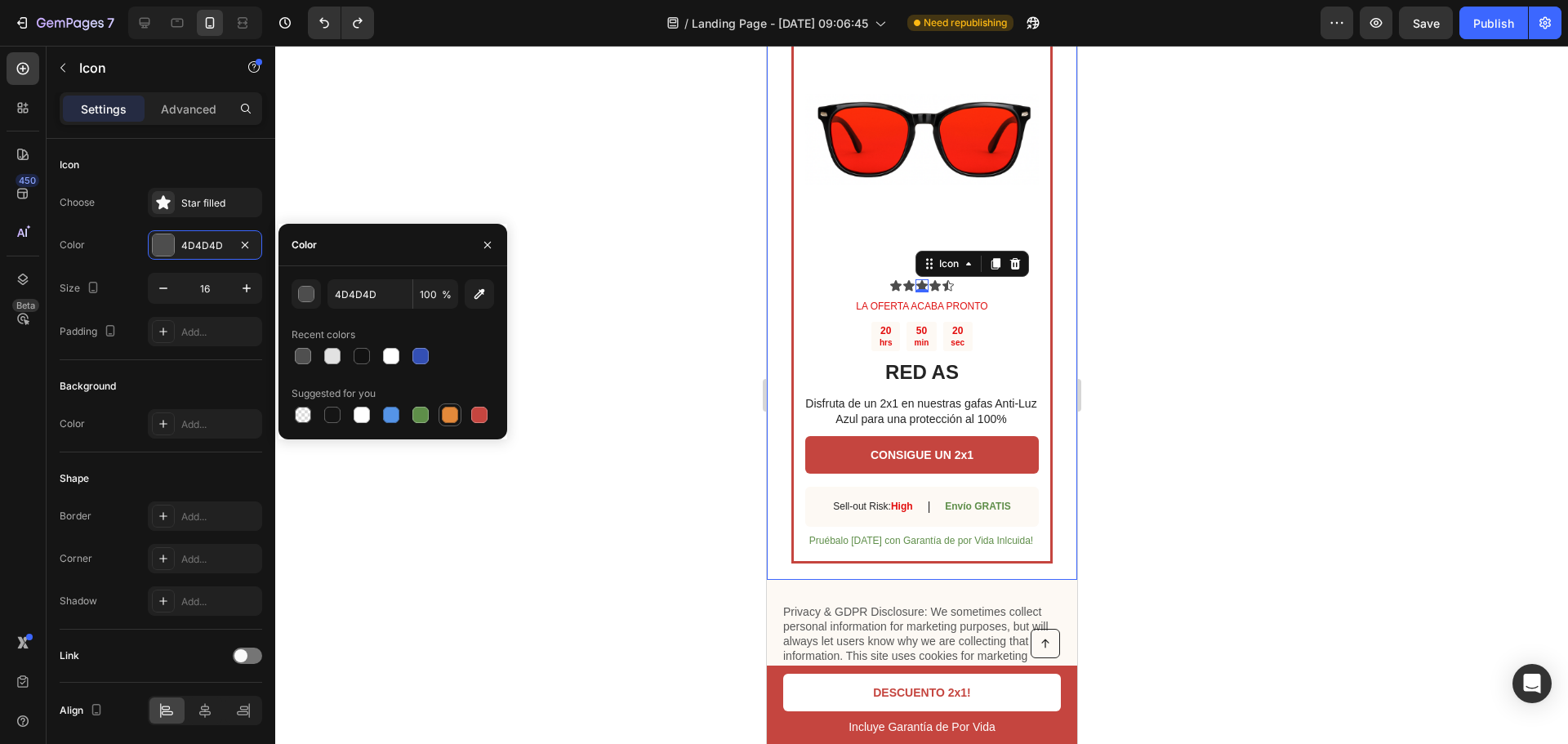
click at [450, 410] on div at bounding box center [450, 415] width 16 height 16
type input "E4893A"
click at [450, 410] on div at bounding box center [450, 415] width 16 height 16
click at [942, 279] on icon at bounding box center [947, 286] width 13 height 13
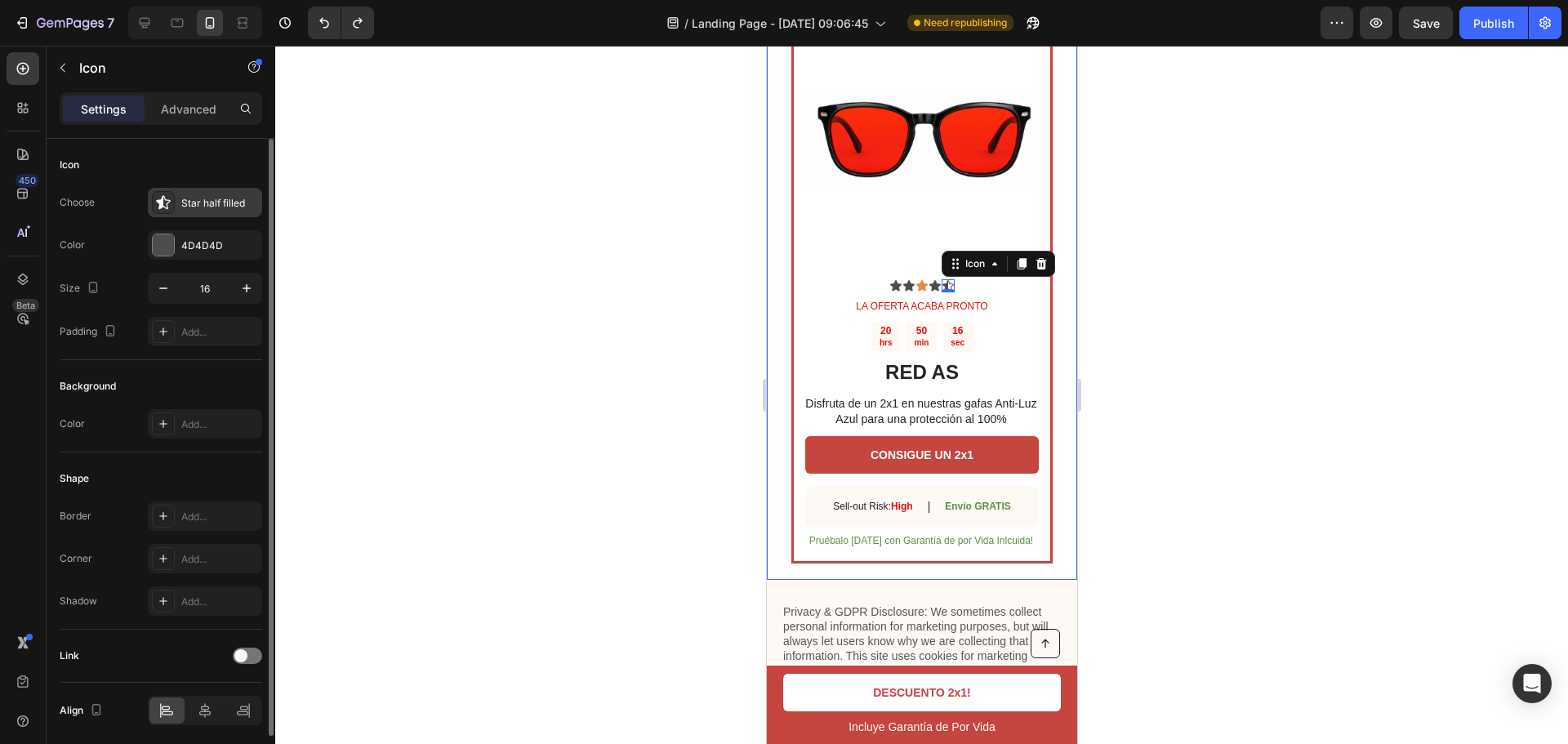
click at [221, 204] on div "Star half filled" at bounding box center [220, 203] width 76 height 15
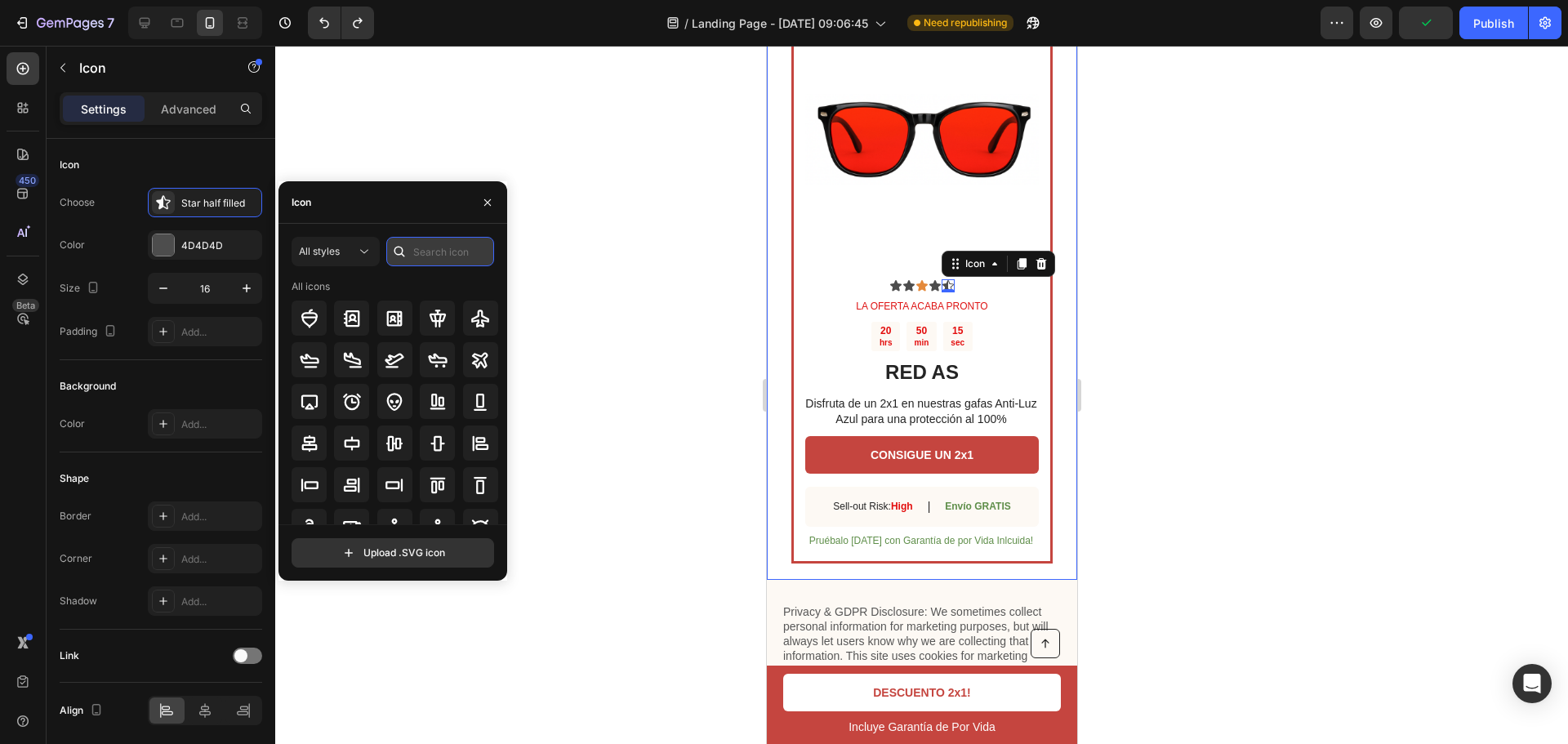
click at [431, 246] on input "text" at bounding box center [439, 251] width 108 height 29
type input "star"
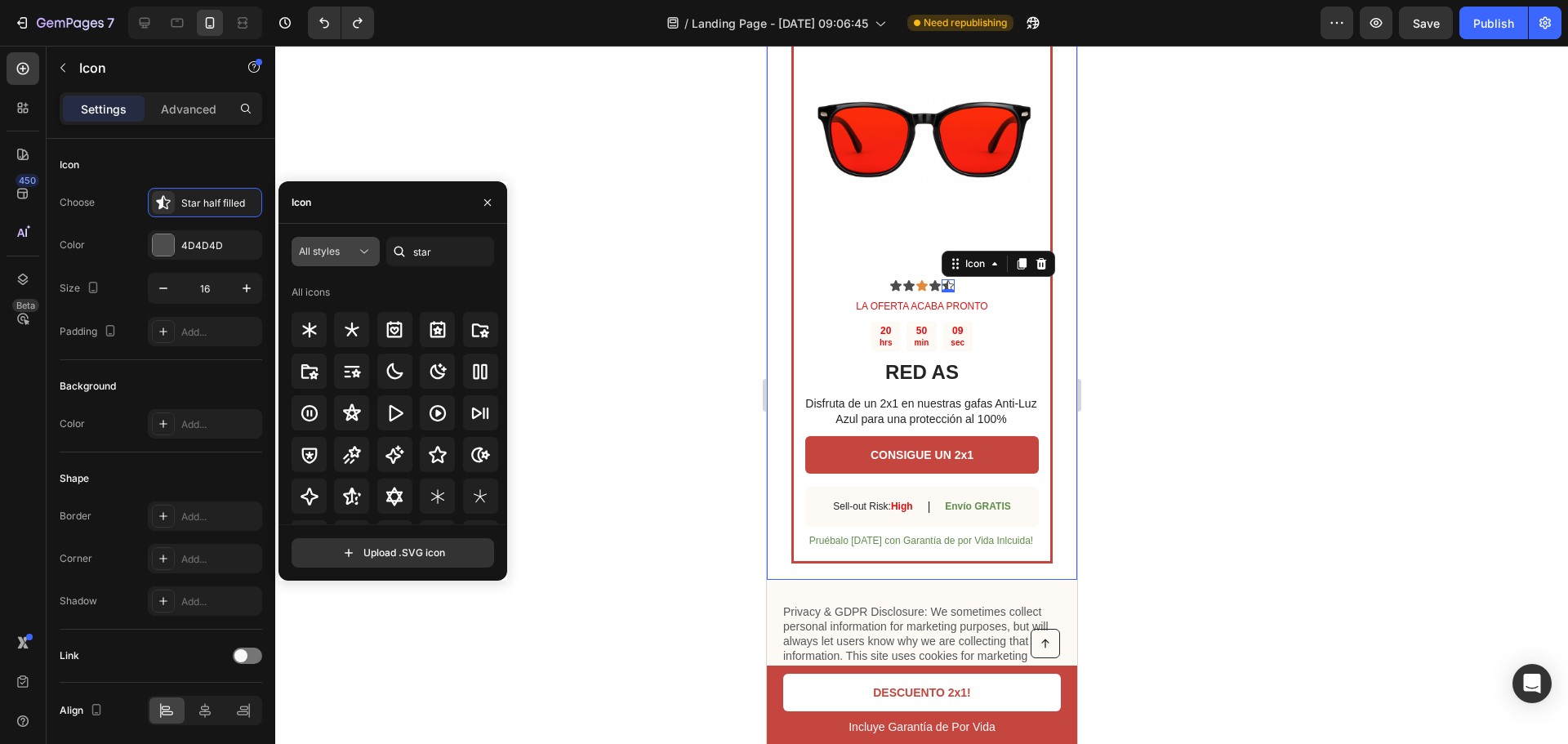
click at [345, 250] on div "All styles" at bounding box center [327, 252] width 57 height 15
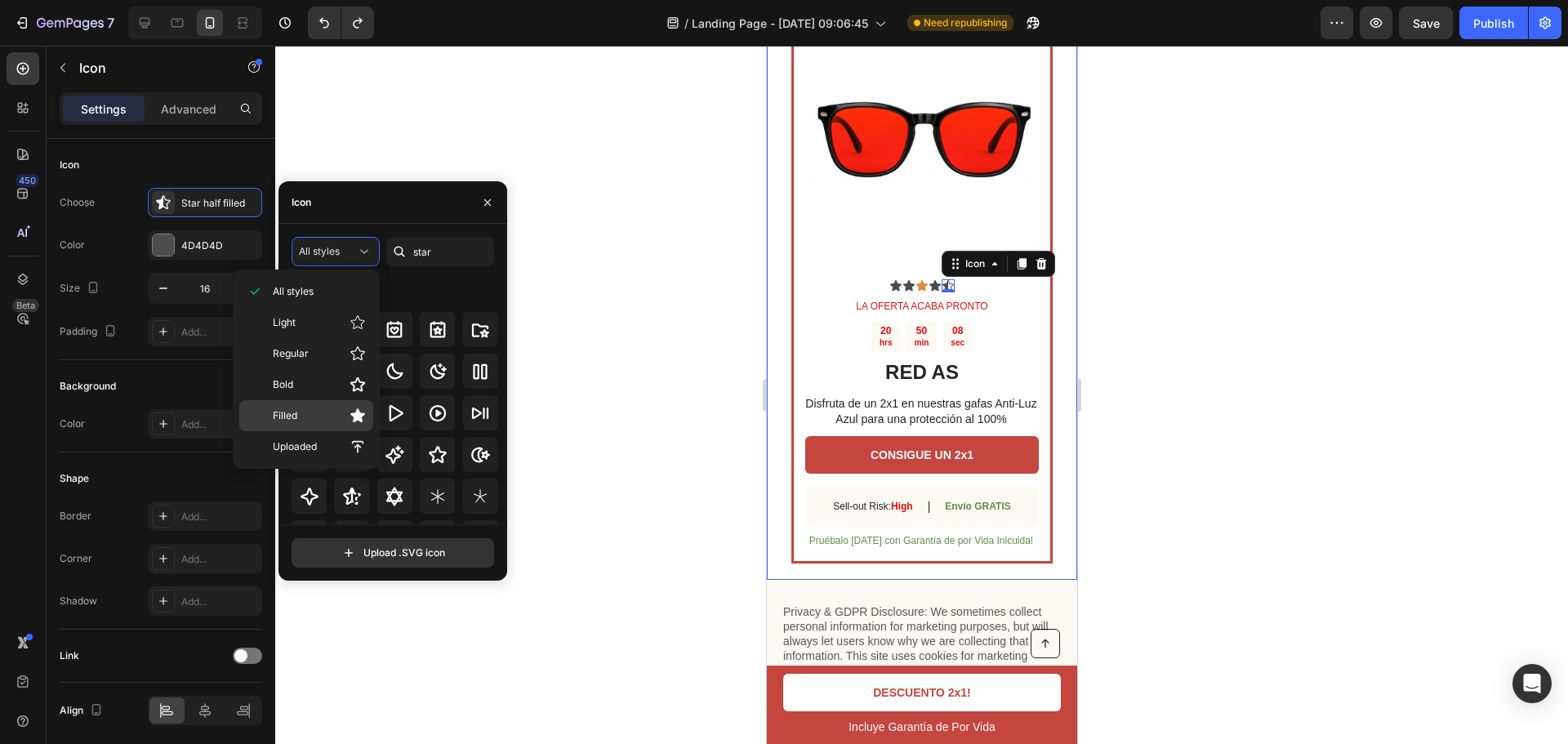
click at [310, 411] on p "Filled" at bounding box center [319, 416] width 93 height 16
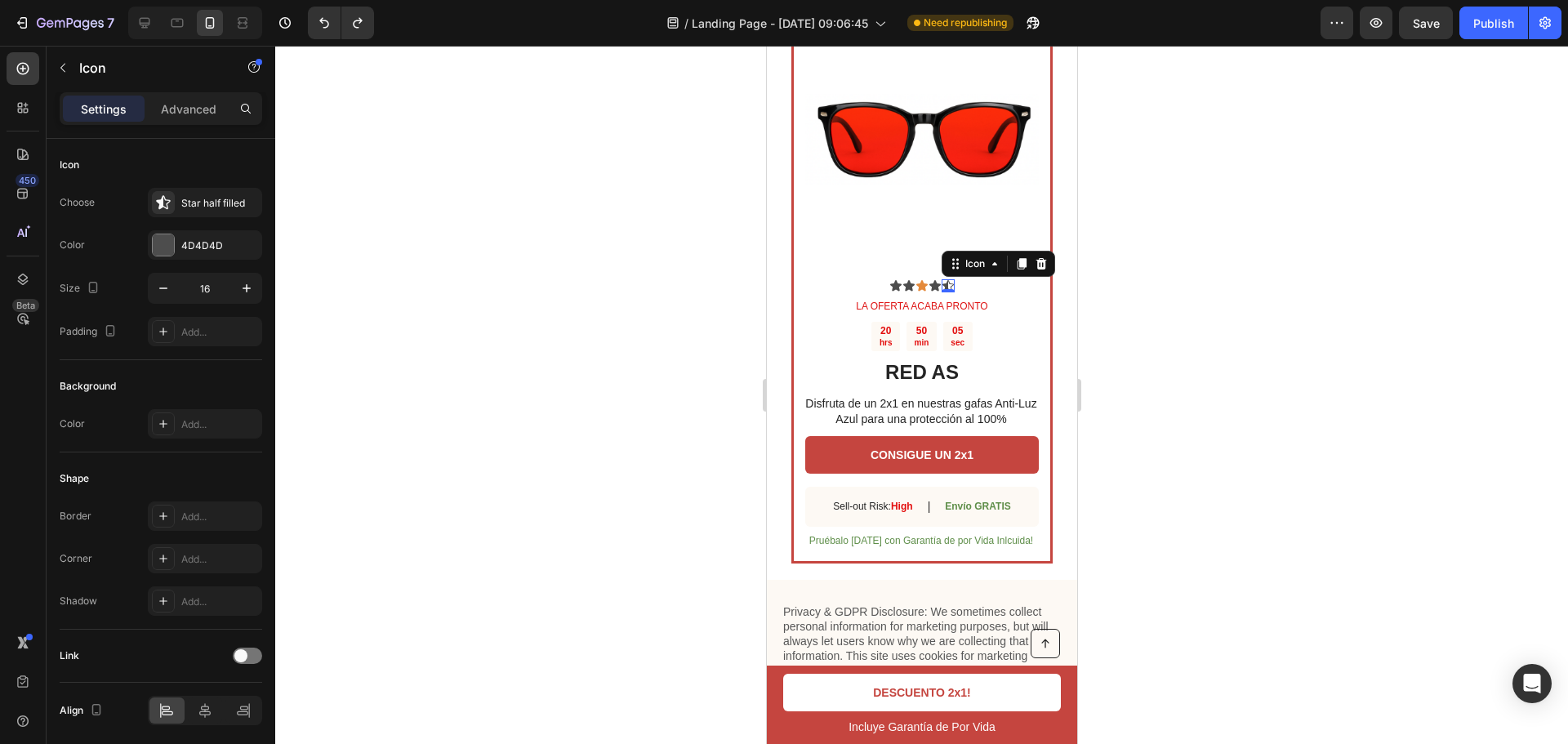
click at [690, 266] on div at bounding box center [921, 394] width 1292 height 699
click at [893, 280] on icon at bounding box center [895, 286] width 12 height 11
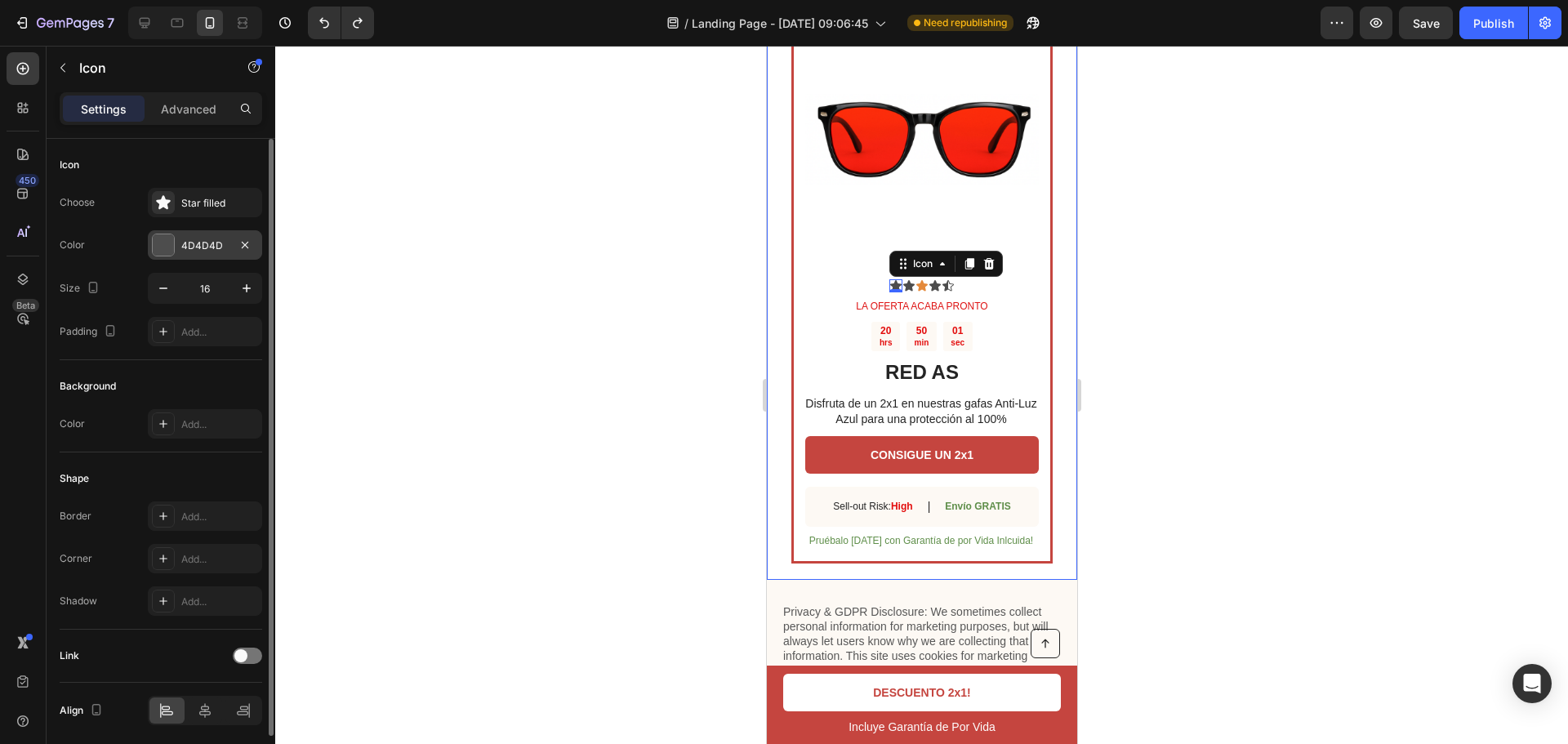
click at [176, 235] on div "4D4D4D" at bounding box center [205, 245] width 115 height 29
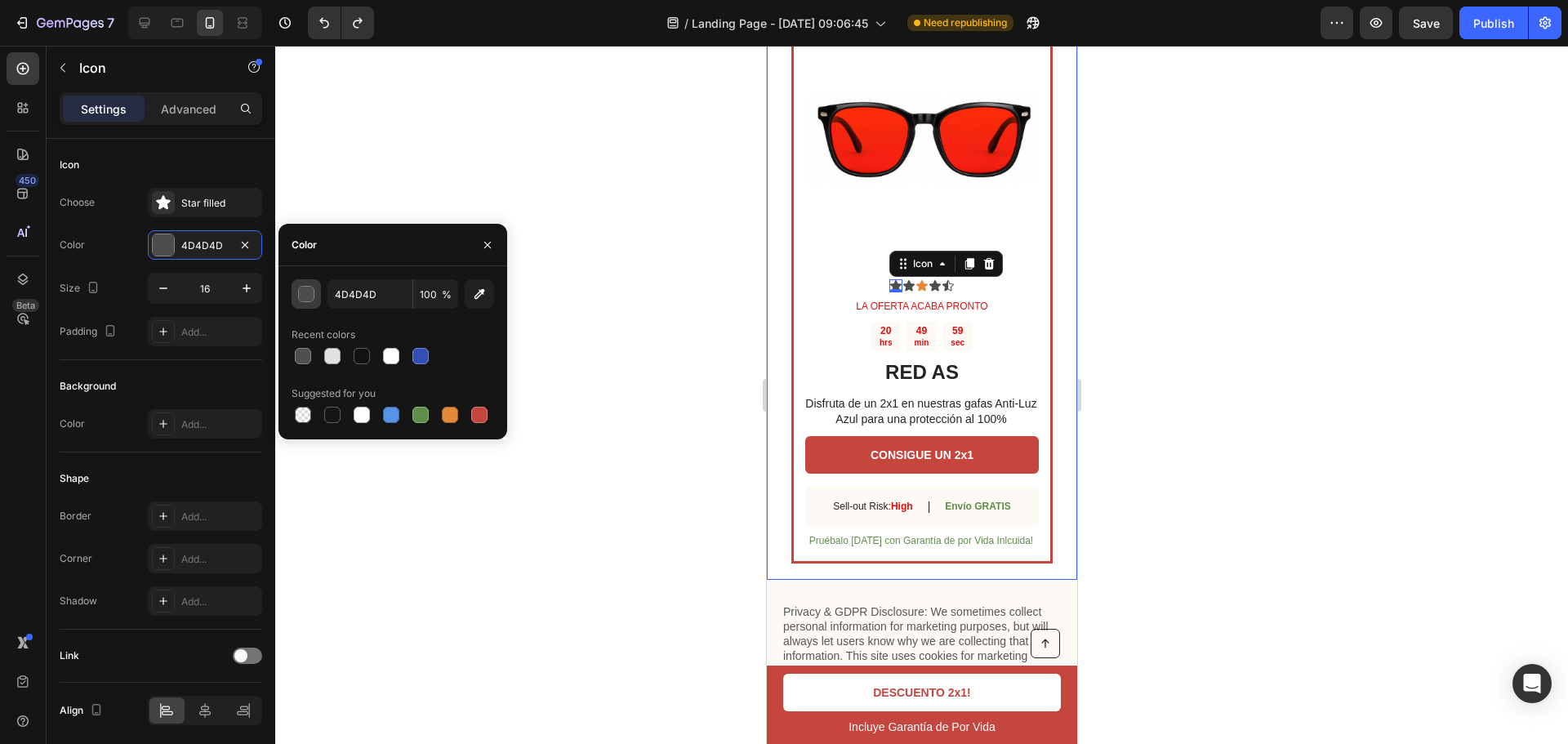
click at [307, 294] on div "button" at bounding box center [307, 295] width 16 height 16
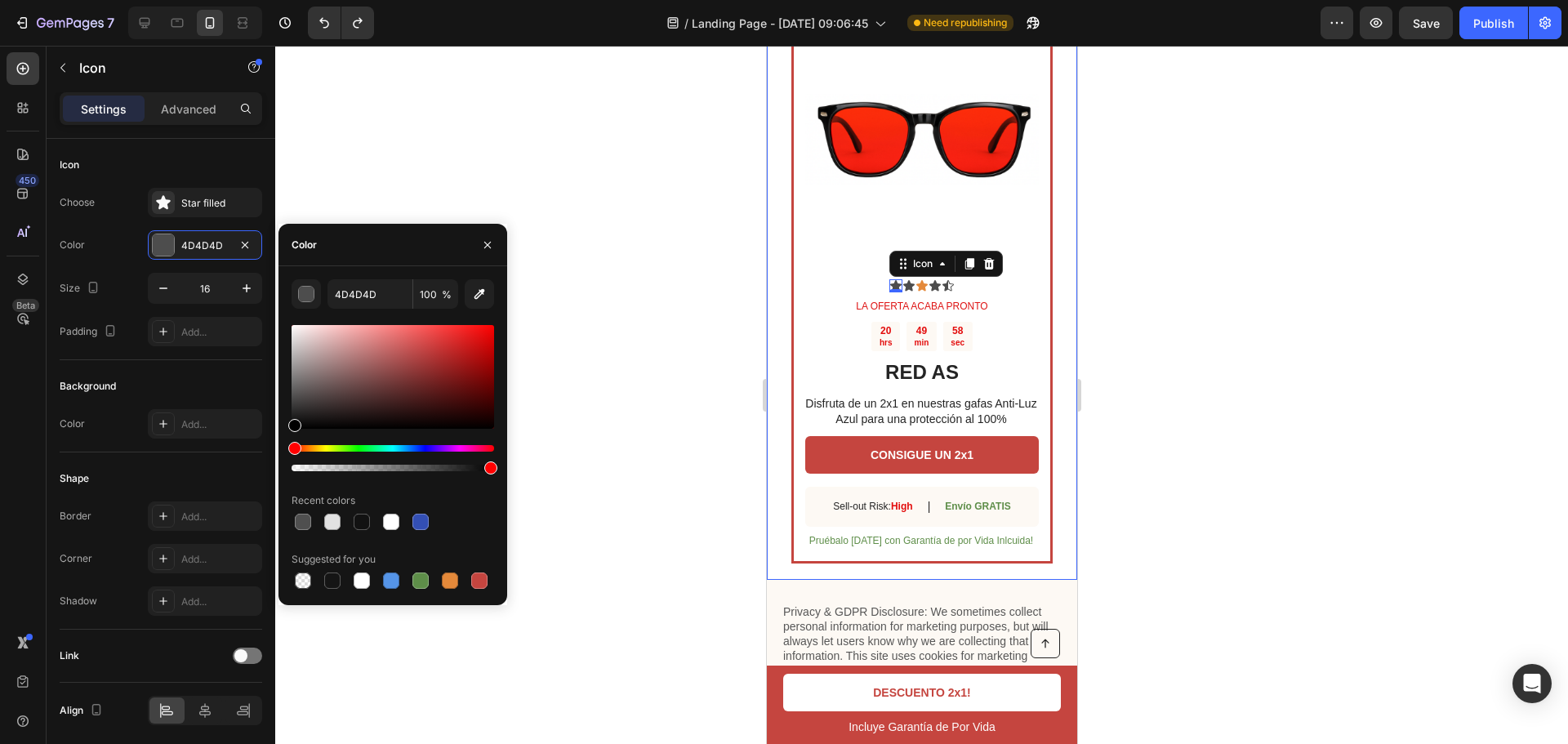
click at [319, 444] on div at bounding box center [393, 399] width 203 height 153
click at [328, 450] on div "Hue" at bounding box center [393, 448] width 203 height 6
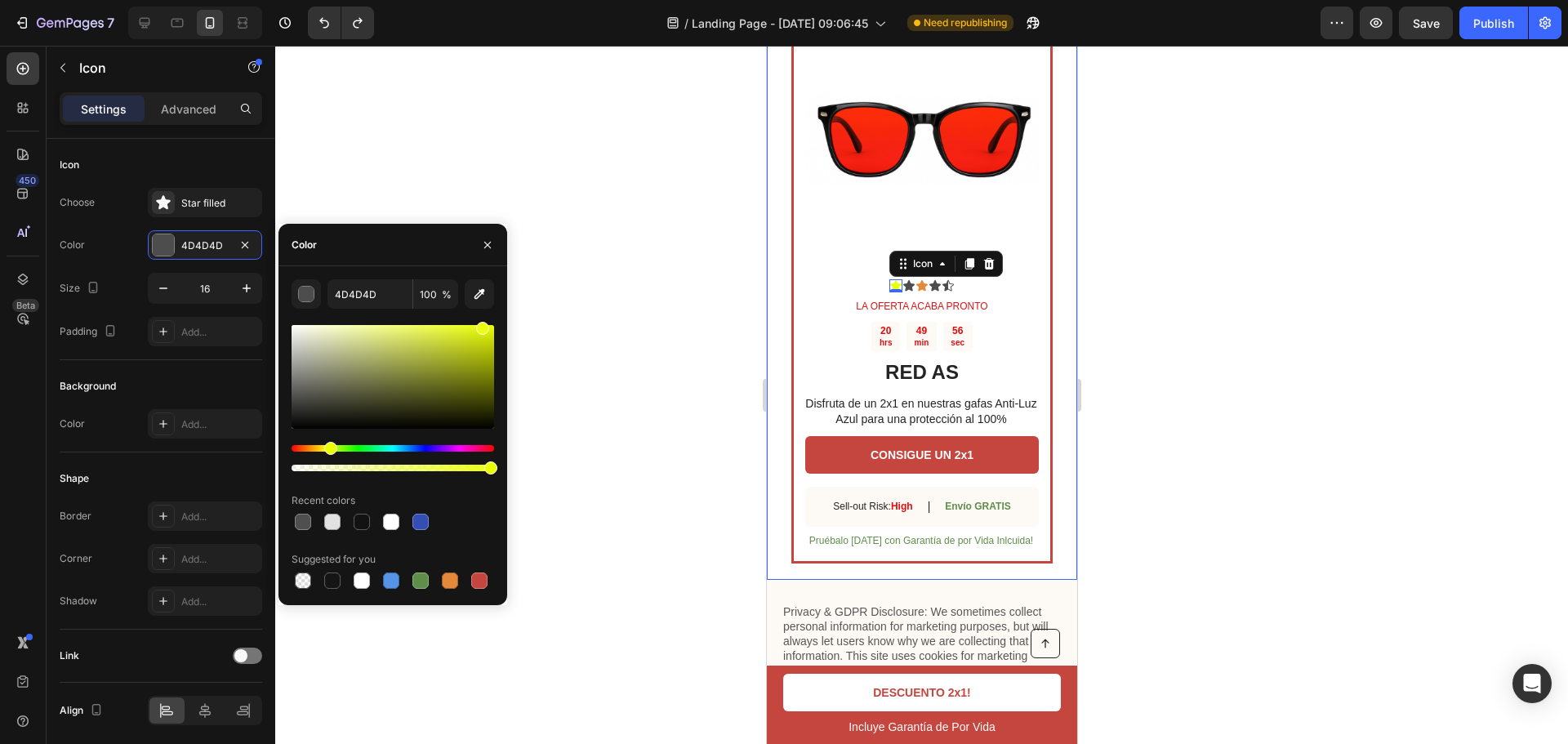
drag, startPoint x: 383, startPoint y: 368, endPoint x: 482, endPoint y: 309, distance: 115.2
click at [482, 309] on div "4D4D4D 100 % Recent colors Suggested for you" at bounding box center [393, 436] width 203 height 313
click at [322, 450] on div "Hue" at bounding box center [324, 449] width 13 height 13
drag, startPoint x: 448, startPoint y: 343, endPoint x: 490, endPoint y: 340, distance: 42.1
click at [490, 340] on div at bounding box center [393, 376] width 203 height 104
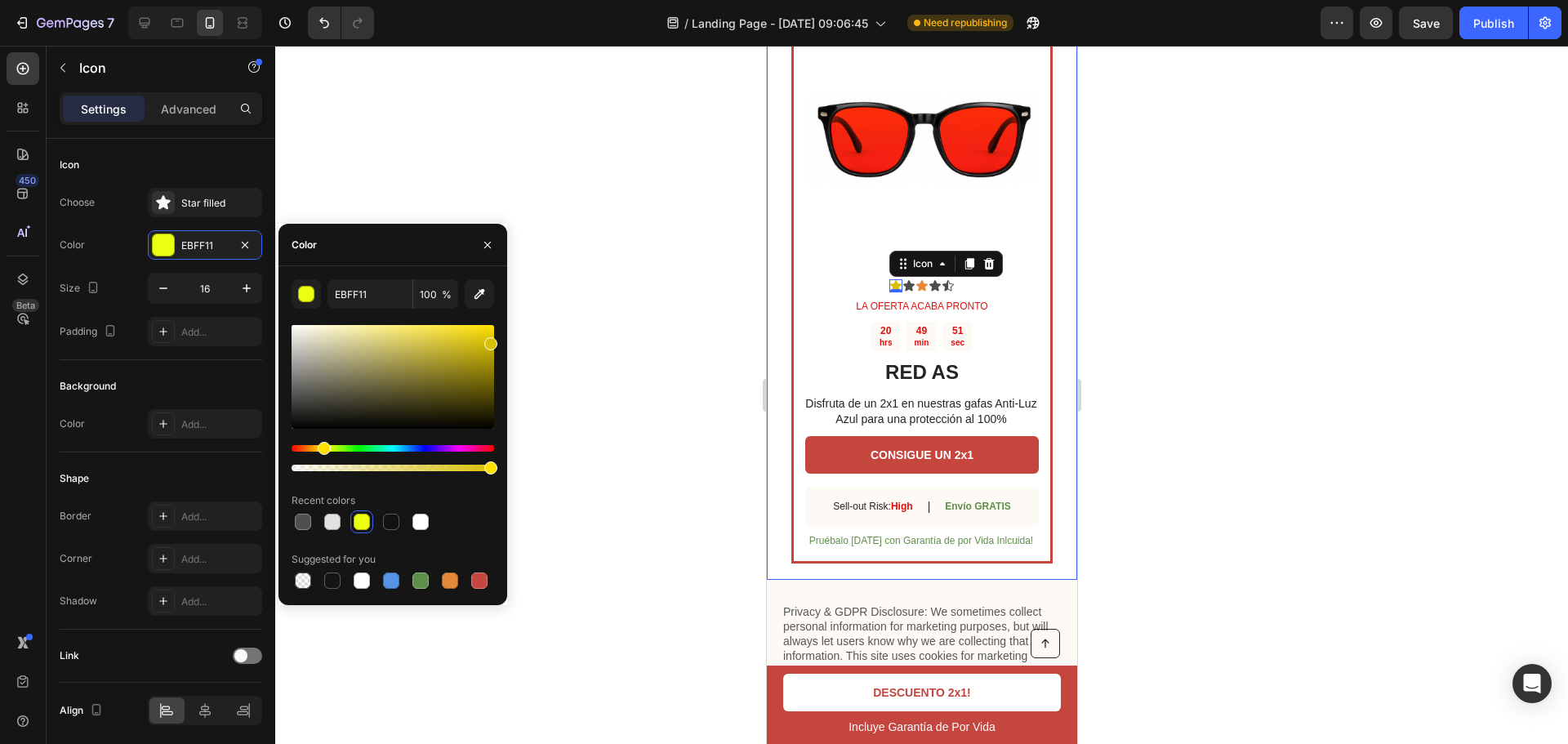
type input "D8C006"
click at [905, 287] on div "Icon" at bounding box center [908, 286] width 13 height 13
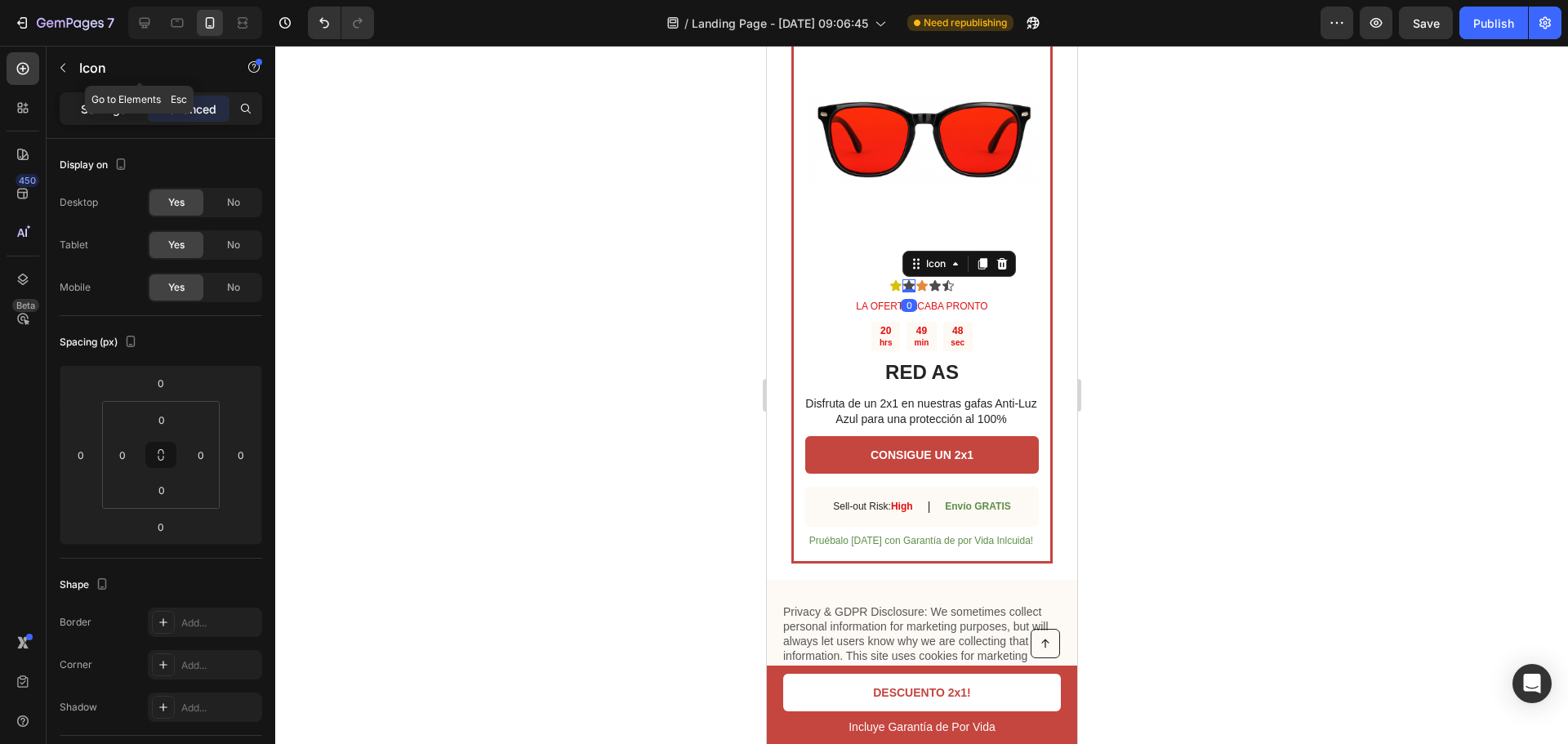
click at [140, 108] on div "Settings" at bounding box center [104, 108] width 82 height 26
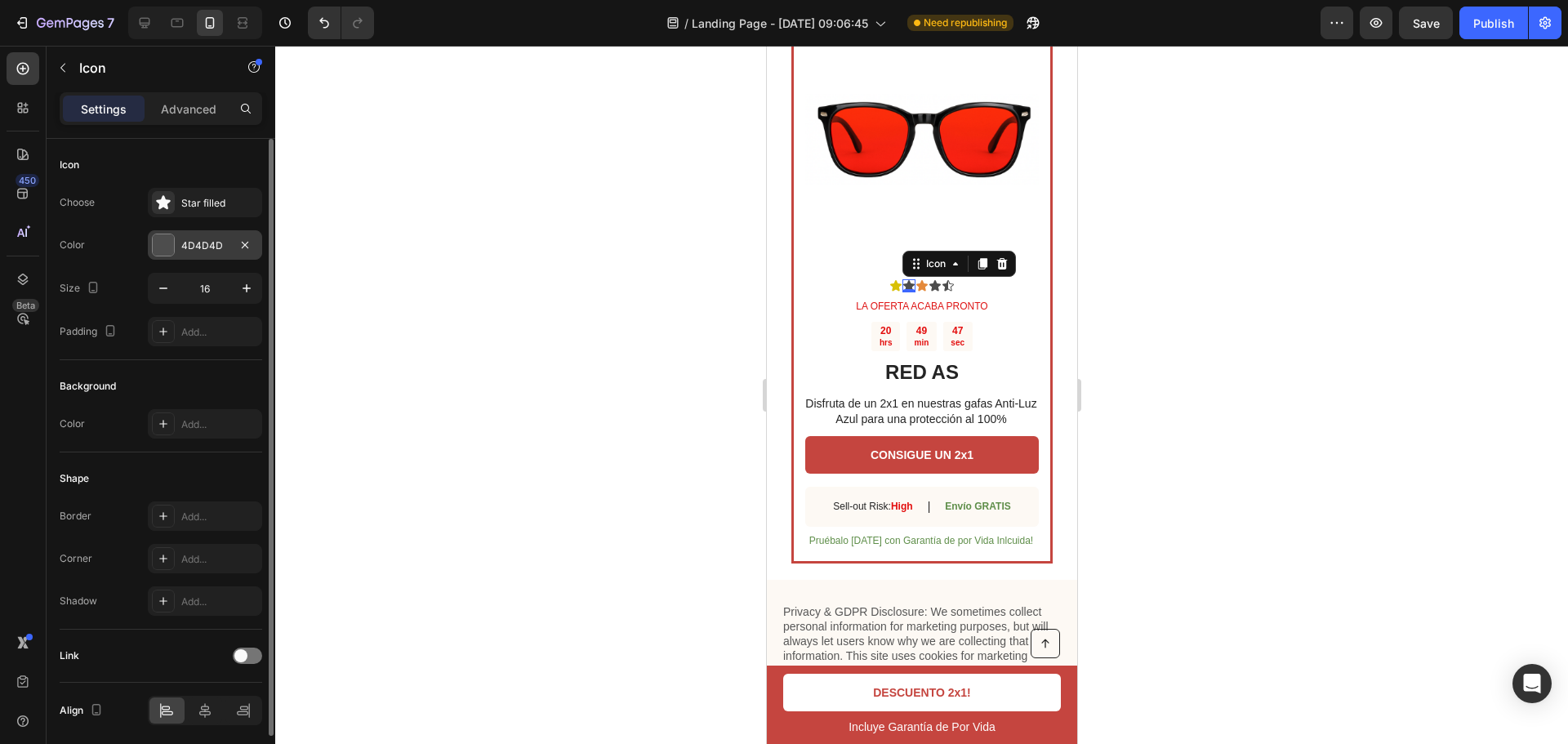
click at [174, 244] on div "4D4D4D" at bounding box center [205, 245] width 115 height 29
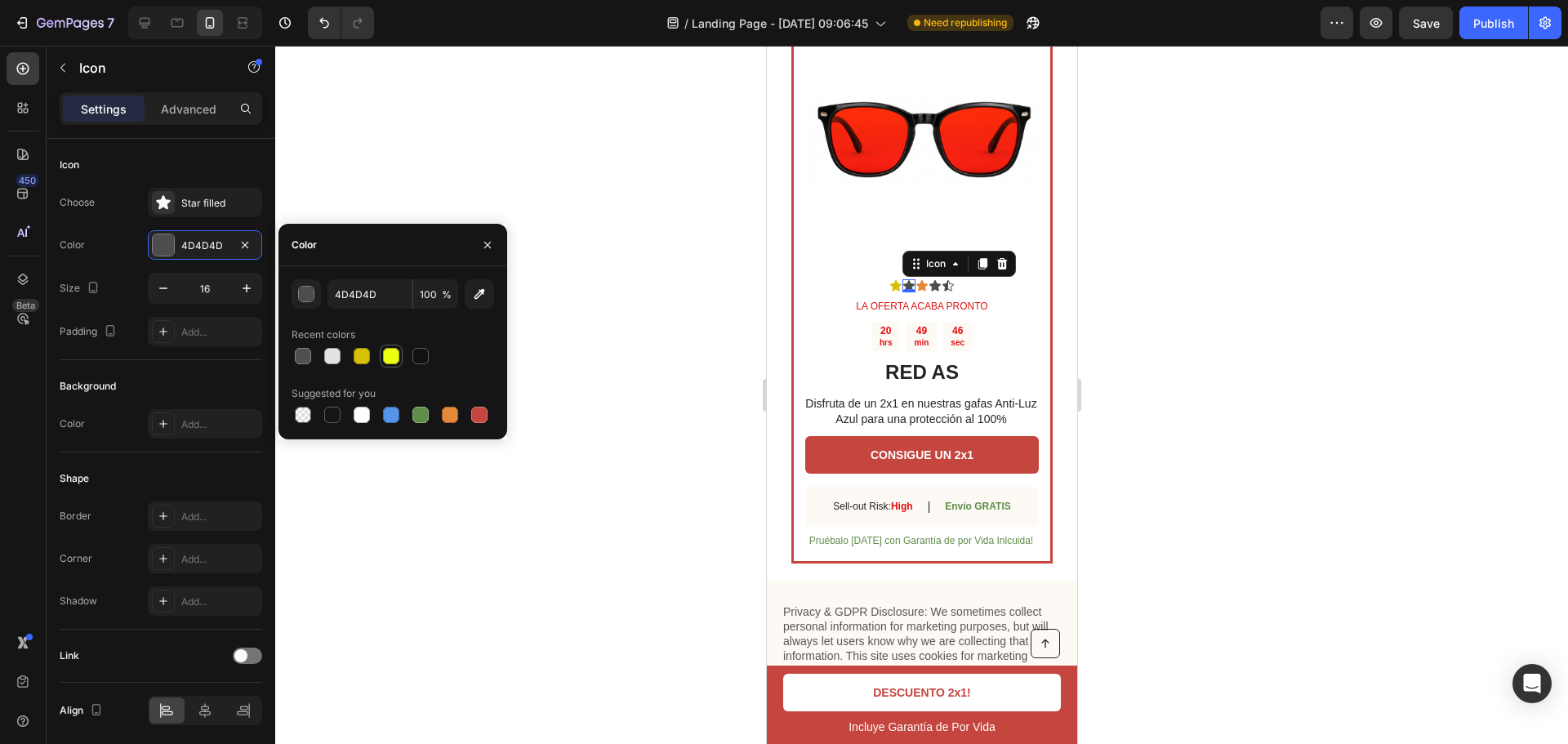
click at [391, 359] on div at bounding box center [391, 356] width 16 height 16
click at [364, 352] on div at bounding box center [362, 356] width 16 height 16
type input "D8C006"
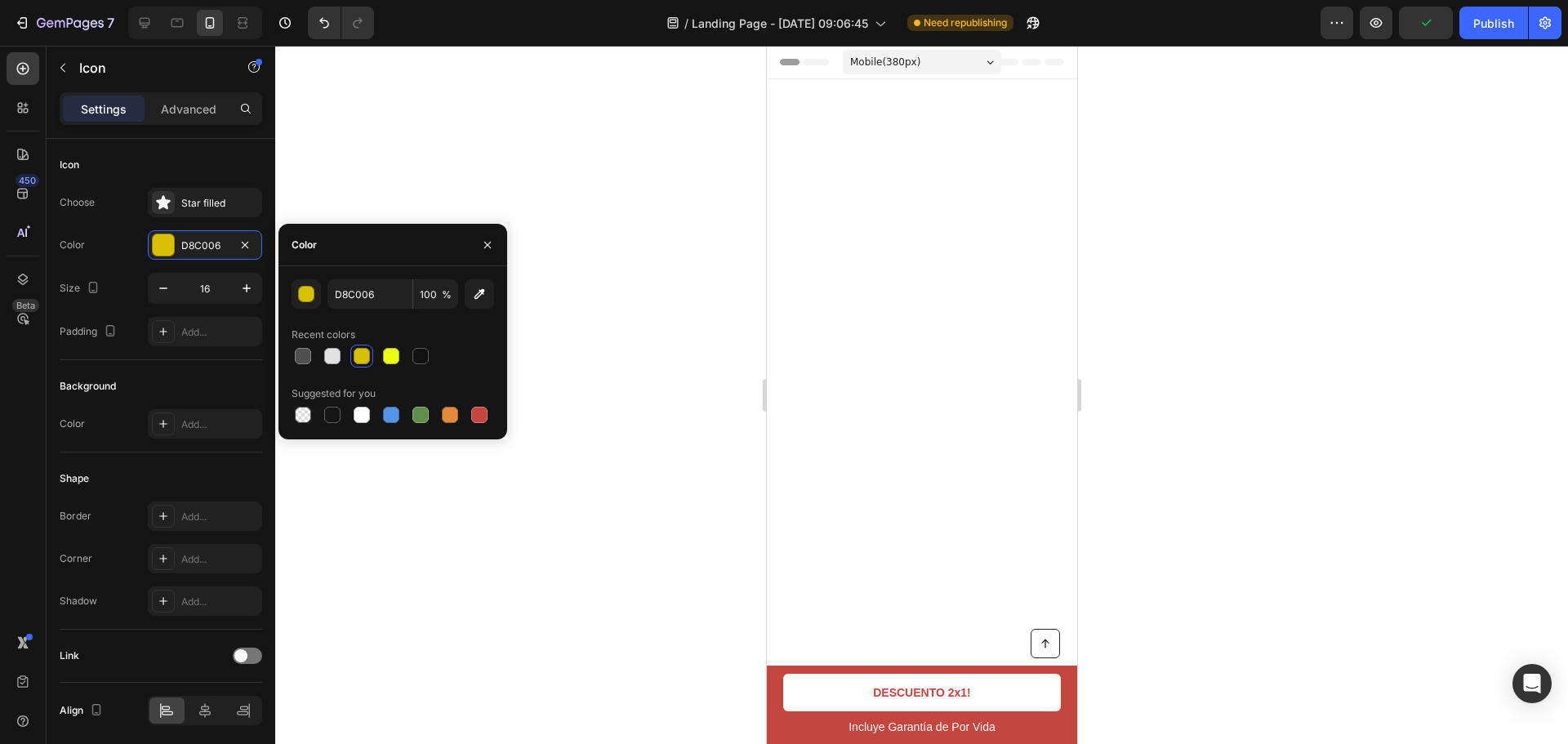
scroll to position [5268, 0]
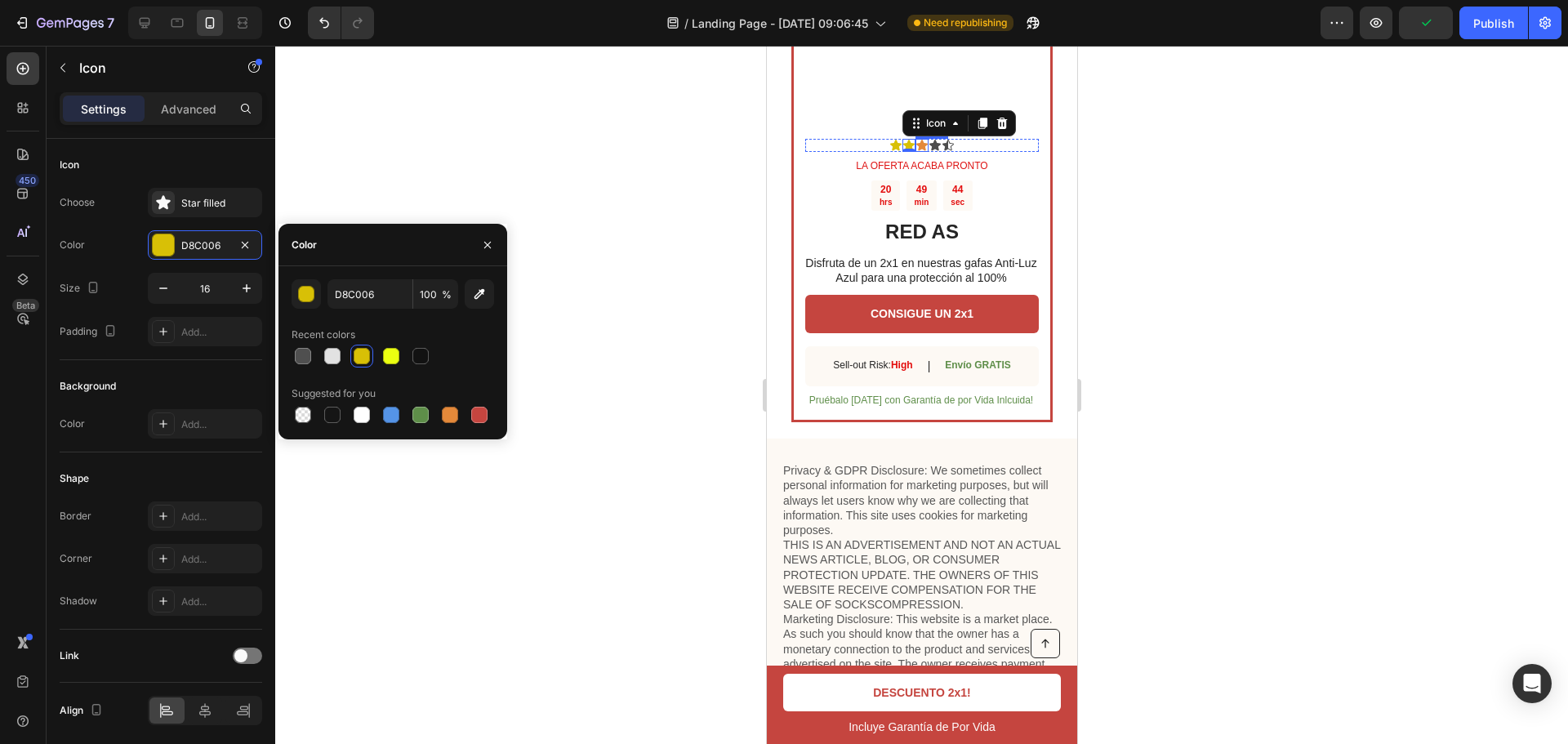
click at [917, 152] on div "Icon" at bounding box center [921, 145] width 13 height 13
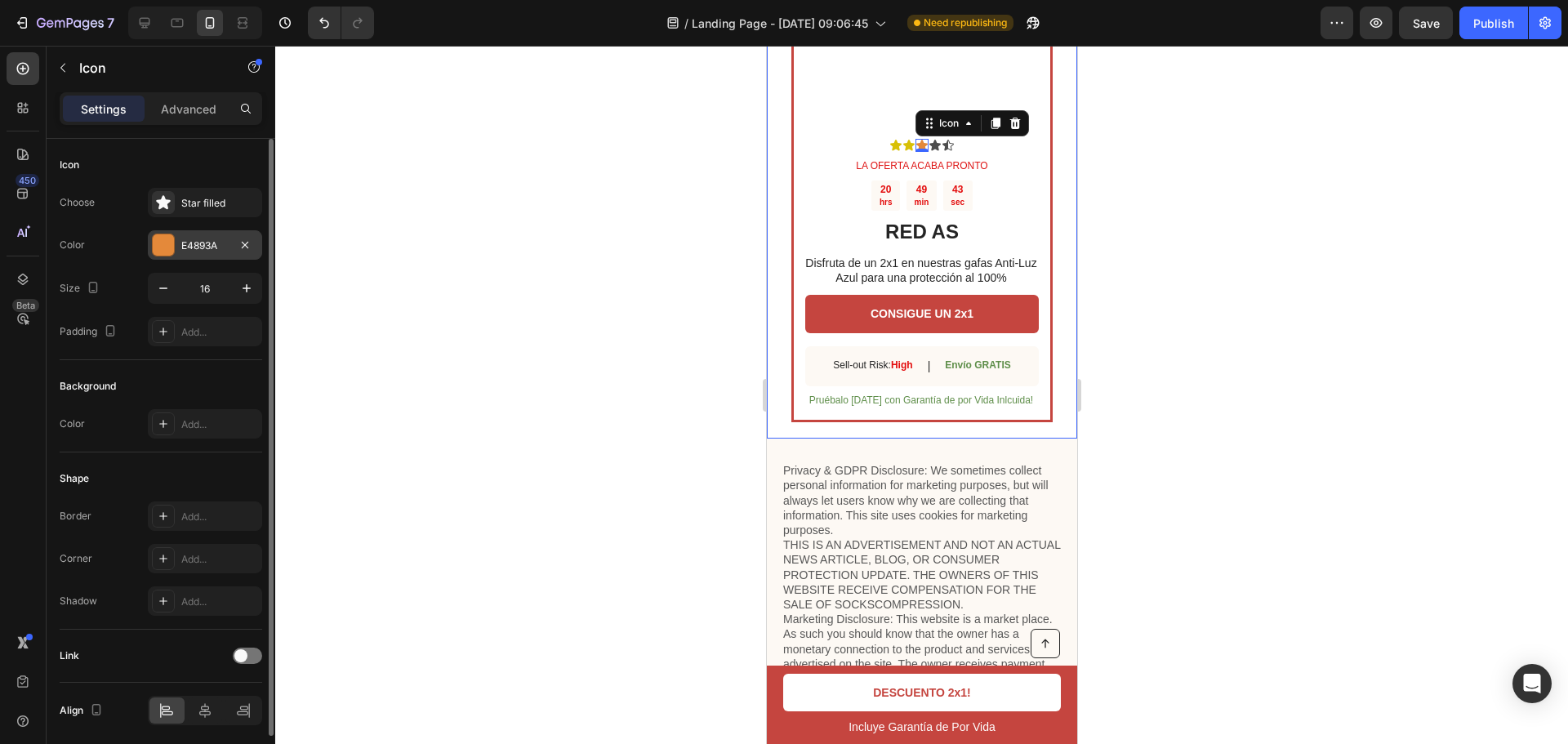
click at [176, 244] on div "E4893A" at bounding box center [205, 245] width 115 height 29
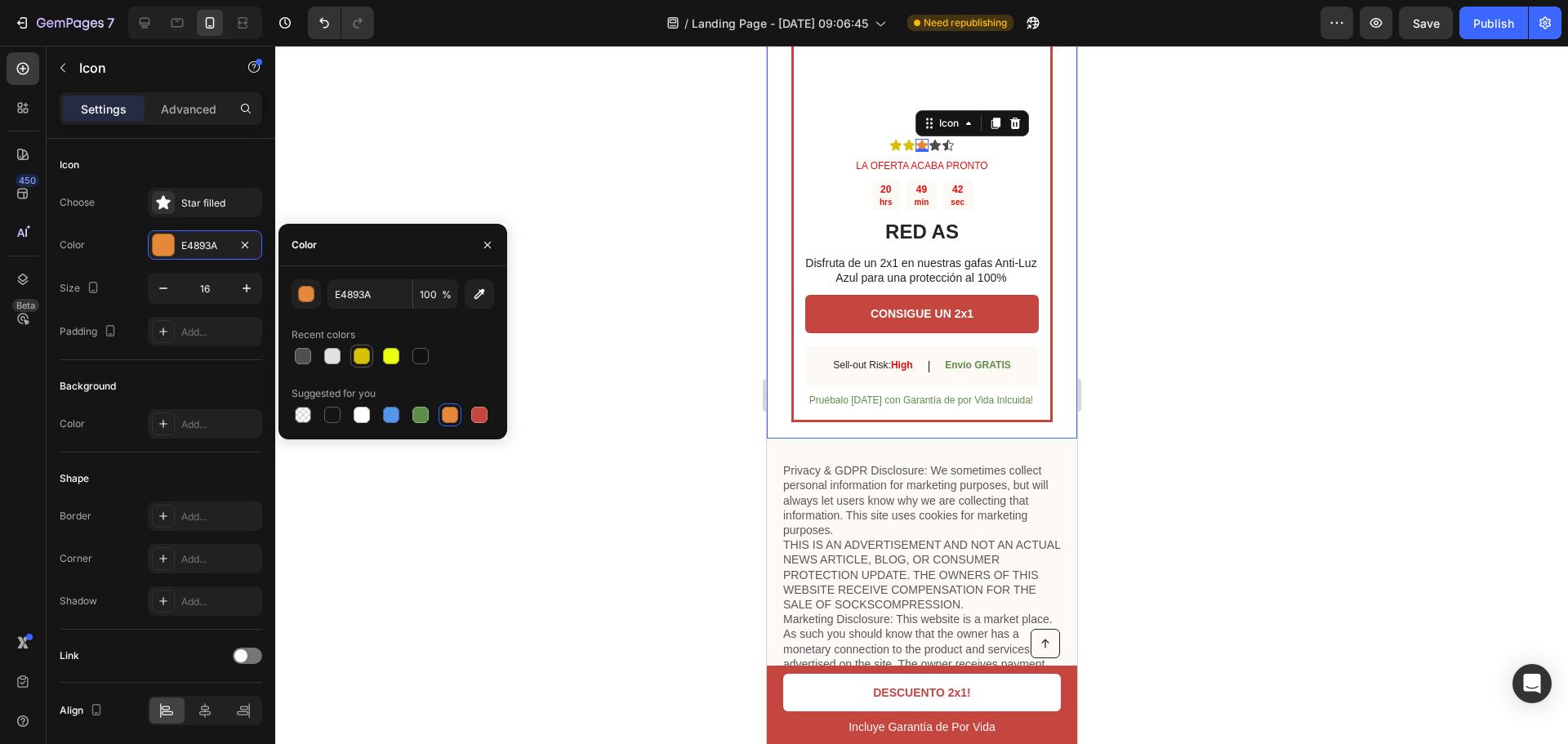
click at [365, 356] on div at bounding box center [362, 356] width 16 height 16
type input "D8C006"
click at [929, 150] on icon at bounding box center [934, 145] width 12 height 11
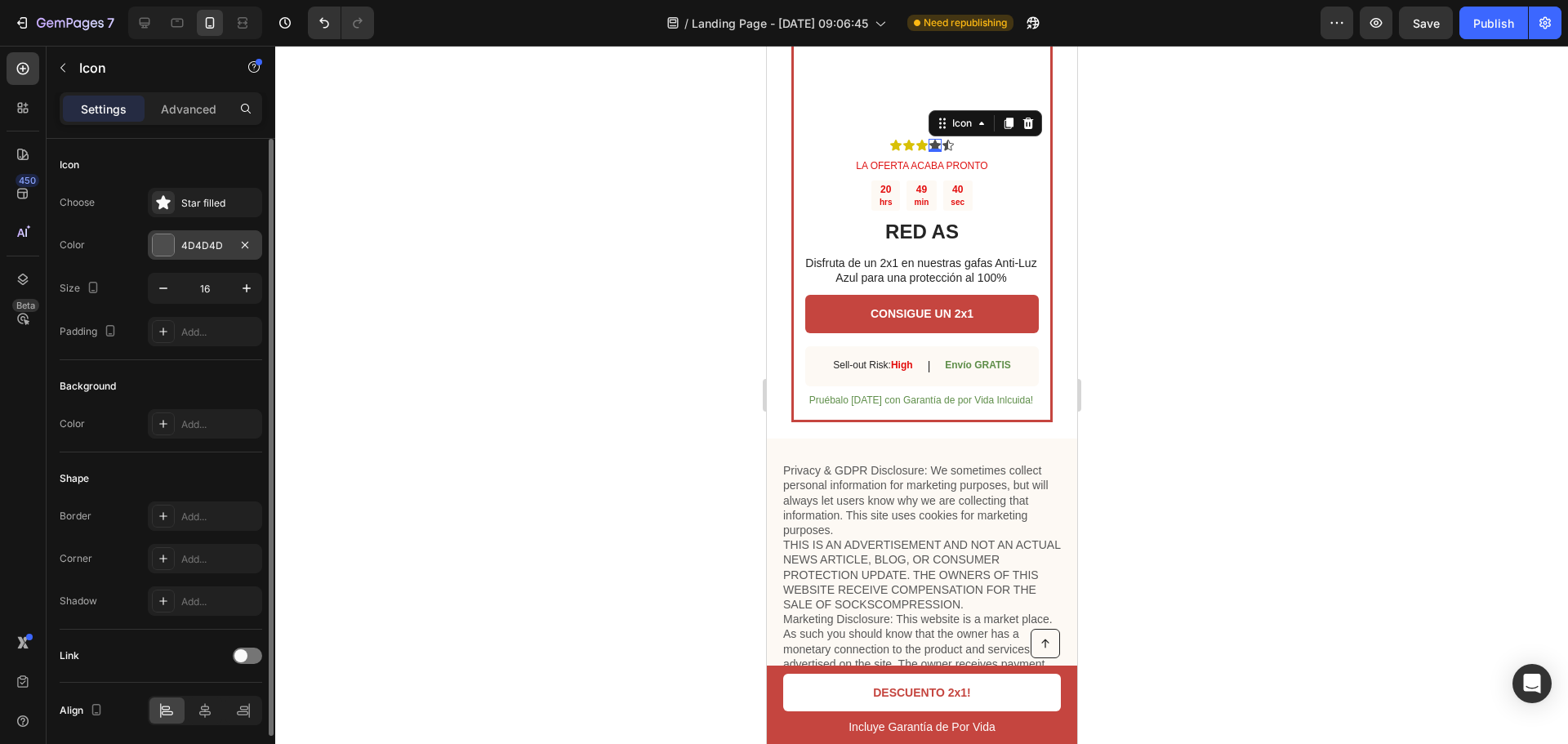
click at [172, 246] on div at bounding box center [164, 246] width 21 height 21
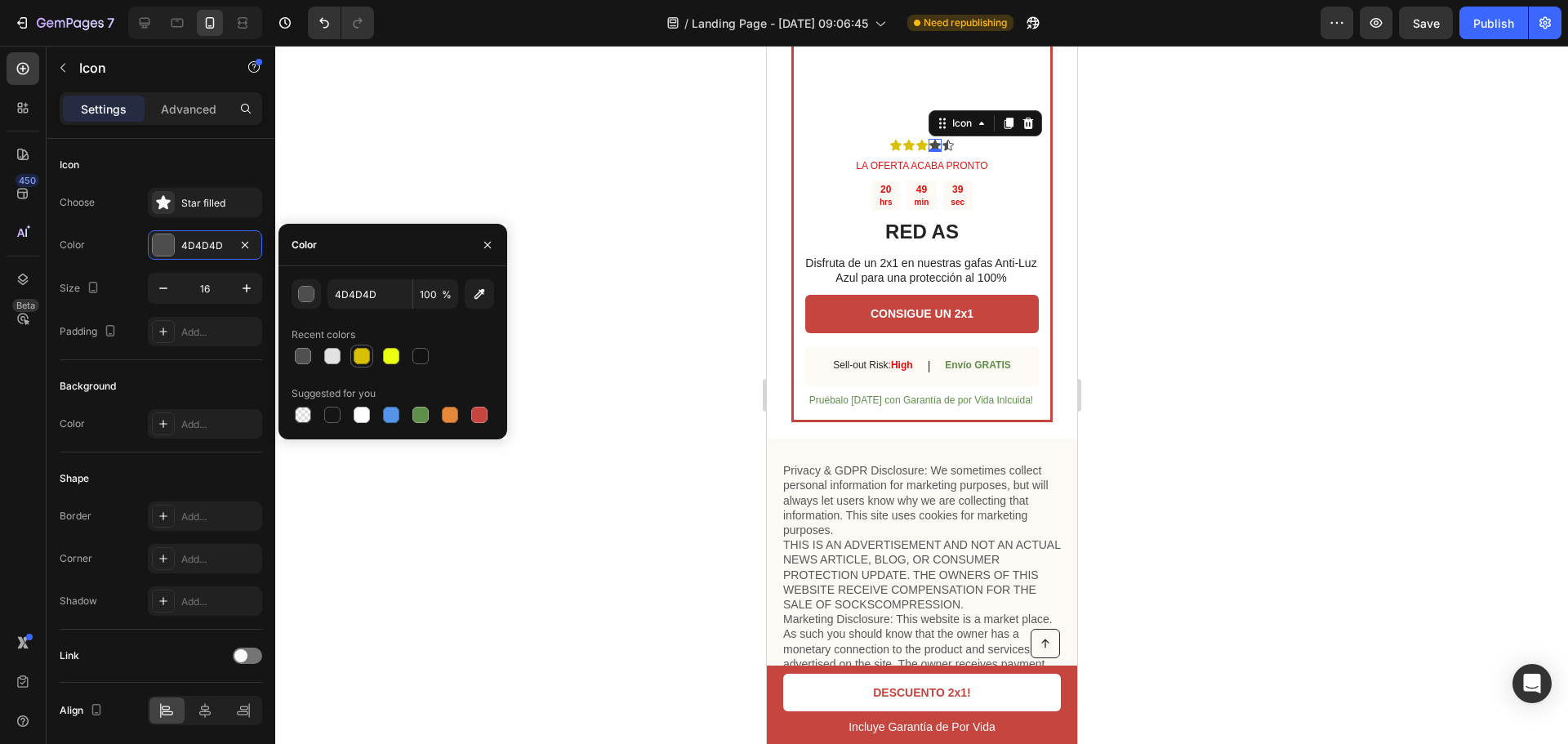
click at [363, 354] on div at bounding box center [362, 356] width 16 height 16
type input "D8C006"
click at [945, 152] on div "Icon" at bounding box center [947, 145] width 13 height 13
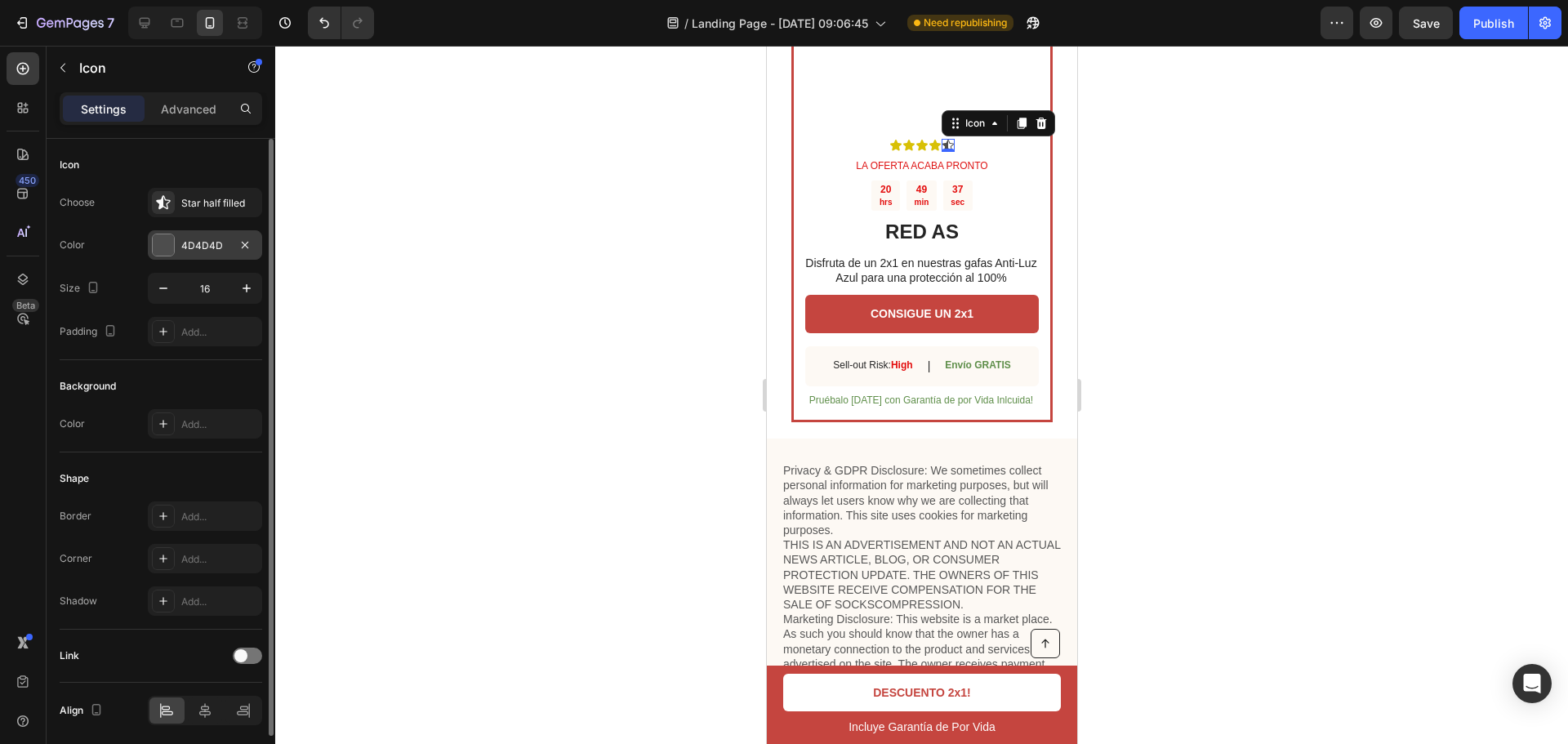
click at [172, 247] on div at bounding box center [164, 246] width 21 height 21
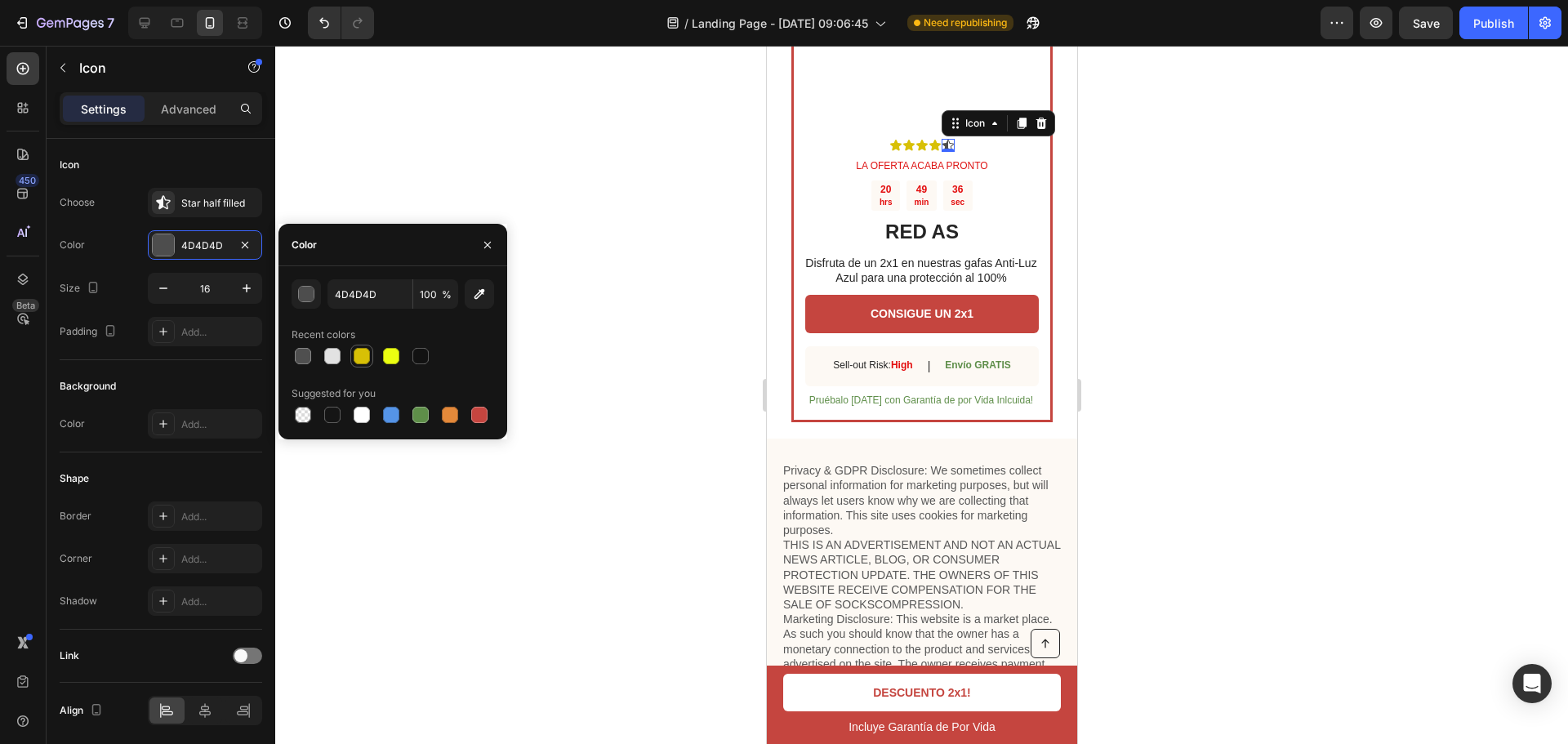
click at [363, 363] on div at bounding box center [362, 356] width 16 height 16
type input "D8C006"
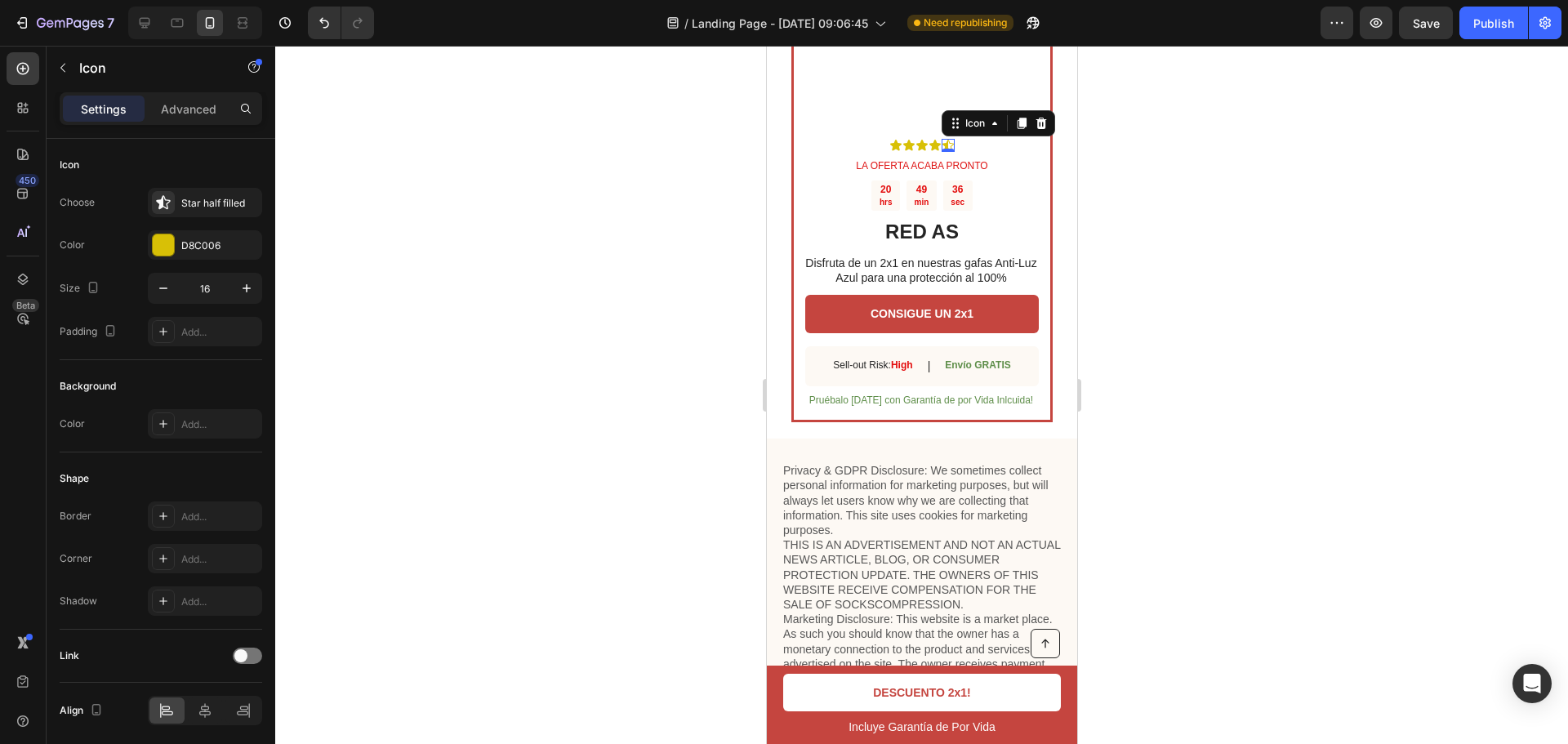
click at [623, 295] on div at bounding box center [921, 394] width 1292 height 699
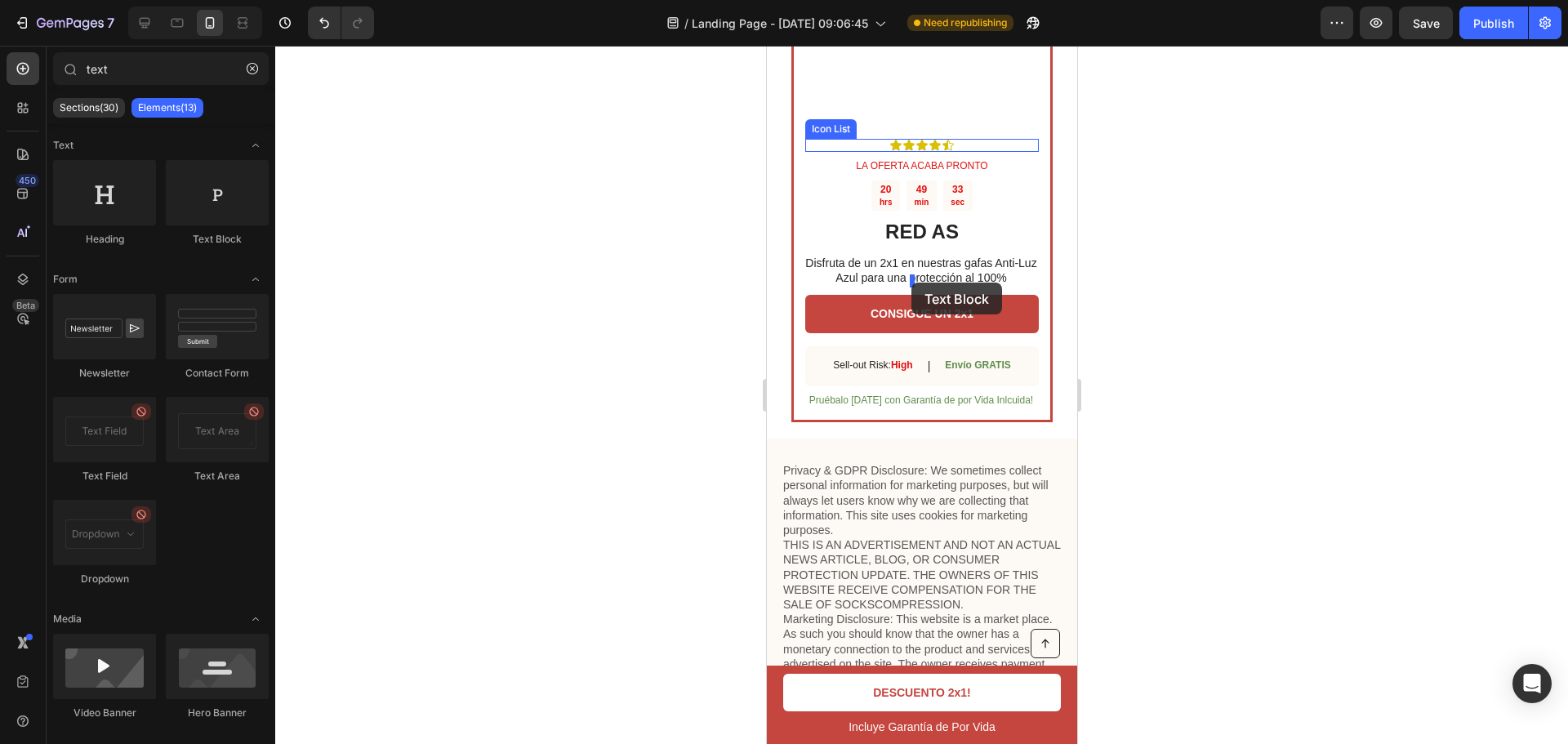
drag, startPoint x: 1023, startPoint y: 245, endPoint x: 911, endPoint y: 283, distance: 118.3
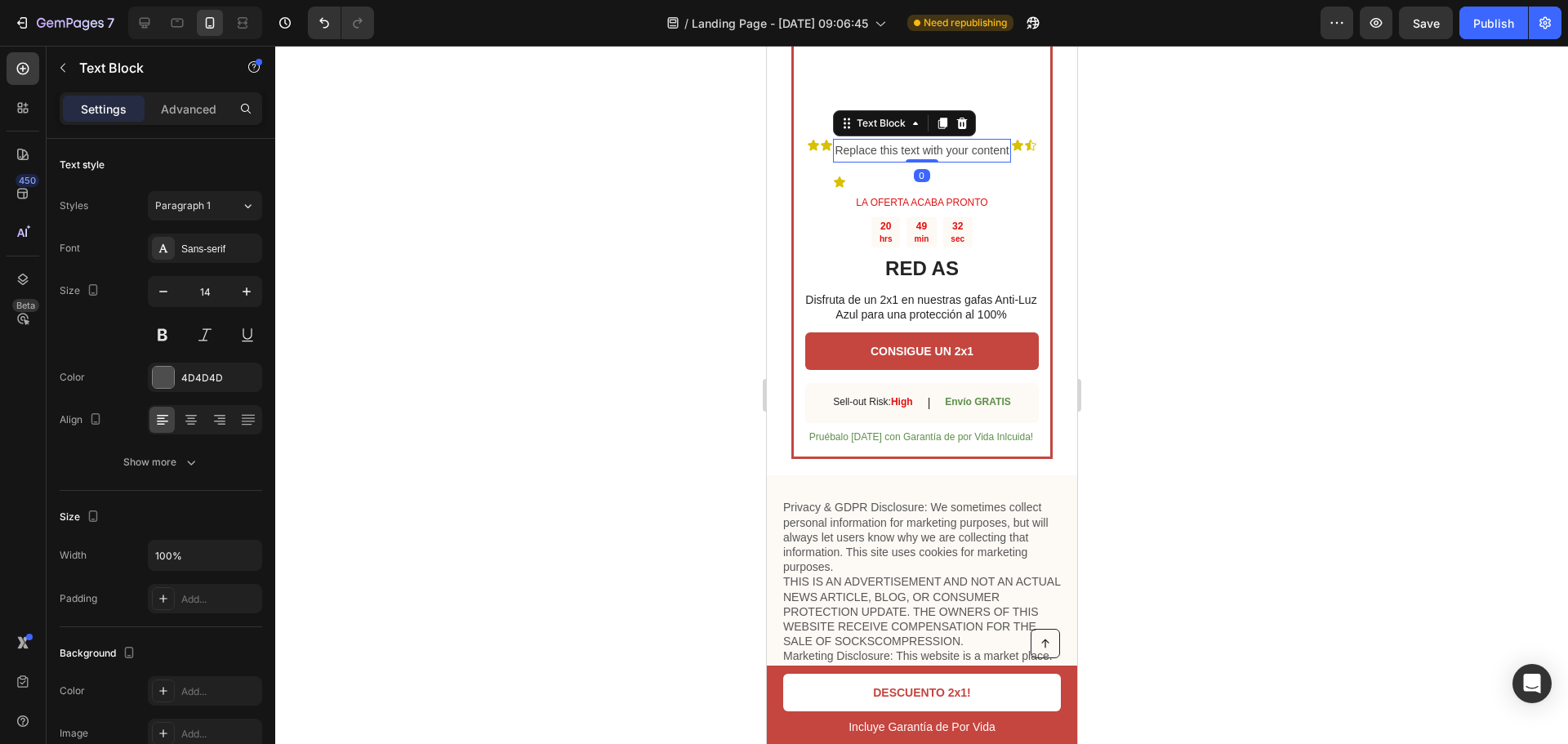
click at [905, 163] on div "Replace this text with your content" at bounding box center [921, 150] width 177 height 24
click at [905, 161] on p "Replace this text with your content" at bounding box center [921, 150] width 174 height 20
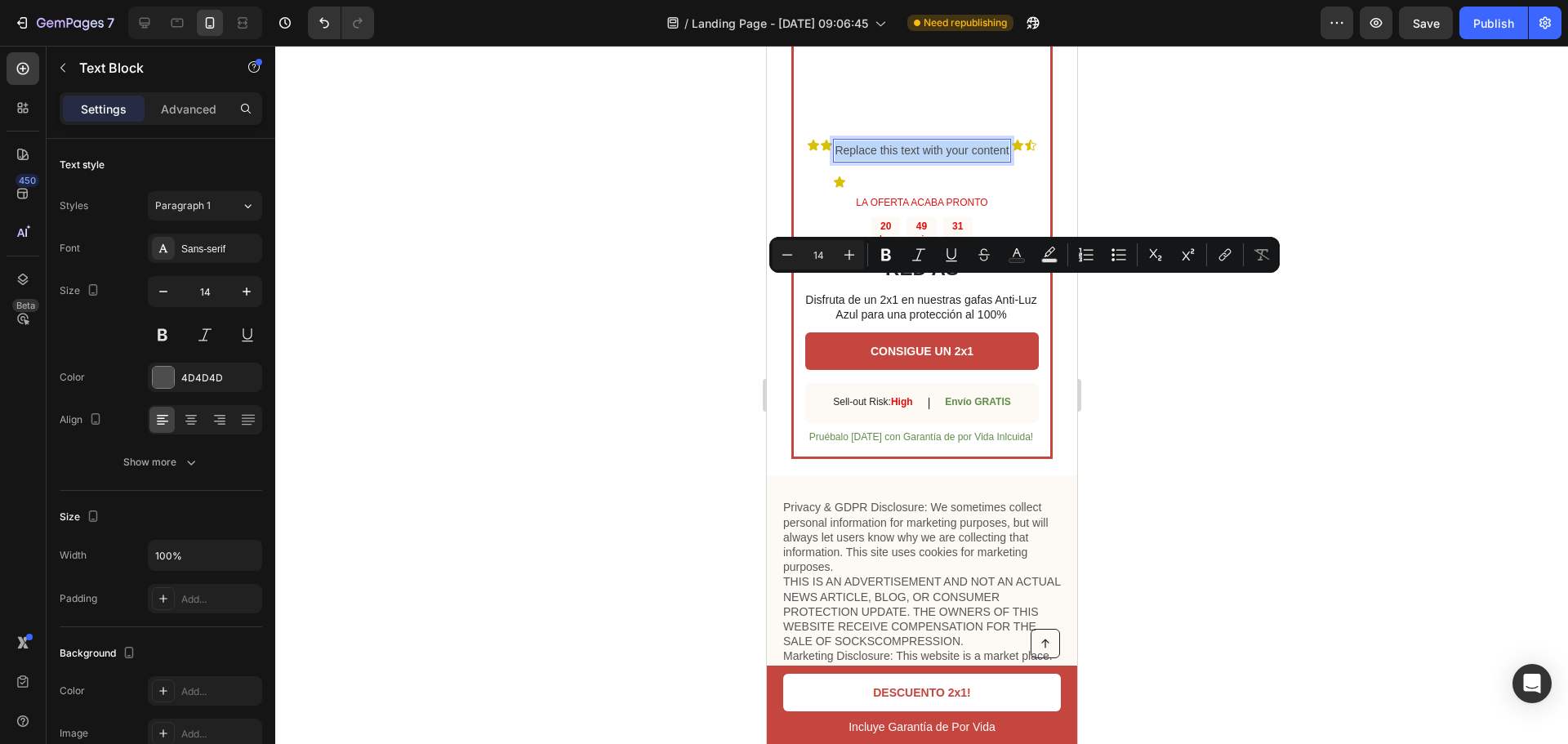
click at [905, 161] on p "Replace this text with your content" at bounding box center [921, 150] width 174 height 20
click at [1151, 336] on div at bounding box center [921, 394] width 1292 height 699
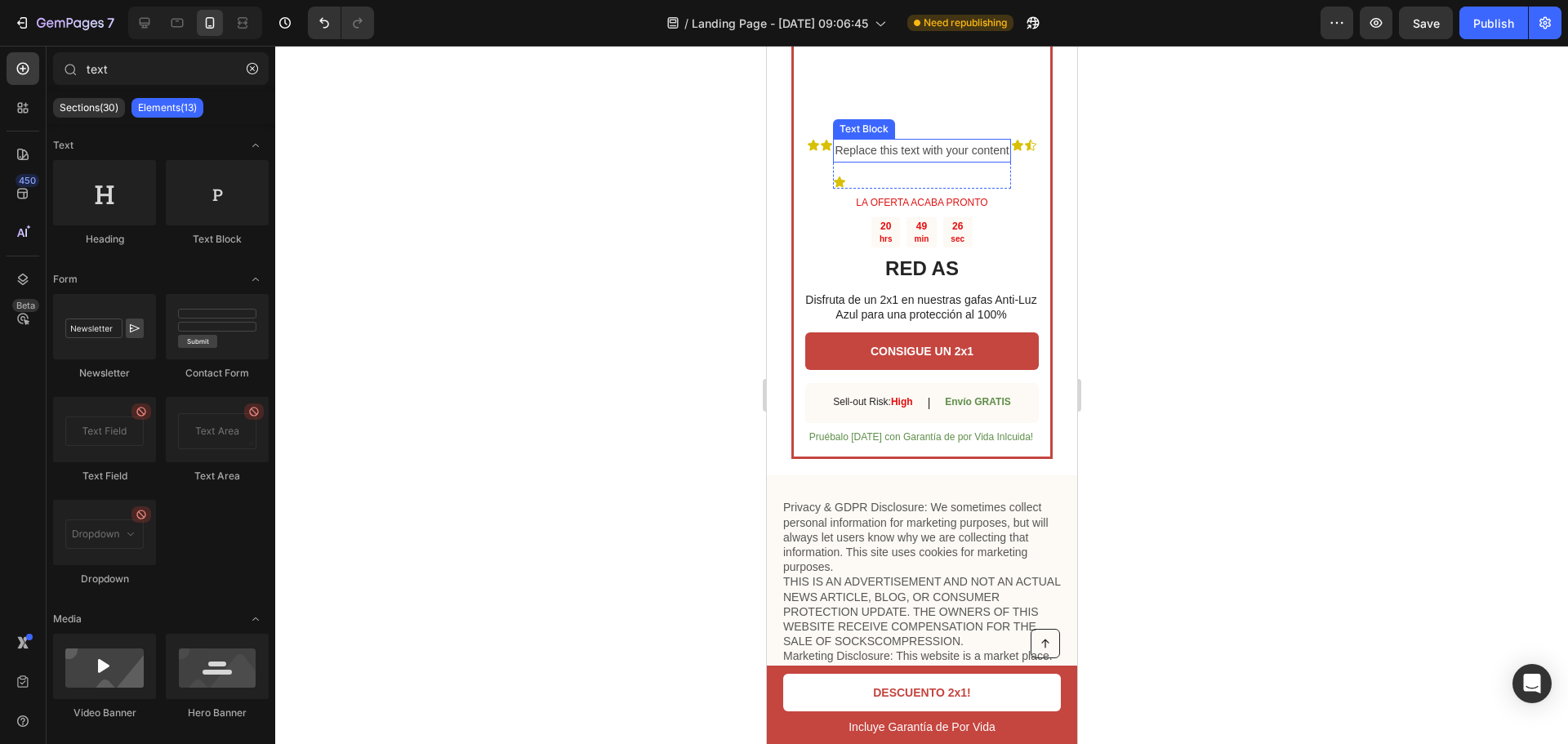
click at [958, 161] on p "Replace this text with your content" at bounding box center [921, 150] width 174 height 20
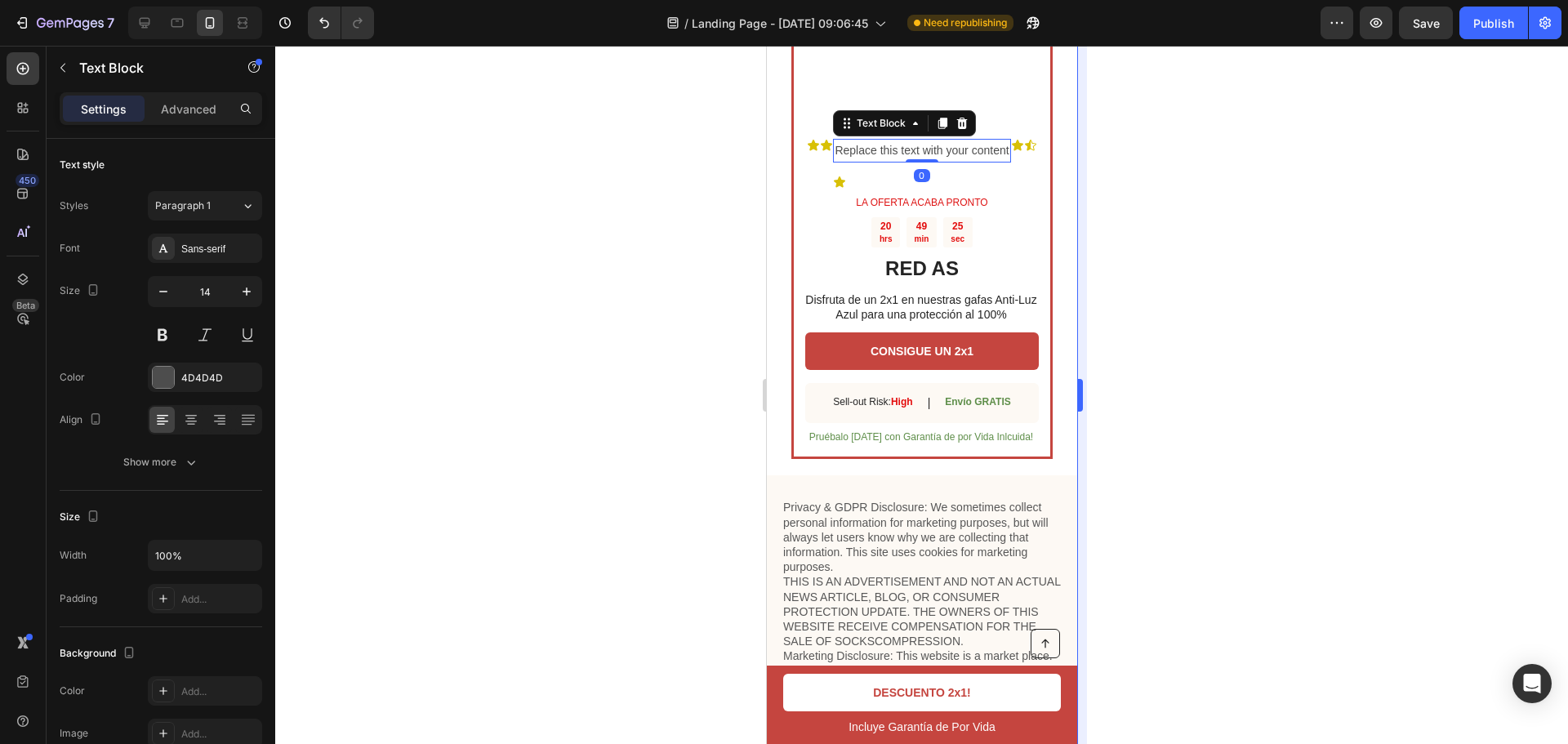
drag, startPoint x: 1202, startPoint y: 325, endPoint x: 1082, endPoint y: 298, distance: 123.0
click at [1193, 323] on div at bounding box center [921, 394] width 1292 height 699
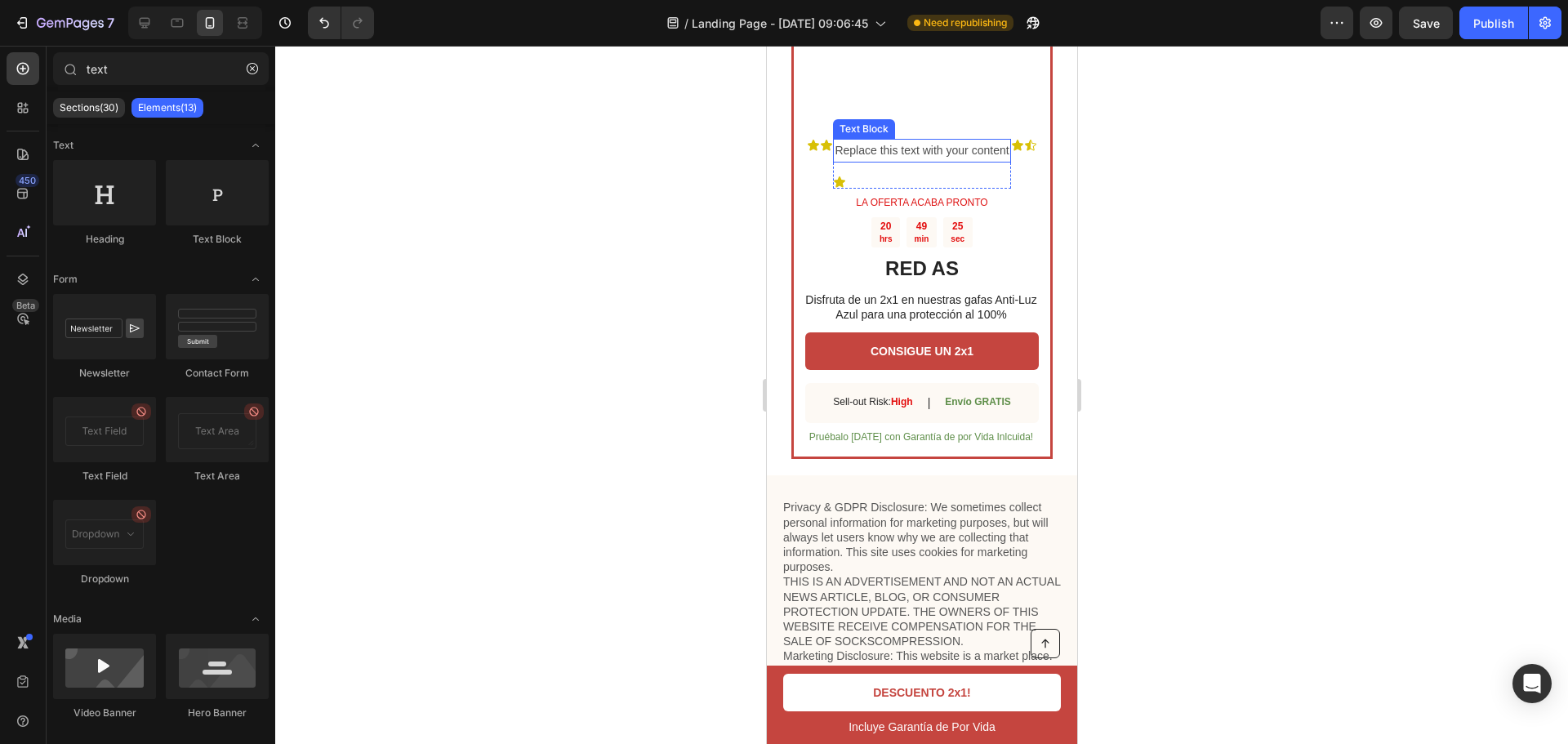
click at [959, 161] on p "Replace this text with your content" at bounding box center [921, 150] width 174 height 20
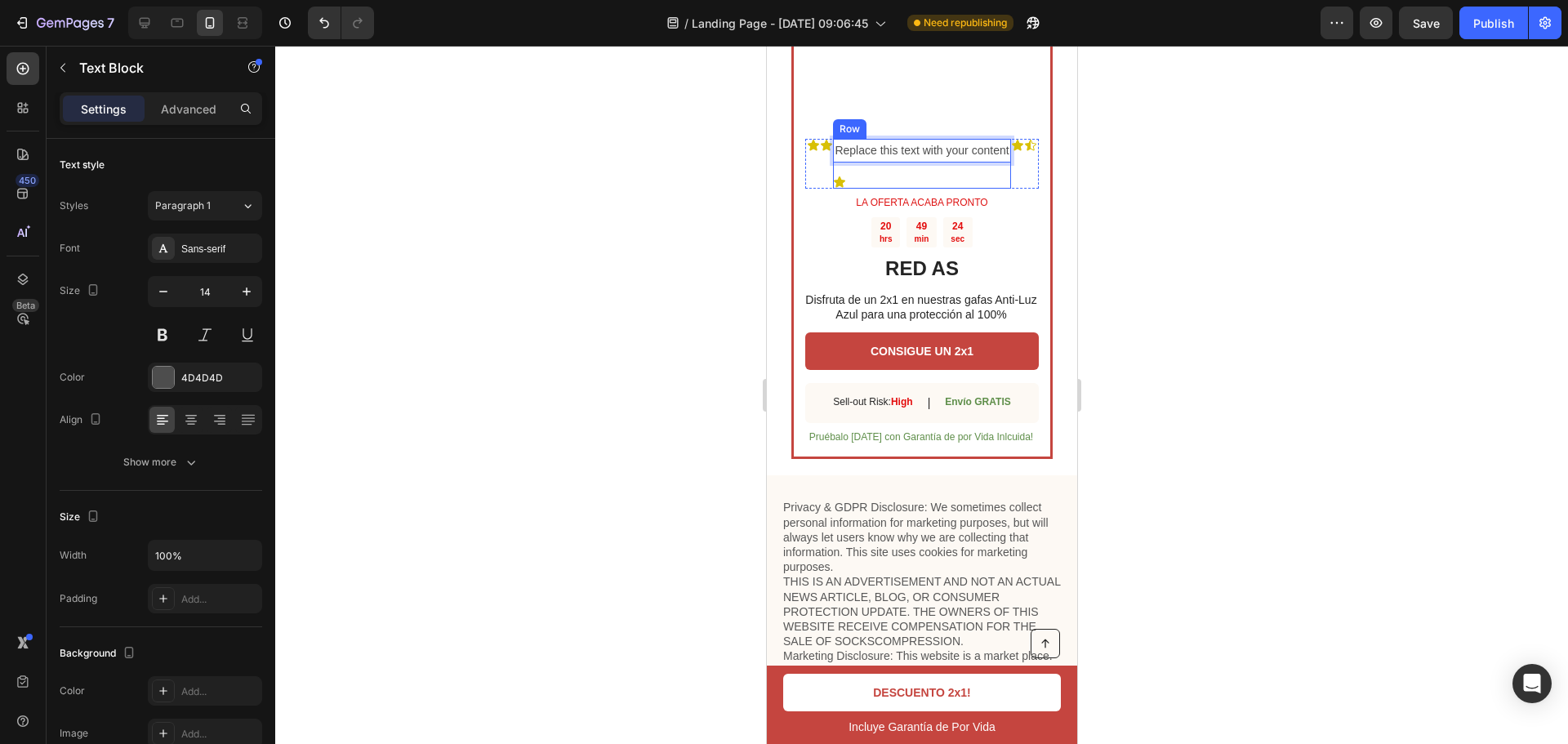
drag, startPoint x: 856, startPoint y: 292, endPoint x: 913, endPoint y: 301, distance: 57.7
click at [922, 161] on p "Replace this text with your content" at bounding box center [921, 150] width 174 height 20
click at [1223, 327] on div at bounding box center [921, 394] width 1292 height 699
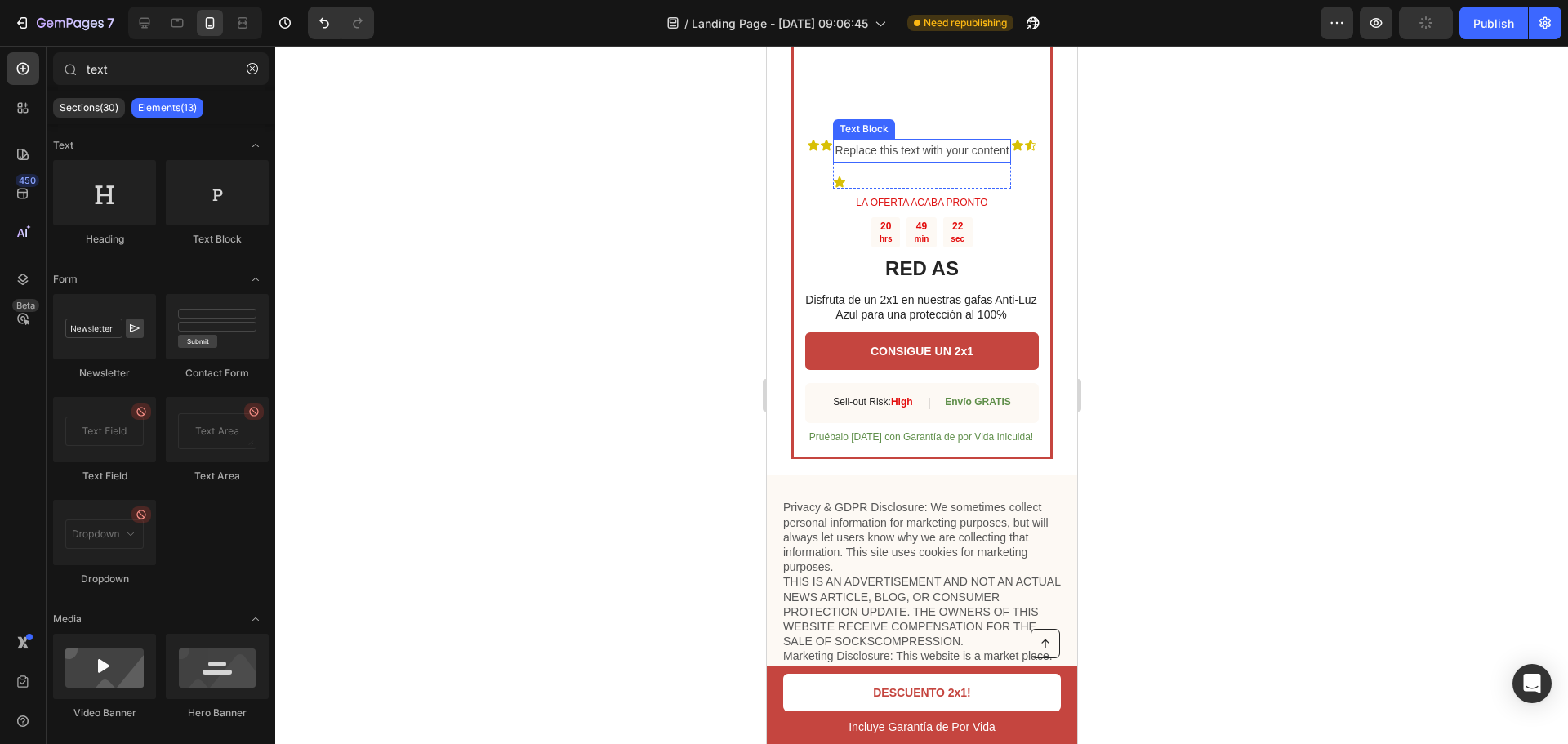
click at [930, 161] on p "Replace this text with your content" at bounding box center [921, 150] width 174 height 20
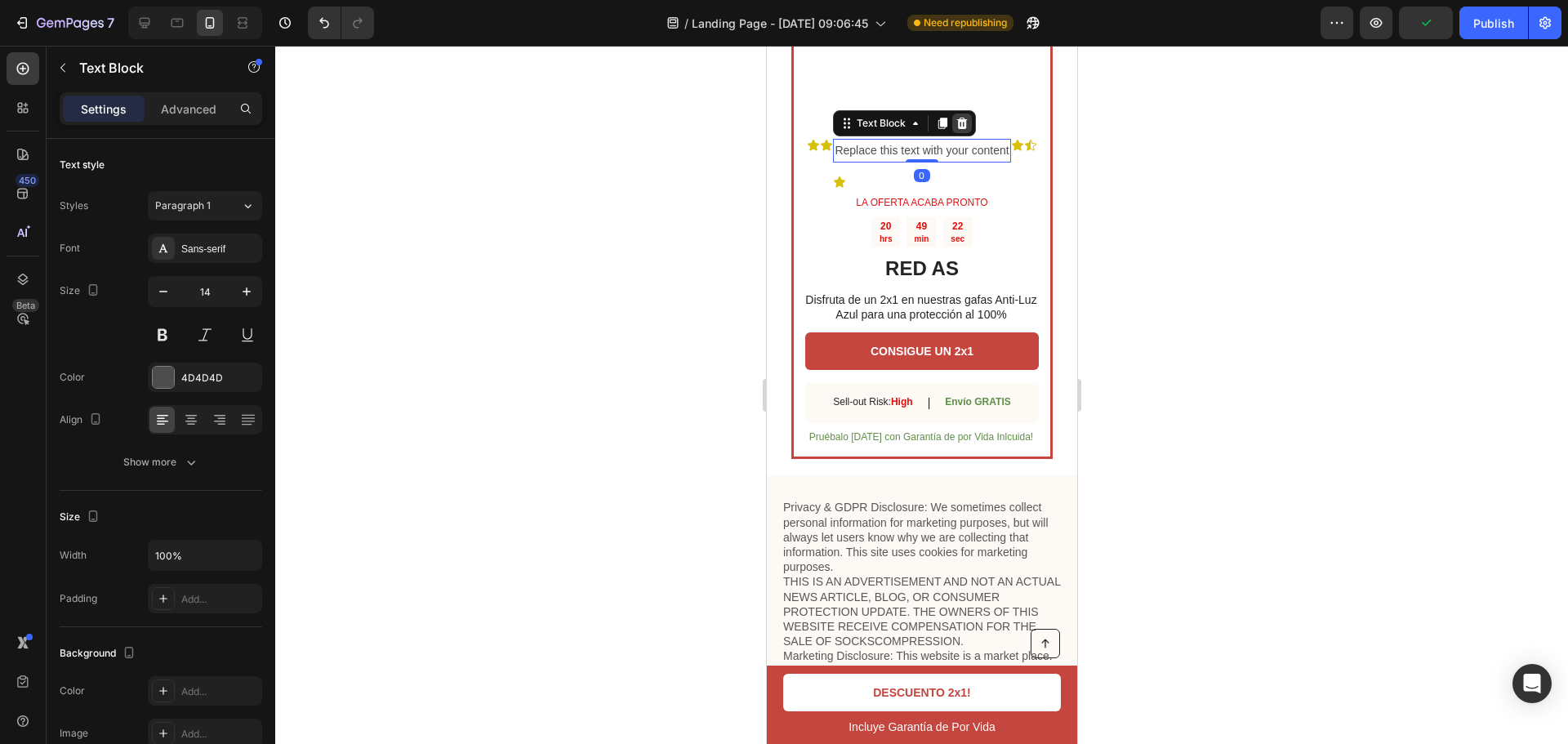
click at [961, 128] on icon at bounding box center [961, 122] width 11 height 12
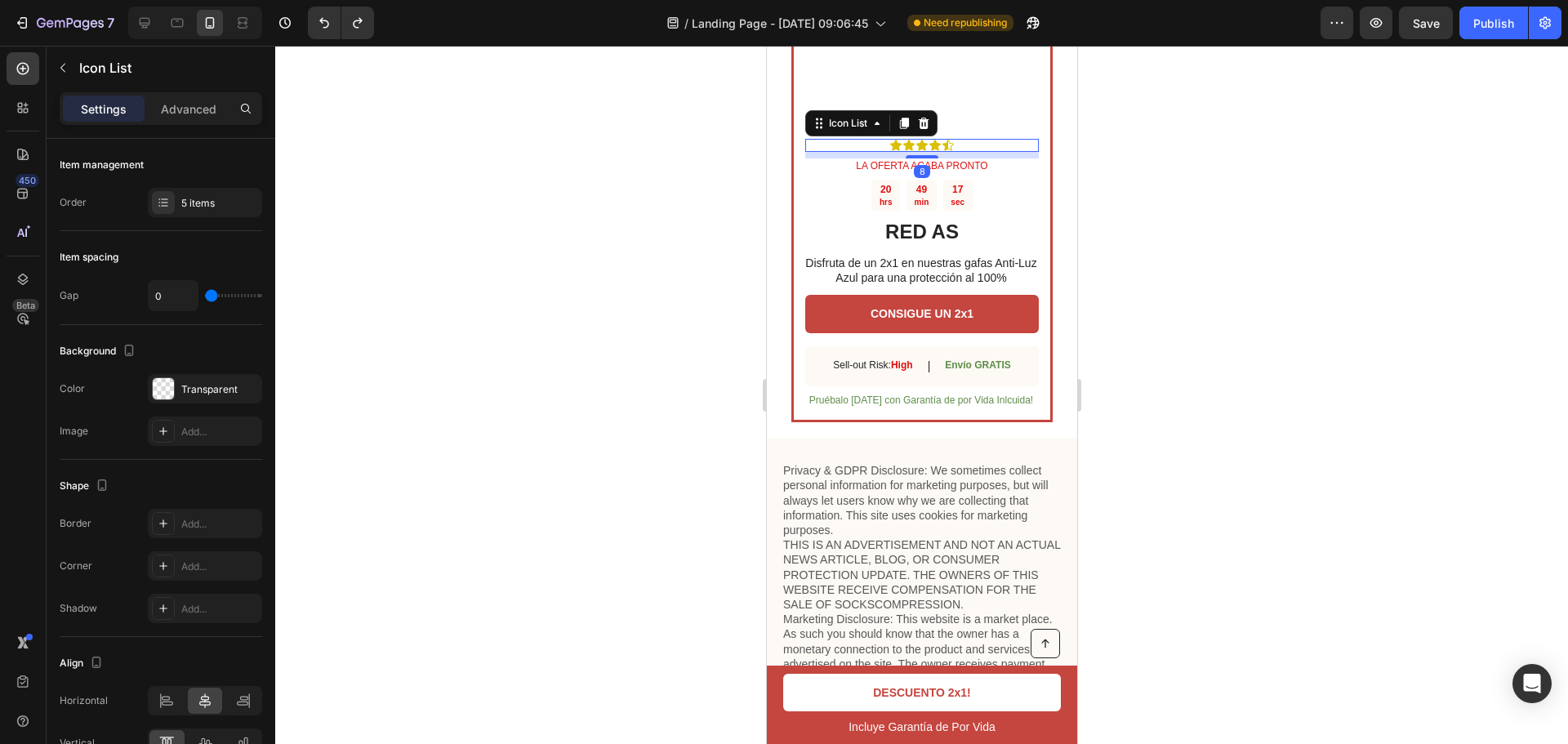
click at [953, 152] on div "Icon Icon Icon Icon Icon" at bounding box center [921, 145] width 234 height 13
click at [960, 152] on div "Icon Icon Icon Icon Icon" at bounding box center [921, 145] width 234 height 13
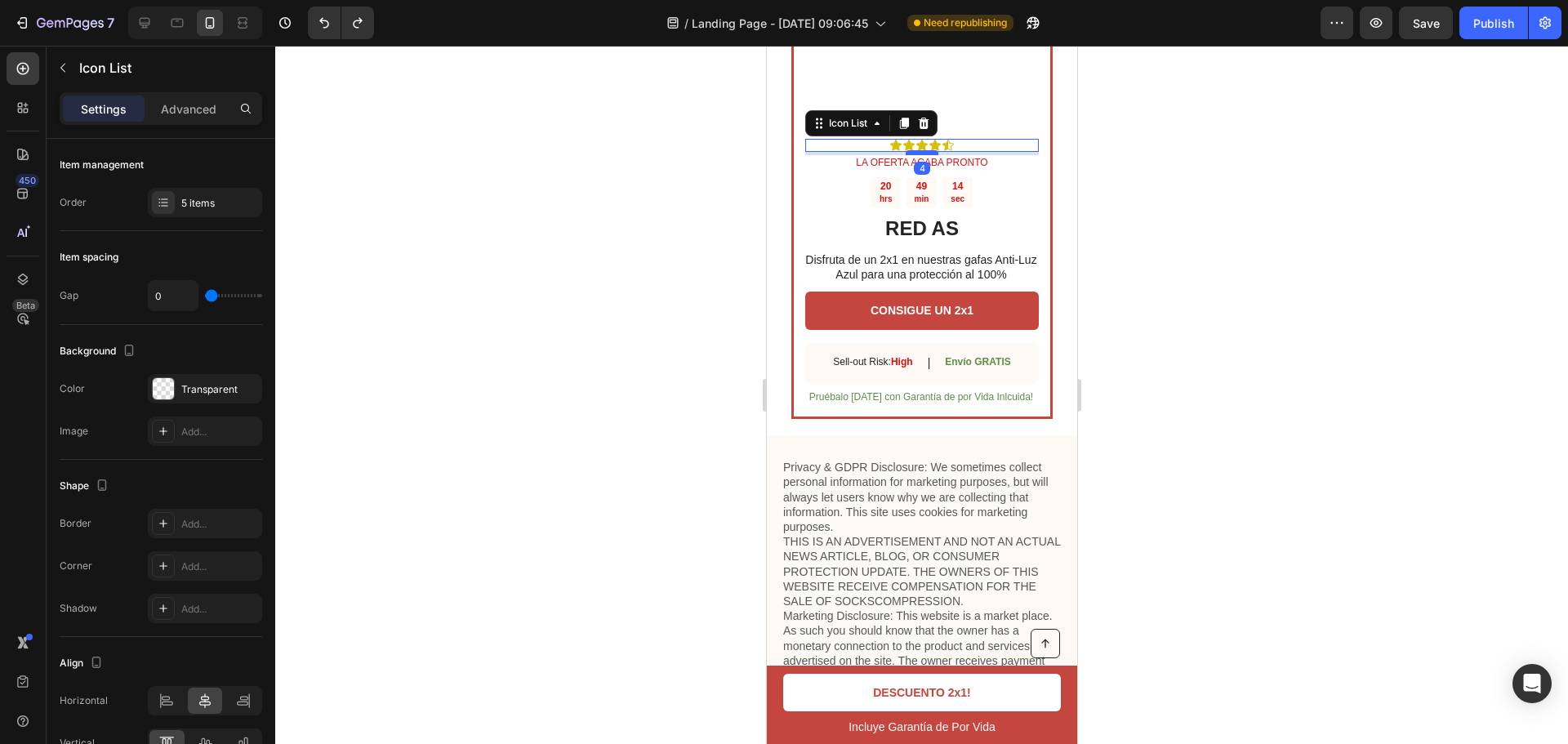
click at [926, 155] on div at bounding box center [921, 153] width 33 height 5
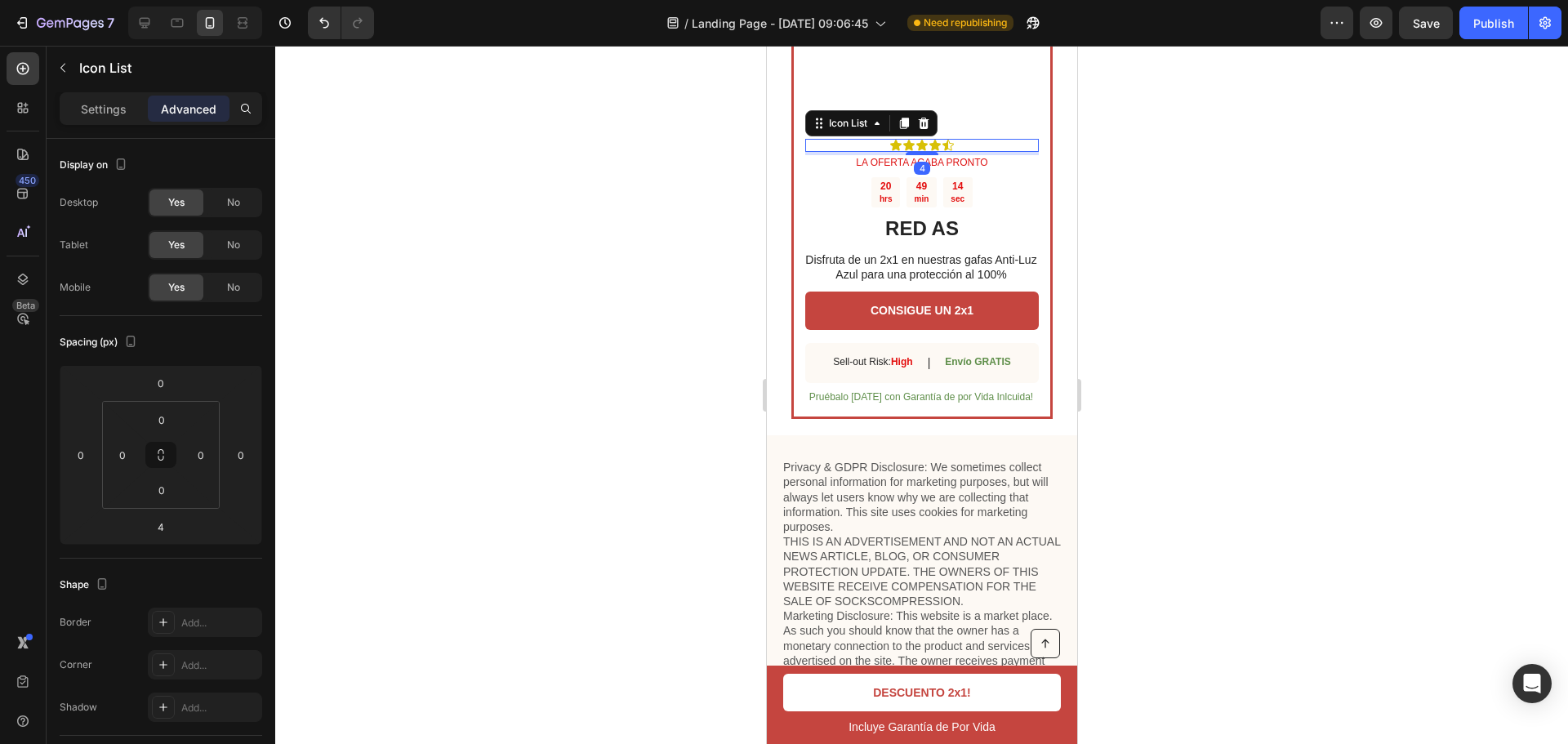
click at [1131, 287] on div at bounding box center [921, 394] width 1292 height 699
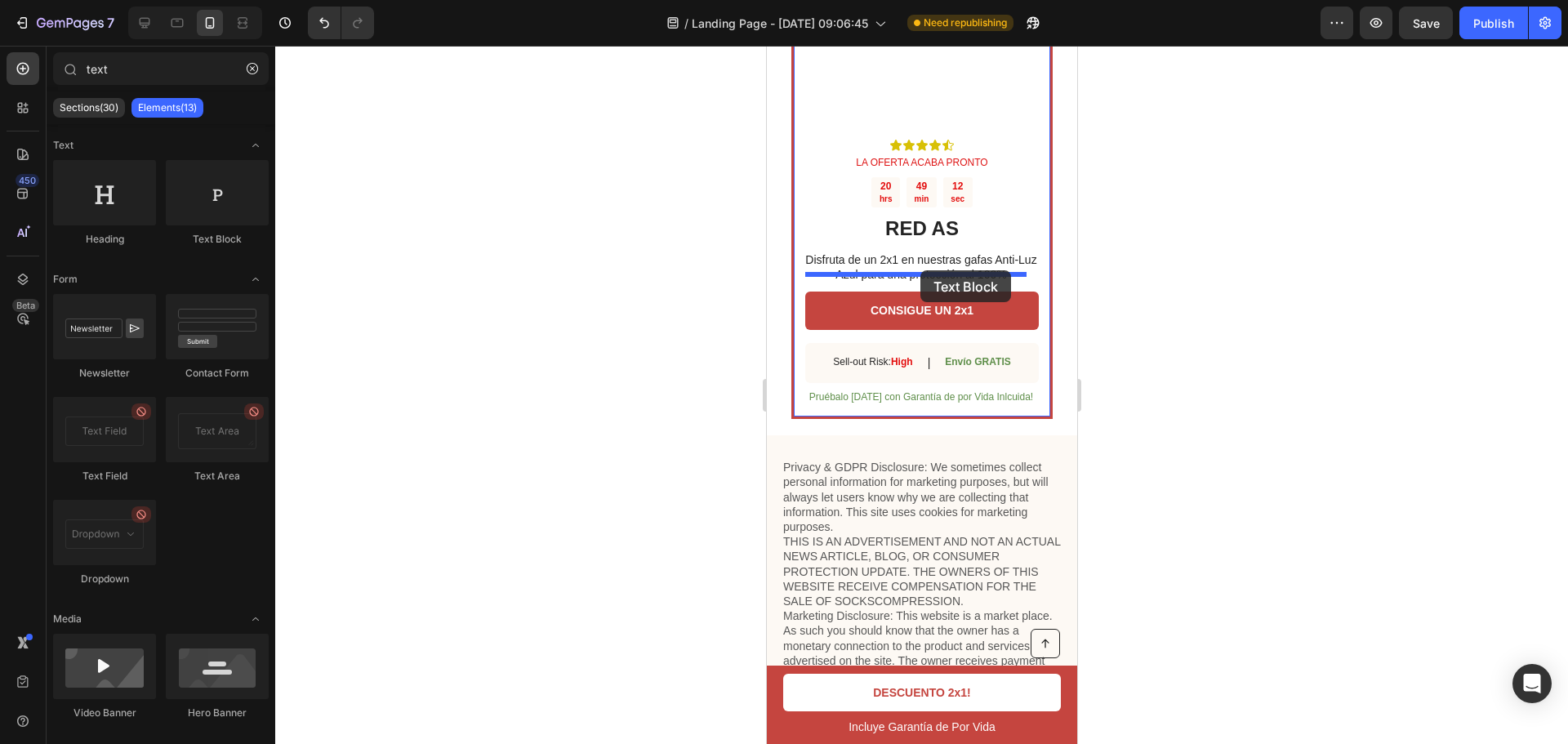
drag, startPoint x: 996, startPoint y: 264, endPoint x: 920, endPoint y: 271, distance: 76.3
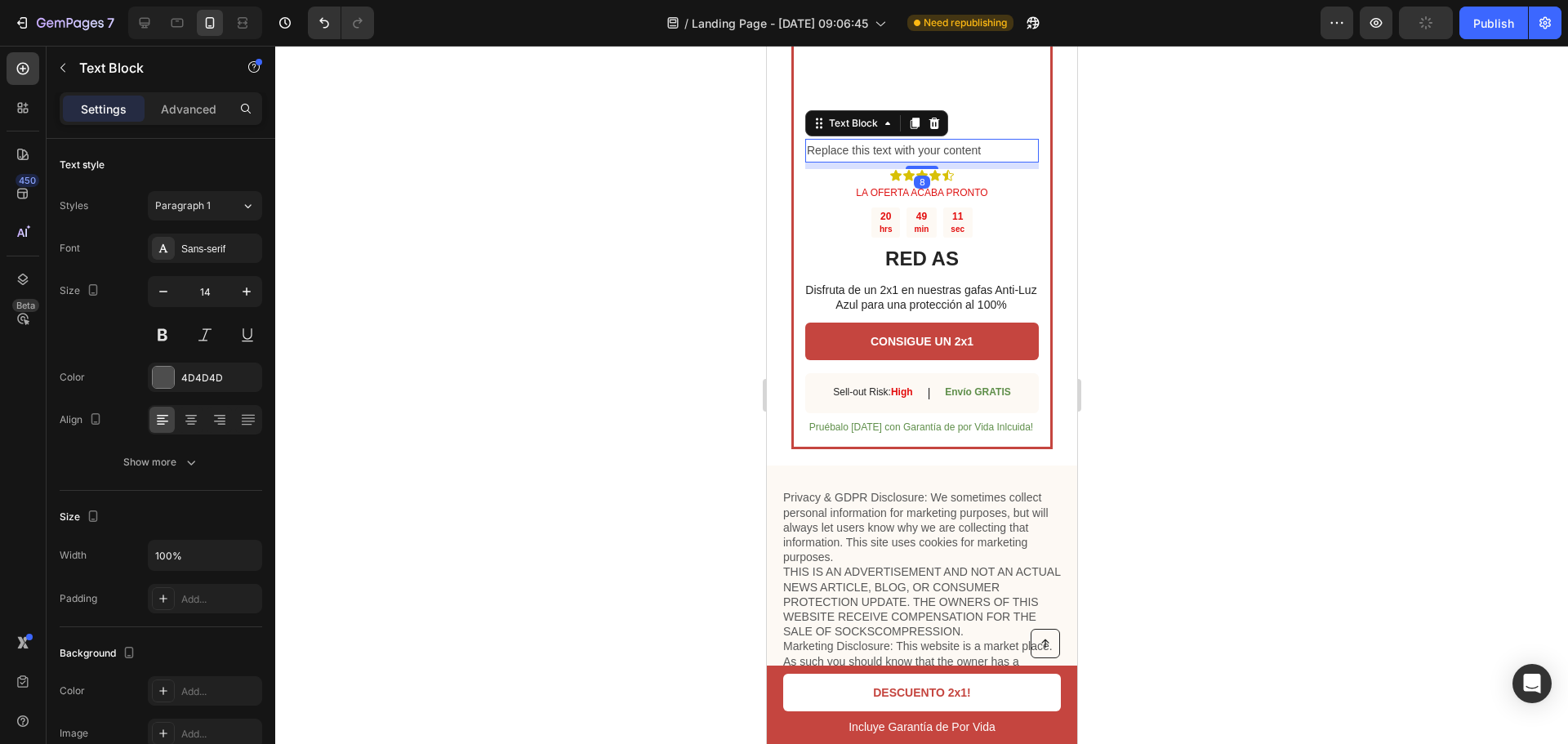
click at [933, 163] on div "Replace this text with your content" at bounding box center [921, 150] width 234 height 24
click at [933, 161] on p "Replace this text with your content" at bounding box center [921, 150] width 230 height 20
drag, startPoint x: 1275, startPoint y: 69, endPoint x: 1325, endPoint y: 125, distance: 75.1
click at [1311, 94] on div at bounding box center [921, 394] width 1292 height 699
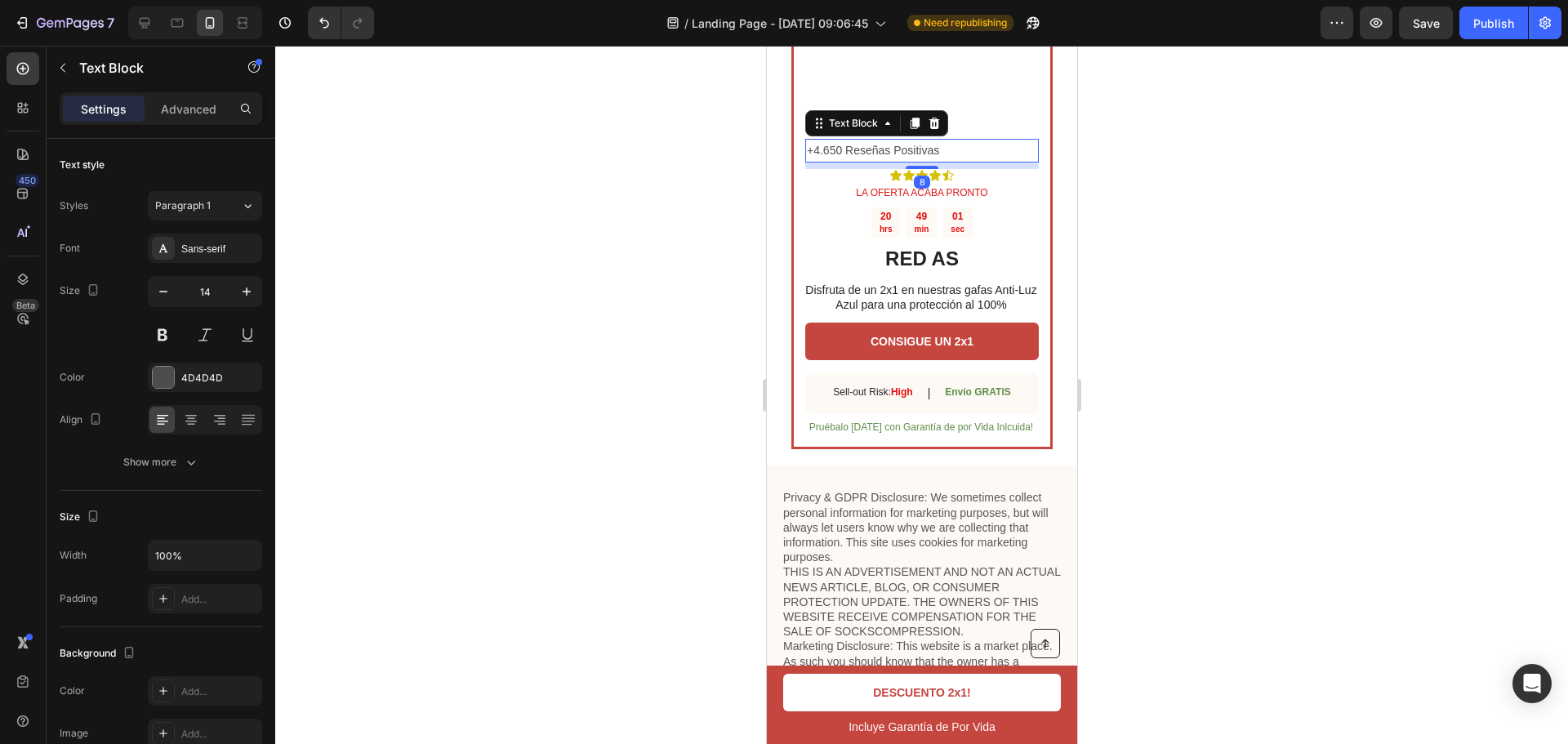
click at [924, 161] on p "+4.650 Reseñas Positivas" at bounding box center [921, 150] width 230 height 20
drag, startPoint x: 883, startPoint y: 293, endPoint x: 894, endPoint y: 293, distance: 11.0
click at [883, 161] on p "+4.650 Reseñas Positivas" at bounding box center [921, 150] width 230 height 20
drag, startPoint x: 913, startPoint y: 303, endPoint x: 922, endPoint y: 288, distance: 17.5
click at [922, 163] on div "+4.650 Reseñas Positivas Text Block 8" at bounding box center [921, 150] width 234 height 24
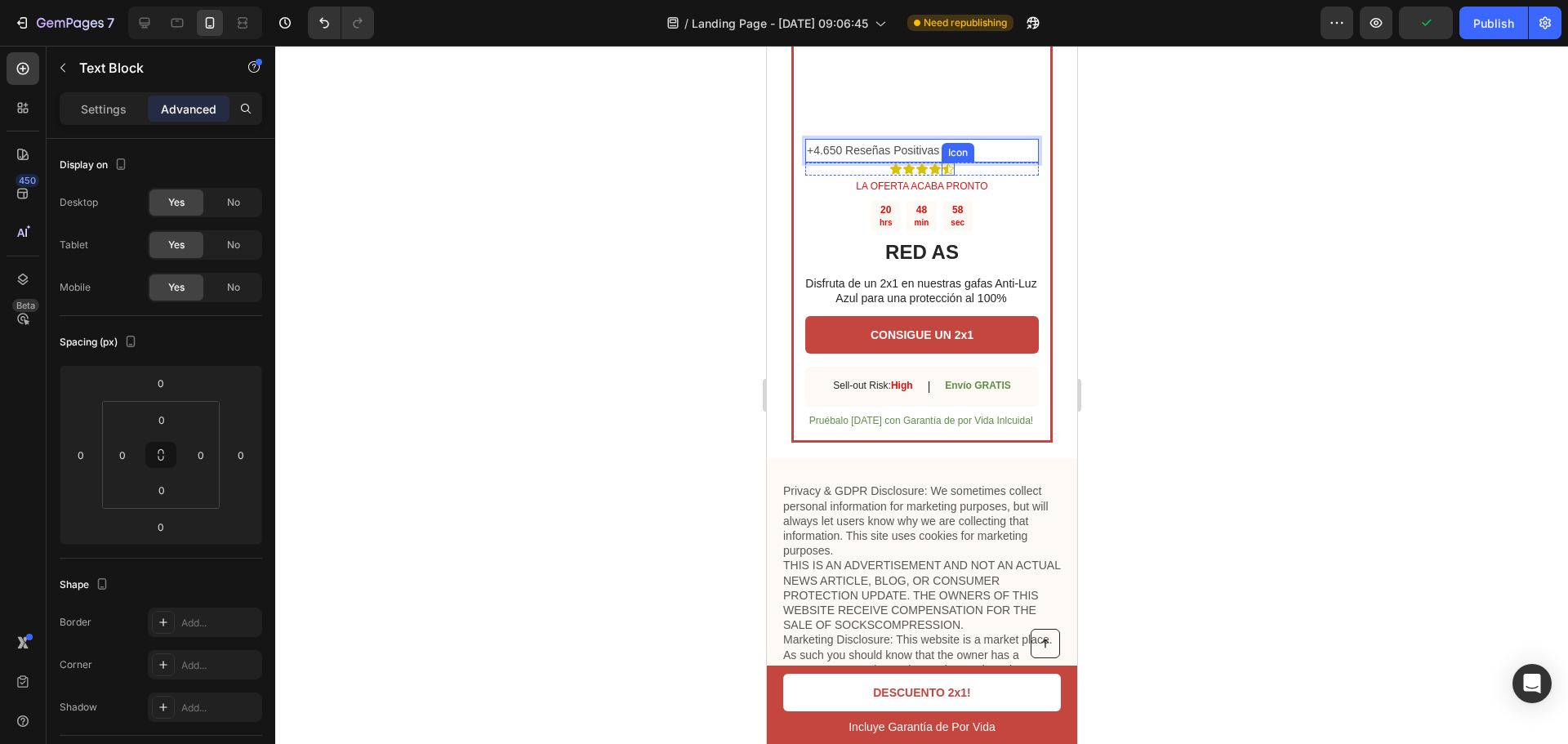
click at [929, 175] on div "Icon" at bounding box center [934, 169] width 13 height 13
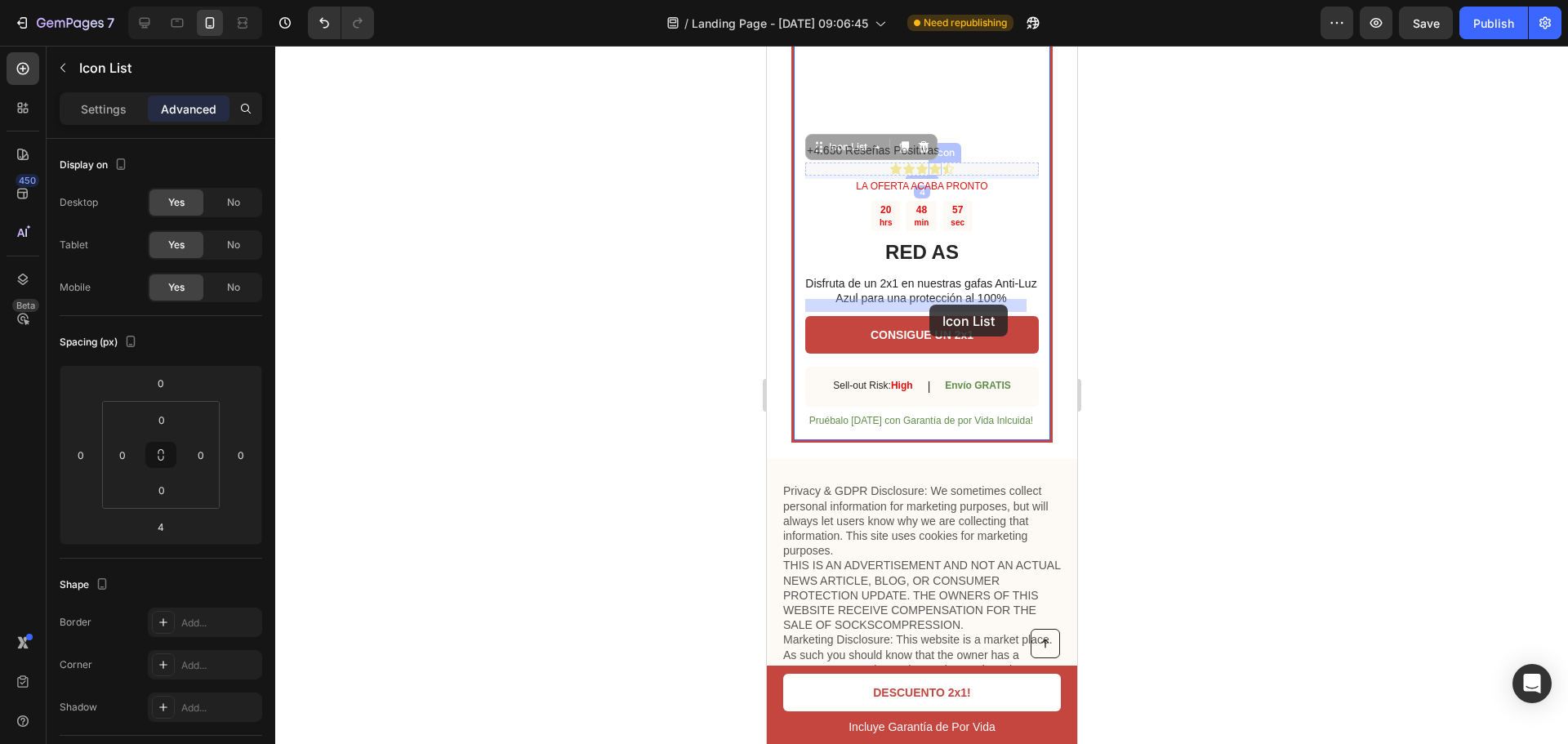
drag, startPoint x: 889, startPoint y: 304, endPoint x: 923, endPoint y: 304, distance: 34.0
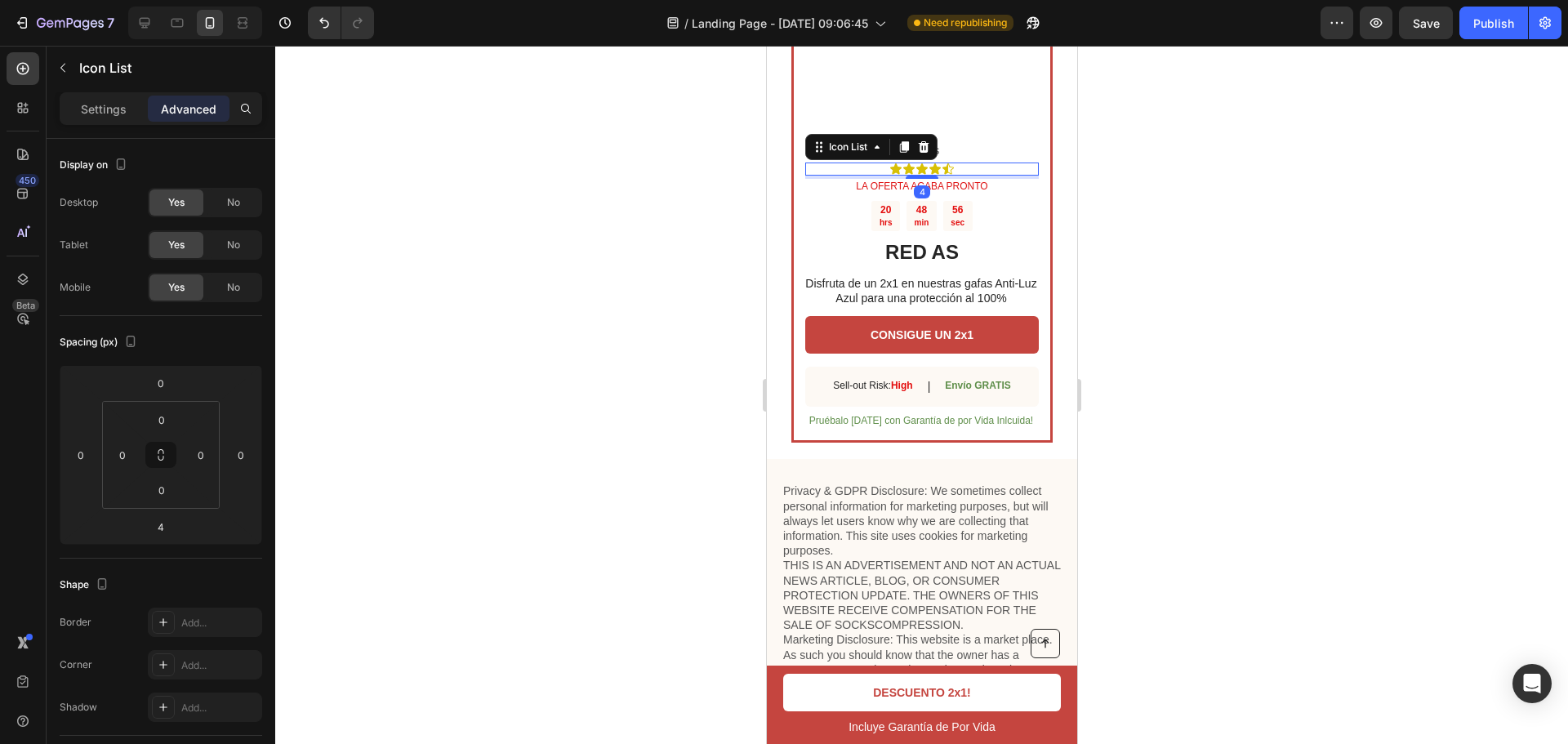
click at [1139, 326] on div at bounding box center [921, 394] width 1292 height 699
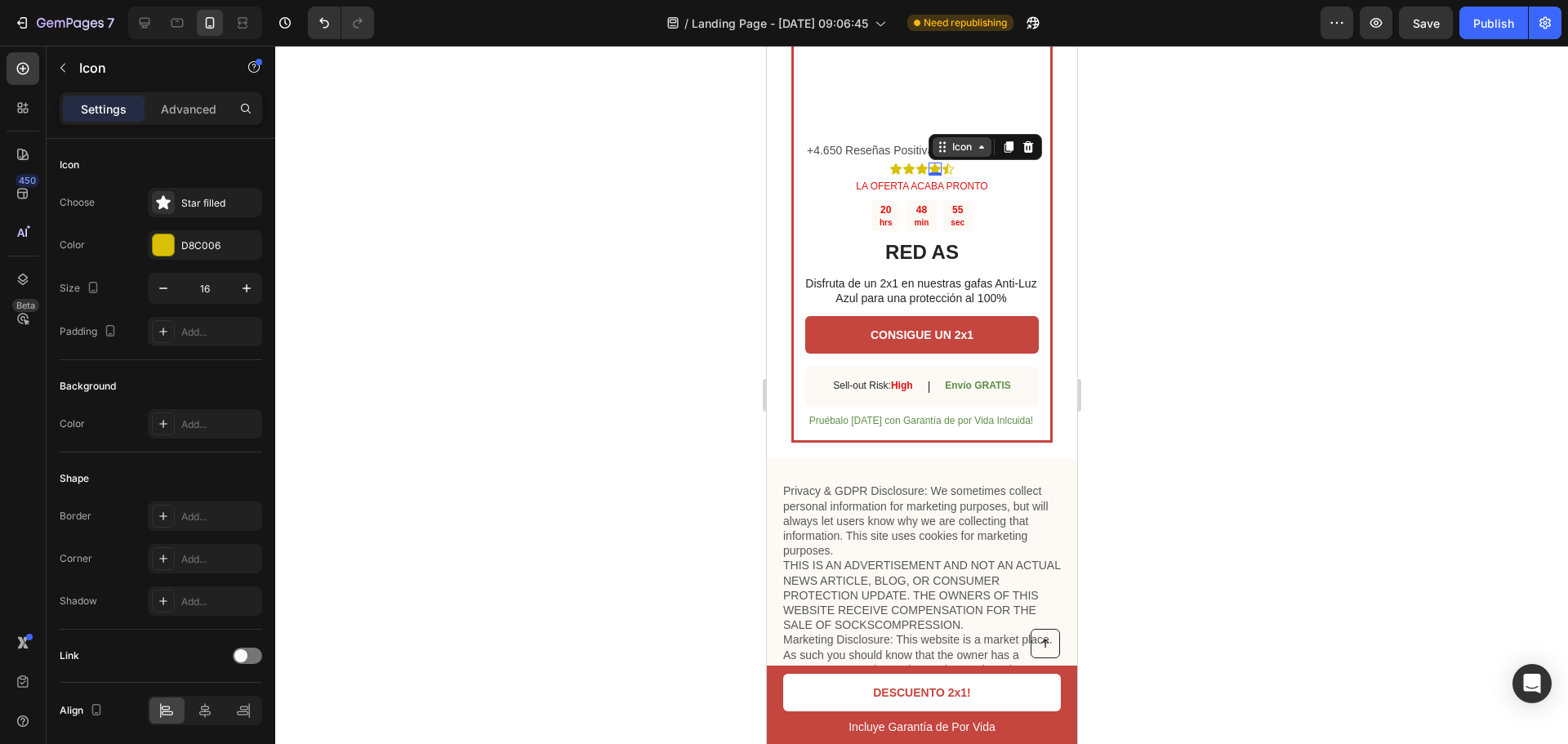
click at [932, 157] on div "Icon" at bounding box center [961, 147] width 59 height 20
click at [858, 161] on p "+4.650 Reseñas Positivas" at bounding box center [921, 150] width 230 height 20
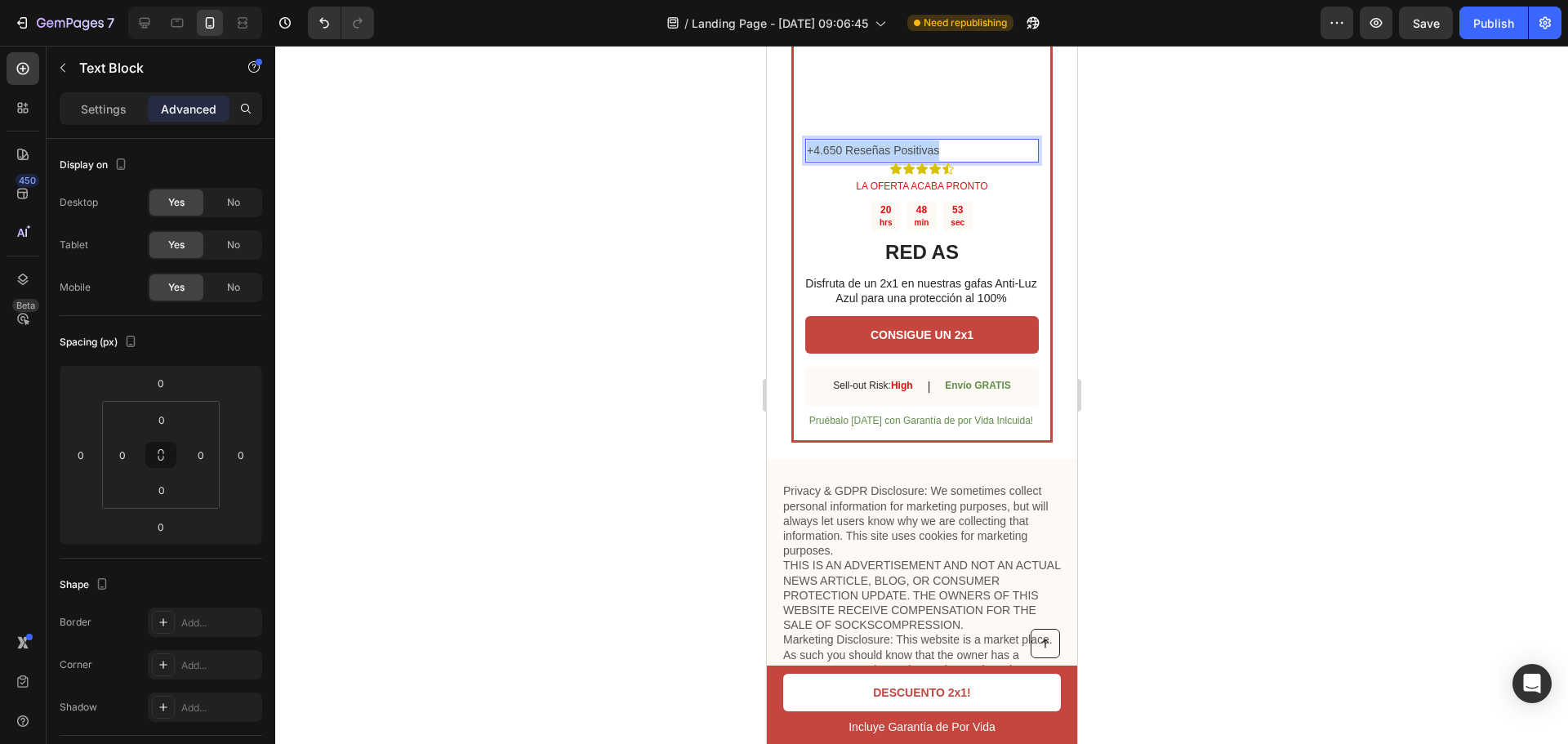
click at [864, 161] on p "+4.650 Reseñas Positivas" at bounding box center [921, 150] width 230 height 20
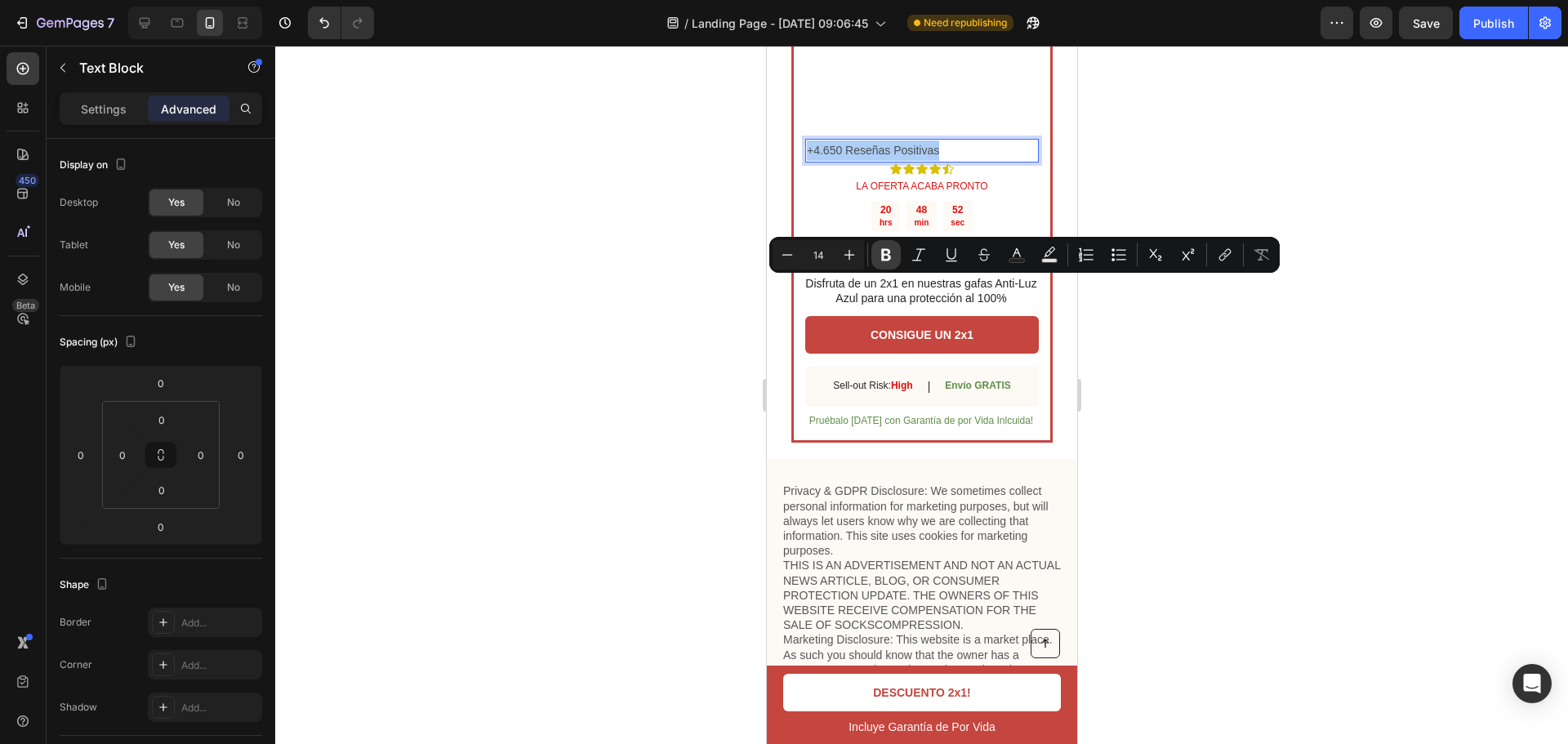
click at [888, 260] on icon "Editor contextual toolbar" at bounding box center [886, 255] width 10 height 12
click at [920, 255] on icon "Editor contextual toolbar" at bounding box center [919, 255] width 16 height 16
type input "14"
click at [1098, 349] on div at bounding box center [921, 394] width 1292 height 699
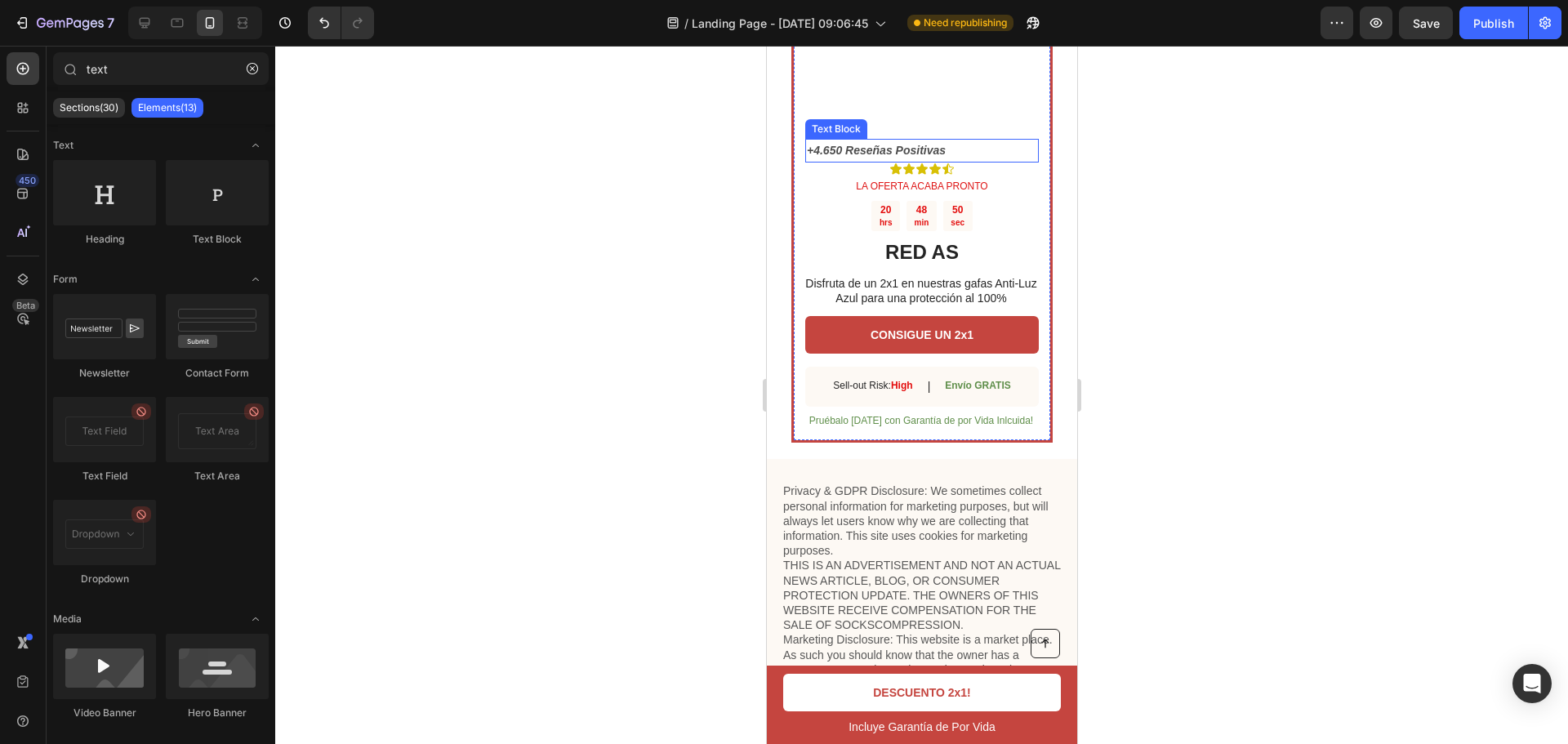
click at [979, 161] on p "+4.650 Reseñas Positivas" at bounding box center [921, 150] width 230 height 20
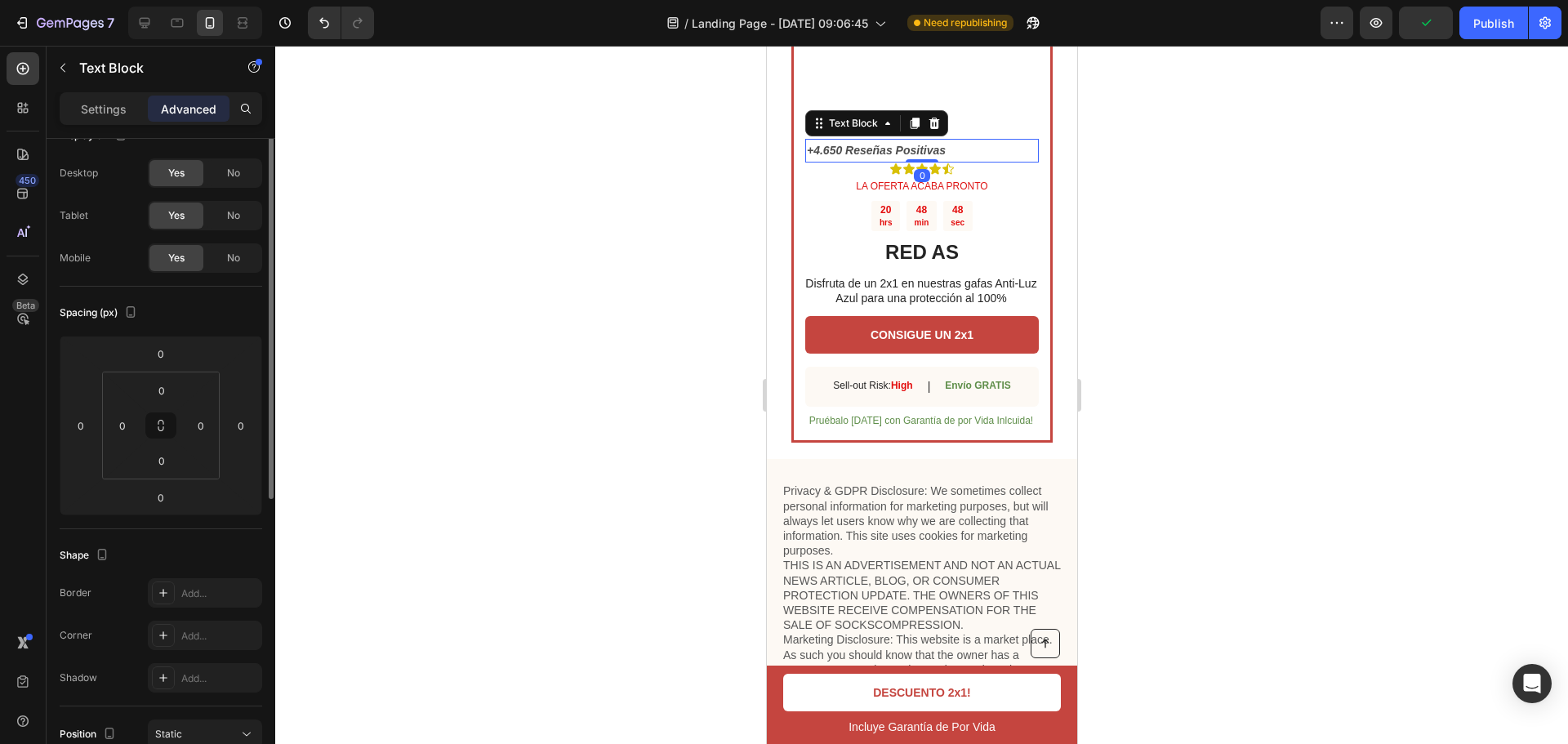
scroll to position [0, 0]
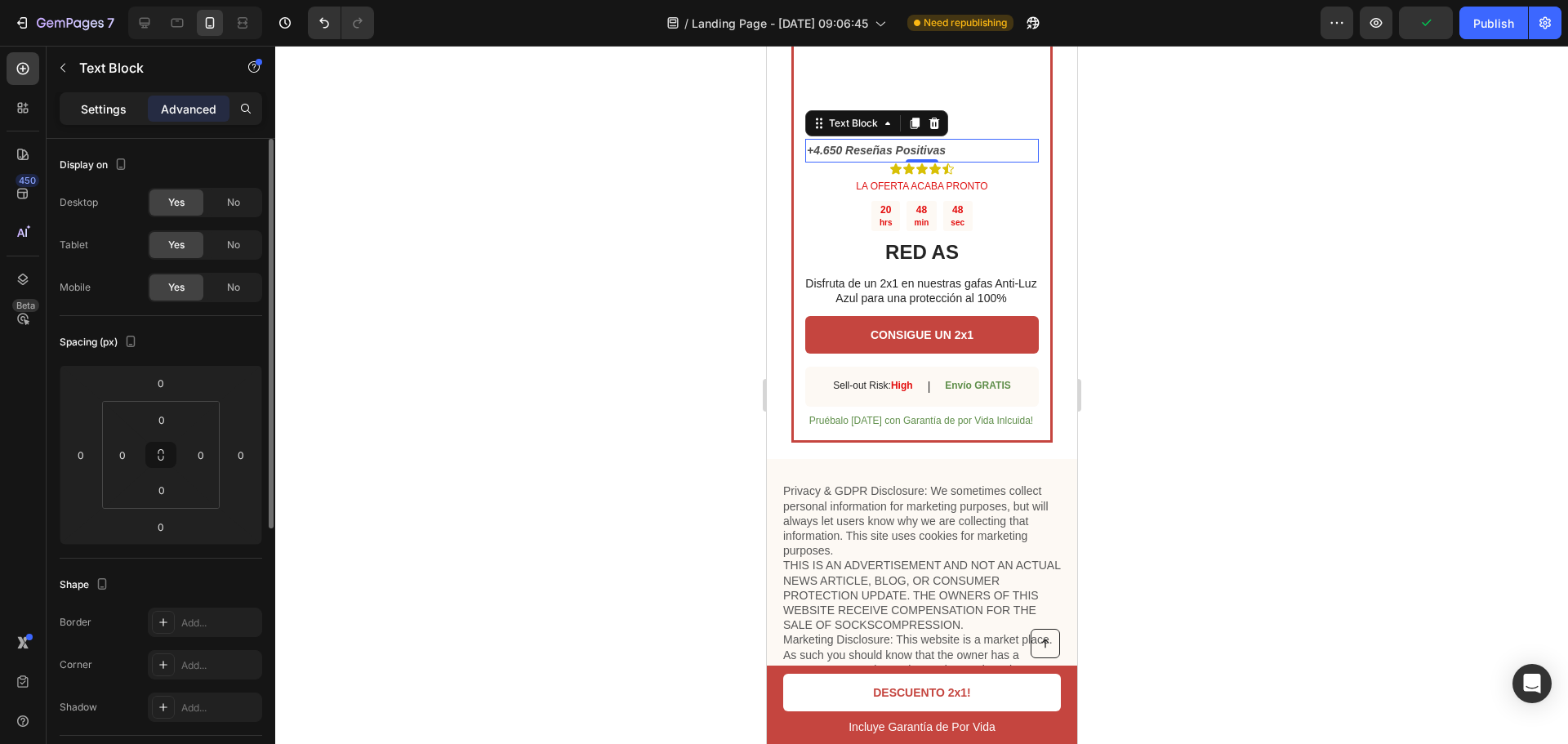
click at [115, 120] on div "Settings Advanced" at bounding box center [161, 109] width 203 height 33
click at [115, 100] on div "Settings" at bounding box center [104, 108] width 82 height 26
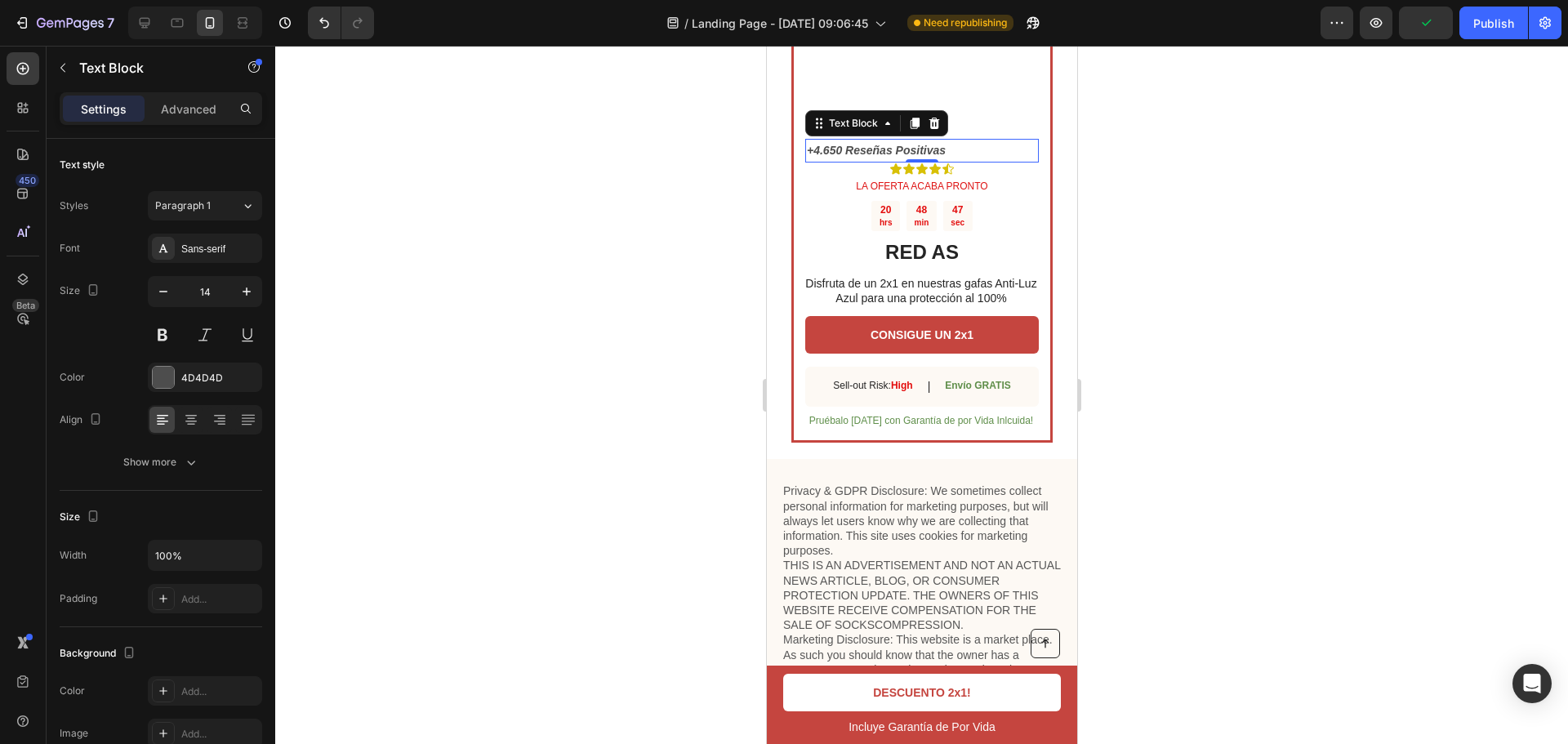
click at [109, 108] on p "Settings" at bounding box center [103, 109] width 45 height 17
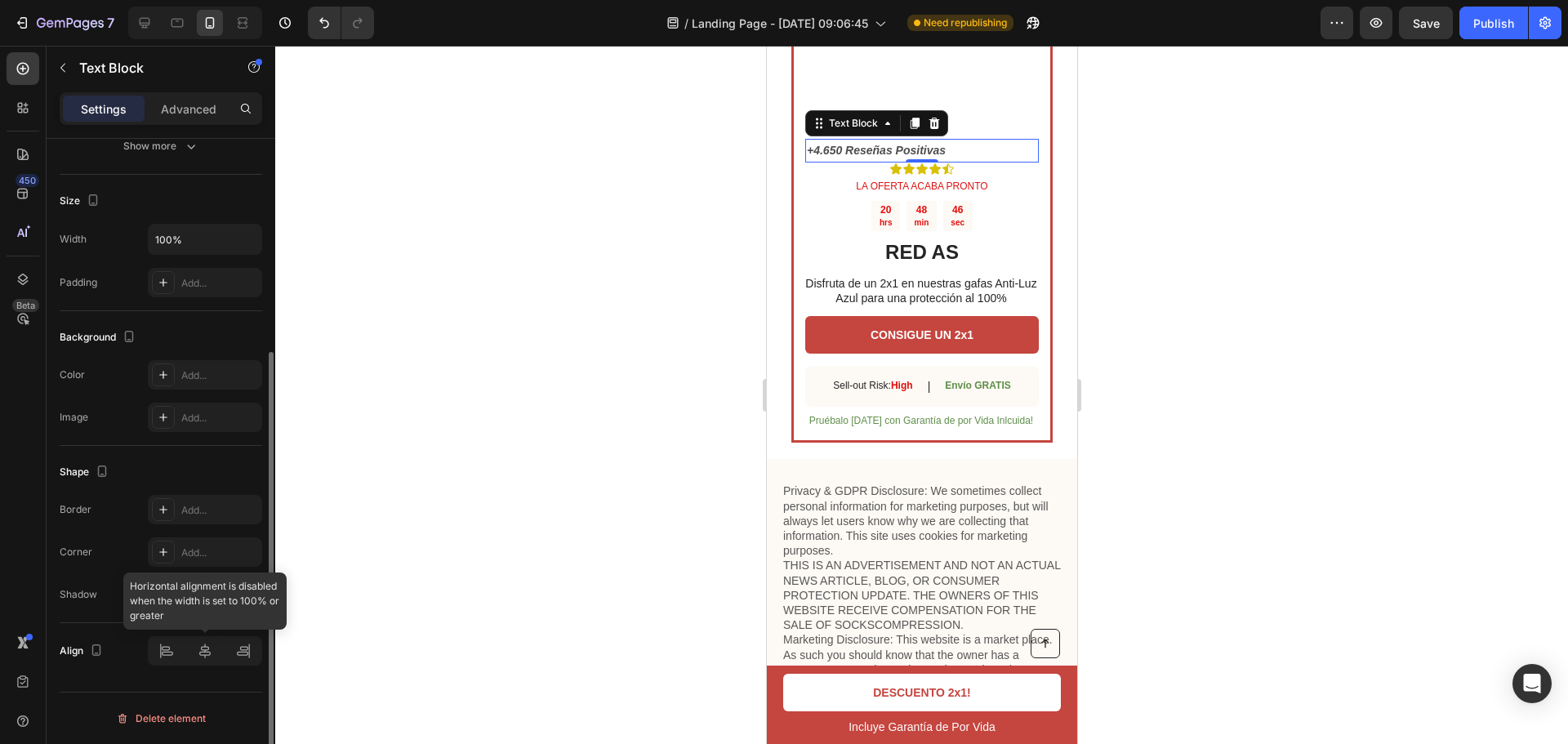
click at [213, 646] on div at bounding box center [205, 651] width 115 height 29
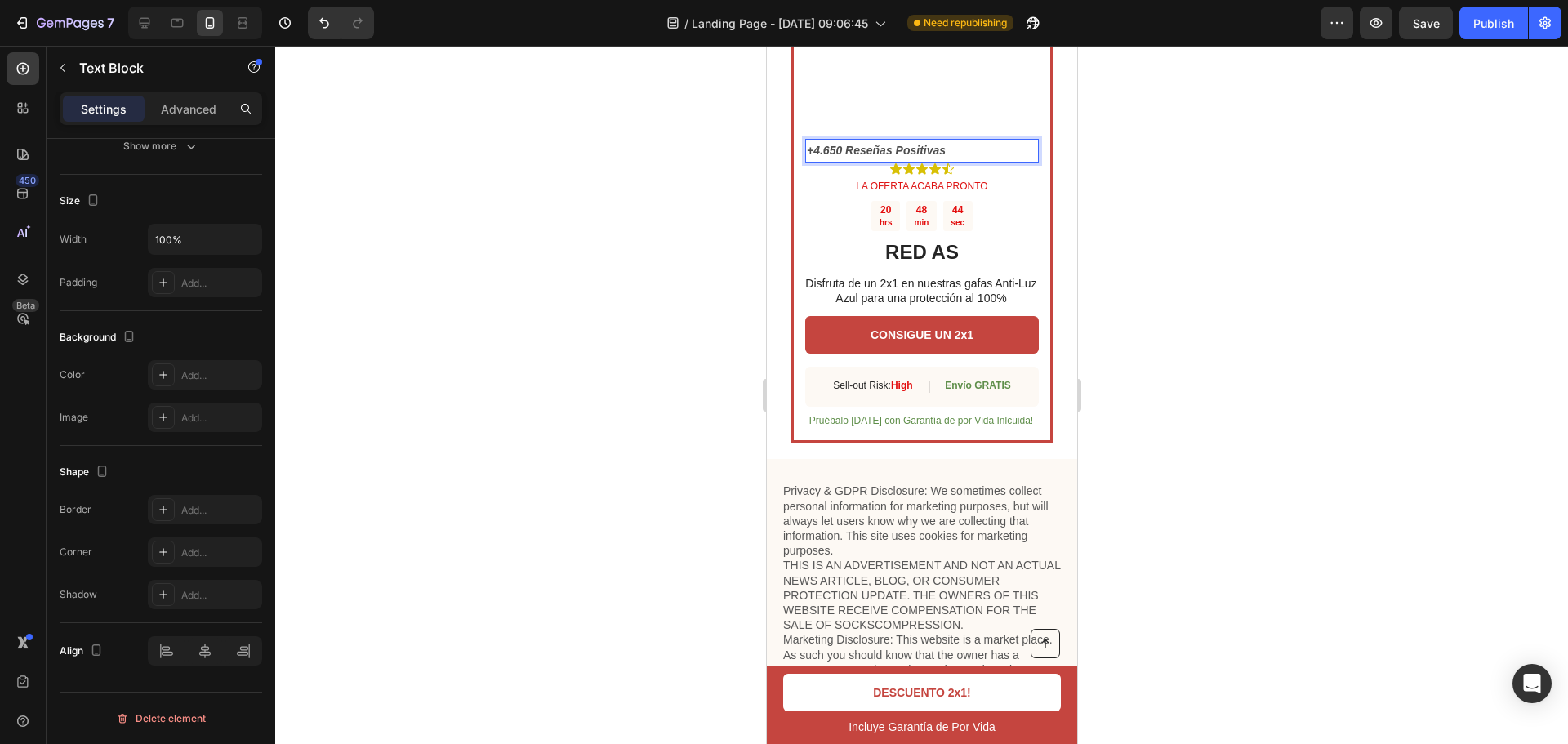
click at [961, 161] on p "+4.650 Reseñas Positivas" at bounding box center [921, 150] width 230 height 20
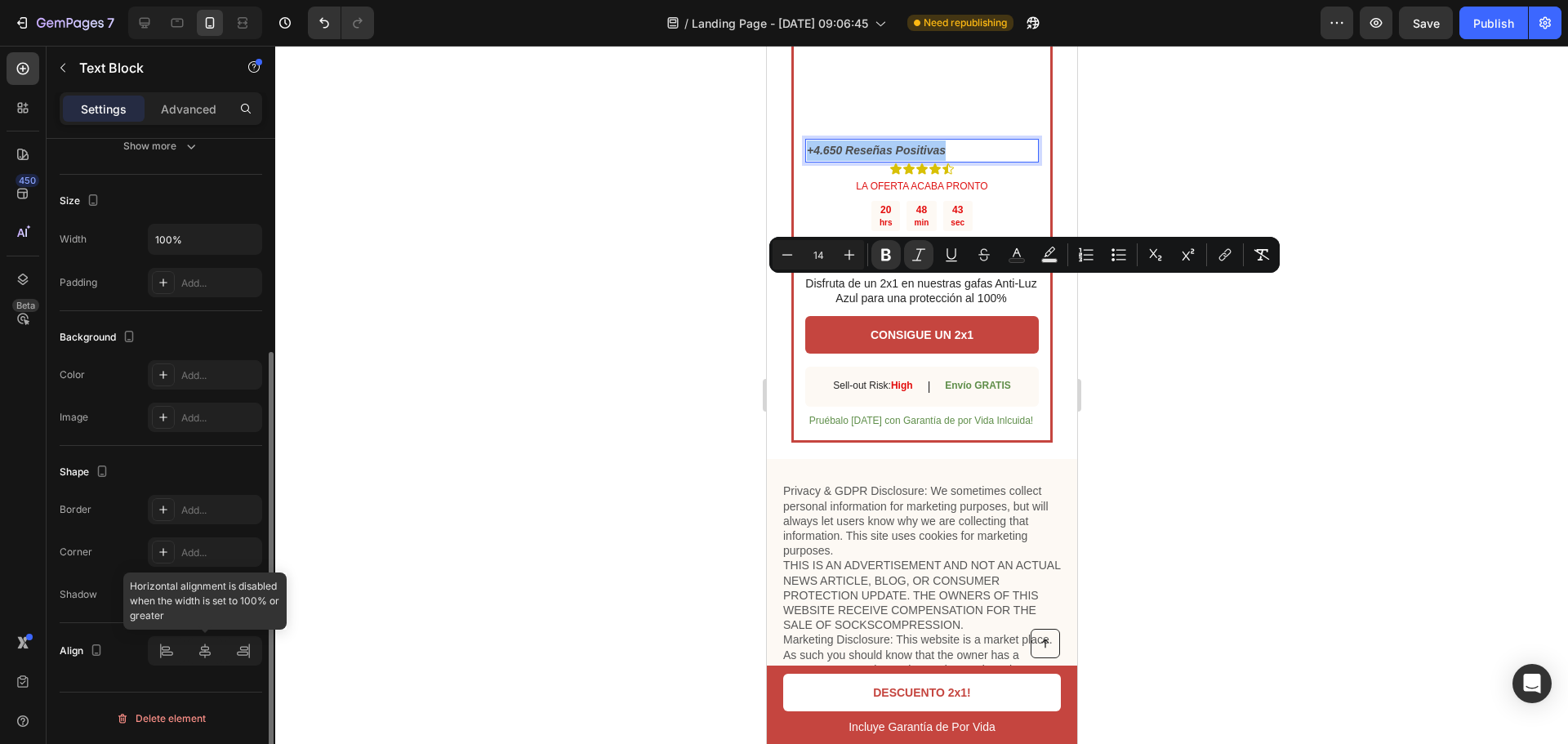
click at [214, 639] on div at bounding box center [205, 651] width 115 height 29
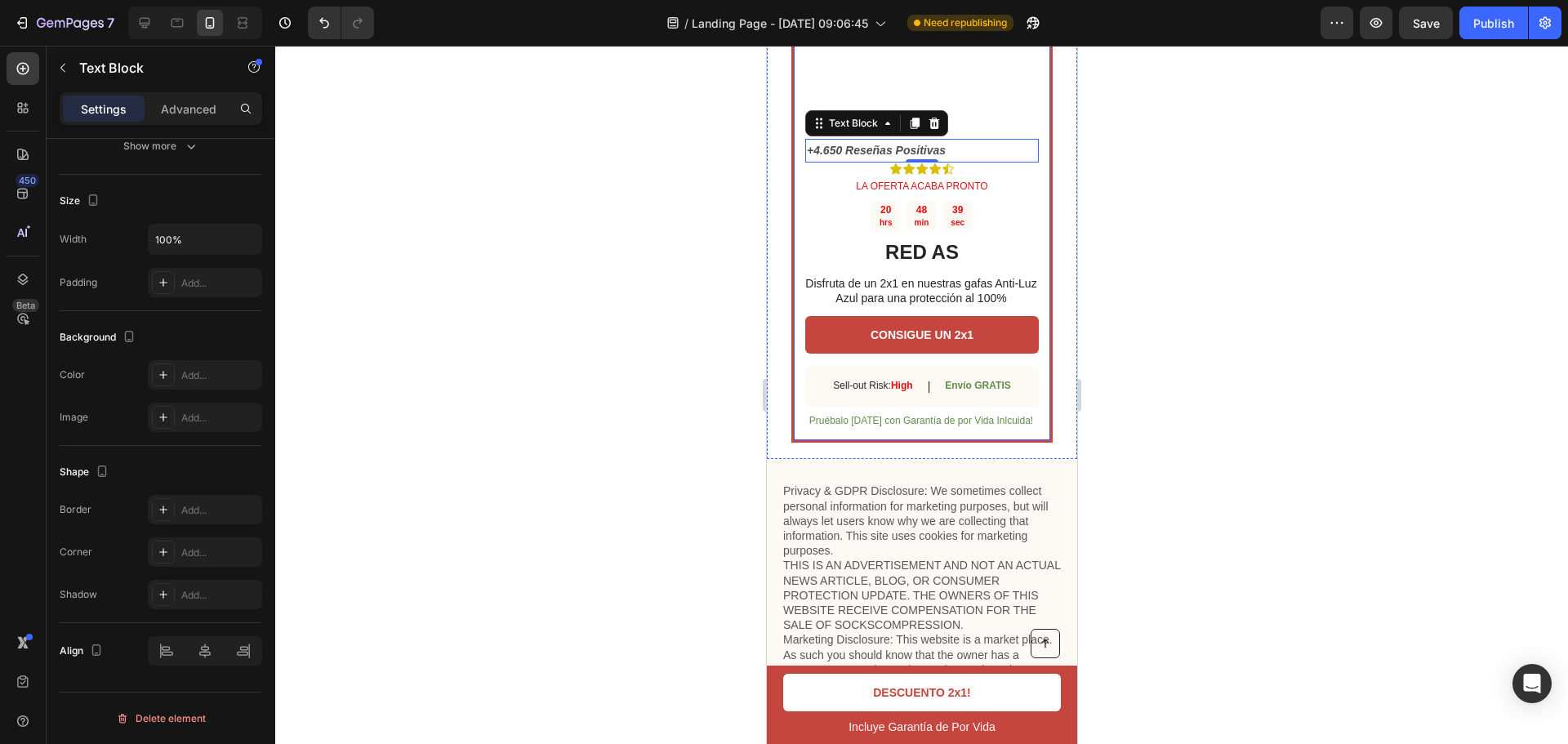
drag, startPoint x: 1002, startPoint y: 314, endPoint x: 1844, endPoint y: 360, distance: 843.3
click at [1002, 314] on div "Image +4.650 Reseñas Positivas Text Block 0 Icon Icon Icon Icon Icon Icon List …" at bounding box center [921, 156] width 234 height 547
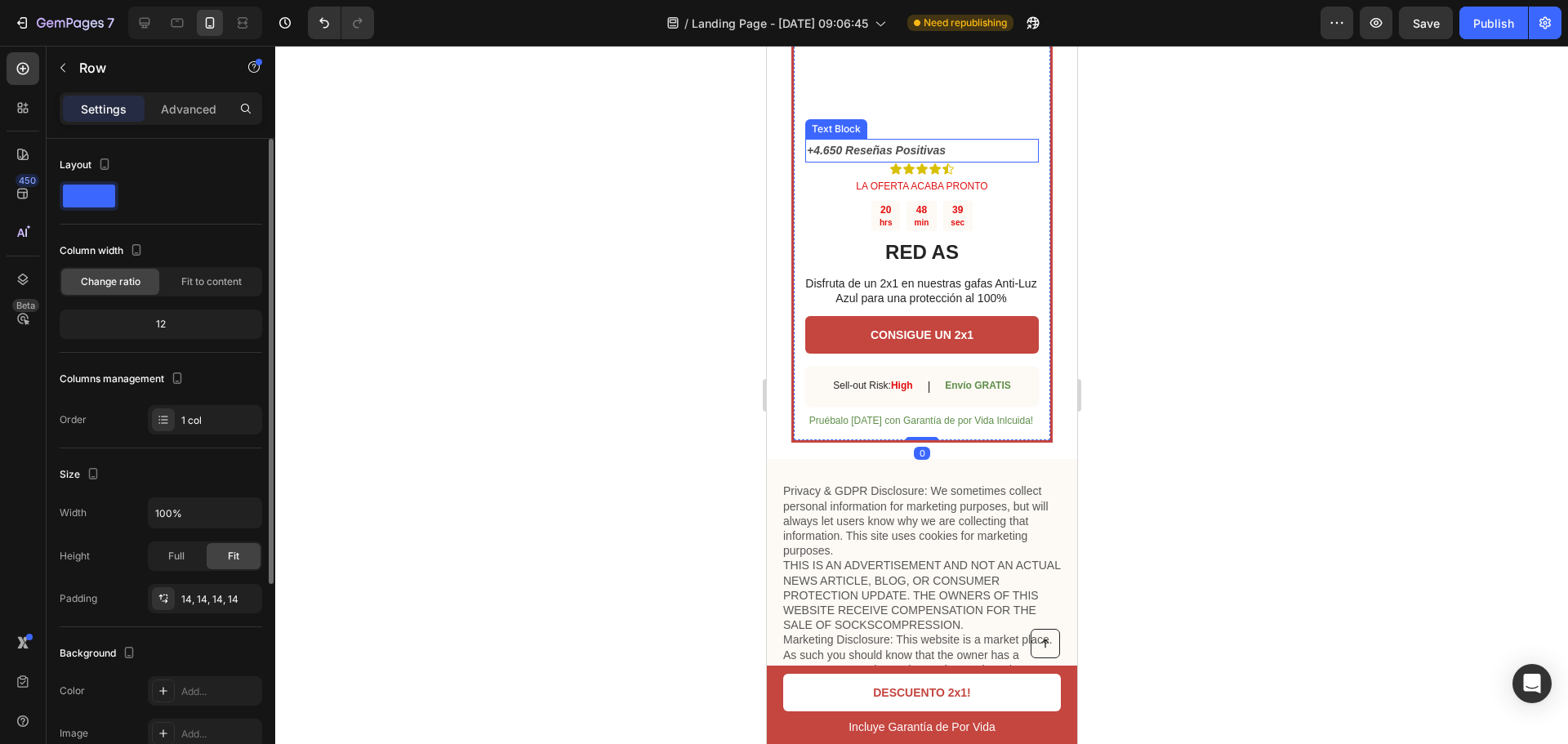
click at [913, 161] on p "+4.650 Reseñas Positivas" at bounding box center [921, 150] width 230 height 20
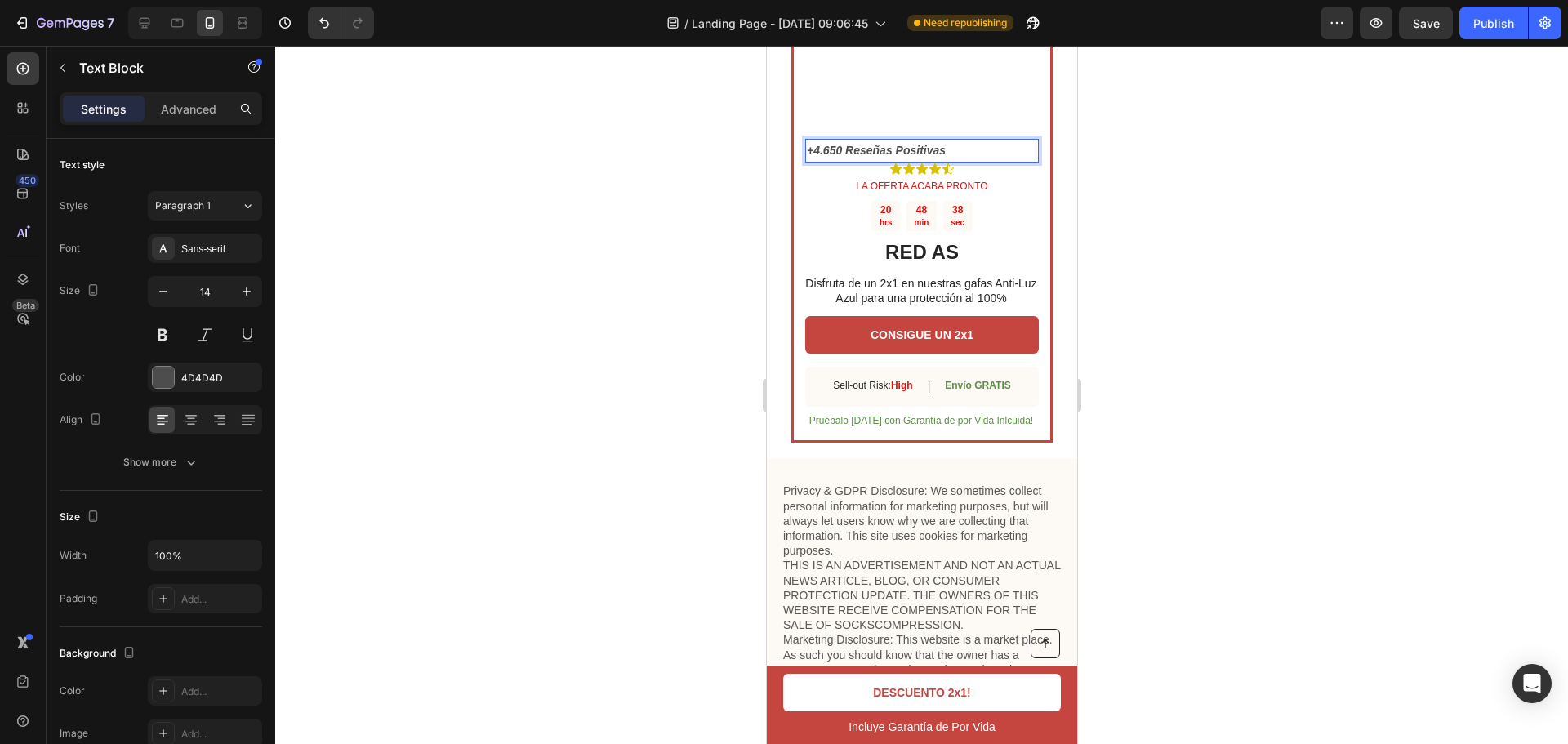
click at [972, 161] on p "+4.650 Reseñas Positivas" at bounding box center [921, 150] width 230 height 20
click at [1161, 295] on div at bounding box center [921, 394] width 1292 height 699
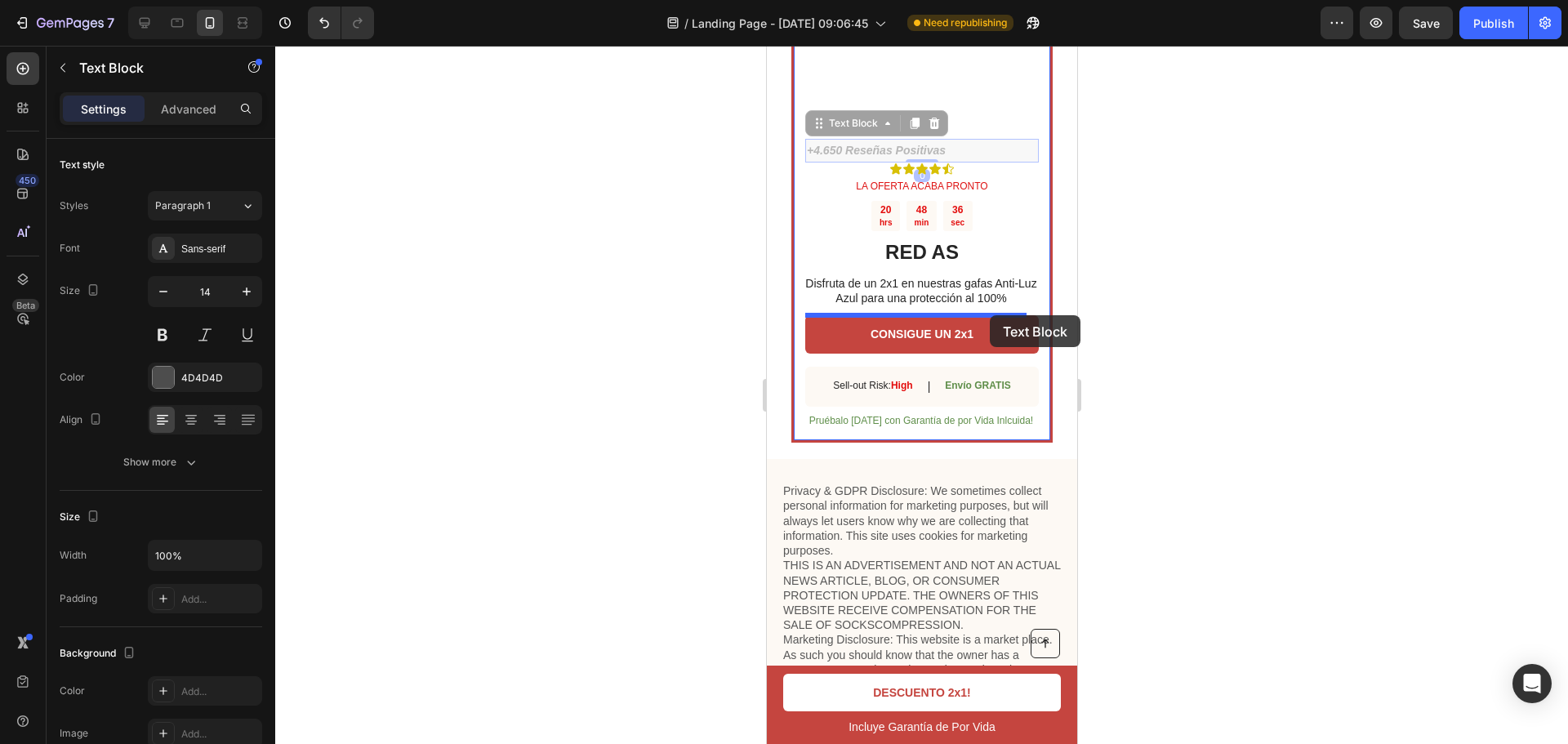
drag, startPoint x: 983, startPoint y: 285, endPoint x: 989, endPoint y: 315, distance: 30.6
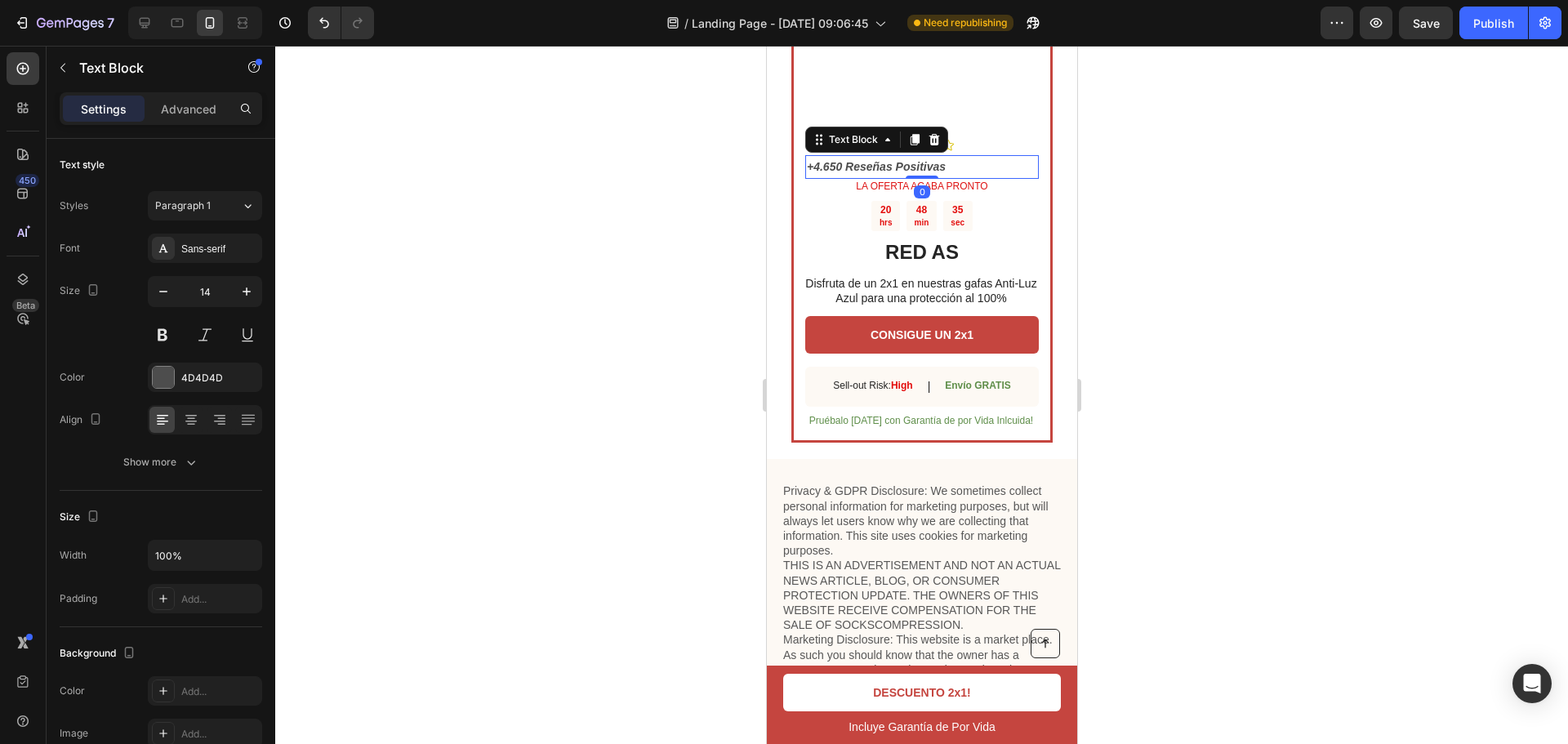
click at [1190, 297] on div at bounding box center [921, 394] width 1292 height 699
click at [968, 177] on p "+4.650 Reseñas Positivas" at bounding box center [921, 166] width 230 height 20
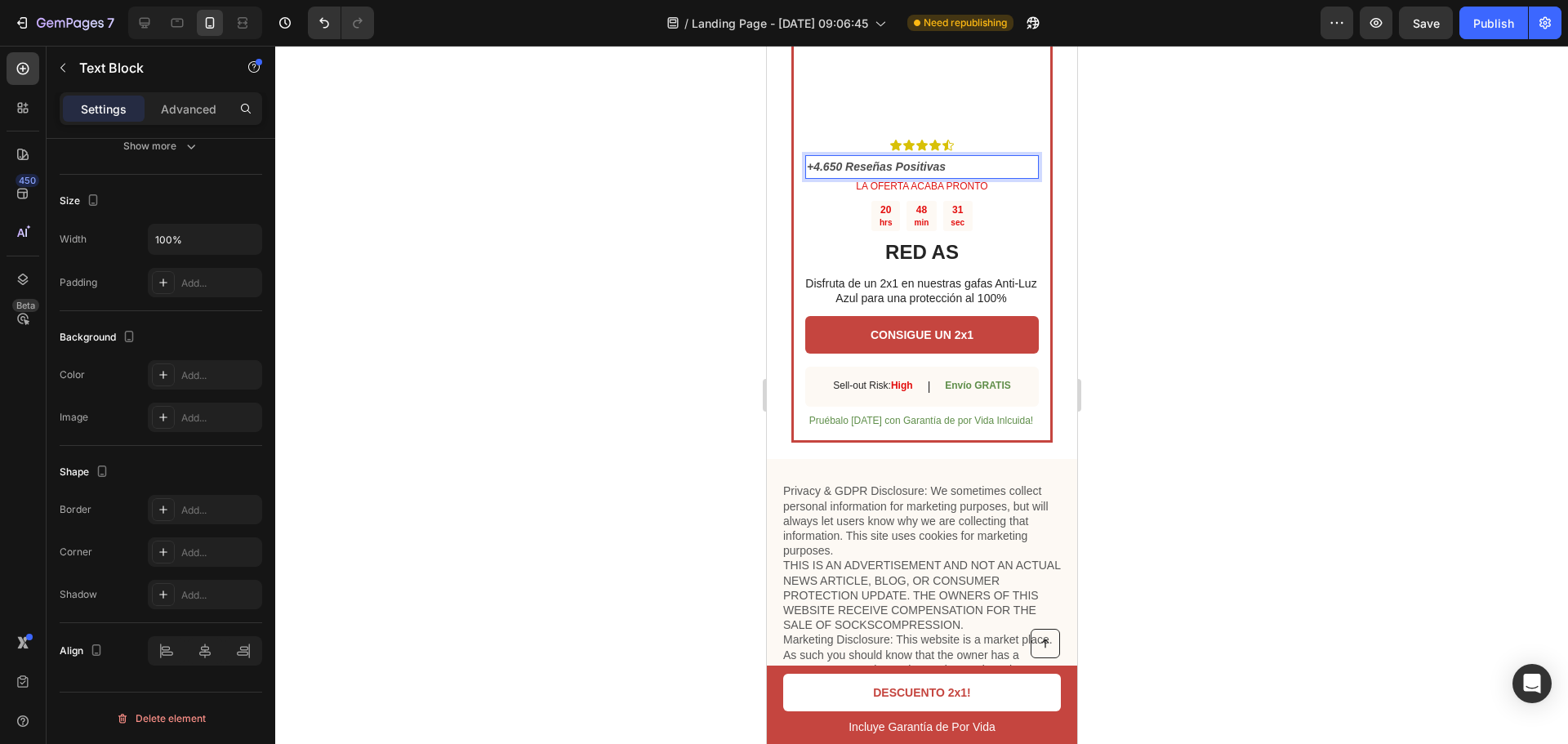
click at [975, 177] on p "+4.650 Reseñas Positivas" at bounding box center [921, 166] width 230 height 20
drag, startPoint x: 1167, startPoint y: 304, endPoint x: 1154, endPoint y: 304, distance: 13.0
click at [1162, 304] on div at bounding box center [921, 394] width 1292 height 699
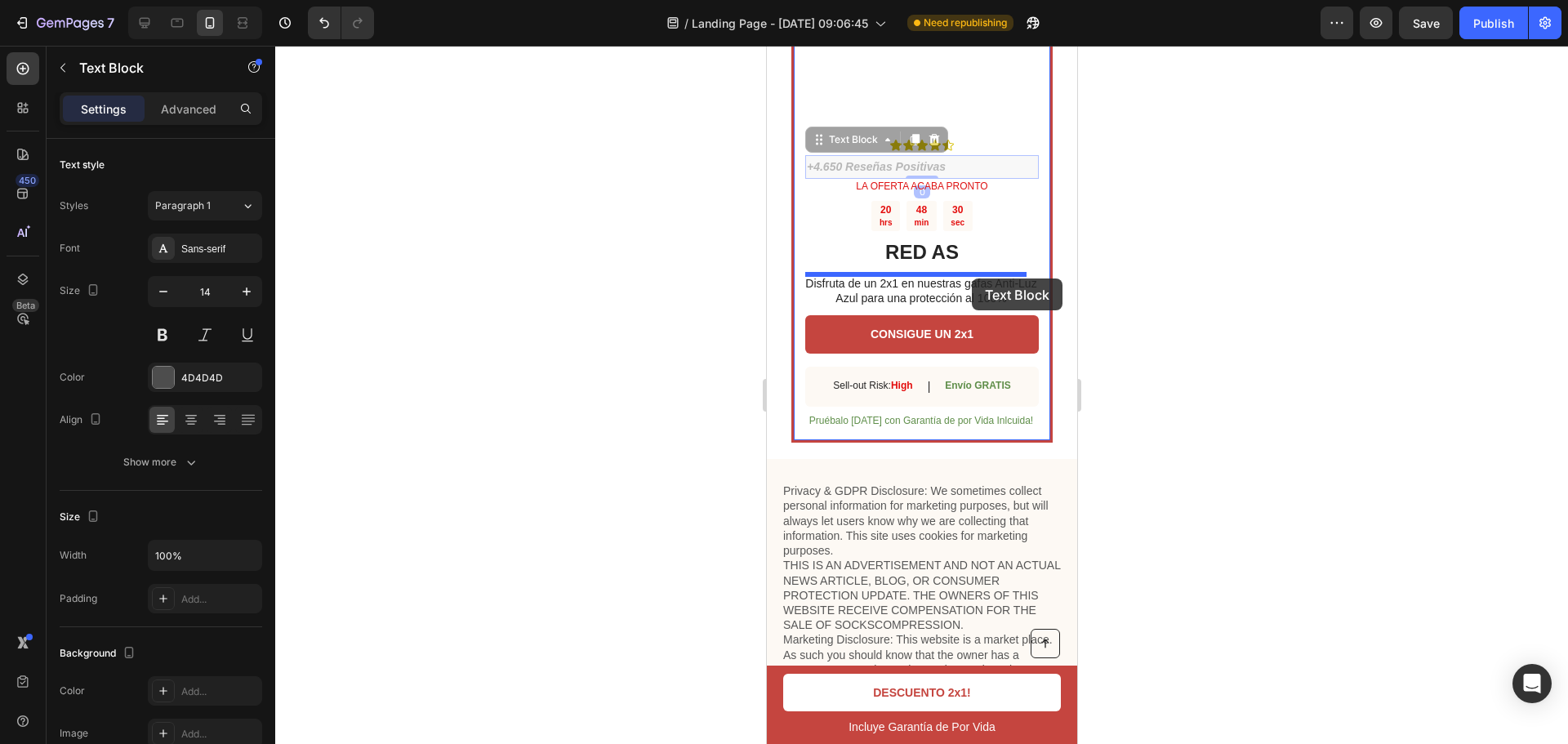
drag, startPoint x: 971, startPoint y: 304, endPoint x: 971, endPoint y: 277, distance: 27.0
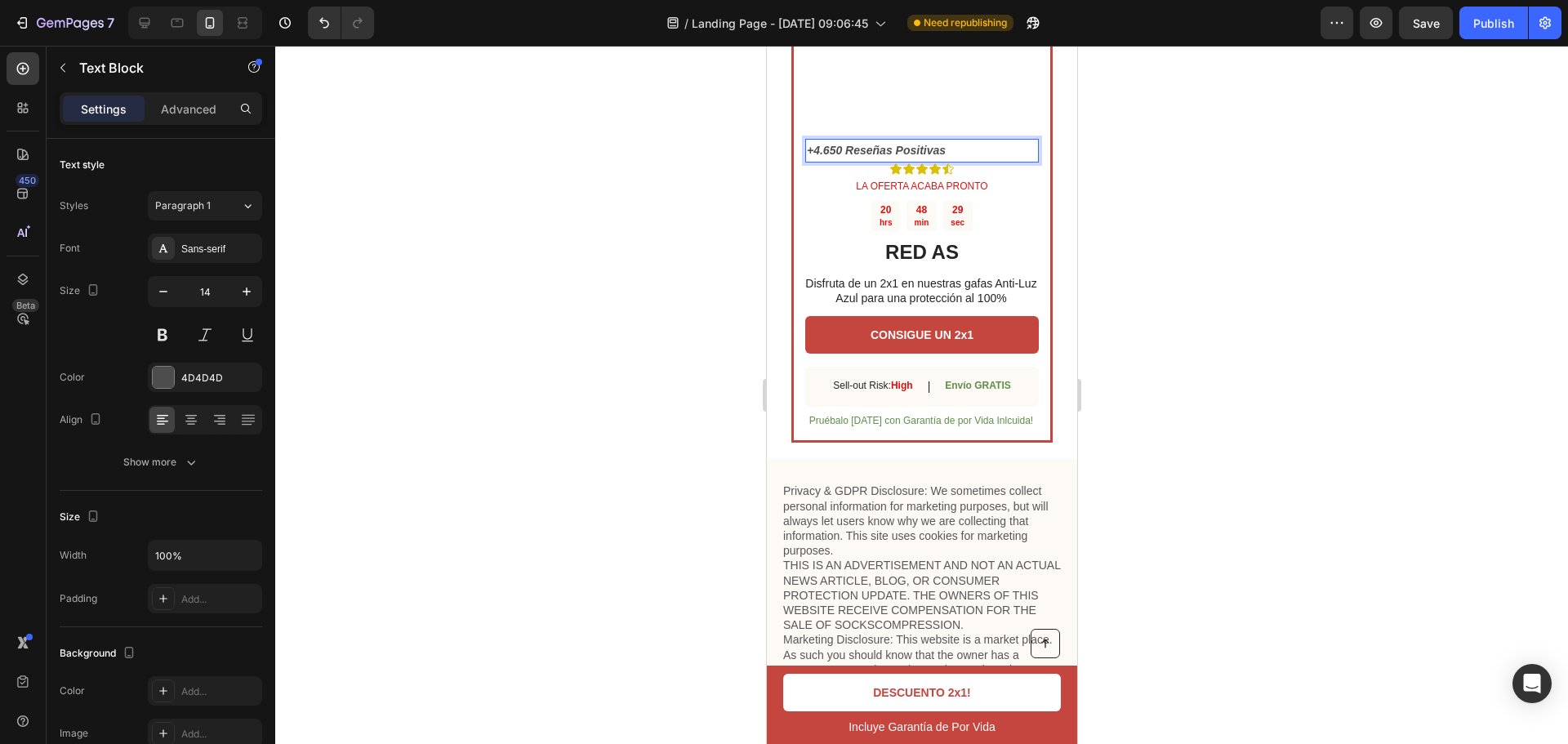
click at [934, 157] on strong "+4.650 Reseñas Positivas" at bounding box center [875, 150] width 139 height 13
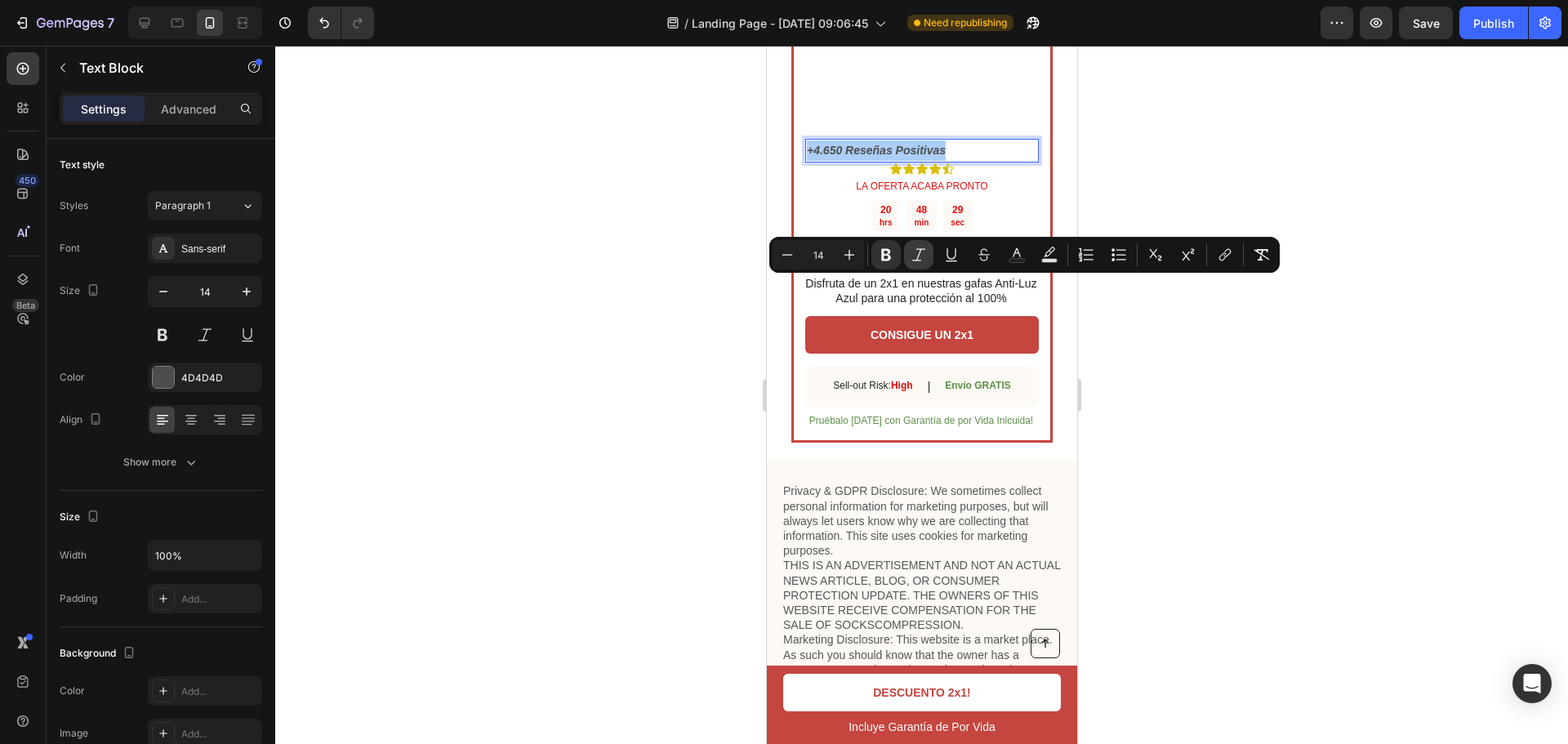
click at [923, 263] on button "Italic" at bounding box center [918, 255] width 29 height 29
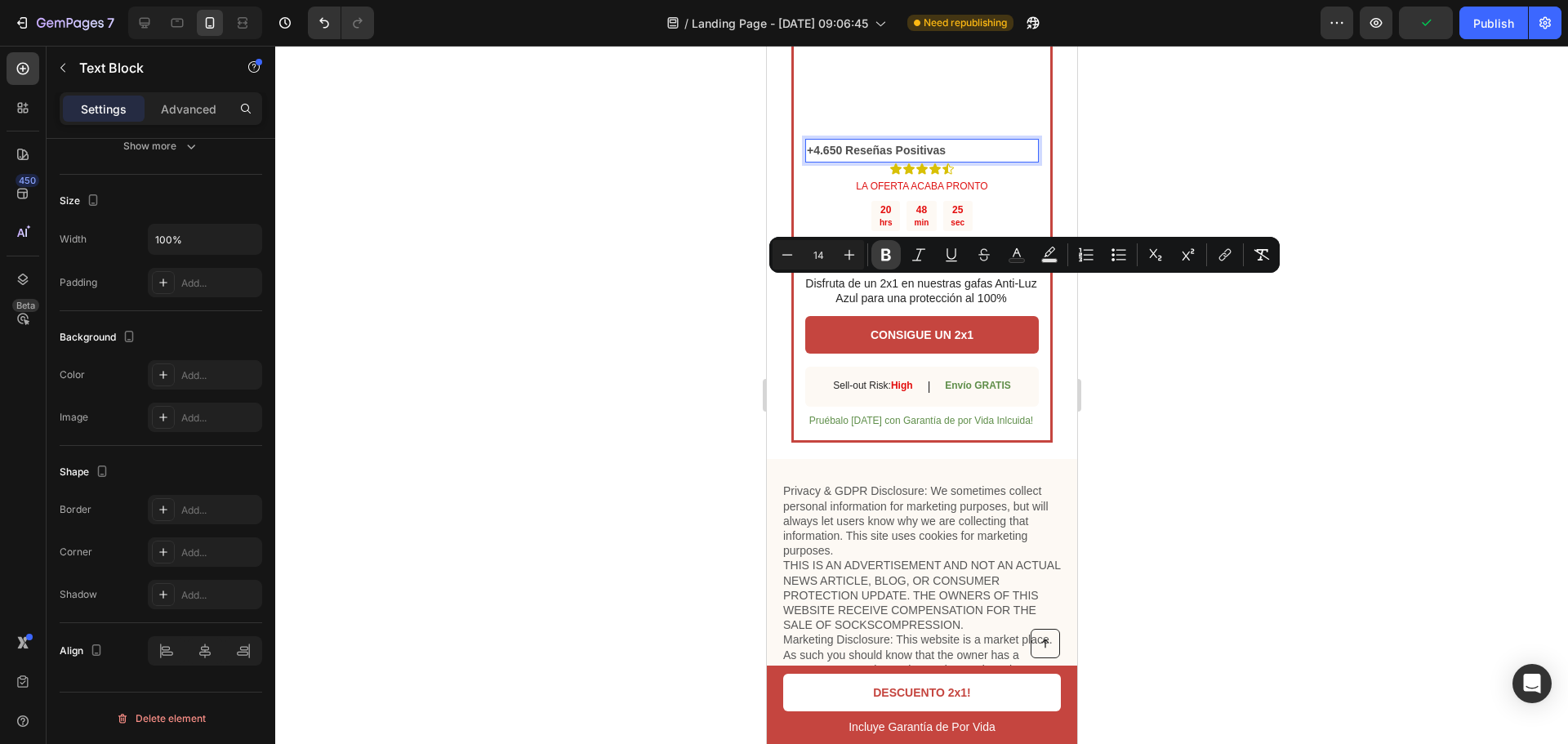
click at [880, 254] on icon "Editor contextual toolbar" at bounding box center [886, 255] width 16 height 16
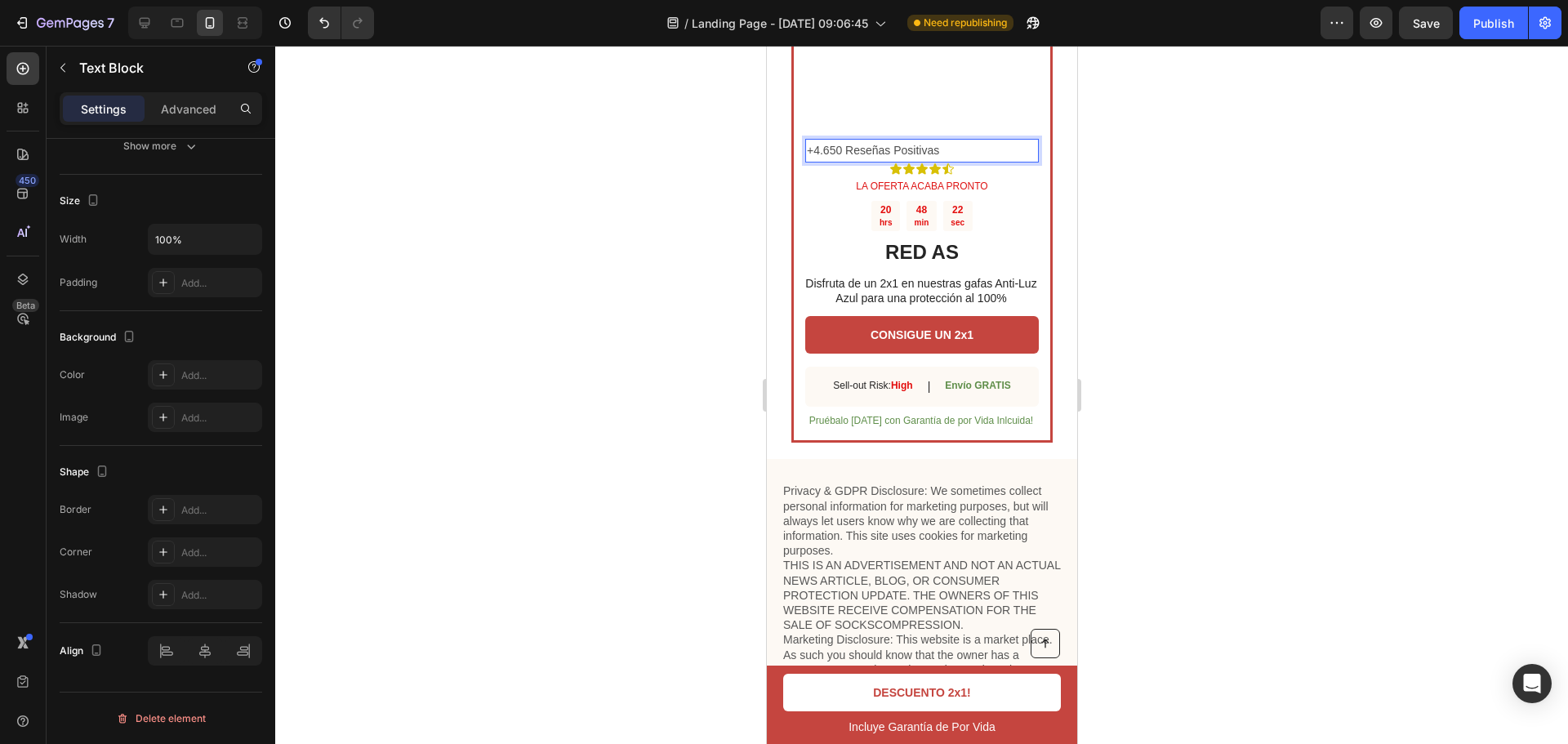
click at [921, 161] on p "+4.650 Reseñas Positivas" at bounding box center [921, 150] width 230 height 20
click at [864, 161] on p "+4.650 Reseñas Positivas" at bounding box center [921, 150] width 230 height 20
drag, startPoint x: 963, startPoint y: 281, endPoint x: 720, endPoint y: 304, distance: 244.1
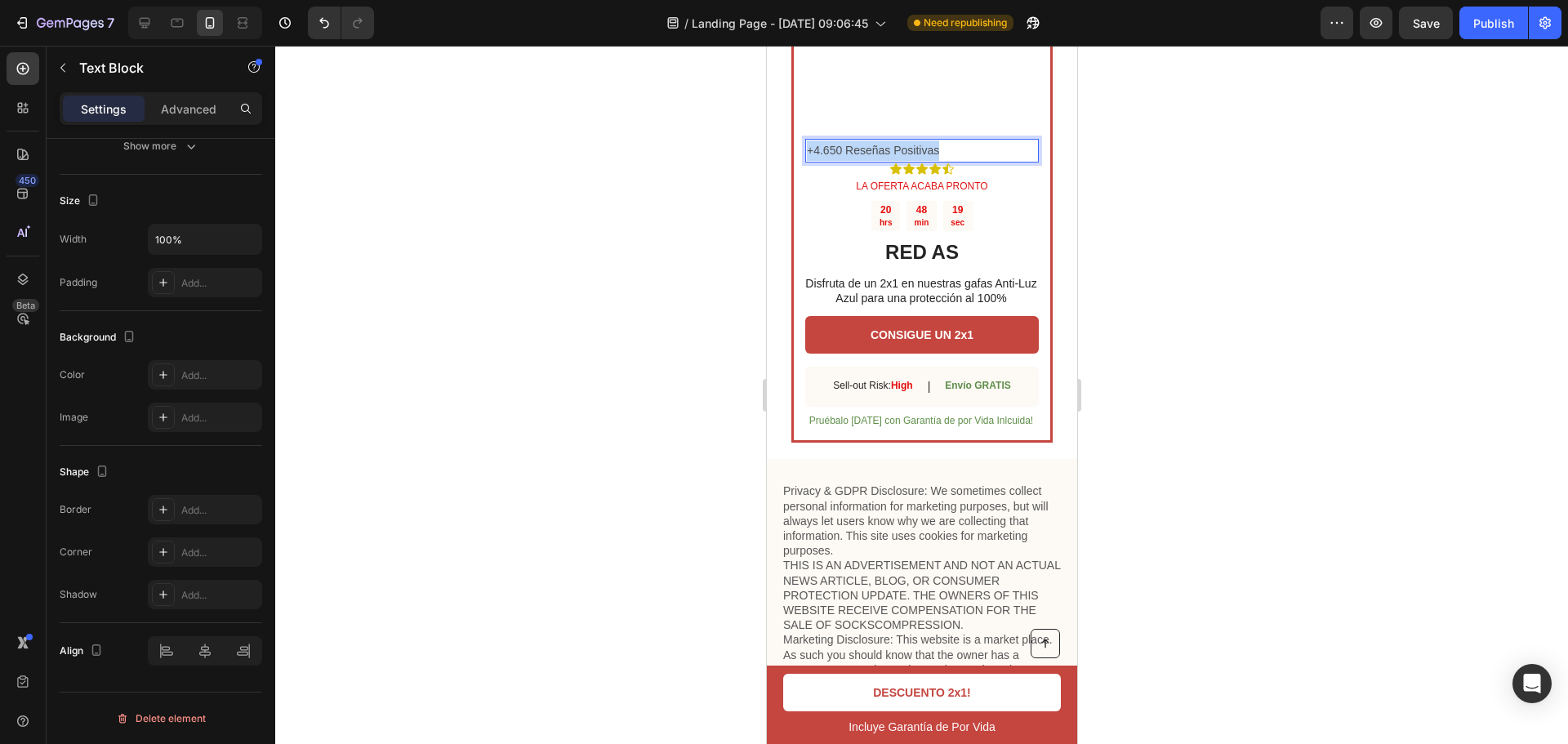
drag, startPoint x: 938, startPoint y: 279, endPoint x: 947, endPoint y: 281, distance: 9.2
click at [939, 161] on p "+4.650 Reseñas Positivas" at bounding box center [921, 150] width 230 height 20
click at [936, 161] on p "+4.650 Reseñas Positivas" at bounding box center [921, 150] width 230 height 20
drag, startPoint x: 945, startPoint y: 287, endPoint x: 808, endPoint y: 287, distance: 137.0
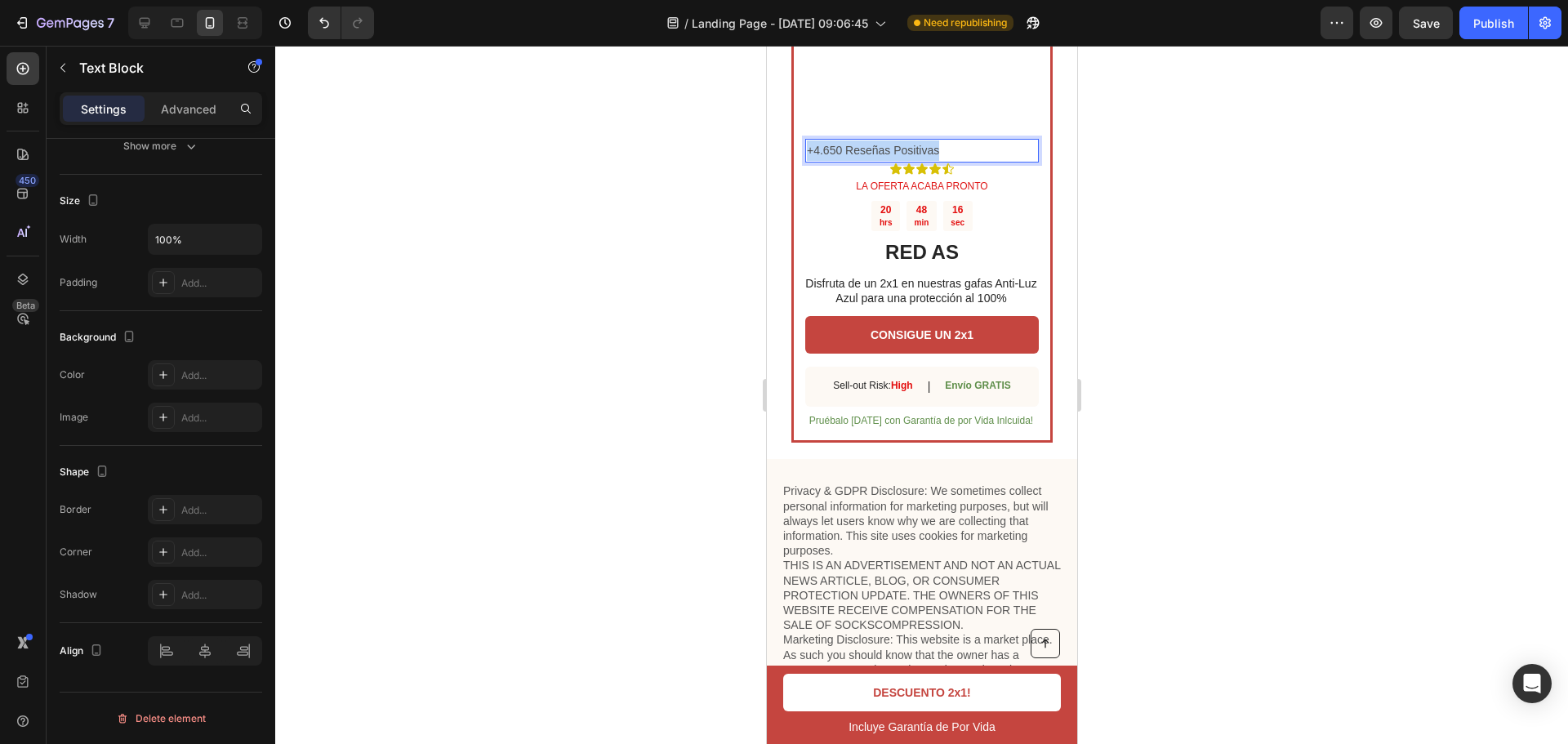
click at [808, 161] on p "+4.650 Reseñas Positivas" at bounding box center [921, 150] width 230 height 20
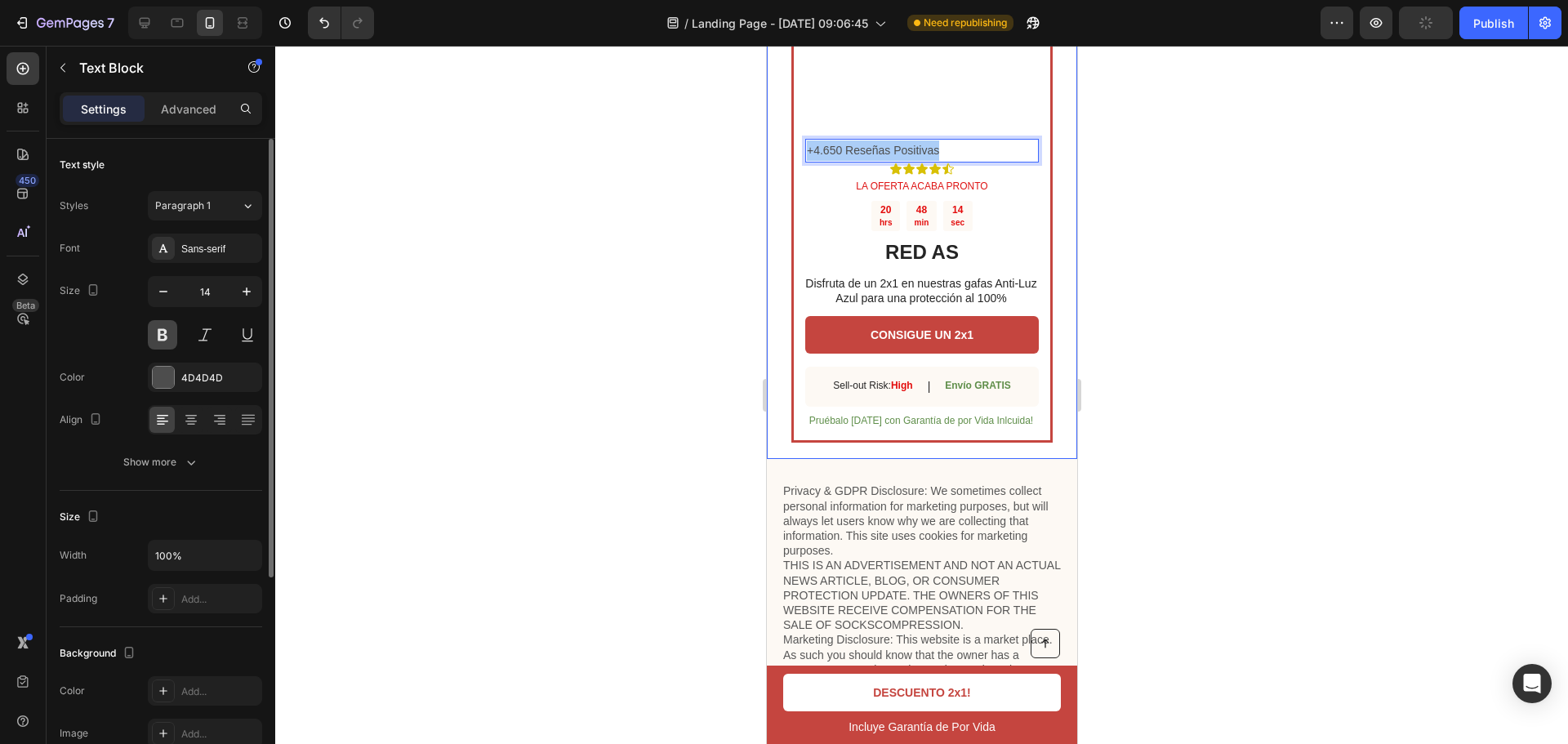
click at [176, 343] on button at bounding box center [162, 335] width 29 height 29
click at [214, 334] on button at bounding box center [205, 335] width 29 height 29
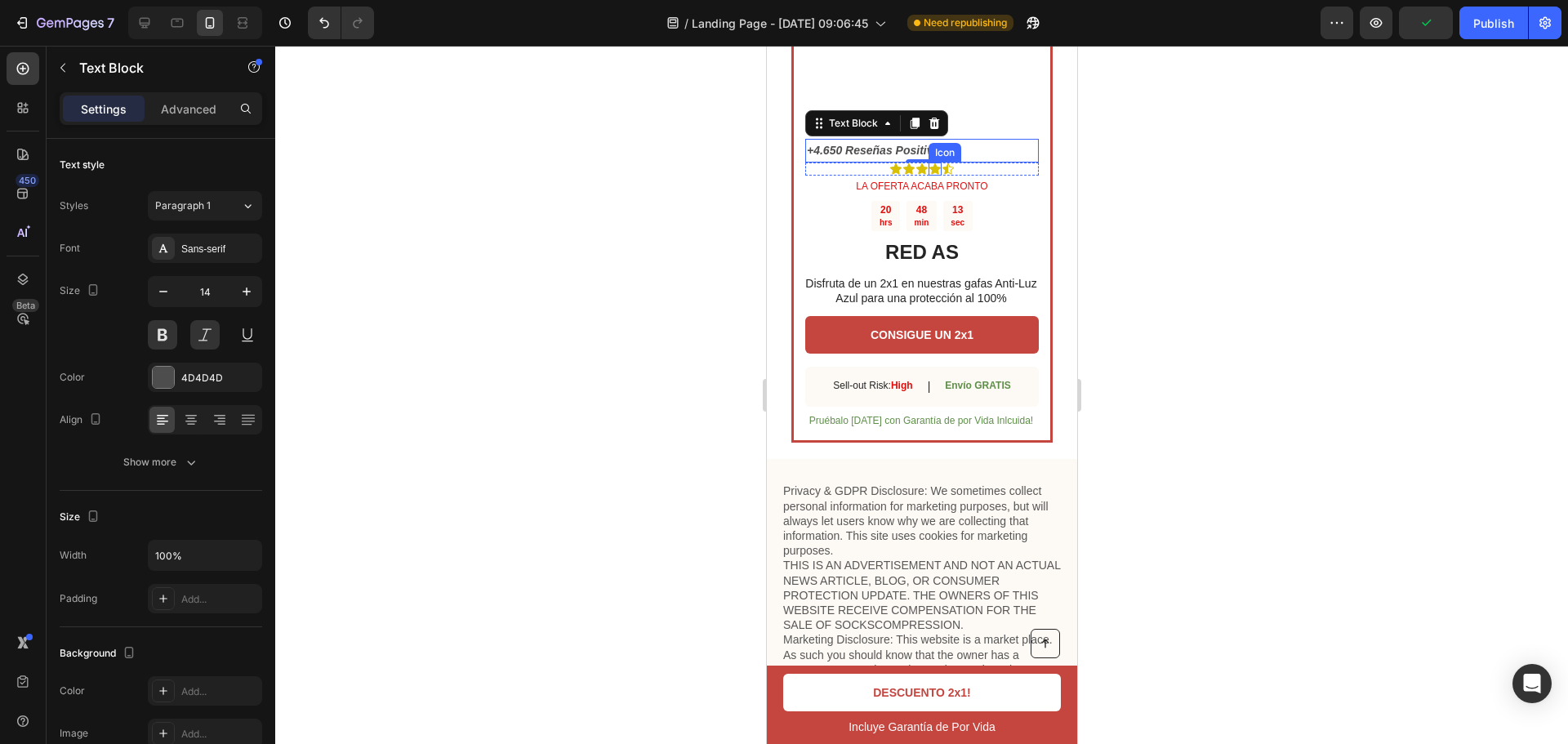
click at [982, 161] on p "+4.650 Reseñas Positivas" at bounding box center [921, 150] width 230 height 20
click at [811, 161] on p "+4.650 Reseñas Positivas" at bounding box center [921, 150] width 230 height 20
click at [809, 161] on p "+4.650 Reseñas Positivas" at bounding box center [921, 150] width 230 height 20
click at [806, 161] on p "+4.650 Reseñas Positivas" at bounding box center [921, 150] width 230 height 20
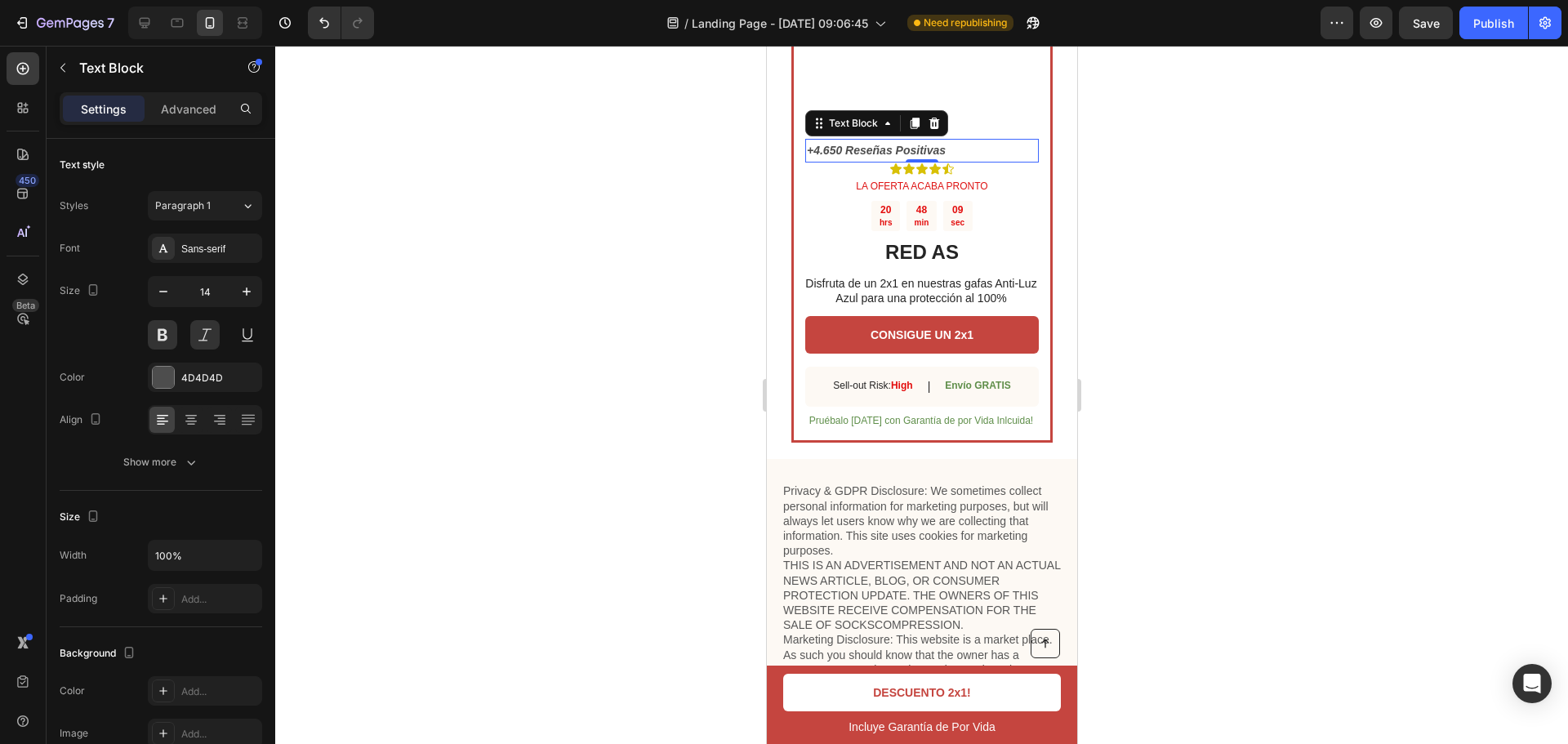
click at [1258, 328] on div at bounding box center [921, 394] width 1292 height 699
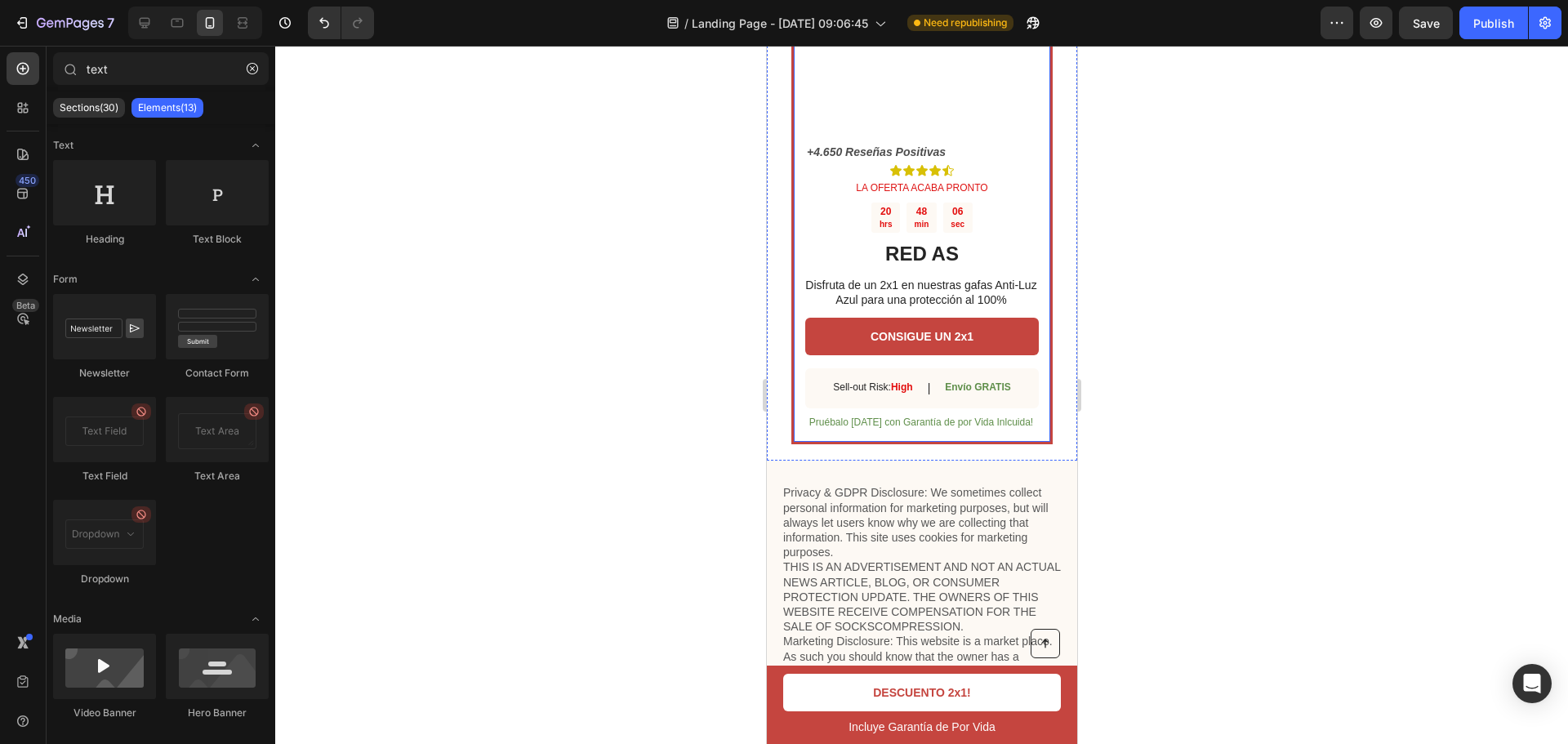
scroll to position [5105, 0]
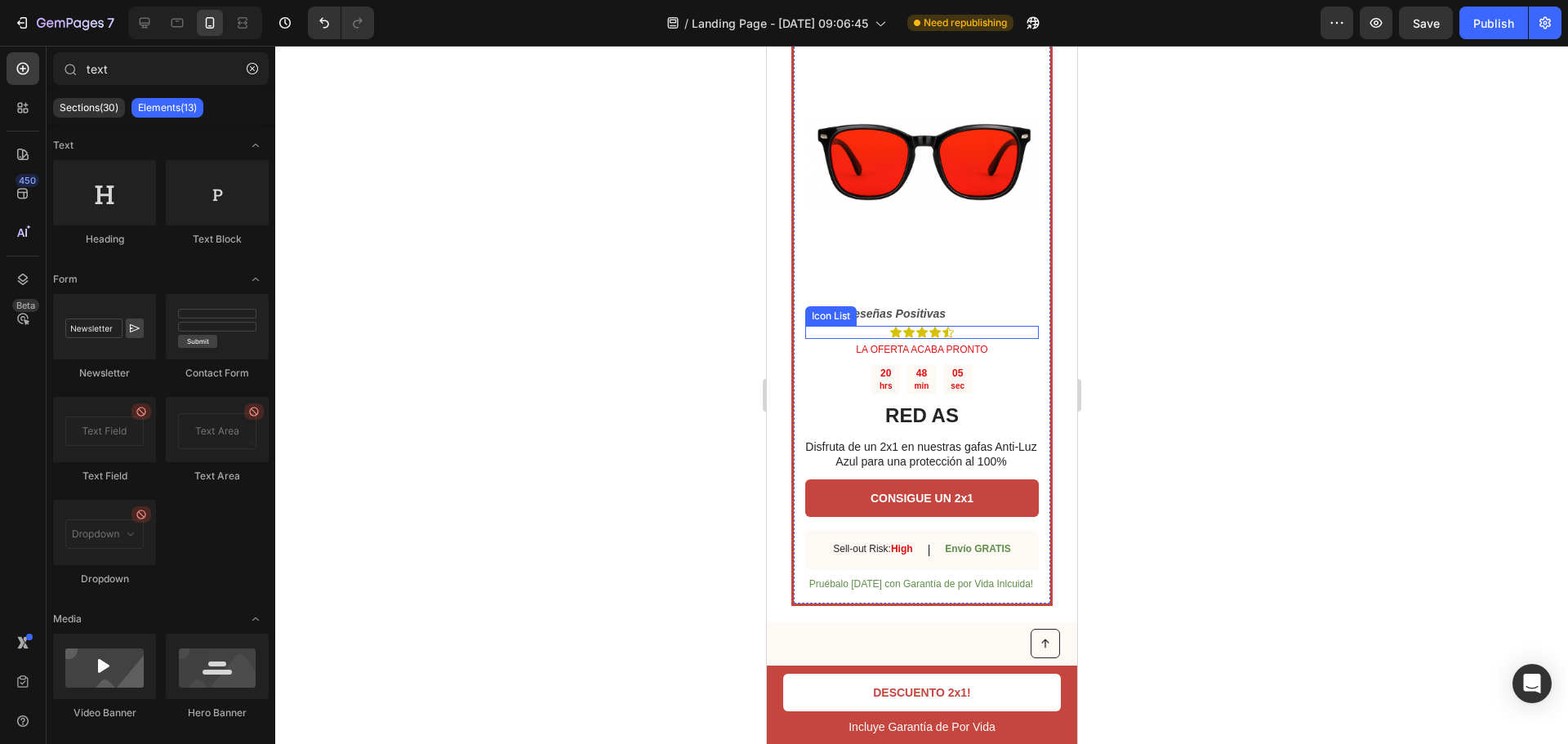
click at [952, 339] on div "Icon Icon Icon Icon Icon" at bounding box center [921, 332] width 234 height 13
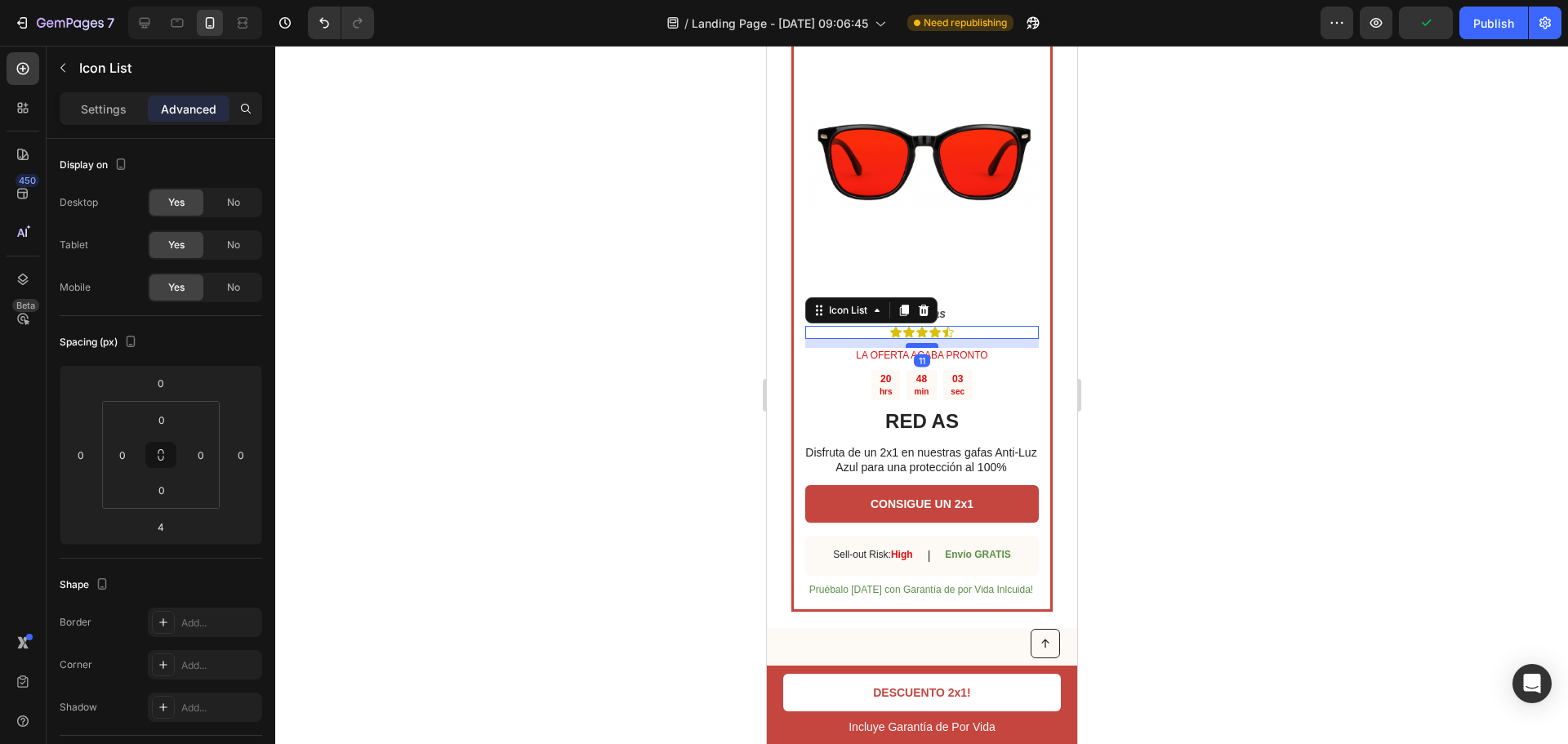
click at [917, 348] on div at bounding box center [921, 346] width 33 height 5
type input "11"
click at [1199, 497] on div at bounding box center [921, 394] width 1292 height 699
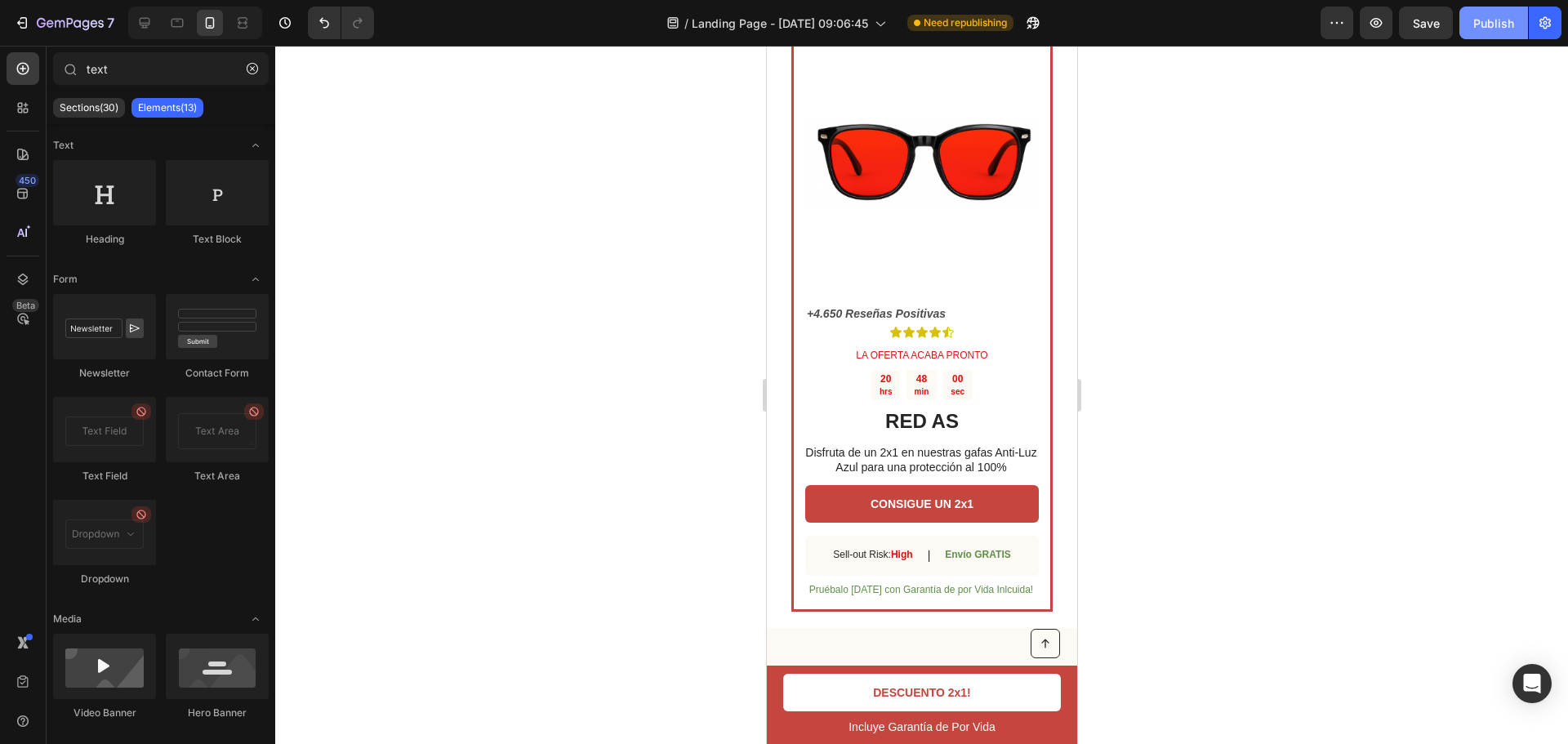
click at [1500, 21] on div "Publish" at bounding box center [1493, 23] width 41 height 17
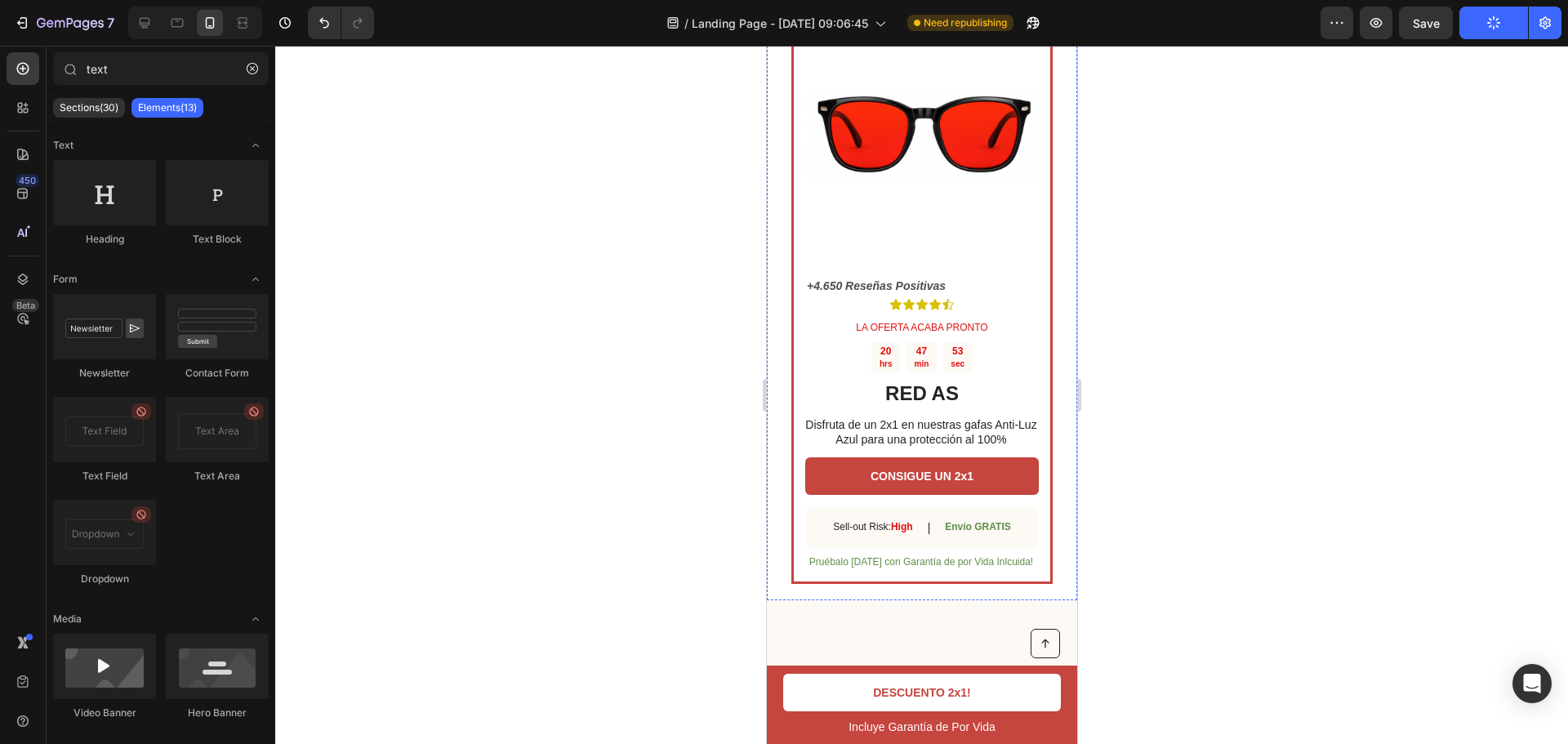
scroll to position [5187, 0]
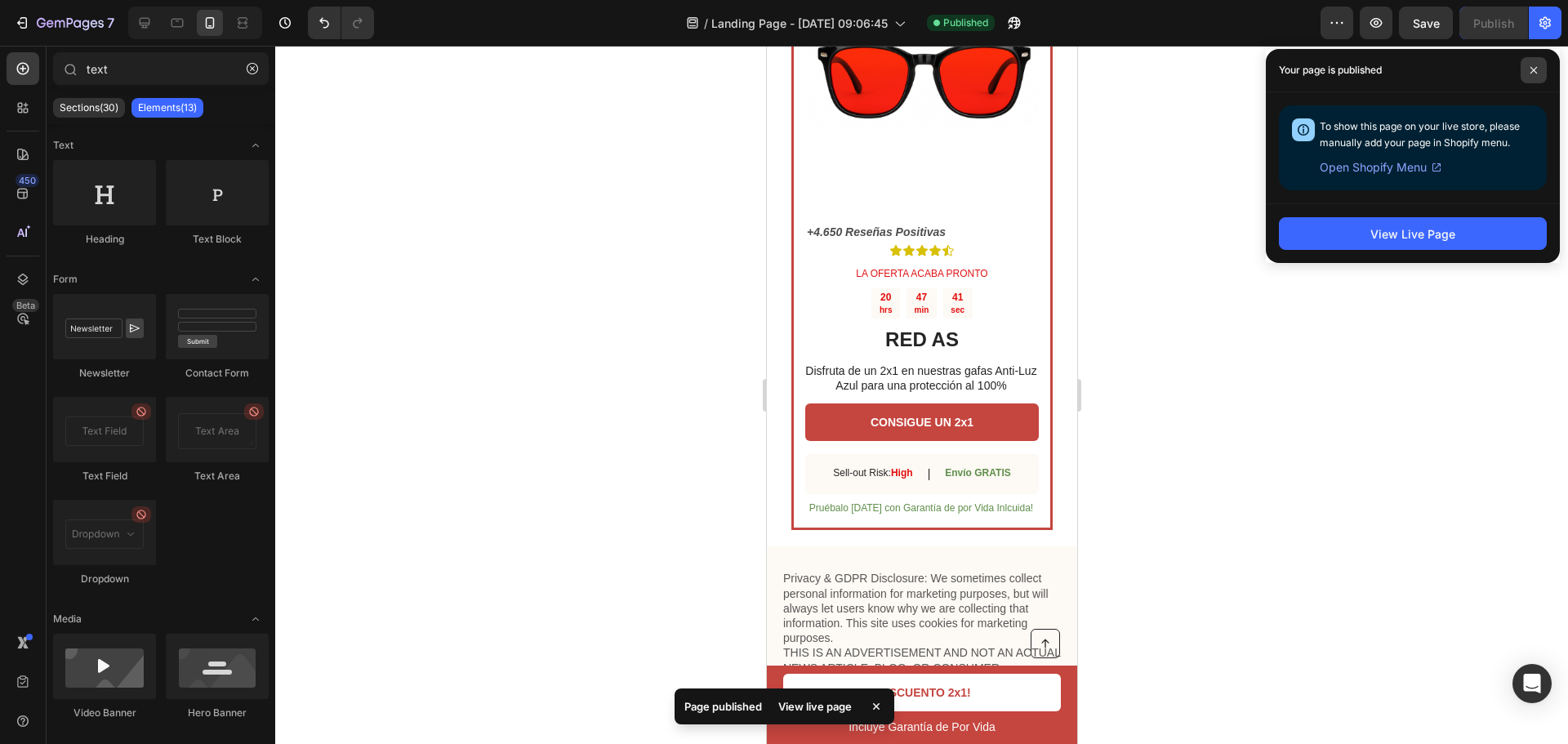
click at [1543, 69] on span at bounding box center [1533, 69] width 26 height 26
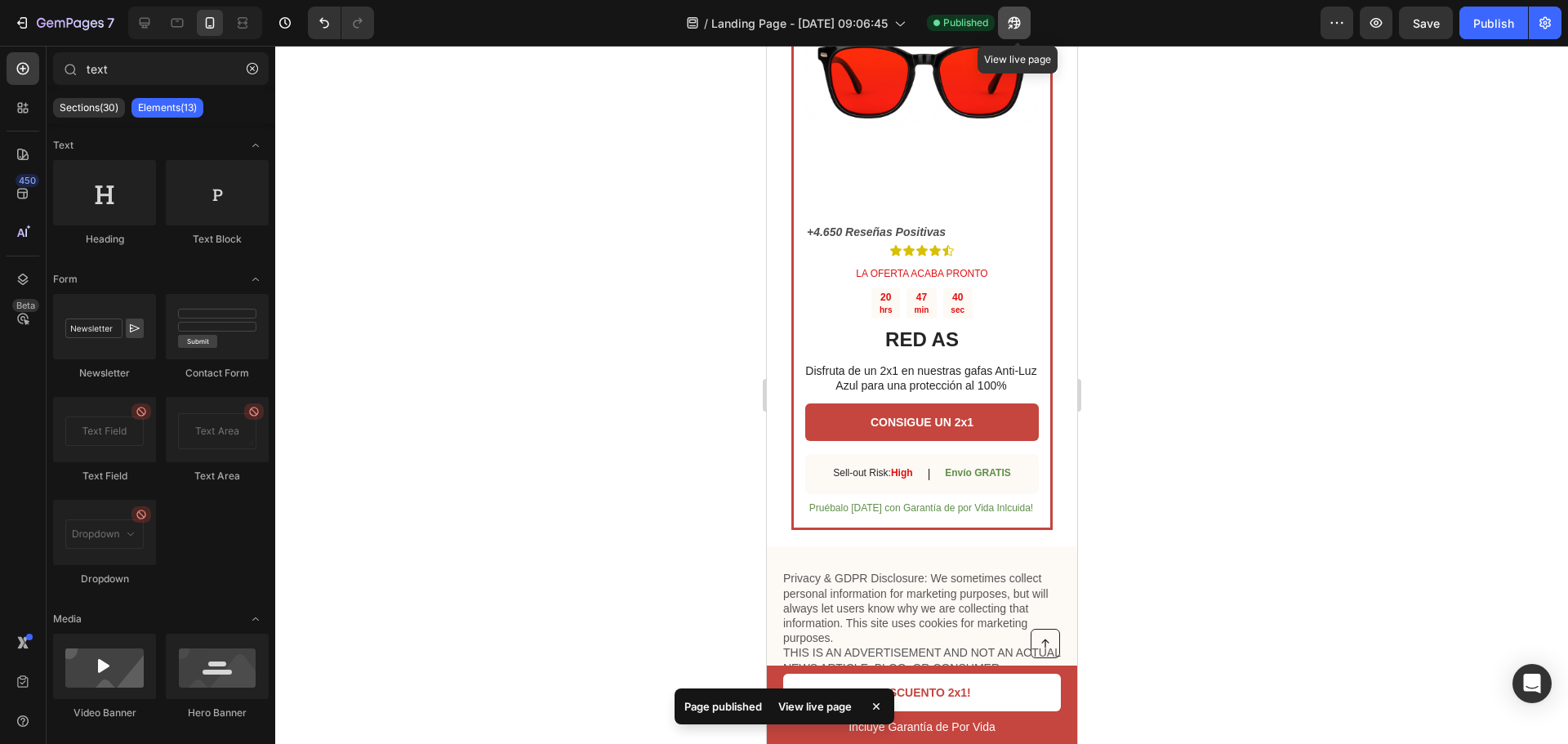
click at [1029, 18] on button "button" at bounding box center [1014, 22] width 33 height 33
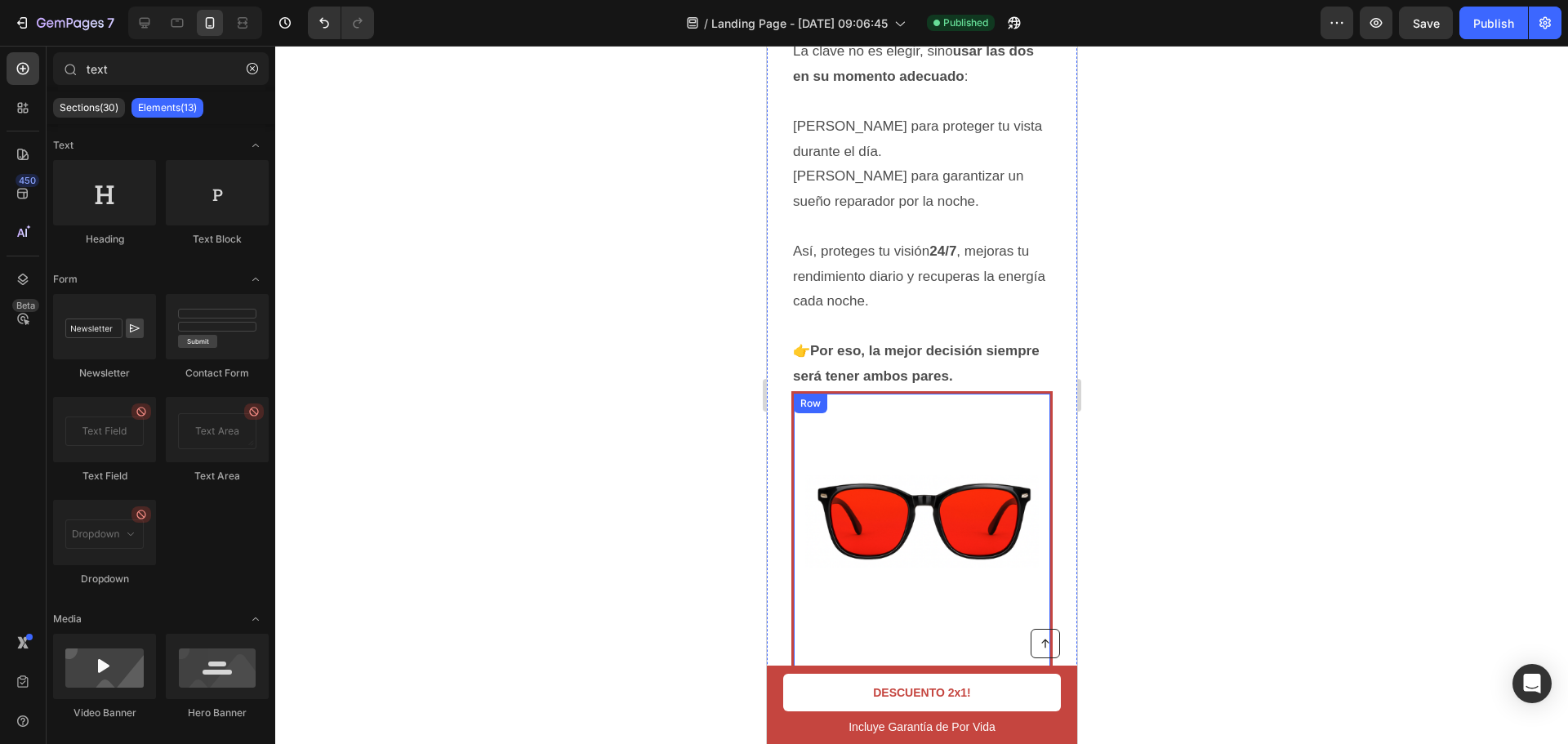
scroll to position [4696, 0]
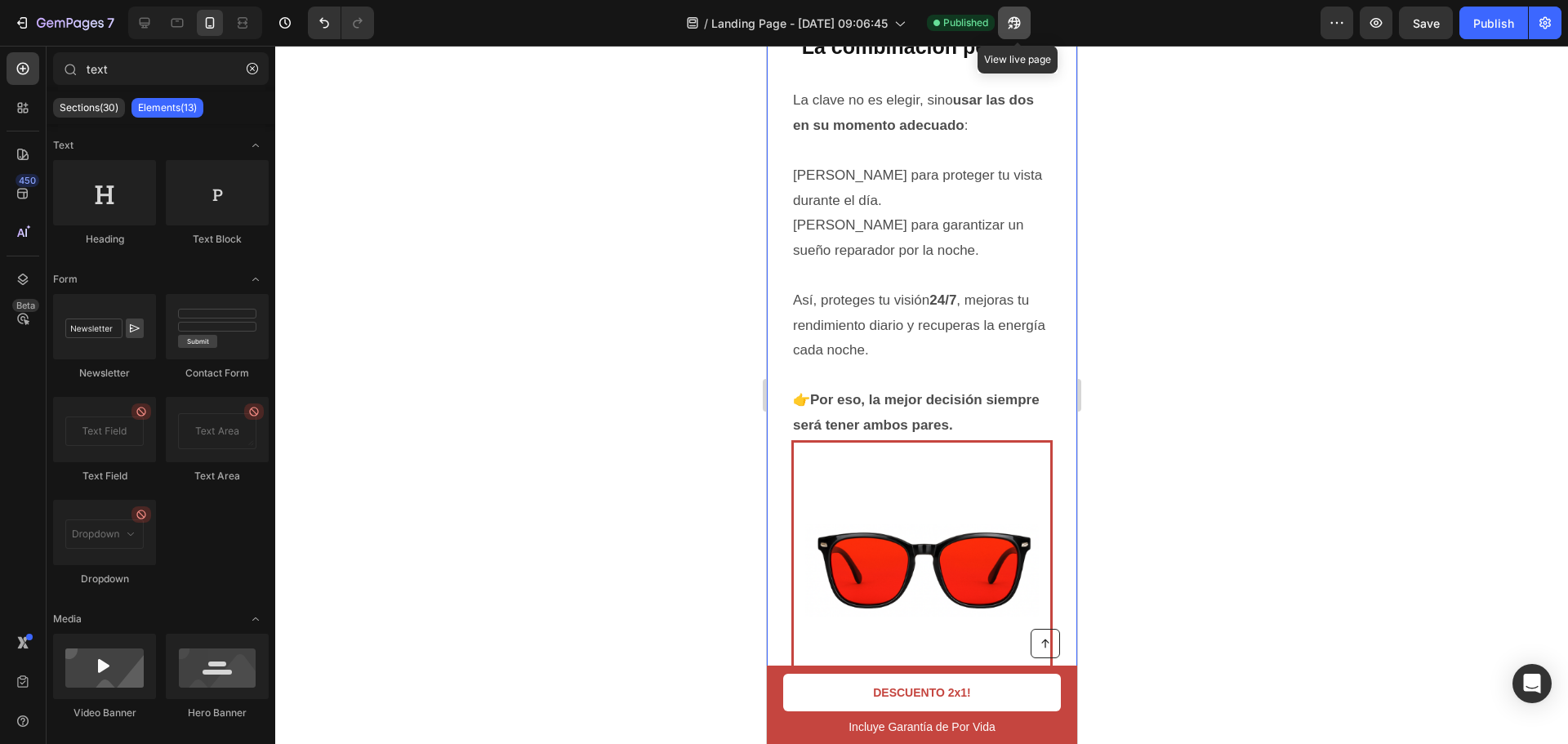
click at [1010, 22] on icon "button" at bounding box center [1014, 23] width 16 height 16
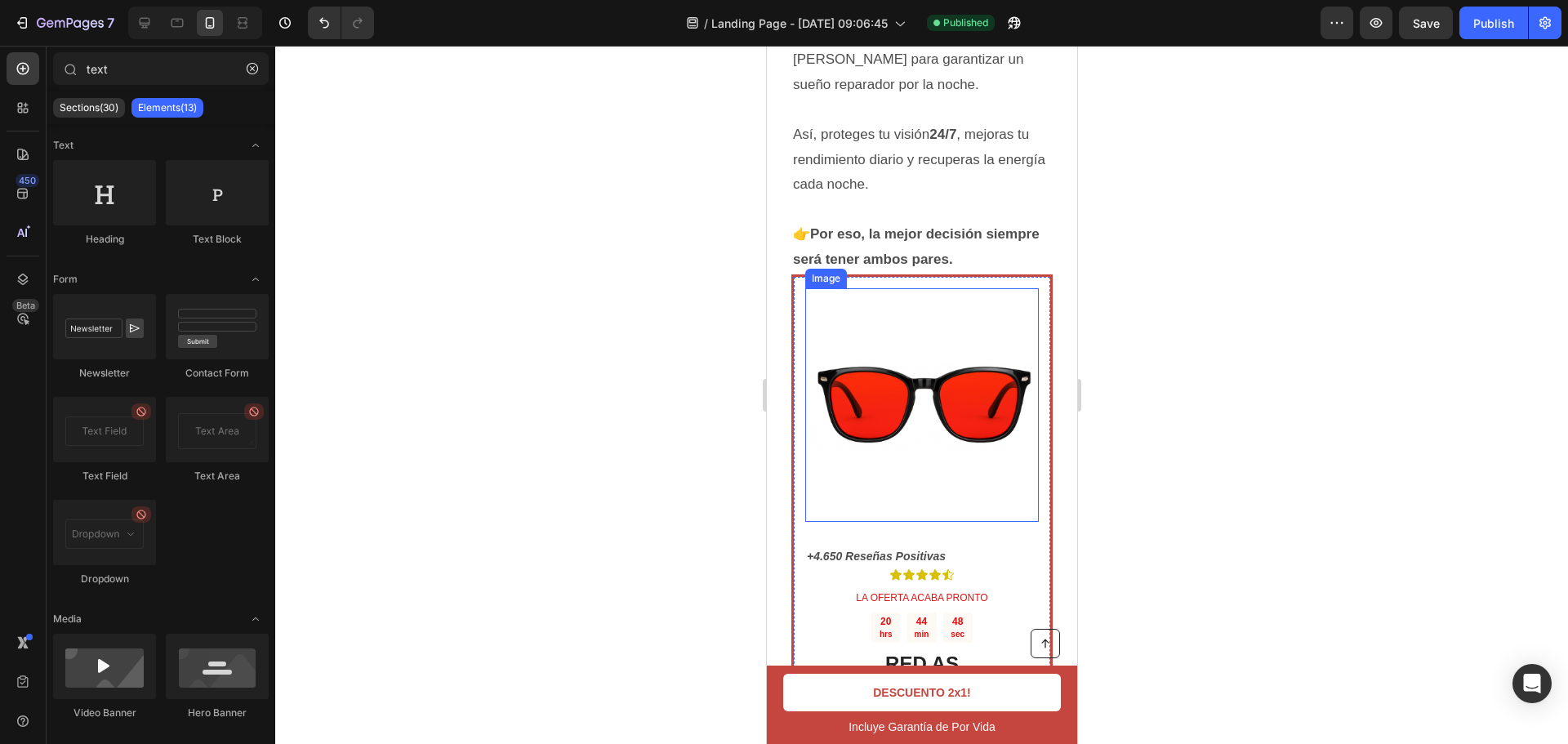
scroll to position [4859, 0]
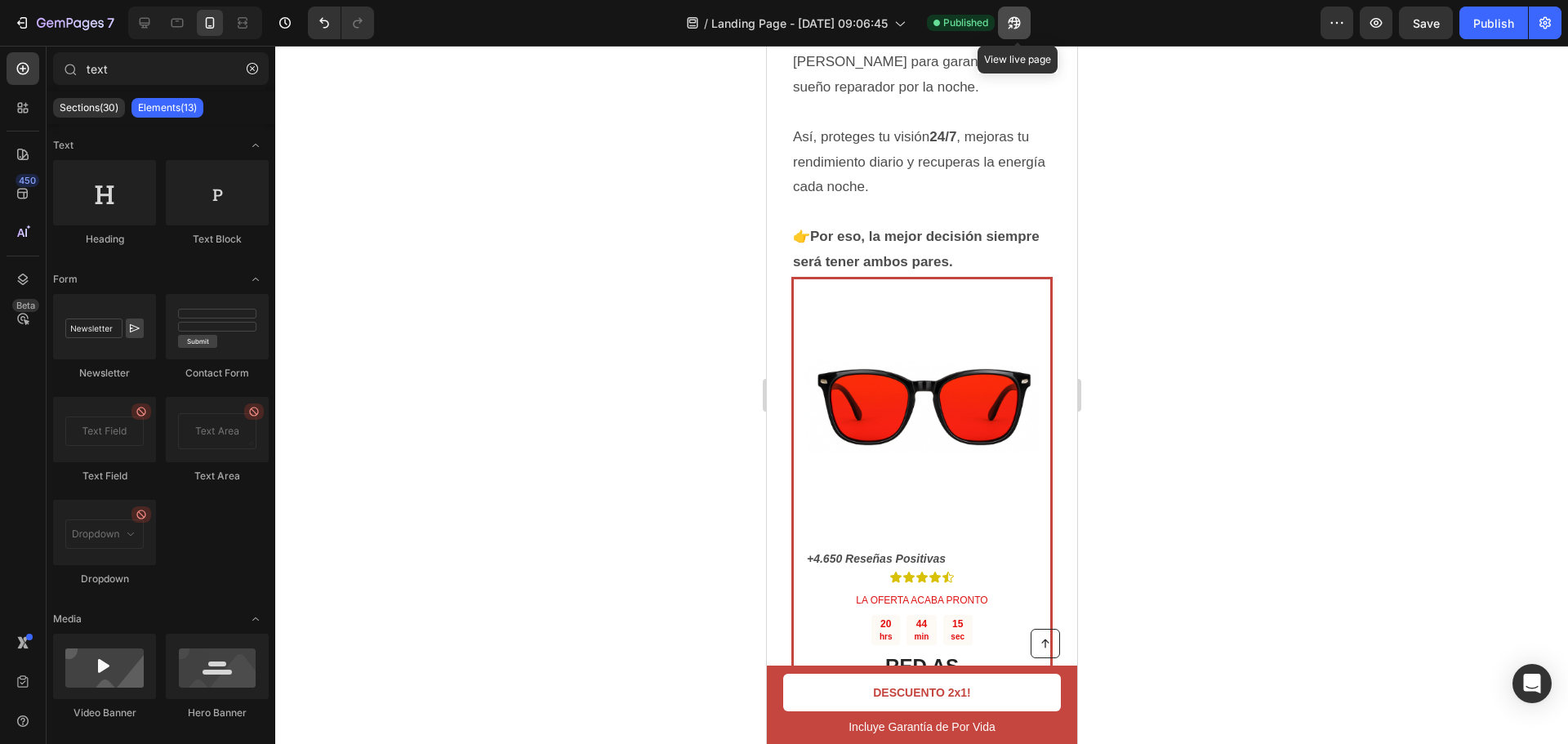
click at [1028, 23] on button "button" at bounding box center [1014, 22] width 33 height 33
